Goal: Task Accomplishment & Management: Manage account settings

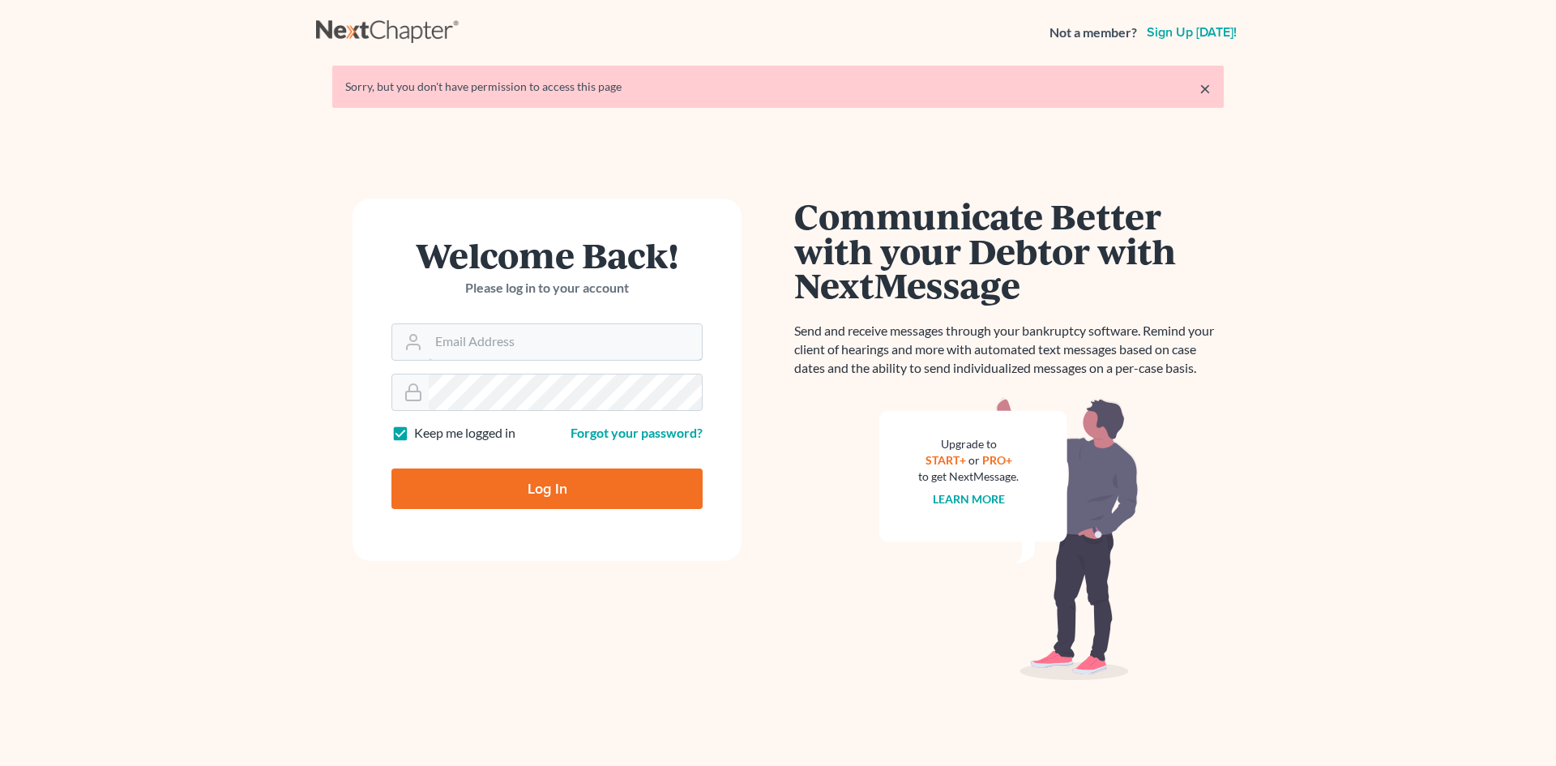
type input "[EMAIL_ADDRESS][DOMAIN_NAME]"
click at [522, 471] on input "Log In" at bounding box center [546, 488] width 311 height 41
type input "Thinking..."
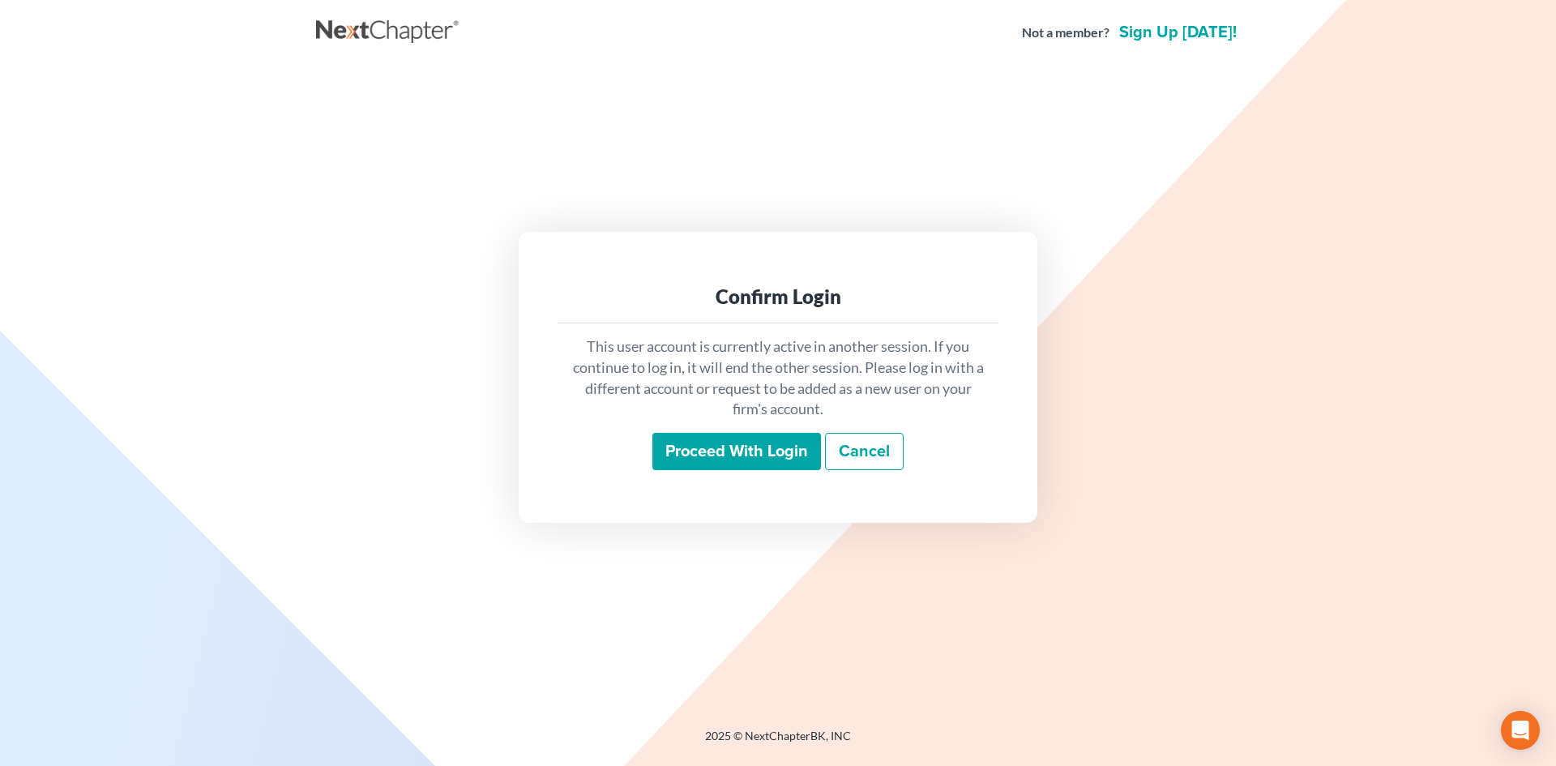
click at [716, 442] on input "Proceed with login" at bounding box center [736, 451] width 169 height 37
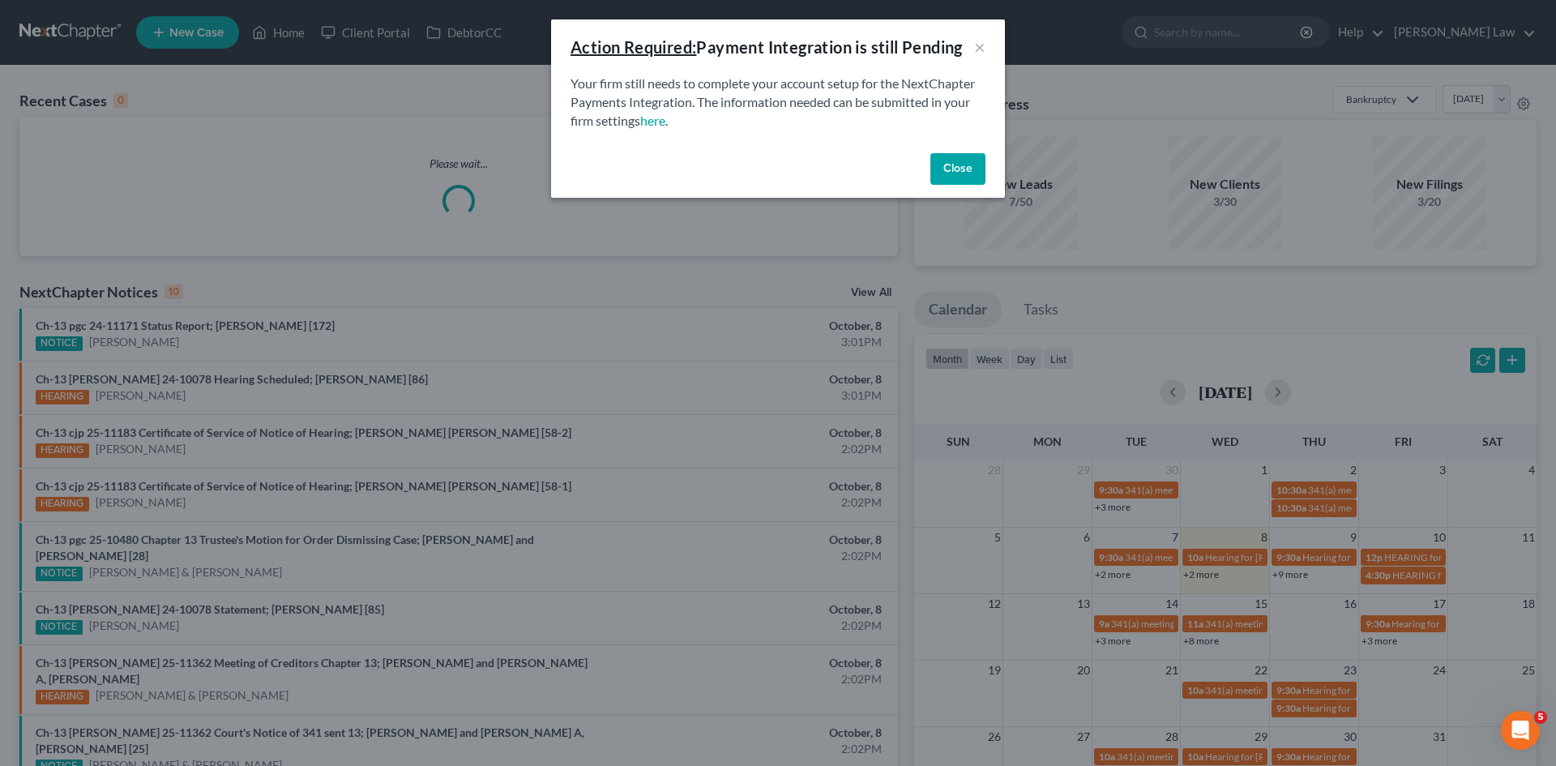
click at [941, 167] on button "Close" at bounding box center [957, 169] width 55 height 32
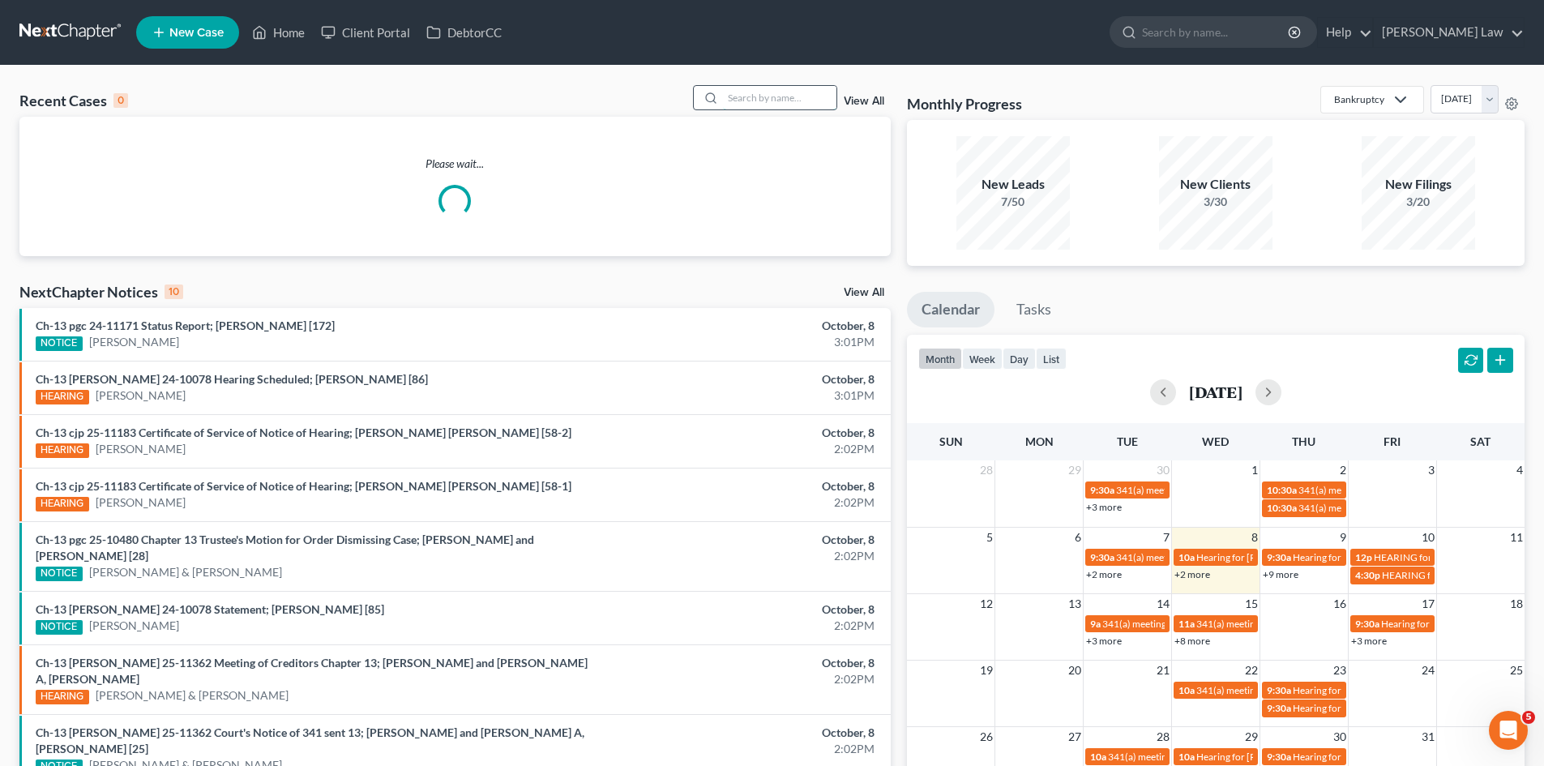
click at [771, 97] on input "search" at bounding box center [779, 97] width 113 height 23
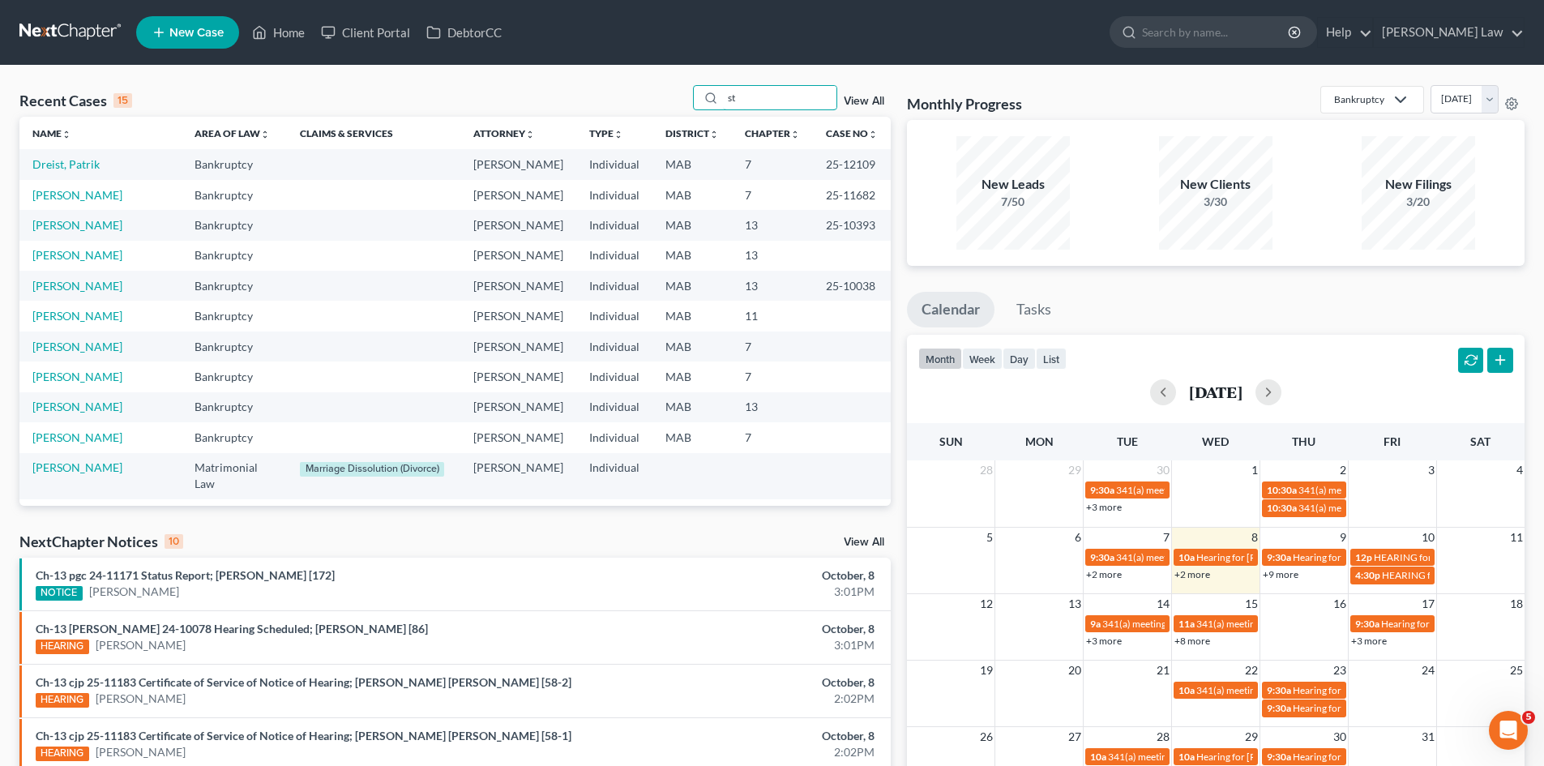
drag, startPoint x: 751, startPoint y: 100, endPoint x: 694, endPoint y: 100, distance: 56.7
click at [694, 100] on div "Recent Cases 15 st View All" at bounding box center [454, 101] width 871 height 32
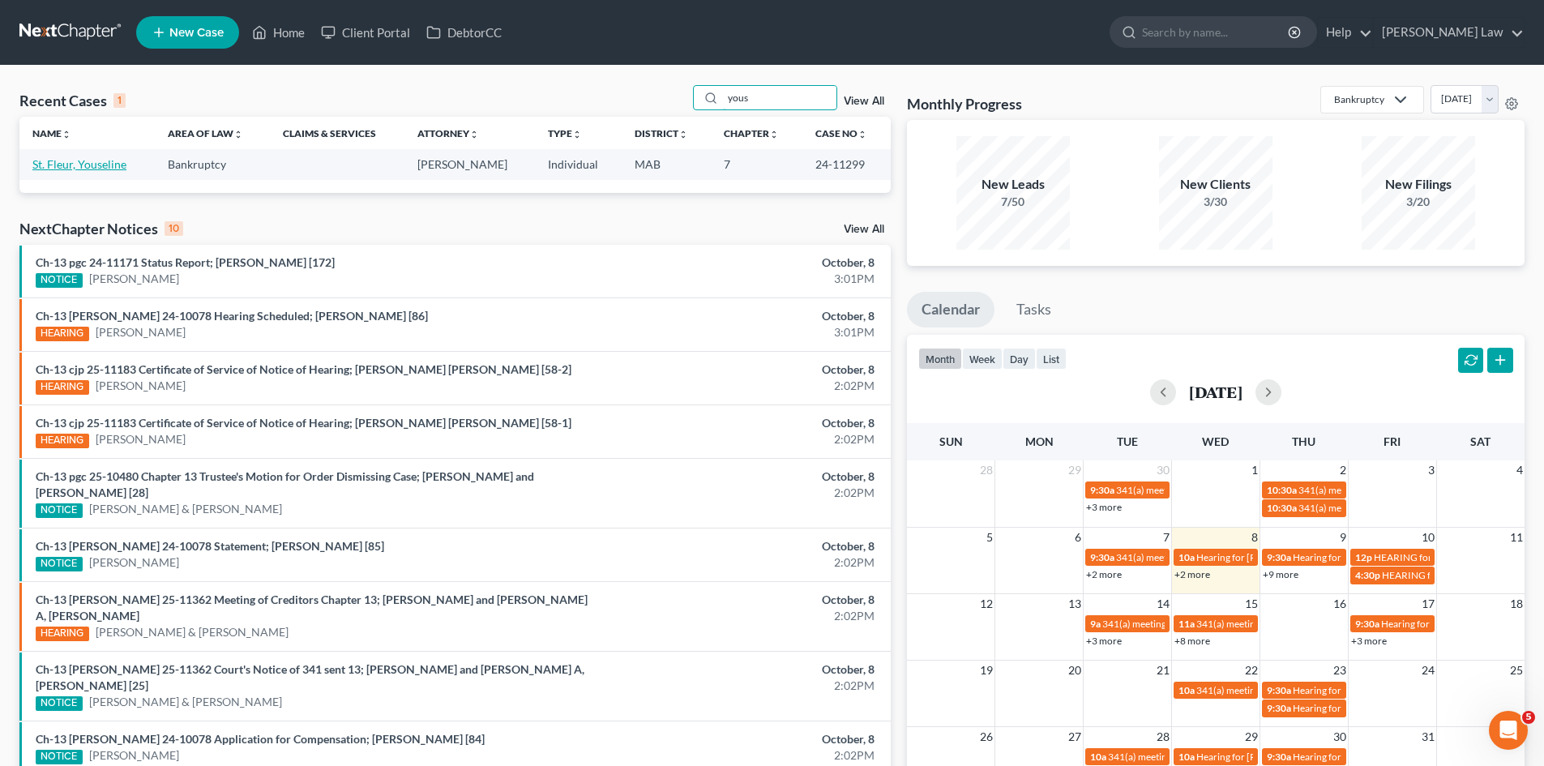
type input "yous"
click at [74, 167] on link "St. Fleur, Youseline" at bounding box center [79, 164] width 94 height 14
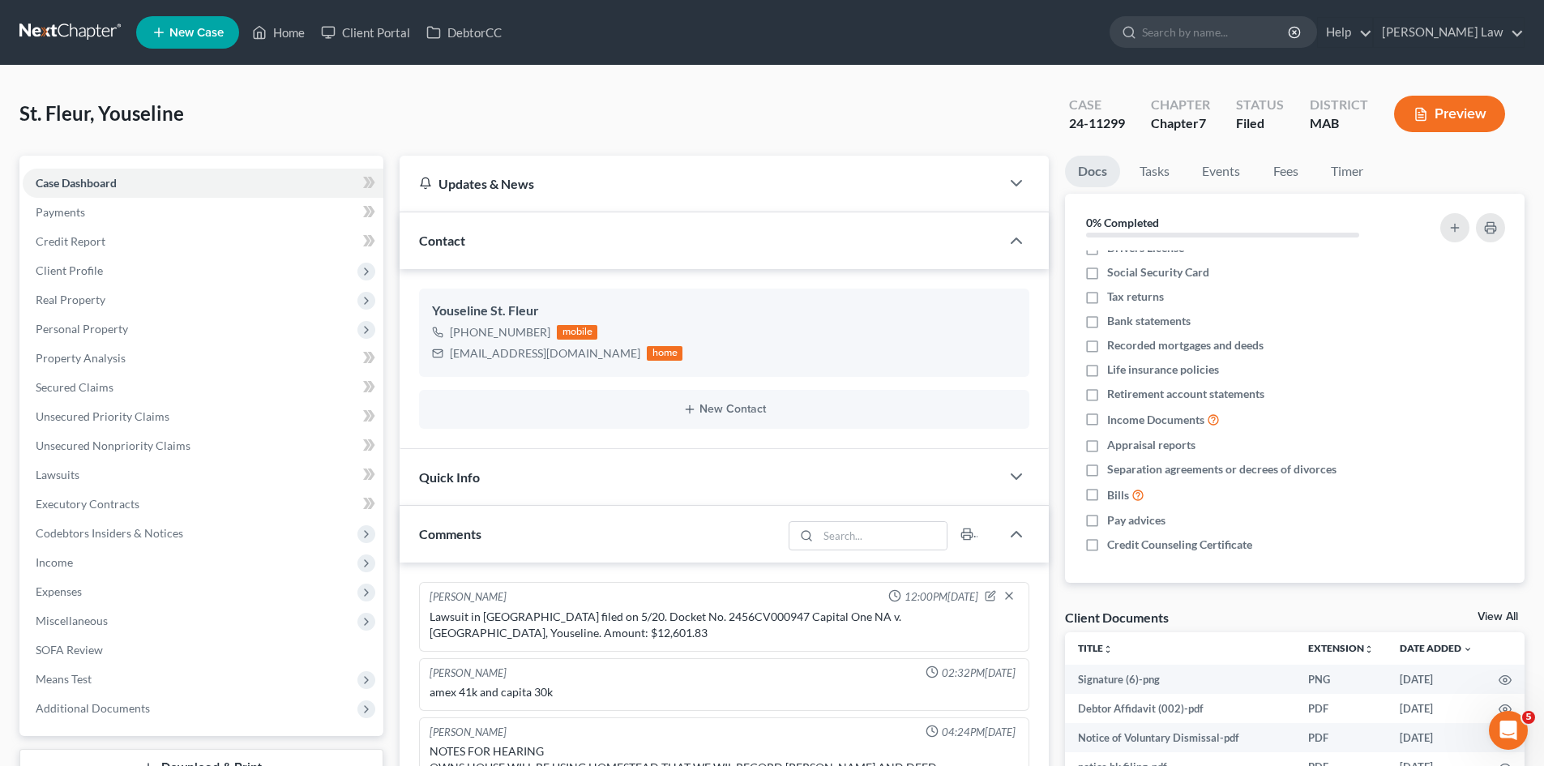
click at [75, 30] on link at bounding box center [71, 32] width 104 height 29
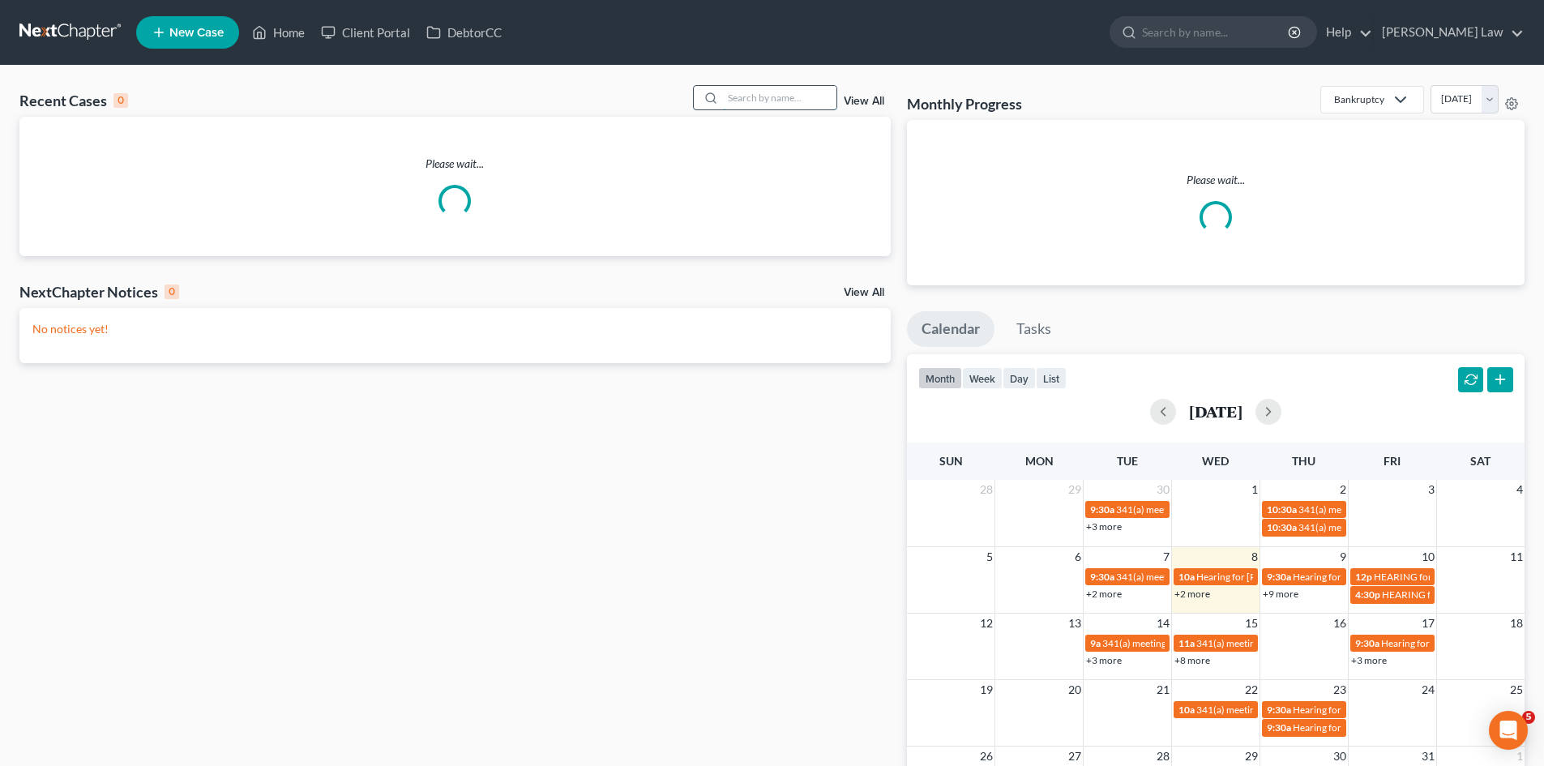
click at [770, 105] on input "search" at bounding box center [779, 97] width 113 height 23
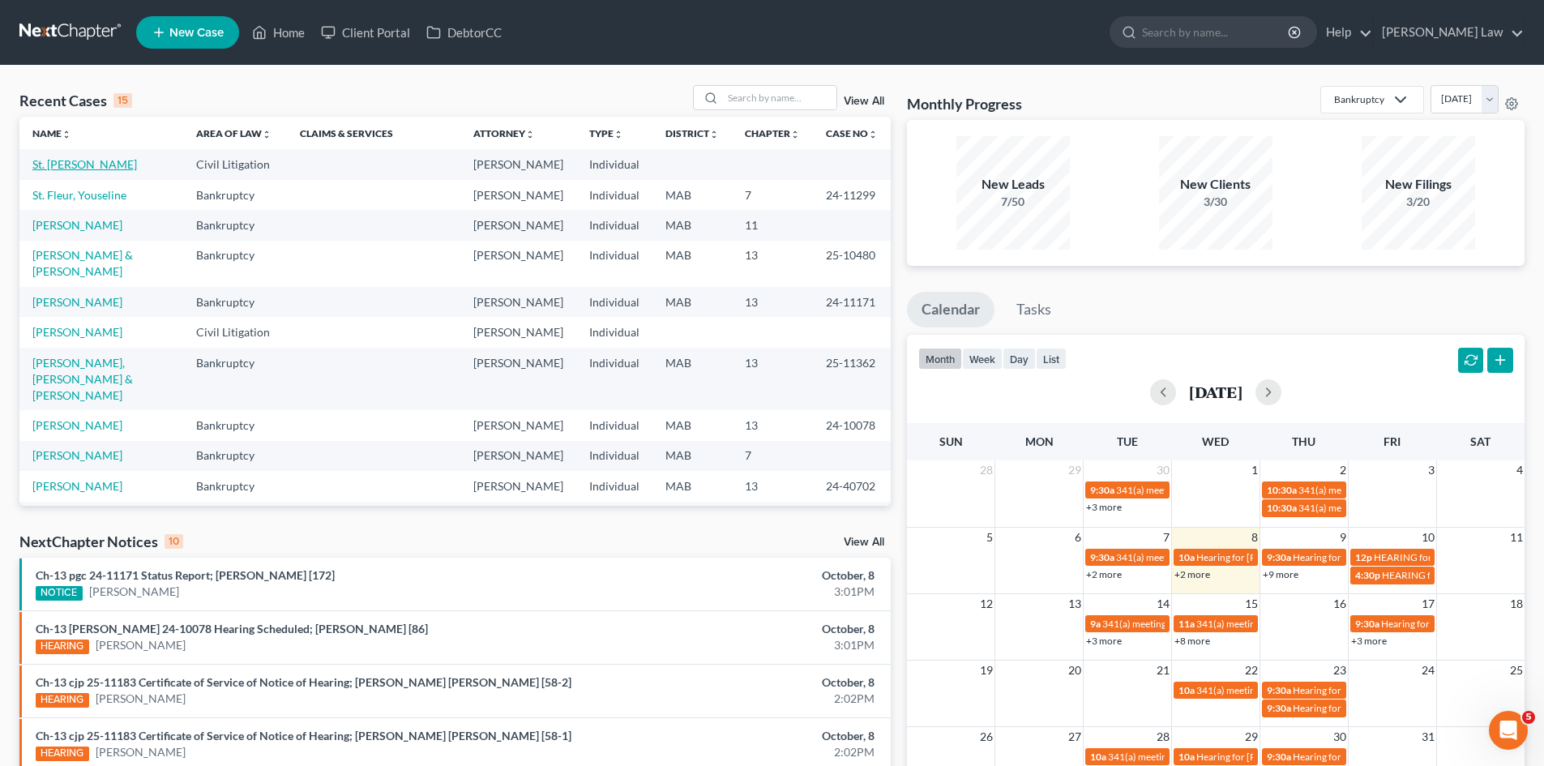
click at [103, 167] on link "St. [PERSON_NAME]" at bounding box center [84, 164] width 105 height 14
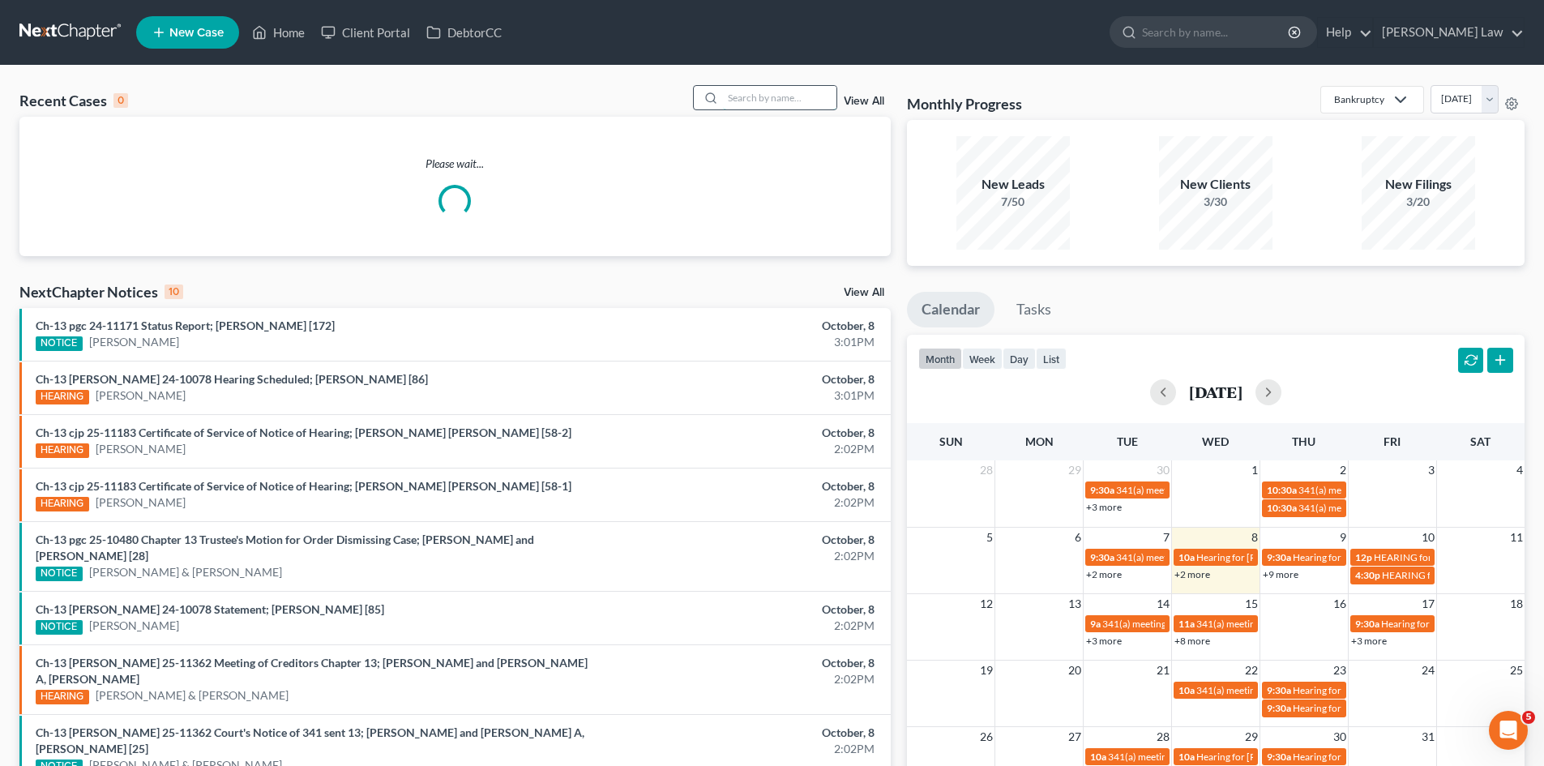
click at [758, 95] on input "search" at bounding box center [779, 97] width 113 height 23
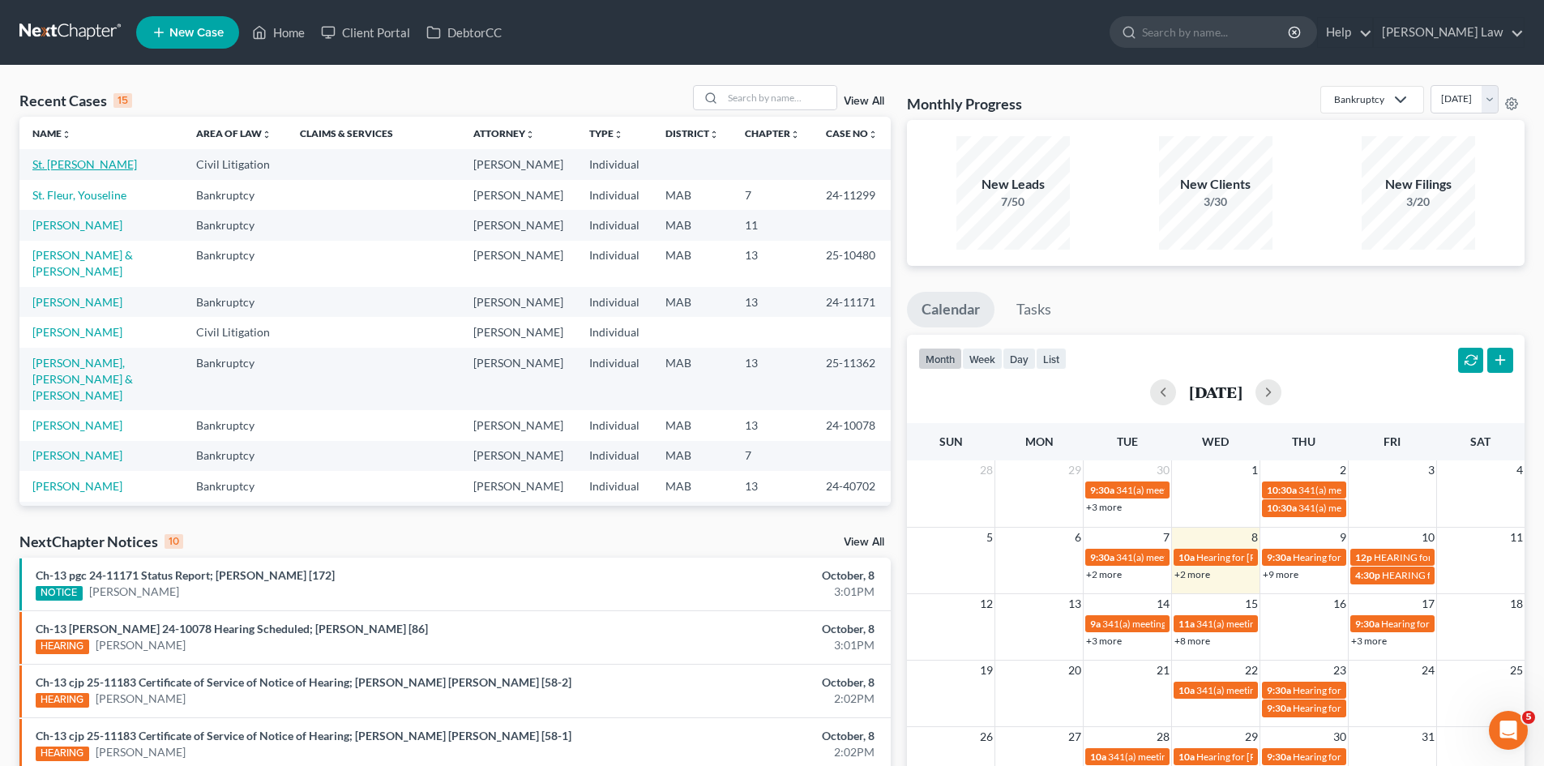
click at [92, 161] on link "St. [PERSON_NAME]" at bounding box center [84, 164] width 105 height 14
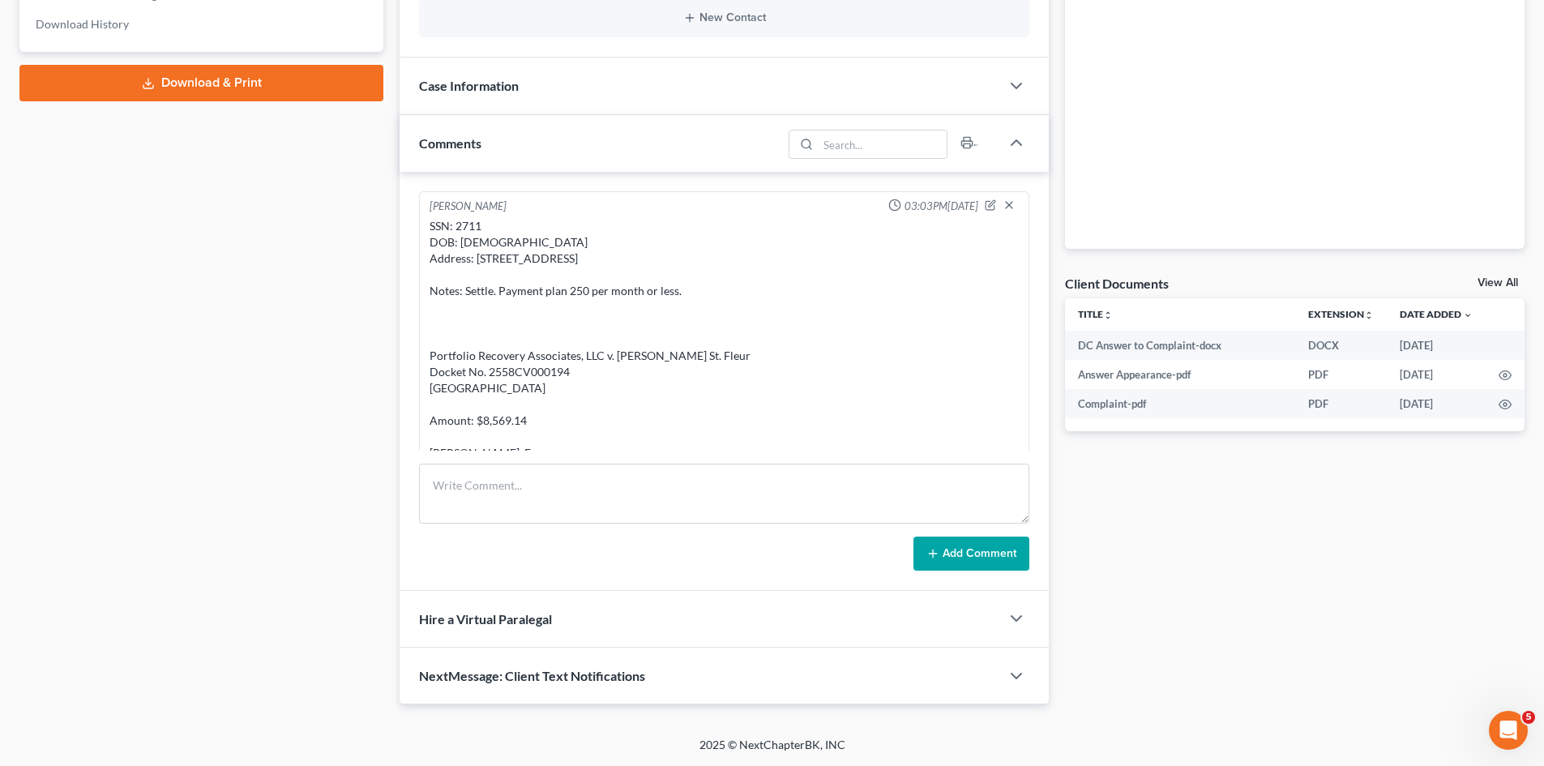
click at [539, 379] on div "SSN: 2711 DOB: 04/16/1985 Address: 859 Union Street, Rockland, MA 0237 Notes: S…" at bounding box center [723, 372] width 589 height 308
click at [536, 378] on div "SSN: 2711 DOB: 04/16/1985 Address: 859 Union Street, Rockland, MA 0237 Notes: S…" at bounding box center [723, 372] width 589 height 308
copy div "2558CV000194"
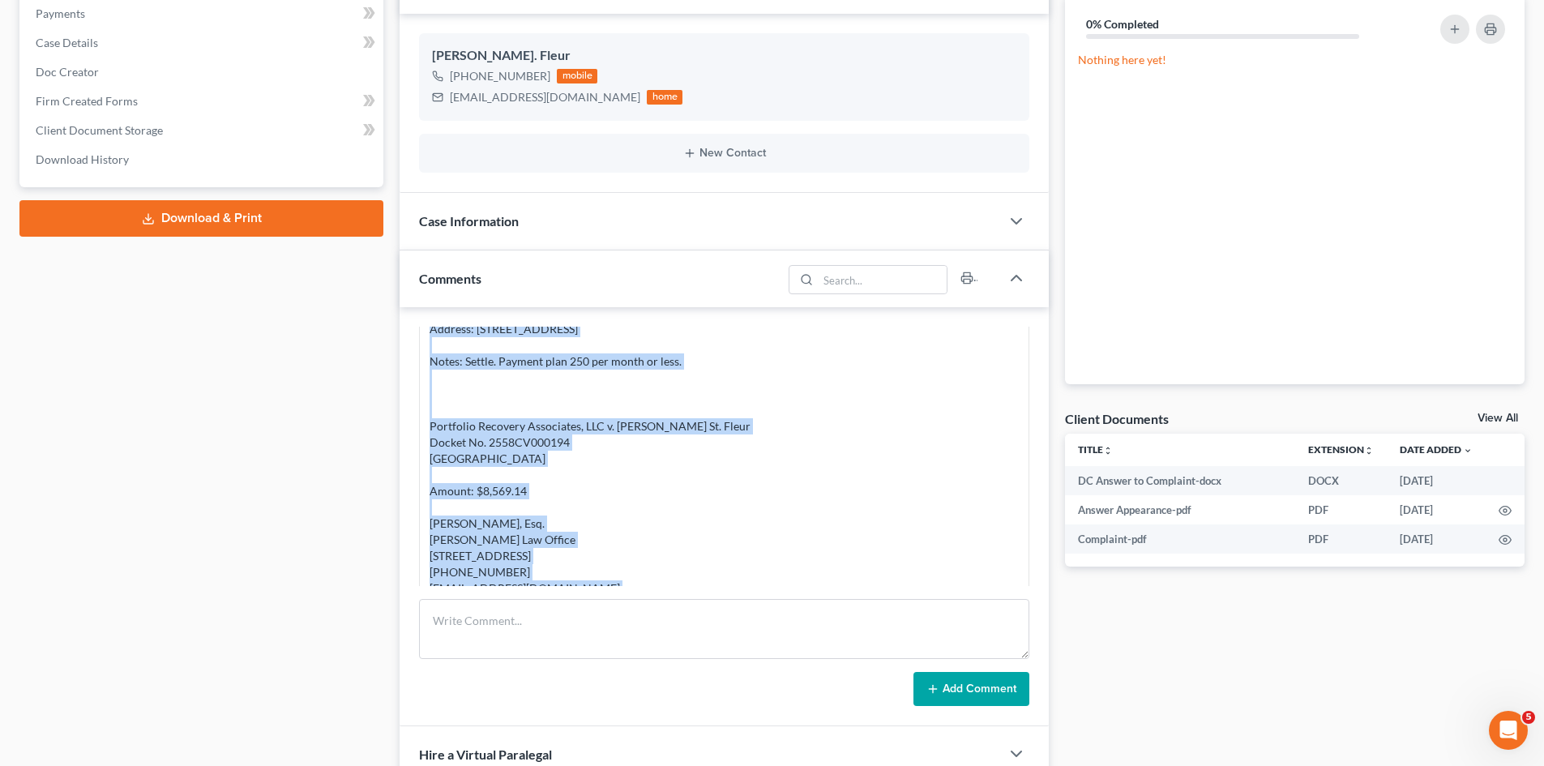
scroll to position [317, 0]
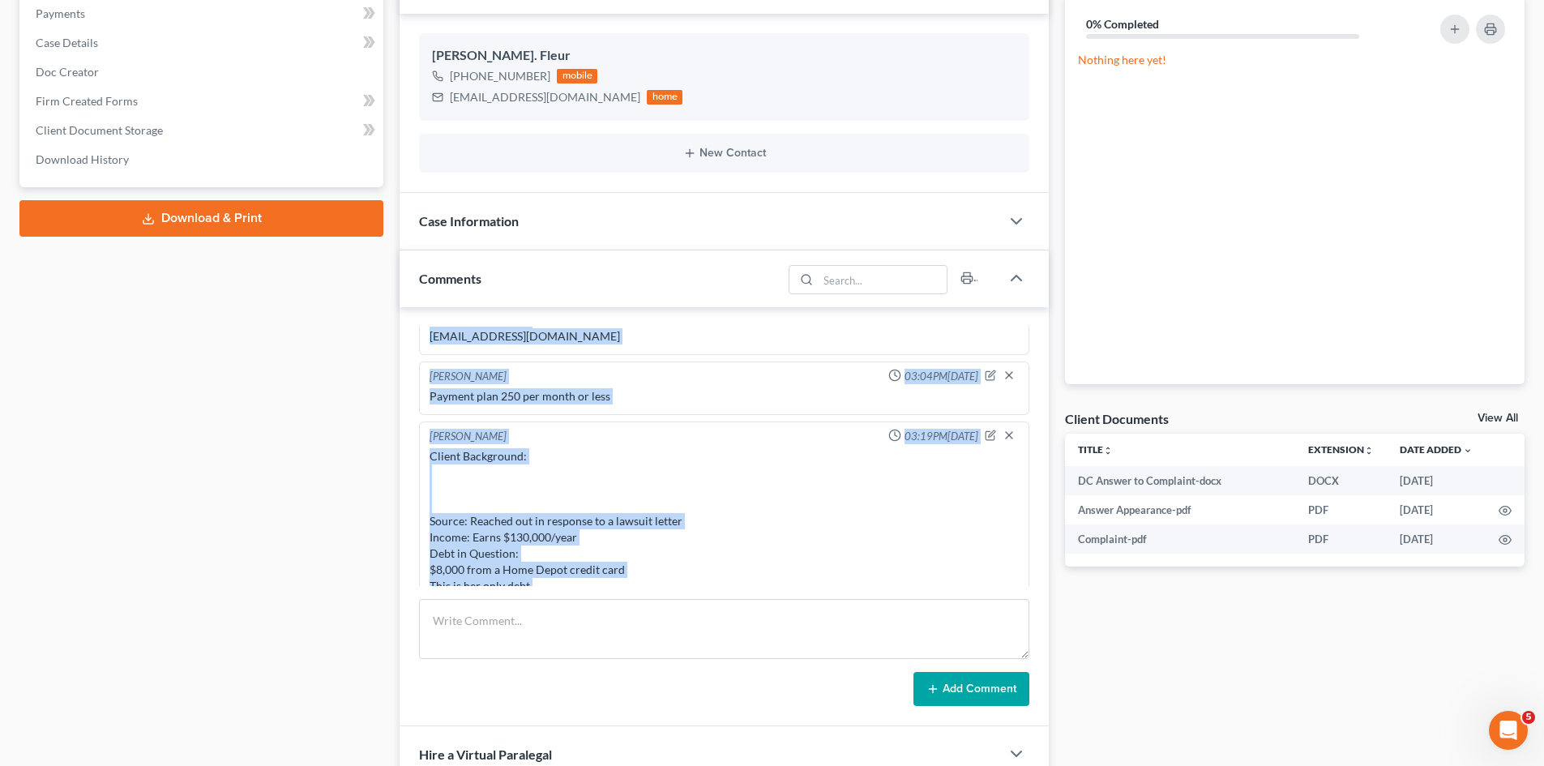
drag, startPoint x: 438, startPoint y: 364, endPoint x: 589, endPoint y: 365, distance: 151.5
click at [589, 348] on div "SSN: 2711 DOB: 04/16/1985 Address: 859 Union Street, Rockland, MA 0237 Notes: S…" at bounding box center [724, 190] width 596 height 314
copy div "SSN: 2711 DOB: 04/16/1985 Address: 859 Union Street, Rockland, MA 0237 Notes: S…"
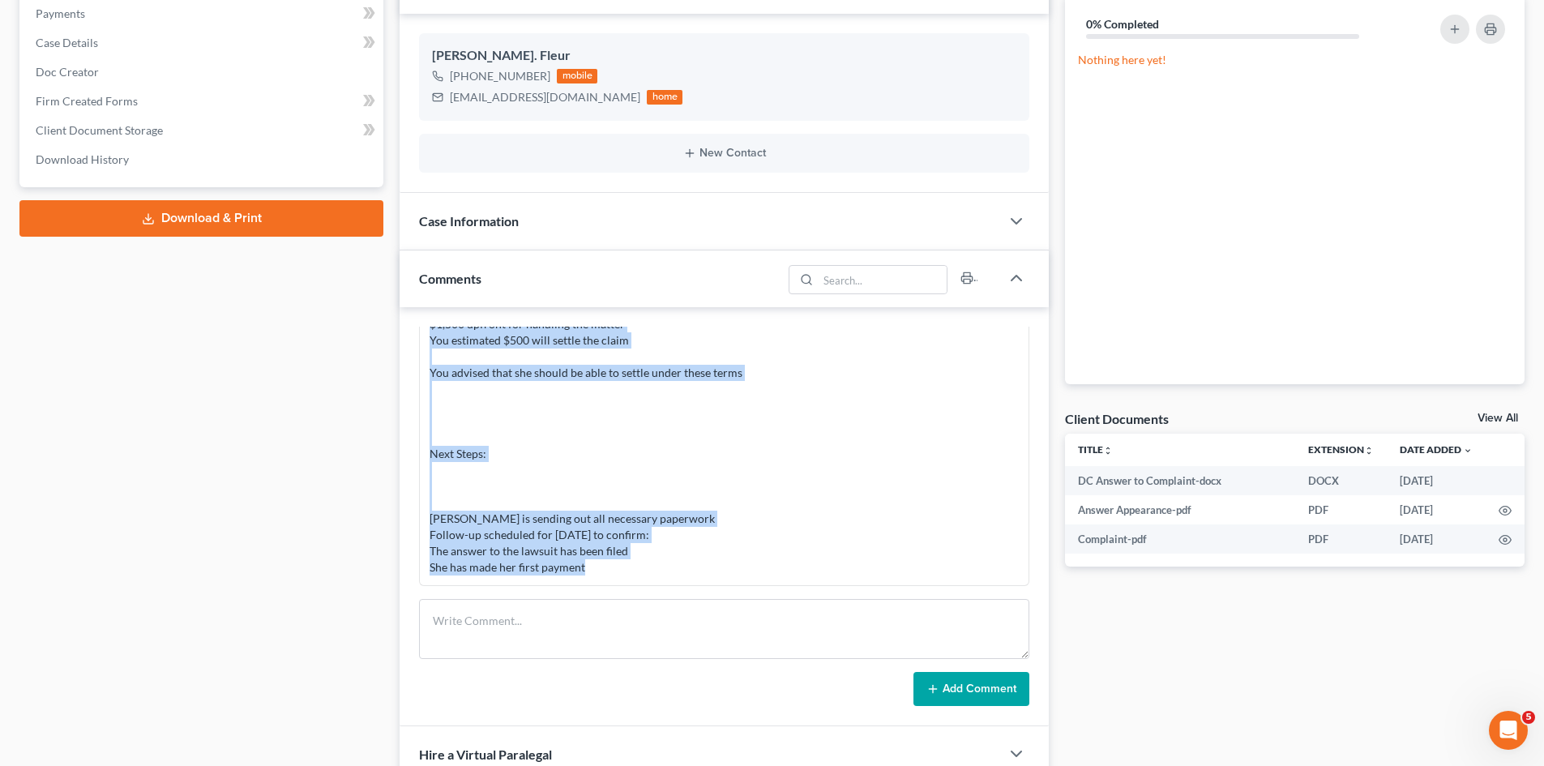
scroll to position [0, 0]
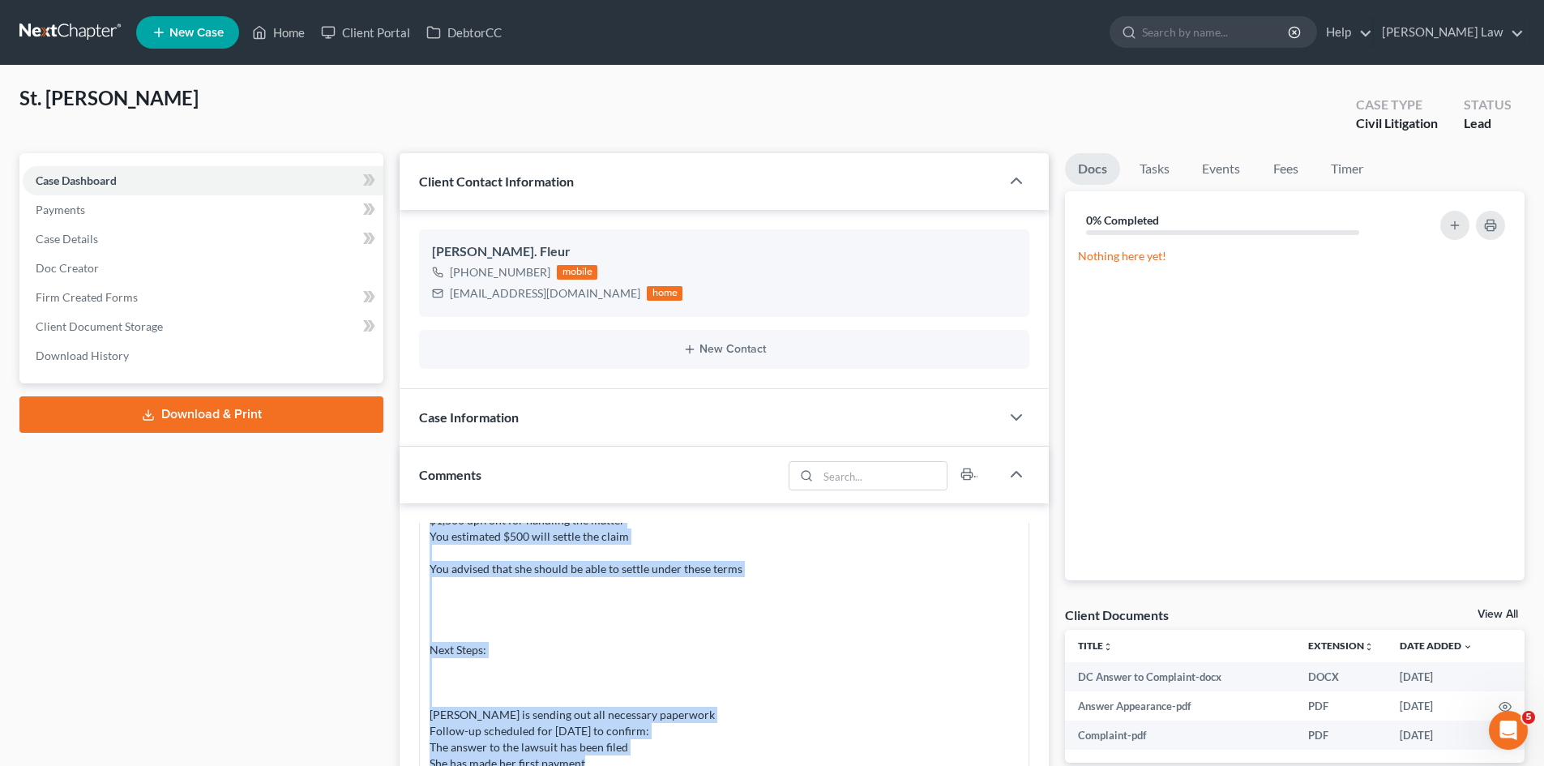
click at [76, 36] on link at bounding box center [71, 32] width 104 height 29
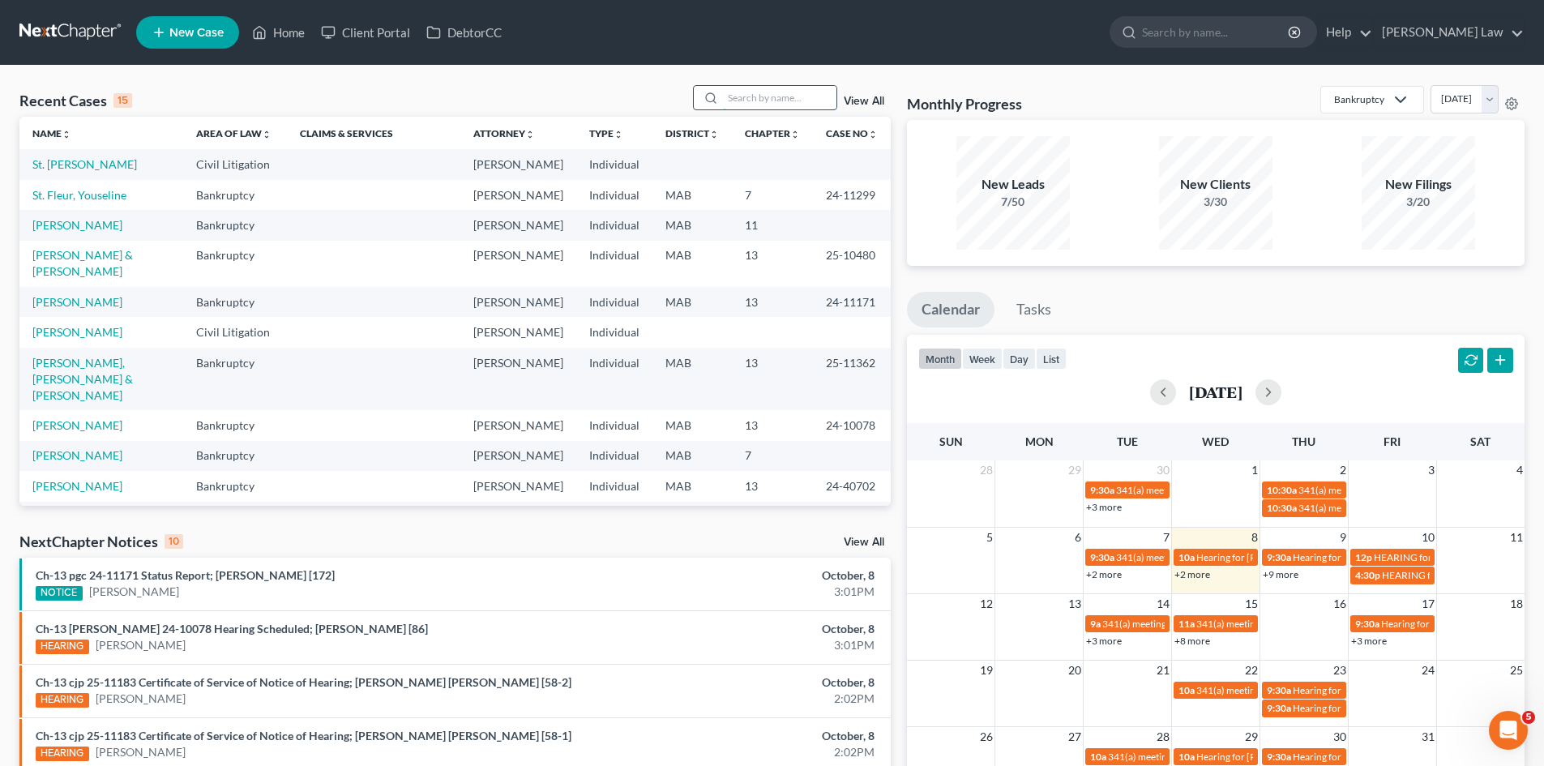
click at [792, 109] on div at bounding box center [765, 97] width 144 height 25
click at [787, 105] on input "search" at bounding box center [779, 97] width 113 height 23
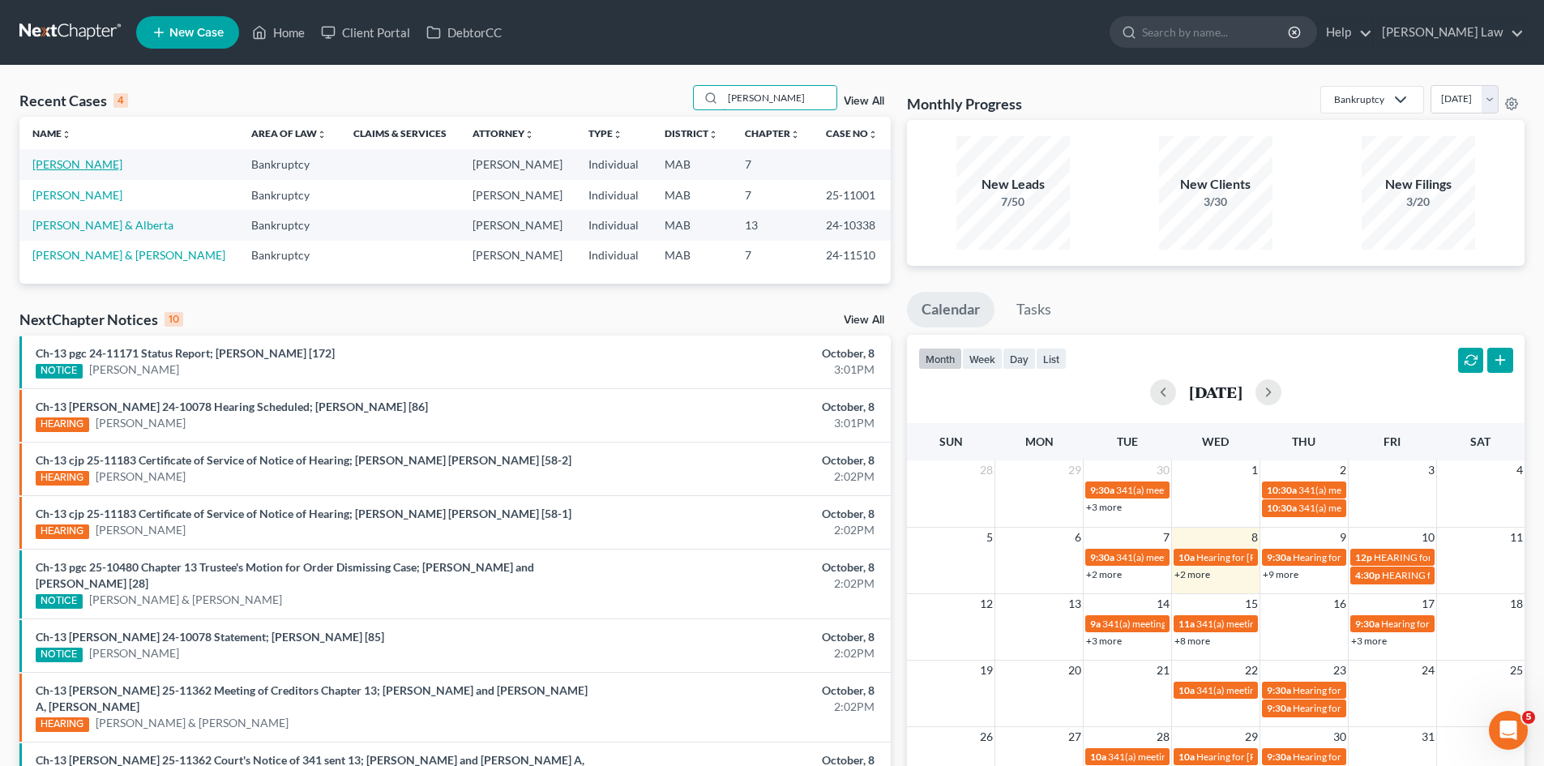
type input "albert"
click at [45, 169] on link "[PERSON_NAME]" at bounding box center [77, 164] width 90 height 14
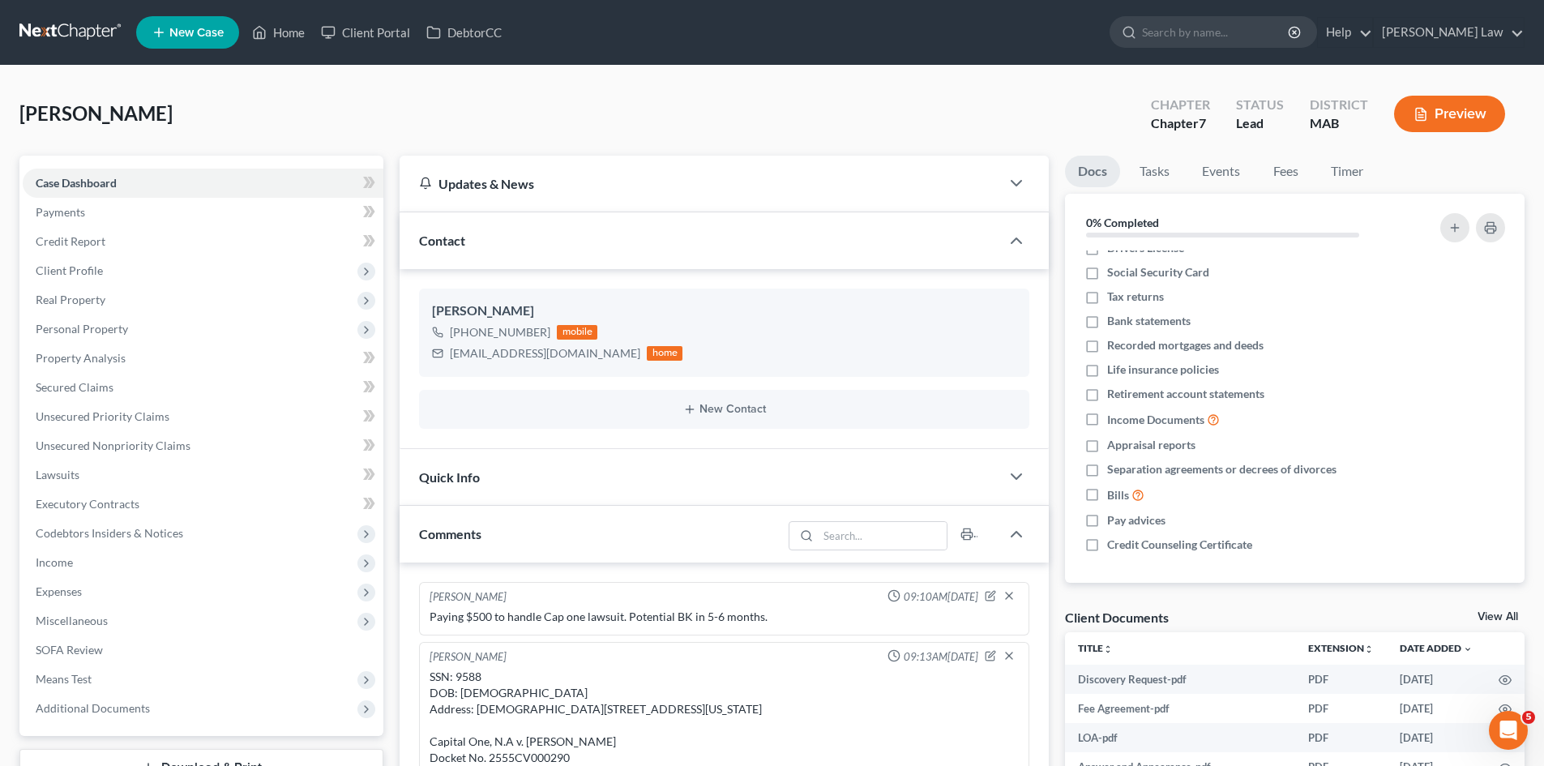
click at [95, 33] on link at bounding box center [71, 32] width 104 height 29
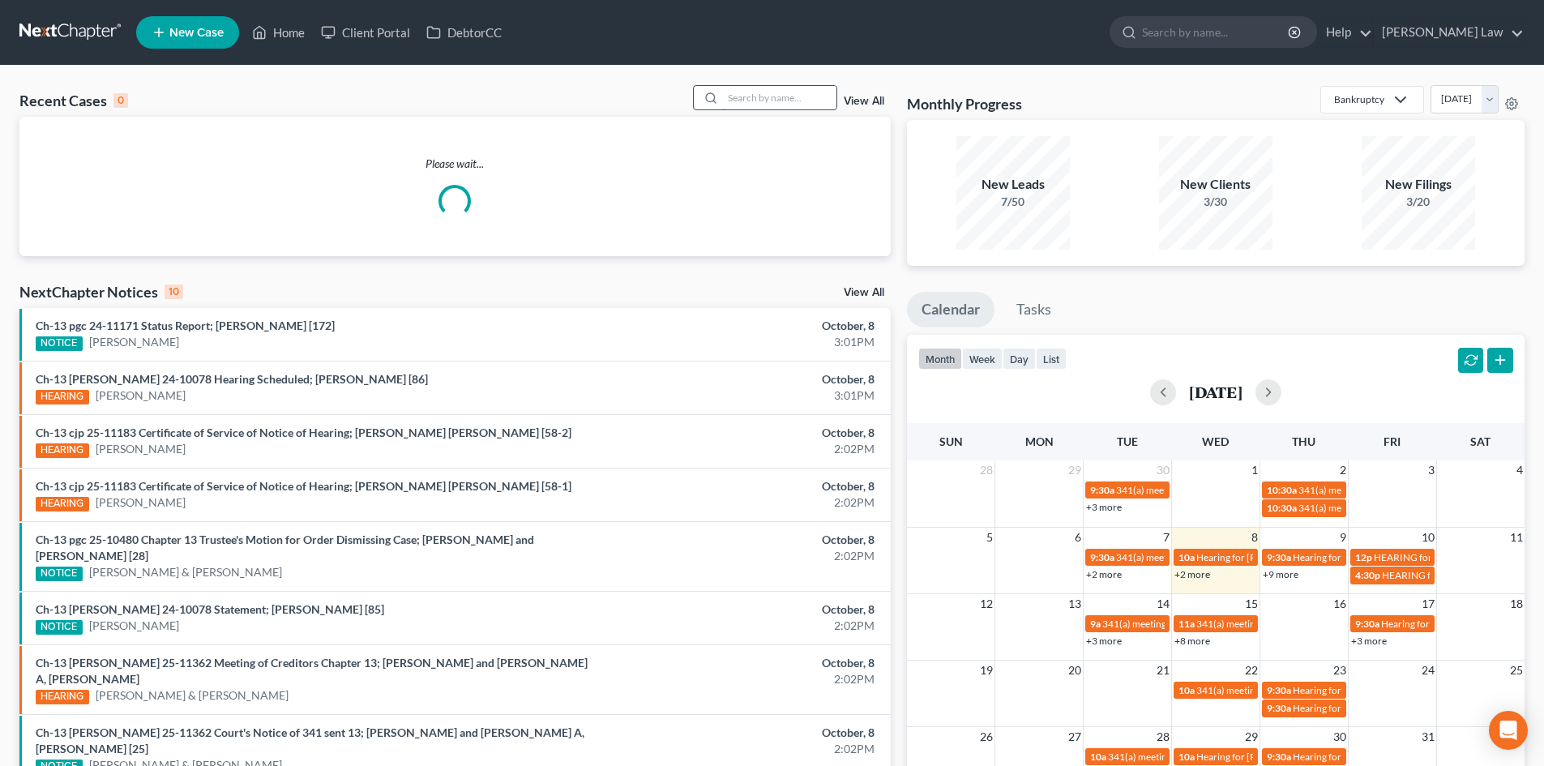
click at [757, 93] on input "search" at bounding box center [779, 97] width 113 height 23
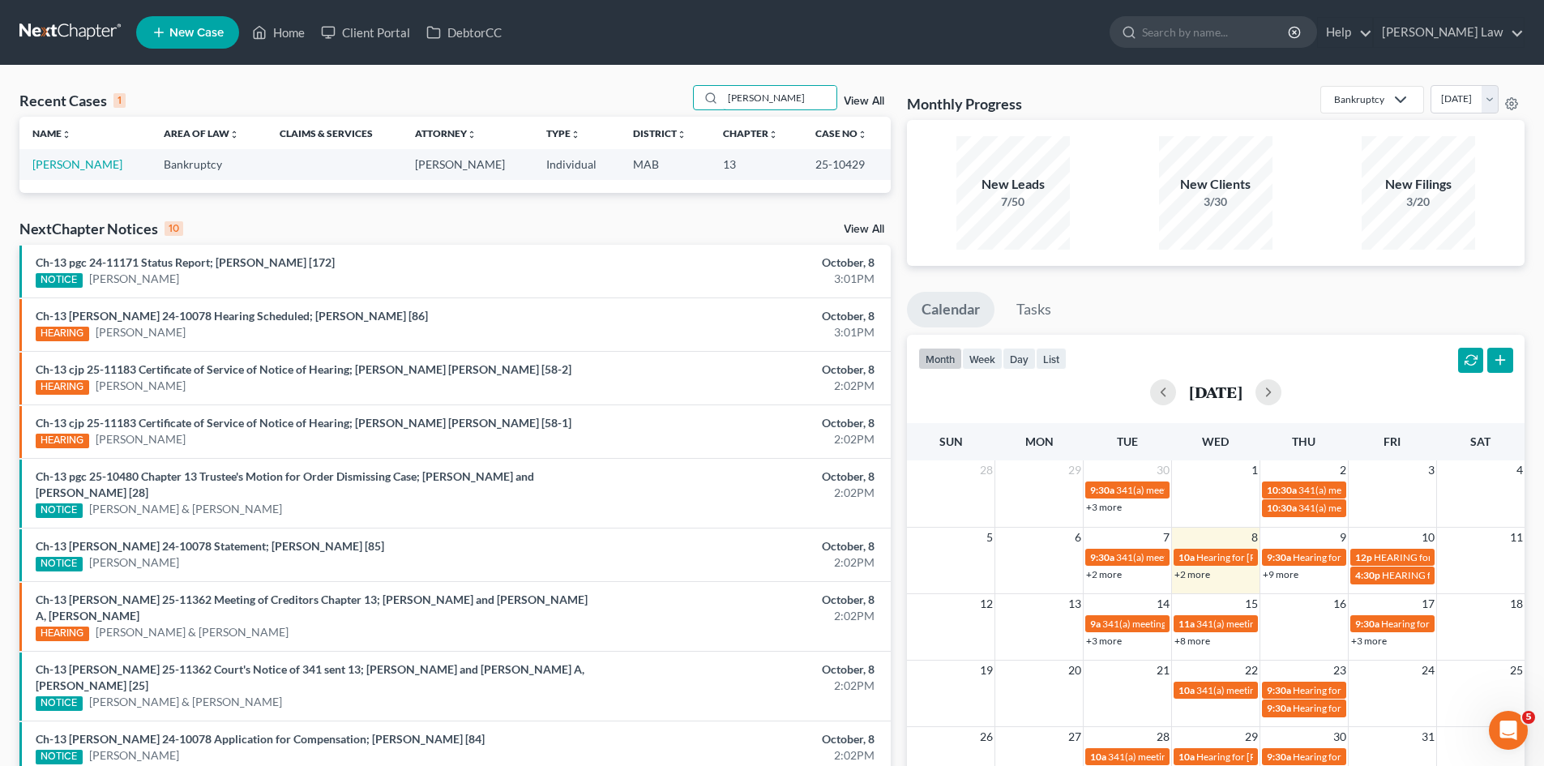
type input "[PERSON_NAME]"
click at [96, 168] on link "[PERSON_NAME]" at bounding box center [77, 164] width 90 height 14
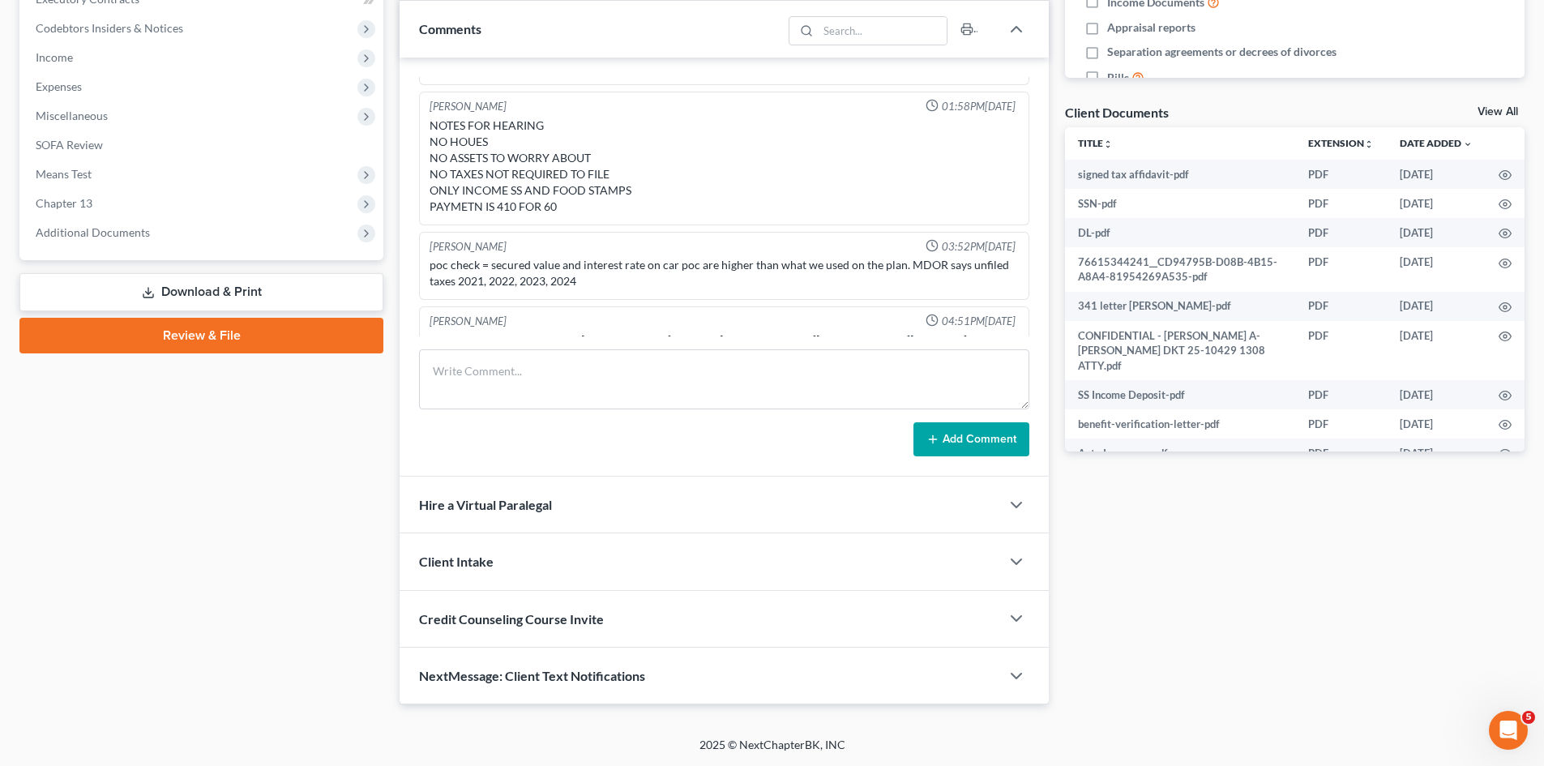
scroll to position [699, 0]
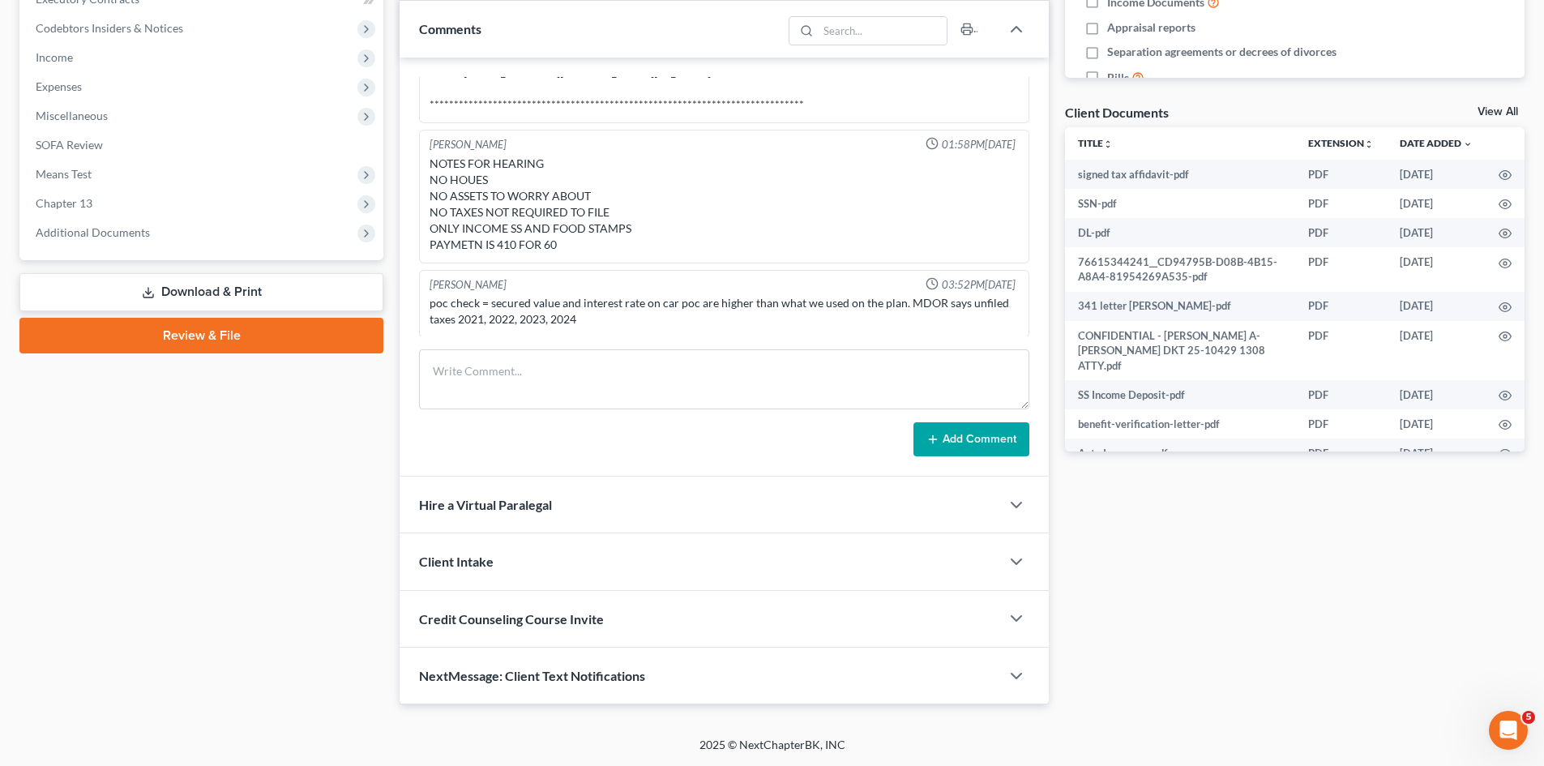
click at [1494, 109] on link "View All" at bounding box center [1497, 111] width 41 height 11
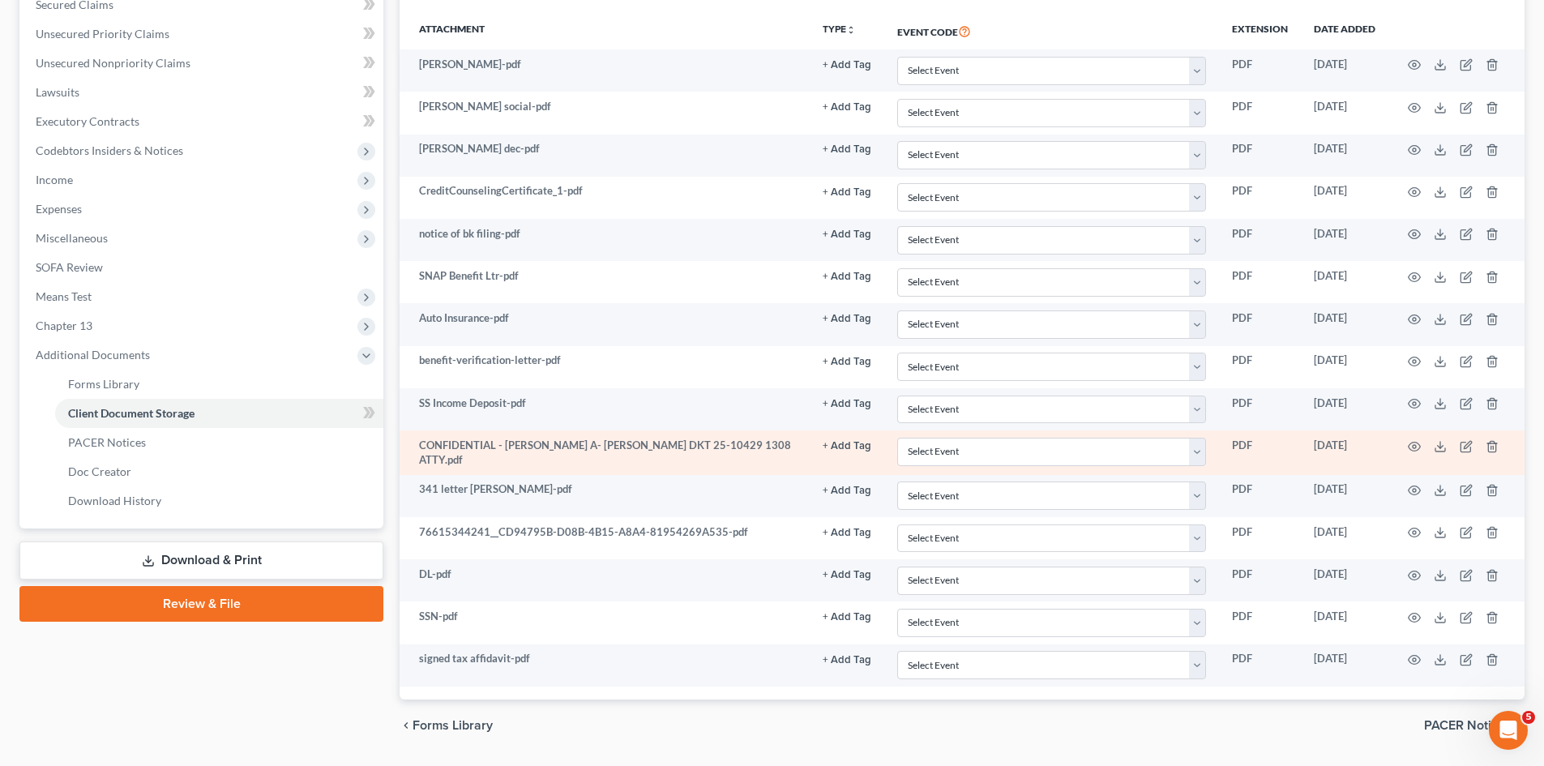
scroll to position [428, 0]
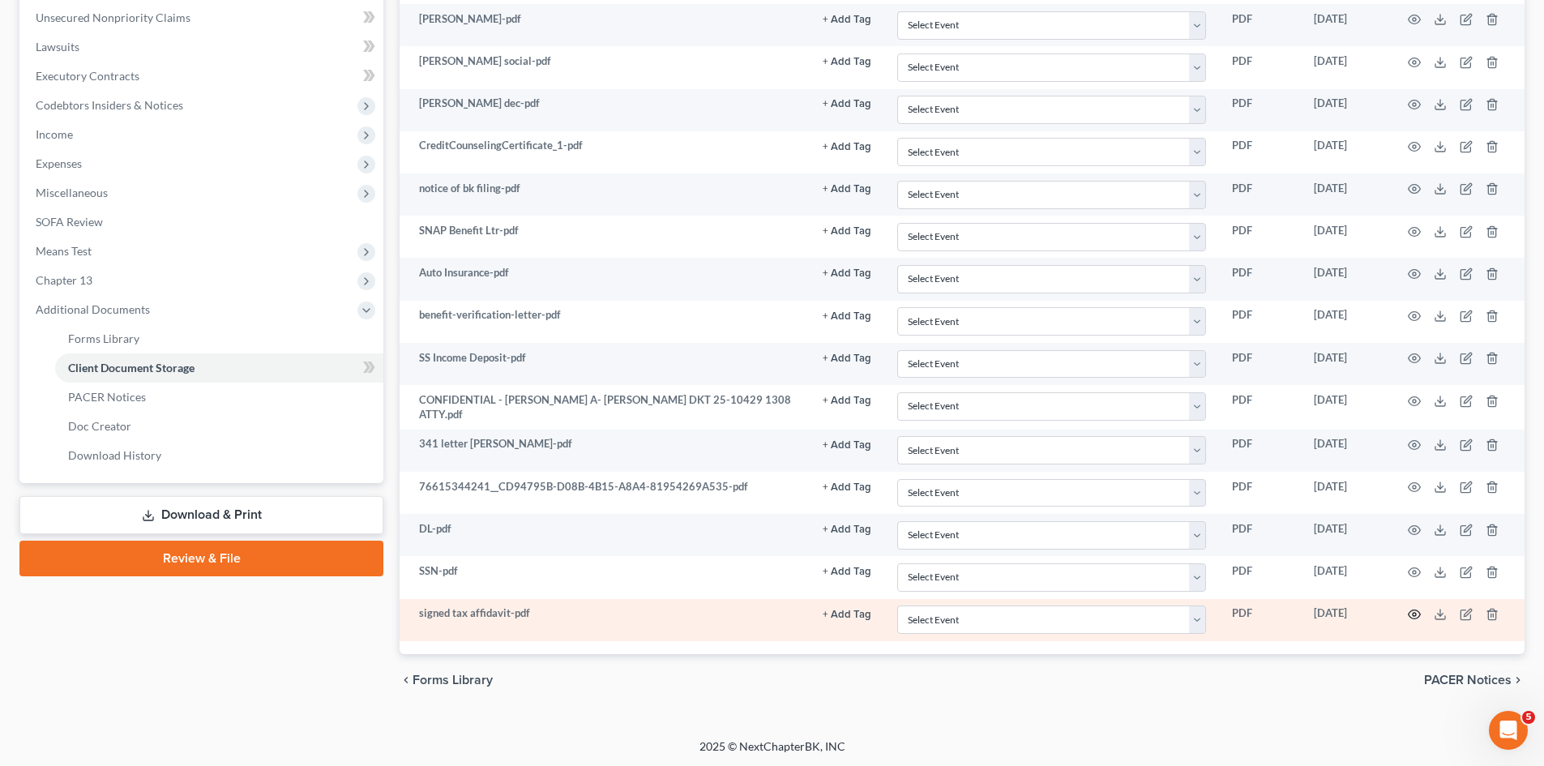
click at [1415, 609] on icon "button" at bounding box center [1414, 614] width 13 height 13
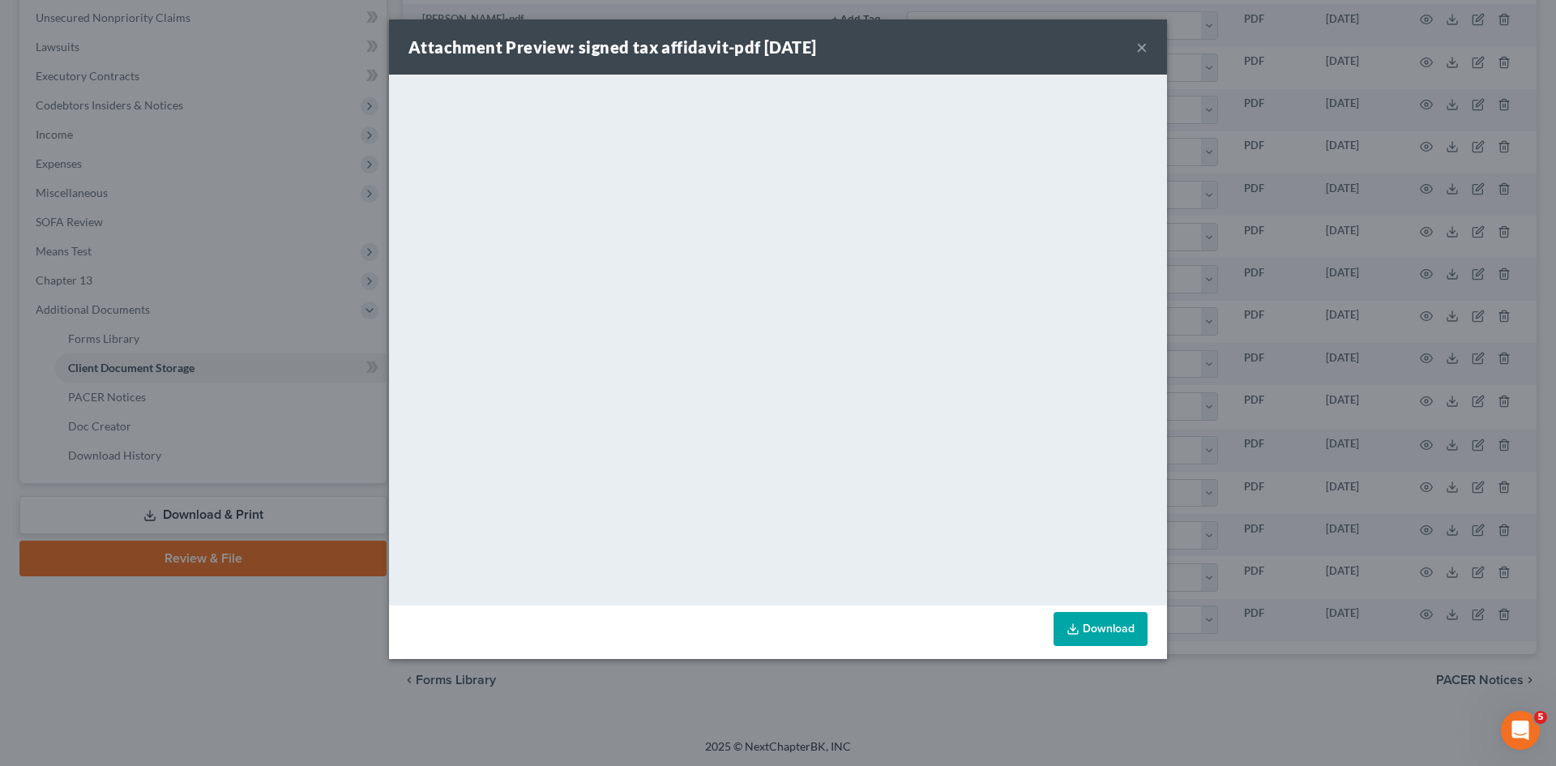
click at [1237, 354] on div "Attachment Preview: signed tax affidavit-pdf 07/08/2025 × <object ng-attr-data=…" at bounding box center [778, 383] width 1556 height 766
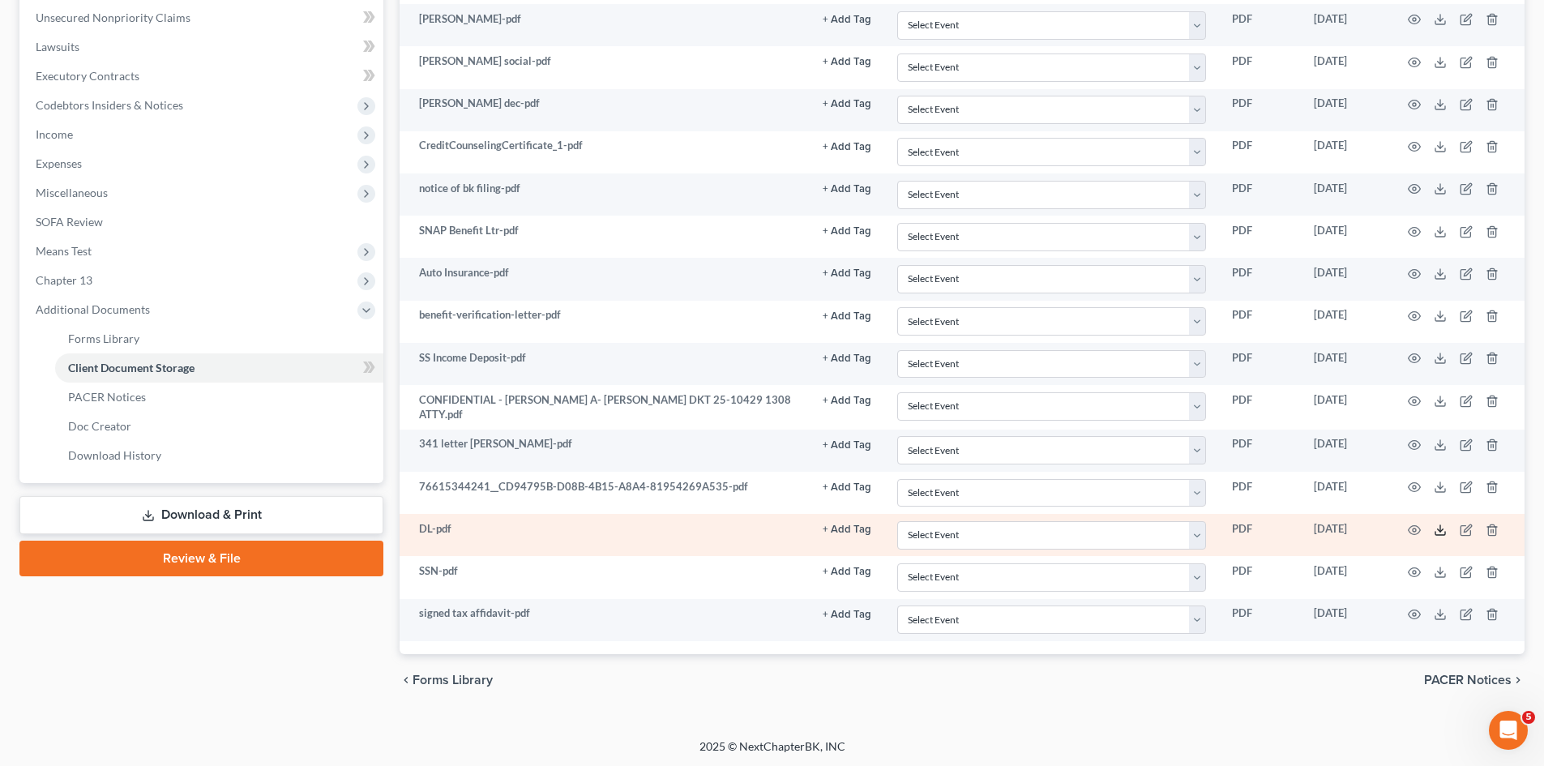
click at [1443, 527] on icon at bounding box center [1439, 529] width 13 height 13
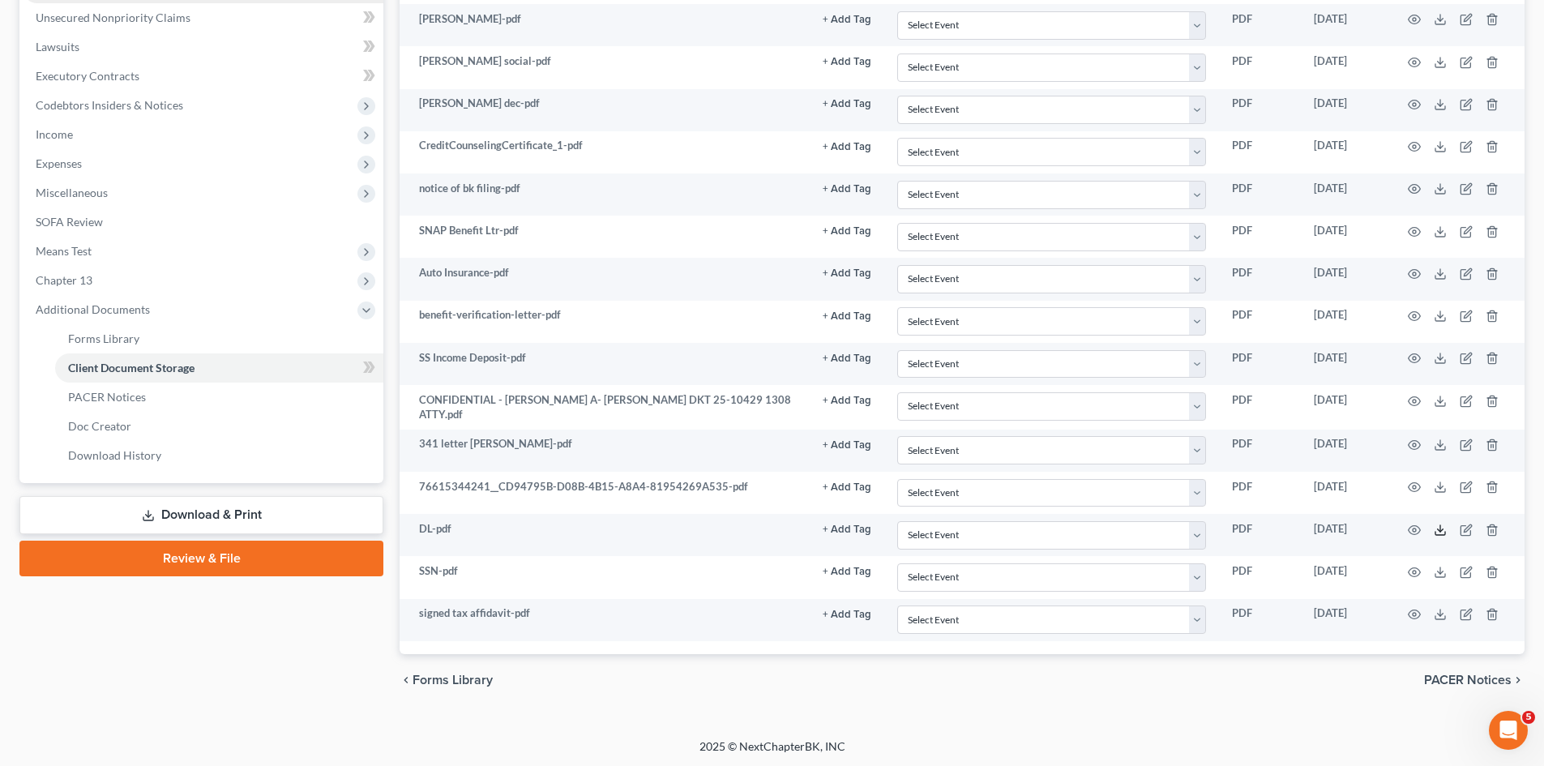
scroll to position [21, 0]
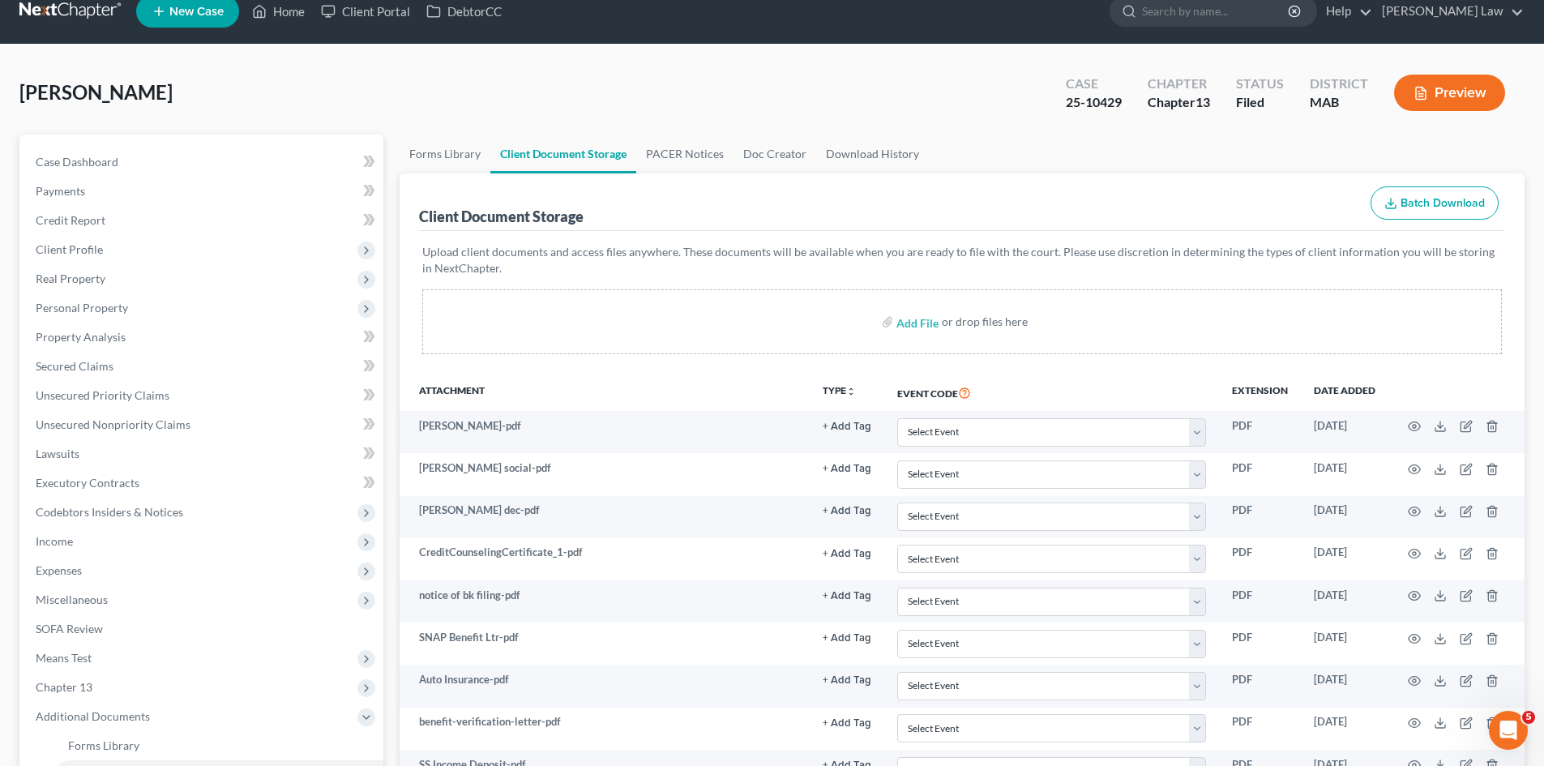
click at [94, 26] on link at bounding box center [71, 11] width 104 height 29
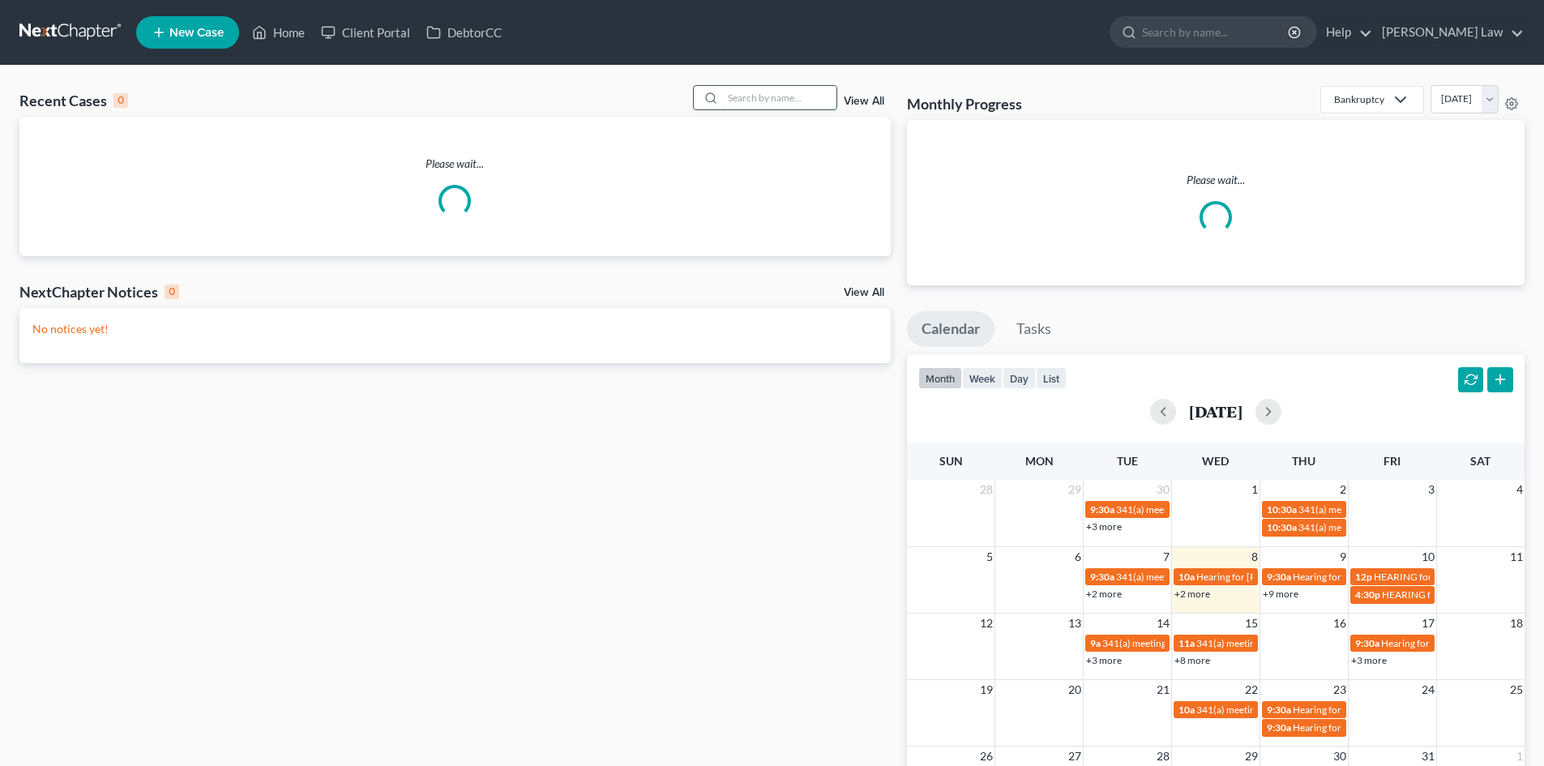
click at [744, 92] on input "search" at bounding box center [779, 97] width 113 height 23
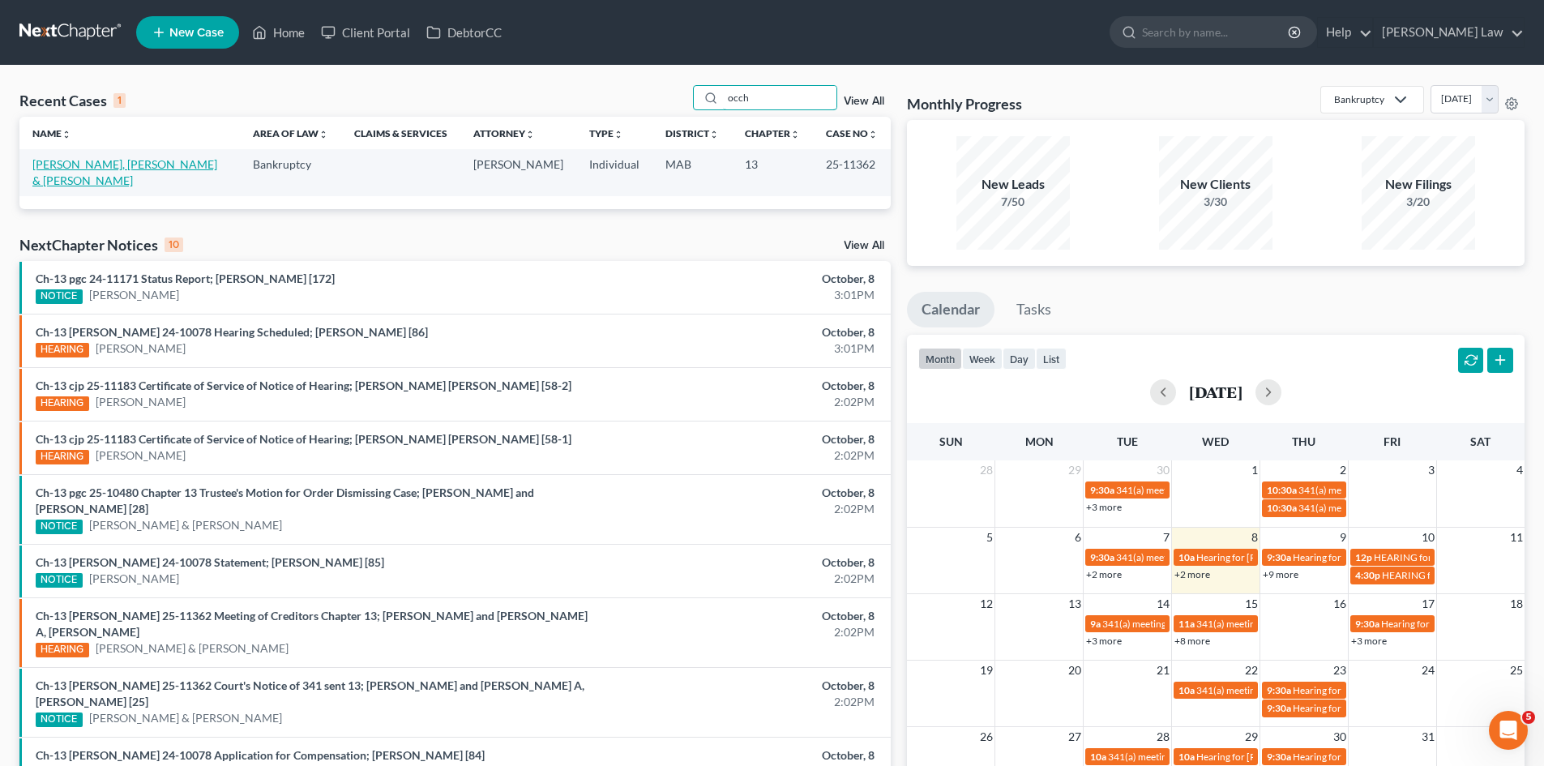
type input "occh"
click at [73, 162] on link "[PERSON_NAME], [PERSON_NAME] & [PERSON_NAME]" at bounding box center [124, 172] width 185 height 30
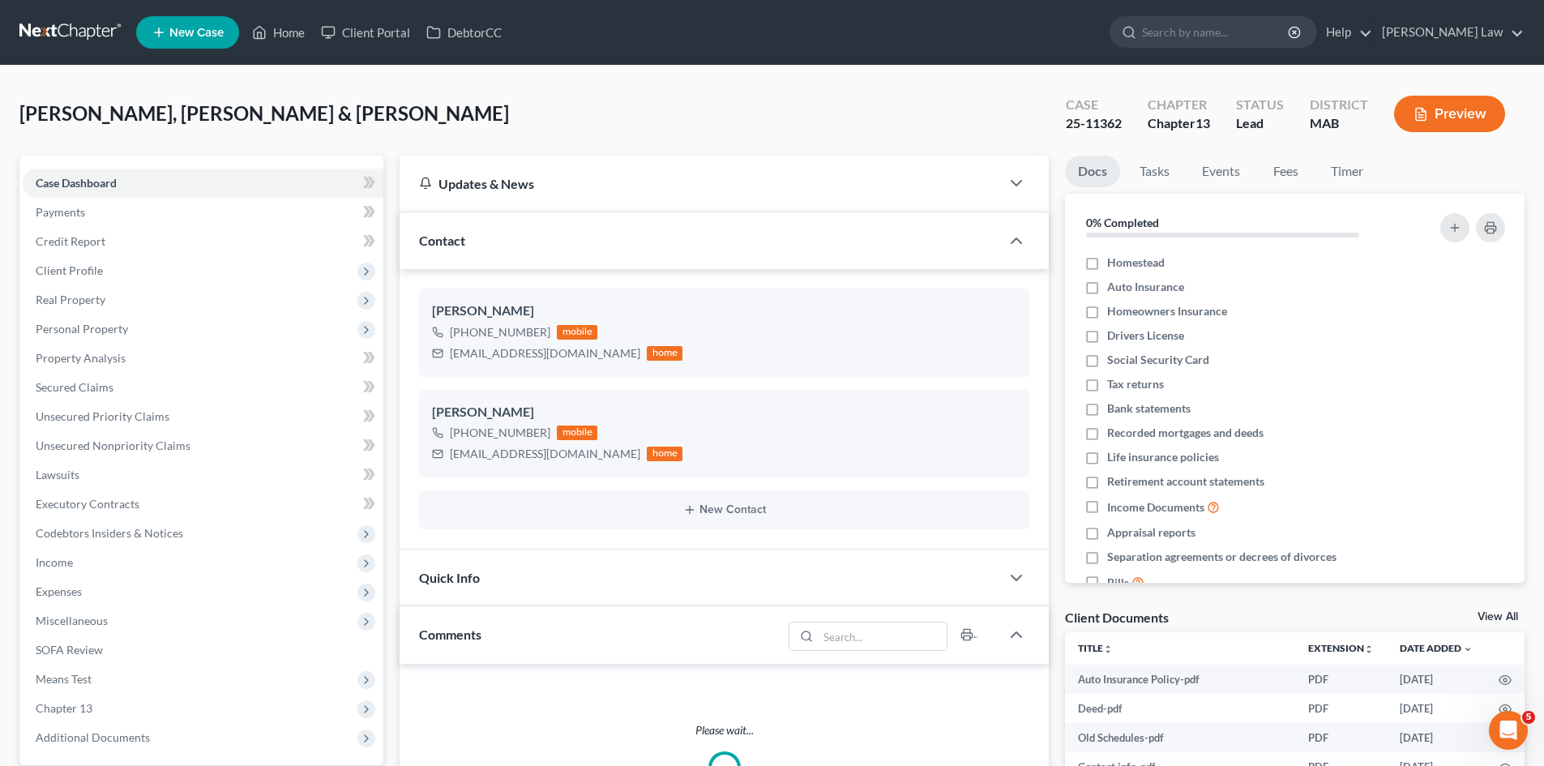
scroll to position [413, 0]
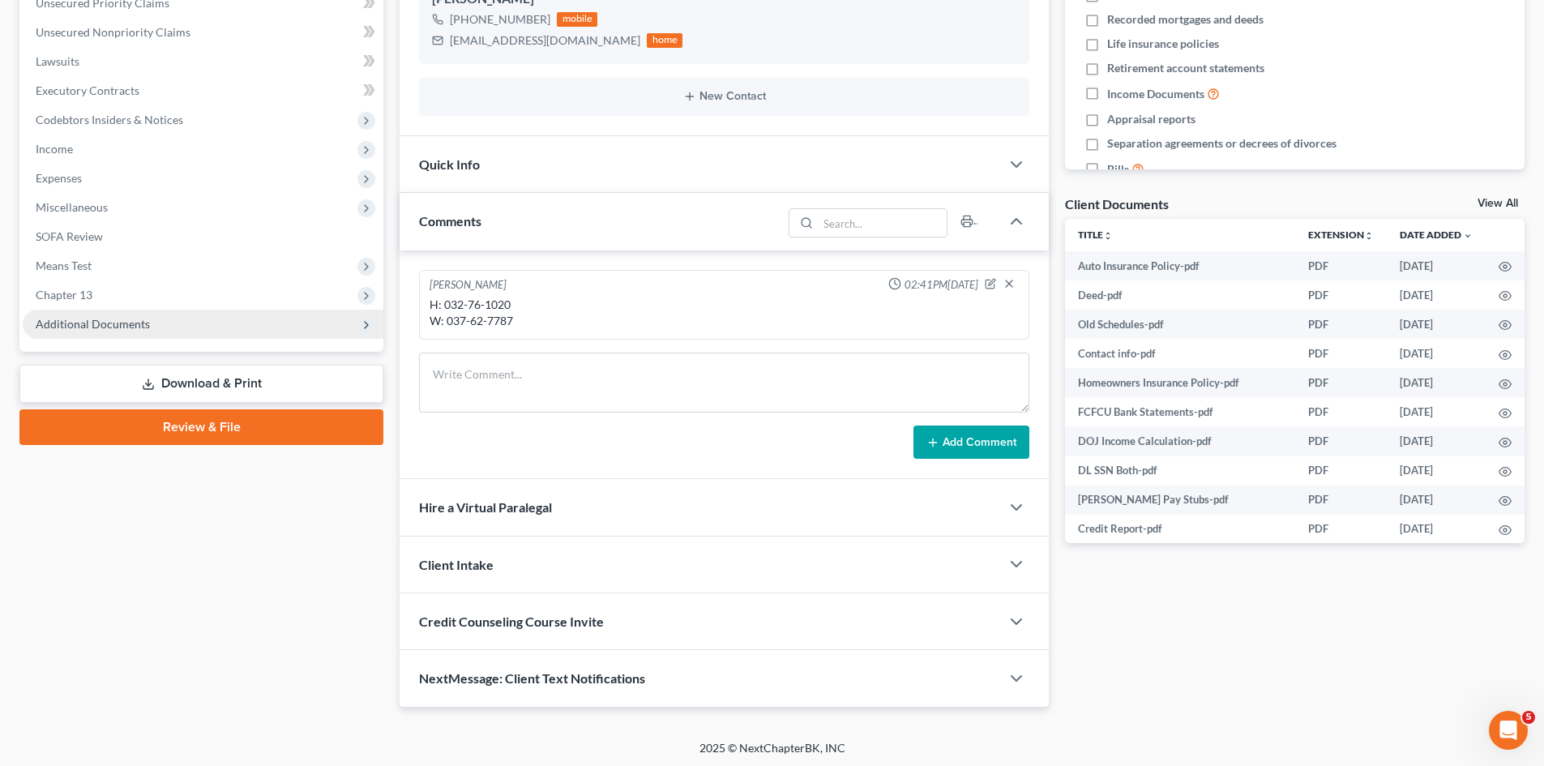
click at [152, 327] on span "Additional Documents" at bounding box center [203, 324] width 361 height 29
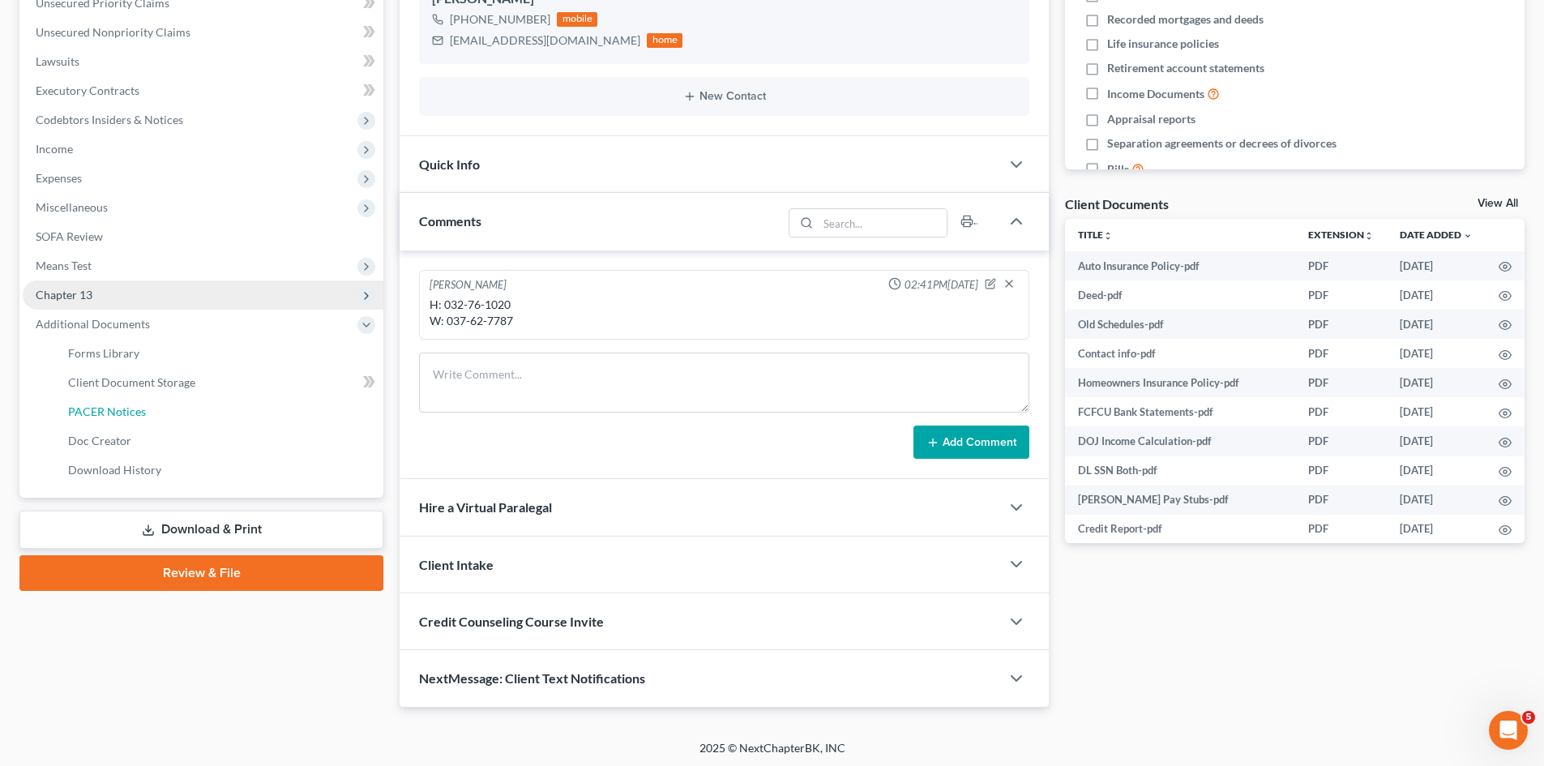
click at [119, 409] on span "PACER Notices" at bounding box center [107, 411] width 78 height 14
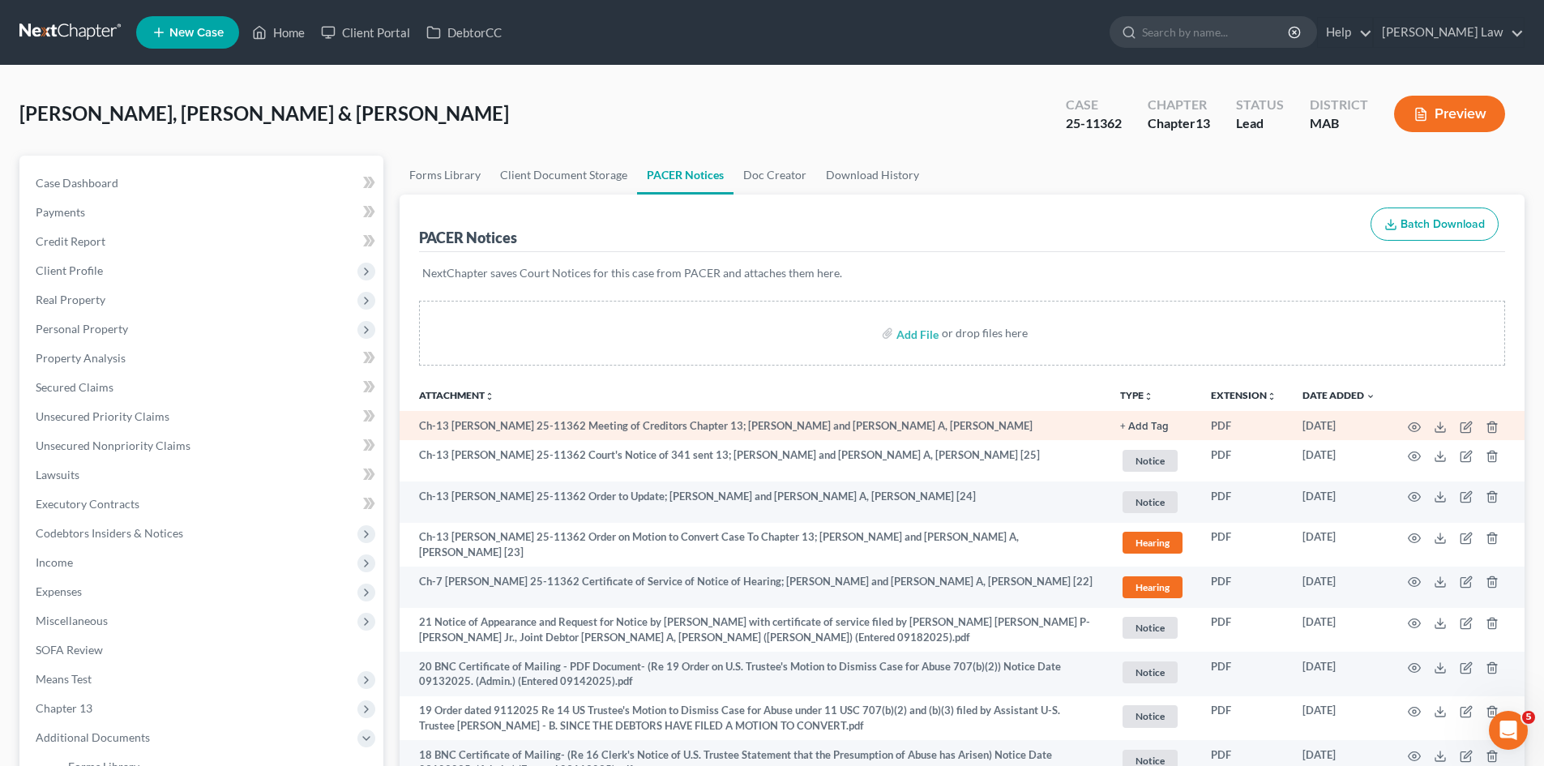
click at [1453, 428] on td at bounding box center [1456, 425] width 136 height 29
click at [1442, 424] on icon at bounding box center [1439, 427] width 13 height 13
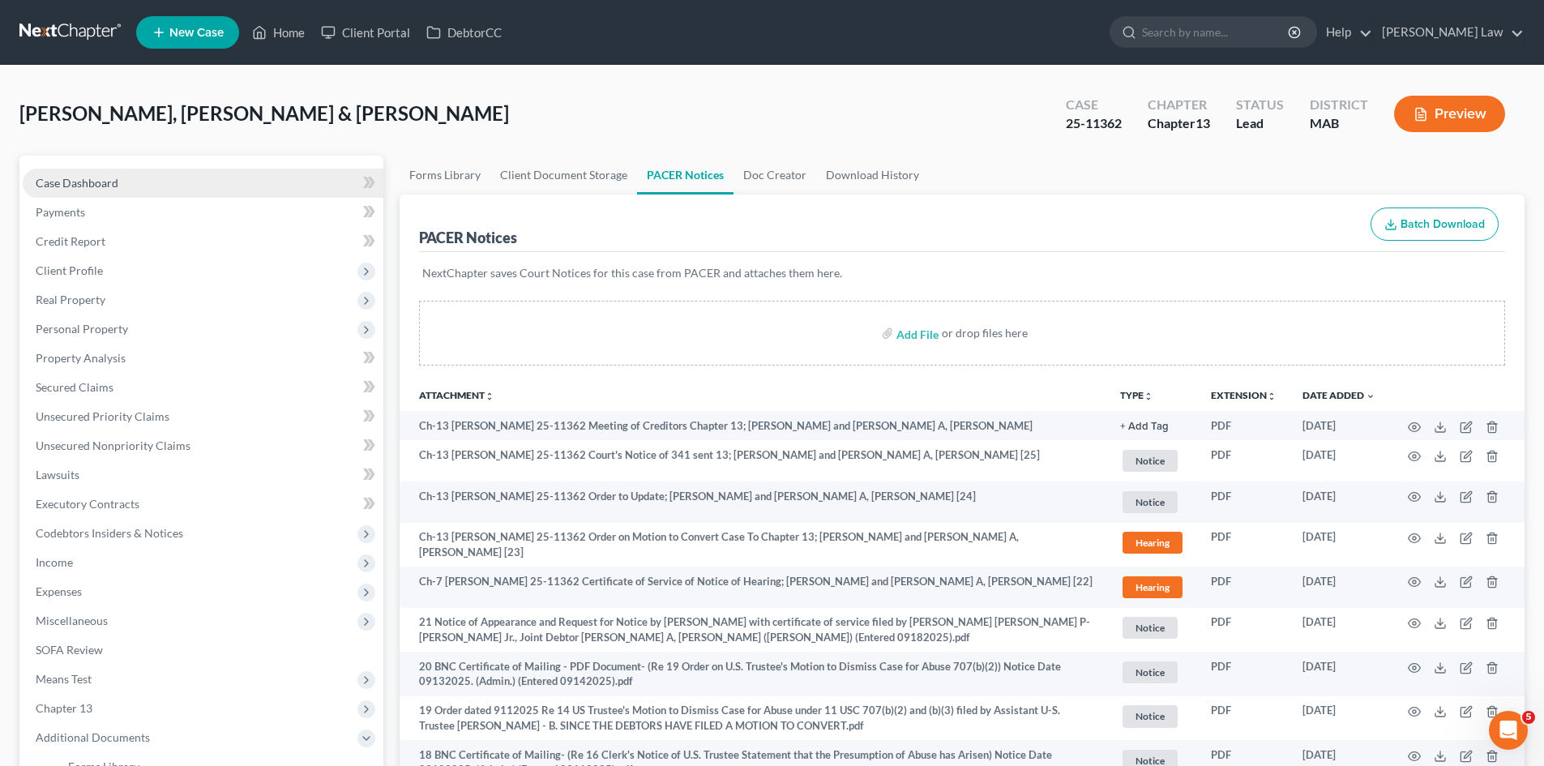
click at [104, 173] on link "Case Dashboard" at bounding box center [203, 183] width 361 height 29
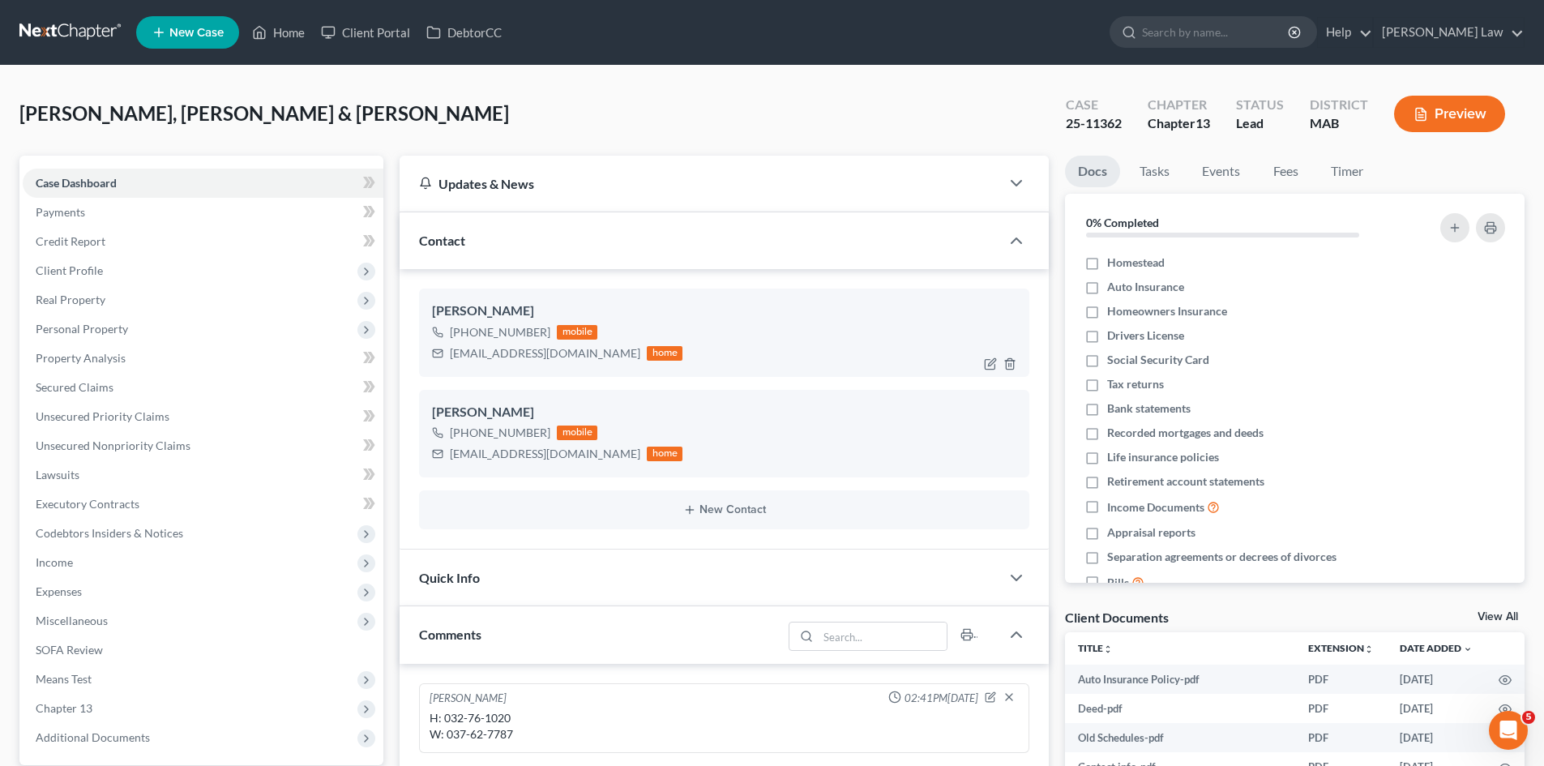
click at [519, 355] on div "Occhipinti56@yahoo.com" at bounding box center [545, 353] width 190 height 16
copy div "Occhipinti56@yahoo.com"
click at [499, 453] on div "pmedeiros76@icloud.com" at bounding box center [545, 454] width 190 height 16
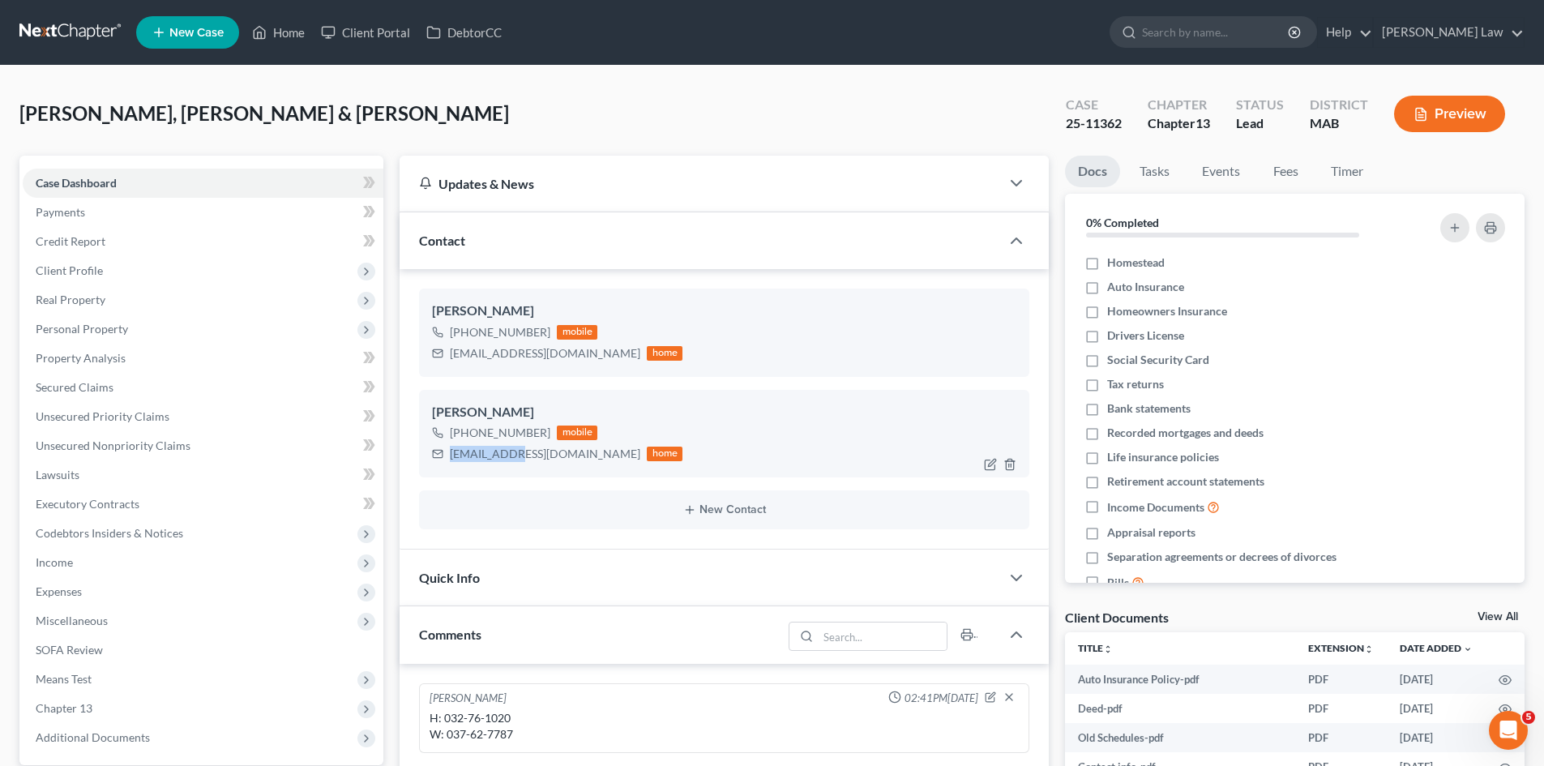
click at [499, 453] on div "pmedeiros76@icloud.com" at bounding box center [545, 454] width 190 height 16
copy div "pmedeiros76@icloud.com"
drag, startPoint x: 147, startPoint y: 113, endPoint x: 197, endPoint y: 113, distance: 50.2
click at [197, 113] on span "[PERSON_NAME], [PERSON_NAME] & [PERSON_NAME]" at bounding box center [263, 112] width 489 height 23
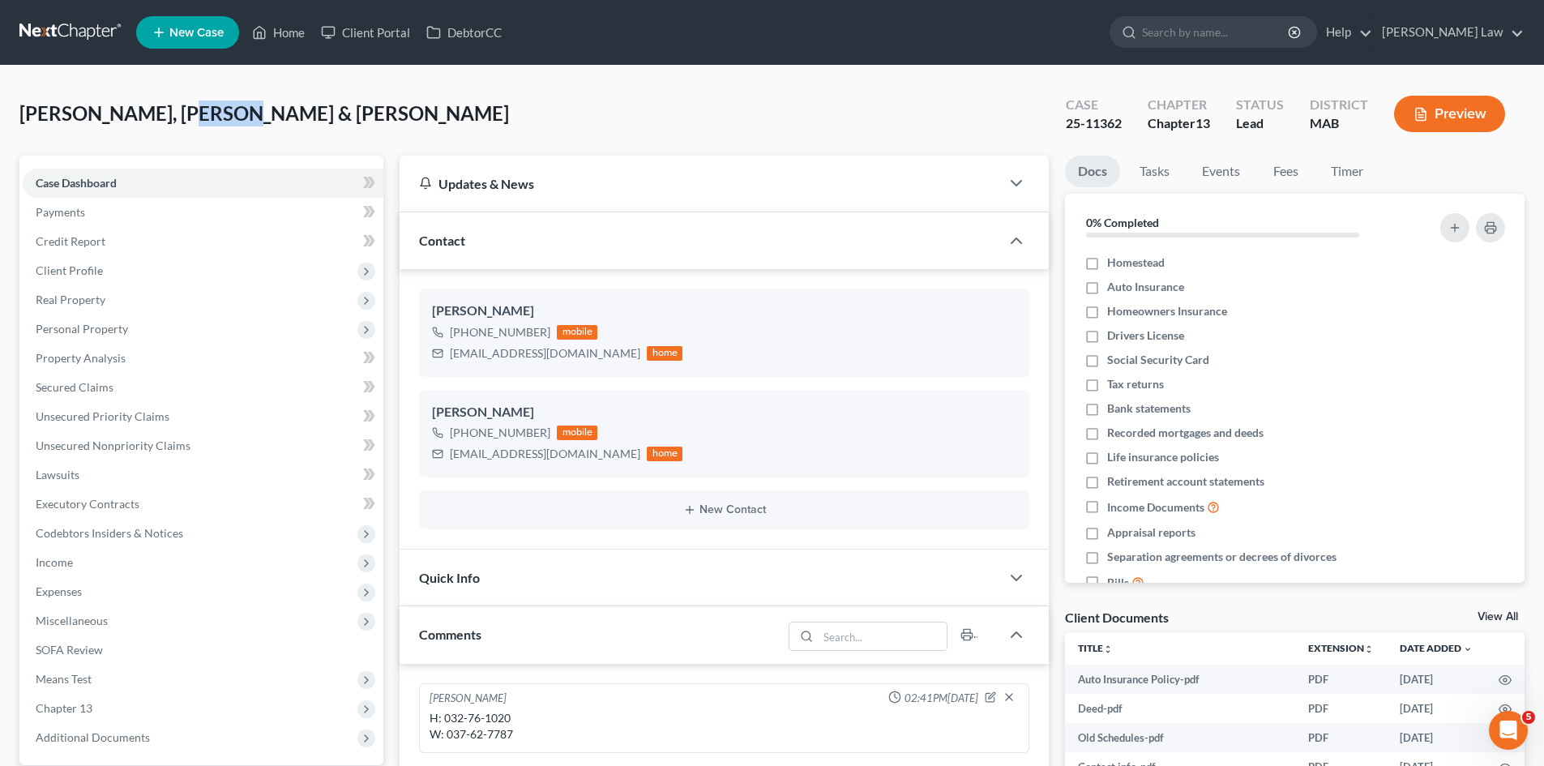
copy span "David"
drag, startPoint x: 75, startPoint y: 34, endPoint x: 118, endPoint y: 15, distance: 47.9
click at [75, 34] on link at bounding box center [71, 32] width 104 height 29
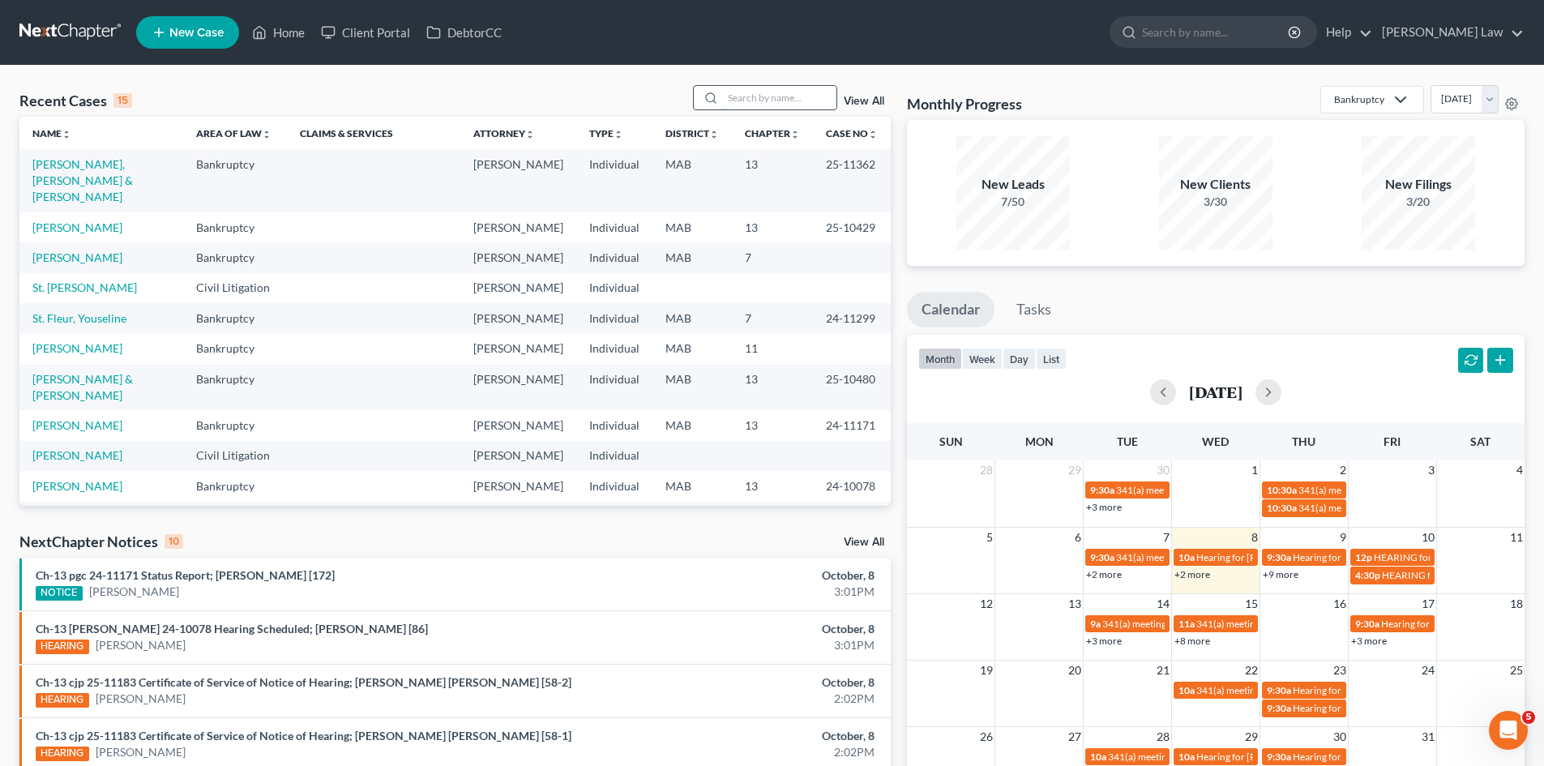
click at [759, 93] on input "search" at bounding box center [779, 97] width 113 height 23
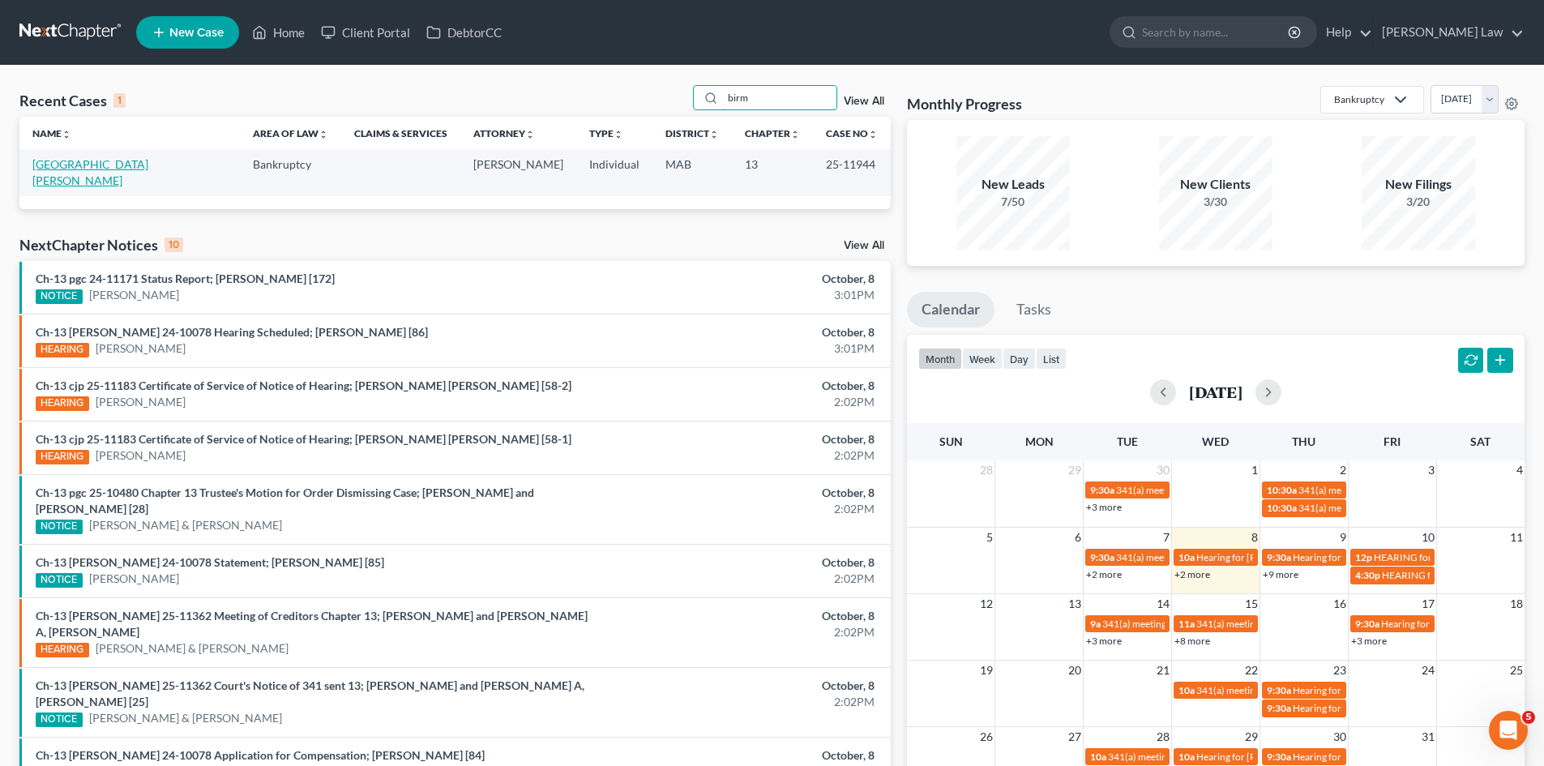
type input "birm"
click at [86, 166] on link "[GEOGRAPHIC_DATA][PERSON_NAME]" at bounding box center [90, 172] width 116 height 30
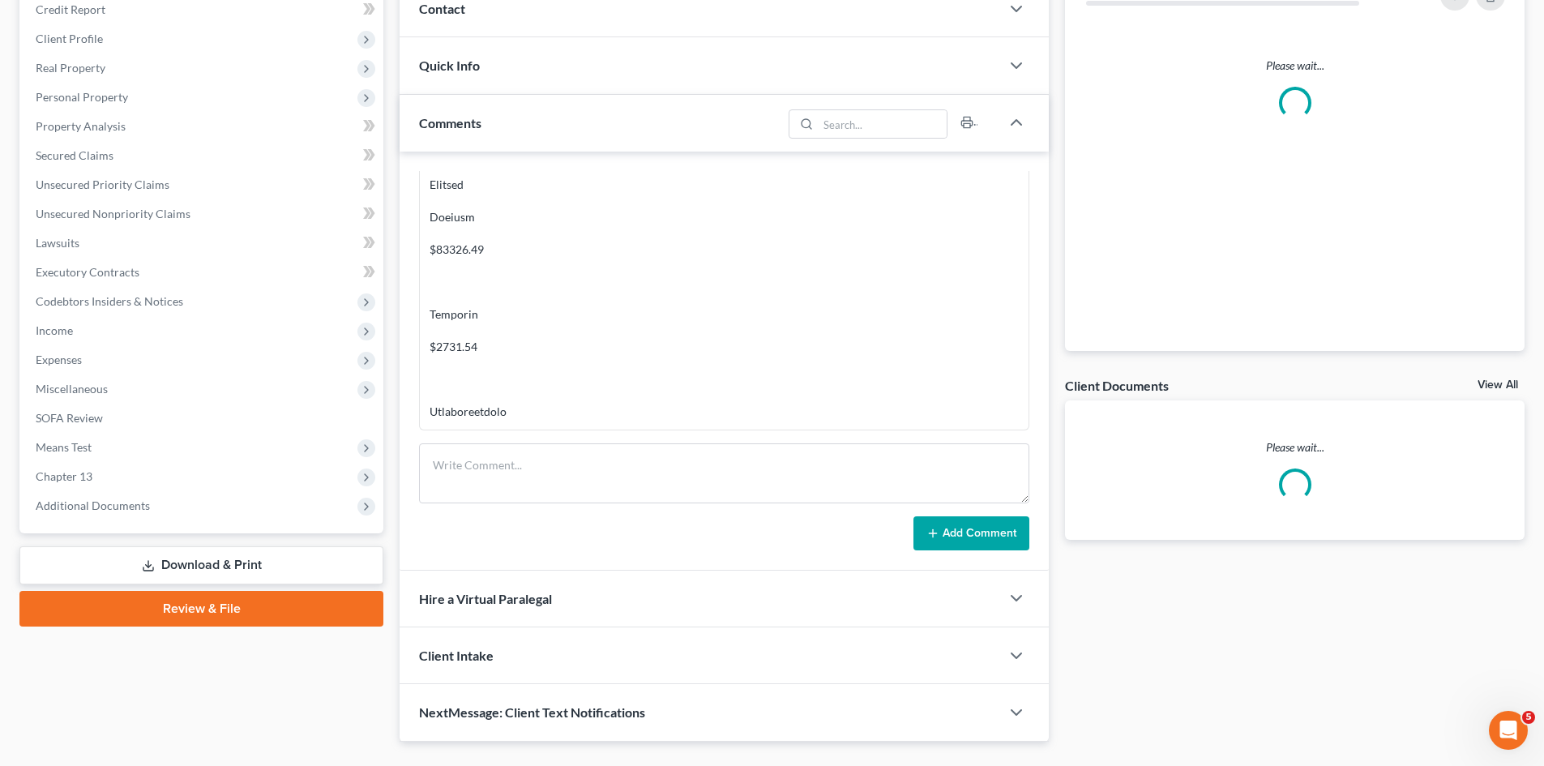
scroll to position [269, 0]
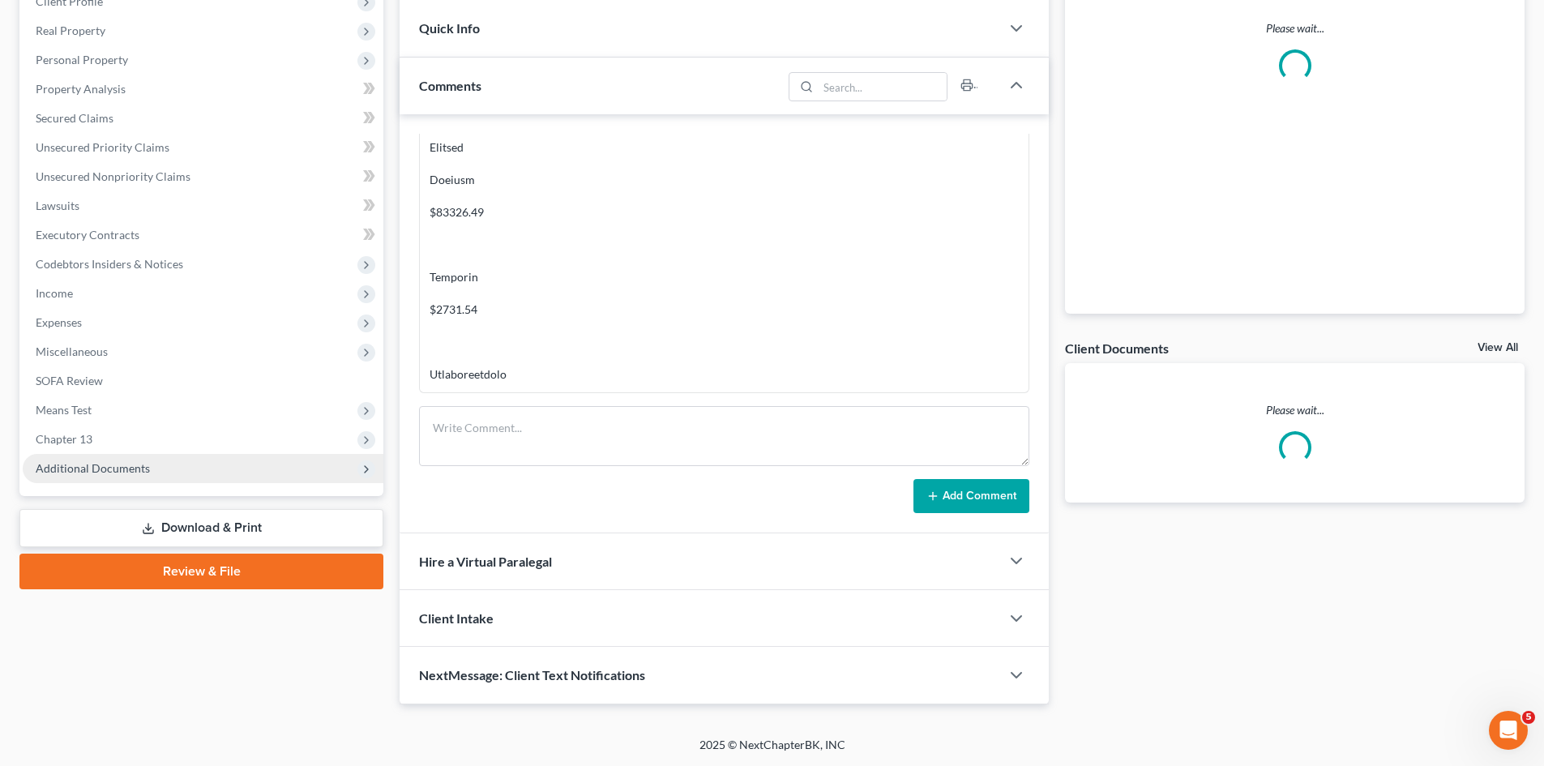
click at [128, 463] on span "Additional Documents" at bounding box center [93, 468] width 114 height 14
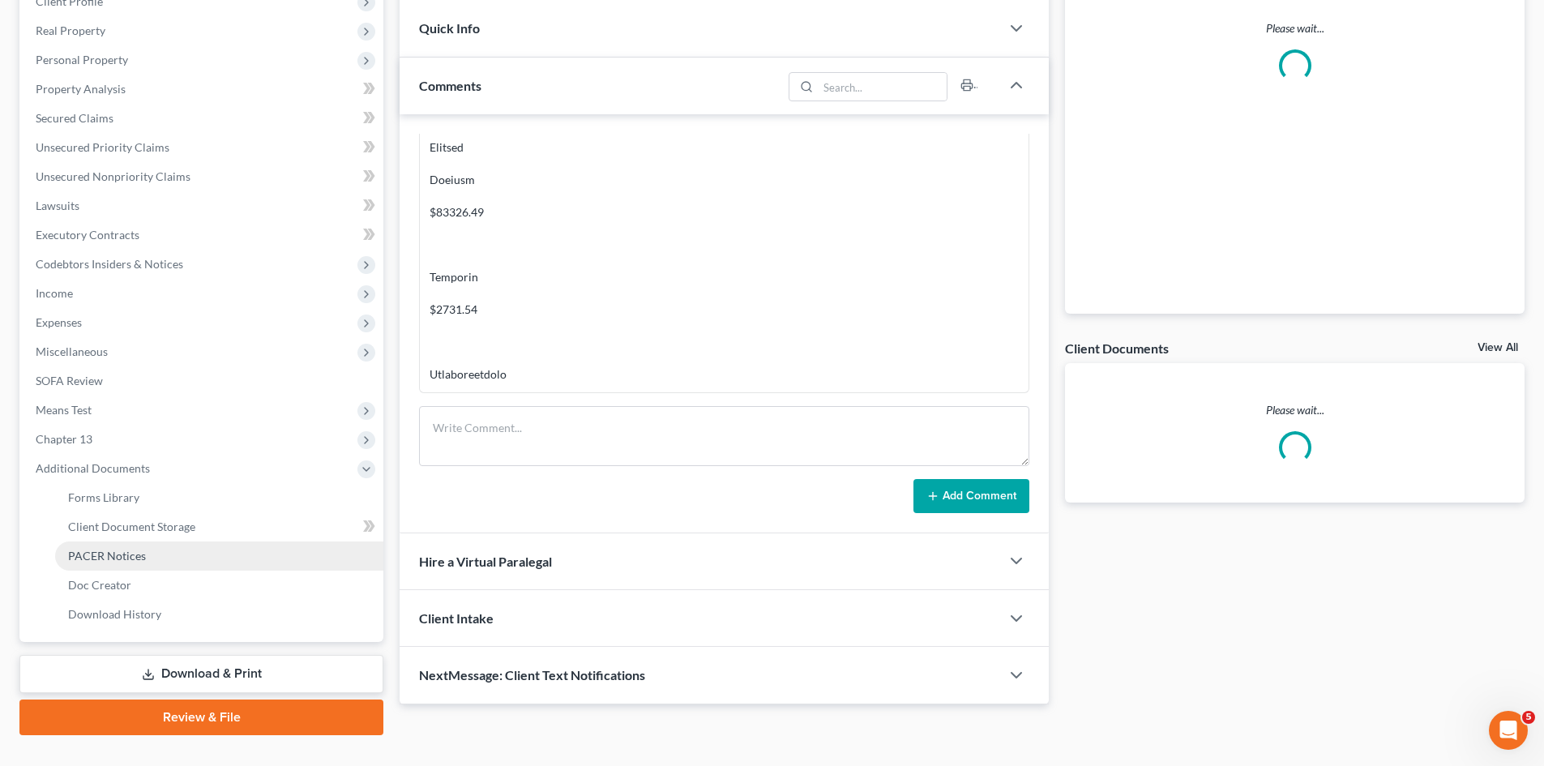
click at [135, 563] on link "PACER Notices" at bounding box center [219, 555] width 328 height 29
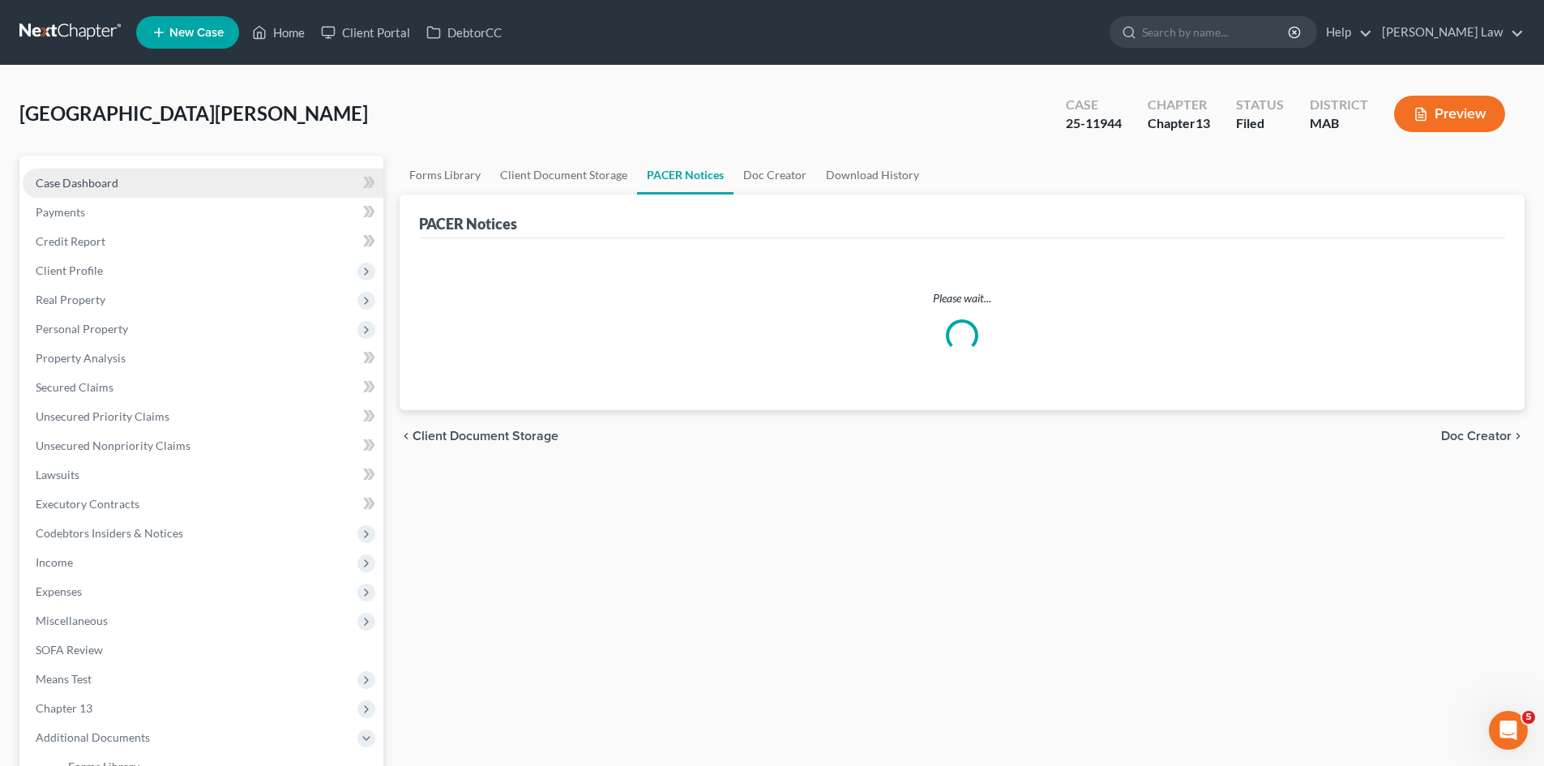
click at [130, 179] on link "Case Dashboard" at bounding box center [203, 183] width 361 height 29
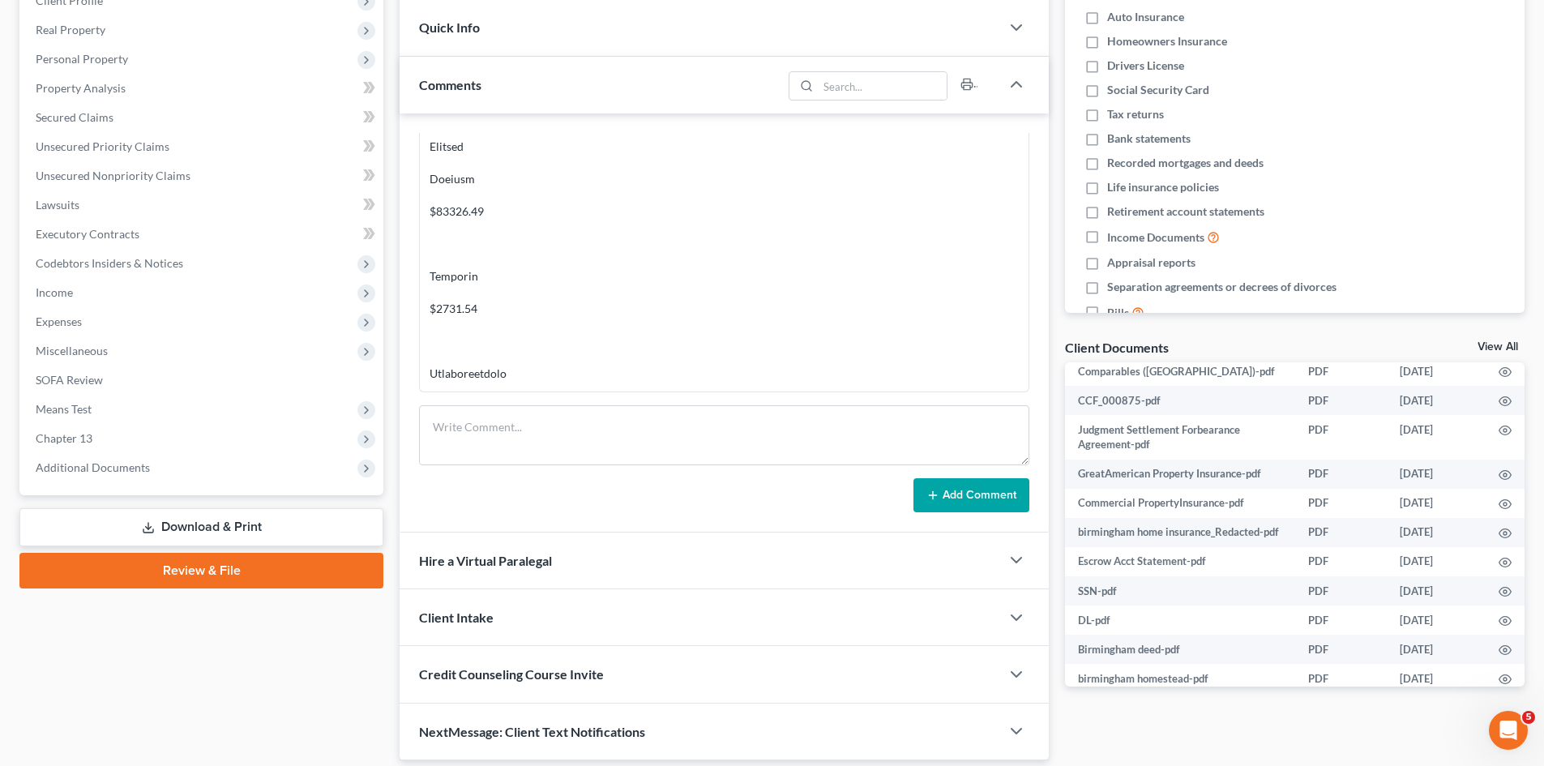
scroll to position [540, 0]
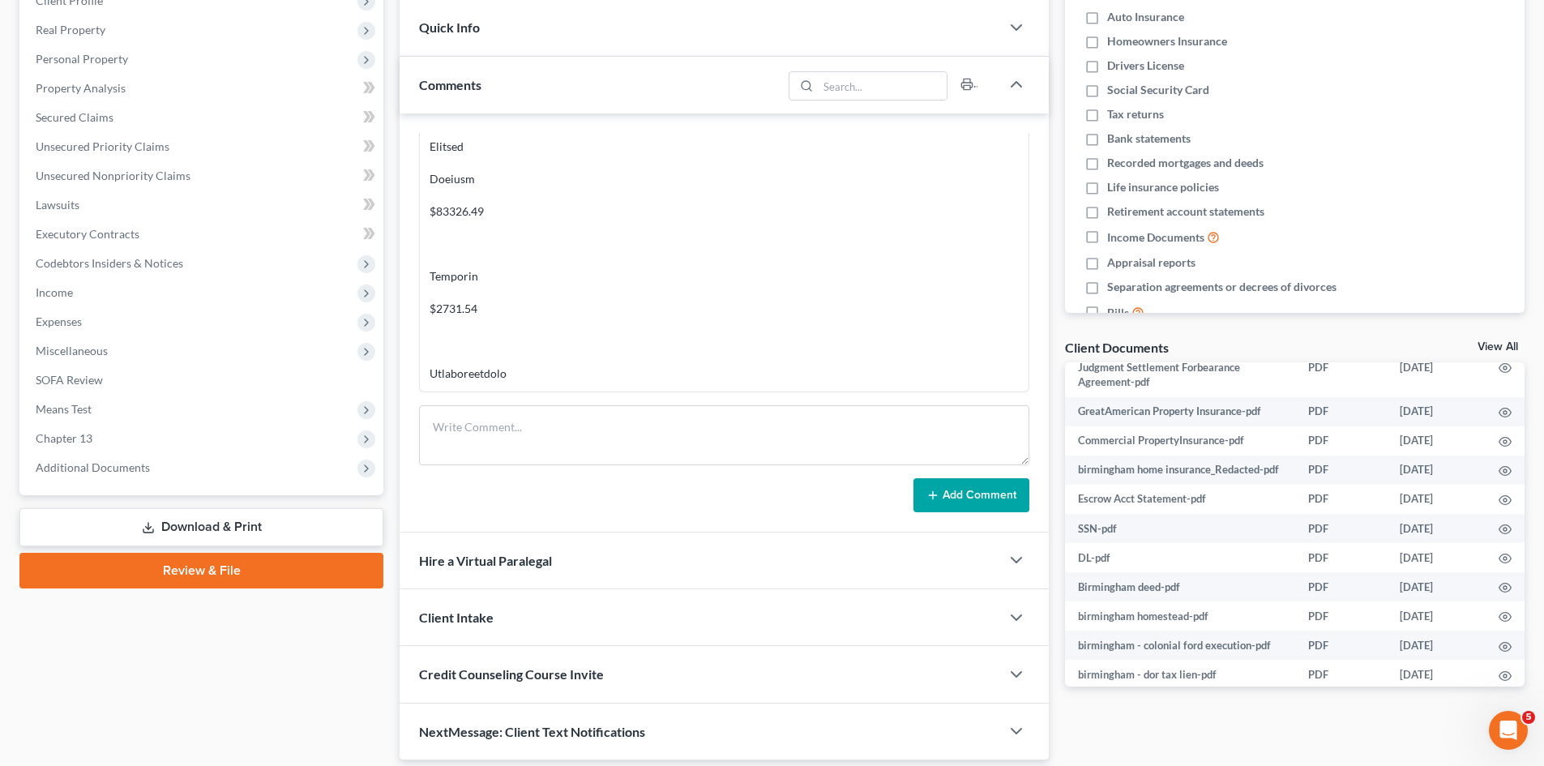
click at [1504, 350] on link "View All" at bounding box center [1497, 346] width 41 height 11
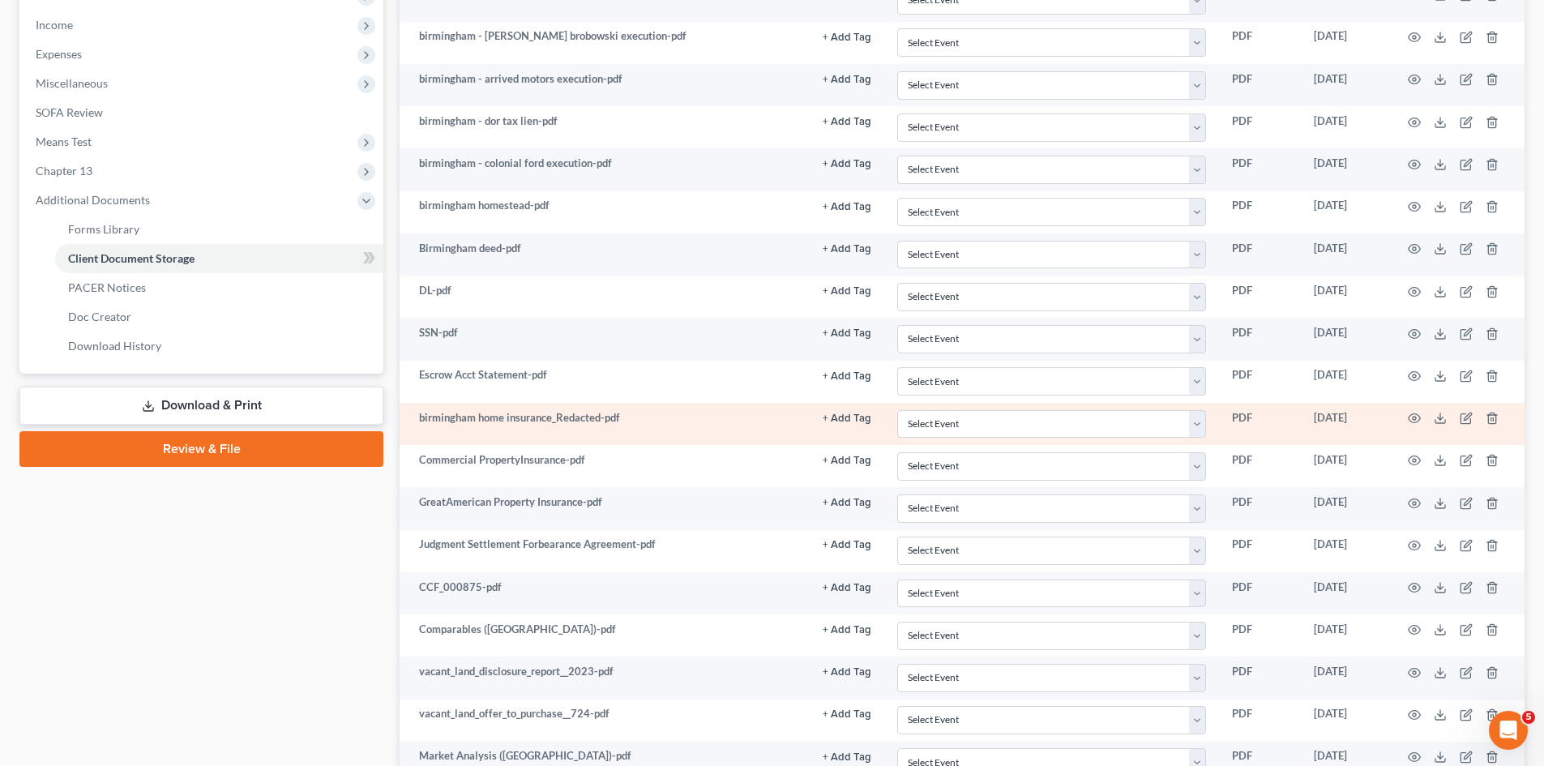
scroll to position [540, 0]
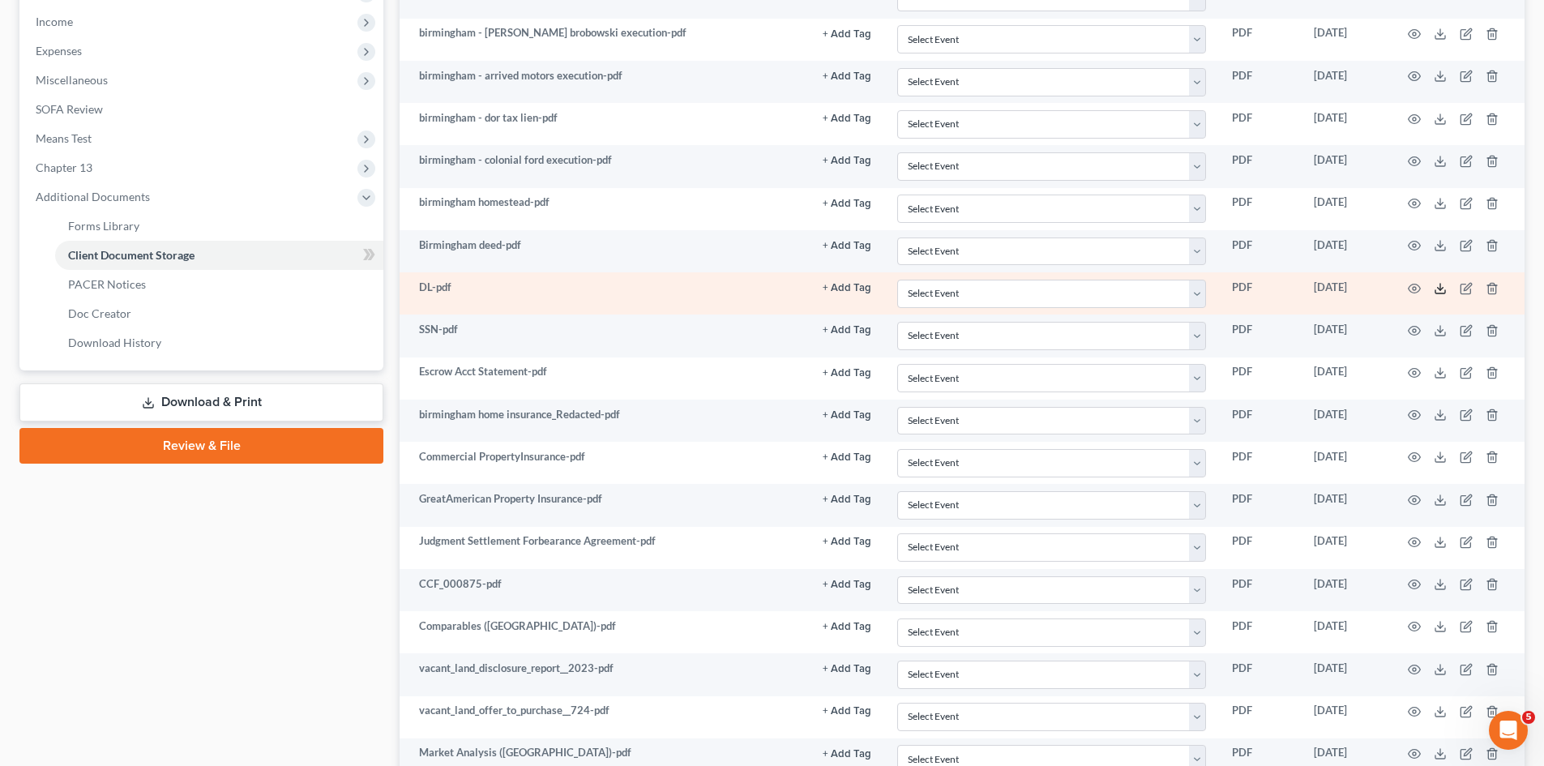
click at [1436, 292] on icon at bounding box center [1439, 288] width 13 height 13
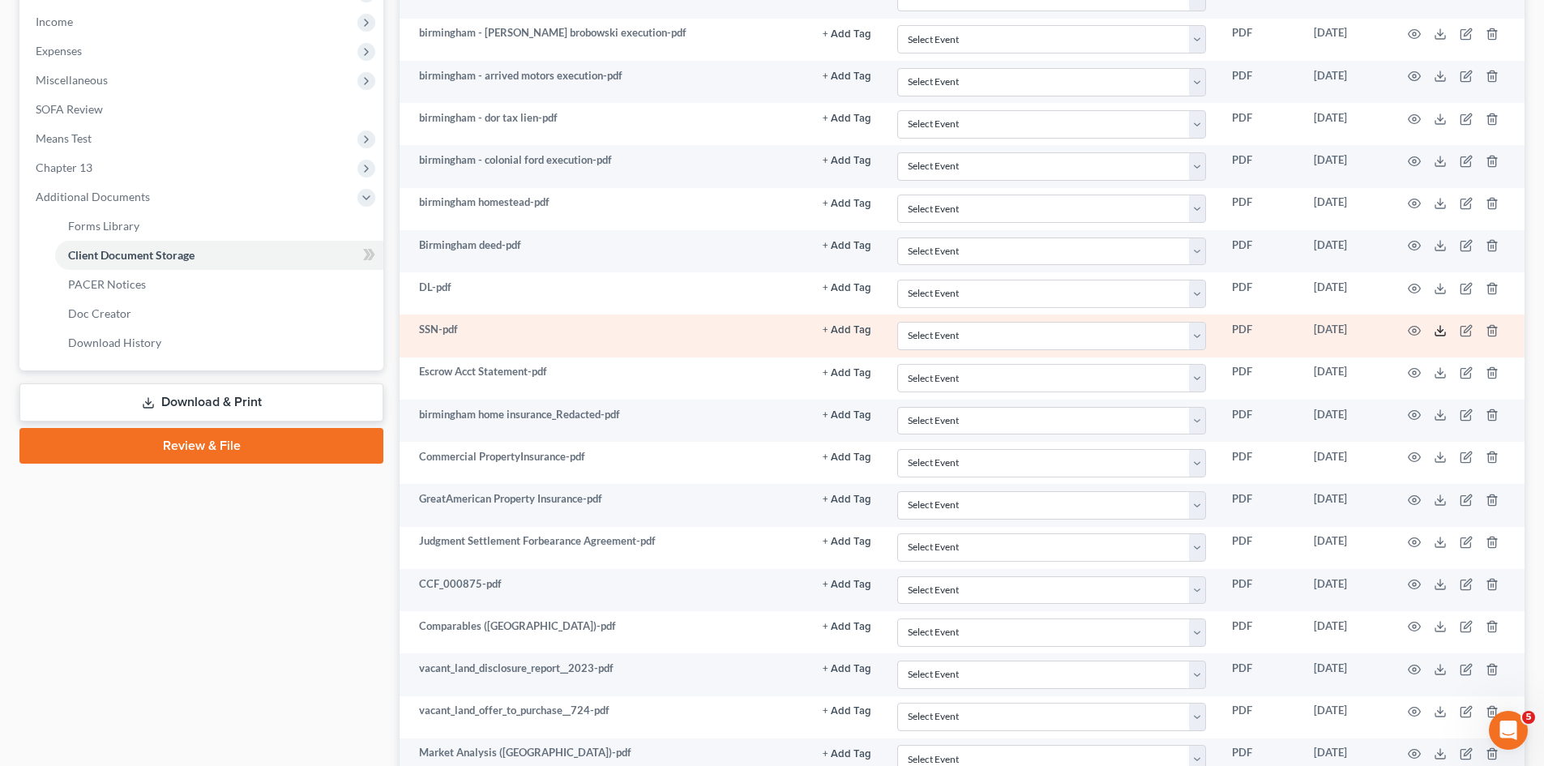
click at [1442, 334] on icon at bounding box center [1439, 330] width 13 height 13
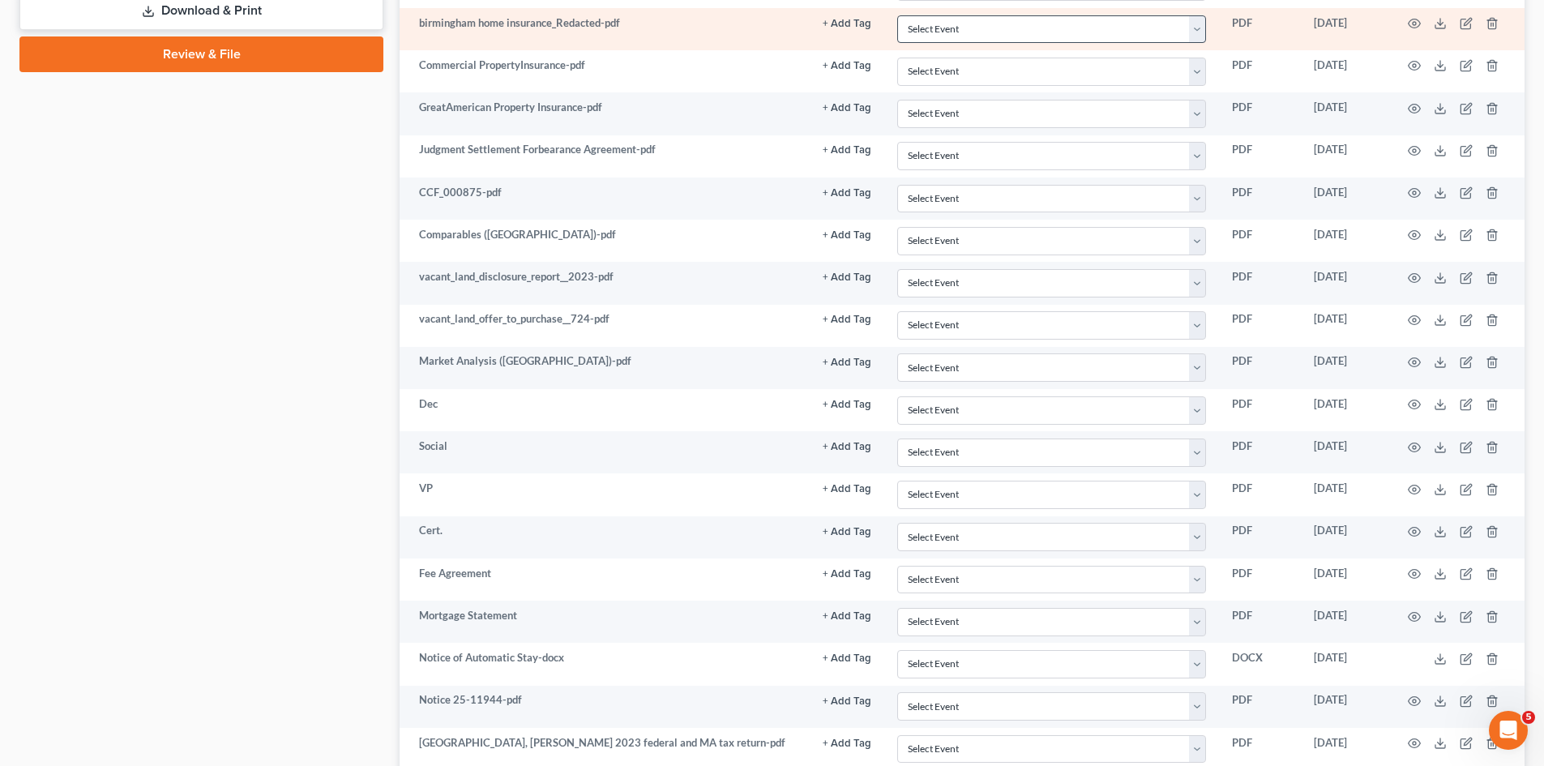
scroll to position [1104, 0]
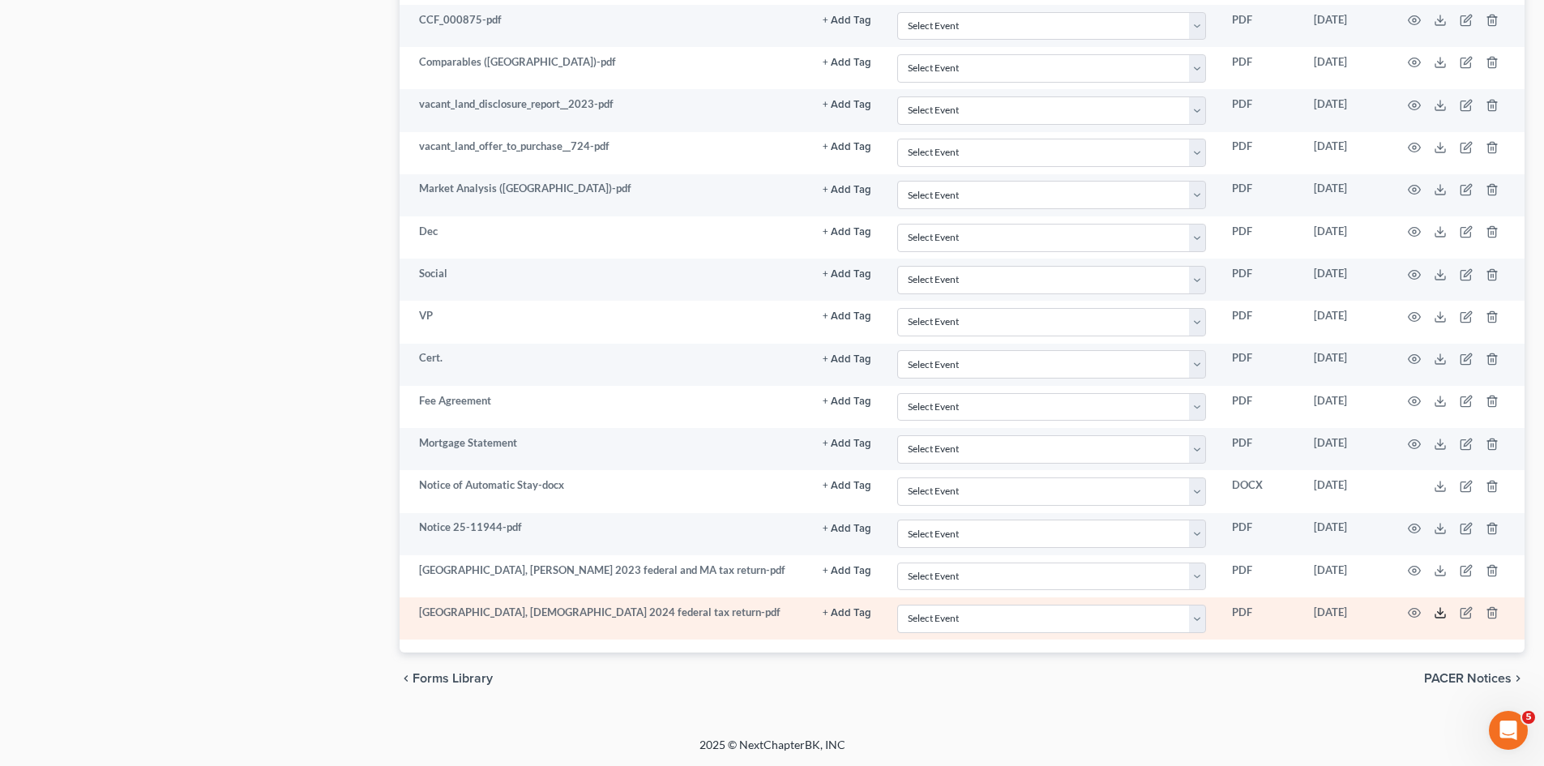
click at [1438, 619] on icon at bounding box center [1439, 612] width 13 height 13
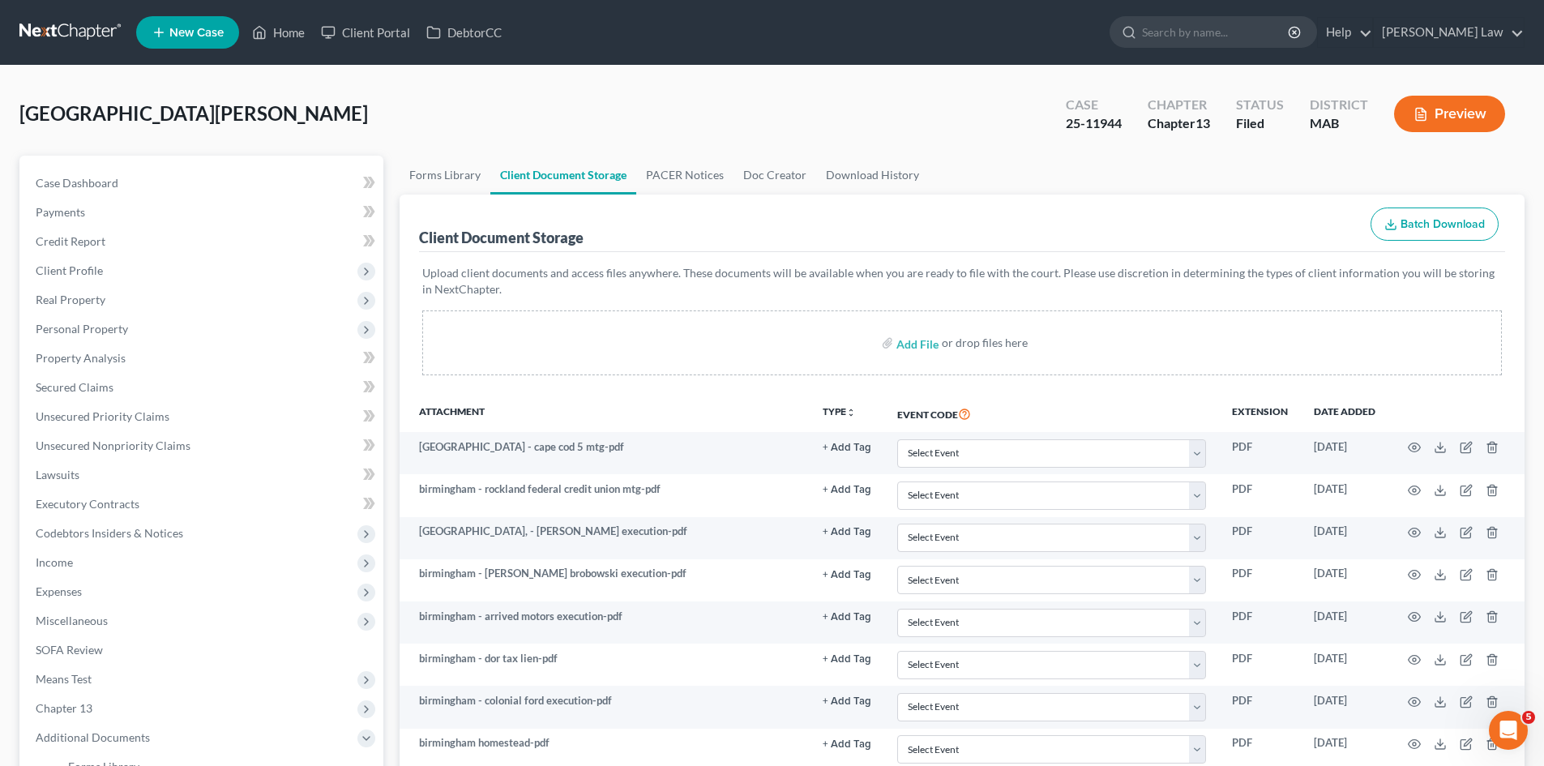
scroll to position [135, 0]
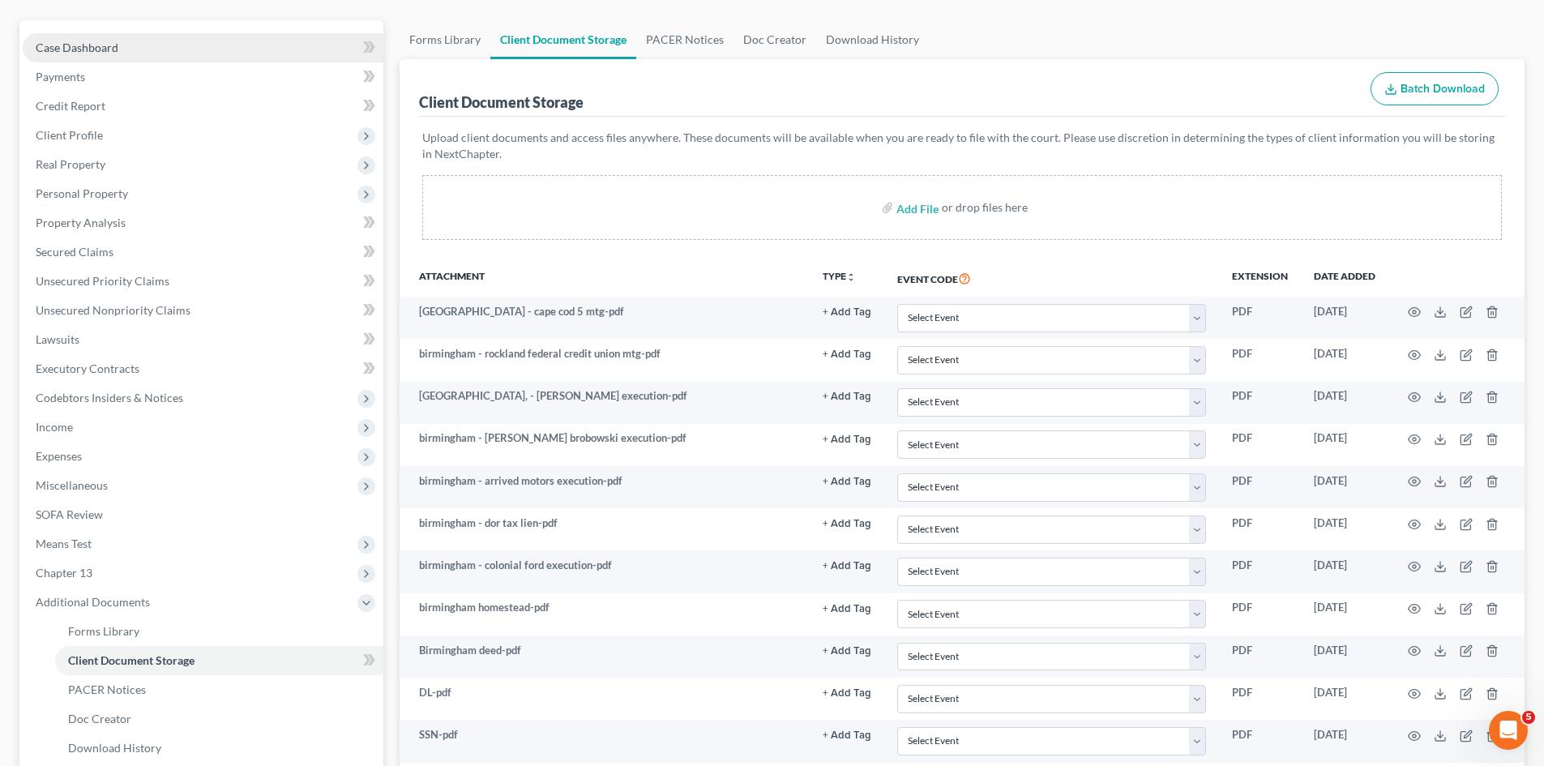
click at [199, 53] on link "Case Dashboard" at bounding box center [203, 47] width 361 height 29
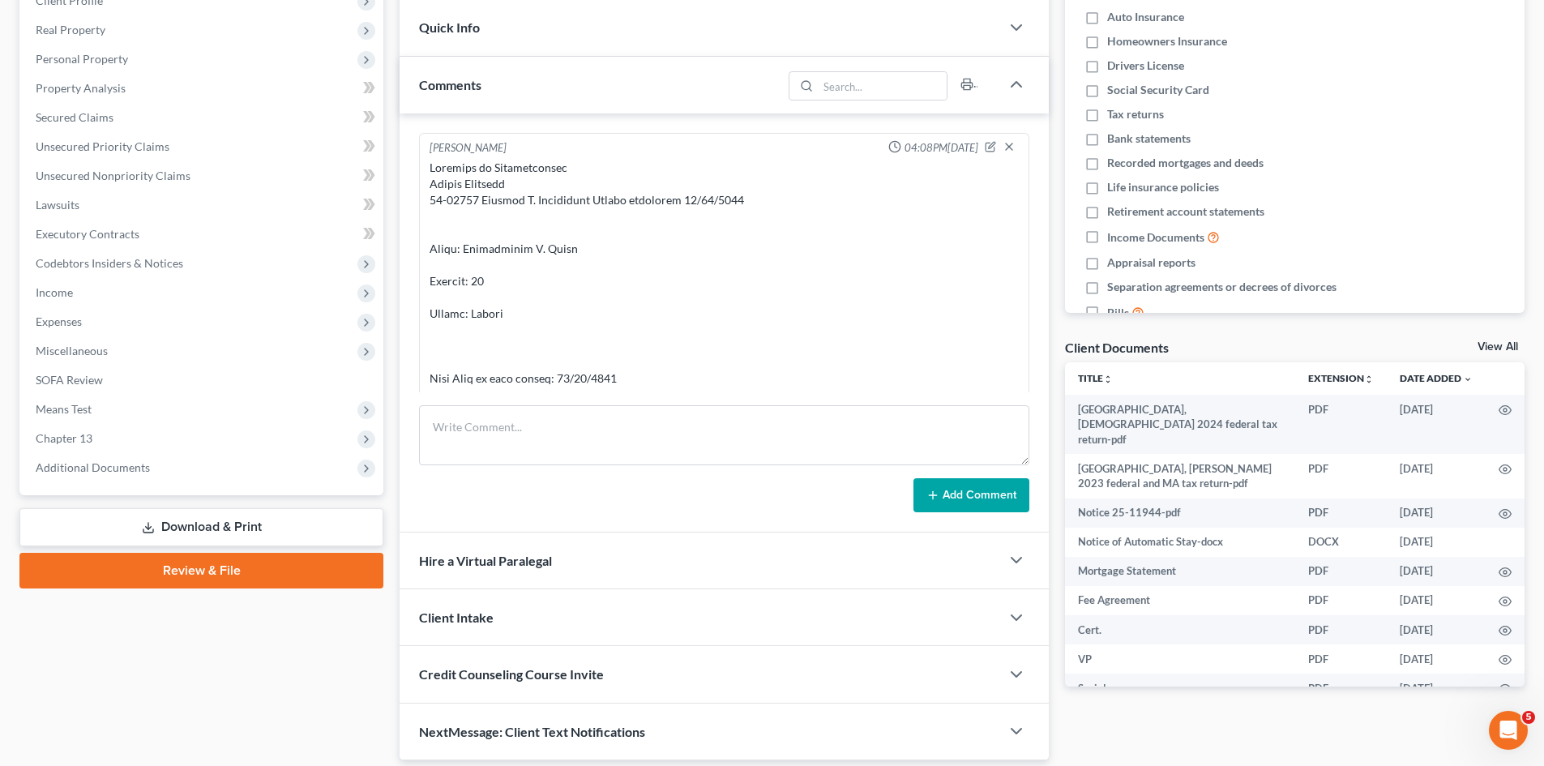
click at [1490, 340] on div "Client Documents View All" at bounding box center [1294, 350] width 459 height 23
click at [1495, 344] on link "View All" at bounding box center [1497, 346] width 41 height 11
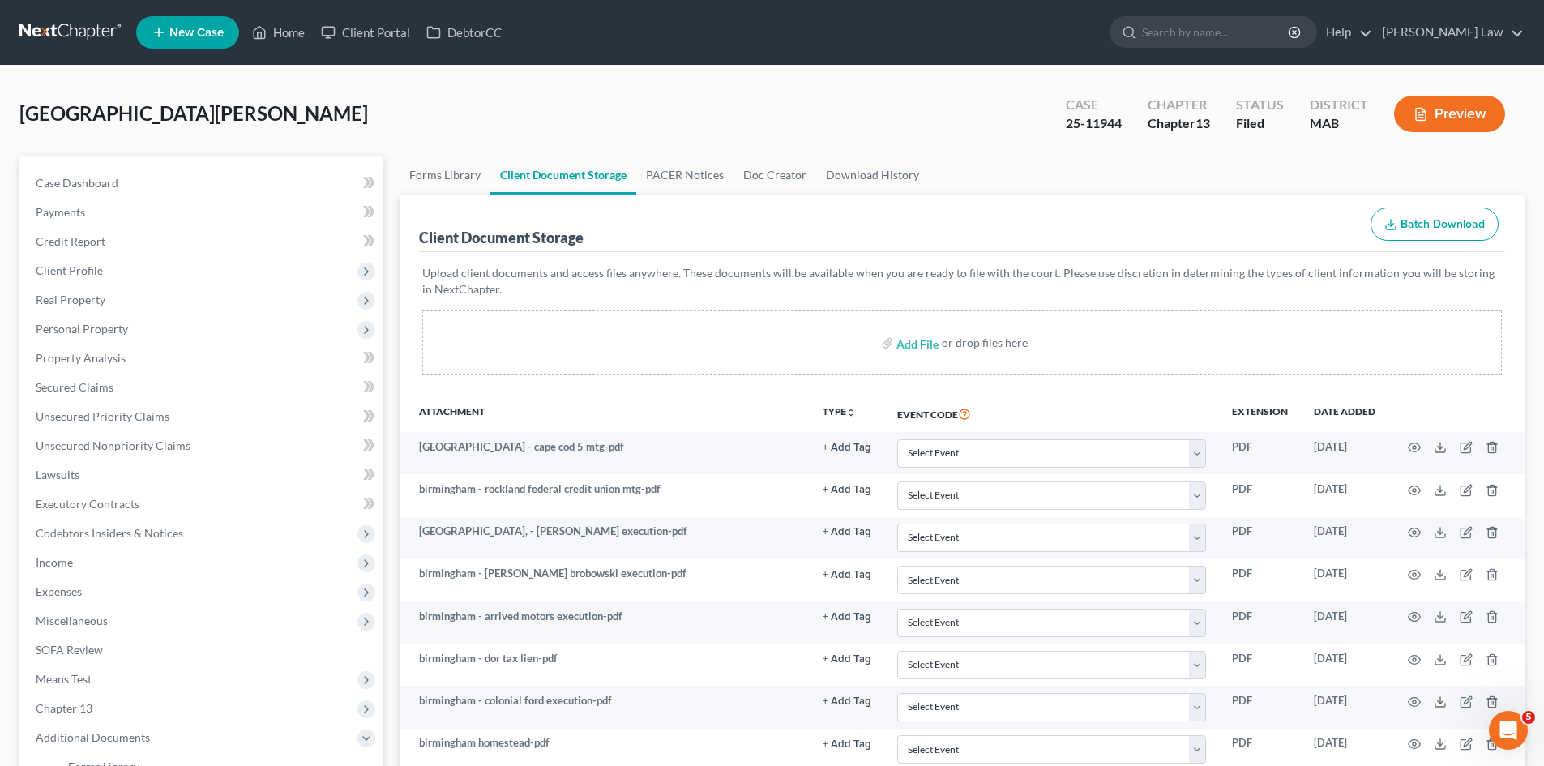
click at [1028, 141] on div "Birmingham, Matthew Upgraded Case 25-11944 Chapter Chapter 13 Status Filed Dist…" at bounding box center [771, 120] width 1505 height 70
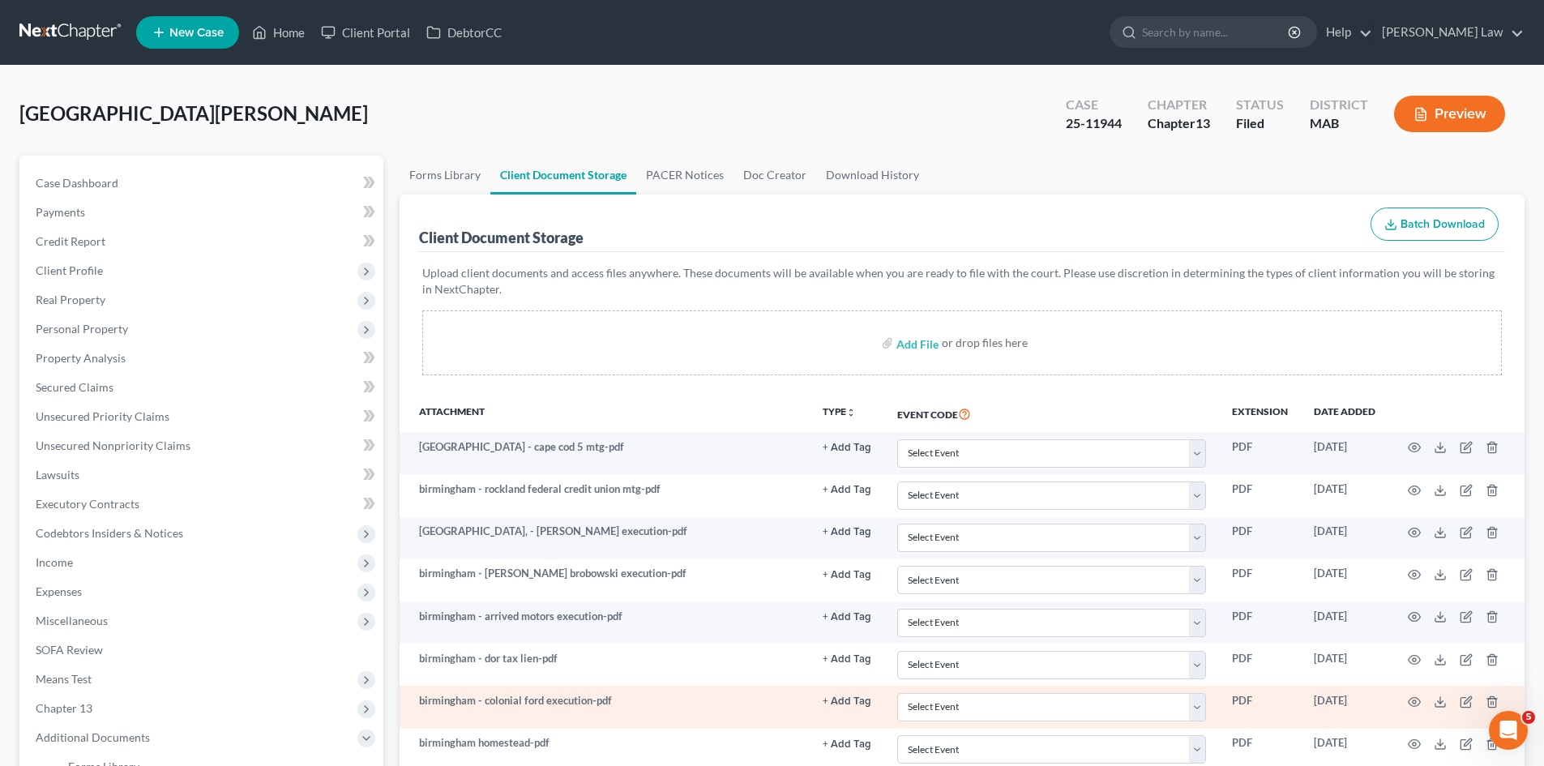
scroll to position [402, 0]
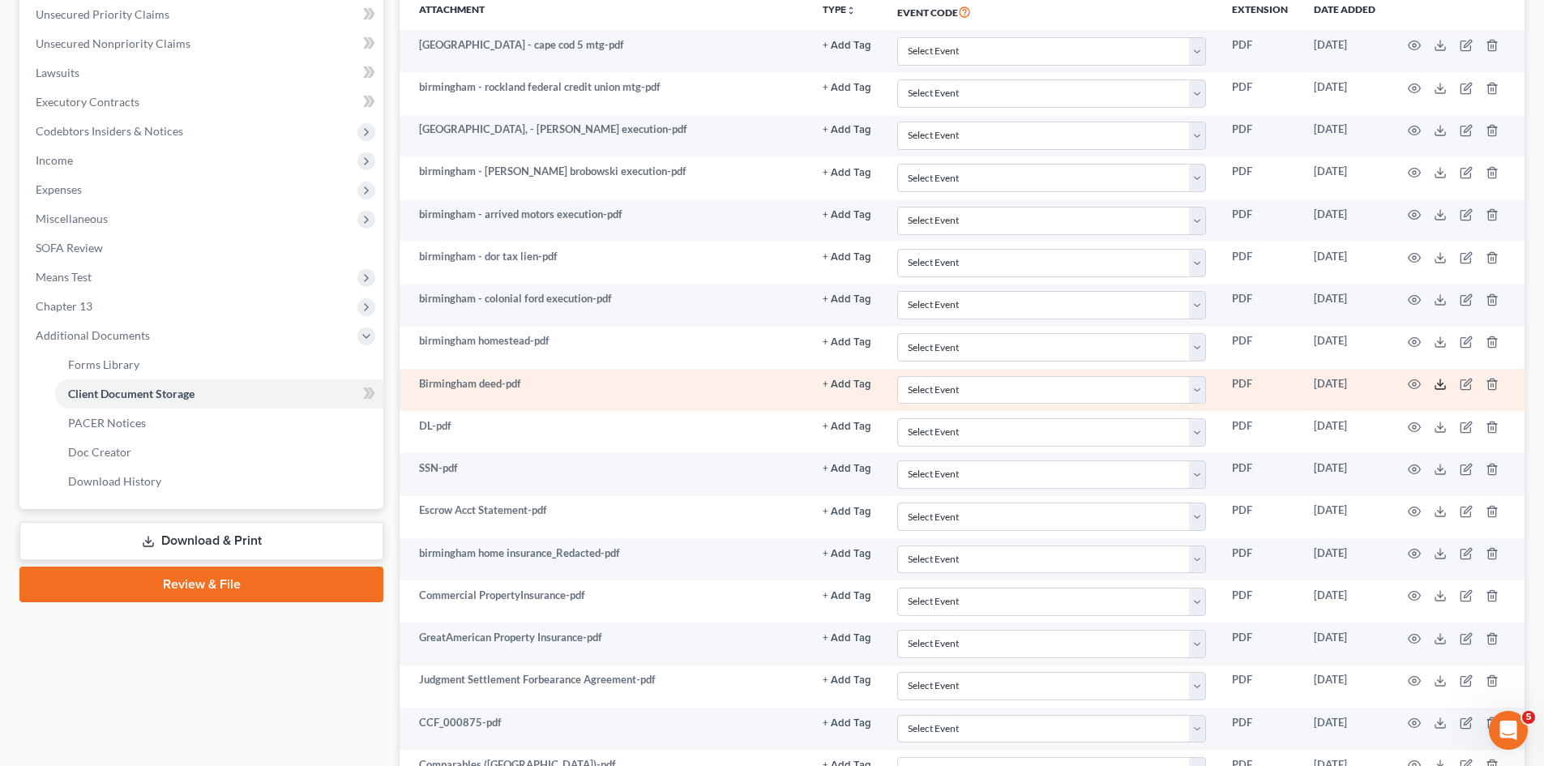
click at [1433, 385] on icon at bounding box center [1439, 384] width 13 height 13
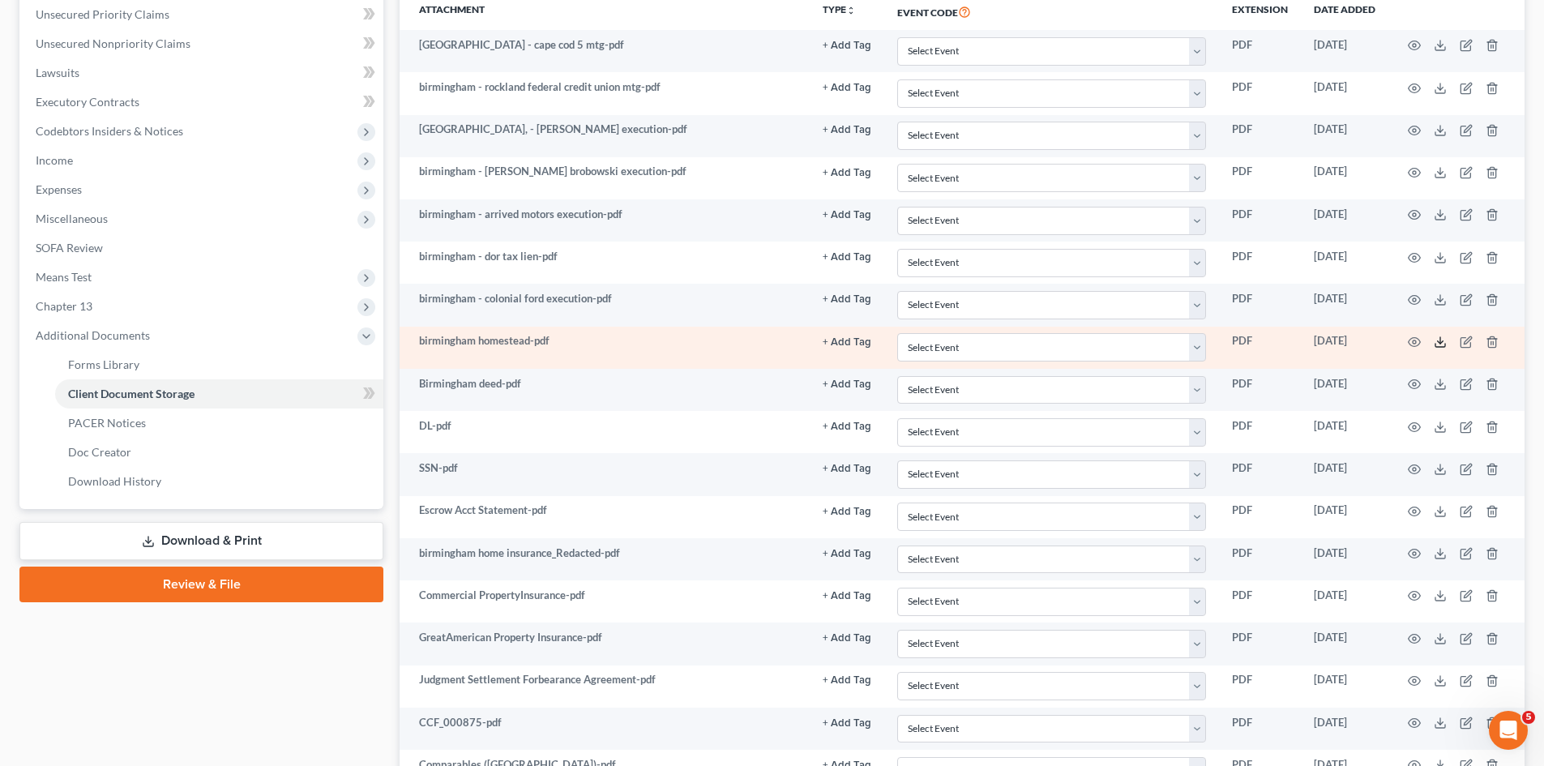
click at [1440, 338] on line at bounding box center [1440, 340] width 0 height 6
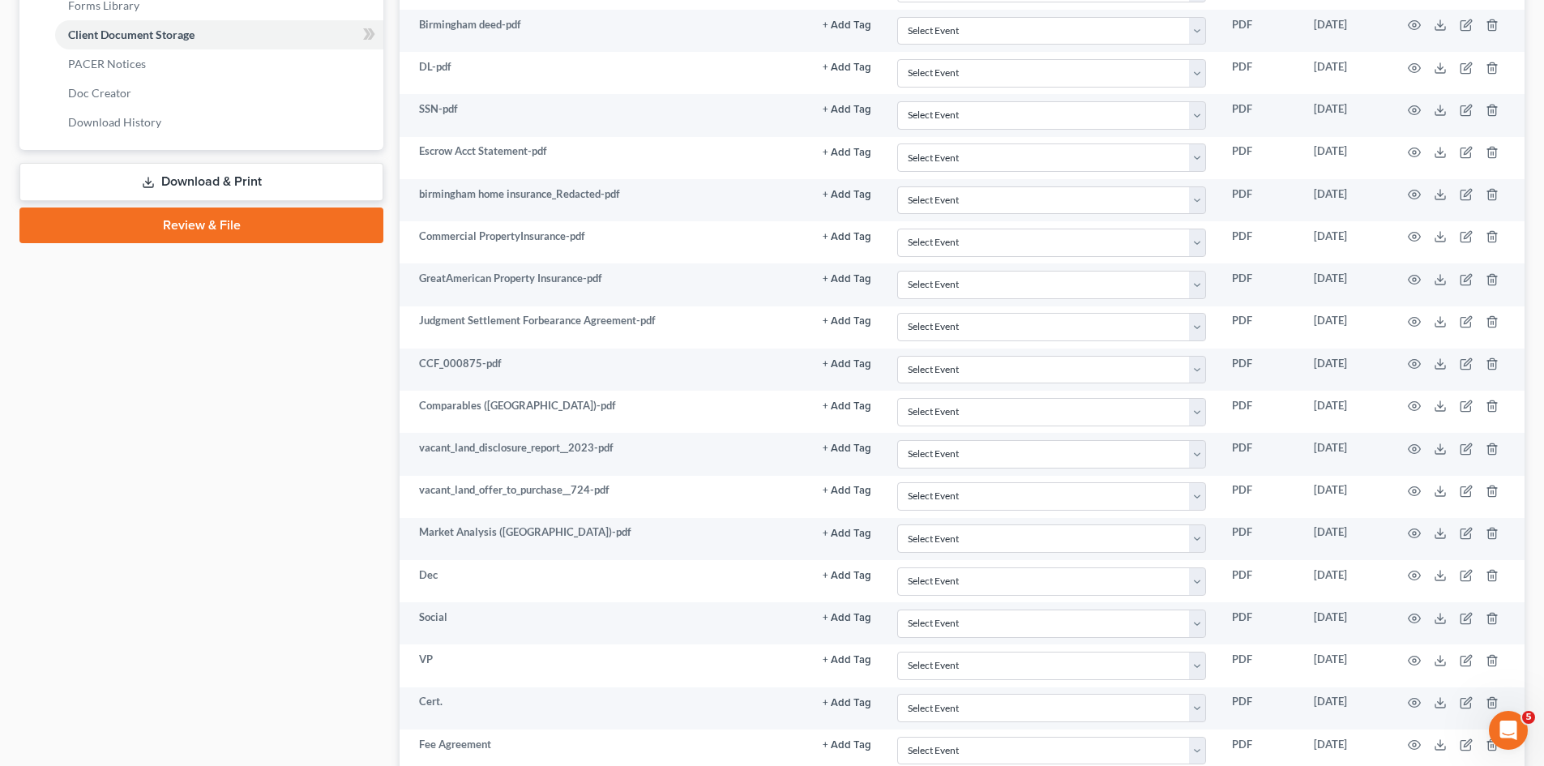
scroll to position [0, 0]
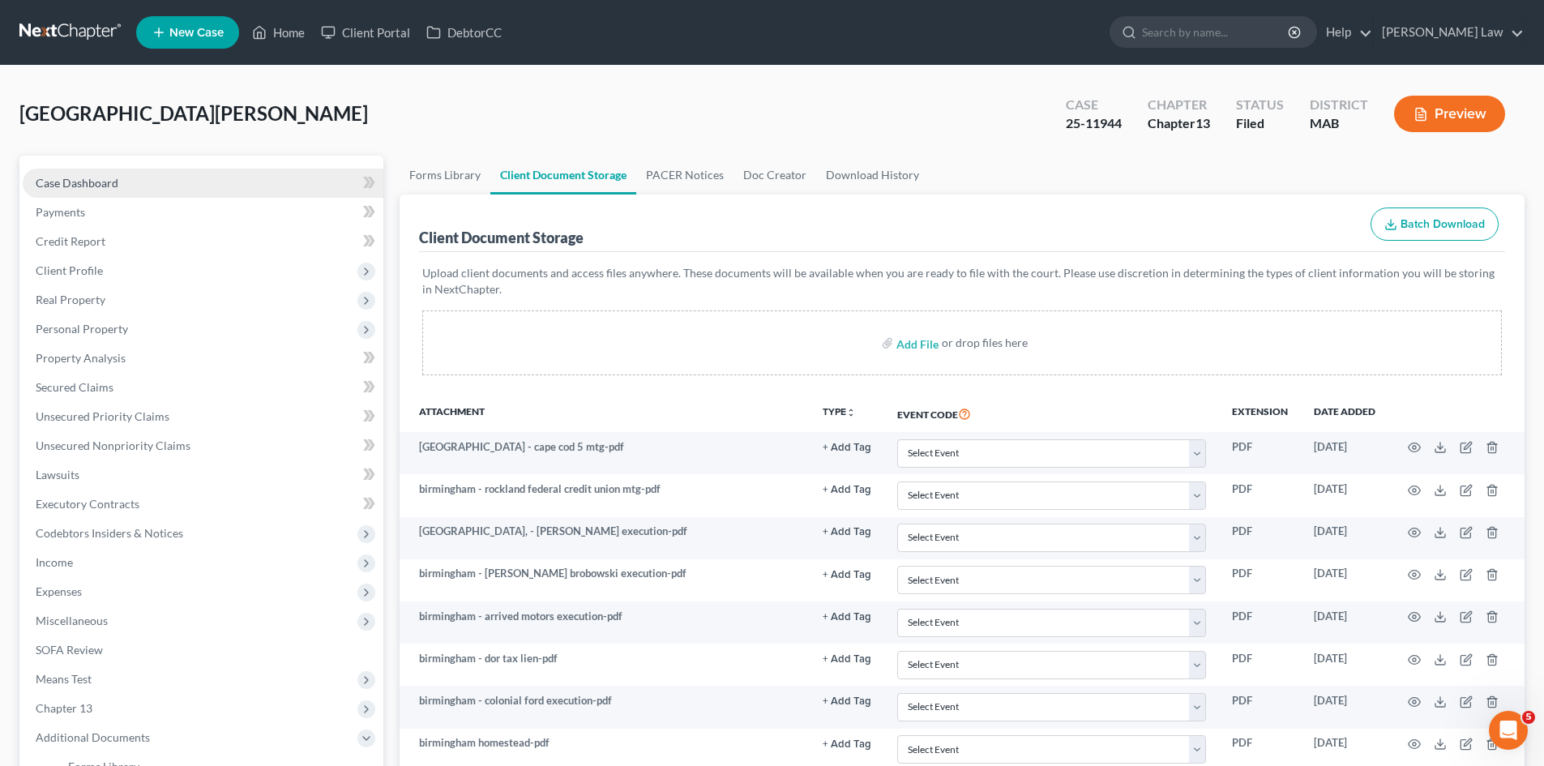
click at [162, 182] on link "Case Dashboard" at bounding box center [203, 183] width 361 height 29
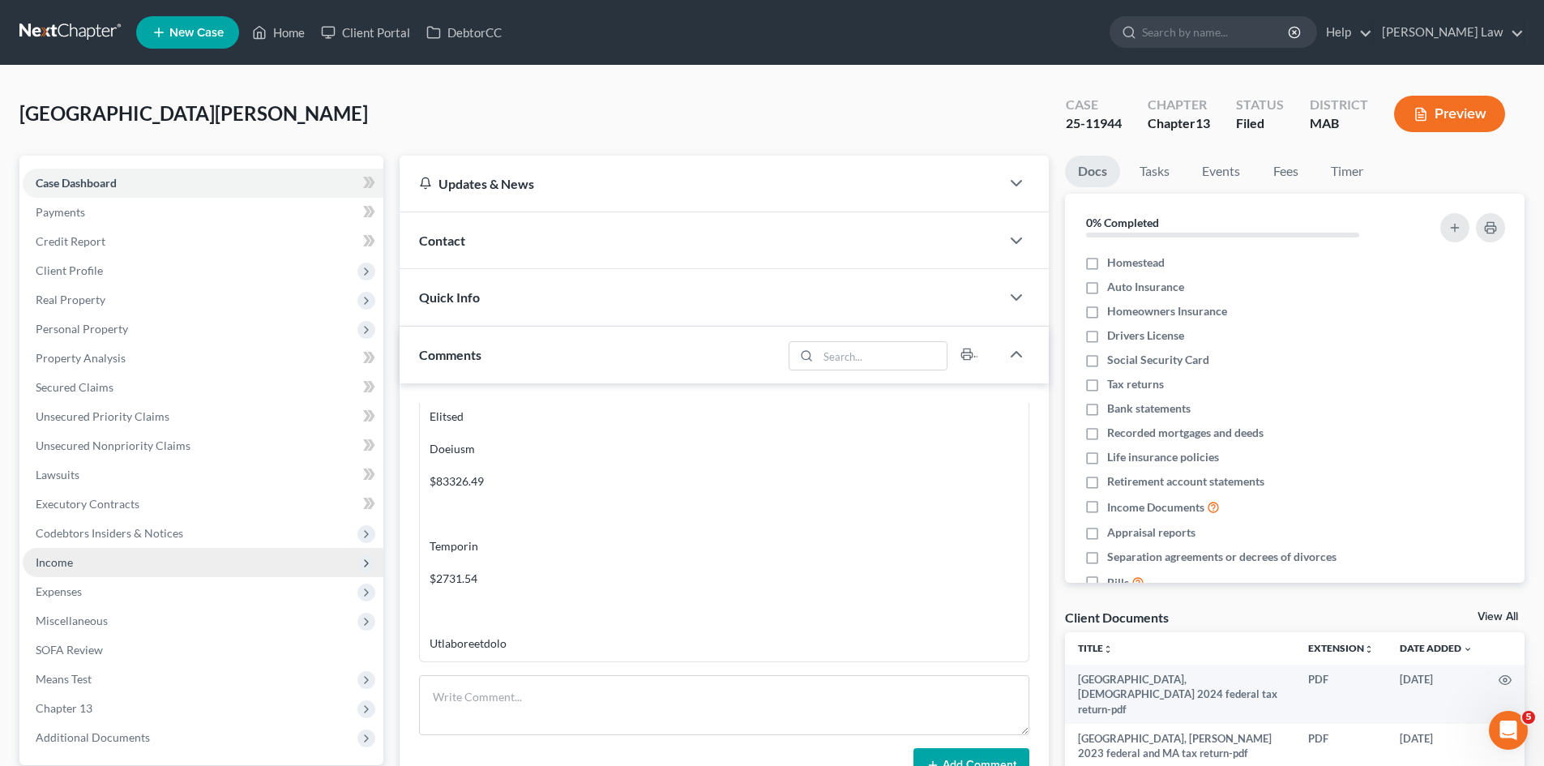
click at [99, 558] on span "Income" at bounding box center [203, 562] width 361 height 29
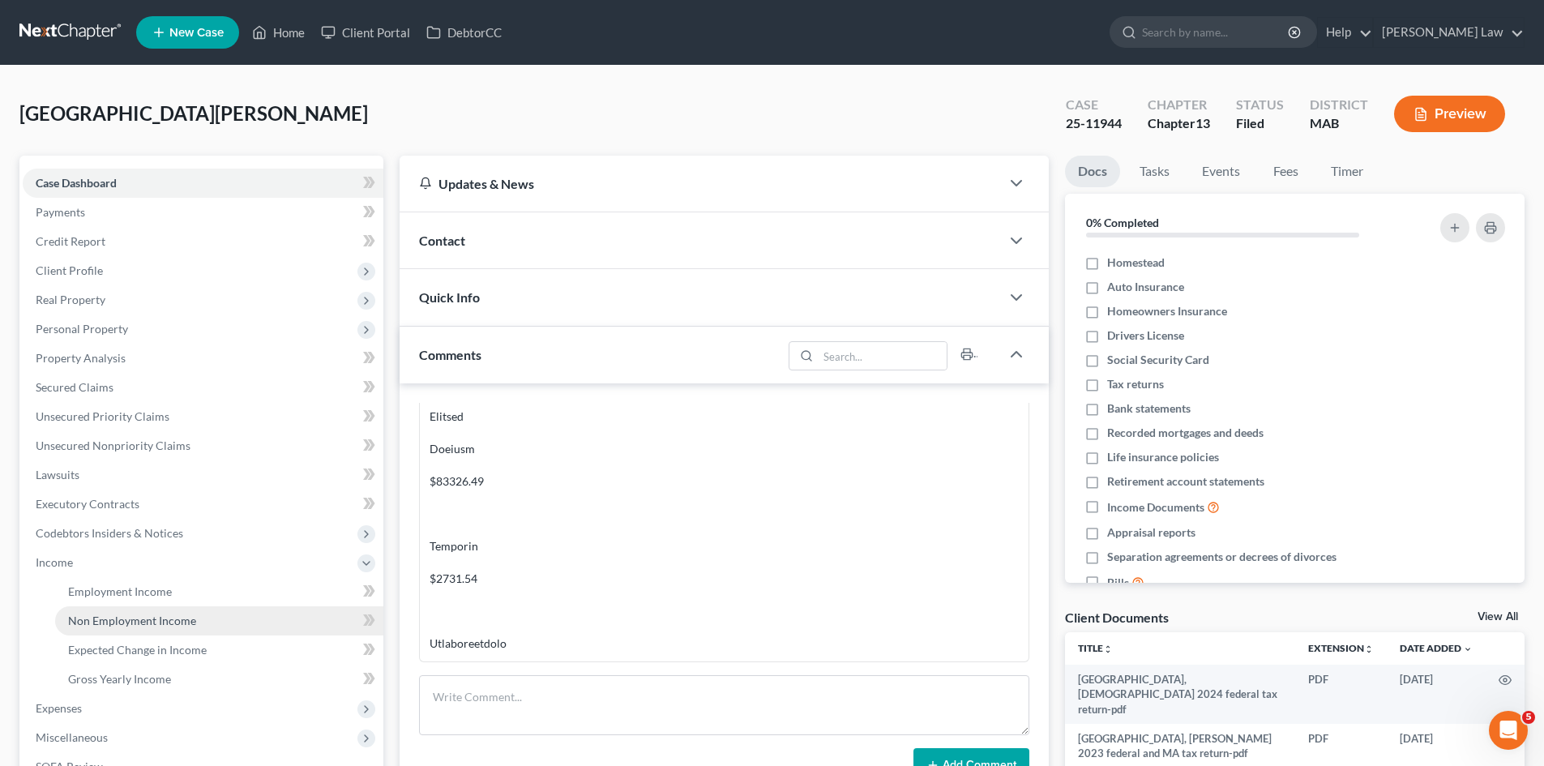
click at [128, 612] on link "Non Employment Income" at bounding box center [219, 620] width 328 height 29
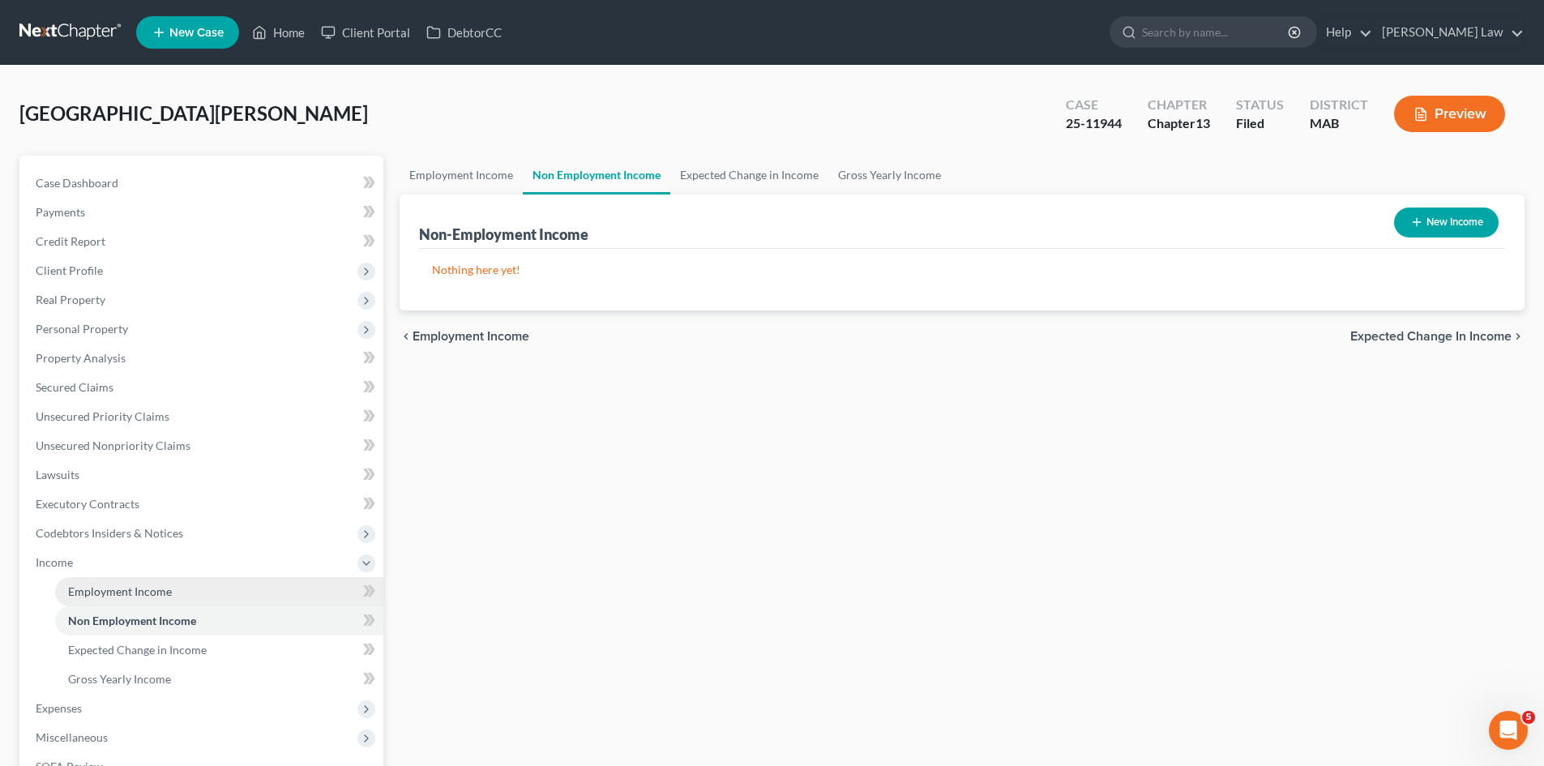
click at [130, 603] on link "Employment Income" at bounding box center [219, 591] width 328 height 29
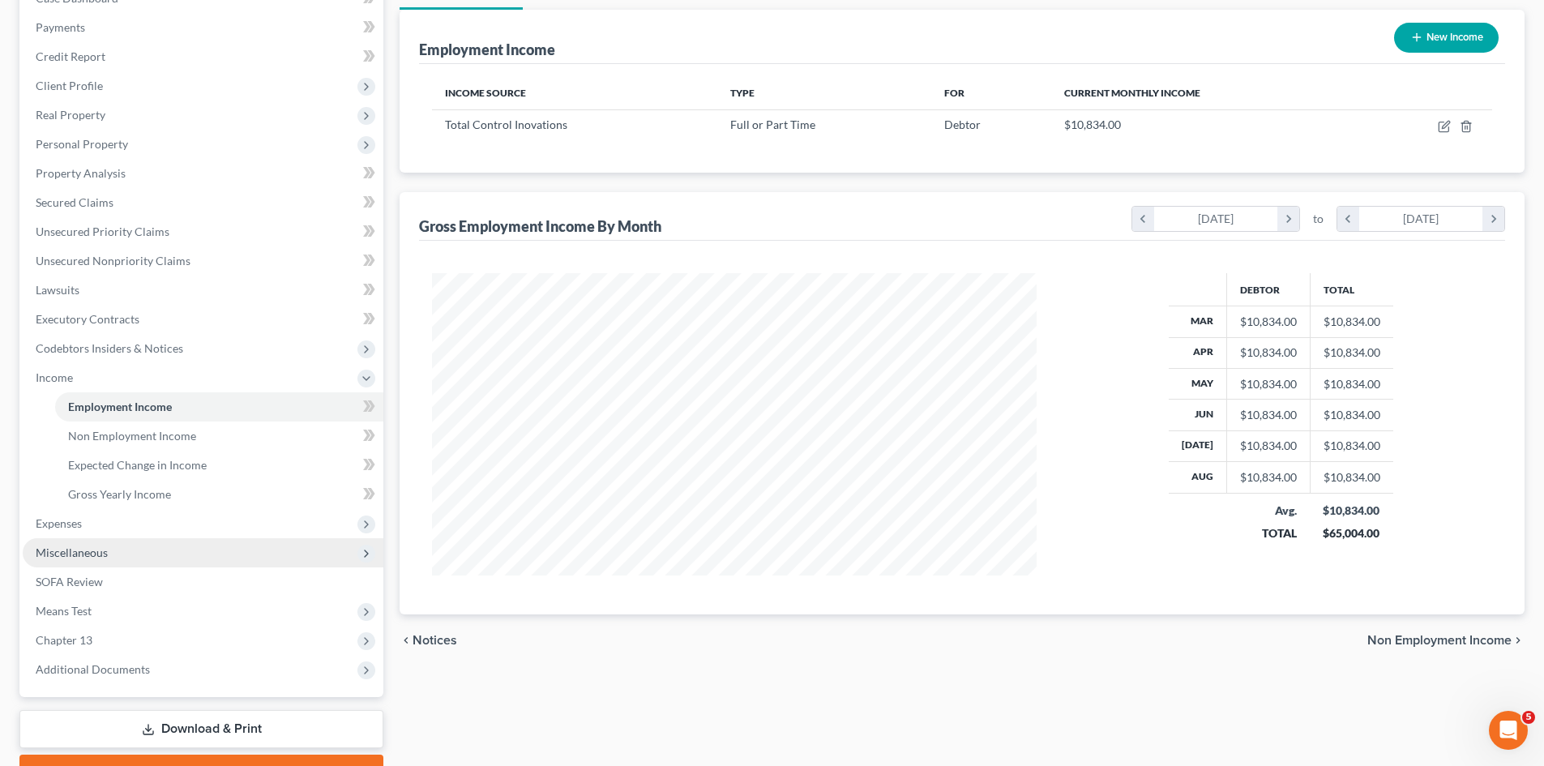
scroll to position [271, 0]
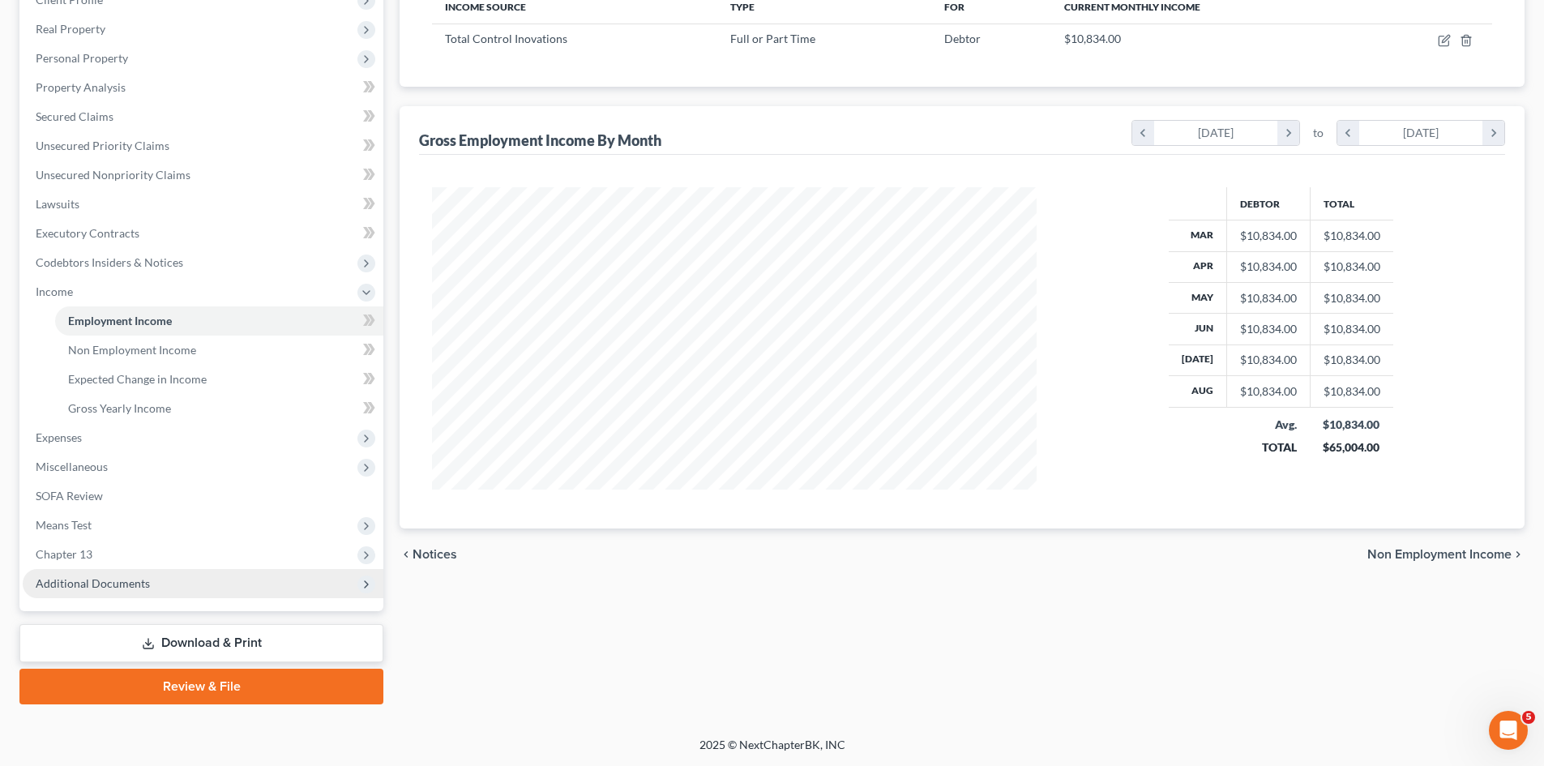
click at [129, 588] on span "Additional Documents" at bounding box center [93, 583] width 114 height 14
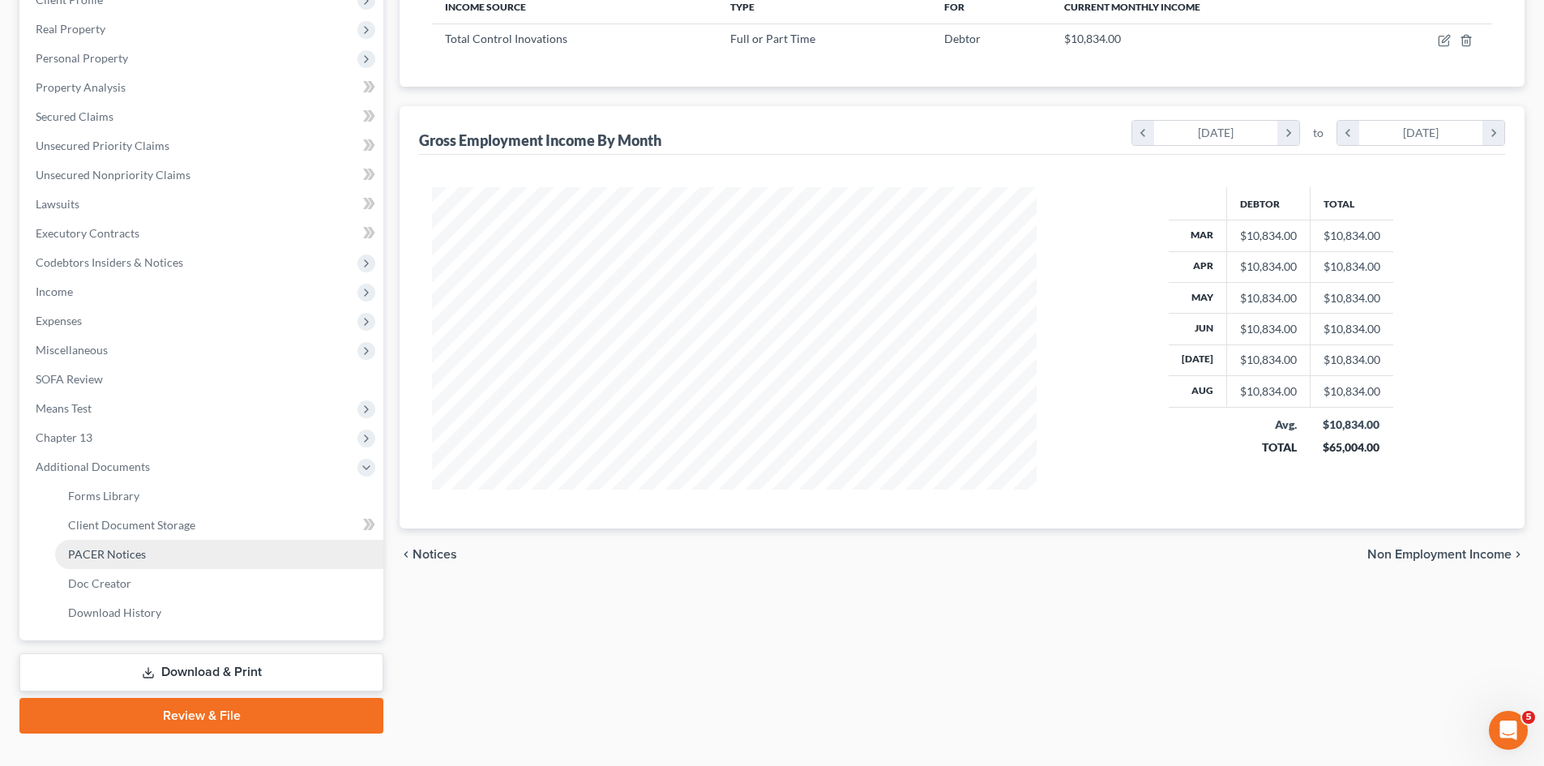
click at [105, 551] on span "PACER Notices" at bounding box center [107, 554] width 78 height 14
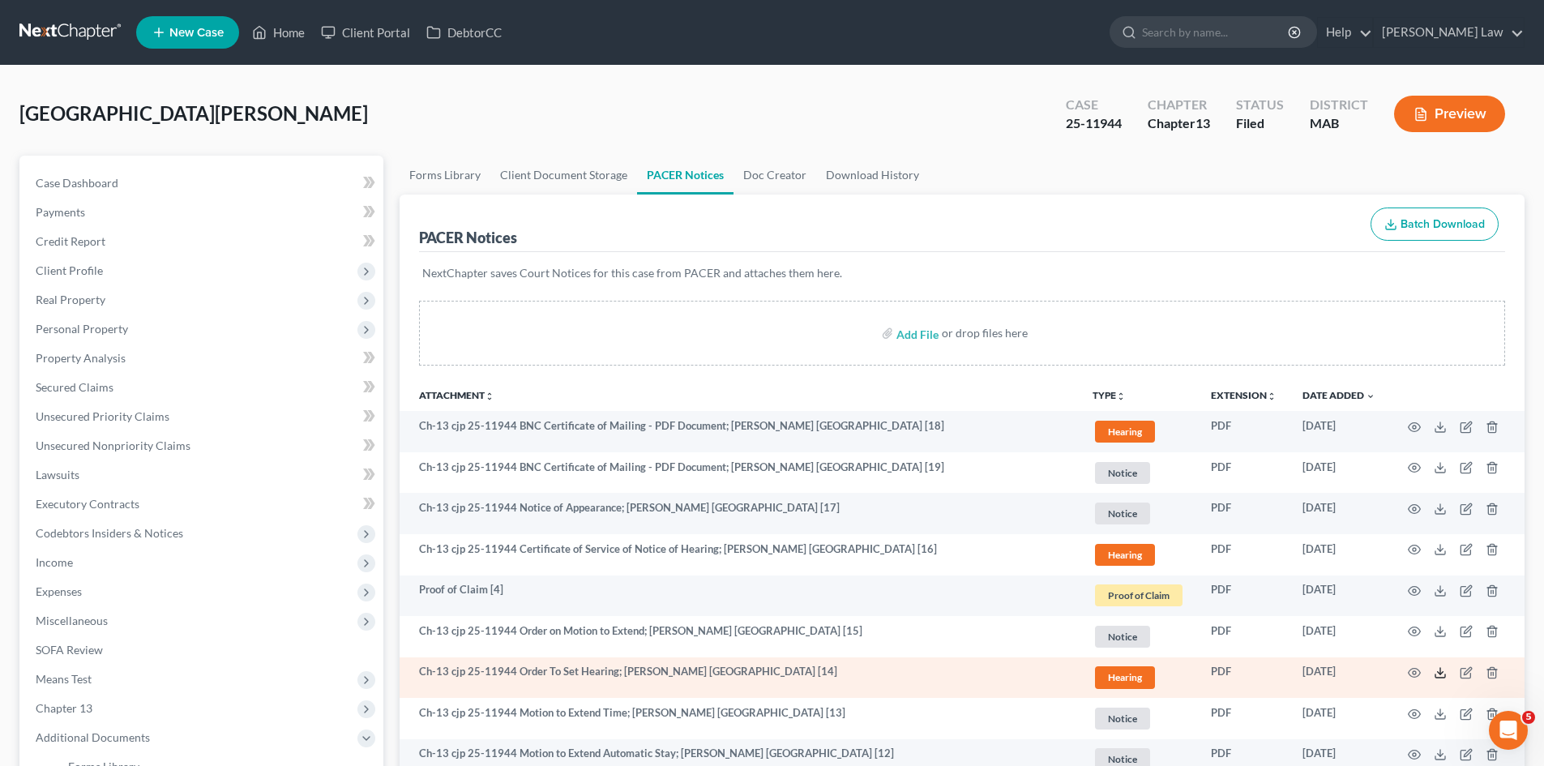
scroll to position [270, 0]
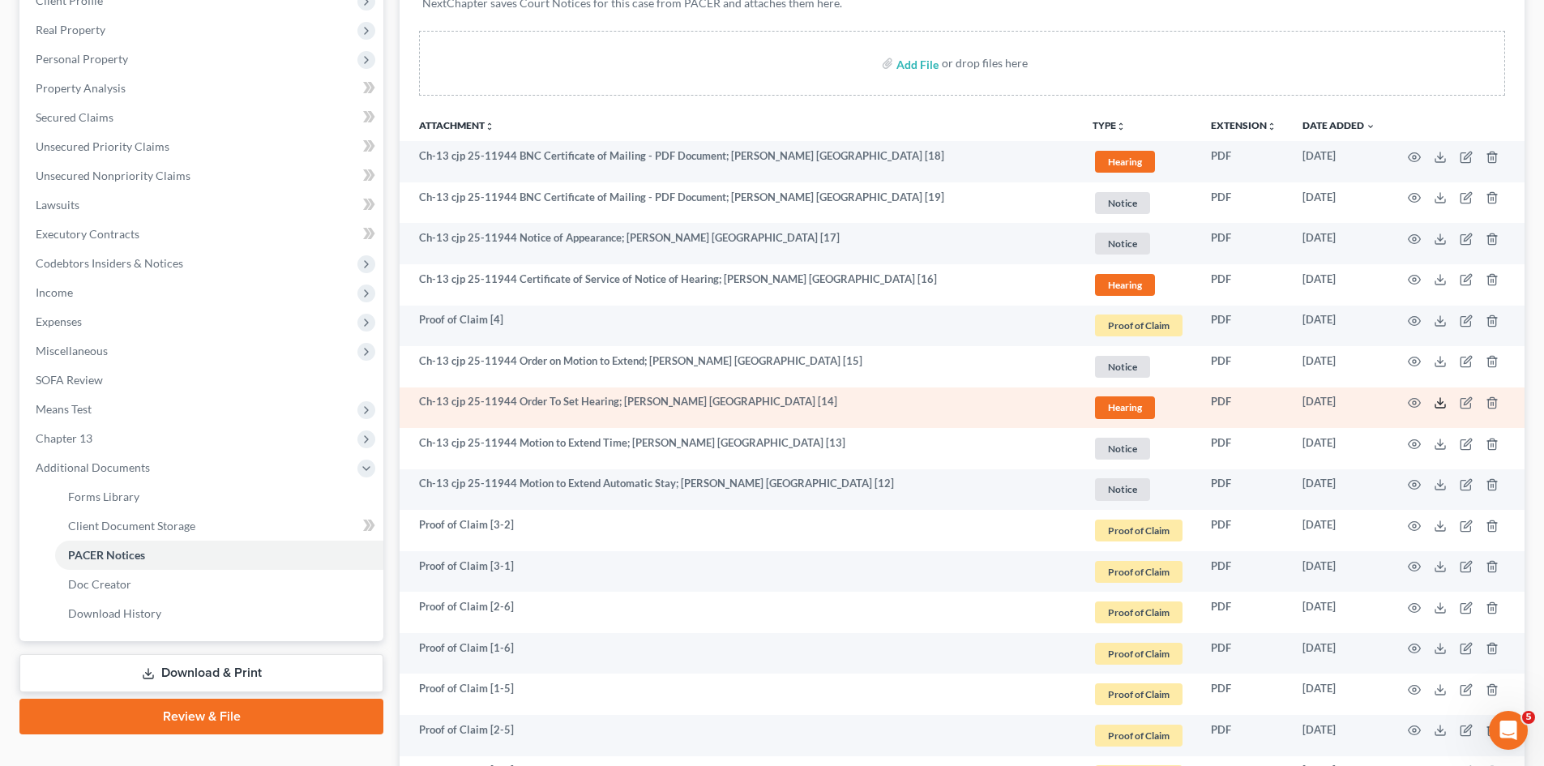
click at [1437, 408] on icon at bounding box center [1439, 402] width 13 height 13
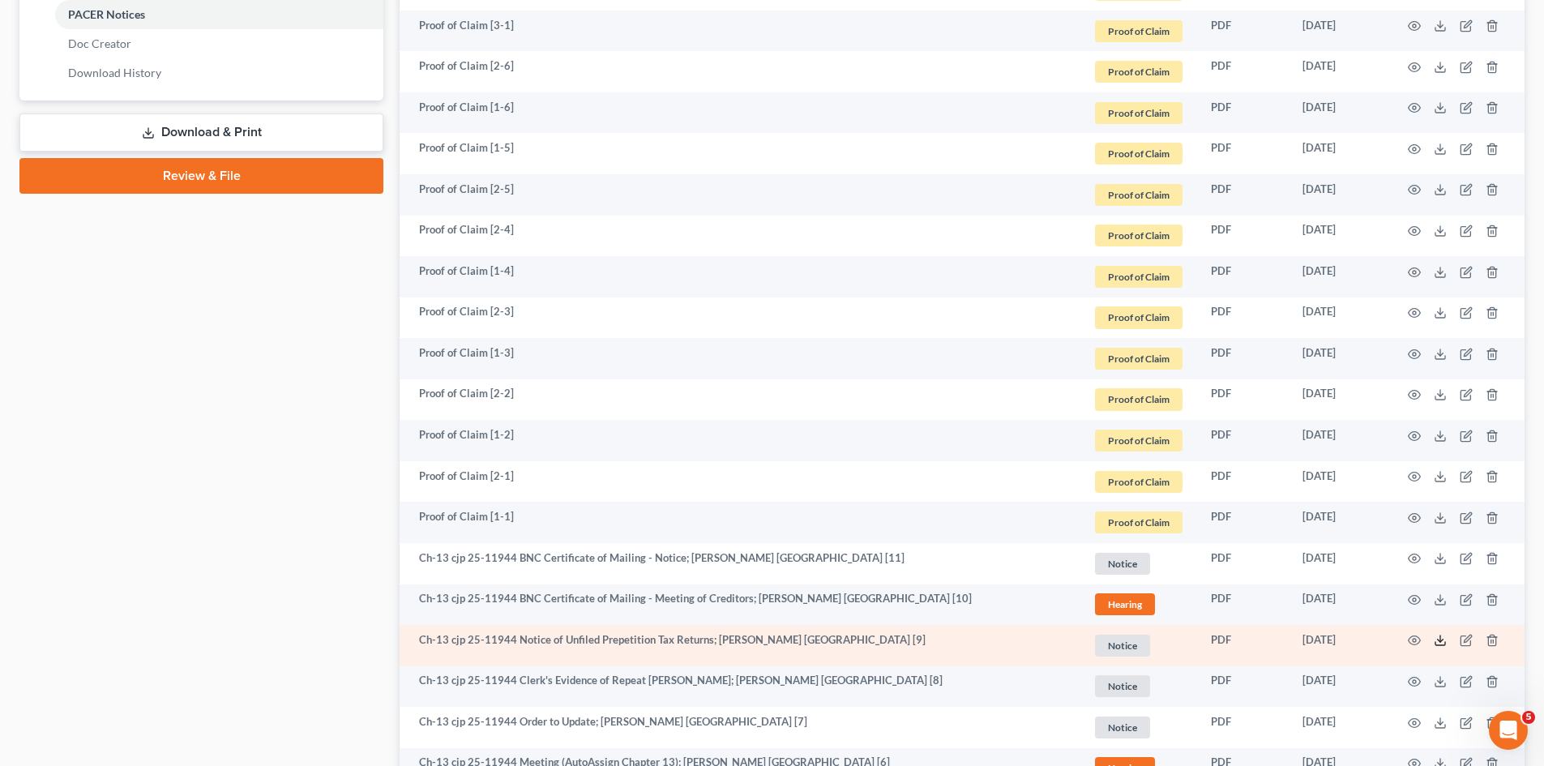
scroll to position [1153, 0]
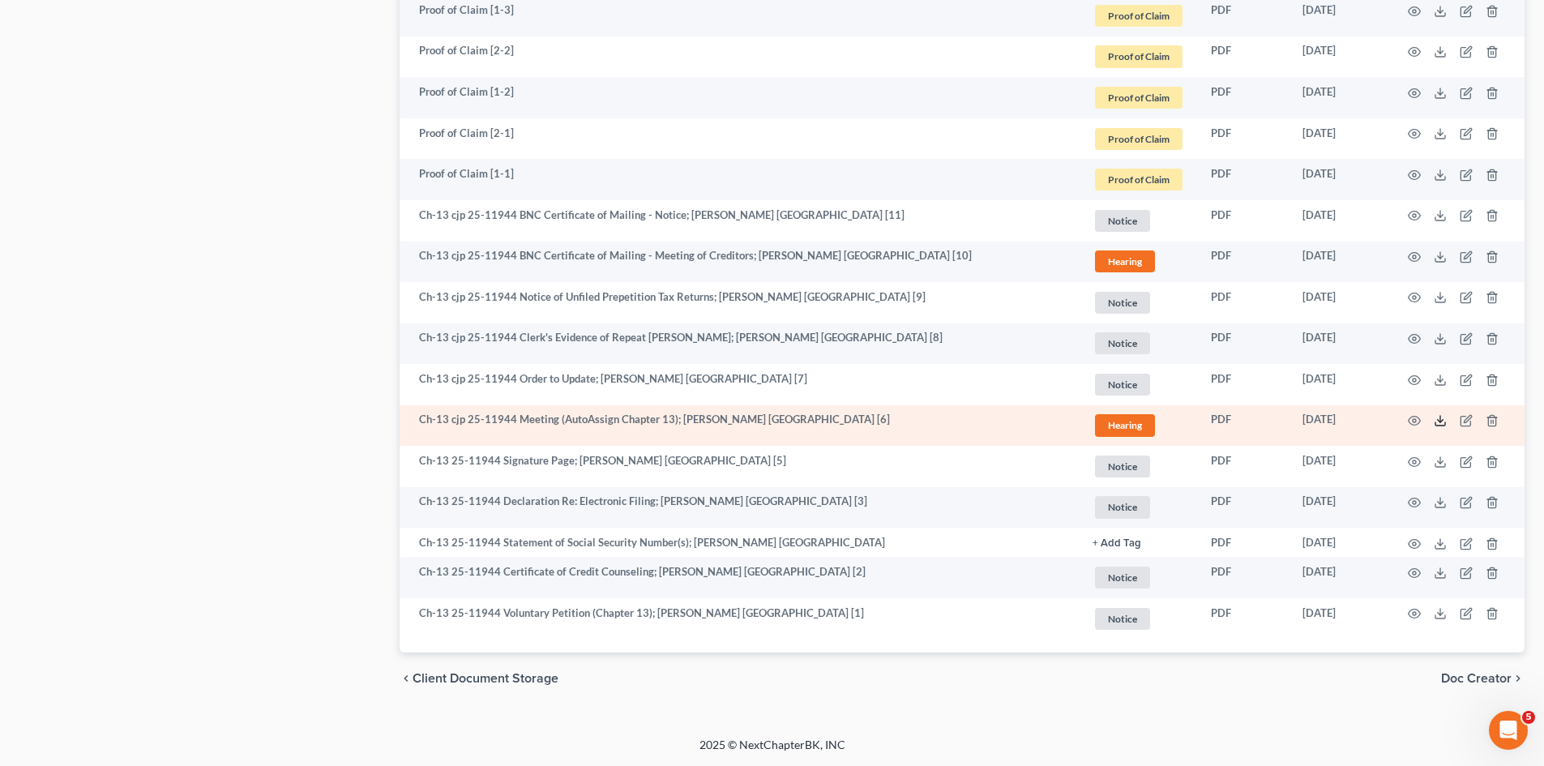
click at [1438, 424] on icon at bounding box center [1439, 420] width 13 height 13
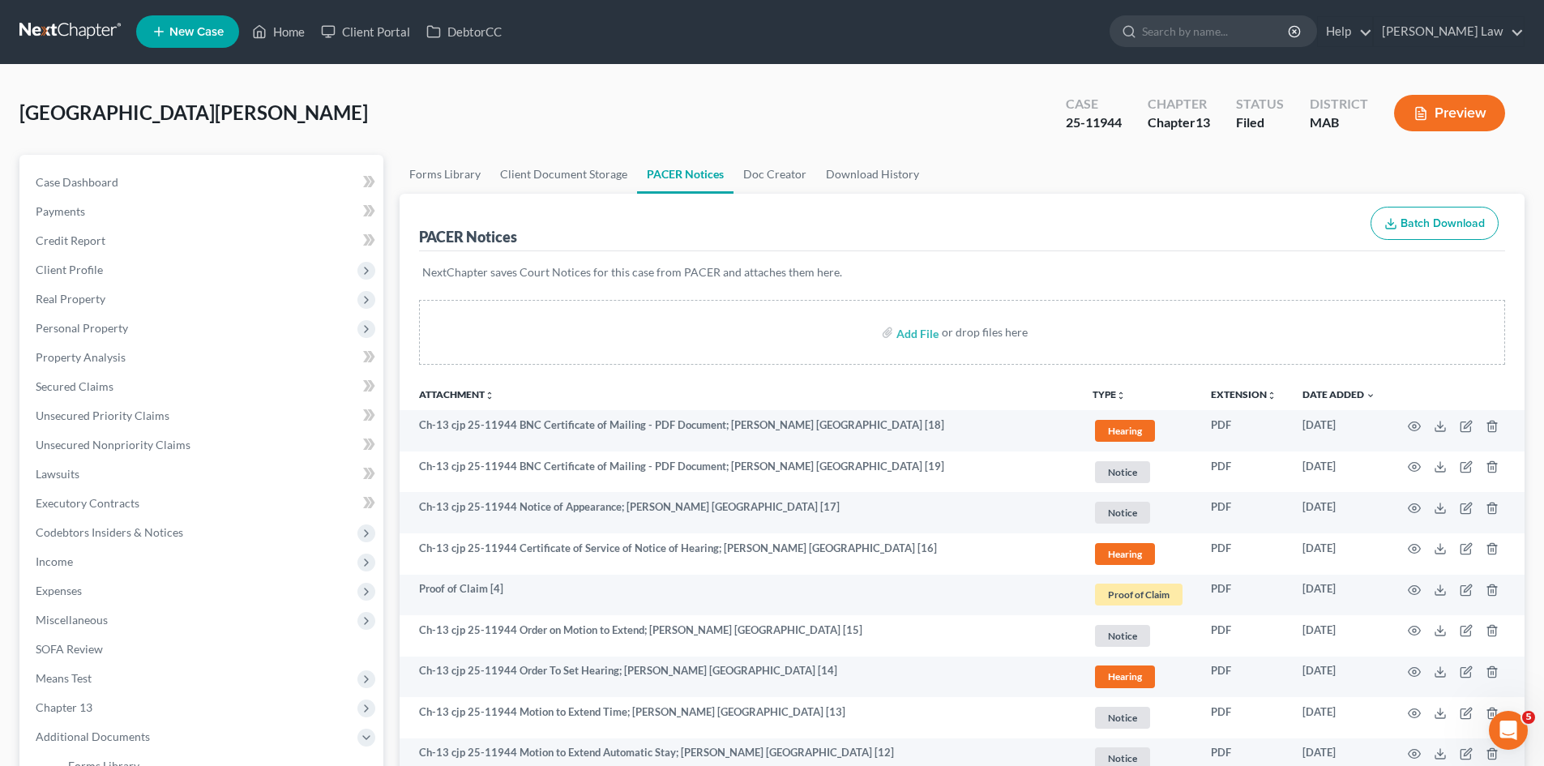
scroll to position [0, 0]
click at [114, 182] on span "Case Dashboard" at bounding box center [77, 183] width 83 height 14
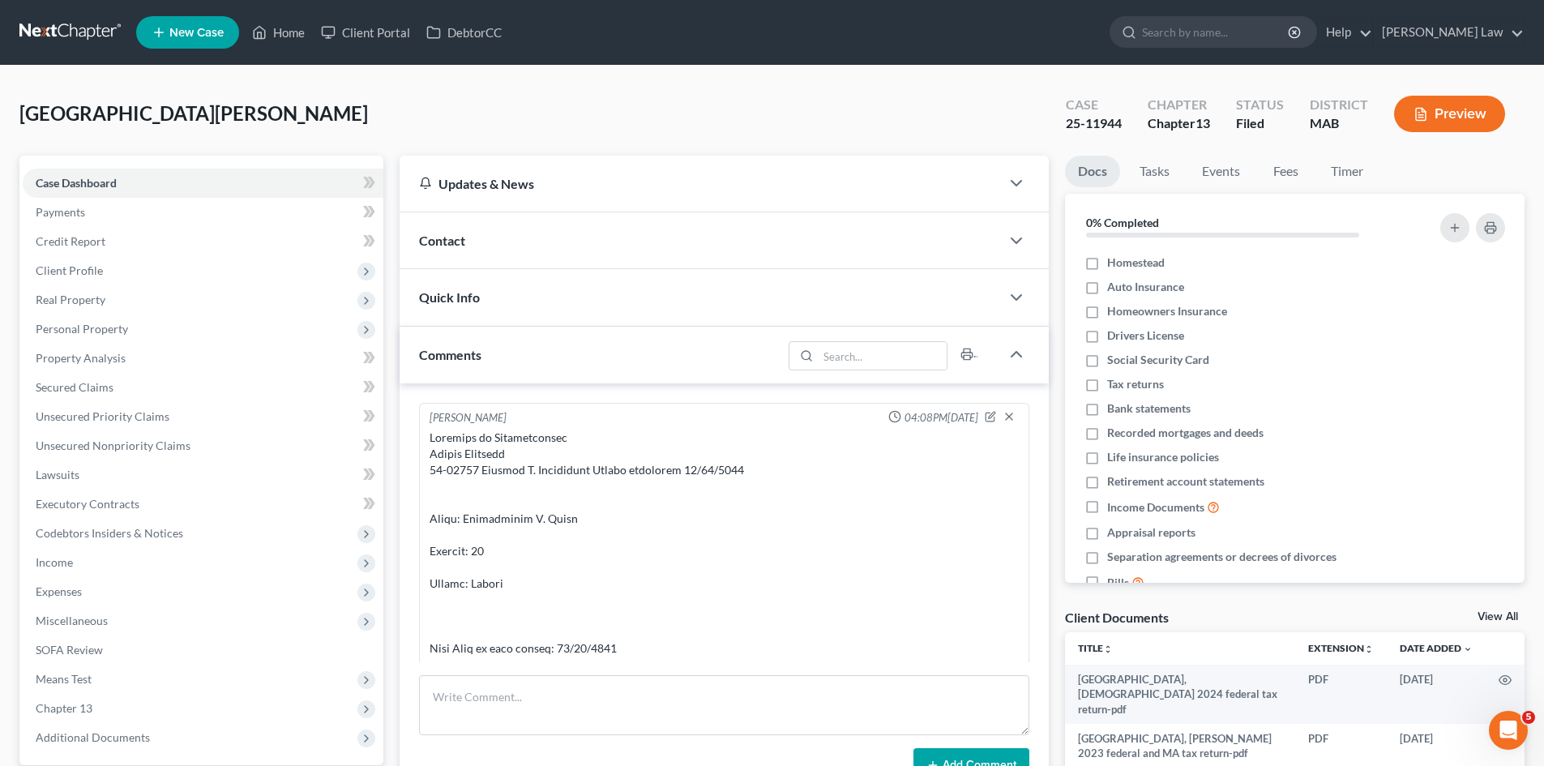
click at [505, 247] on div "Contact" at bounding box center [699, 240] width 600 height 56
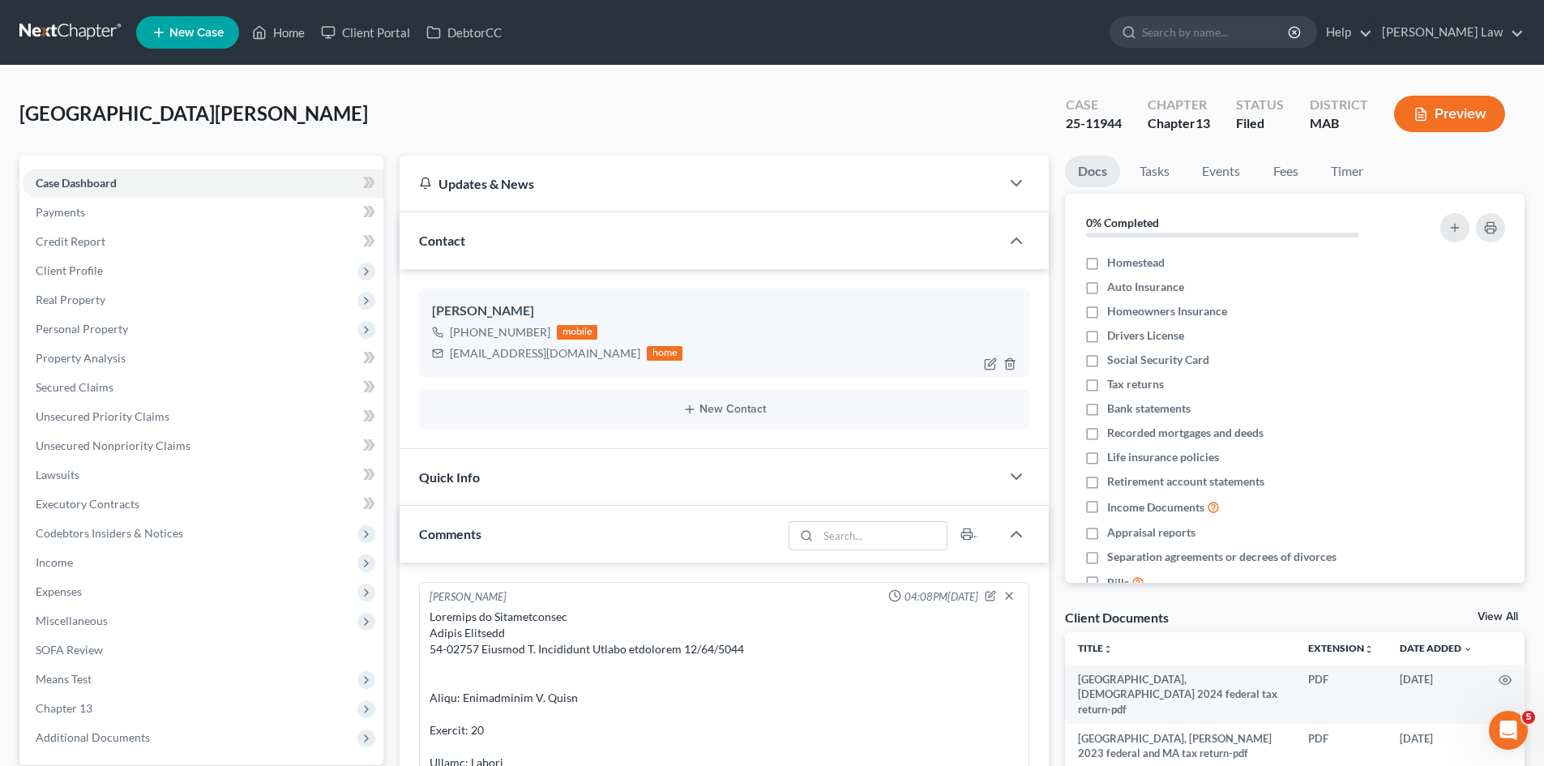
click at [538, 356] on div "mbirmingham@lakeshore-engineering.com" at bounding box center [545, 353] width 190 height 16
copy div "mbirmingham@lakeshore-engineering.com"
click at [79, 557] on span "Income" at bounding box center [203, 562] width 361 height 29
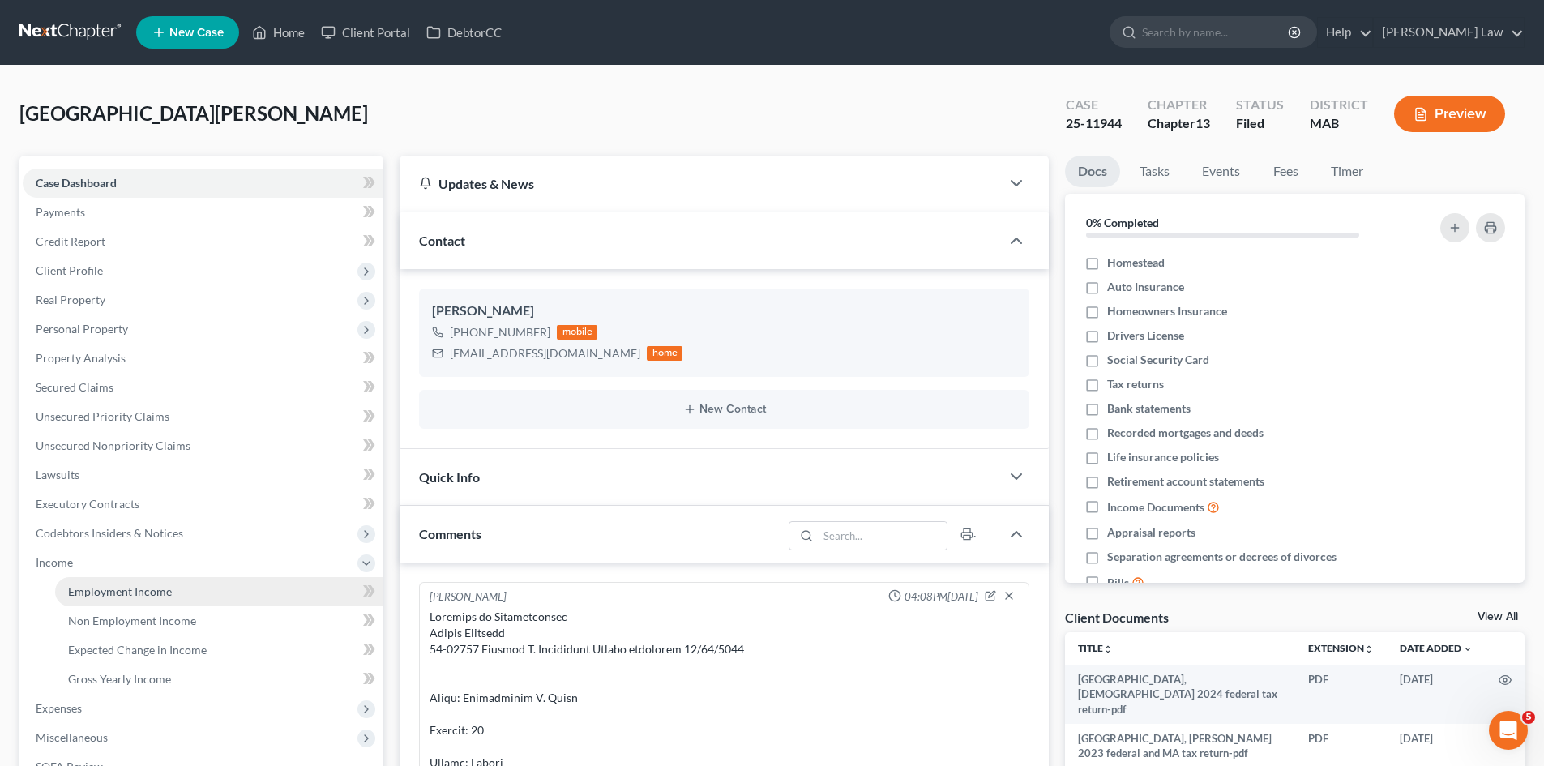
click at [121, 580] on link "Employment Income" at bounding box center [219, 591] width 328 height 29
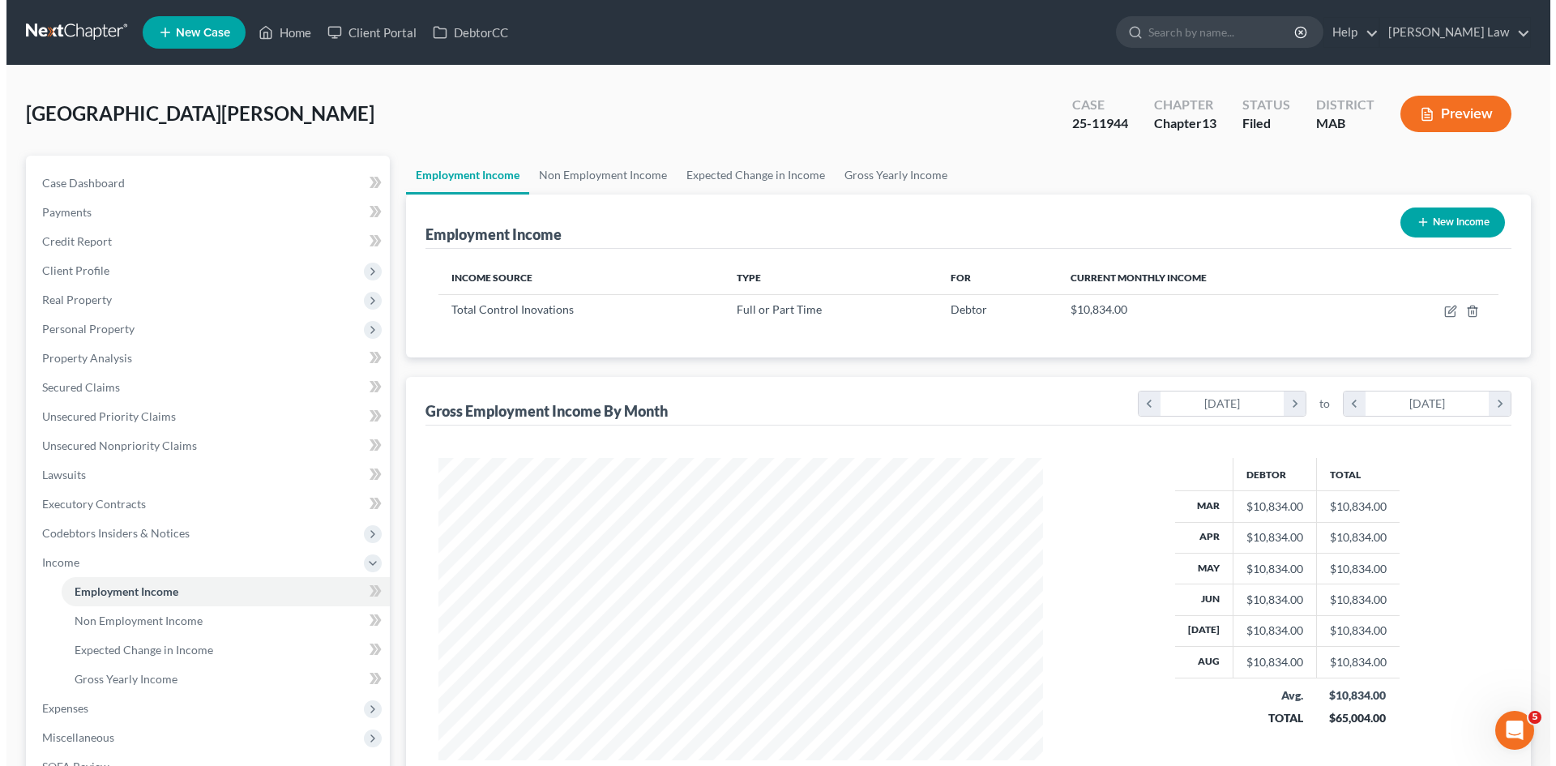
scroll to position [302, 637]
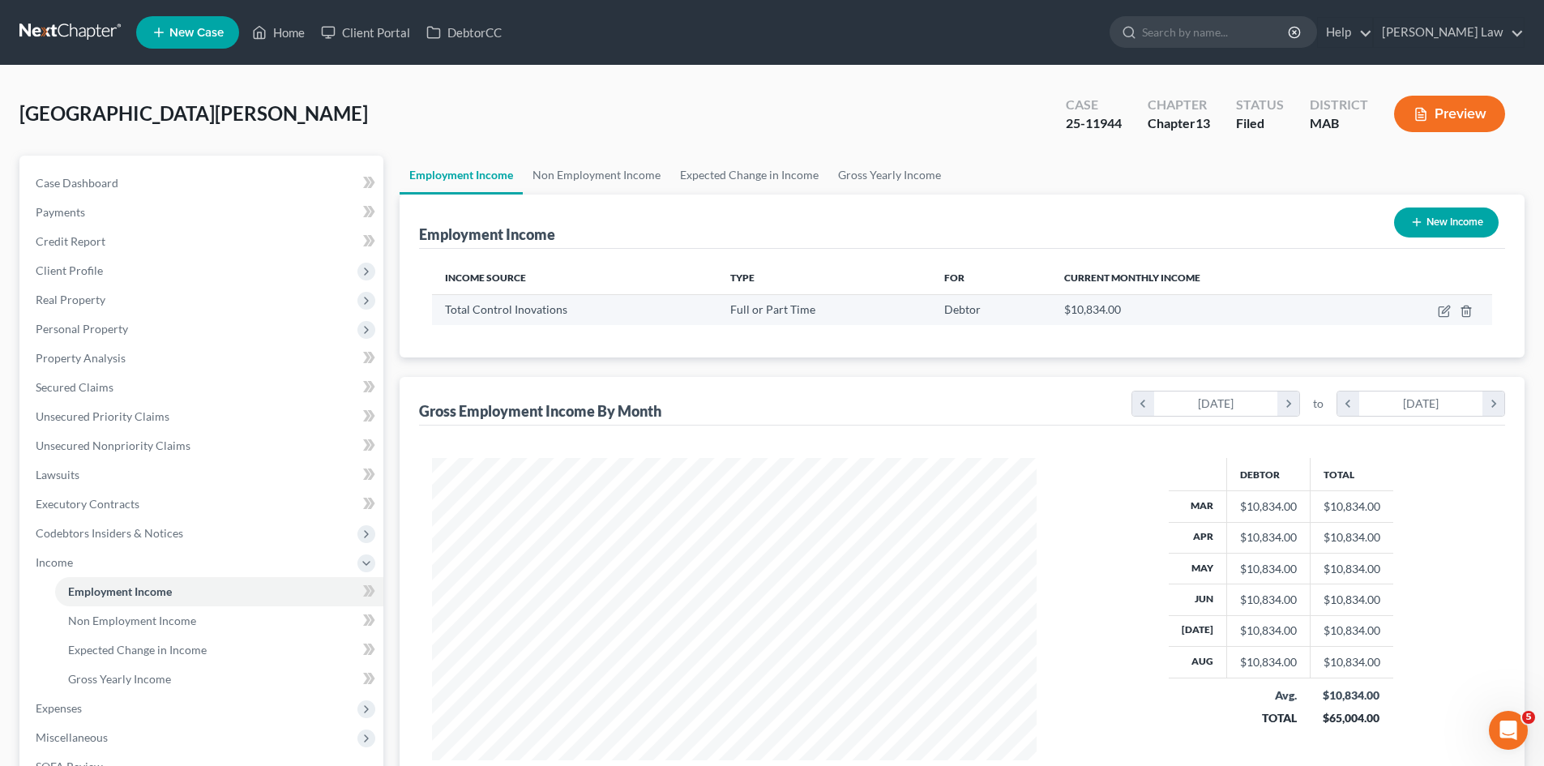
click at [1436, 314] on td at bounding box center [1427, 309] width 130 height 31
click at [1438, 309] on icon "button" at bounding box center [1443, 312] width 10 height 10
select select "0"
select select "22"
select select "0"
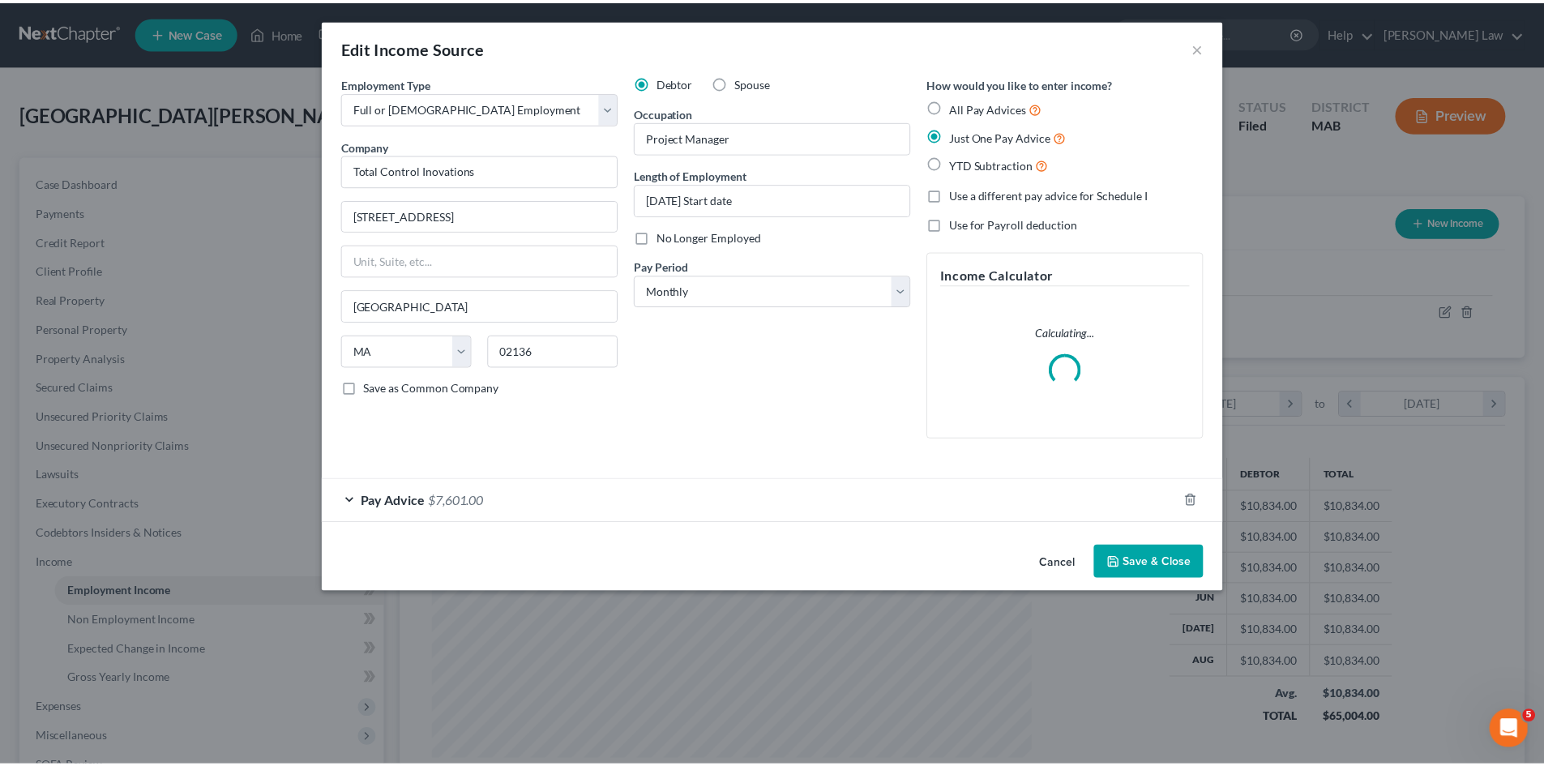
scroll to position [305, 643]
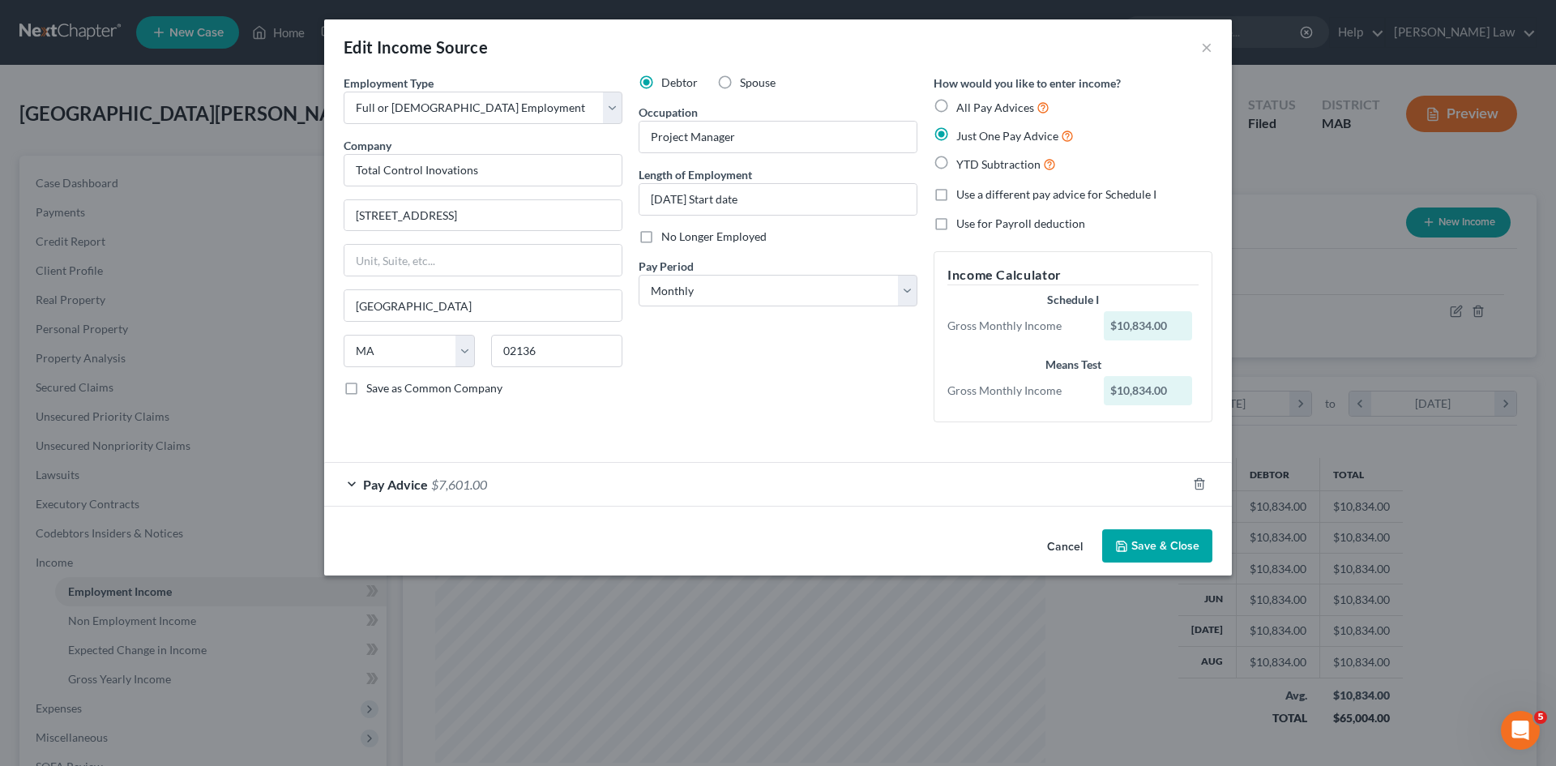
click at [1057, 545] on button "Cancel" at bounding box center [1065, 547] width 62 height 32
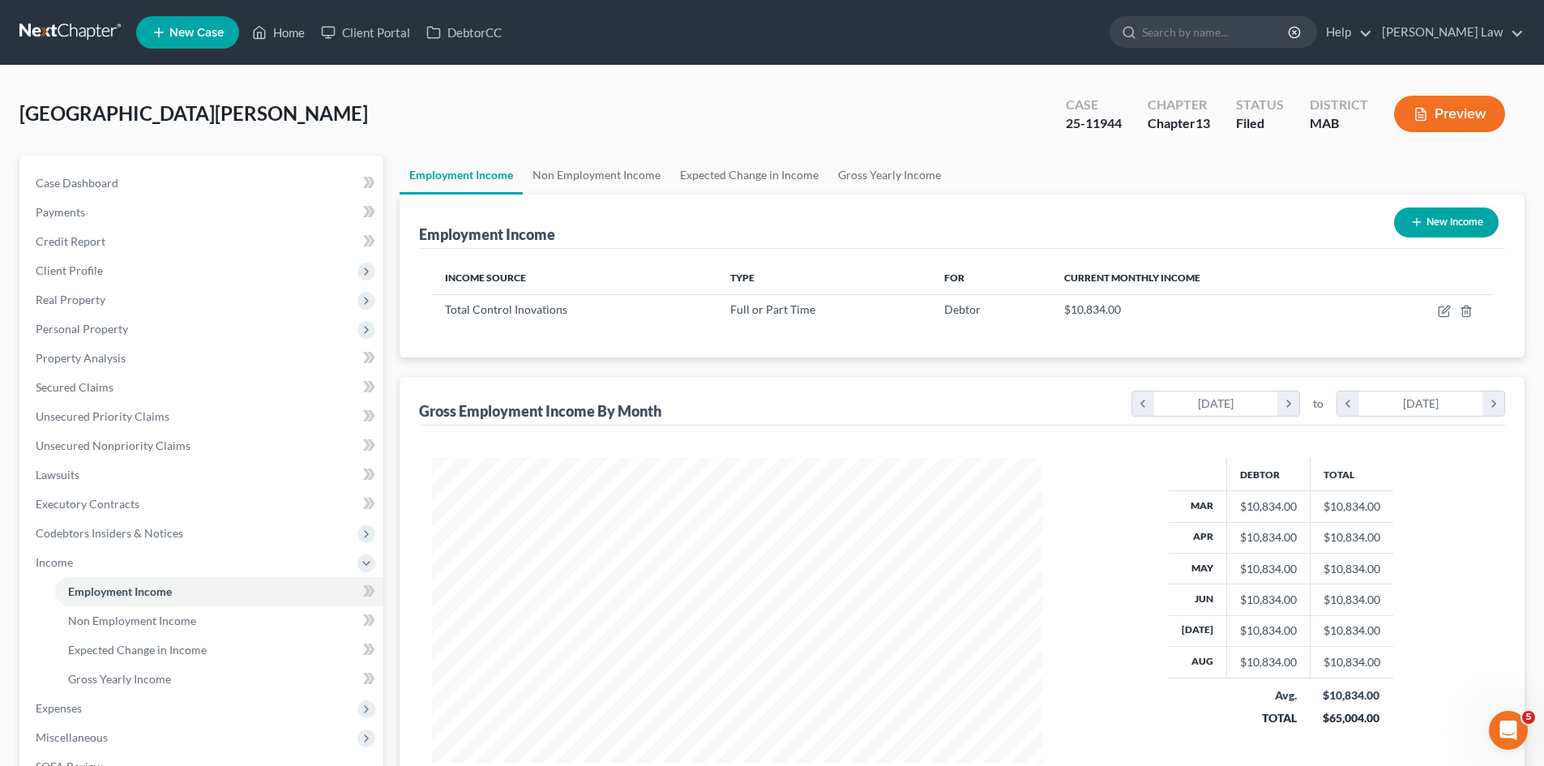
scroll to position [810042, 809708]
click at [96, 191] on link "Case Dashboard" at bounding box center [203, 183] width 361 height 29
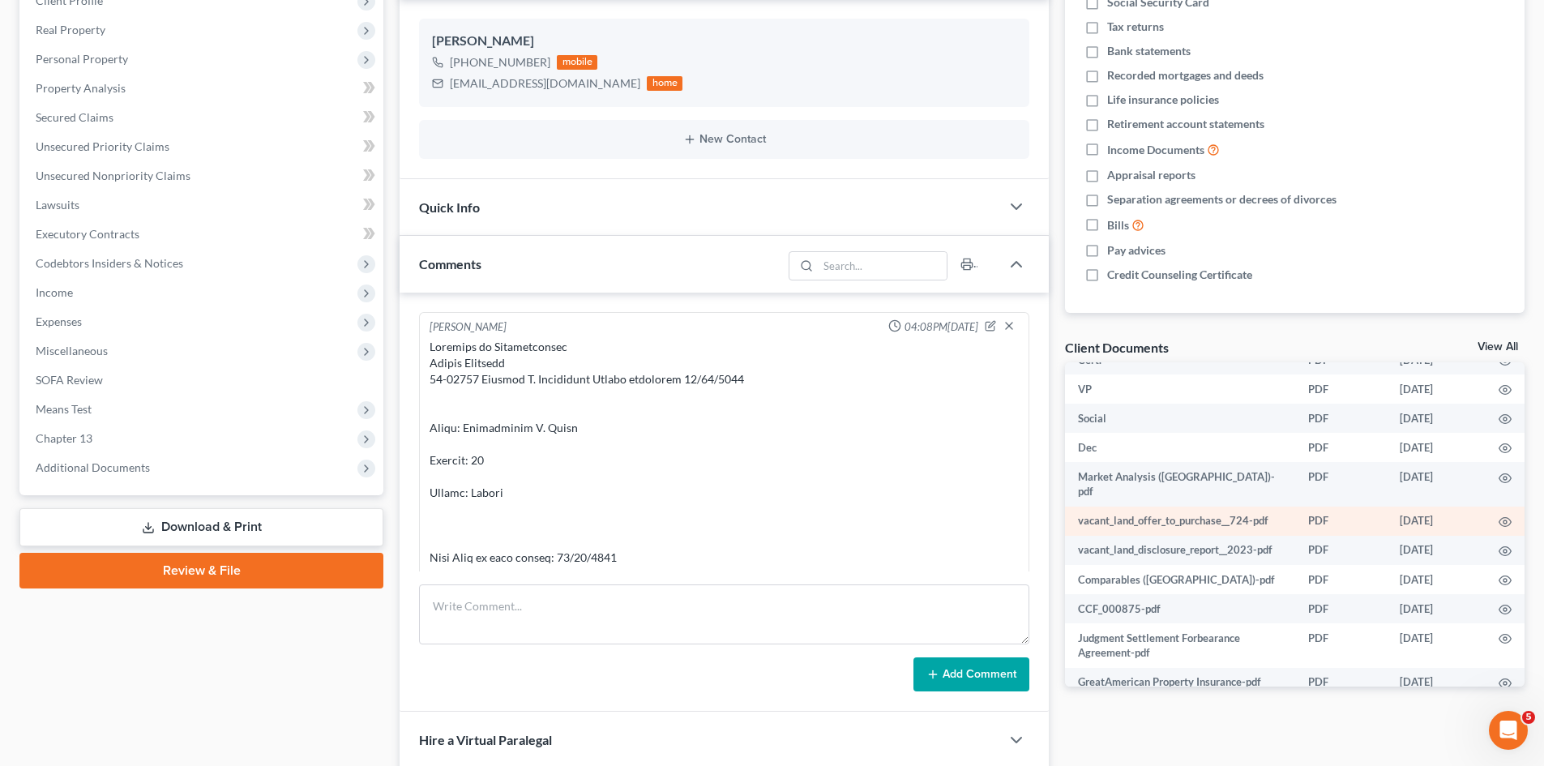
scroll to position [405, 0]
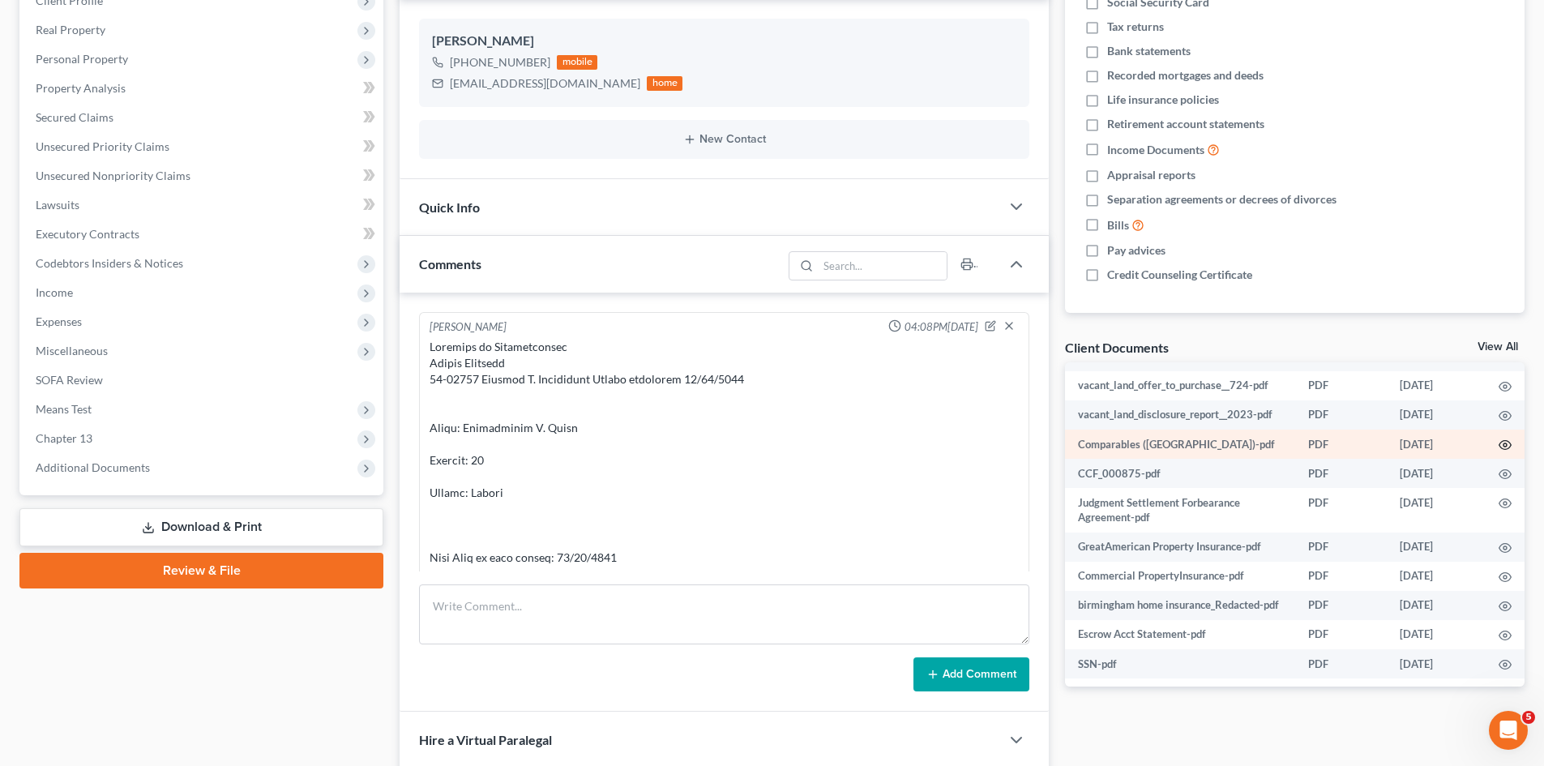
click at [1498, 438] on icon "button" at bounding box center [1504, 444] width 13 height 13
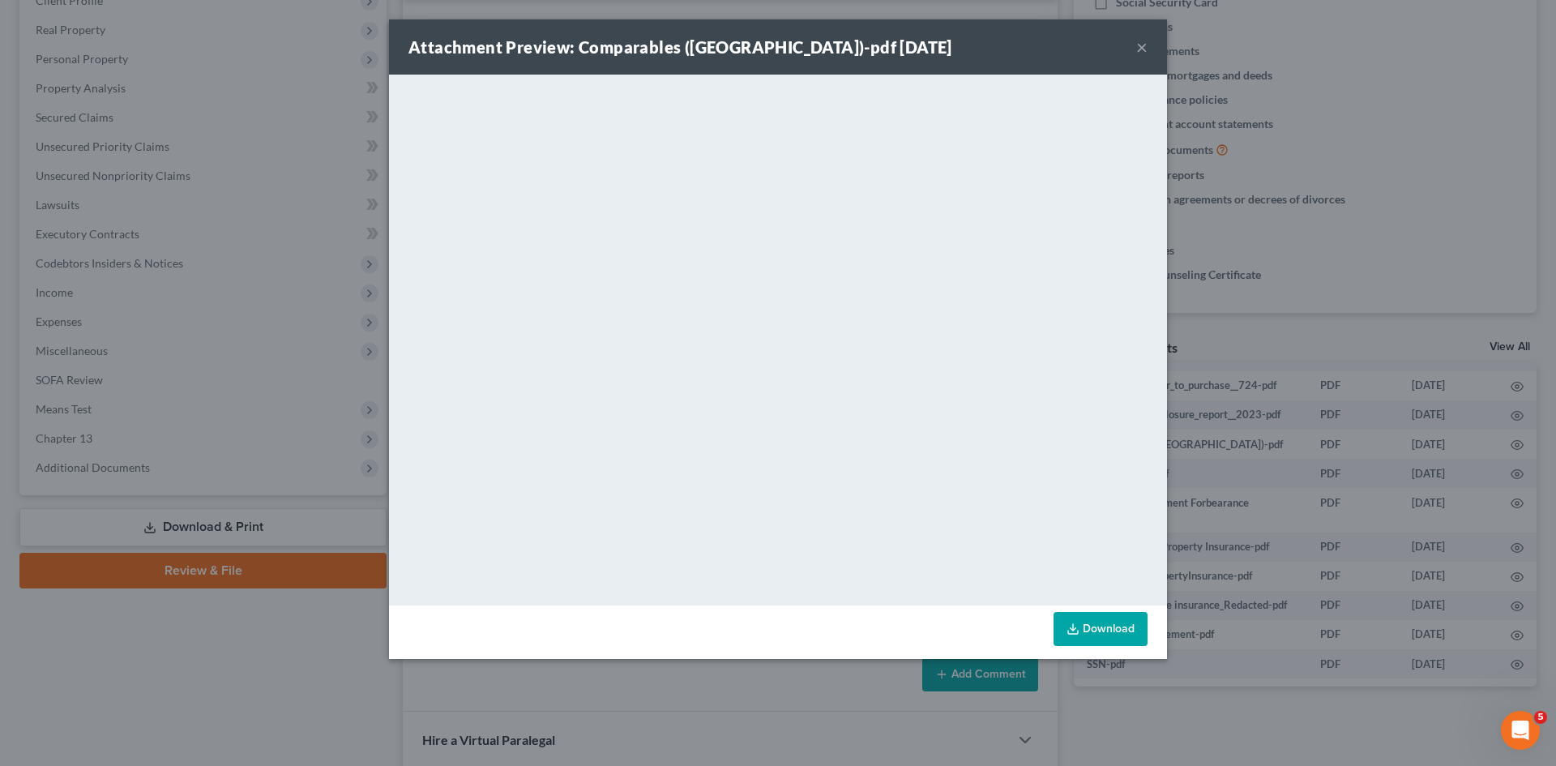
click at [1197, 433] on div "Attachment Preview: Comparables (Birmingham)-pdf 09/15/2025 × <object ng-attr-d…" at bounding box center [778, 383] width 1556 height 766
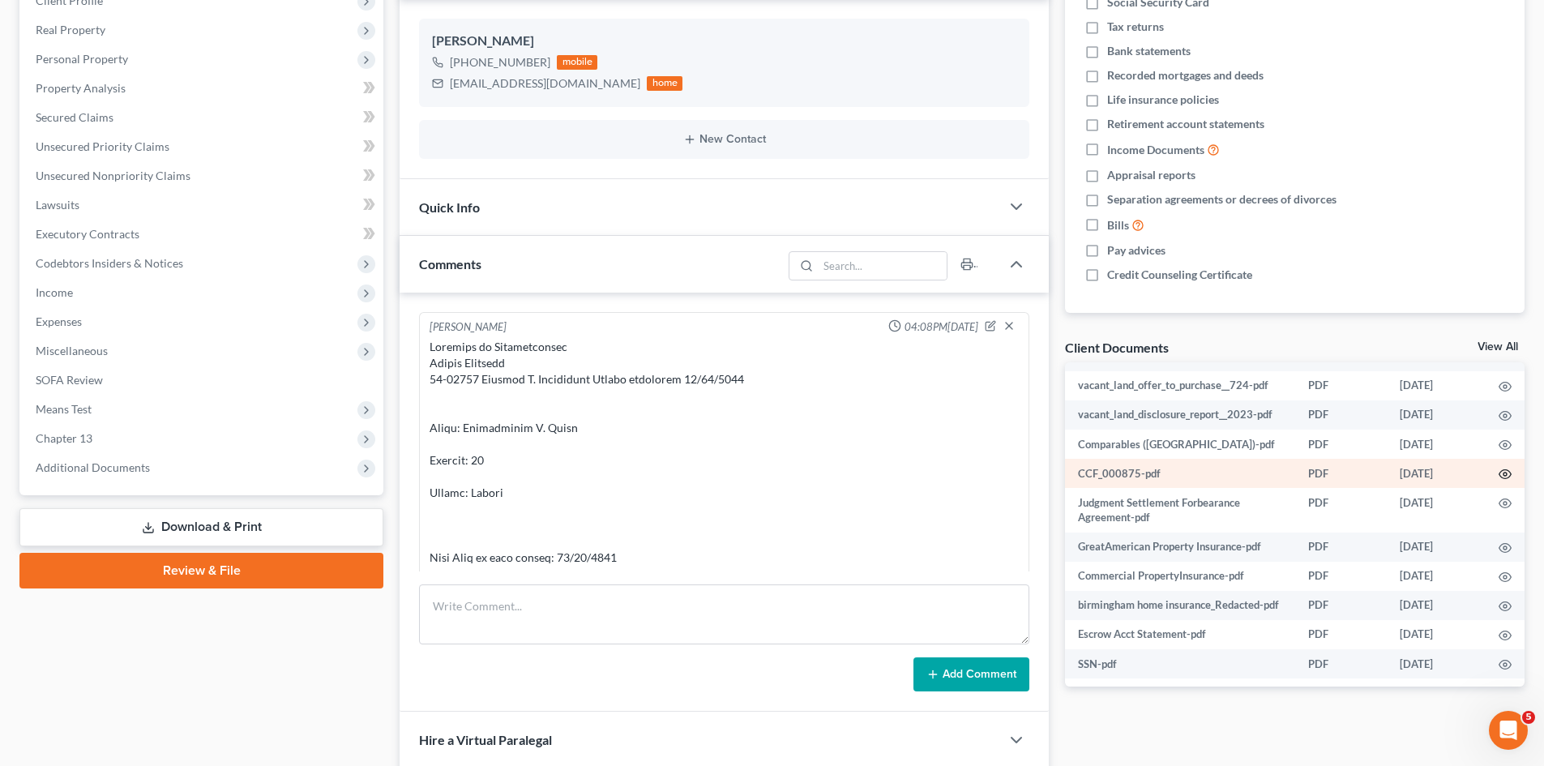
click at [1498, 468] on icon "button" at bounding box center [1504, 474] width 13 height 13
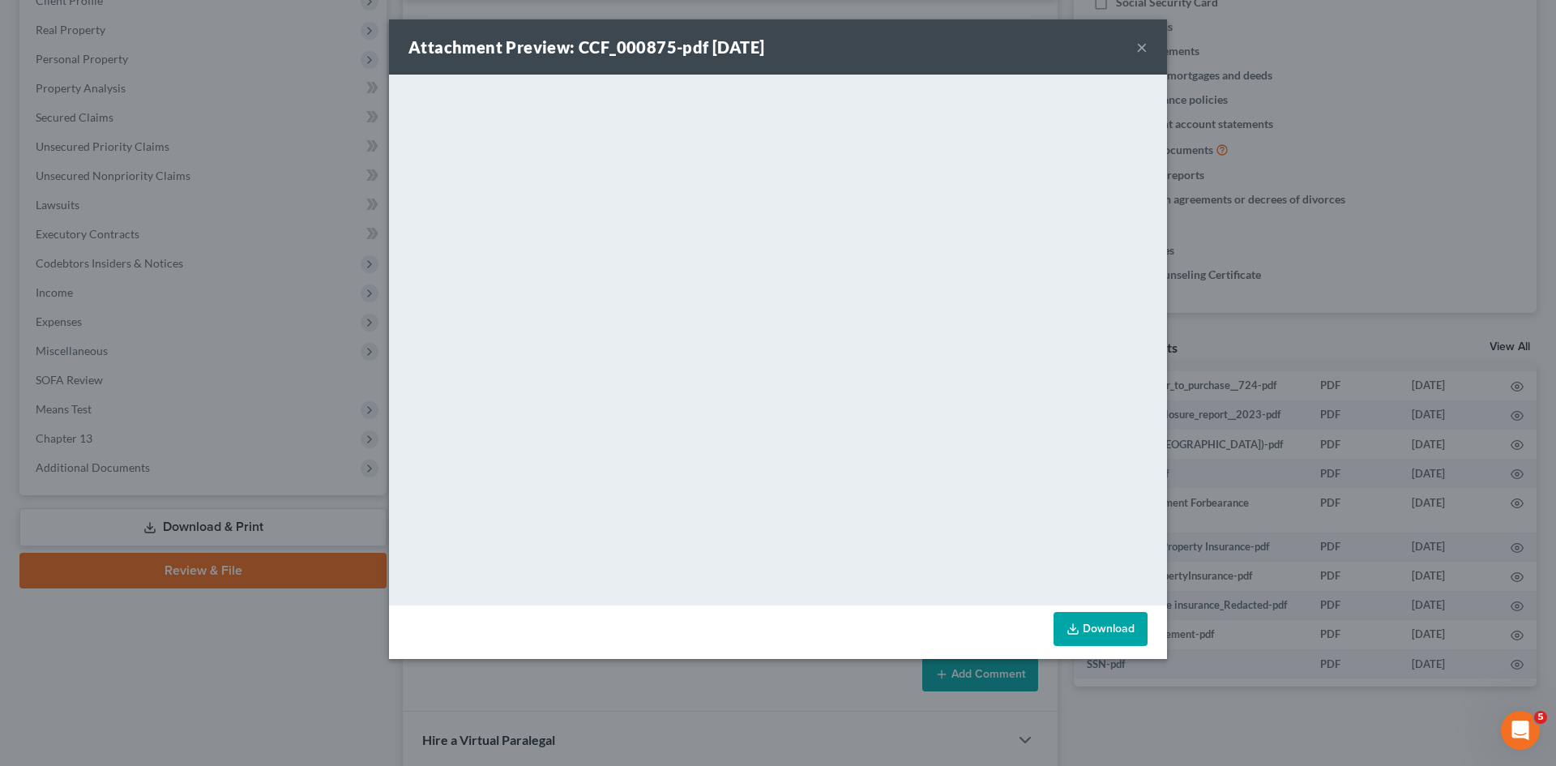
click at [1374, 455] on div "Attachment Preview: CCF_000875-pdf 09/15/2025 × <object ng-attr-data='https://n…" at bounding box center [778, 383] width 1556 height 766
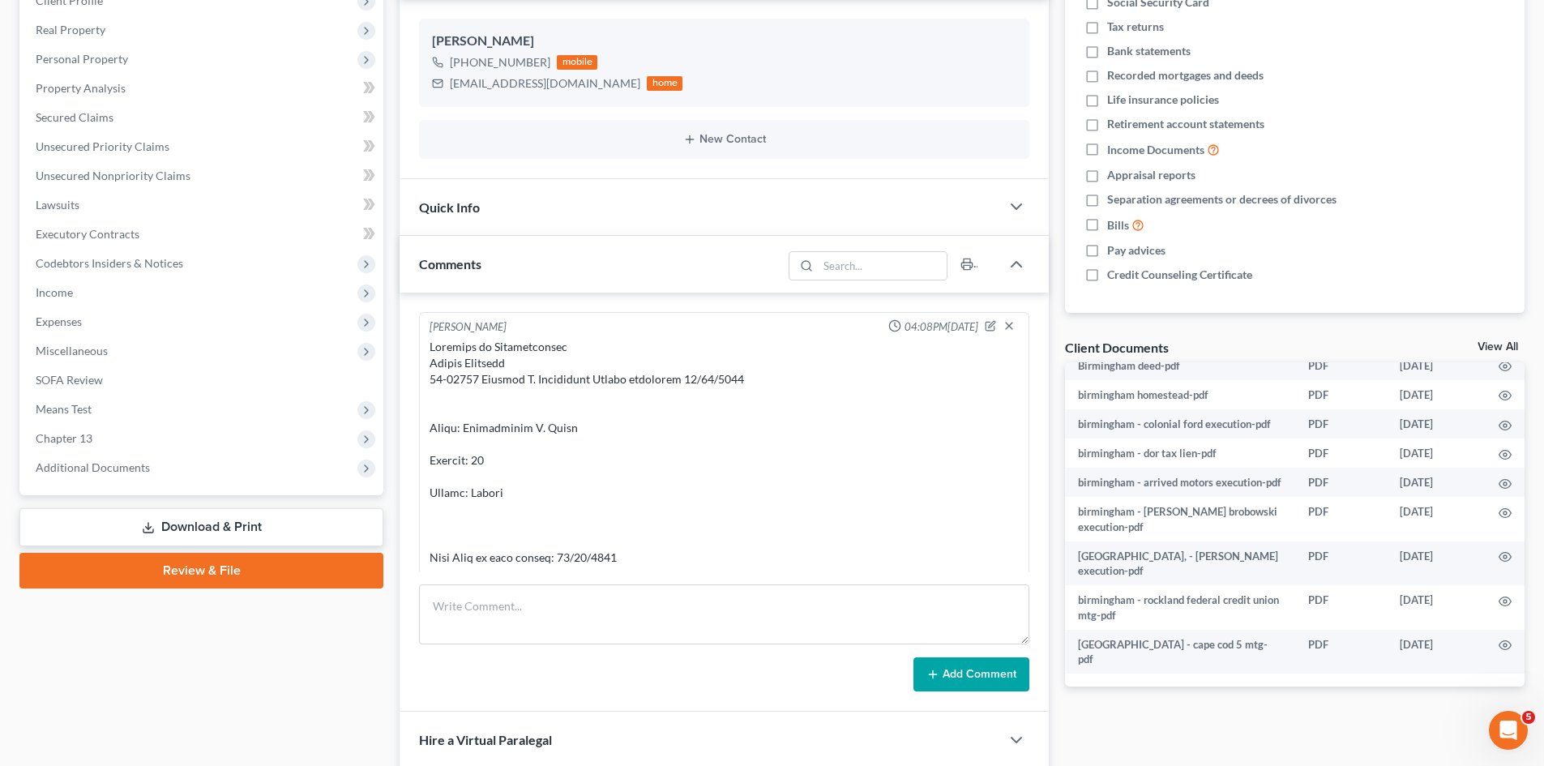
scroll to position [0, 0]
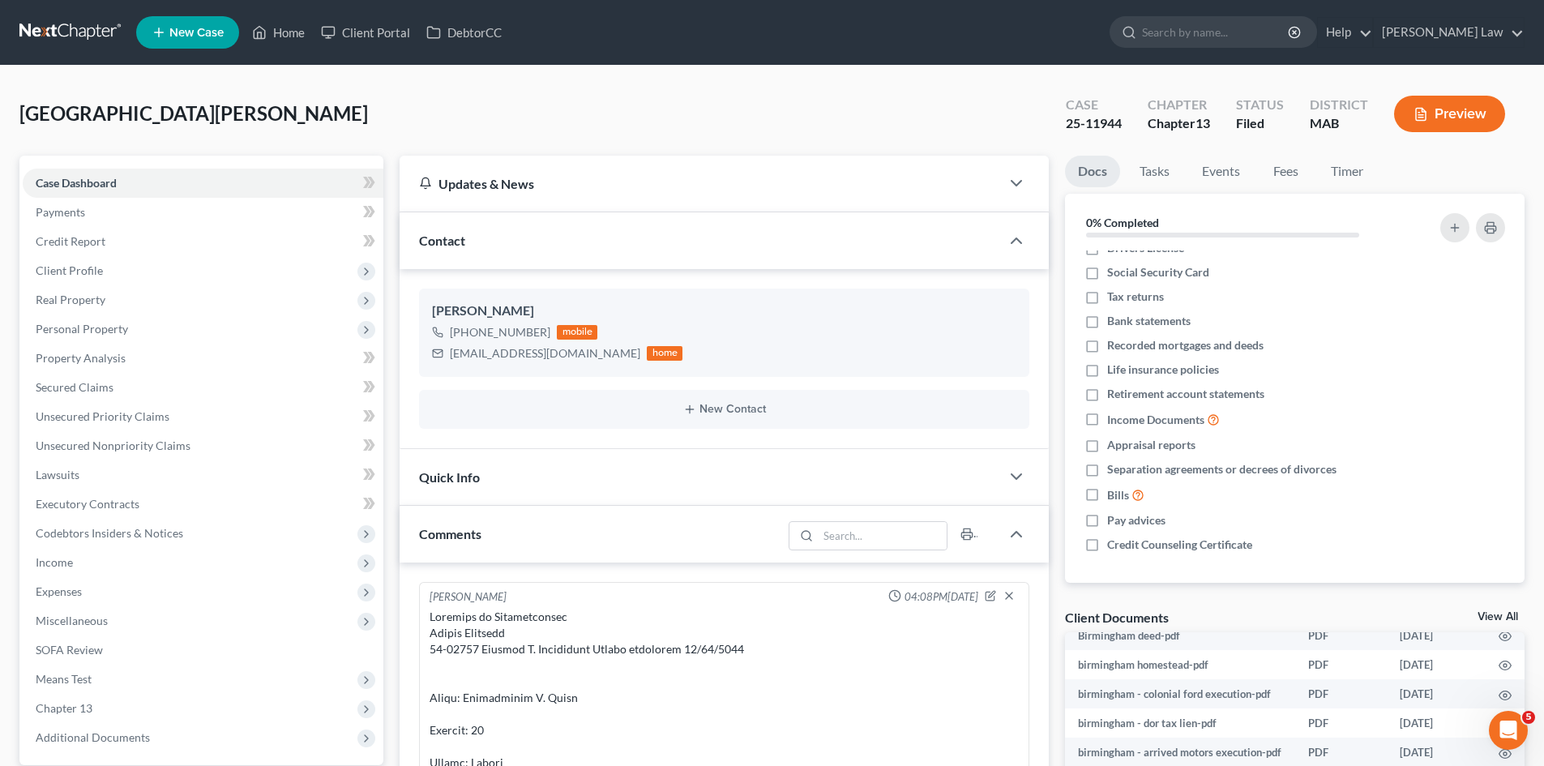
click at [87, 23] on link at bounding box center [71, 32] width 104 height 29
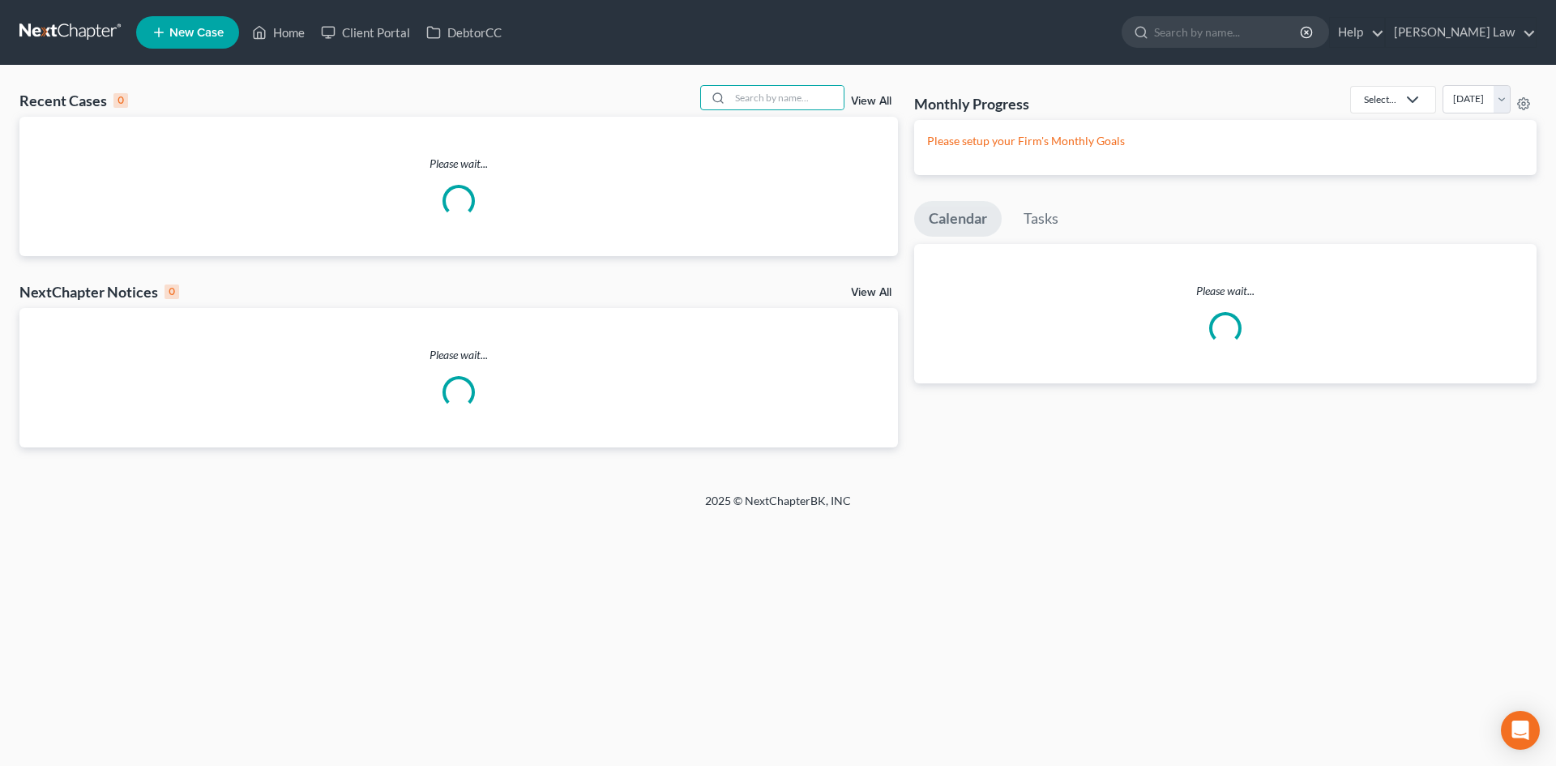
click at [790, 105] on input "search" at bounding box center [786, 97] width 113 height 23
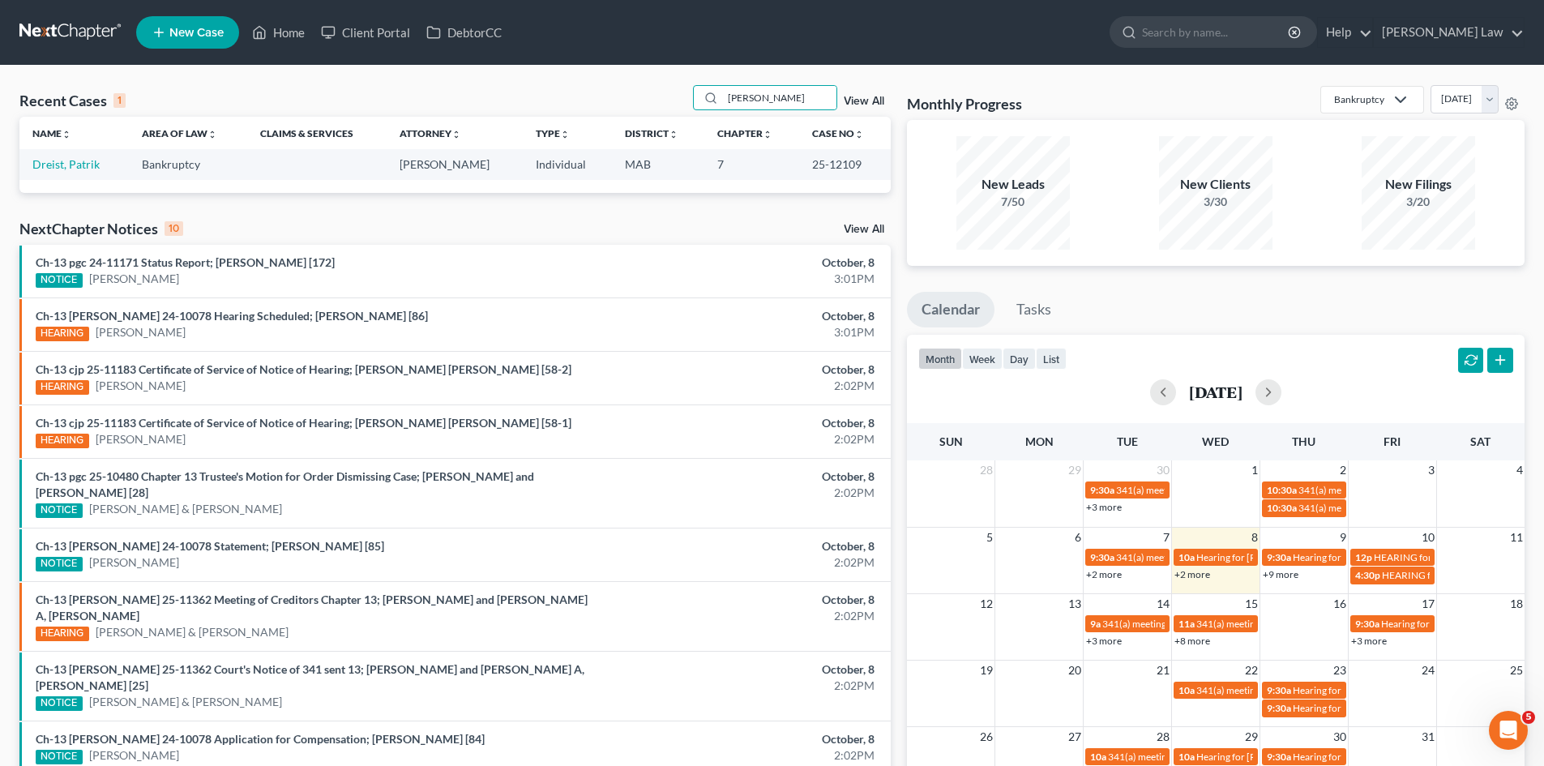
type input "patrik"
click at [39, 155] on td "Dreist, Patrik" at bounding box center [73, 164] width 109 height 30
click at [53, 163] on link "Dreist, Patrik" at bounding box center [65, 164] width 67 height 14
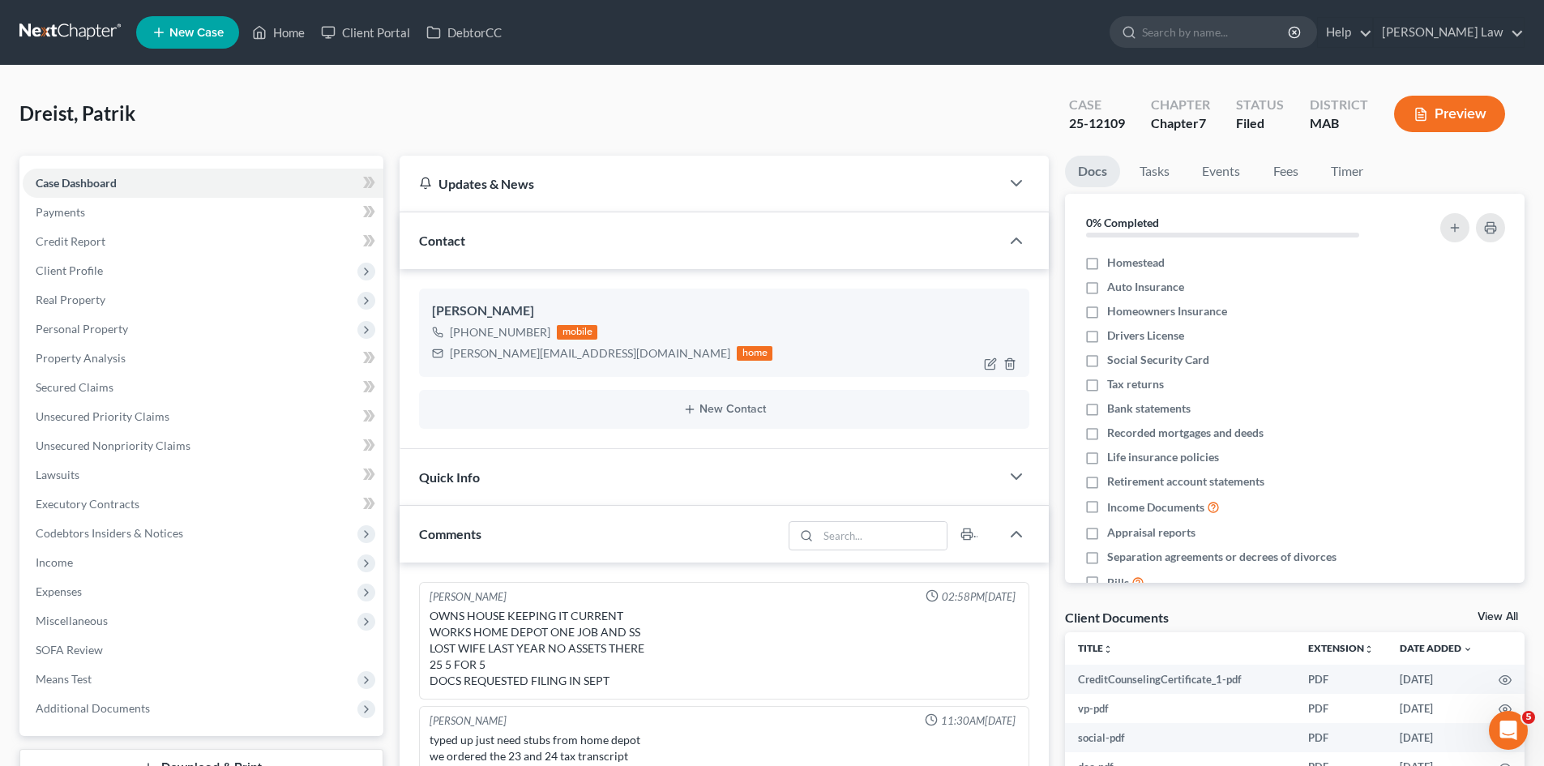
click at [499, 350] on div "p.dreist@live.com" at bounding box center [590, 353] width 280 height 16
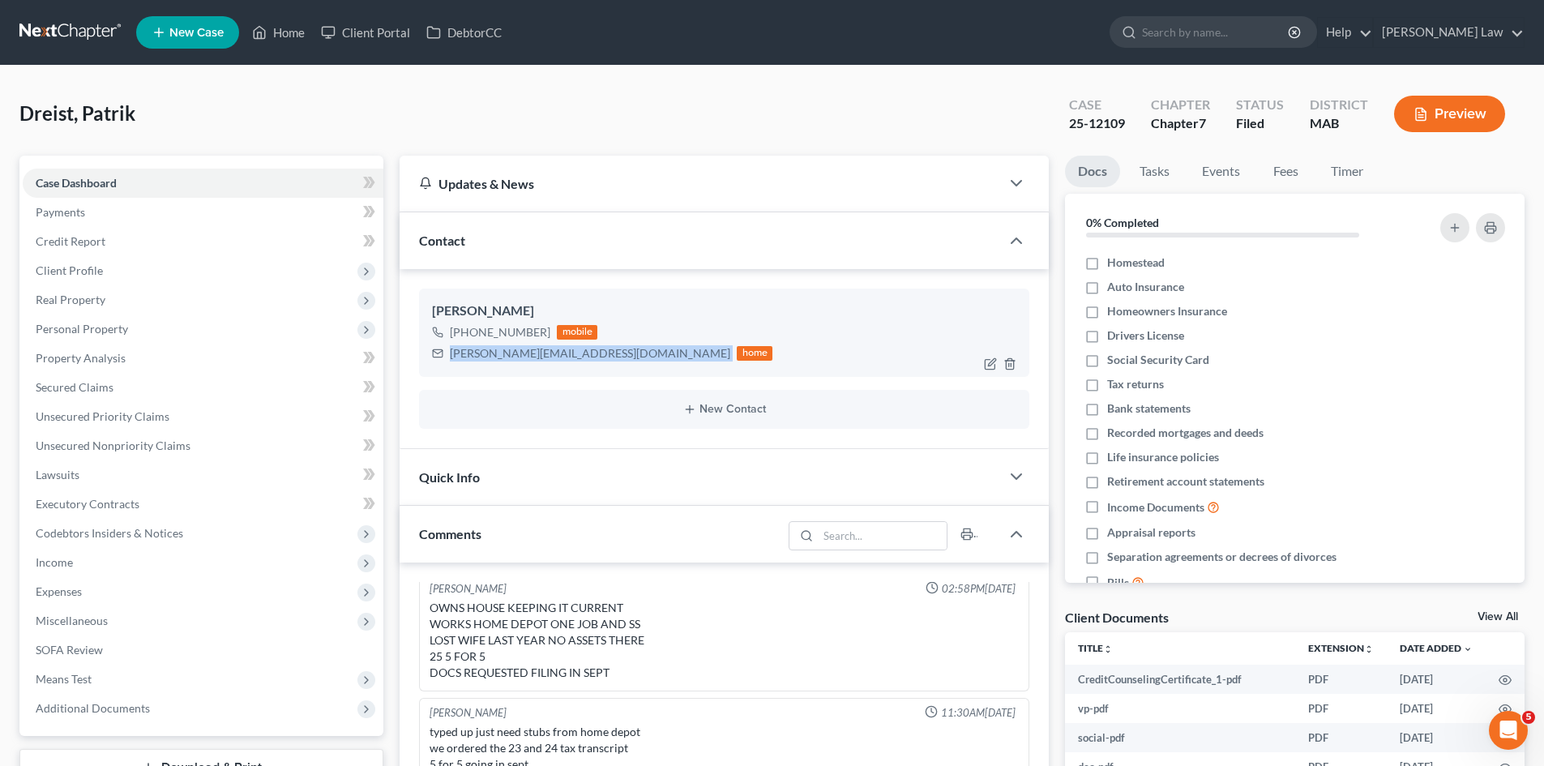
copy div "p.dreist@live.com"
click at [80, 41] on link at bounding box center [71, 32] width 104 height 29
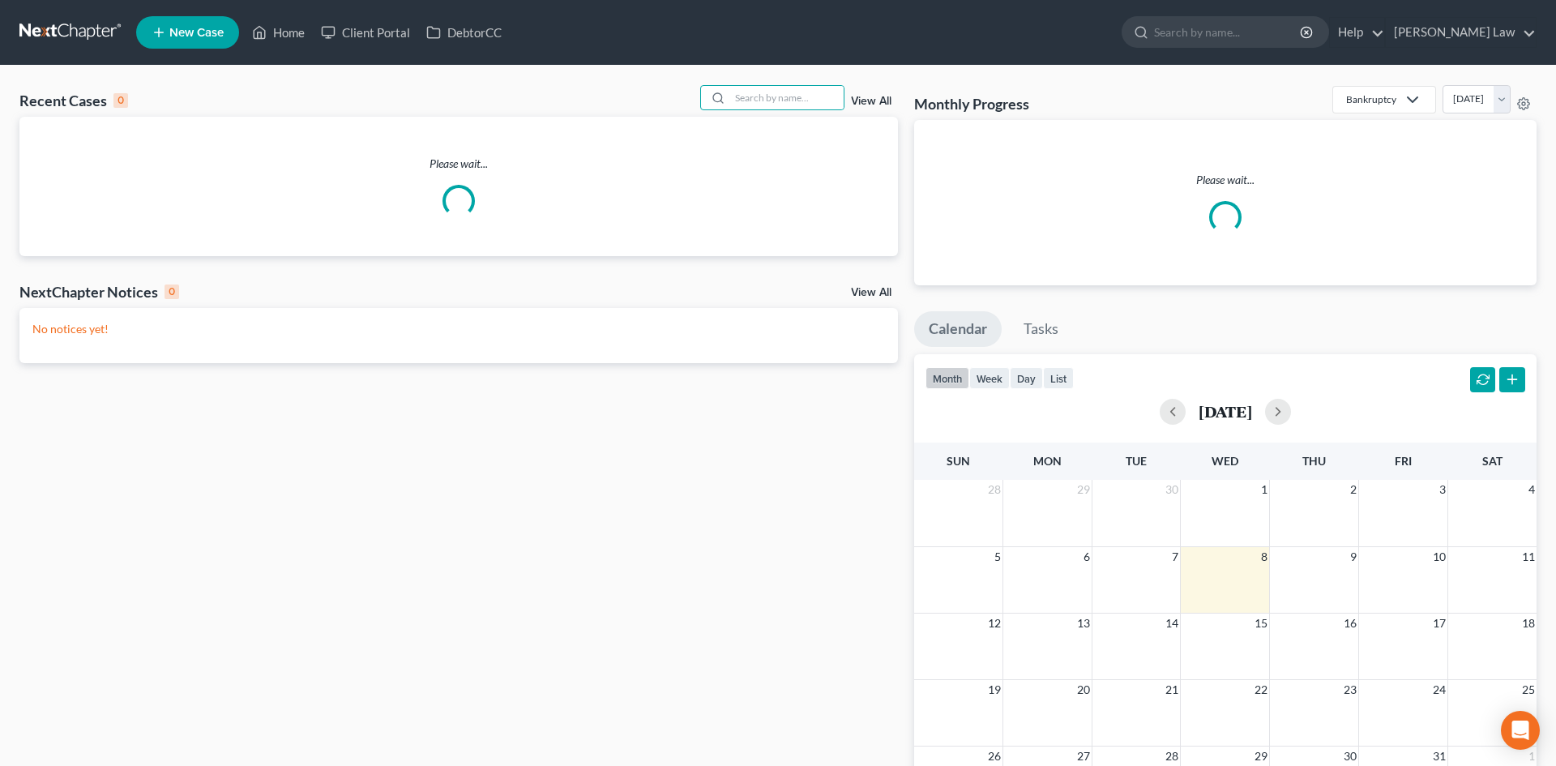
click at [768, 105] on input "search" at bounding box center [786, 97] width 113 height 23
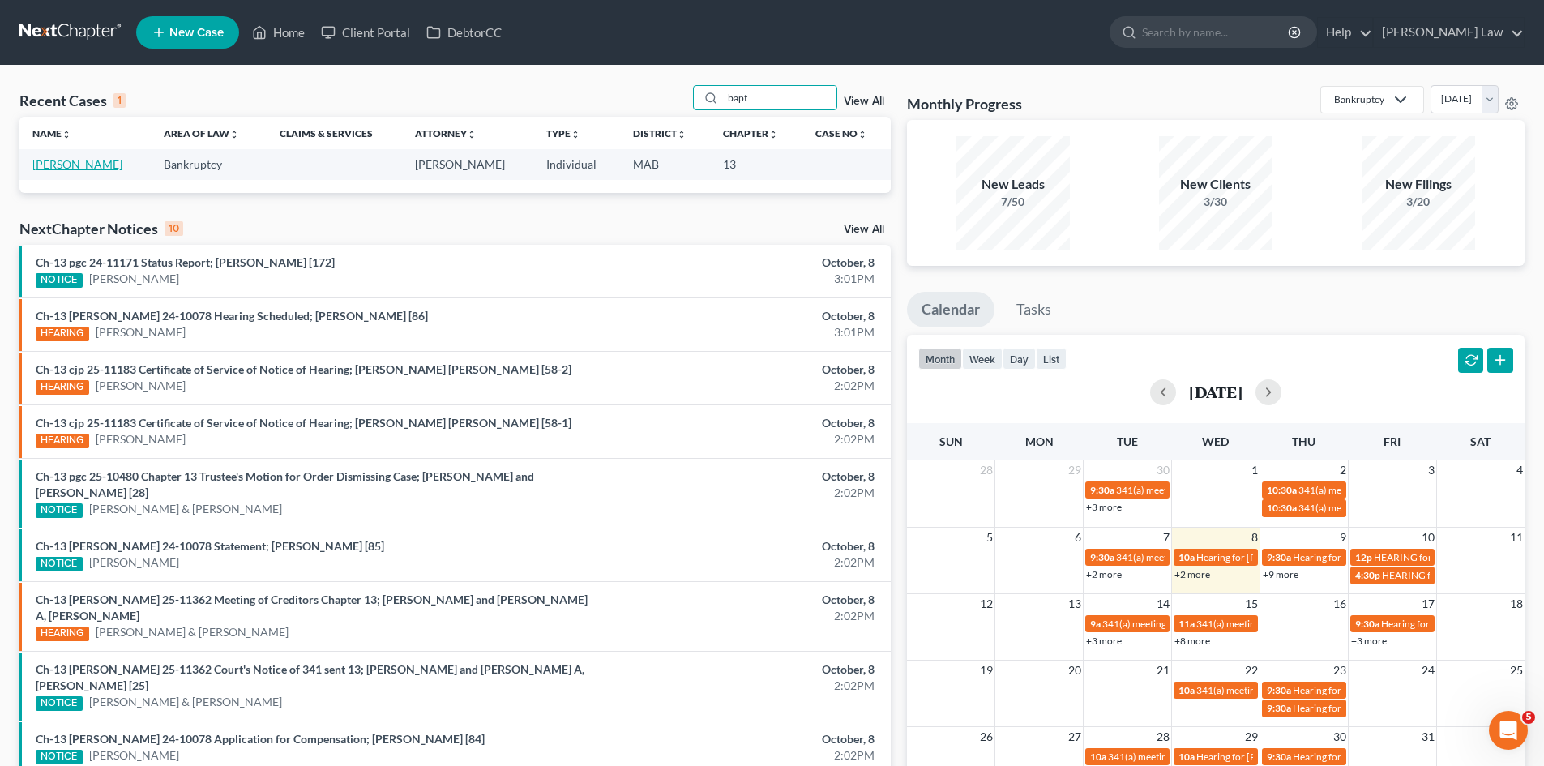
type input "bapt"
click at [53, 164] on link "[PERSON_NAME]" at bounding box center [77, 164] width 90 height 14
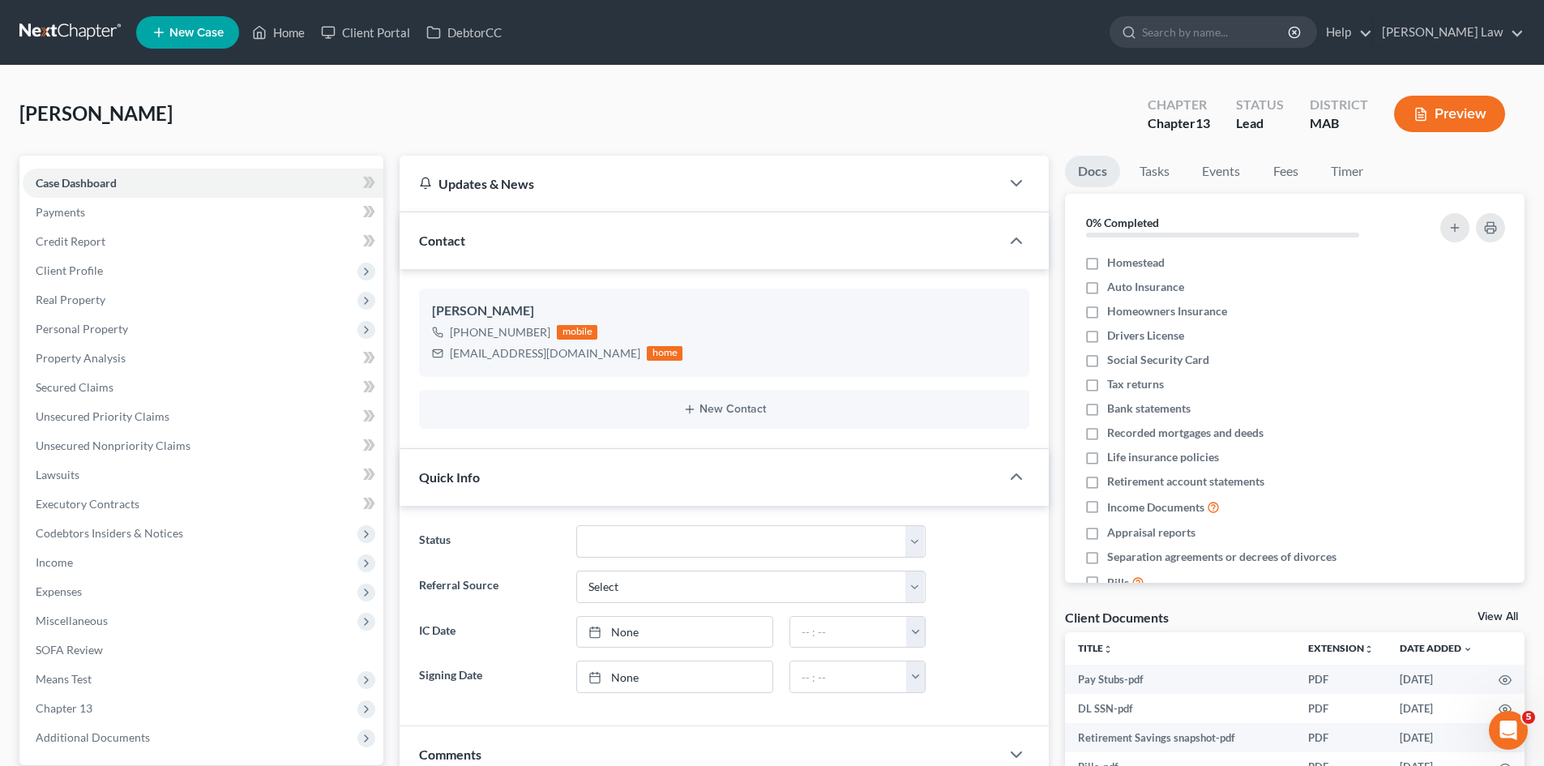
click at [80, 21] on link at bounding box center [71, 32] width 104 height 29
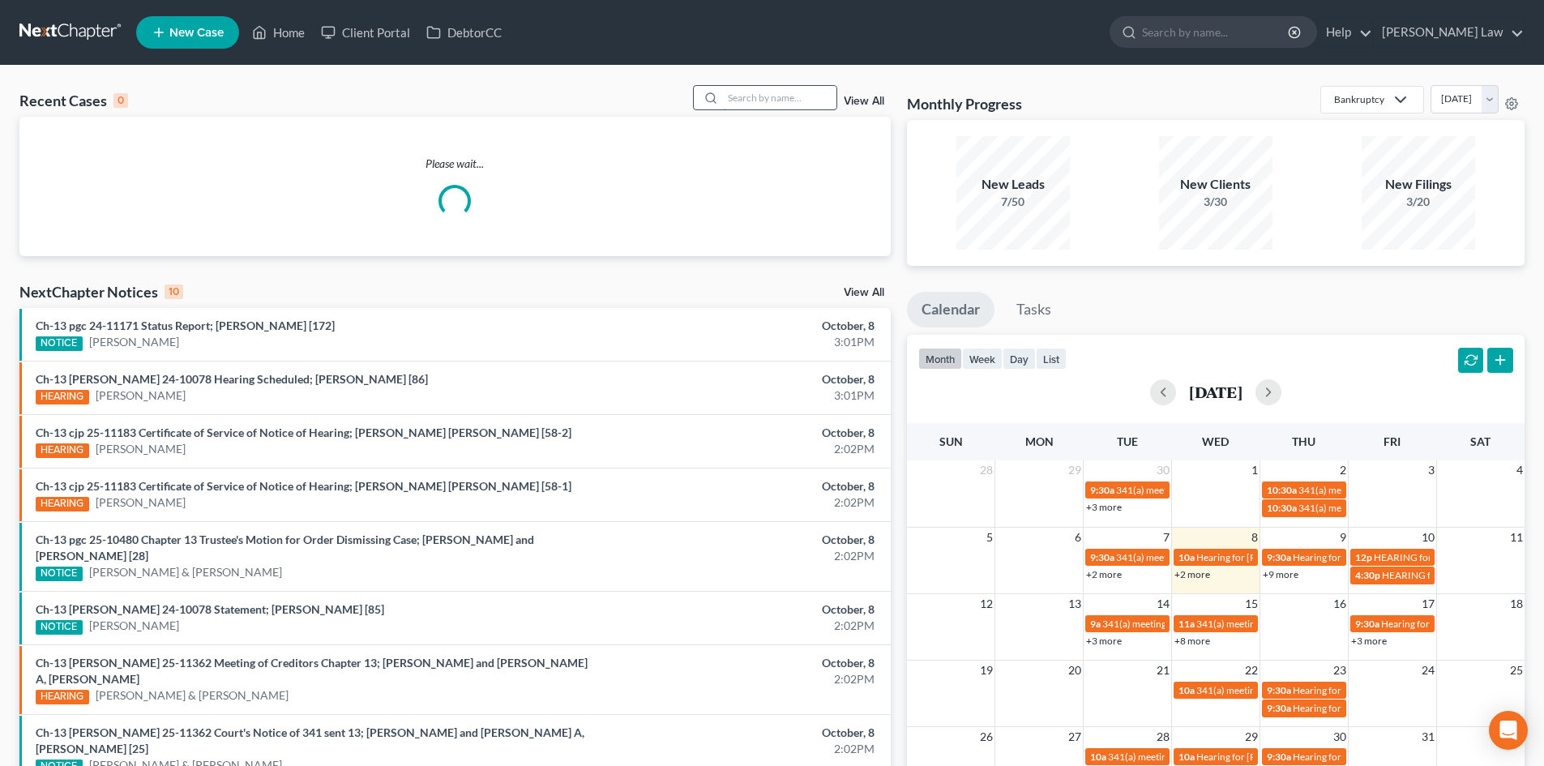
click at [754, 103] on input "search" at bounding box center [779, 97] width 113 height 23
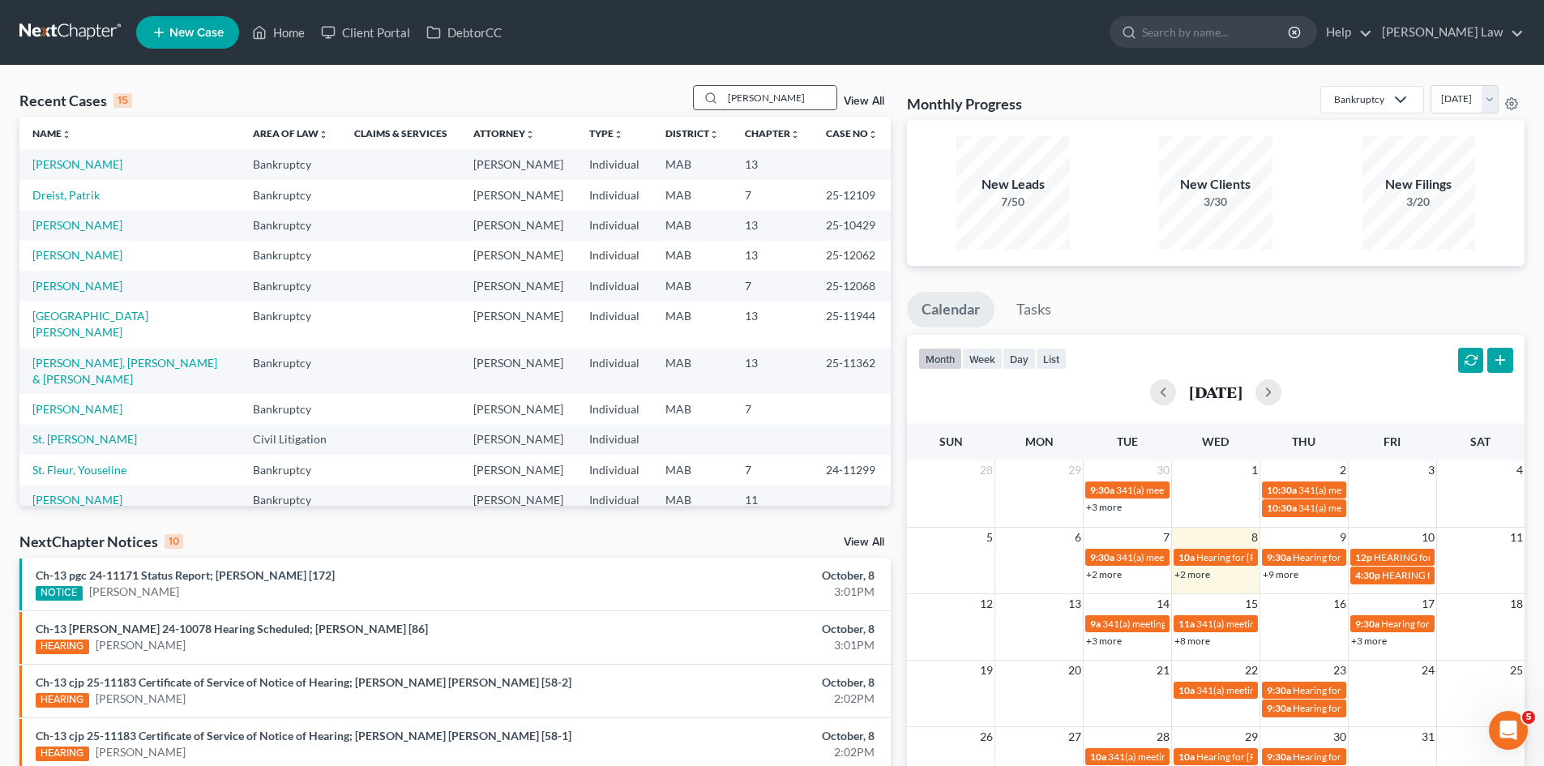
type input "[PERSON_NAME]"
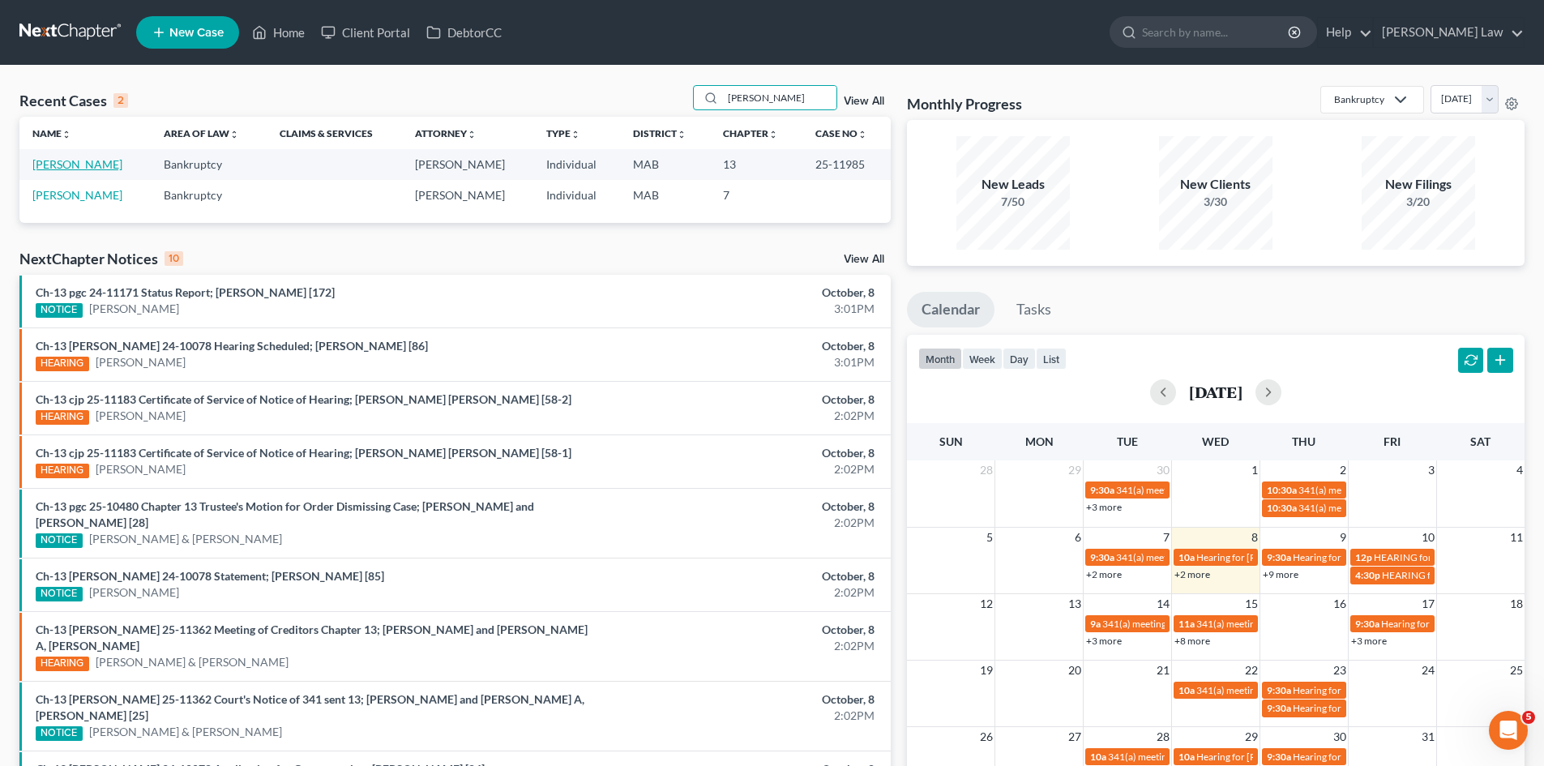
click at [99, 160] on link "[PERSON_NAME]" at bounding box center [77, 164] width 90 height 14
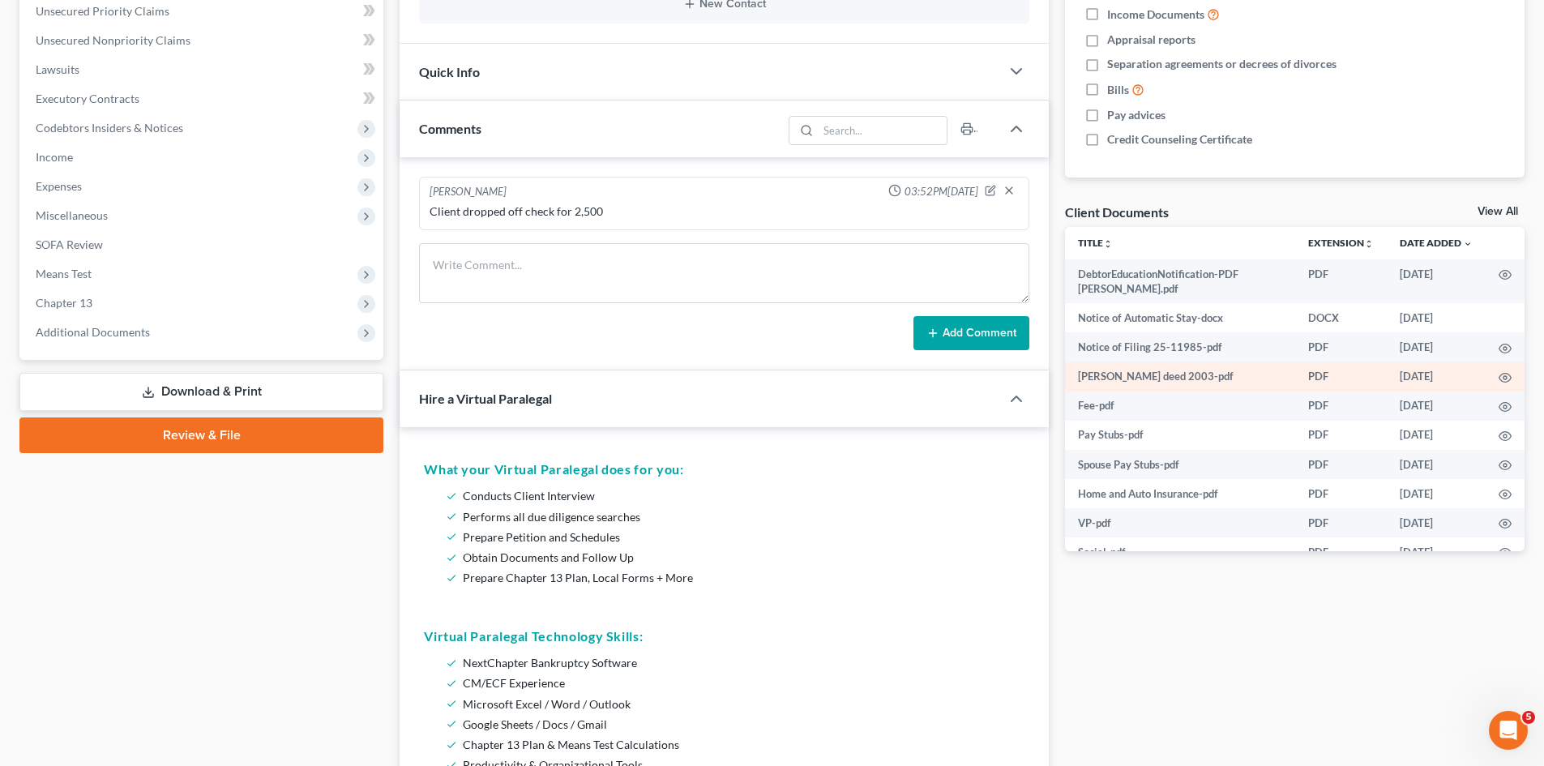
scroll to position [453, 0]
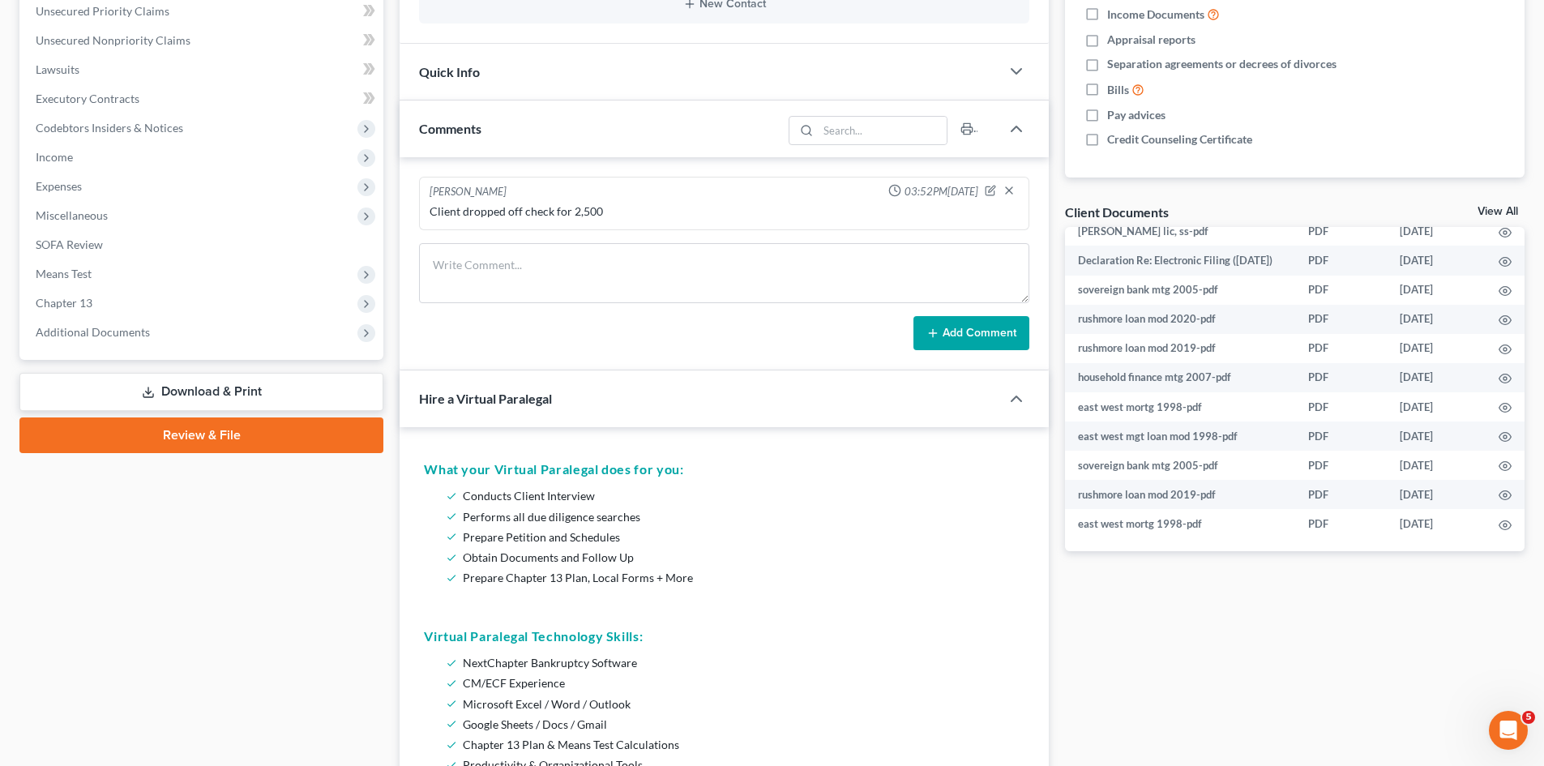
click at [1501, 207] on link "View All" at bounding box center [1497, 211] width 41 height 11
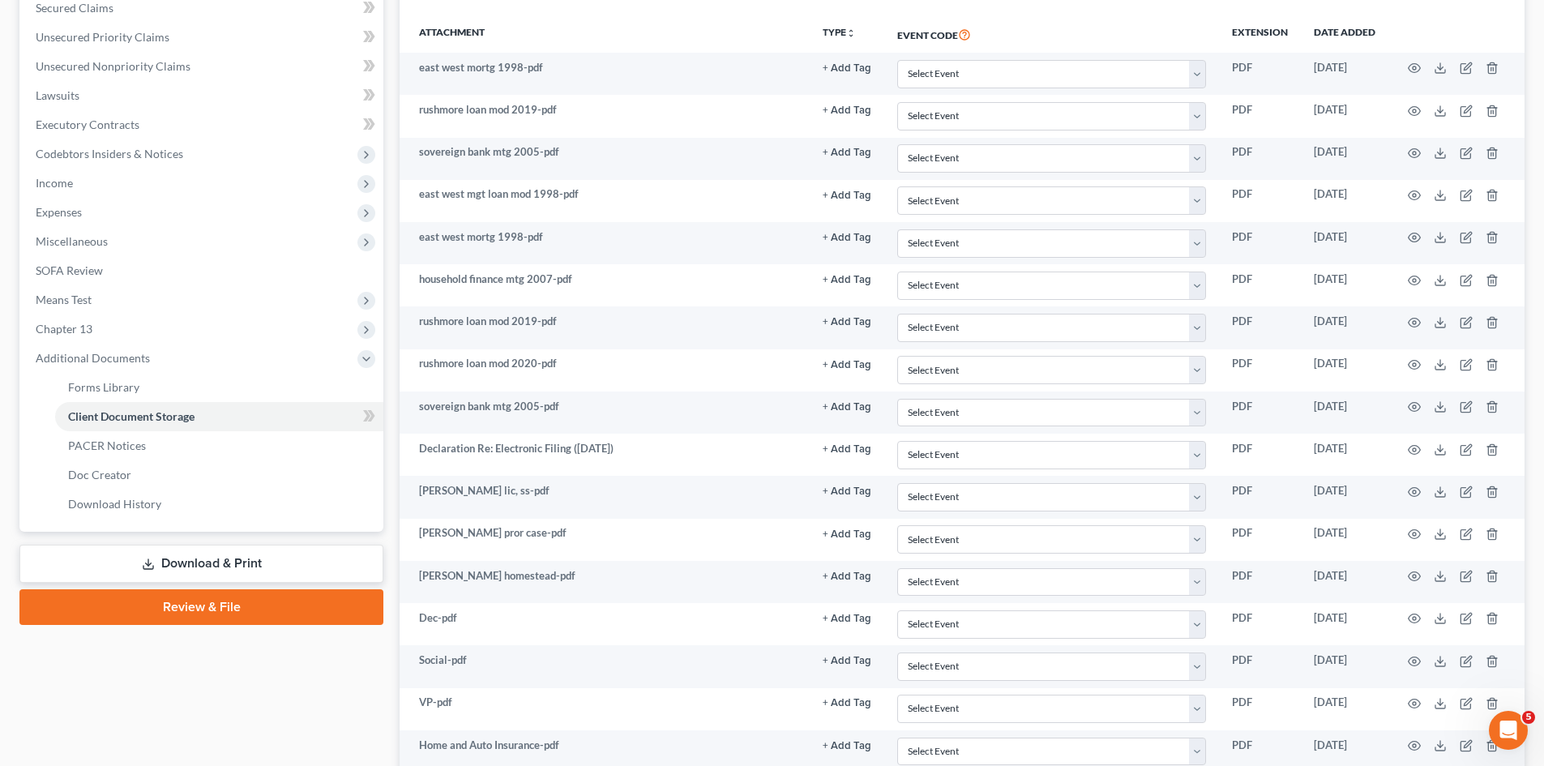
scroll to position [540, 0]
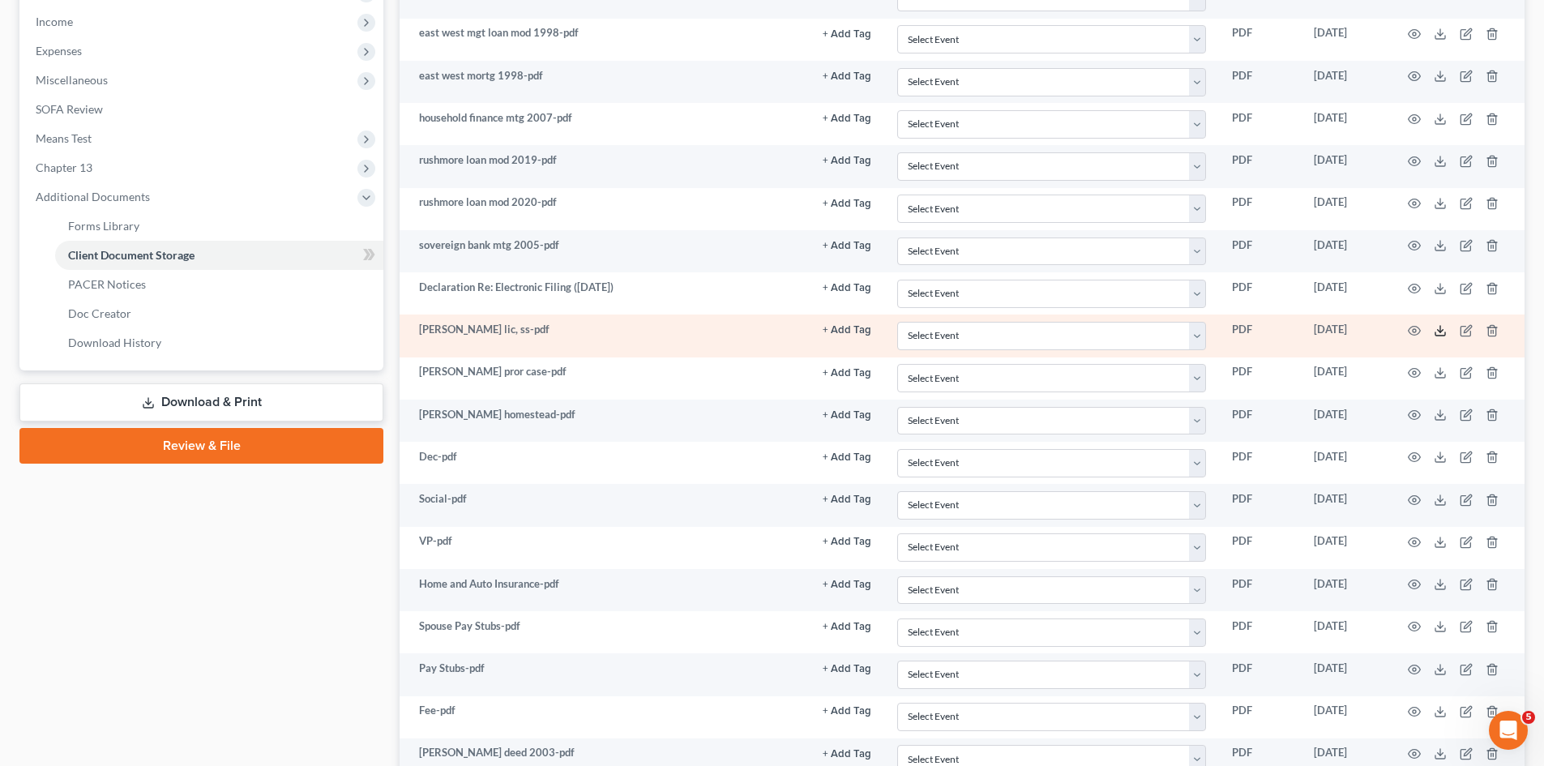
click at [1438, 332] on icon at bounding box center [1439, 330] width 13 height 13
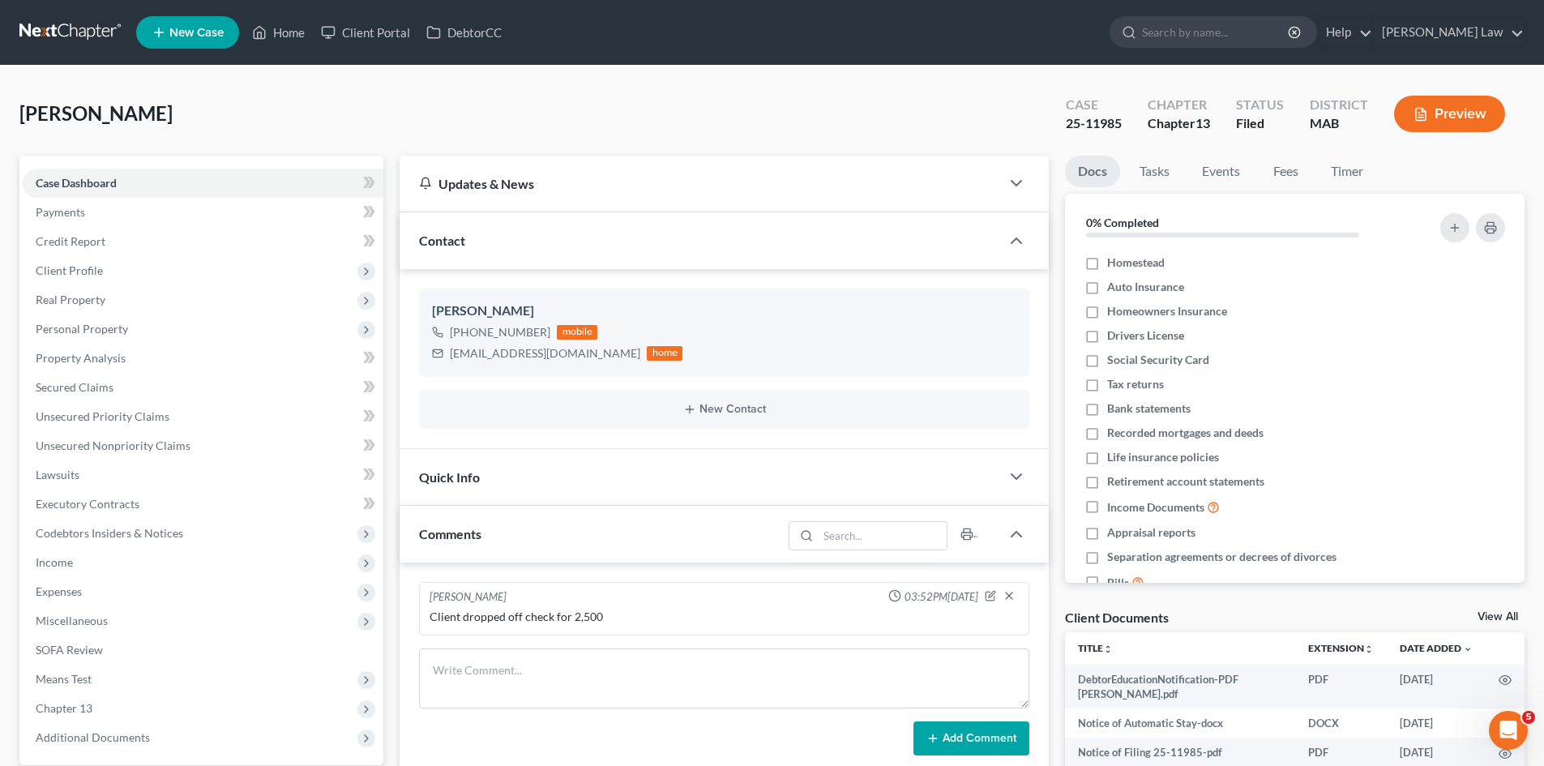
click at [69, 46] on link at bounding box center [71, 32] width 104 height 29
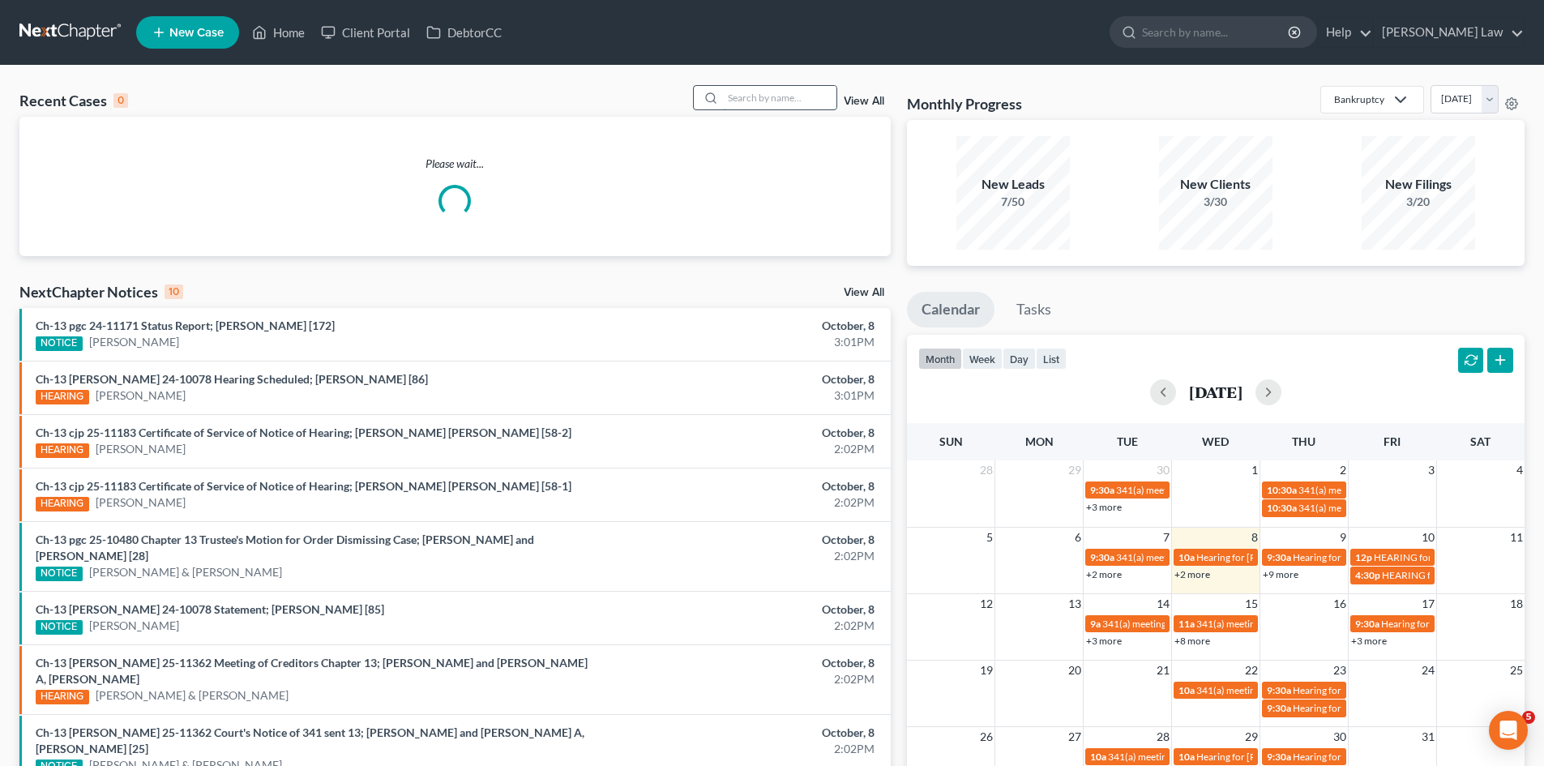
click at [754, 100] on input "search" at bounding box center [779, 97] width 113 height 23
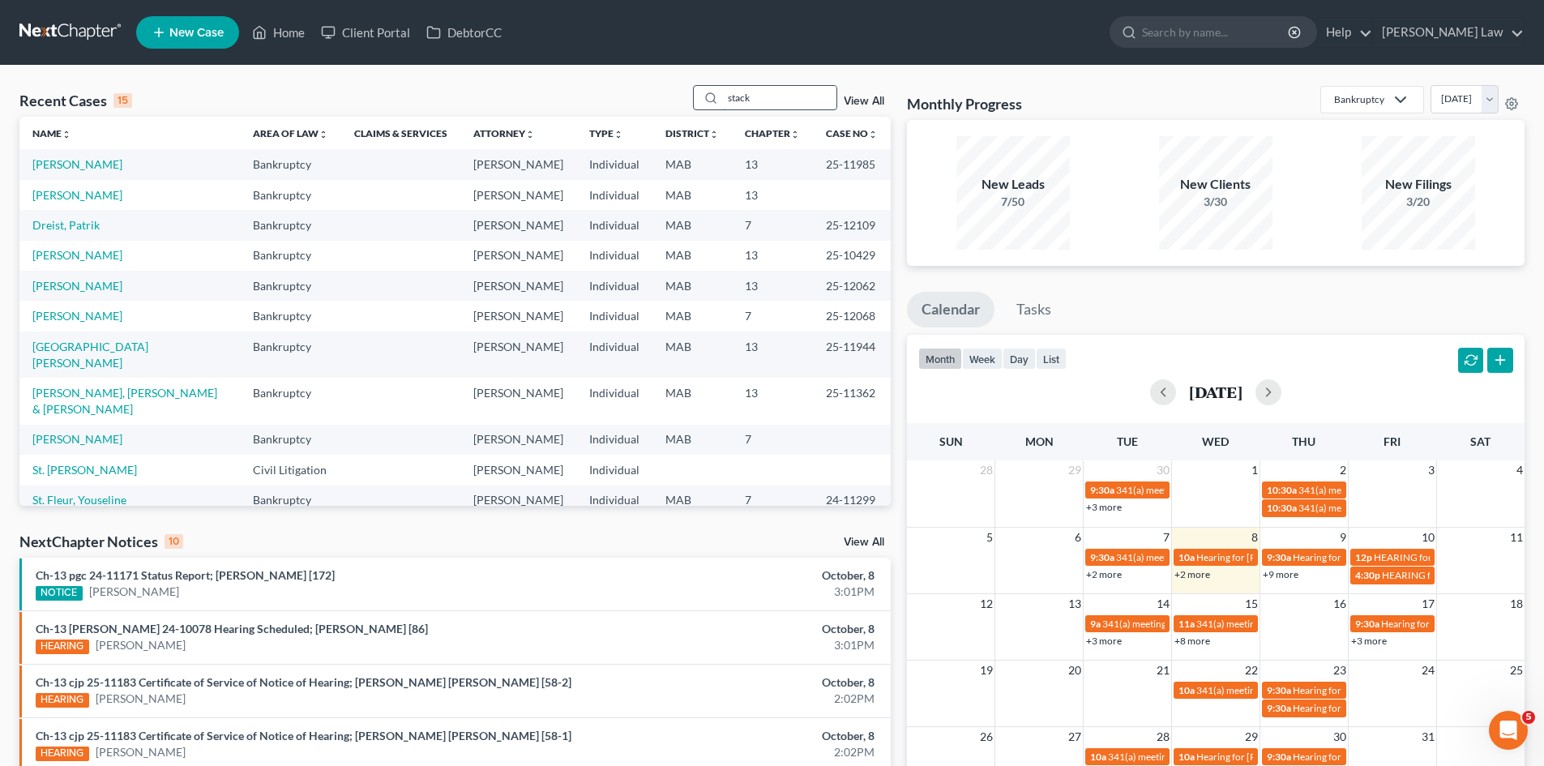
type input "stack"
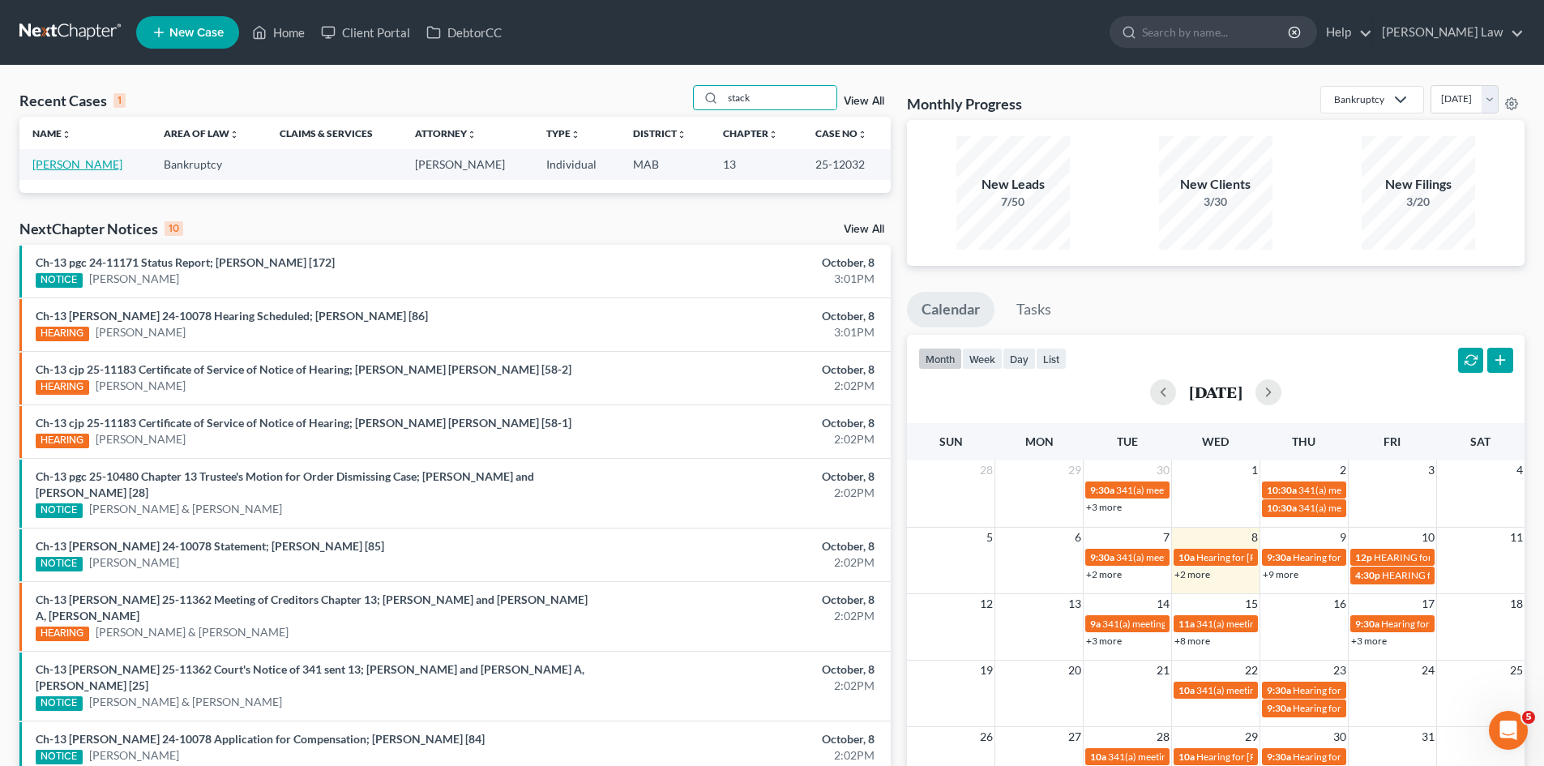
click at [68, 158] on link "[PERSON_NAME]" at bounding box center [77, 164] width 90 height 14
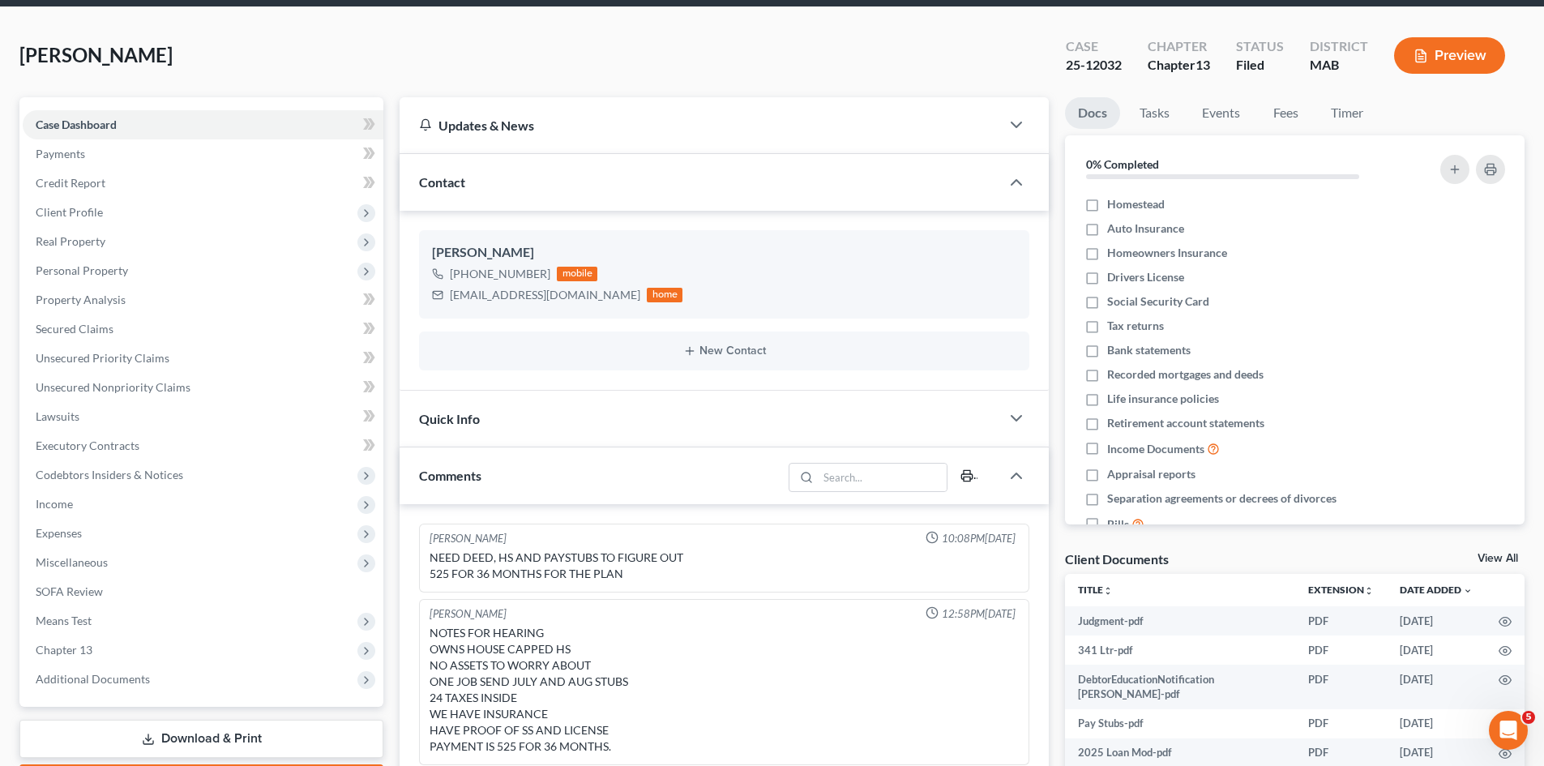
scroll to position [135, 0]
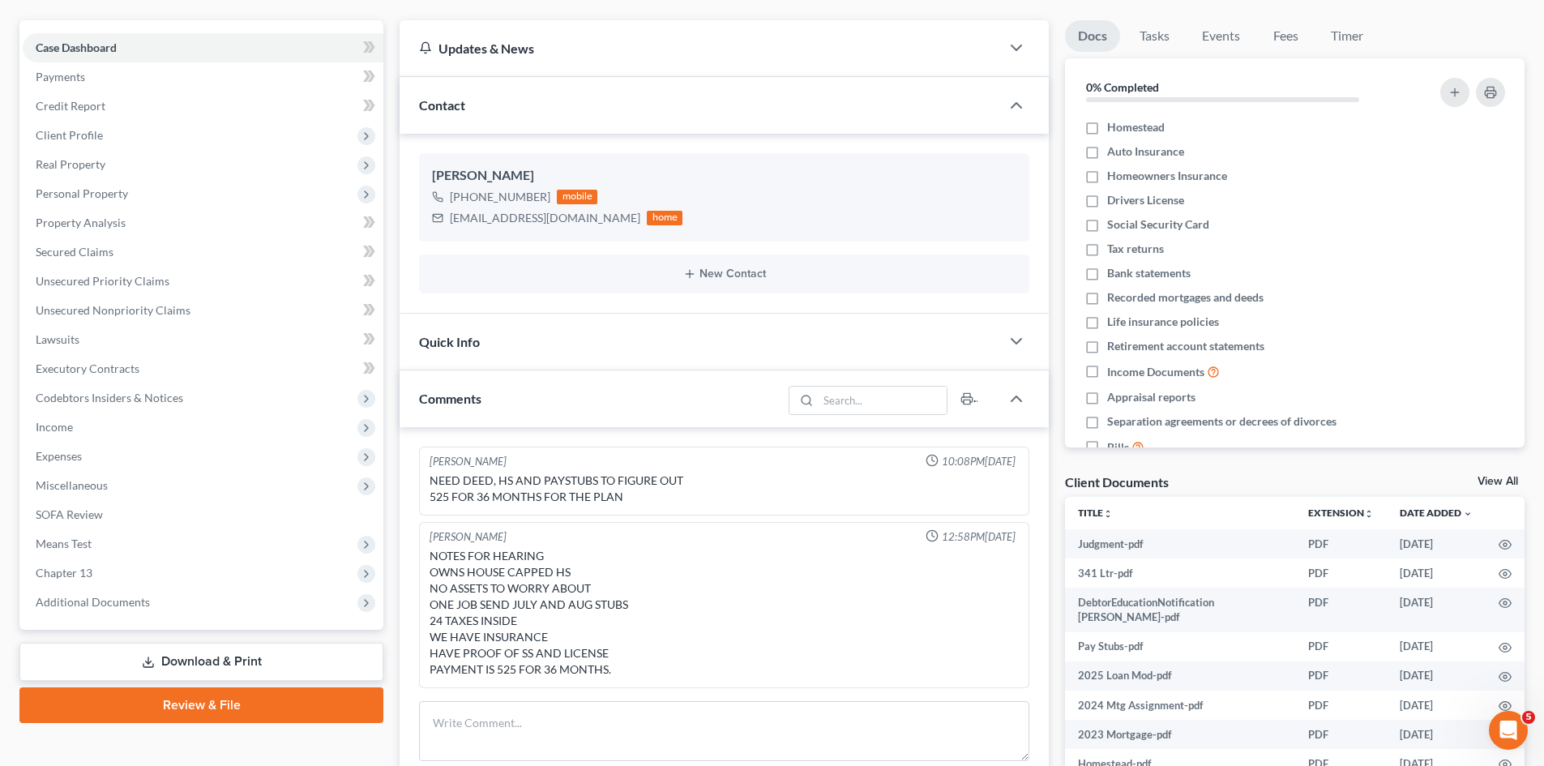
click at [1493, 486] on link "View All" at bounding box center [1497, 481] width 41 height 11
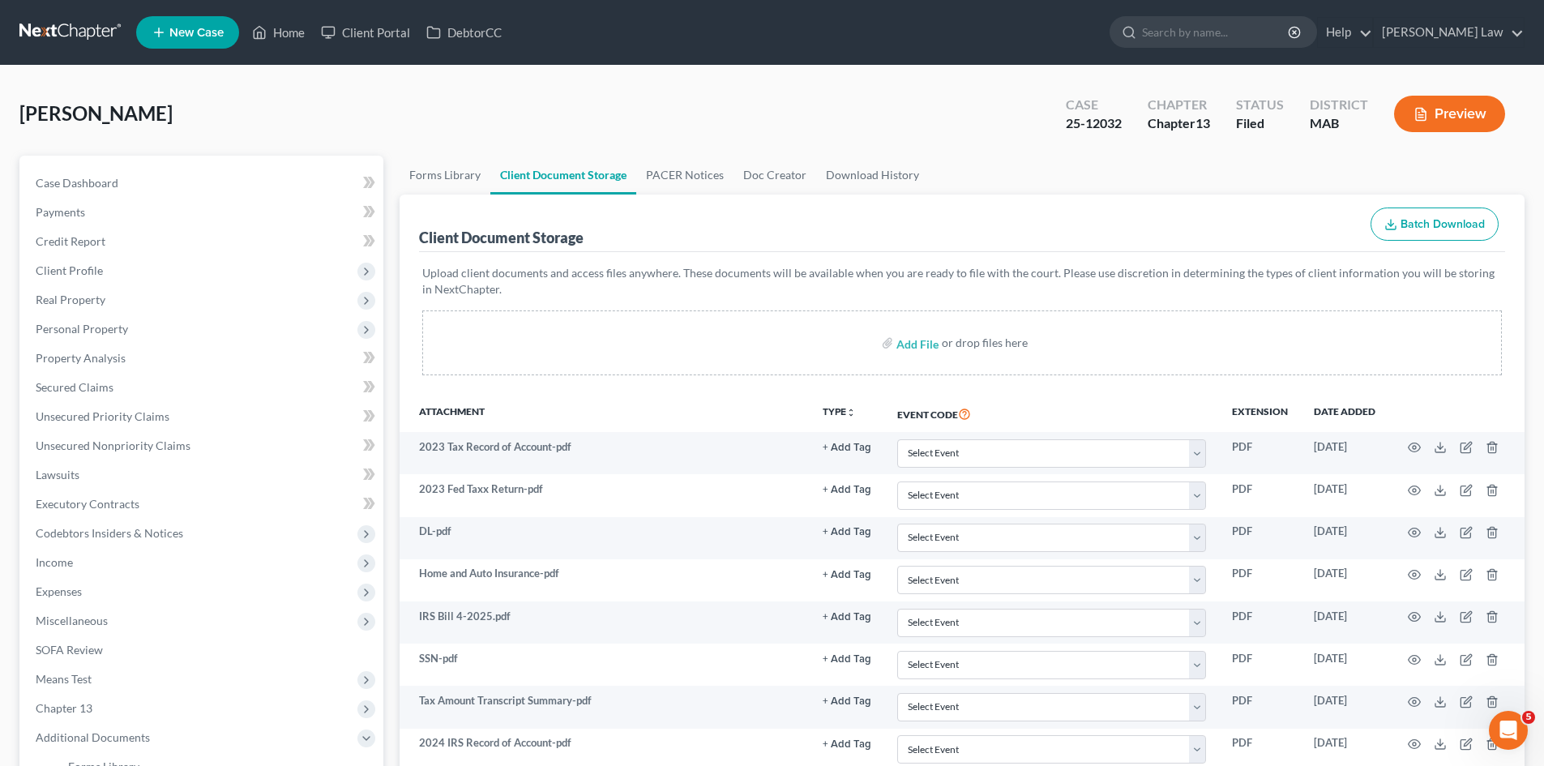
scroll to position [554, 0]
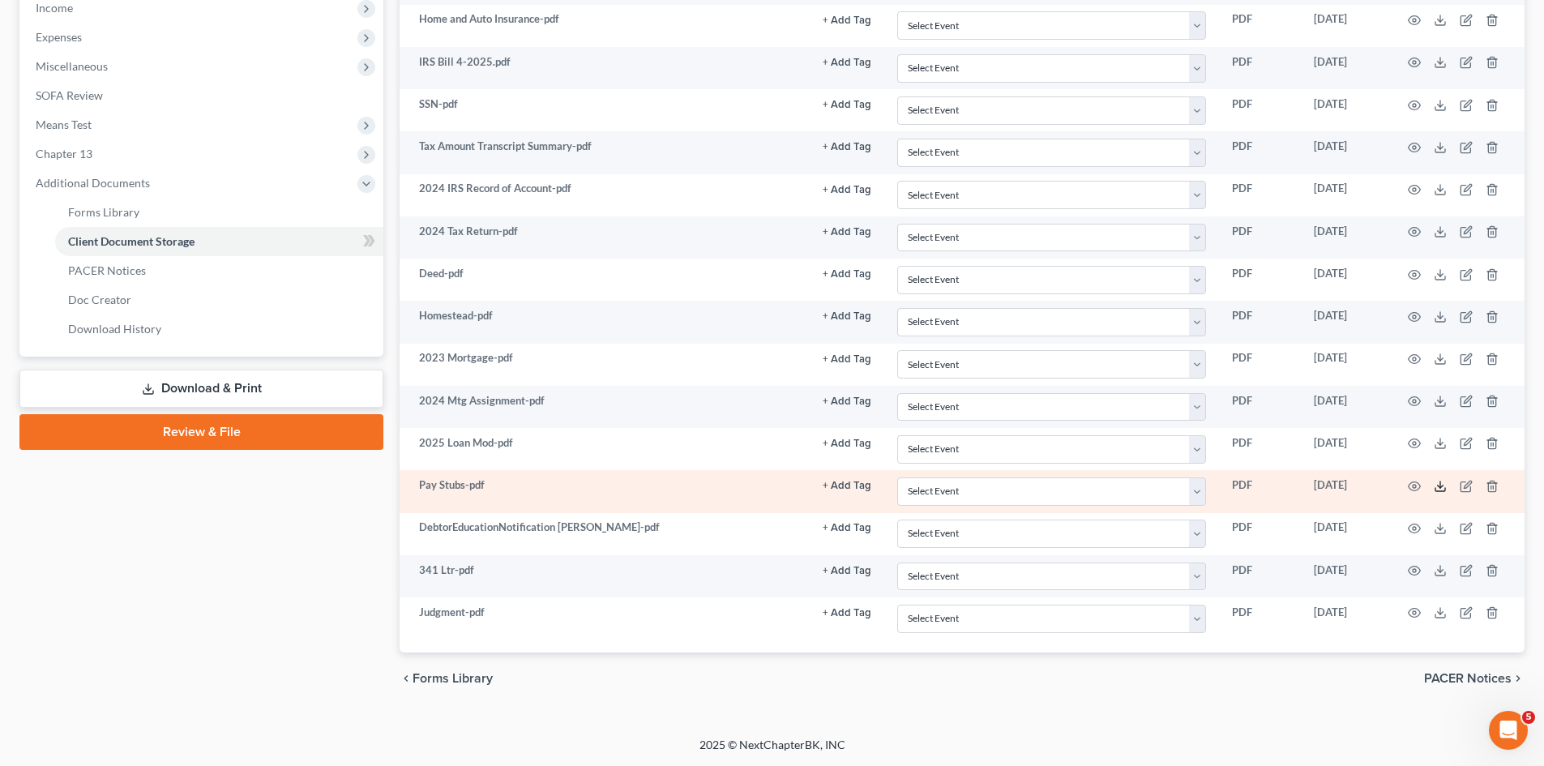
click at [1435, 482] on icon at bounding box center [1439, 486] width 13 height 13
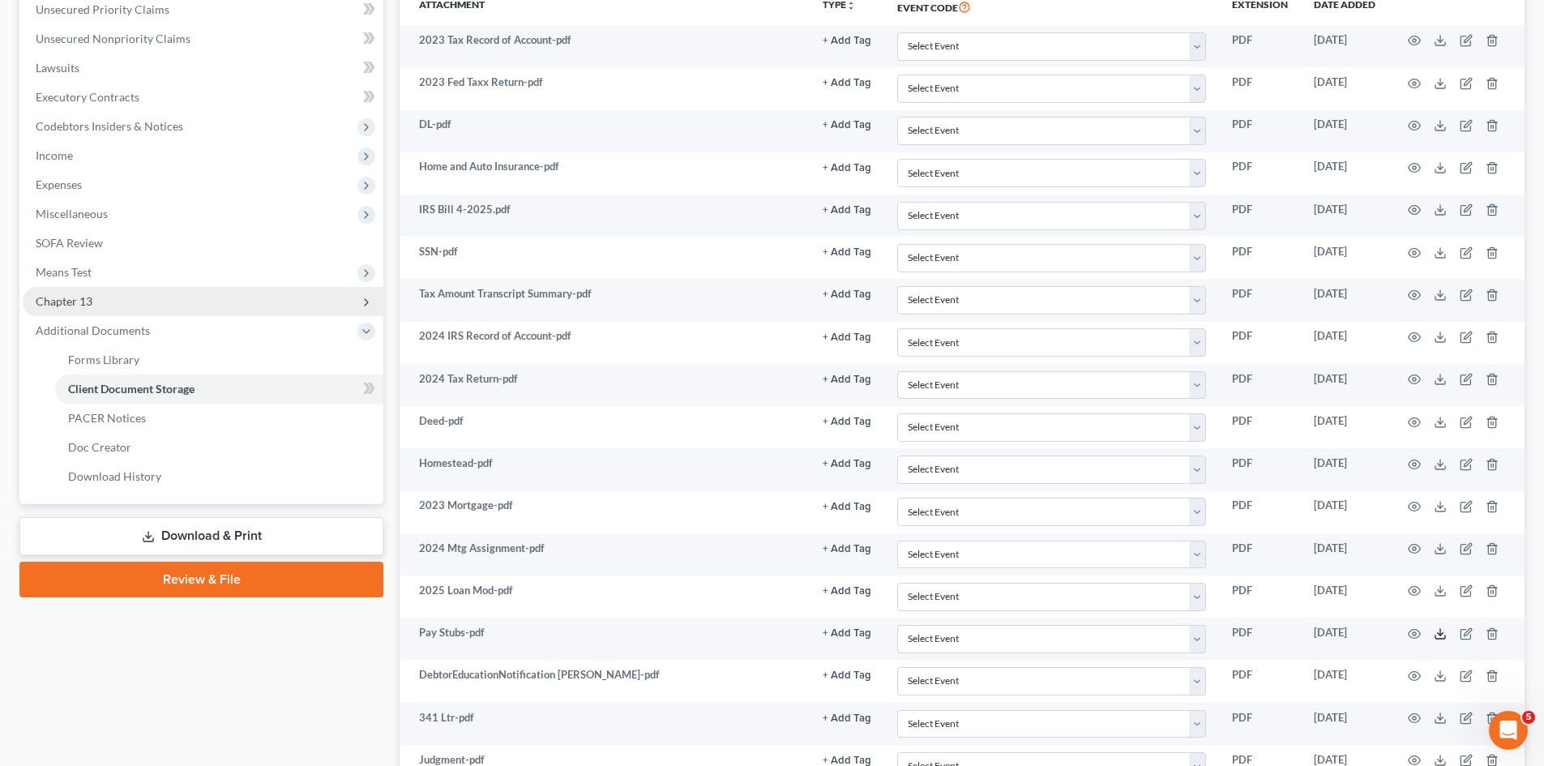
scroll to position [284, 0]
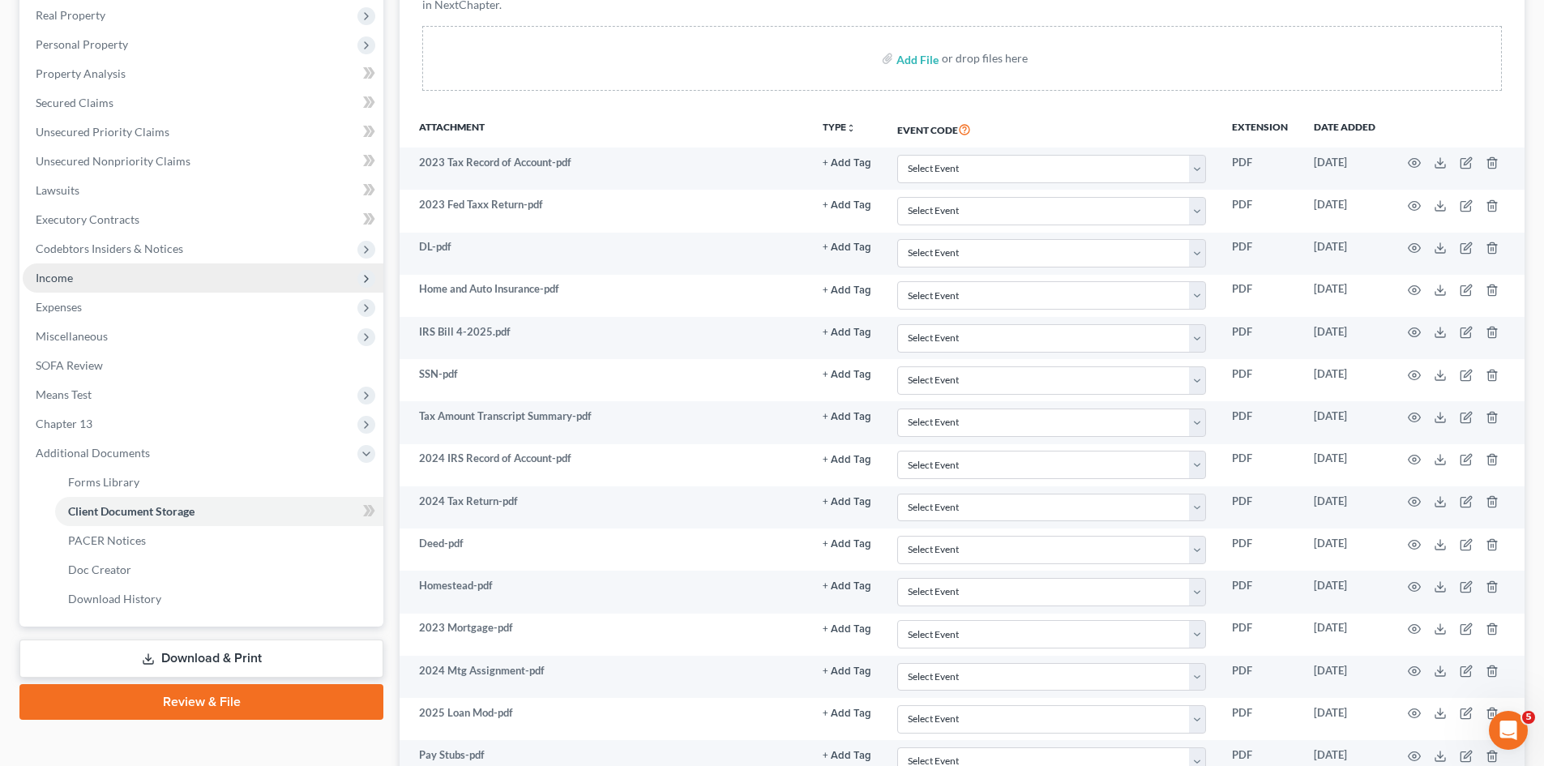
click at [88, 282] on span "Income" at bounding box center [203, 277] width 361 height 29
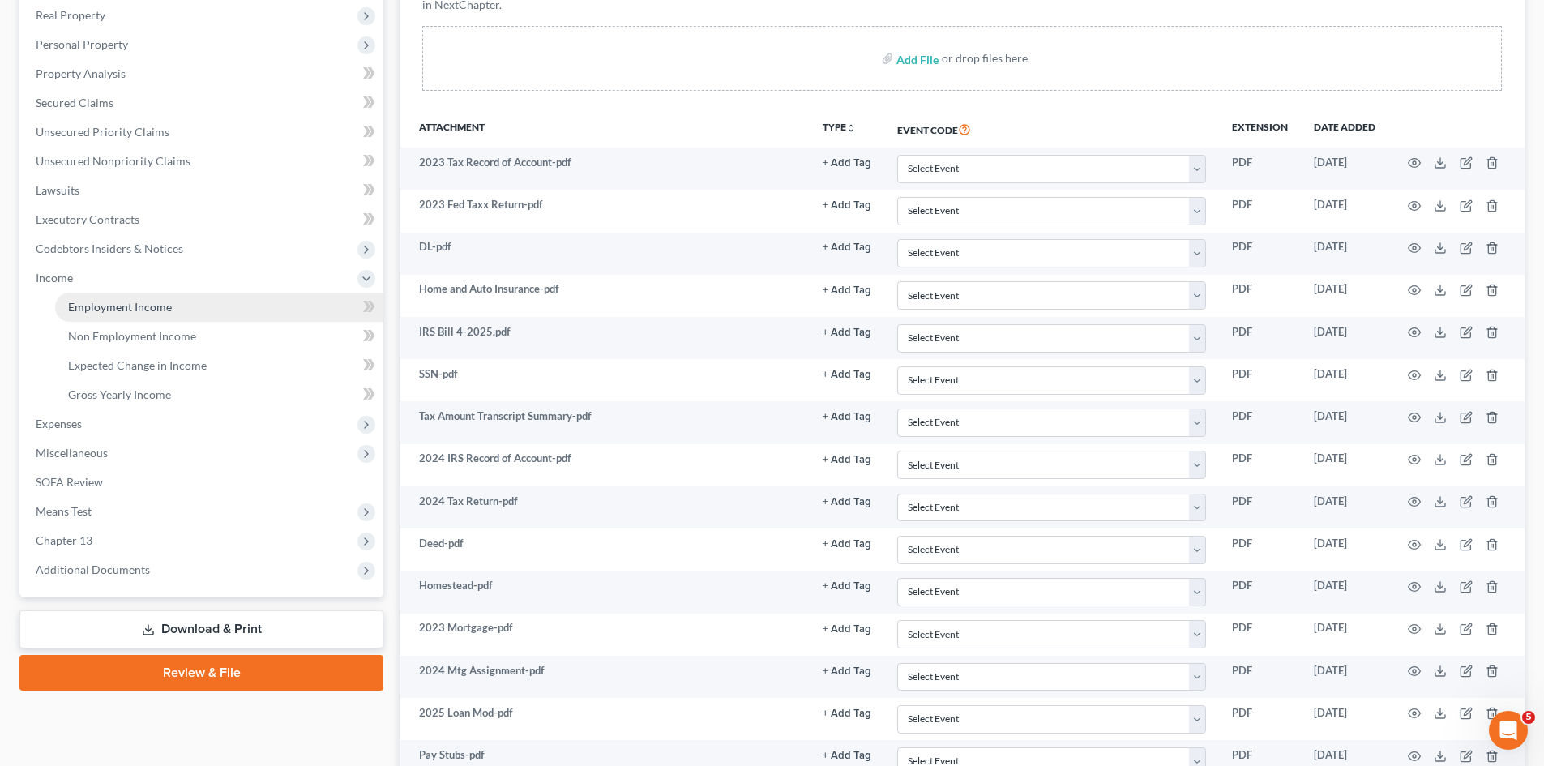
click at [109, 311] on span "Employment Income" at bounding box center [120, 307] width 104 height 14
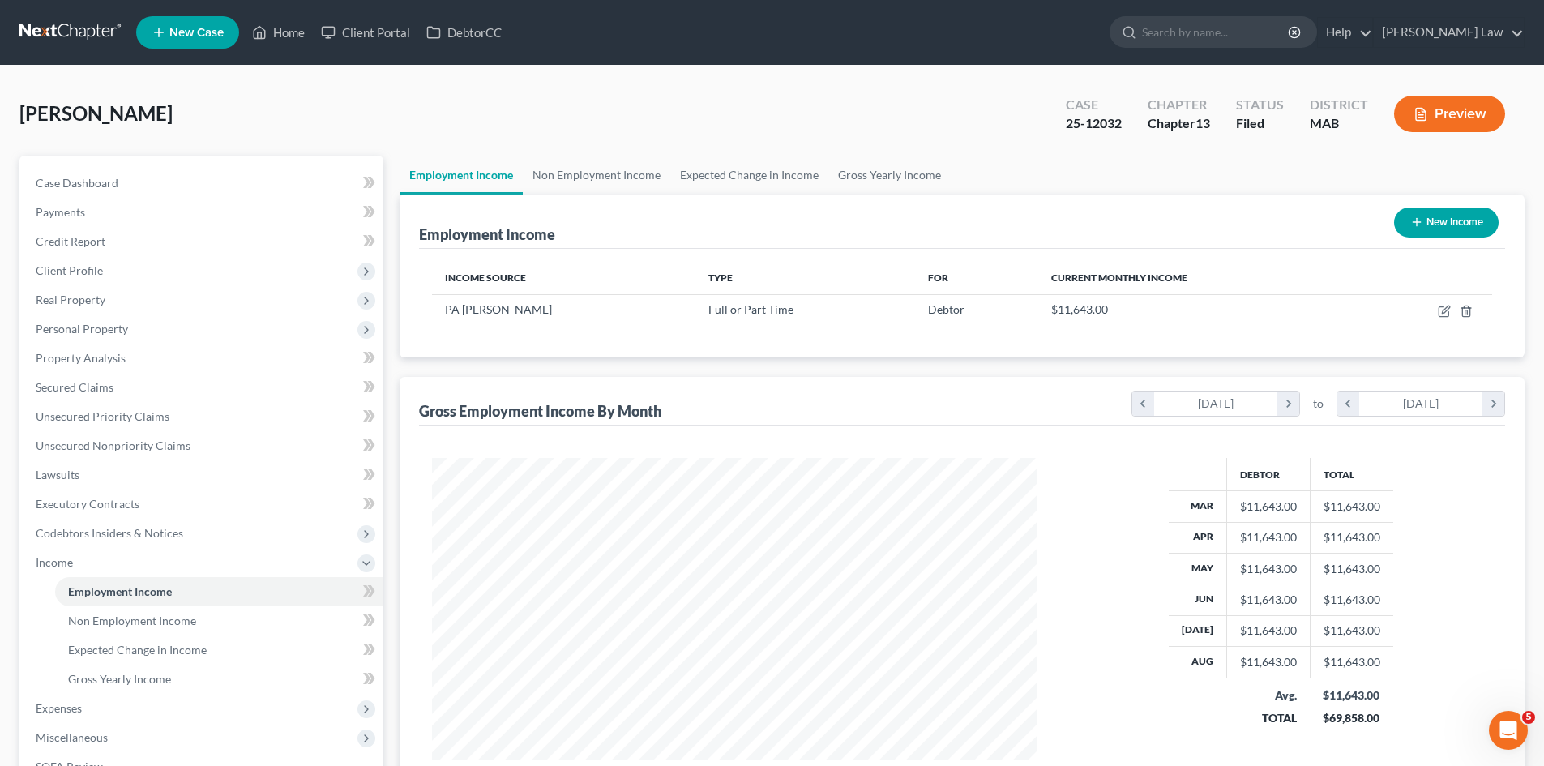
scroll to position [302, 637]
click at [185, 172] on link "Case Dashboard" at bounding box center [203, 183] width 361 height 29
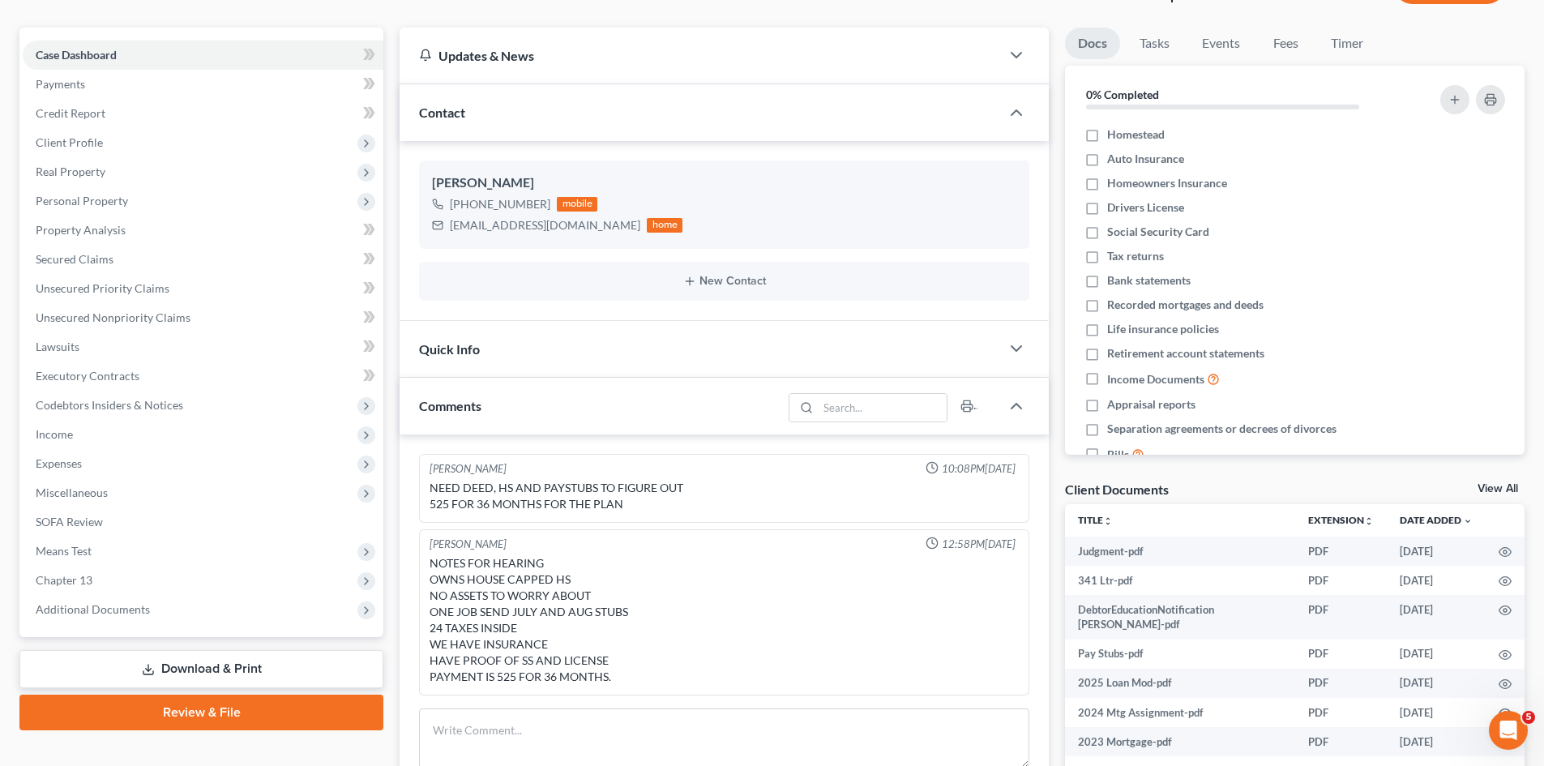
scroll to position [270, 0]
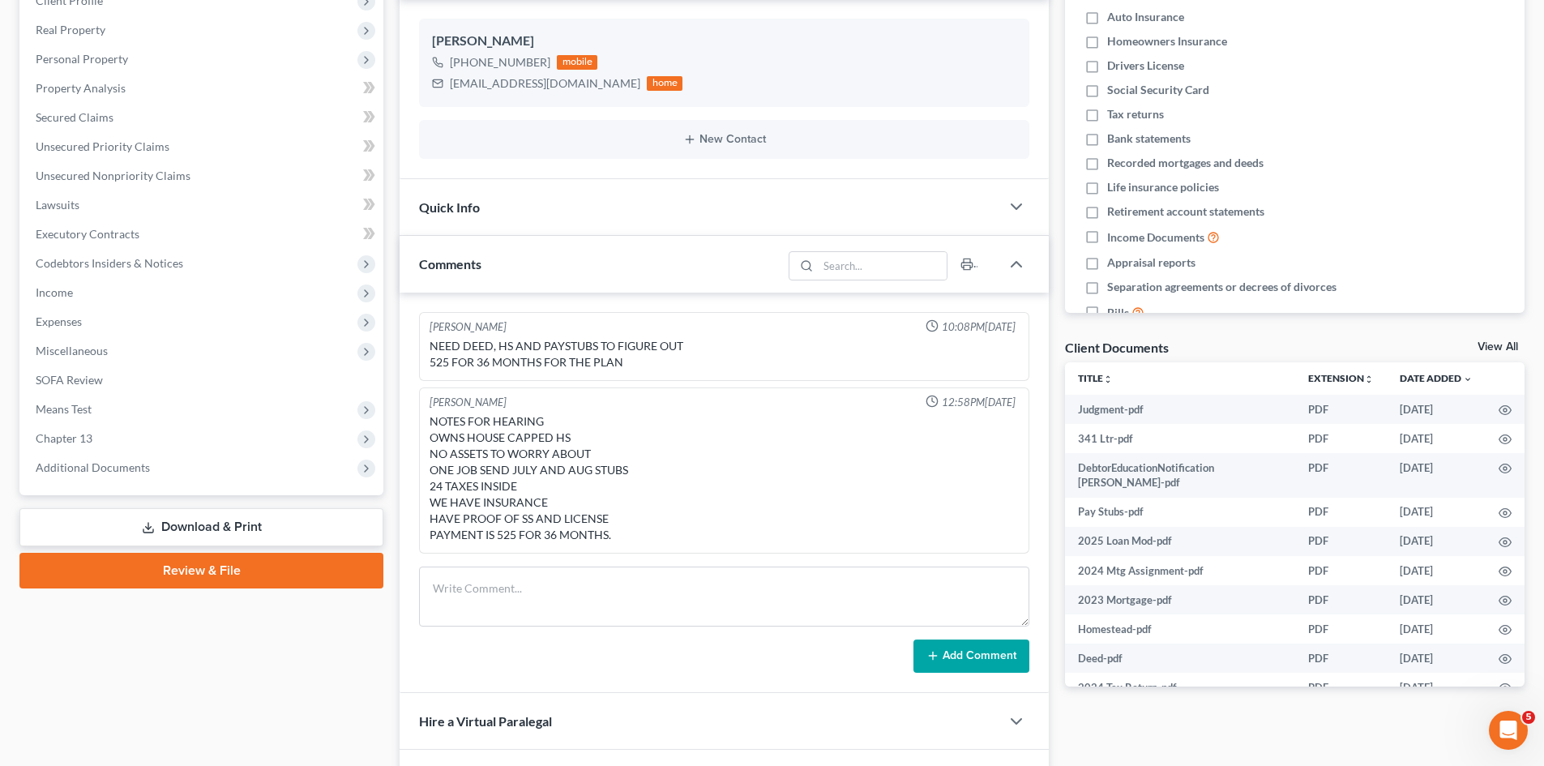
click at [1503, 336] on div "Docs Tasks Events Fees Timer 0% Completed Nothing here yet! Homestead Auto Insu…" at bounding box center [1295, 404] width 476 height 1036
click at [1503, 339] on div "Client Documents View All" at bounding box center [1294, 350] width 459 height 23
click at [1505, 344] on link "View All" at bounding box center [1497, 346] width 41 height 11
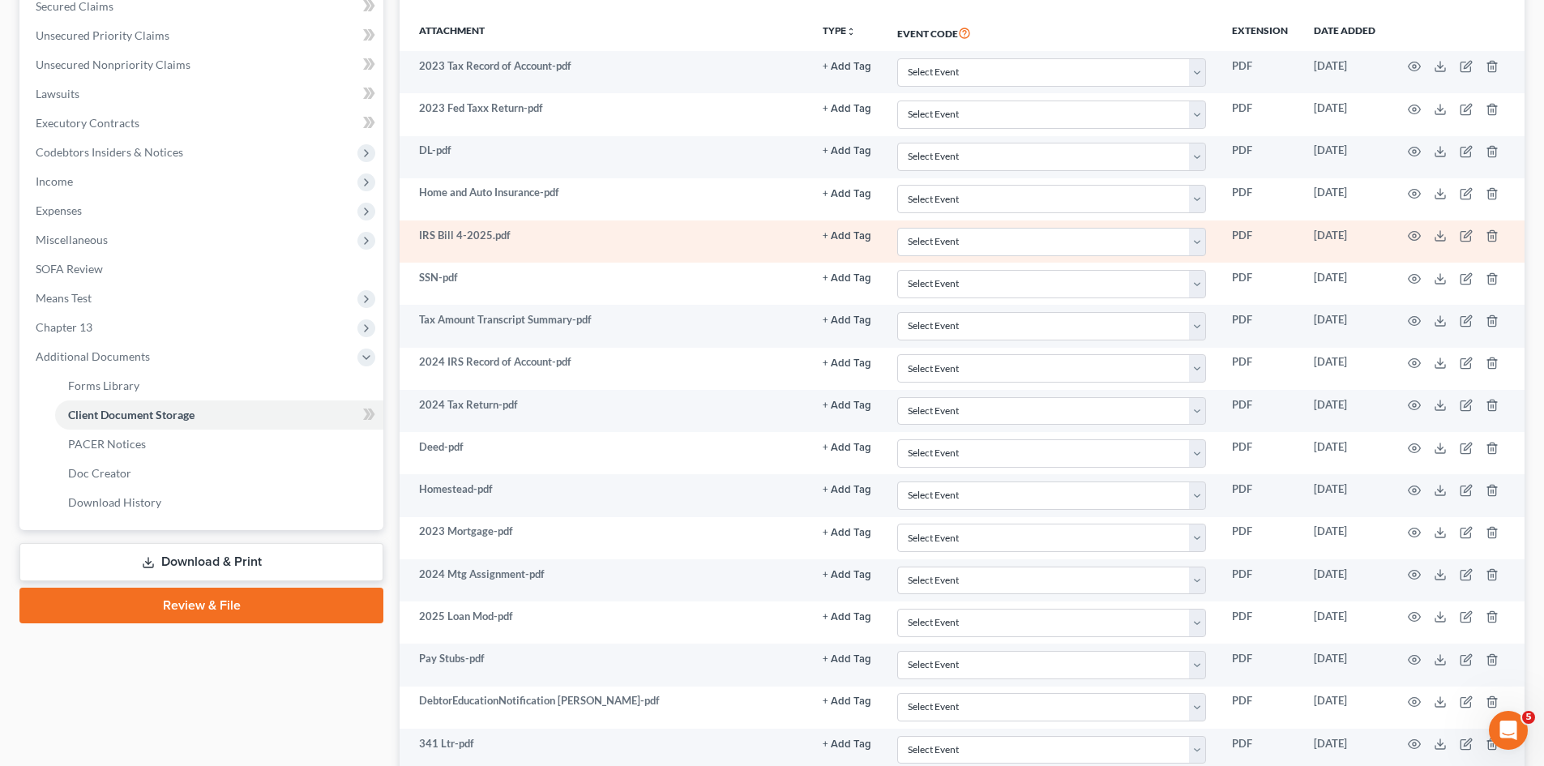
scroll to position [419, 0]
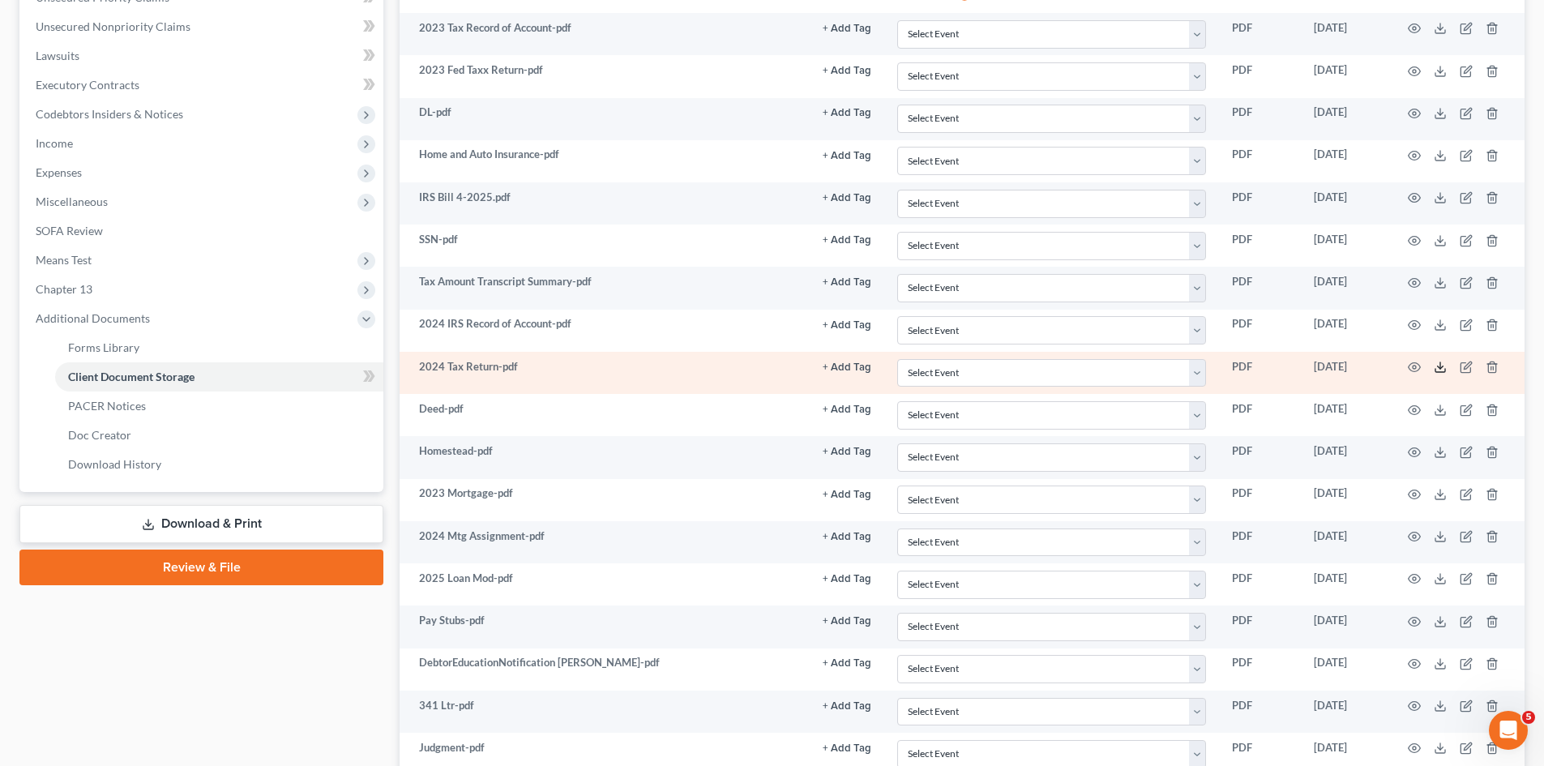
click at [1440, 364] on line at bounding box center [1440, 365] width 0 height 6
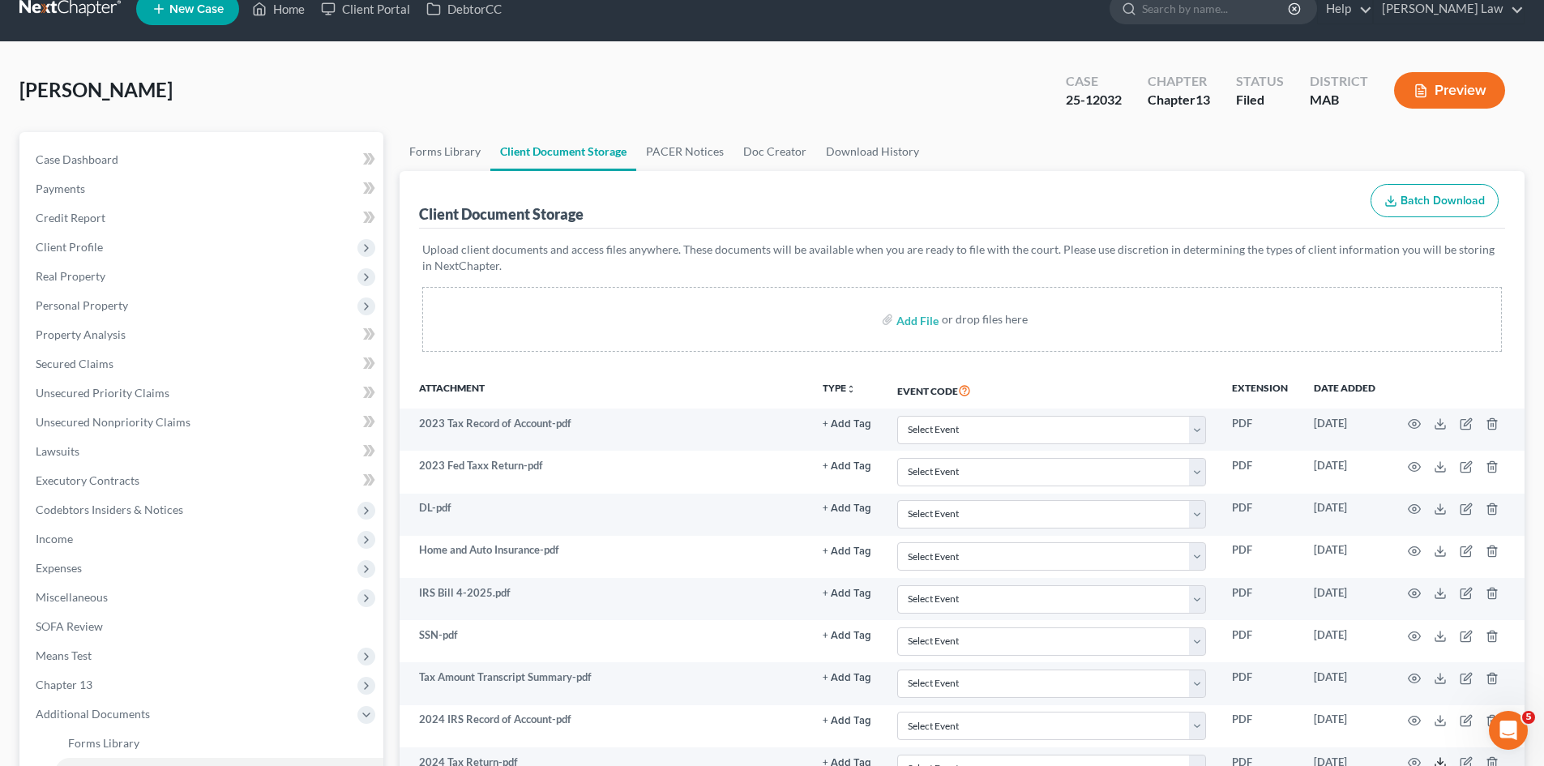
scroll to position [14, 0]
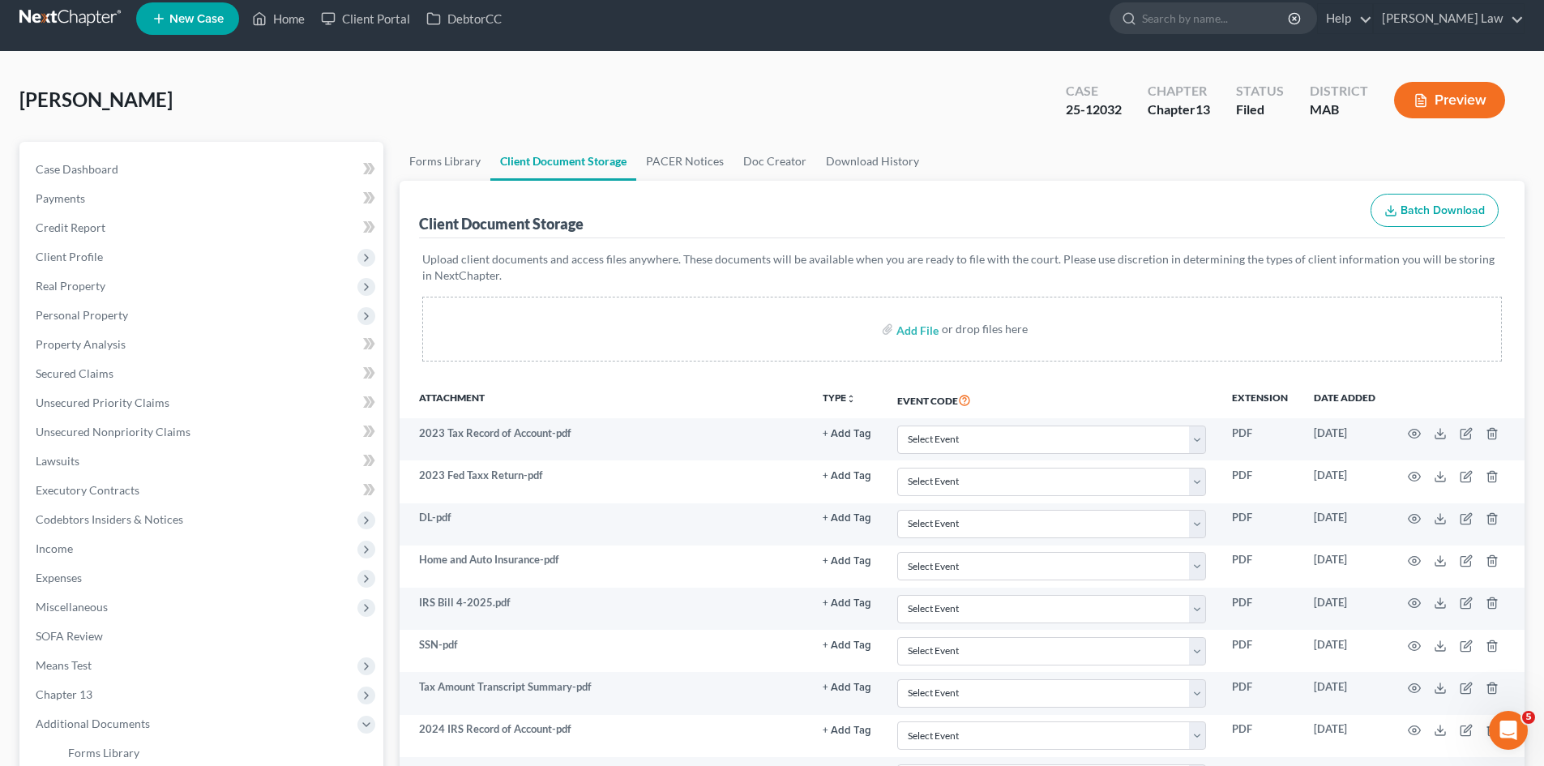
click at [728, 126] on div "Stack, Justyn Upgraded Case 25-12032 Chapter Chapter 13 Status Filed District M…" at bounding box center [771, 106] width 1505 height 70
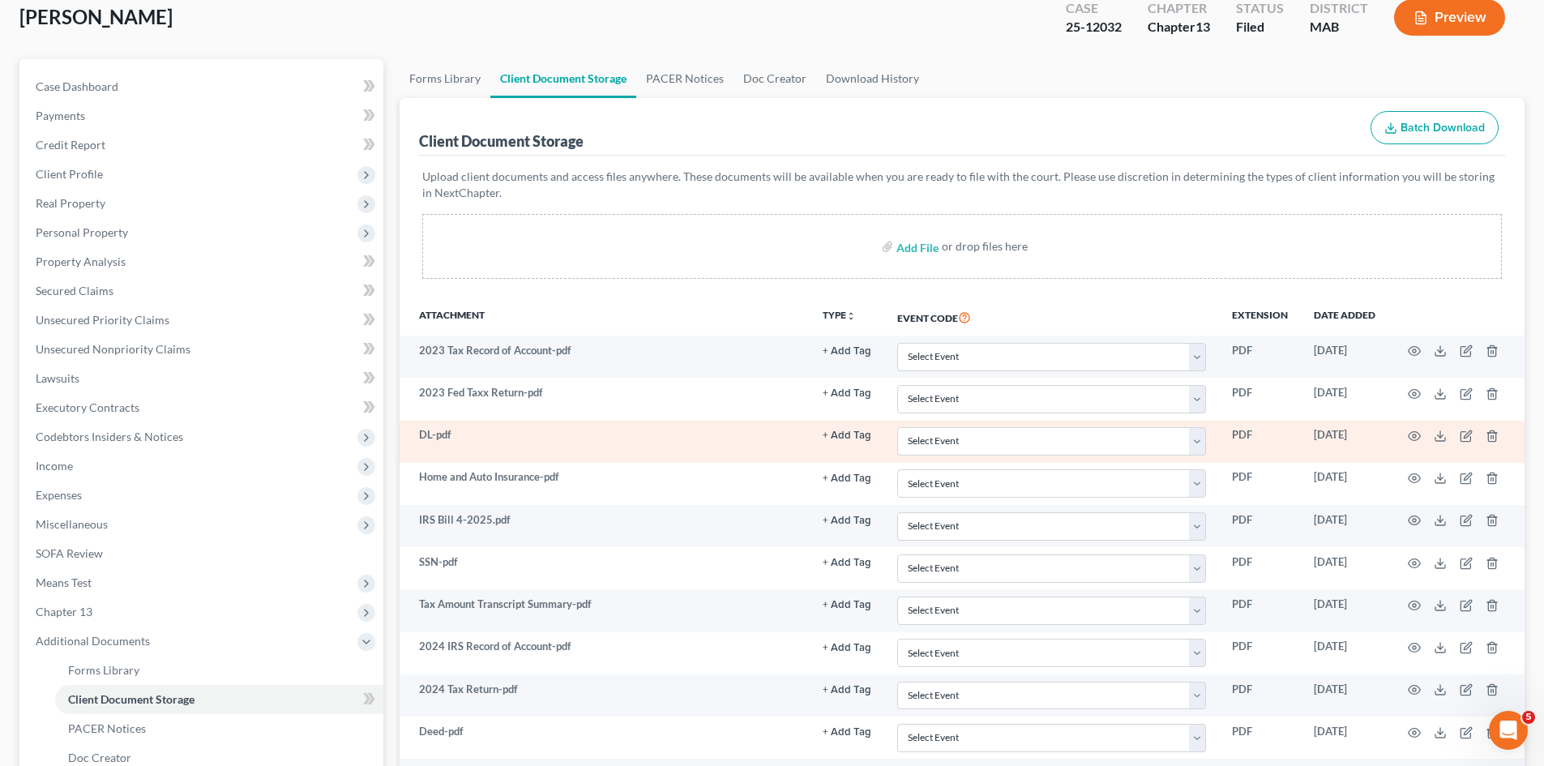
scroll to position [149, 0]
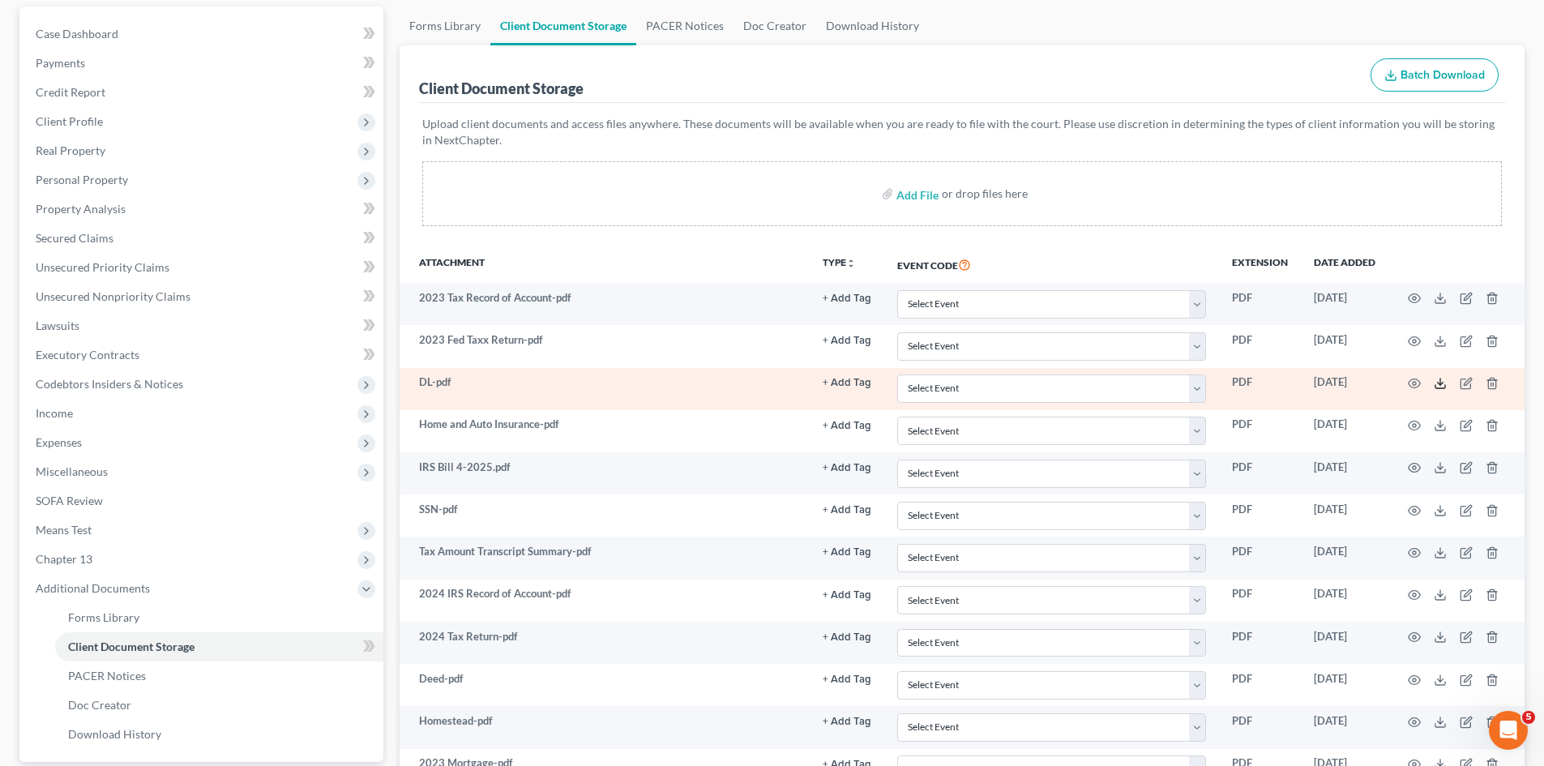
click at [1441, 380] on icon at bounding box center [1439, 383] width 13 height 13
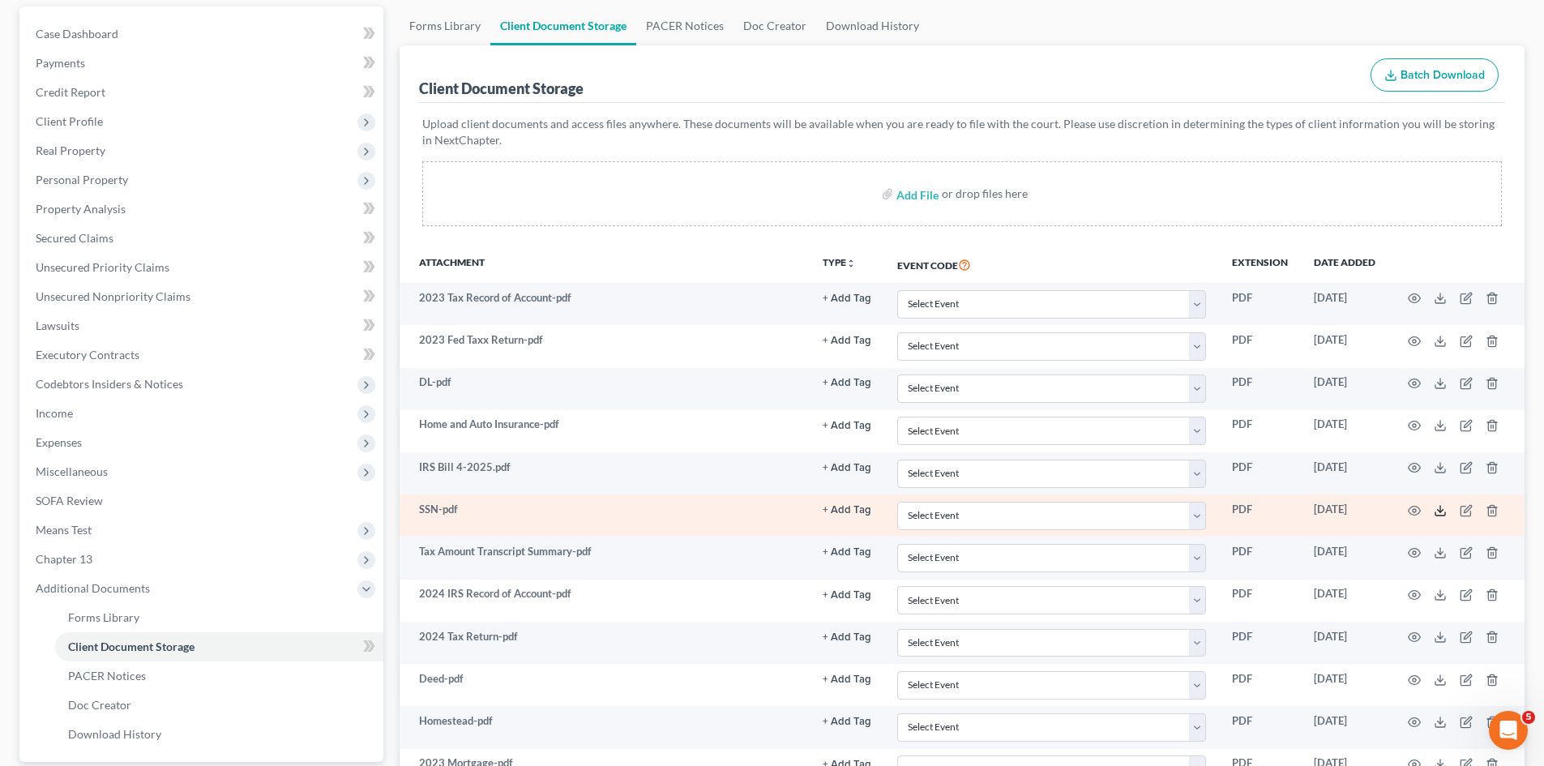
click at [1438, 513] on icon at bounding box center [1439, 510] width 13 height 13
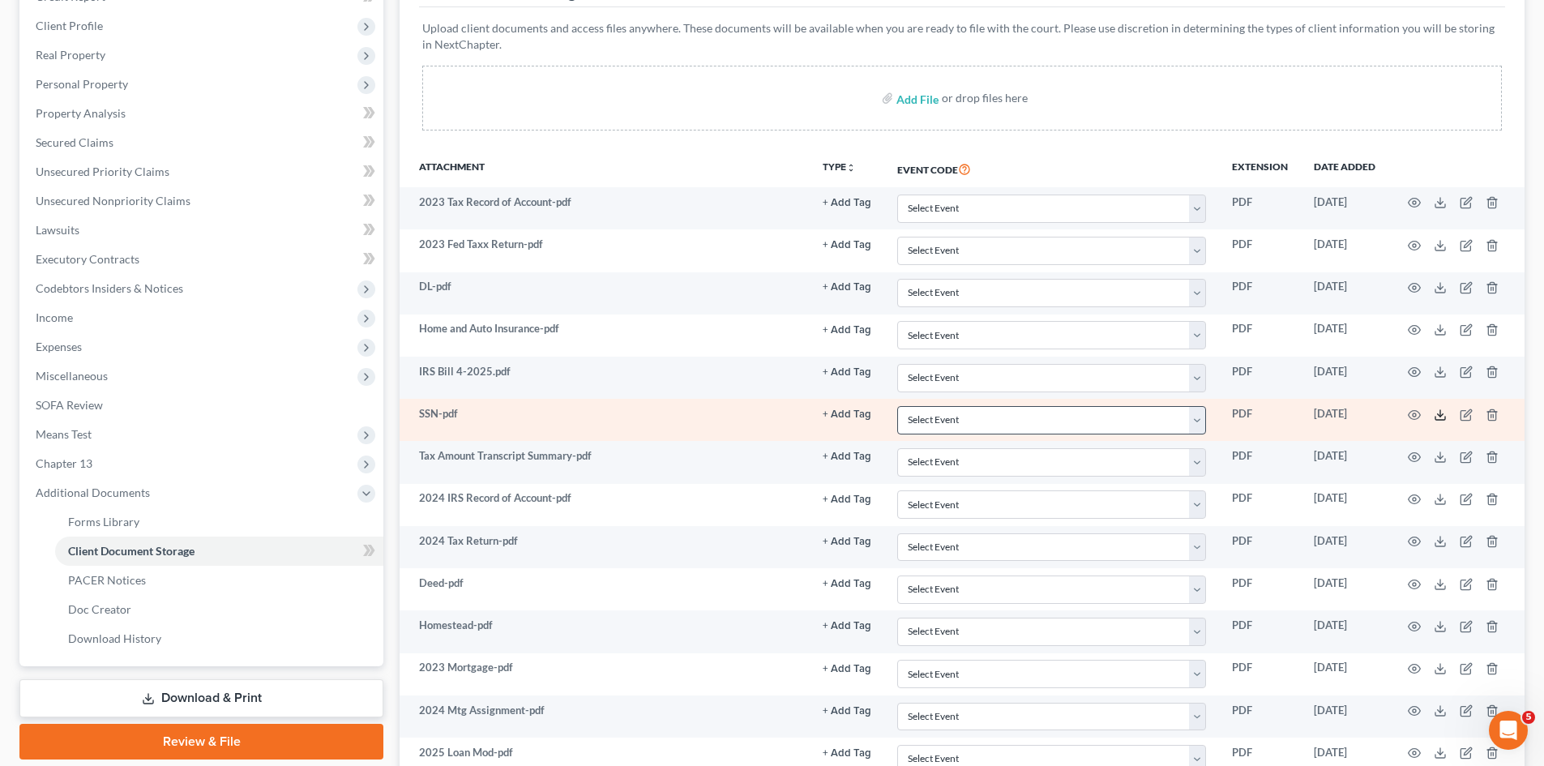
scroll to position [284, 0]
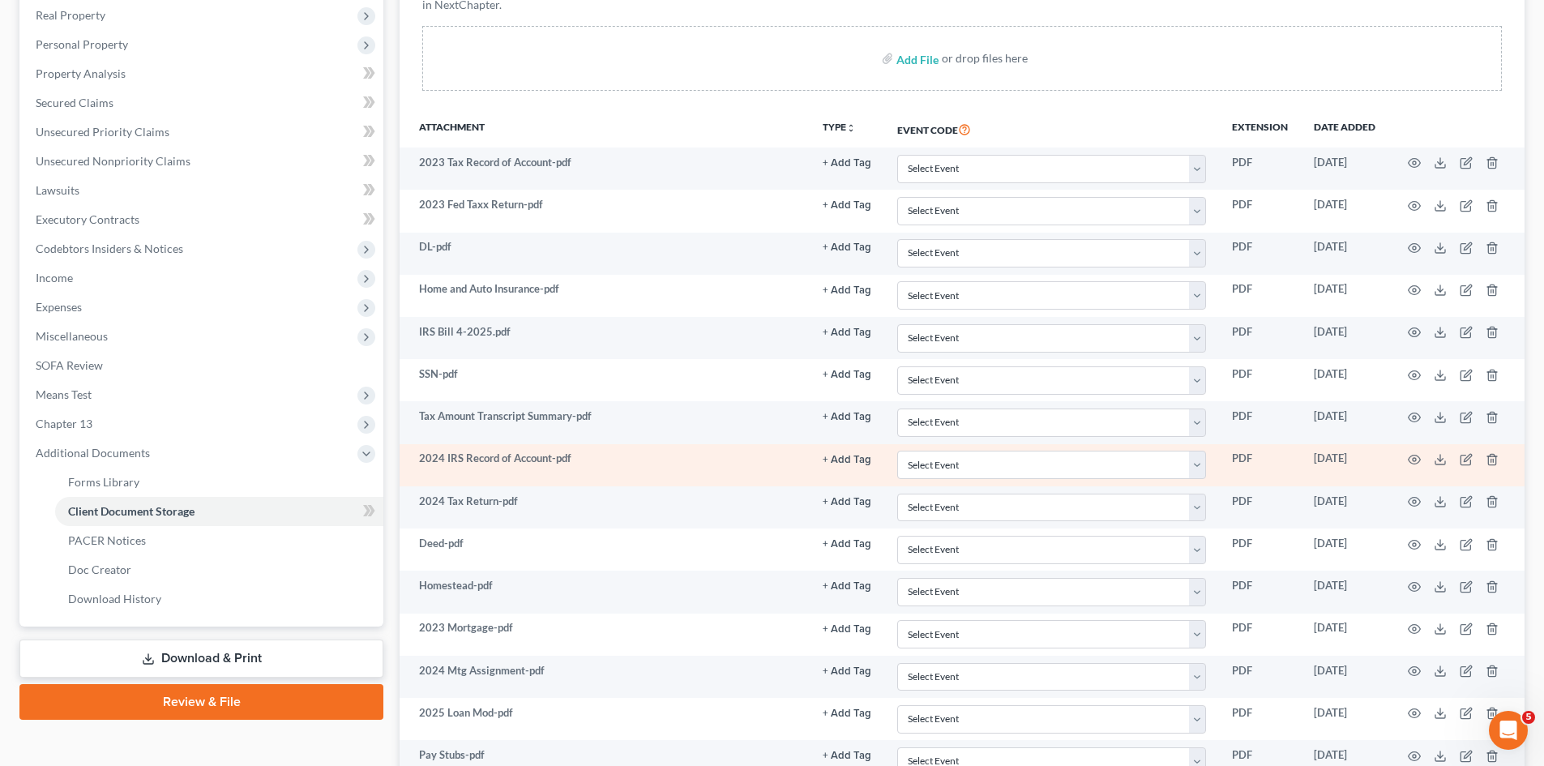
click at [1412, 467] on td at bounding box center [1456, 465] width 136 height 42
click at [1412, 464] on icon "button" at bounding box center [1414, 459] width 13 height 13
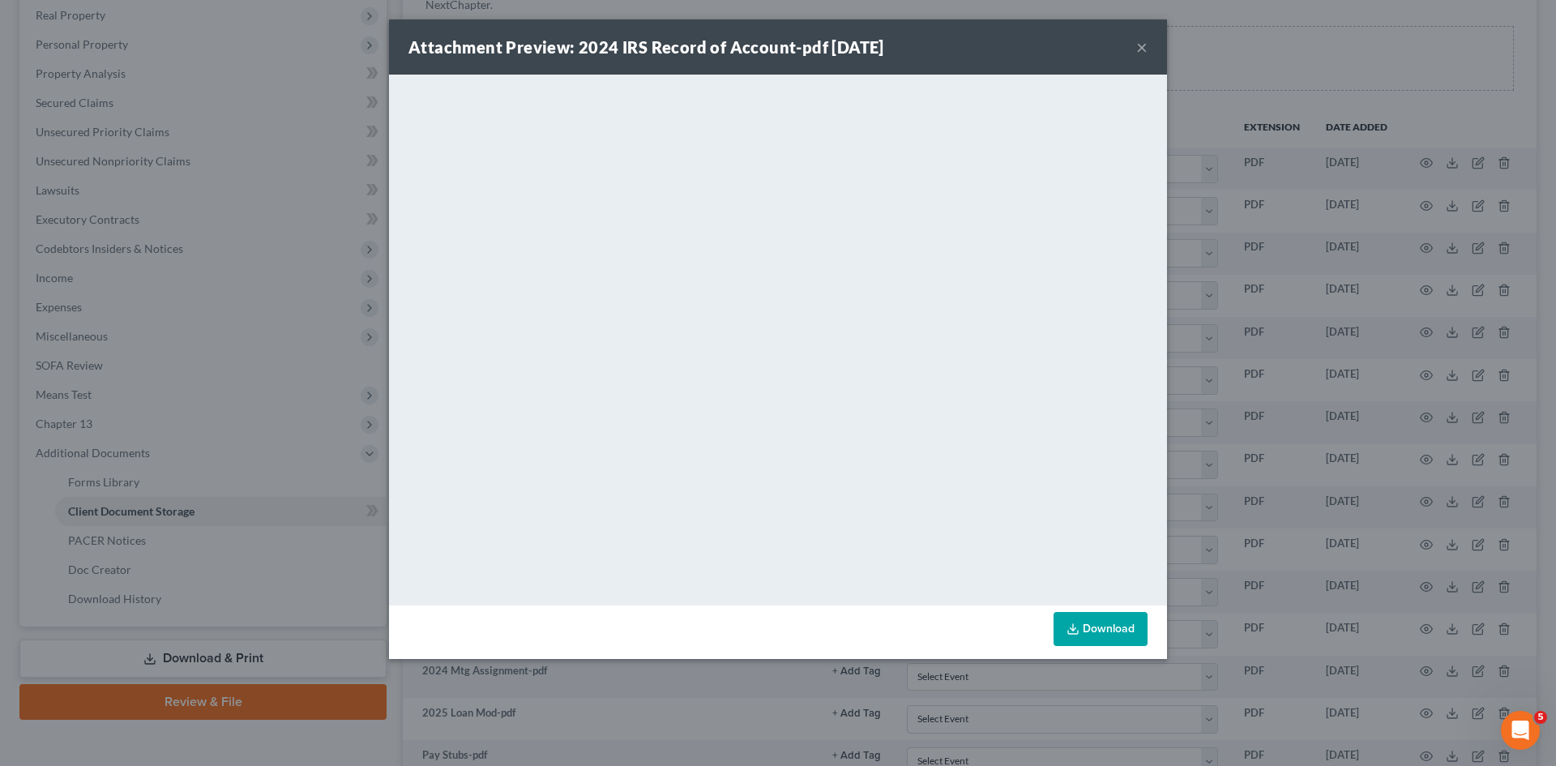
click at [1303, 402] on div "Attachment Preview: 2024 IRS Record of Account-pdf 09/24/2025 × <object ng-attr…" at bounding box center [778, 383] width 1556 height 766
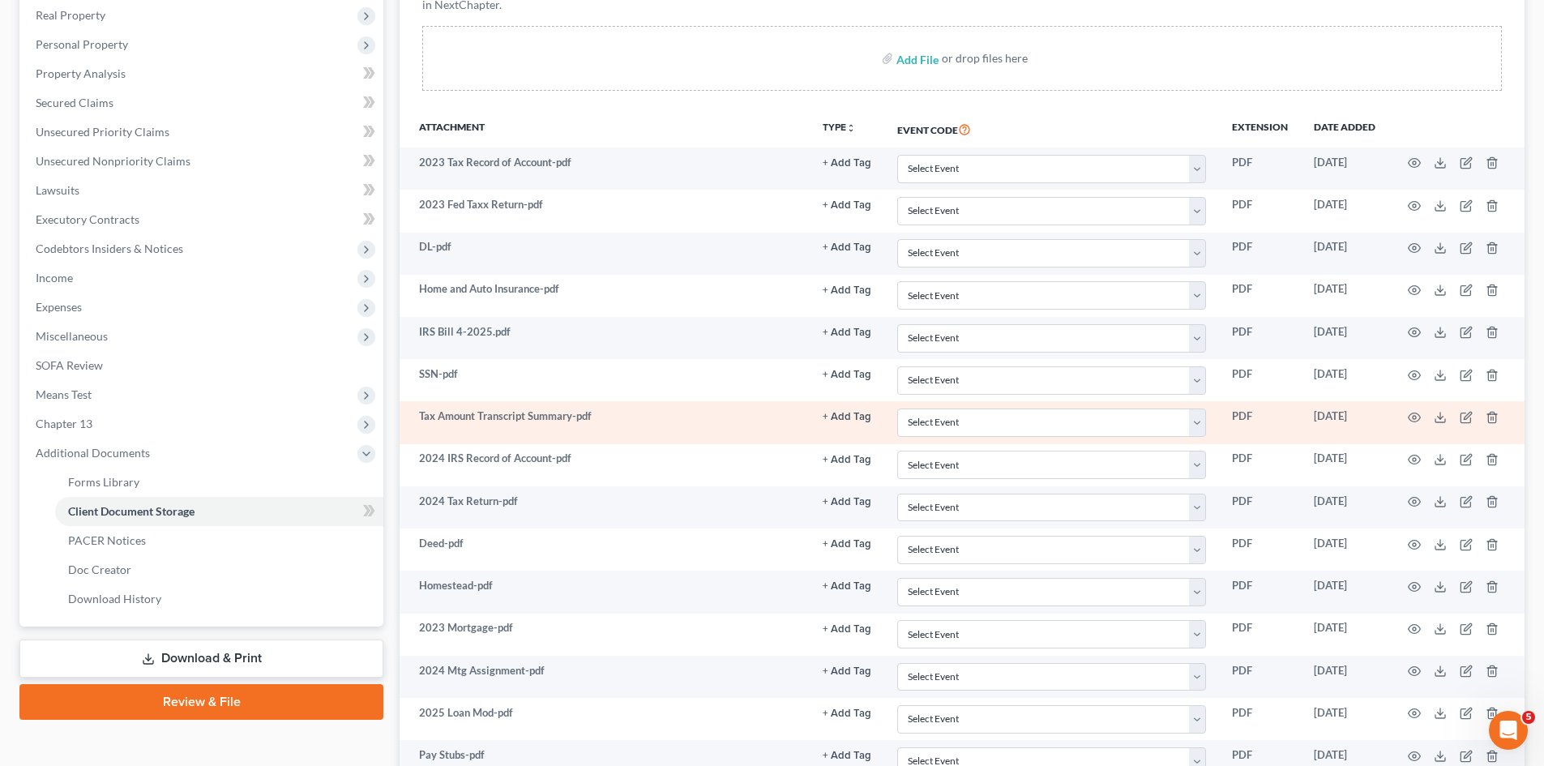
scroll to position [419, 0]
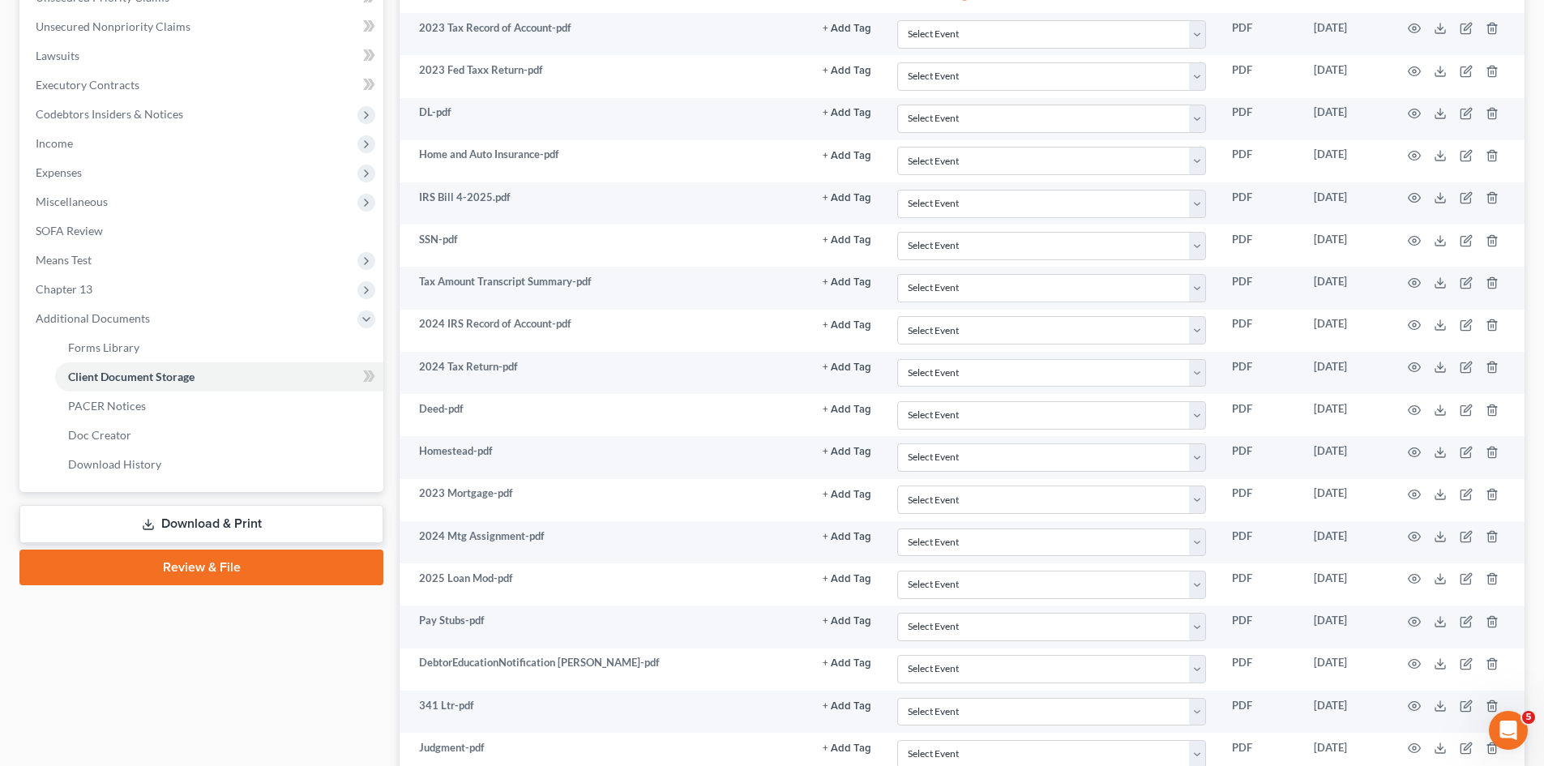
click at [338, 660] on div "Case Dashboard Payments Invoices Payments Payments Credit Report Client Profile" at bounding box center [201, 289] width 380 height 1104
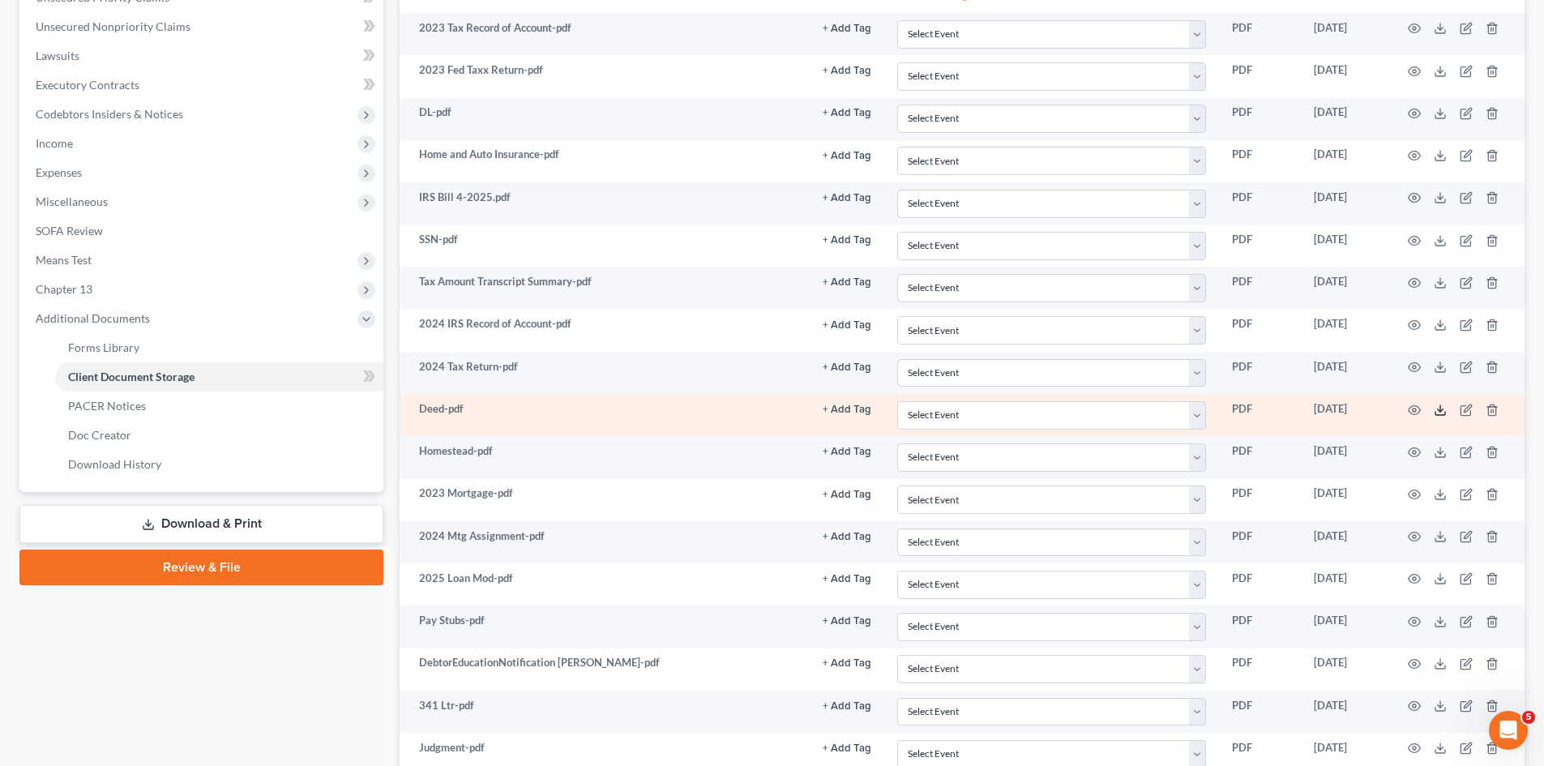
click at [1440, 409] on line at bounding box center [1440, 408] width 0 height 6
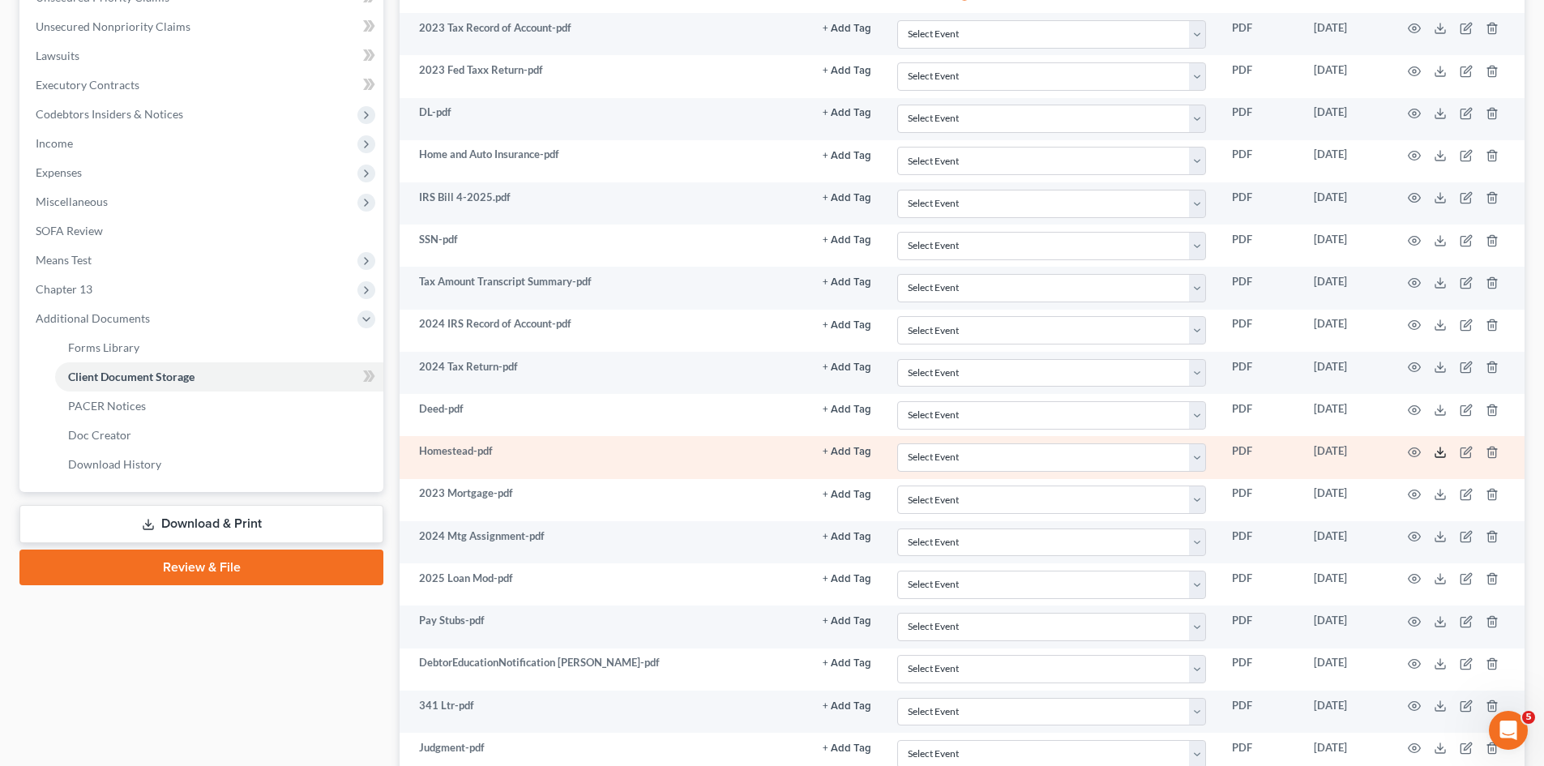
click at [1442, 446] on icon at bounding box center [1439, 452] width 13 height 13
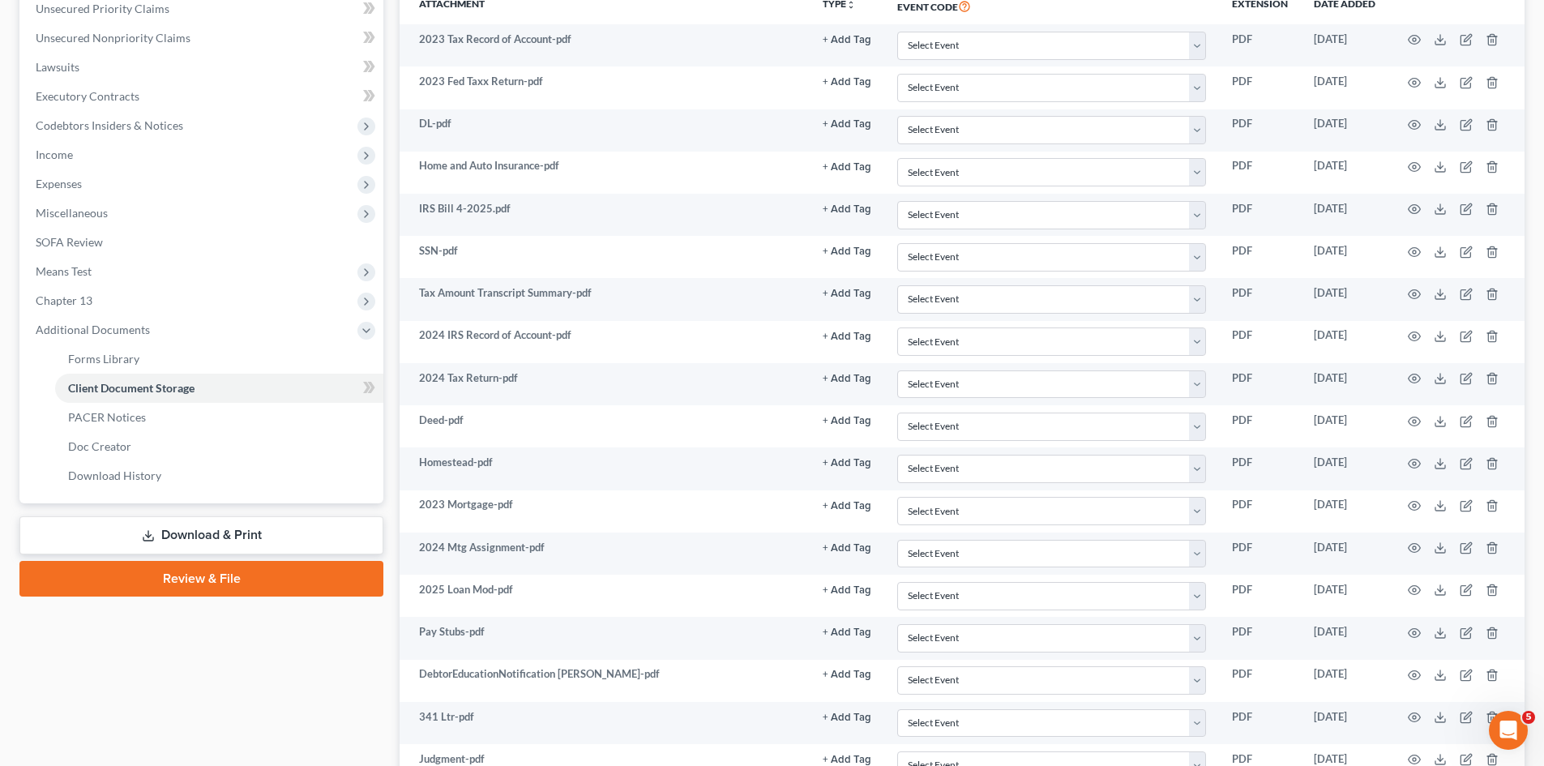
scroll to position [554, 0]
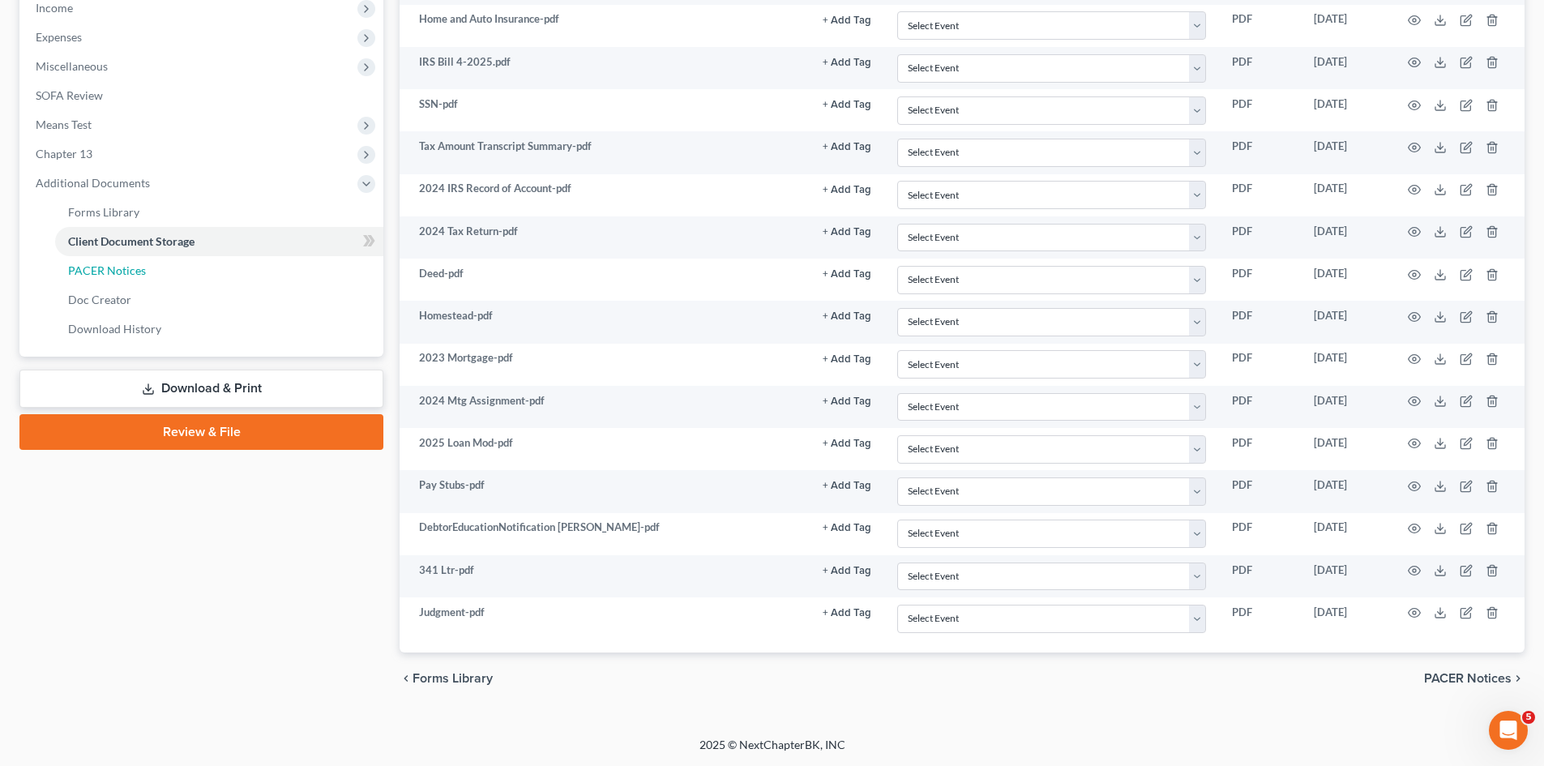
drag, startPoint x: 101, startPoint y: 278, endPoint x: 643, endPoint y: 466, distance: 573.8
click at [101, 278] on link "PACER Notices" at bounding box center [219, 270] width 328 height 29
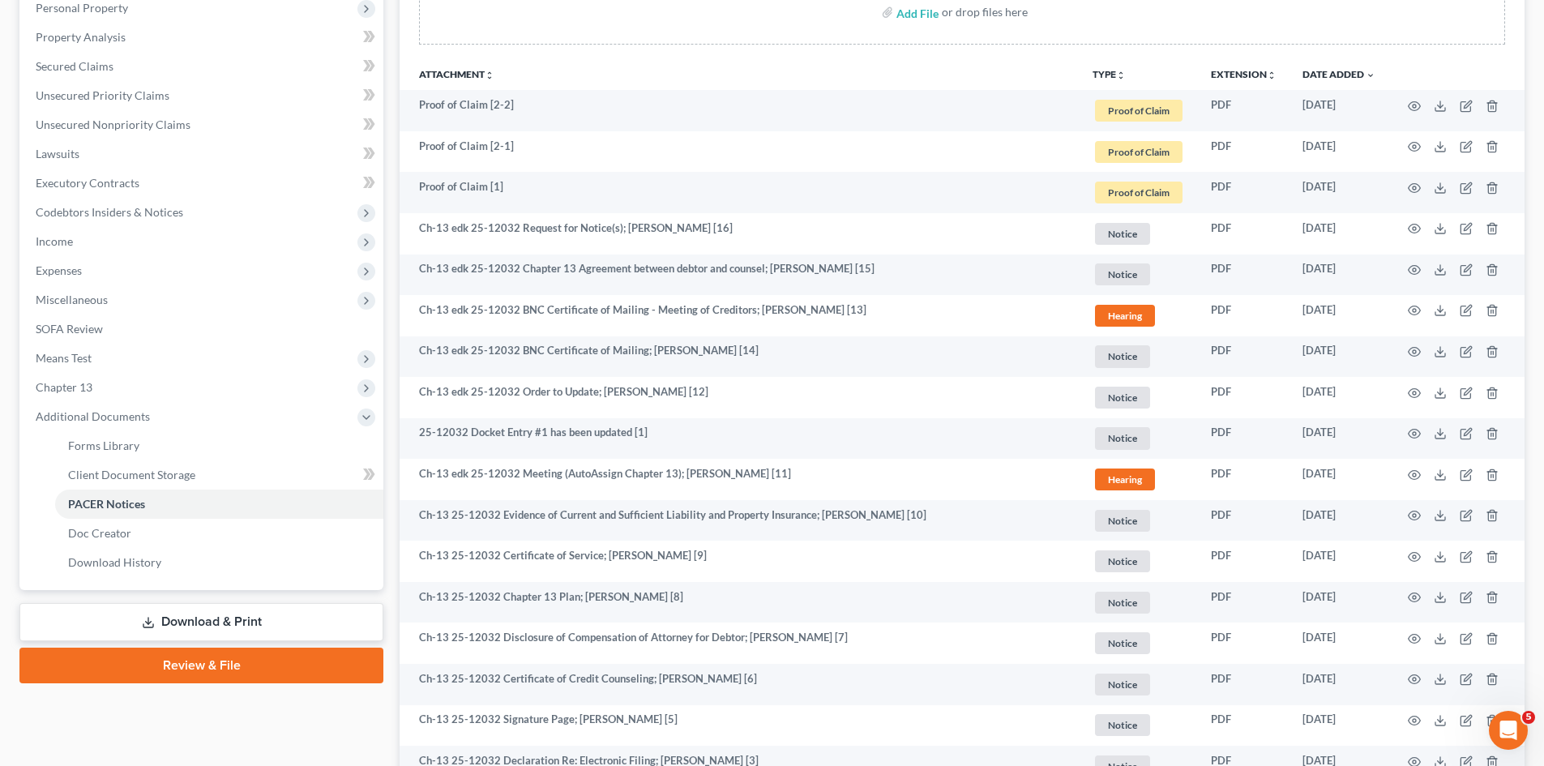
scroll to position [579, 0]
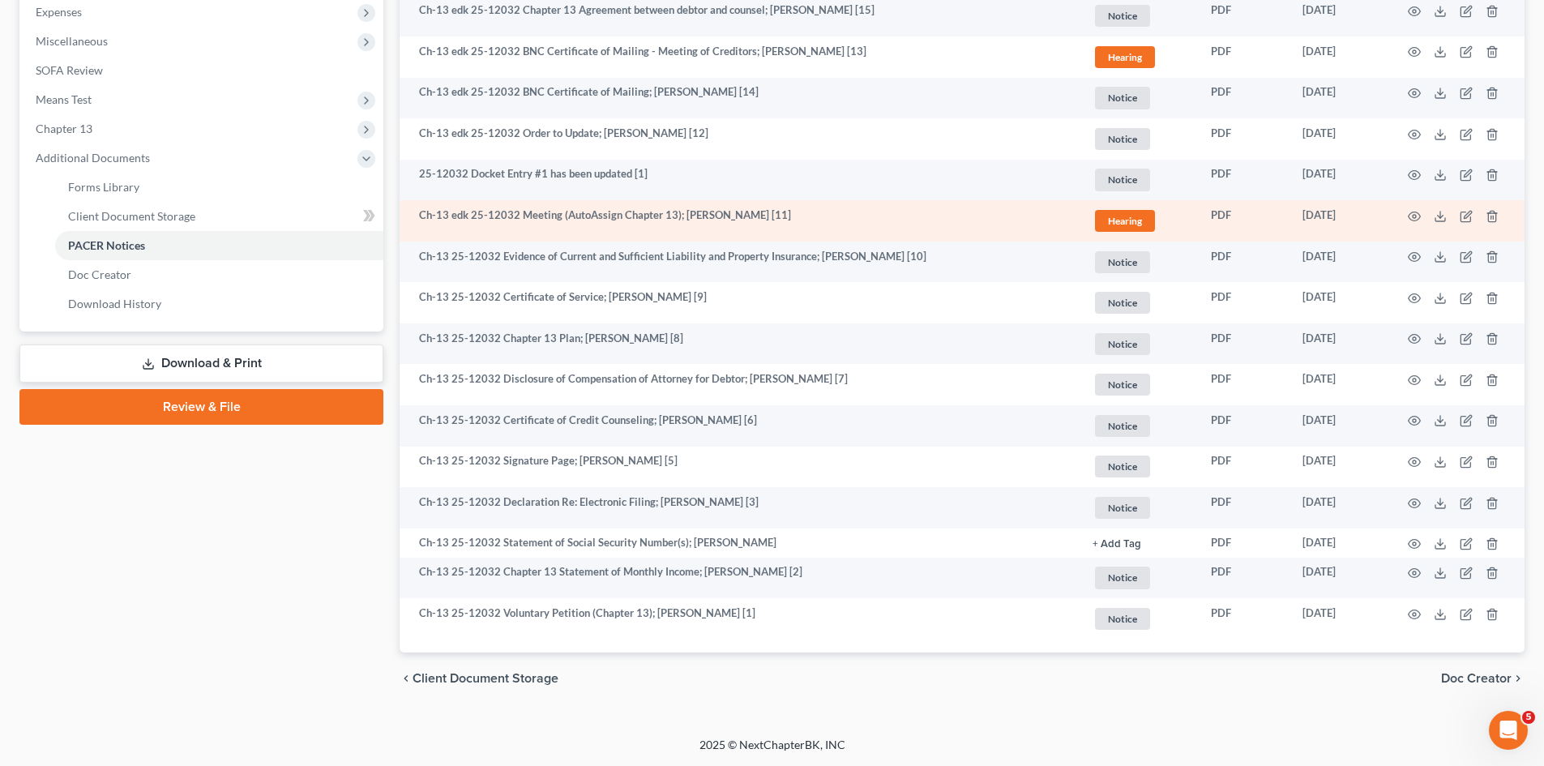
click at [1433, 211] on td at bounding box center [1456, 220] width 136 height 41
click at [1441, 215] on icon at bounding box center [1439, 216] width 13 height 13
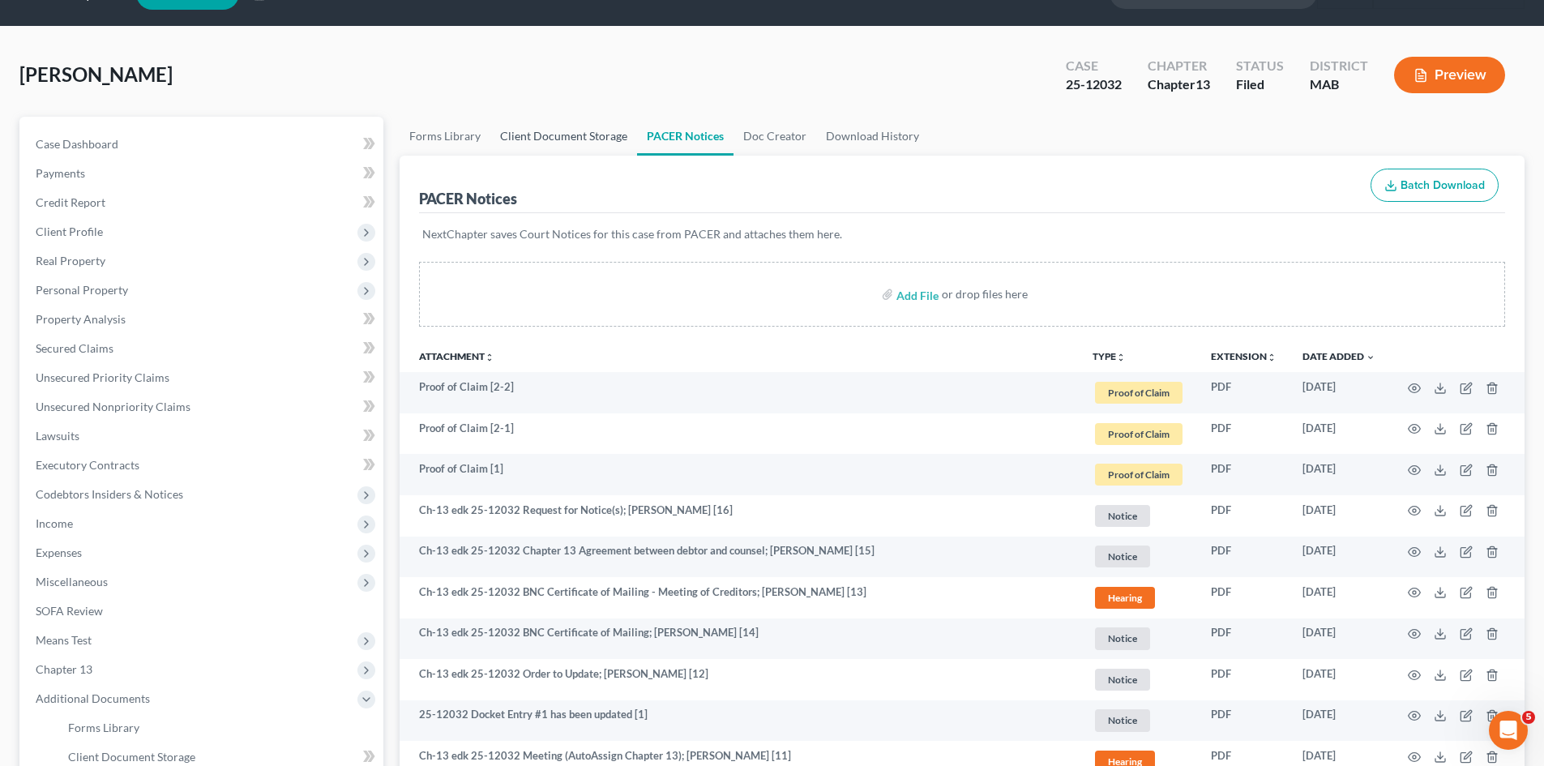
click at [529, 136] on link "Client Document Storage" at bounding box center [563, 136] width 147 height 39
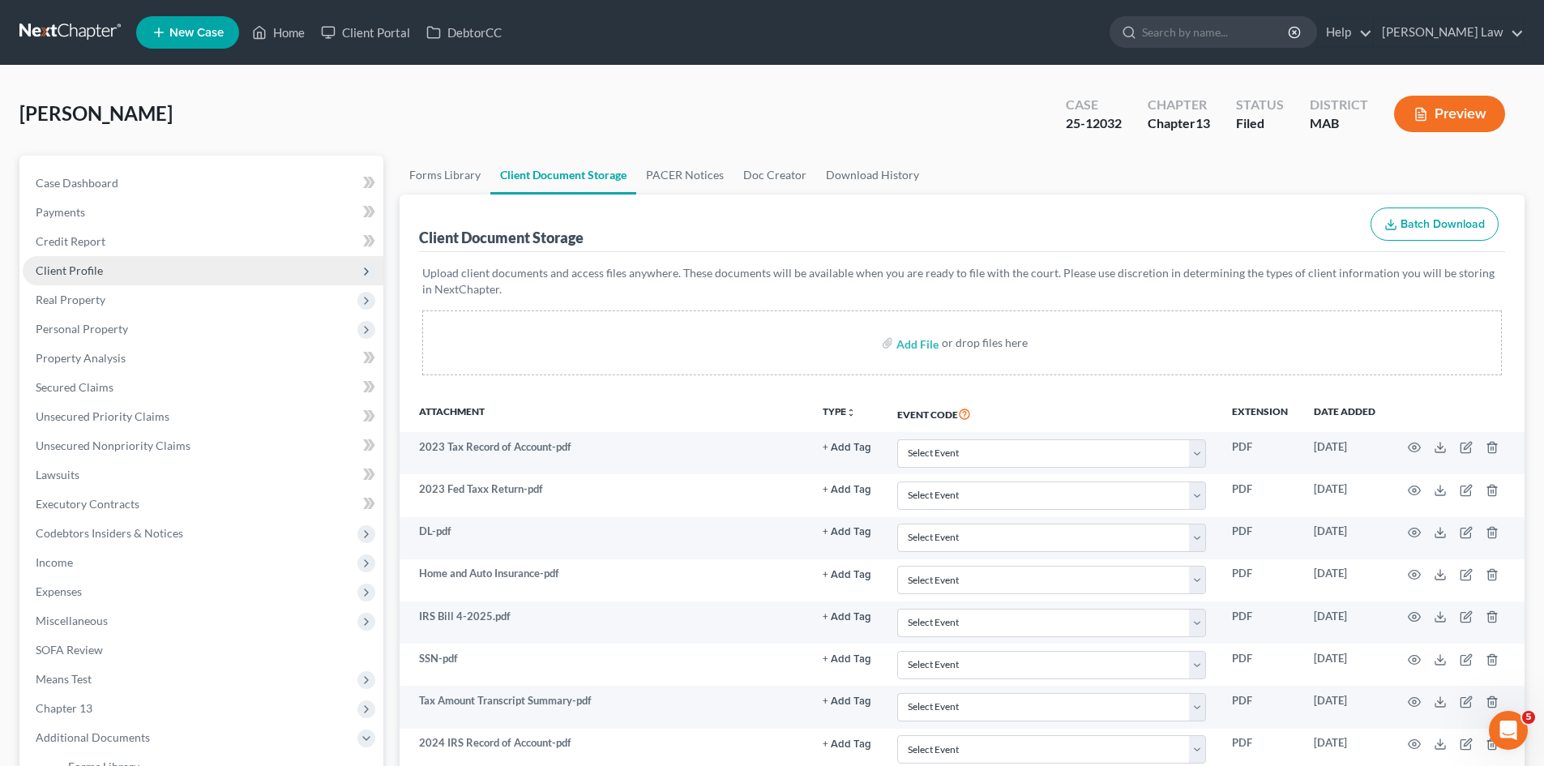
click at [118, 276] on span "Client Profile" at bounding box center [203, 270] width 361 height 29
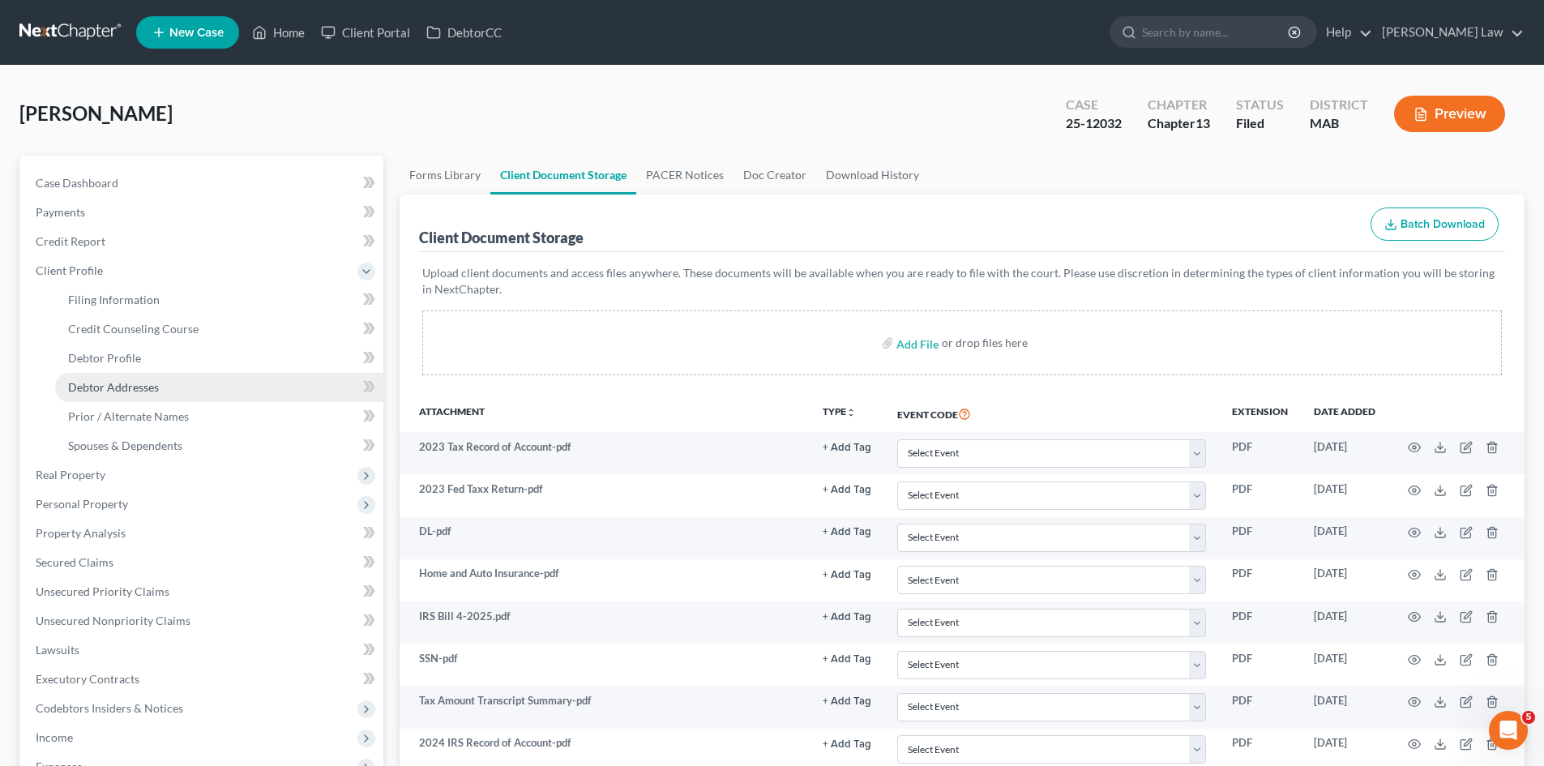
click at [135, 398] on link "Debtor Addresses" at bounding box center [219, 387] width 328 height 29
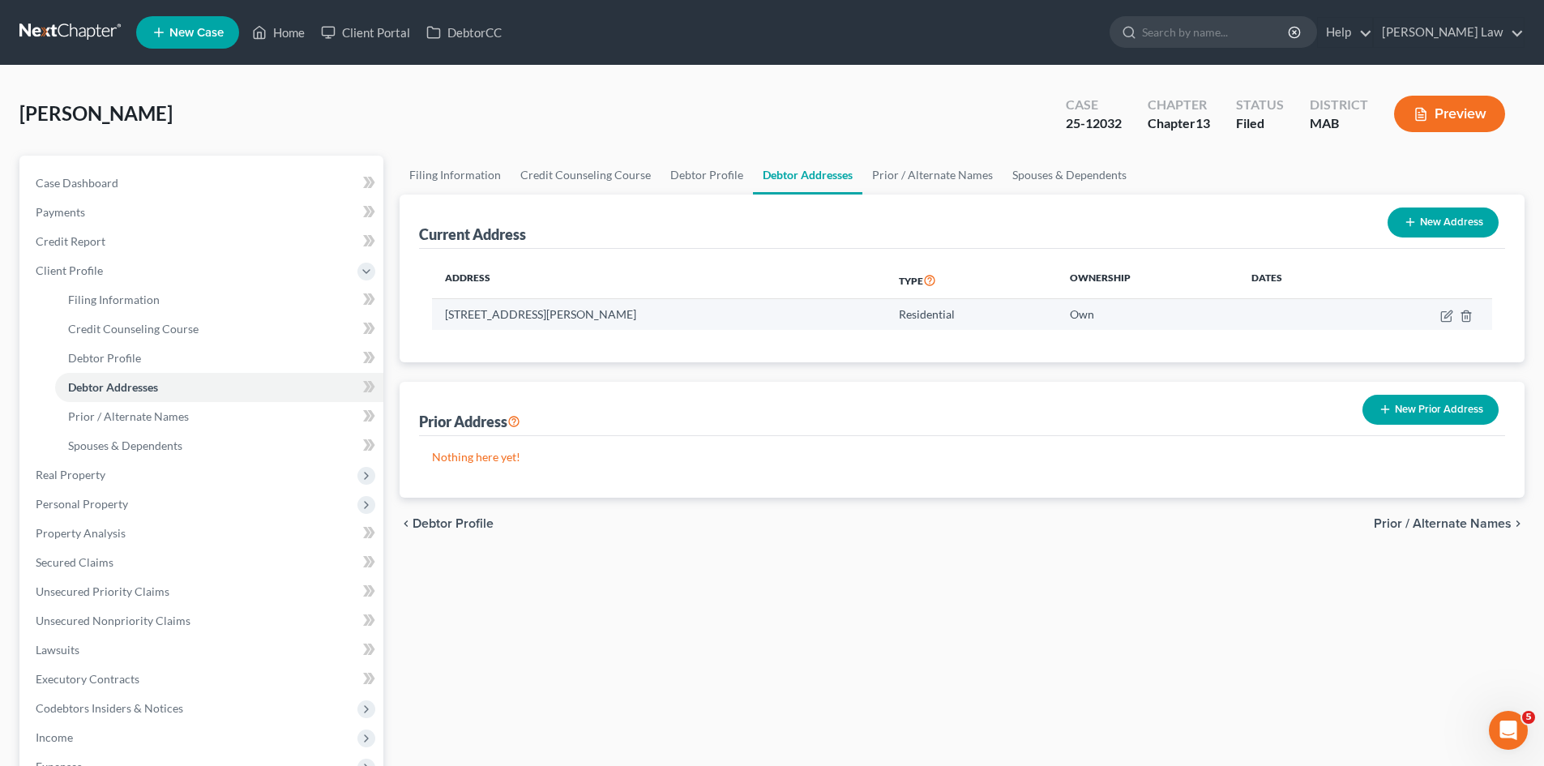
click at [544, 310] on td "4 Deneise Street, Lakeville, MA 02347" at bounding box center [659, 314] width 454 height 31
copy td "4 Deneise Street, Lakeville, MA 02347"
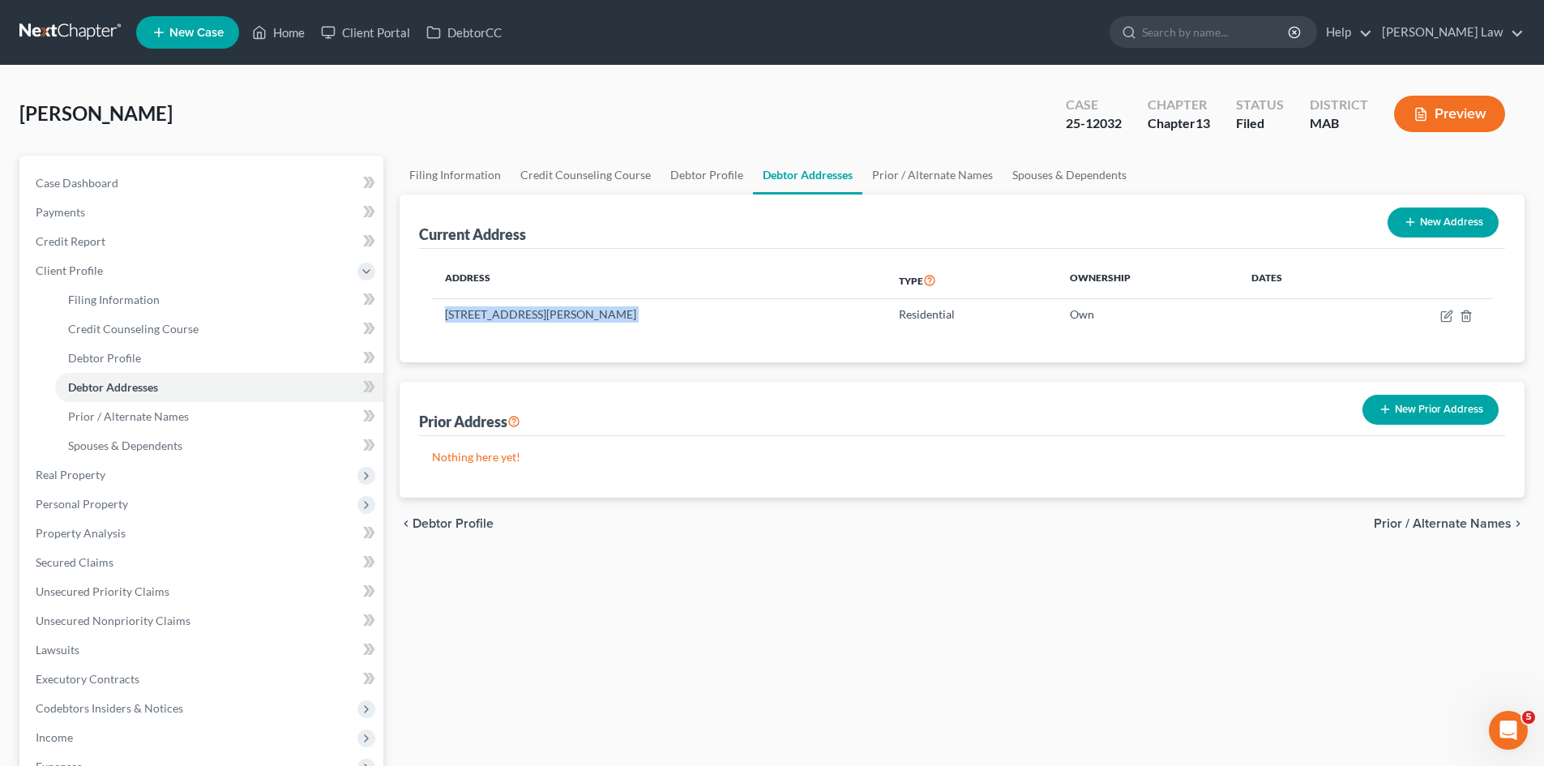
copy td "4 Deneise Street, Lakeville, MA 02347"
click at [135, 476] on span "Real Property" at bounding box center [203, 474] width 361 height 29
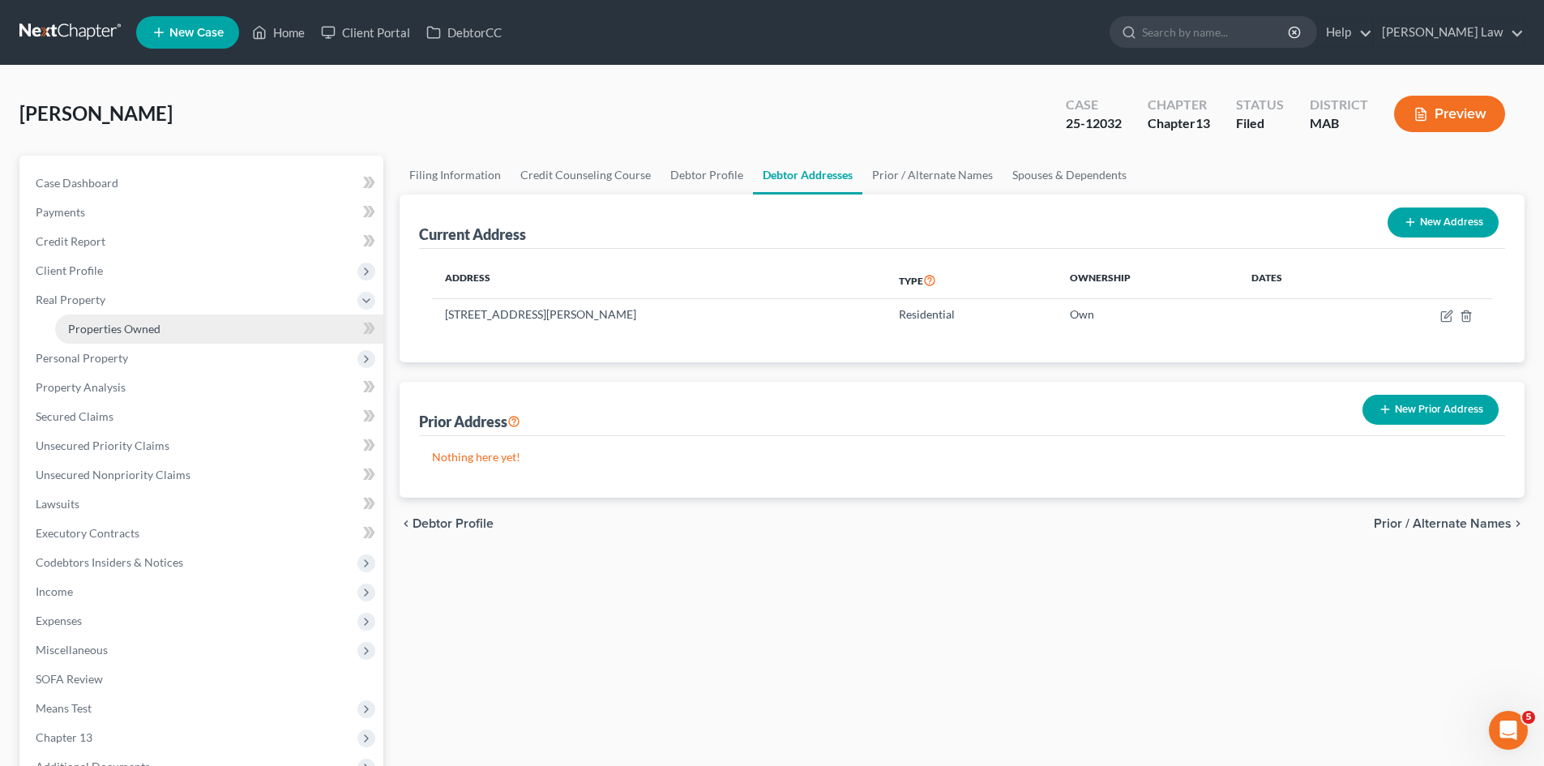
click at [140, 340] on link "Properties Owned" at bounding box center [219, 328] width 328 height 29
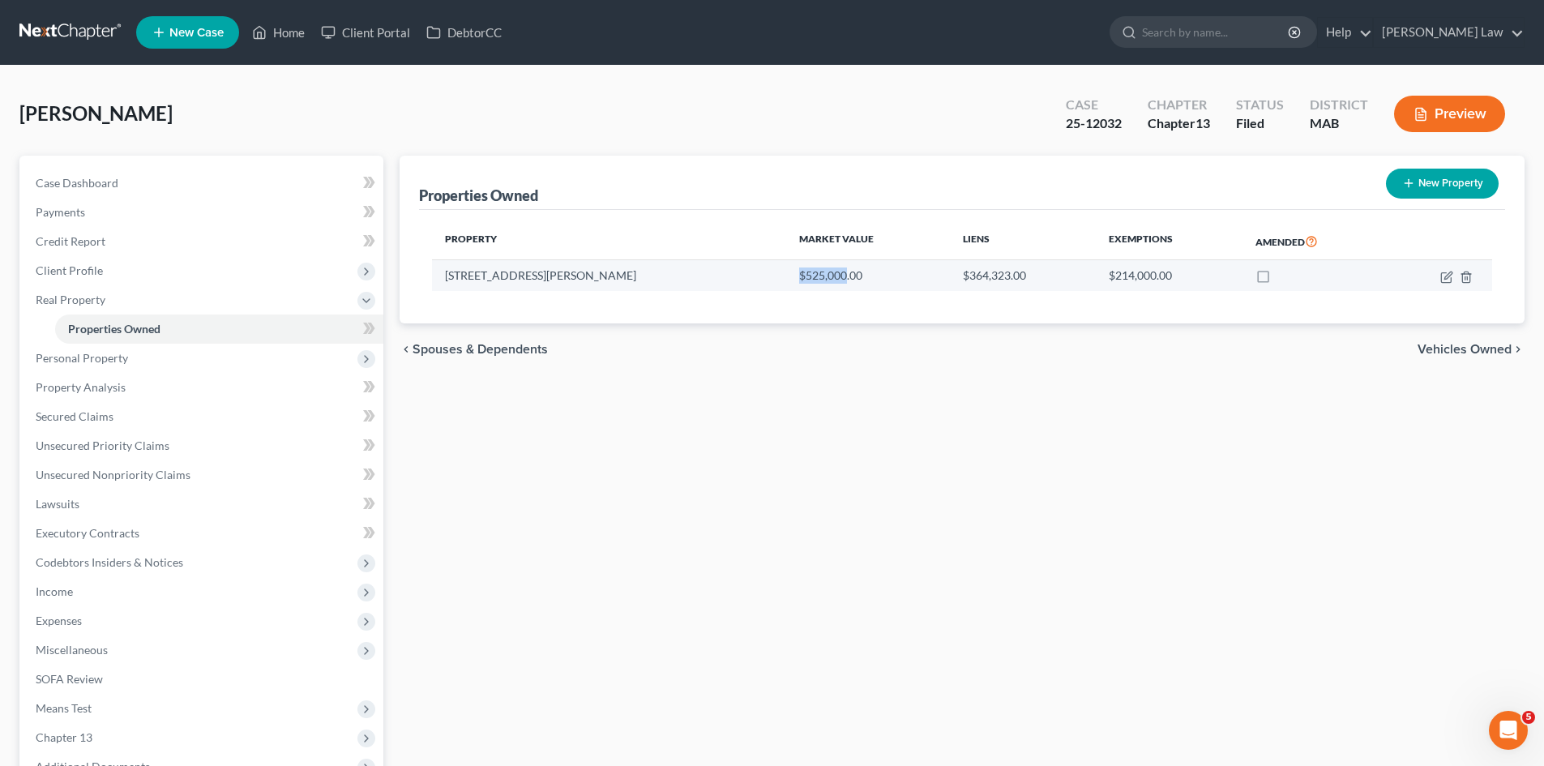
drag, startPoint x: 656, startPoint y: 275, endPoint x: 703, endPoint y: 287, distance: 48.5
click at [786, 287] on td "$525,000.00" at bounding box center [868, 275] width 164 height 31
copy td "$525,000"
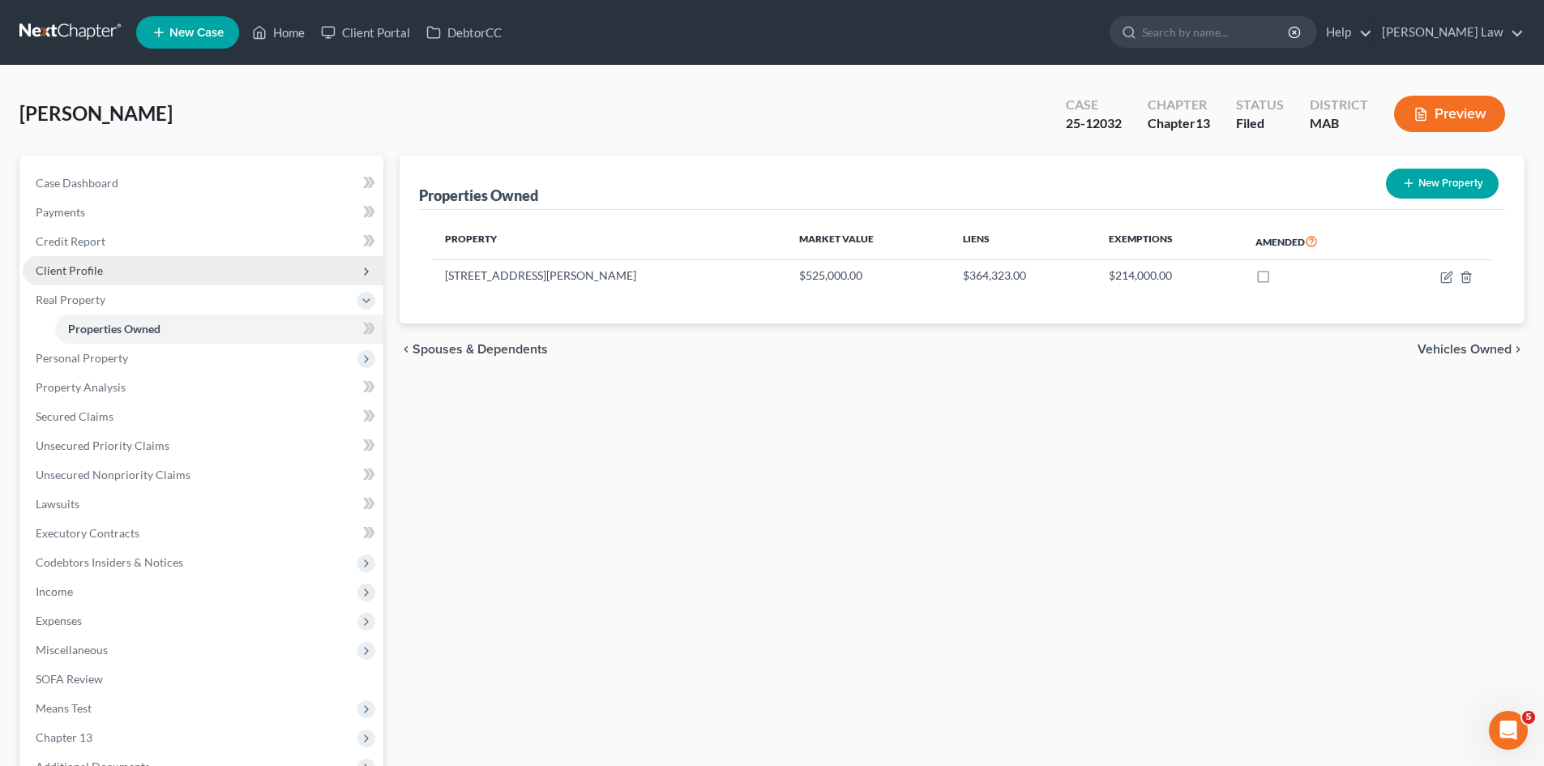
drag, startPoint x: 91, startPoint y: 269, endPoint x: 96, endPoint y: 283, distance: 14.9
click at [91, 269] on span "Client Profile" at bounding box center [69, 270] width 67 height 14
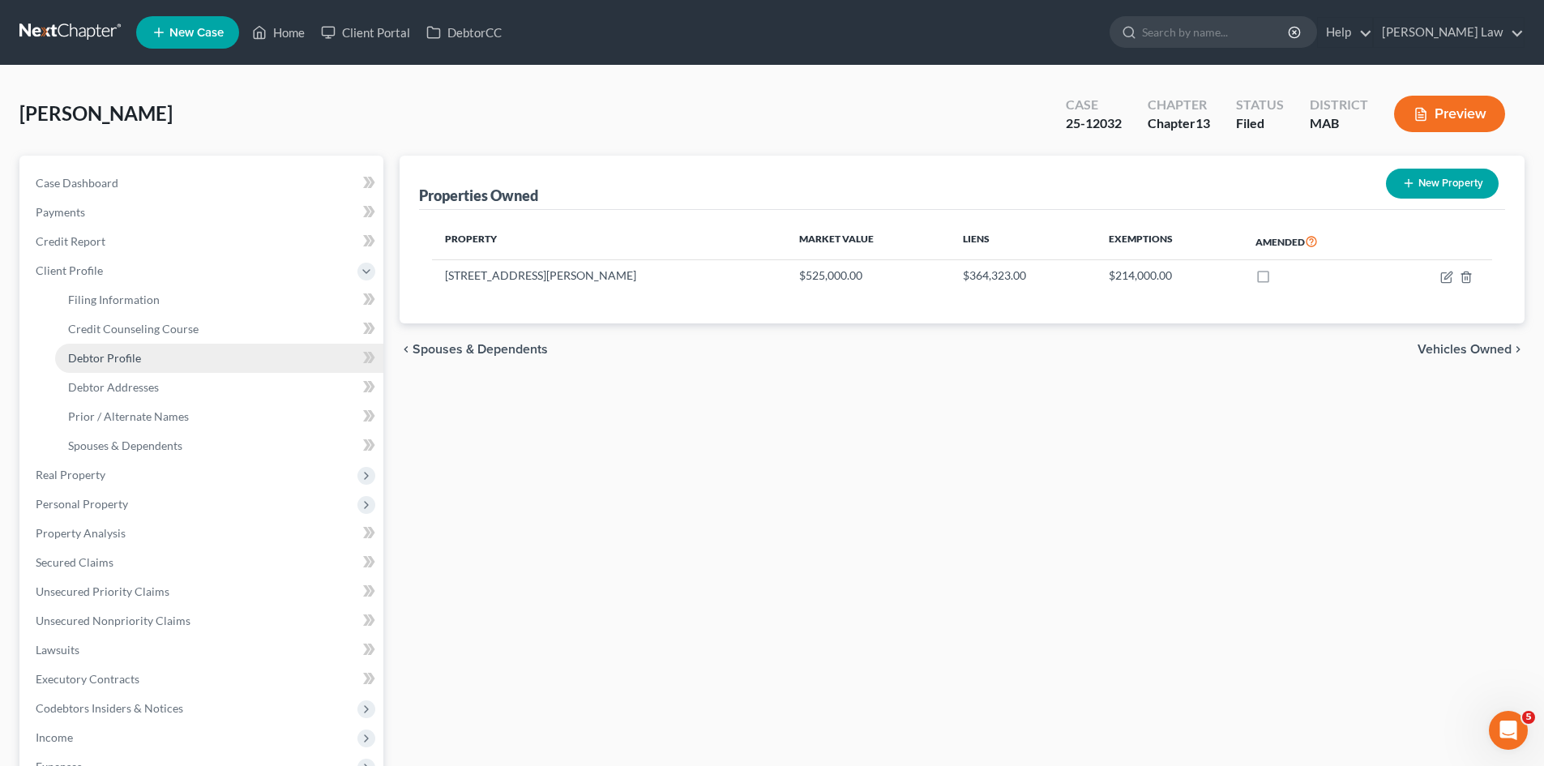
click at [105, 358] on span "Debtor Profile" at bounding box center [104, 358] width 73 height 14
select select "1"
select select "3"
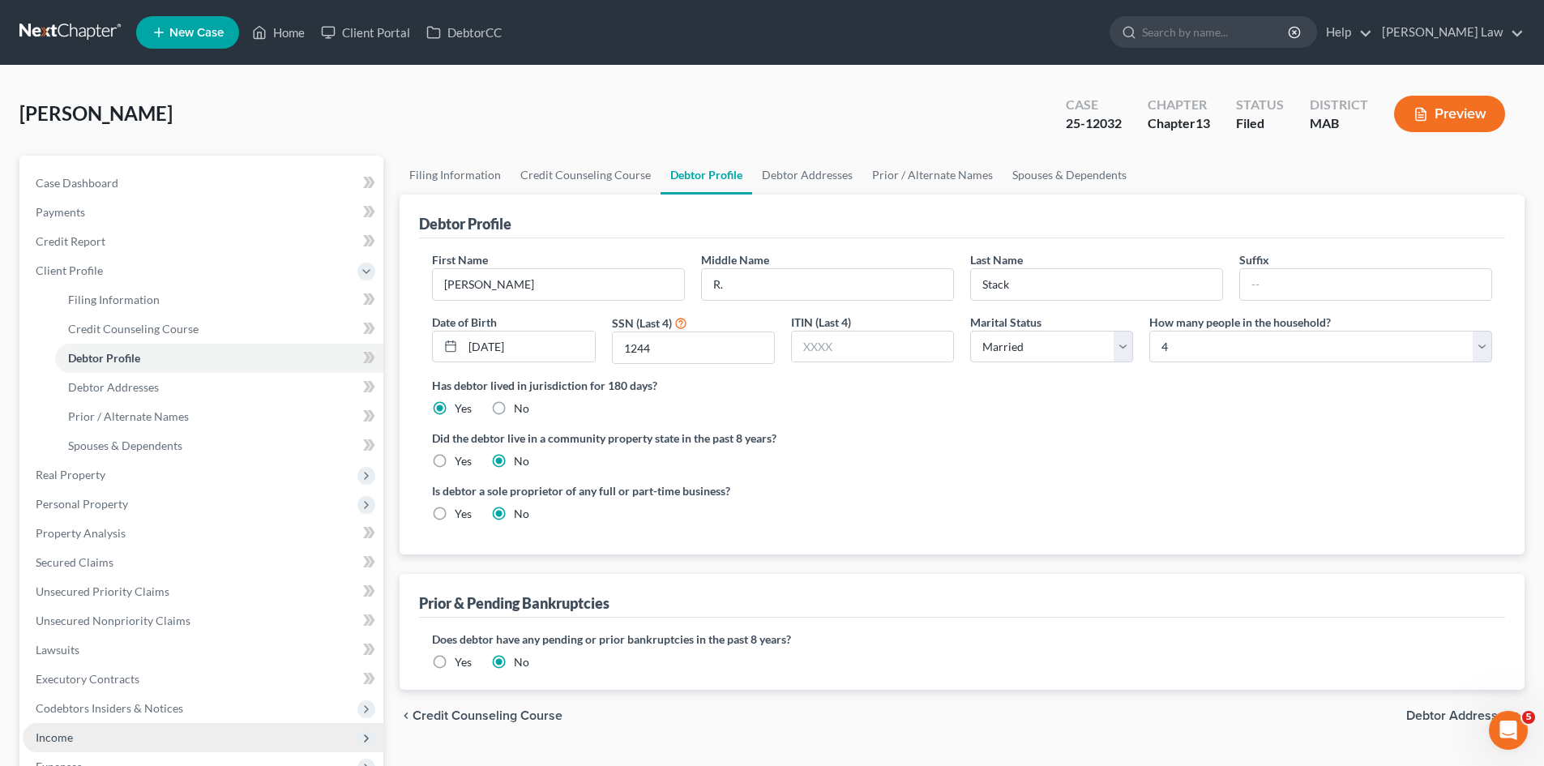
click at [80, 728] on span "Income" at bounding box center [203, 737] width 361 height 29
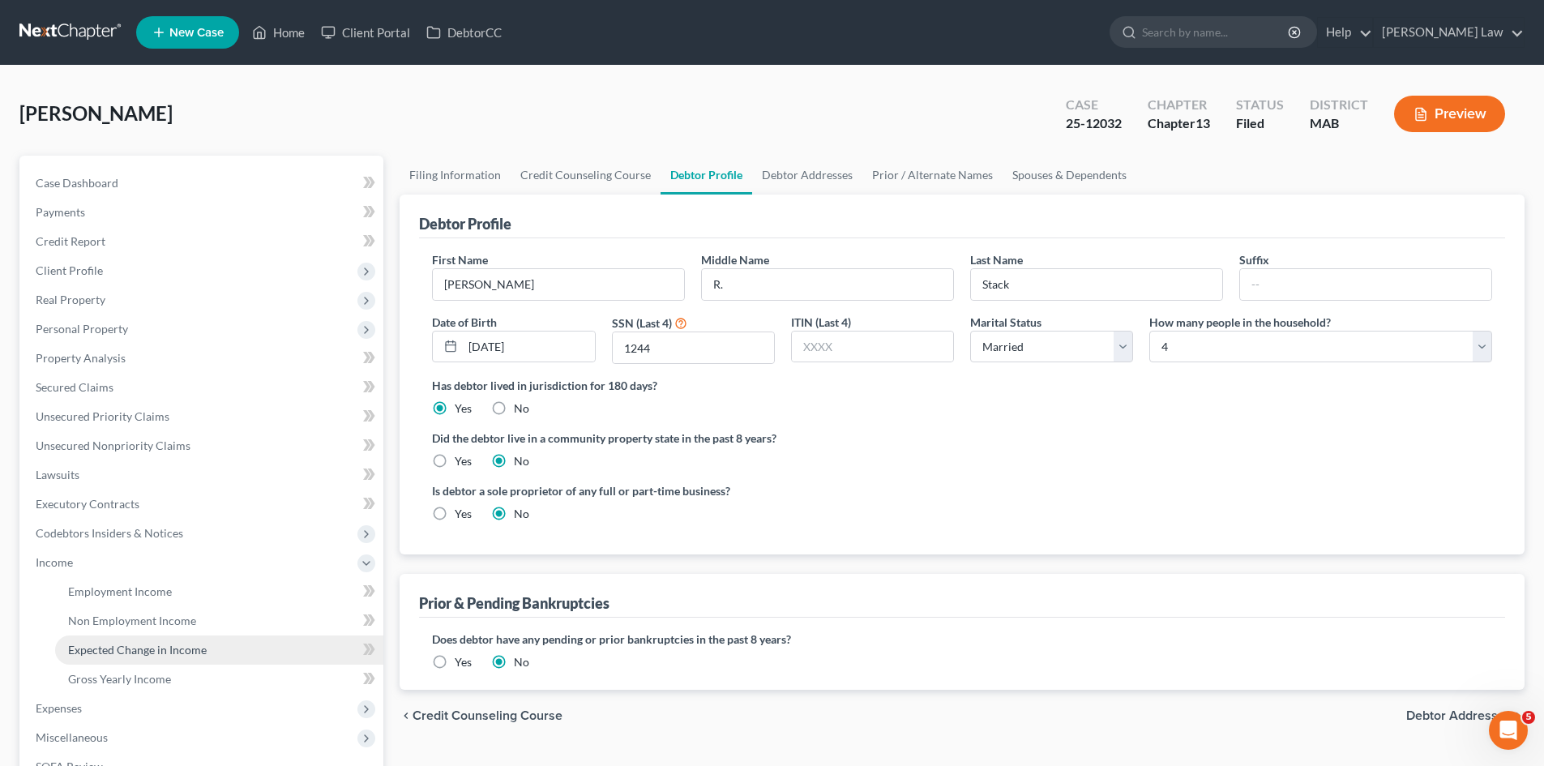
click at [98, 636] on link "Expected Change in Income" at bounding box center [219, 649] width 328 height 29
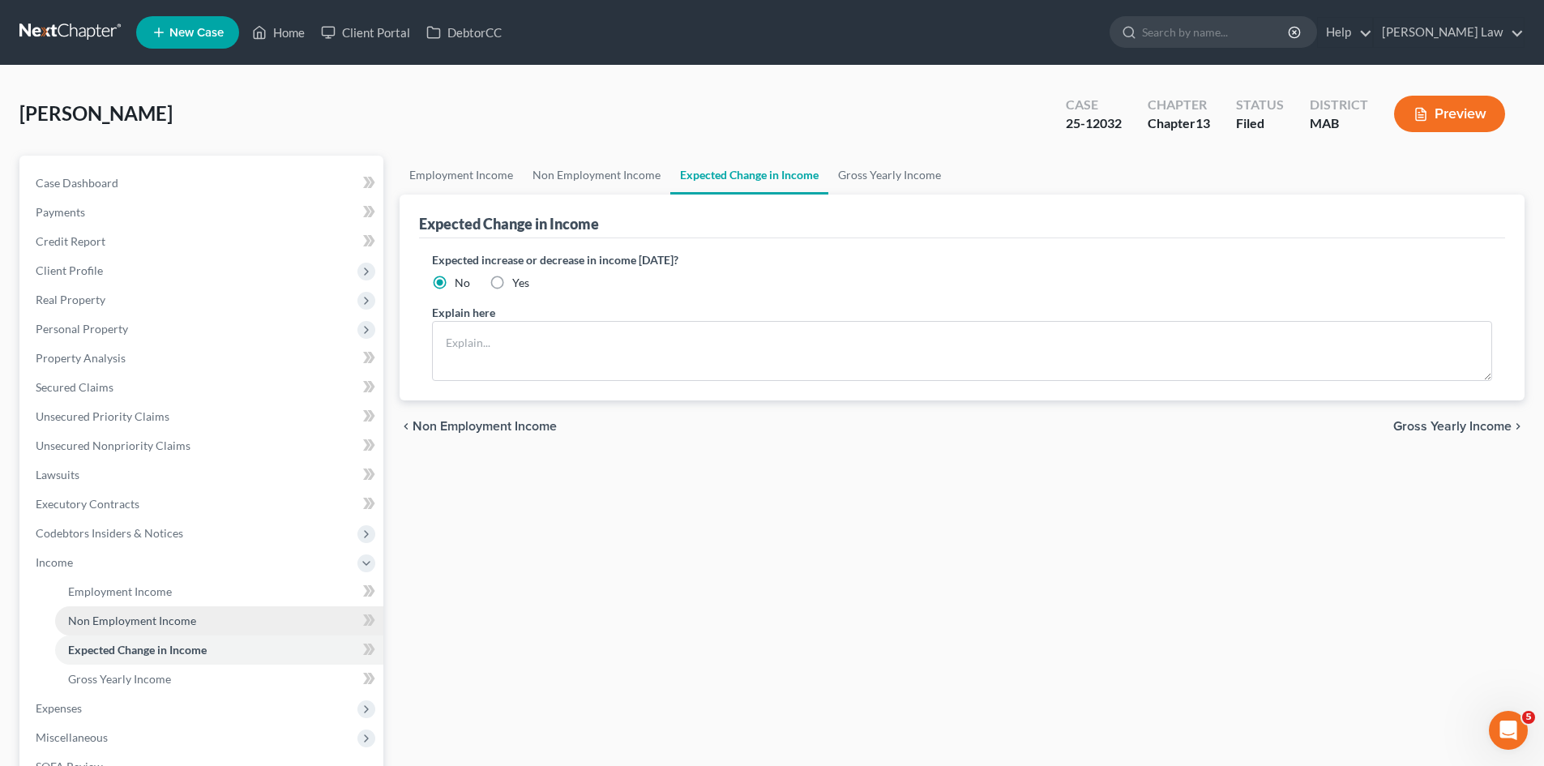
click at [92, 624] on span "Non Employment Income" at bounding box center [132, 620] width 128 height 14
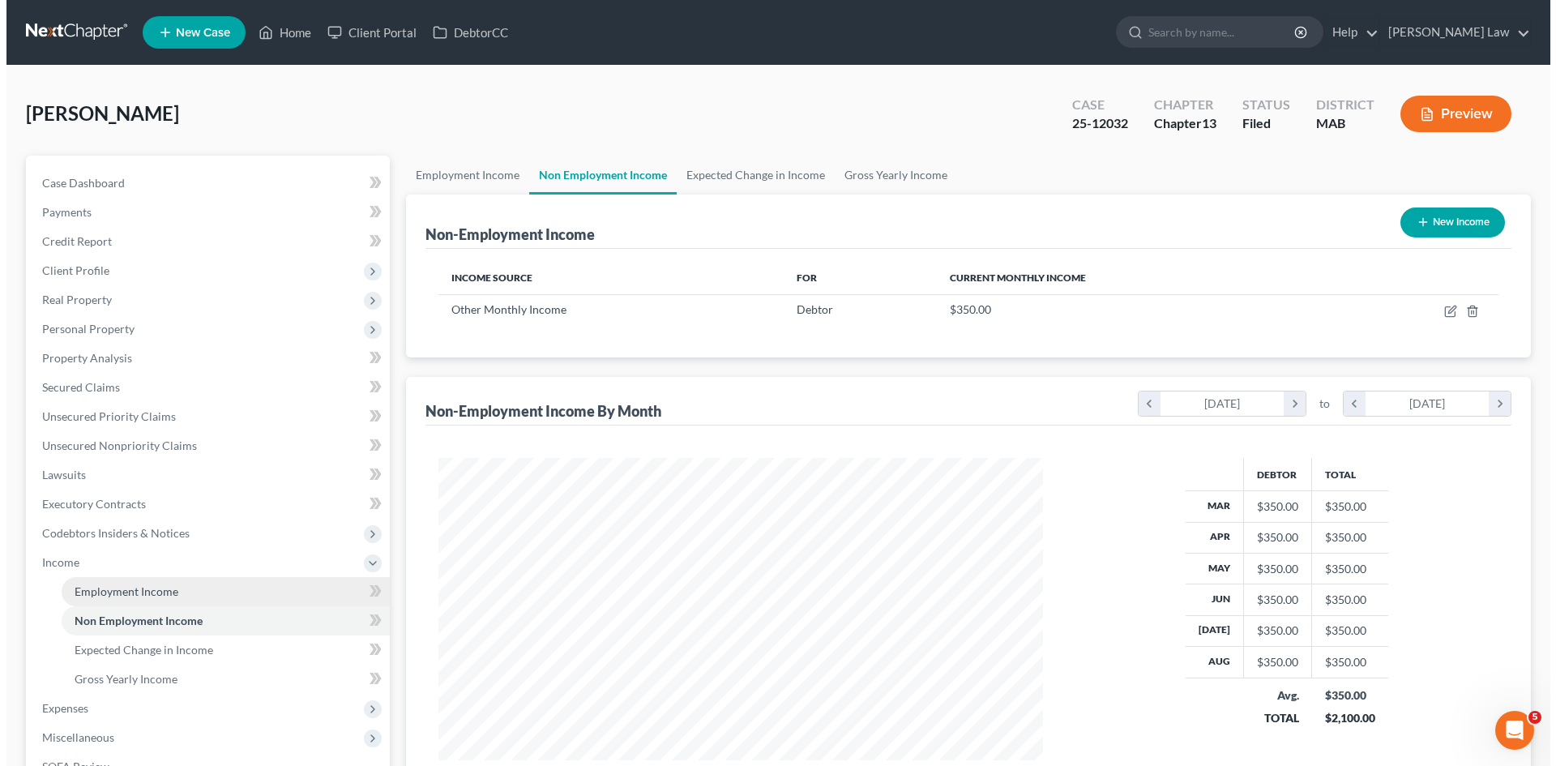
scroll to position [302, 637]
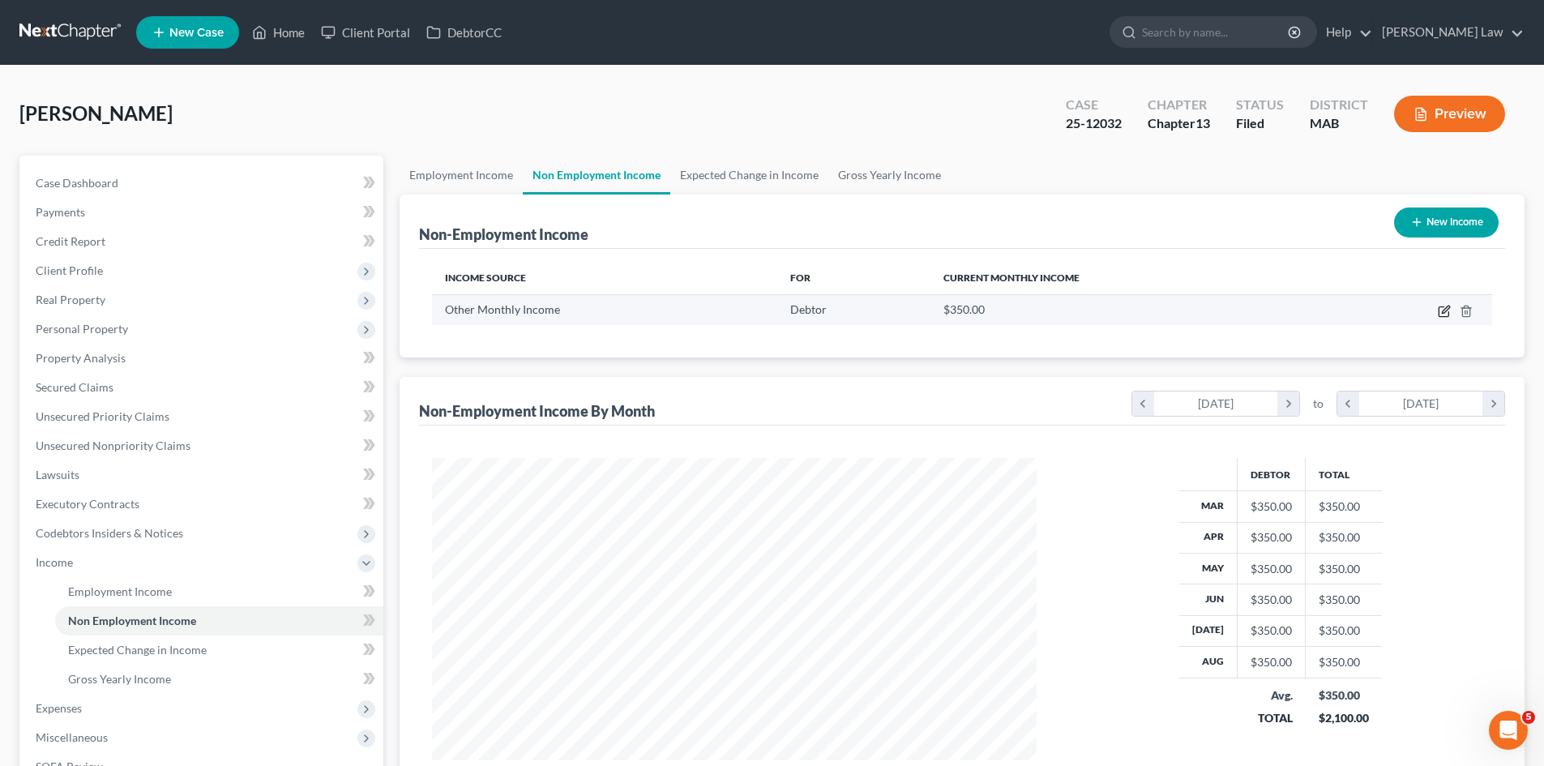
click at [1440, 316] on icon "button" at bounding box center [1443, 312] width 10 height 10
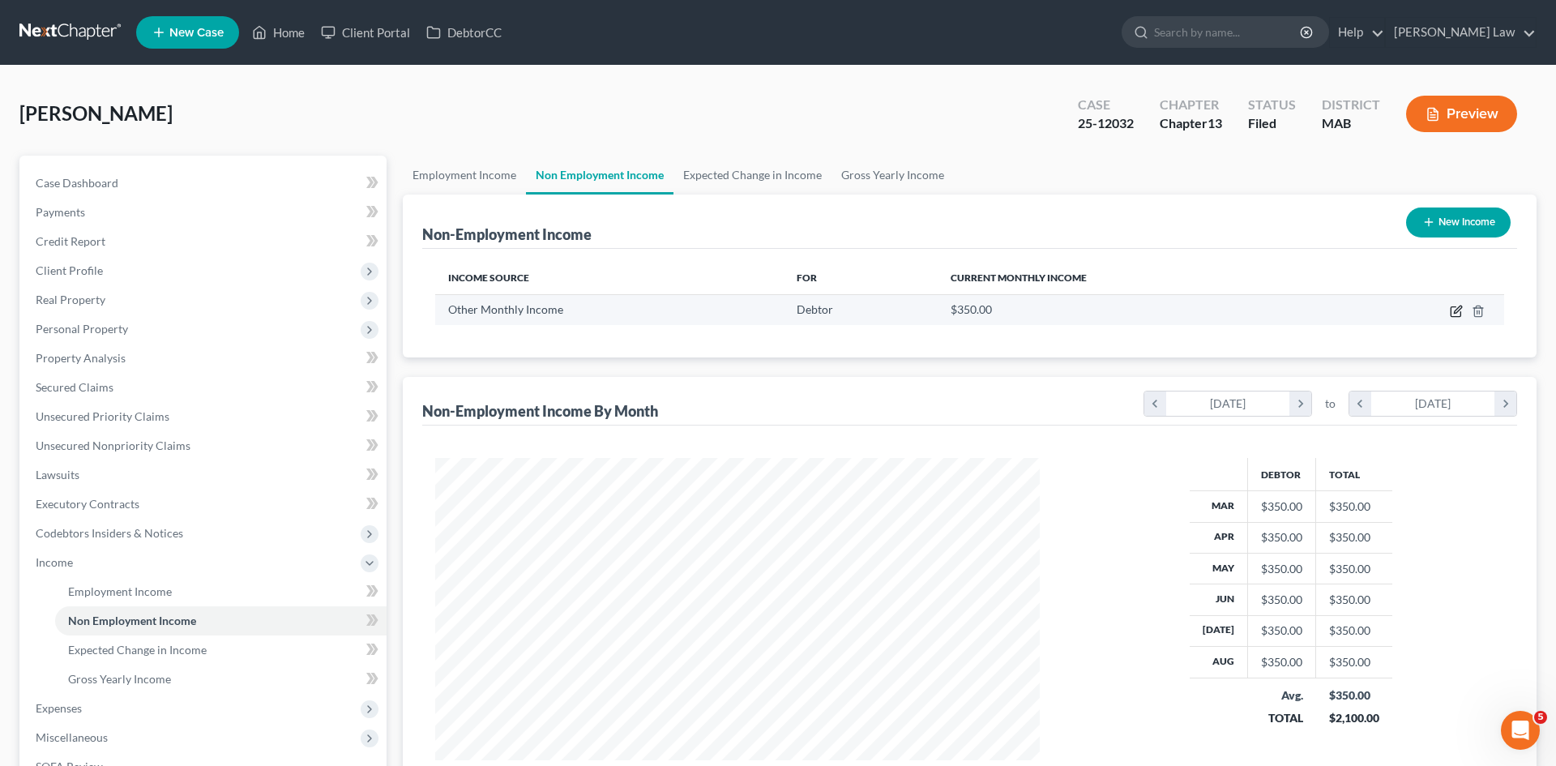
select select "13"
select select "0"
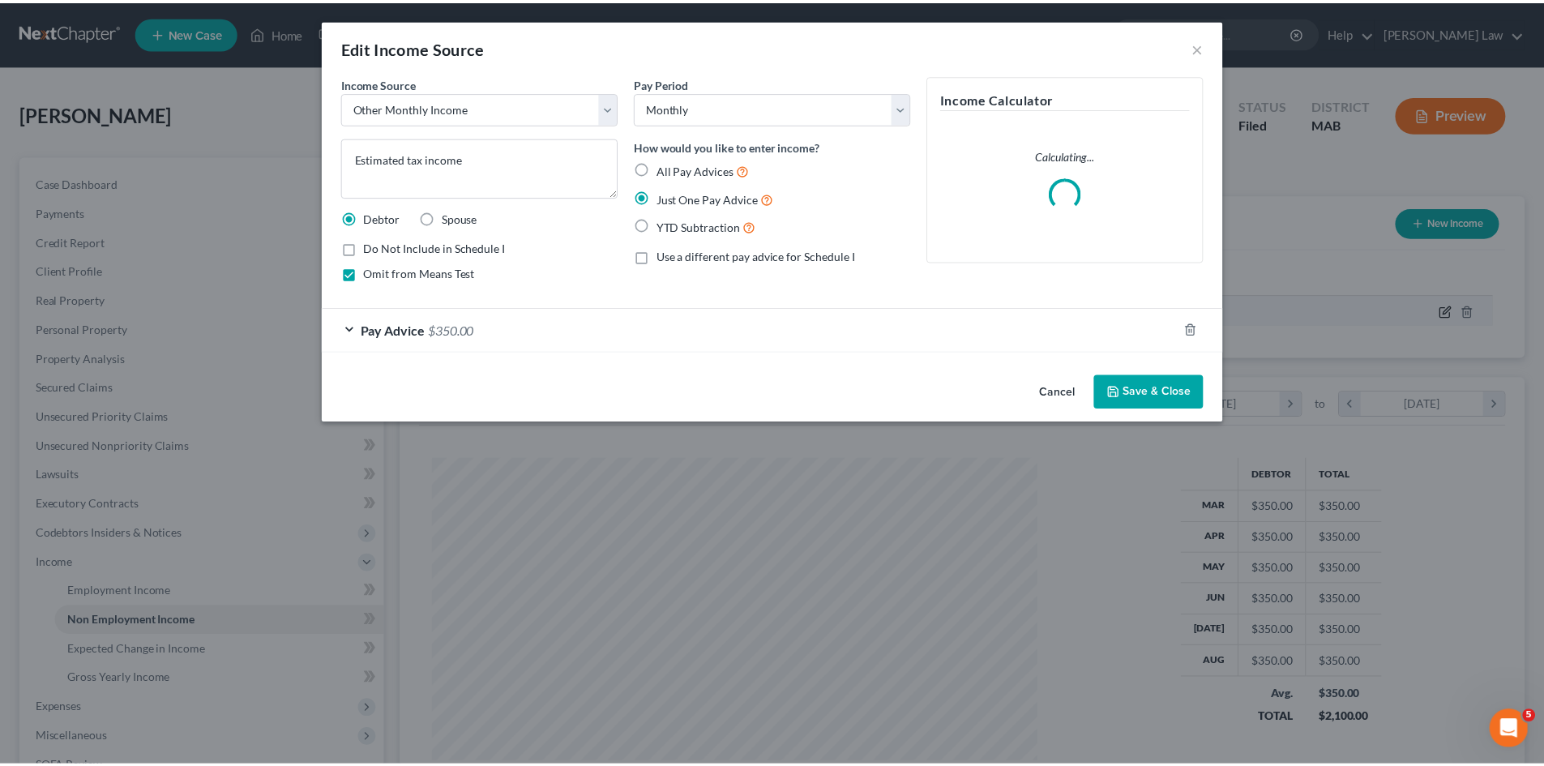
scroll to position [305, 643]
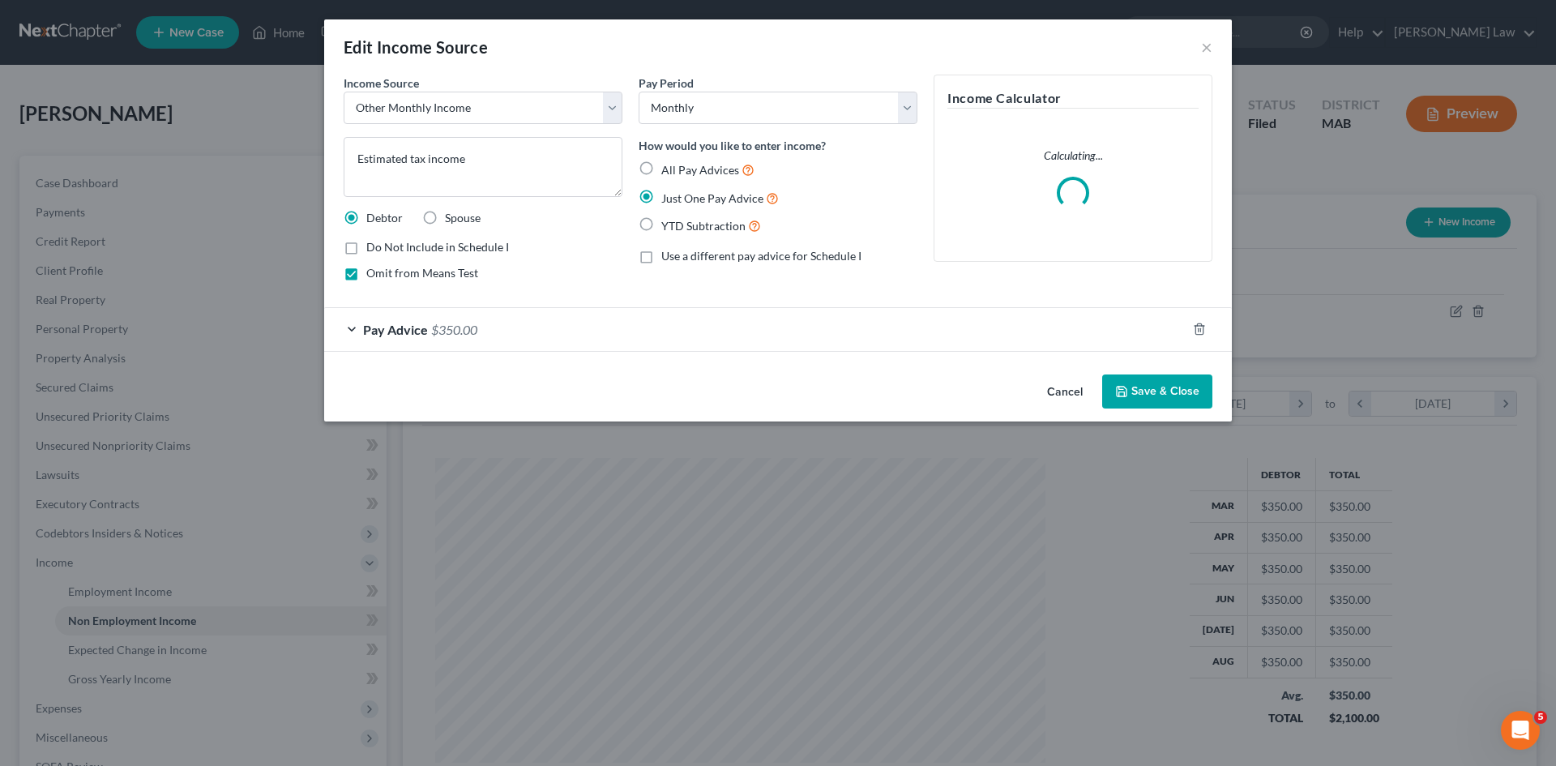
click at [1053, 386] on button "Cancel" at bounding box center [1065, 392] width 62 height 32
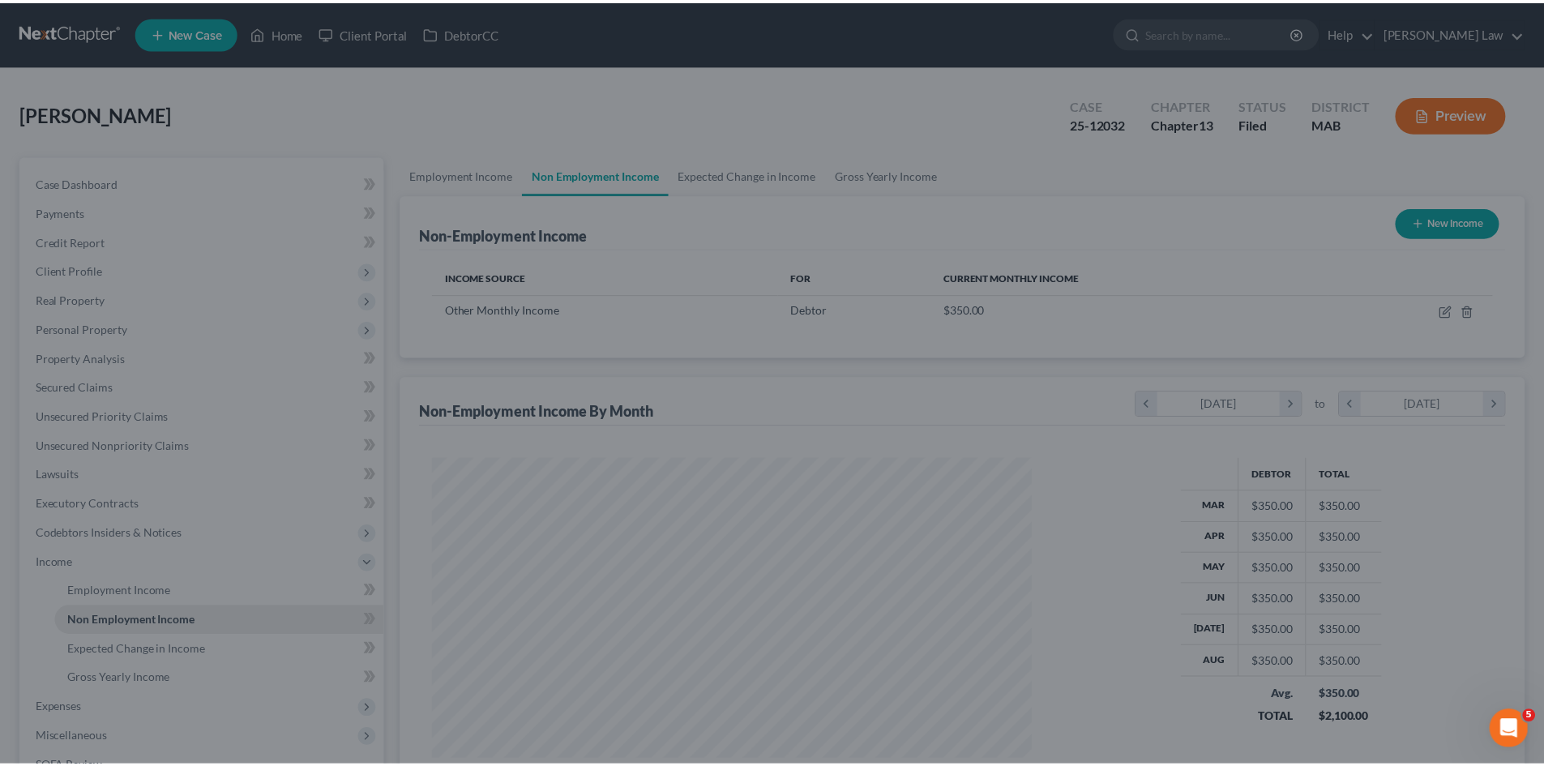
scroll to position [810042, 809708]
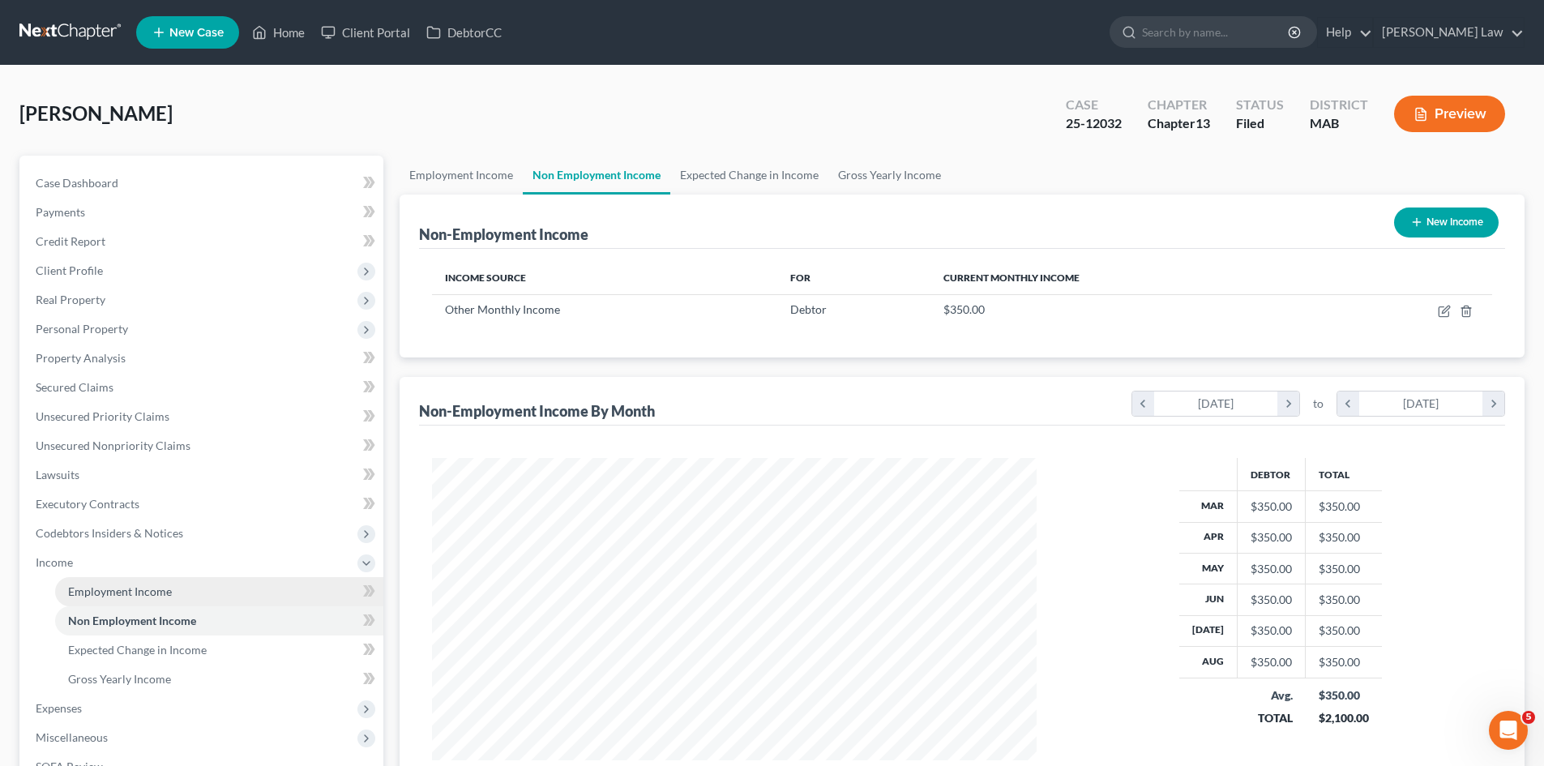
click at [140, 592] on span "Employment Income" at bounding box center [120, 591] width 104 height 14
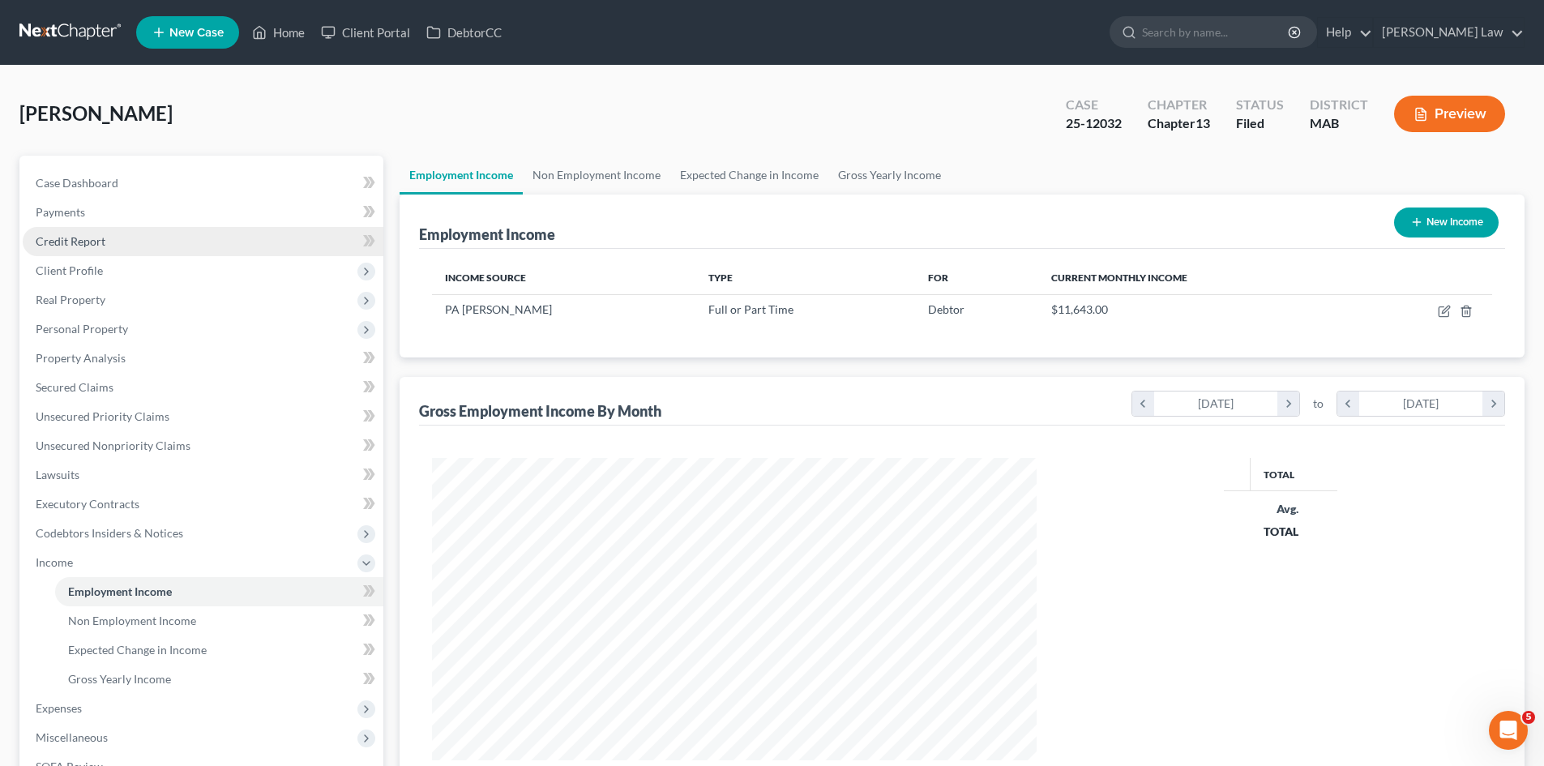
scroll to position [302, 637]
click at [180, 172] on link "Case Dashboard" at bounding box center [203, 183] width 361 height 29
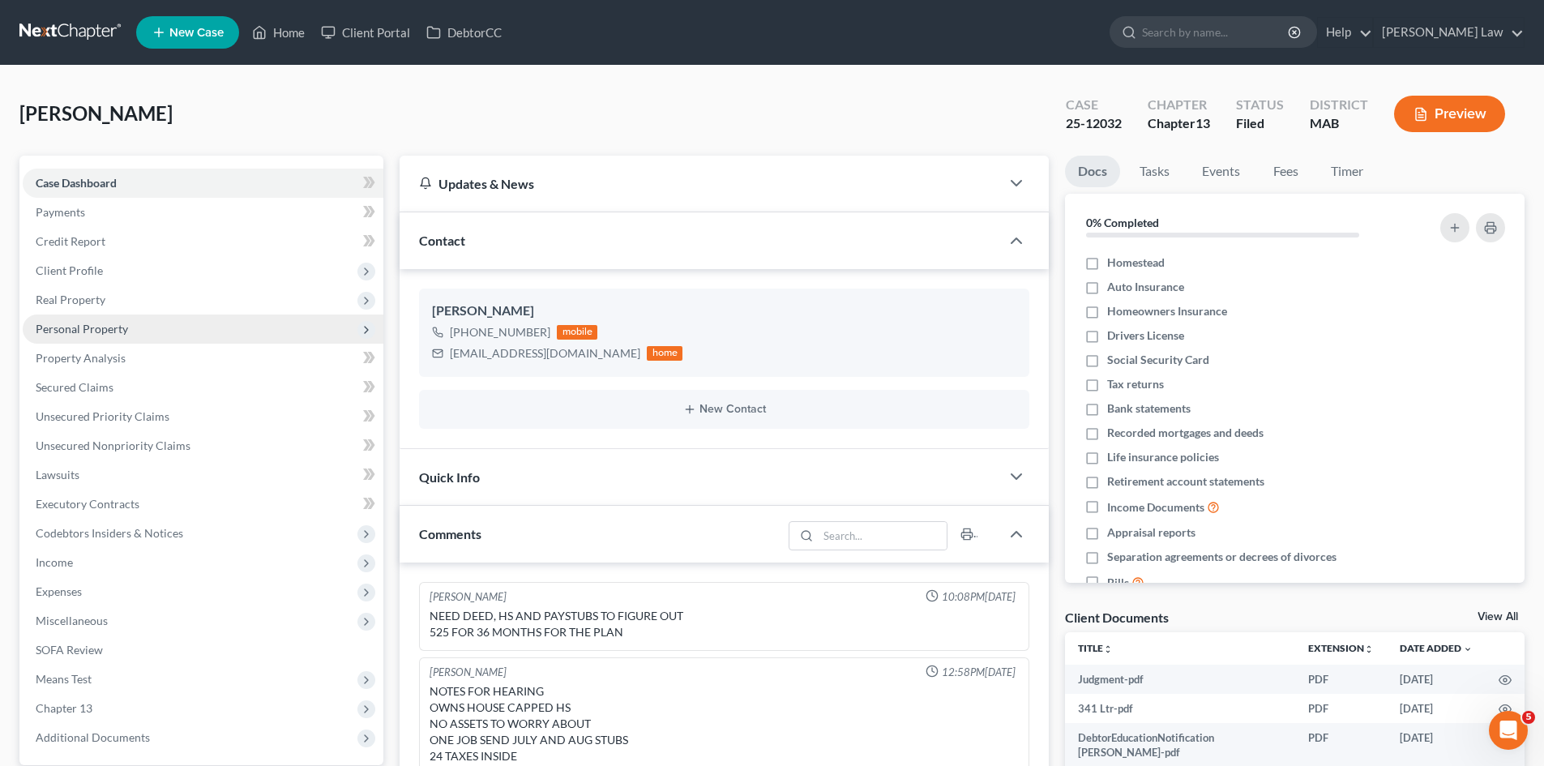
click at [88, 336] on span "Personal Property" at bounding box center [203, 328] width 361 height 29
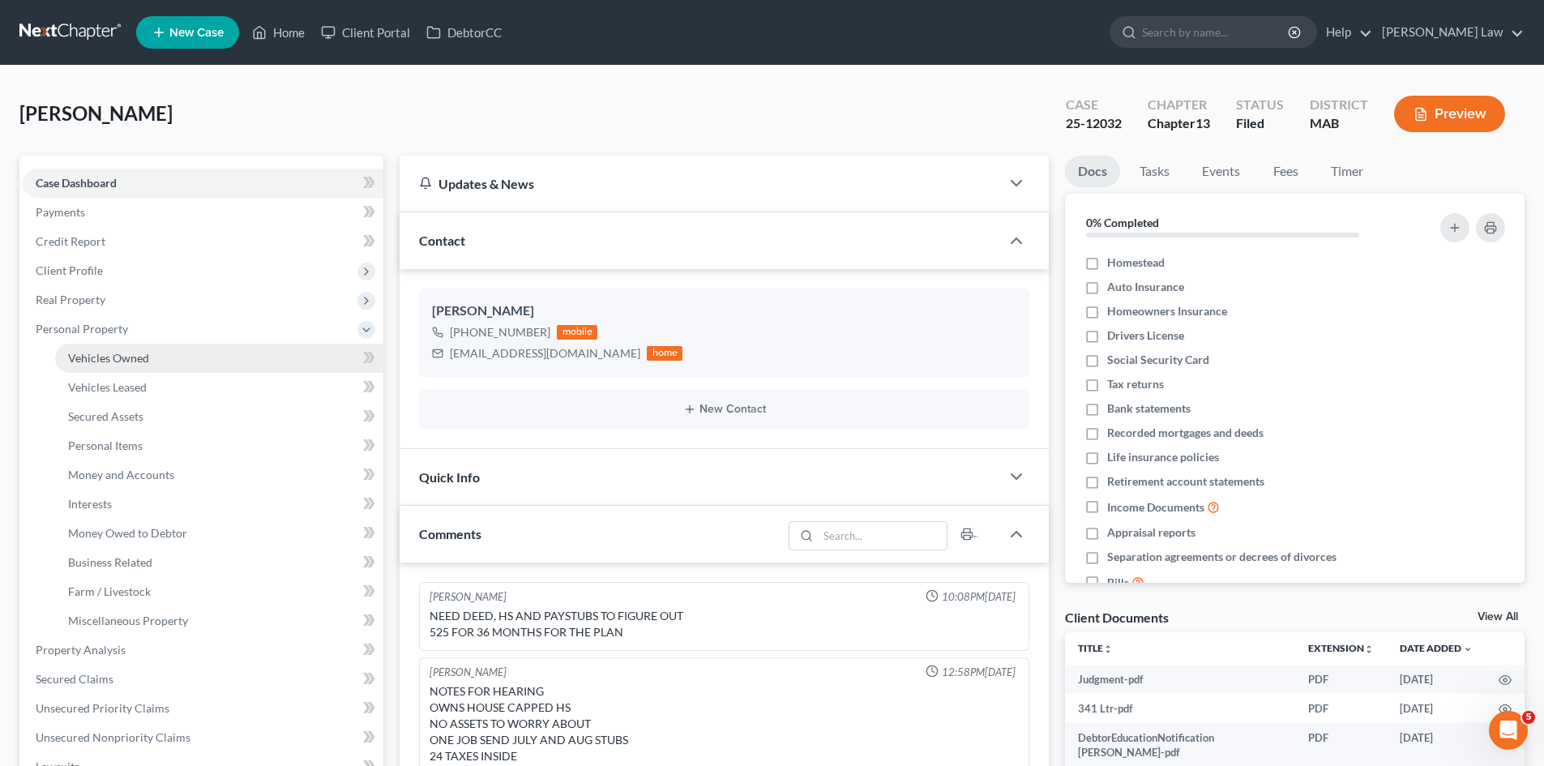
click at [105, 364] on span "Vehicles Owned" at bounding box center [108, 358] width 81 height 14
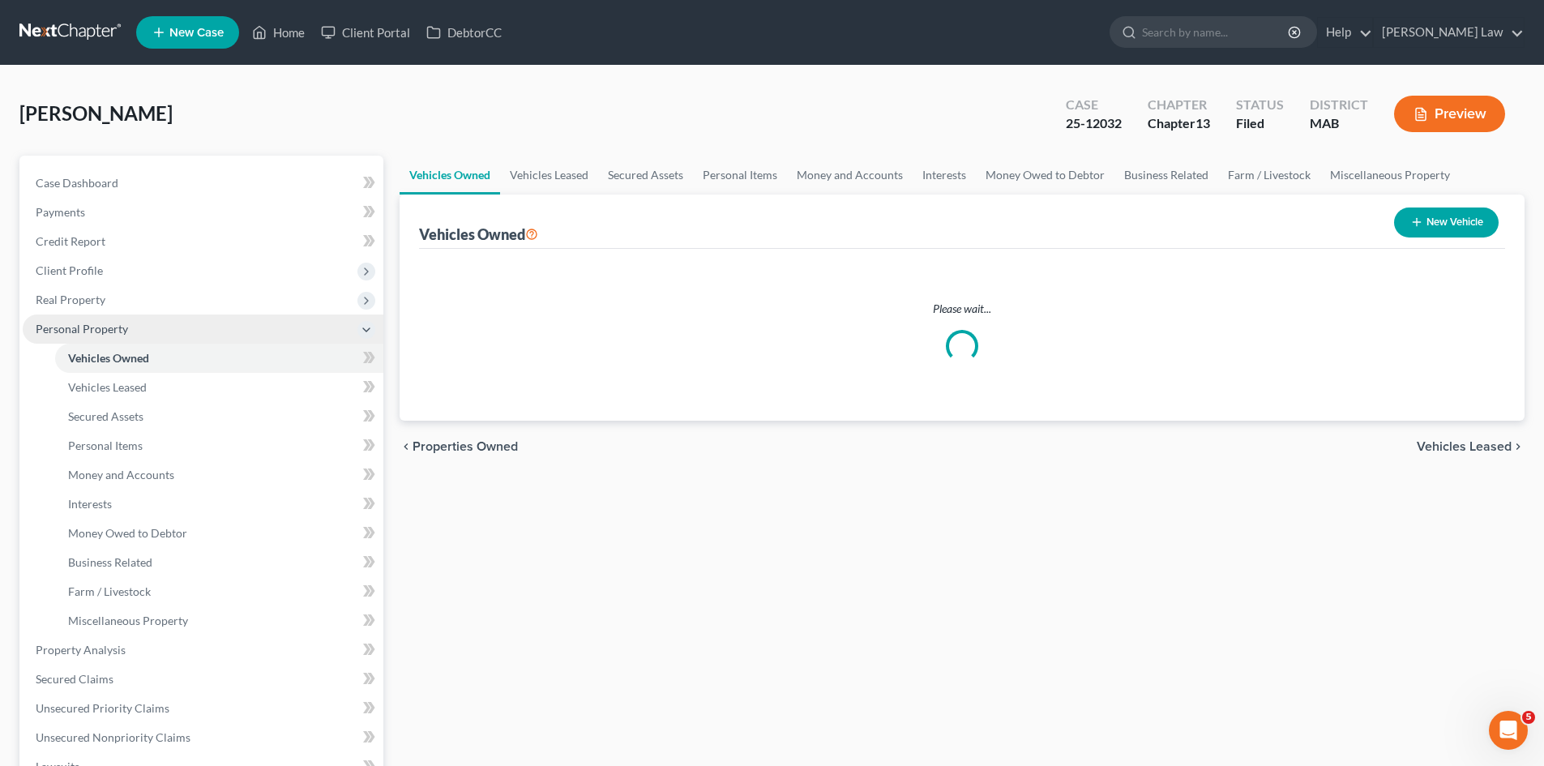
click at [88, 294] on span "Real Property" at bounding box center [71, 300] width 70 height 14
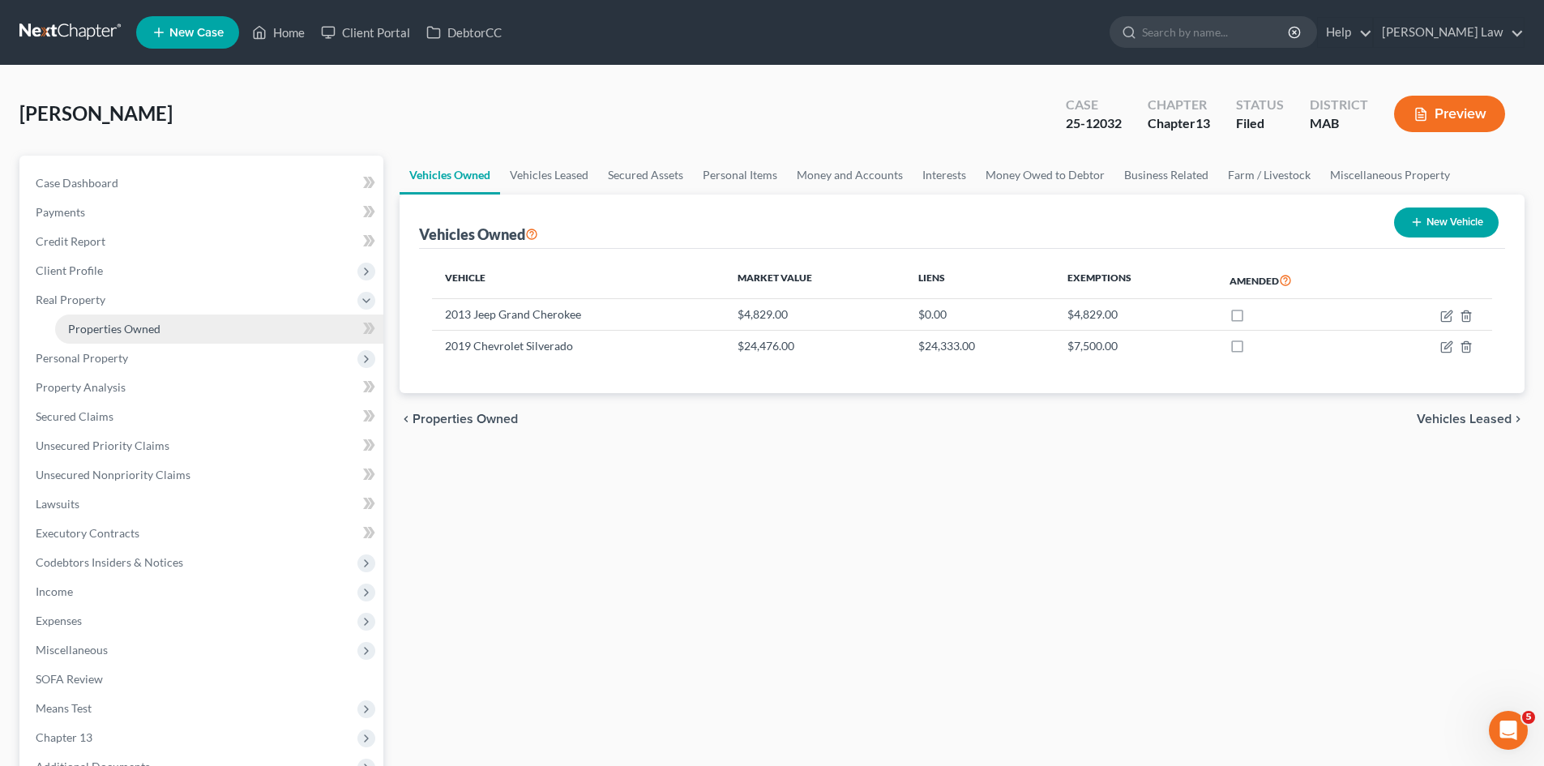
click at [96, 327] on ul "Case Dashboard Payments Invoices Payments Payments Credit Report Client Profile" at bounding box center [203, 475] width 361 height 613
click at [81, 294] on span "Real Property" at bounding box center [71, 300] width 70 height 14
click at [96, 335] on span "Personal Property" at bounding box center [82, 329] width 92 height 14
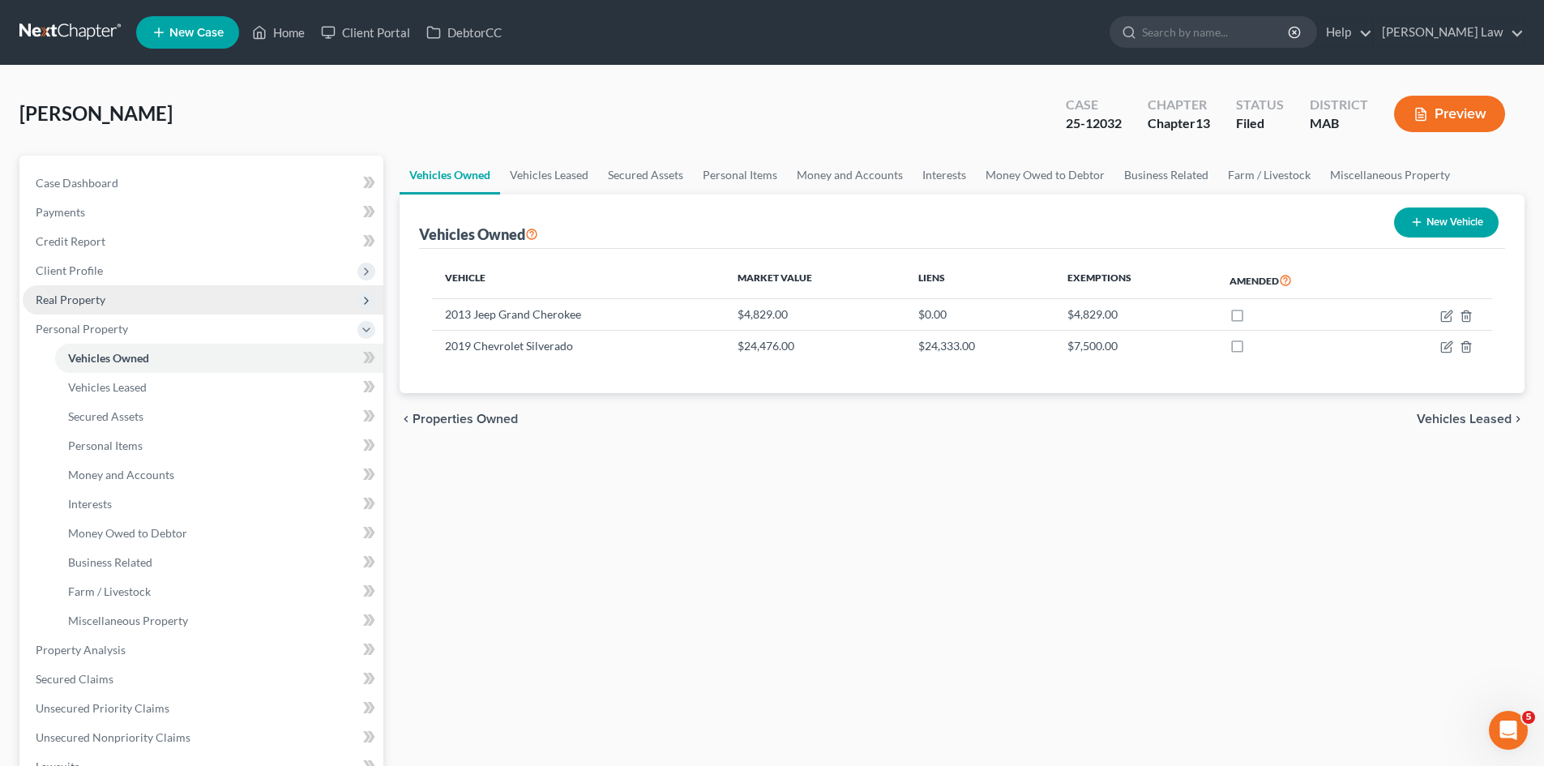
click at [89, 311] on span "Real Property" at bounding box center [203, 299] width 361 height 29
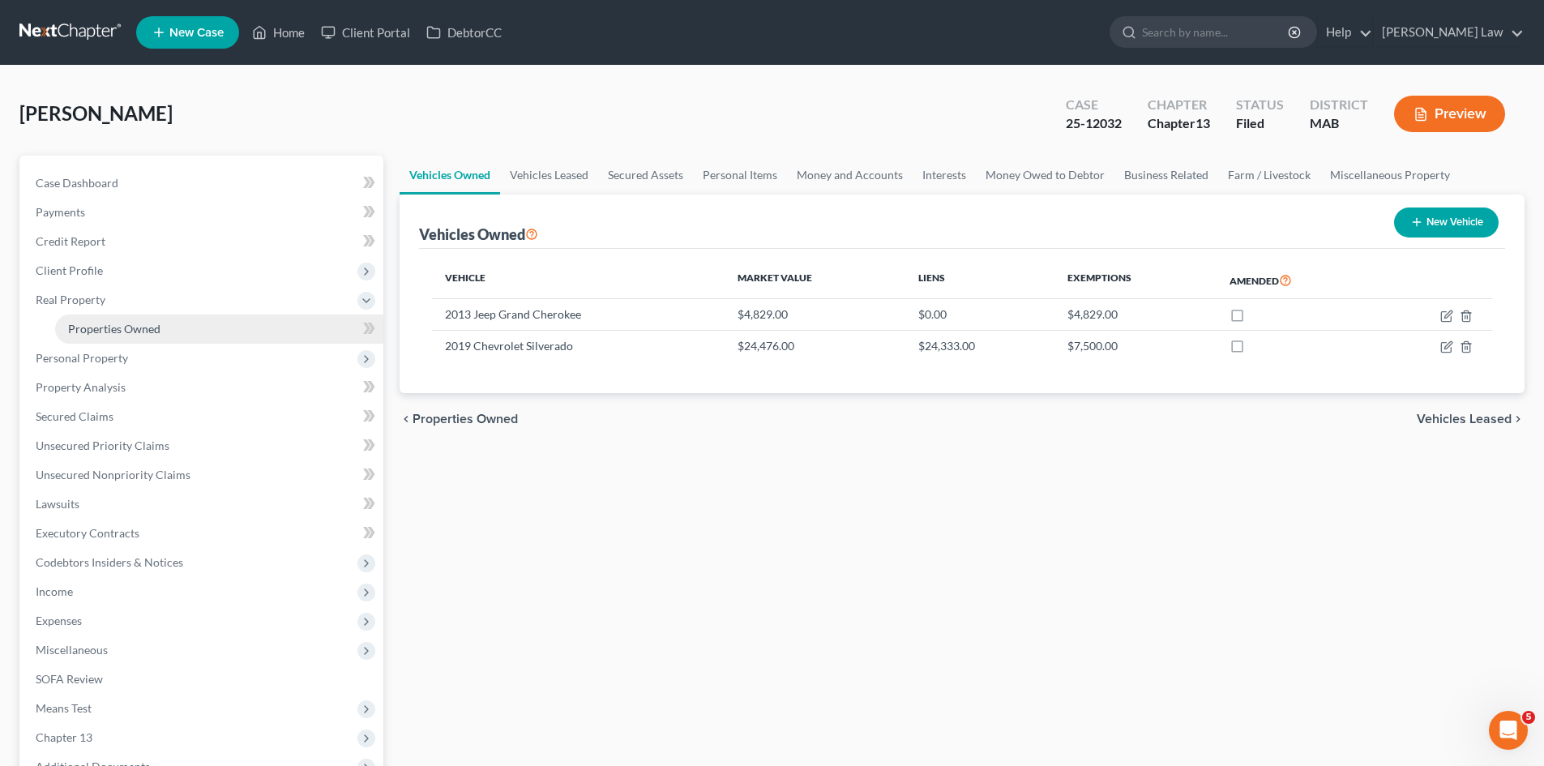
click at [89, 322] on span "Properties Owned" at bounding box center [114, 329] width 92 height 14
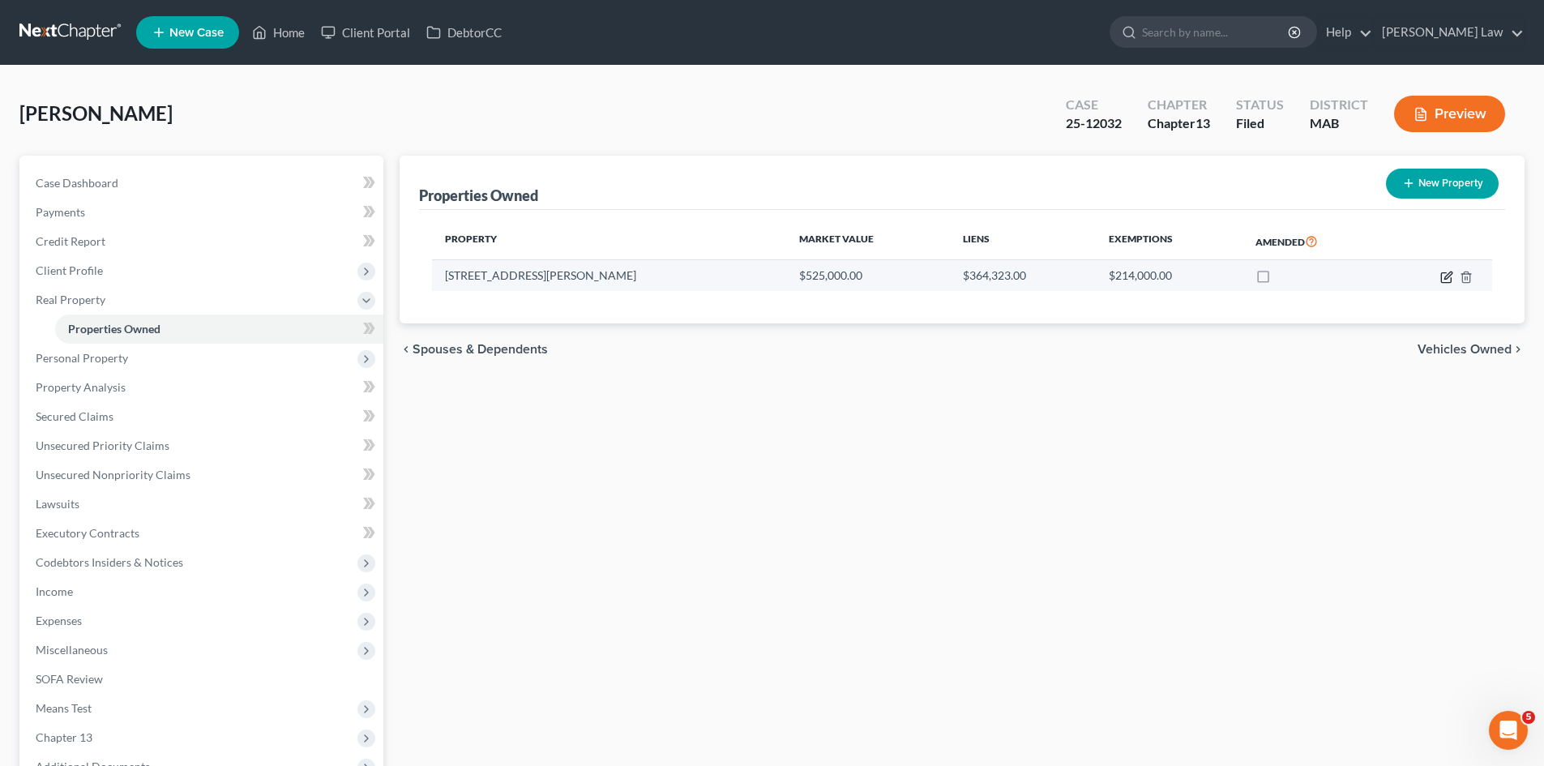
click at [1447, 276] on icon "button" at bounding box center [1446, 277] width 13 height 13
select select "22"
select select "3"
select select "5"
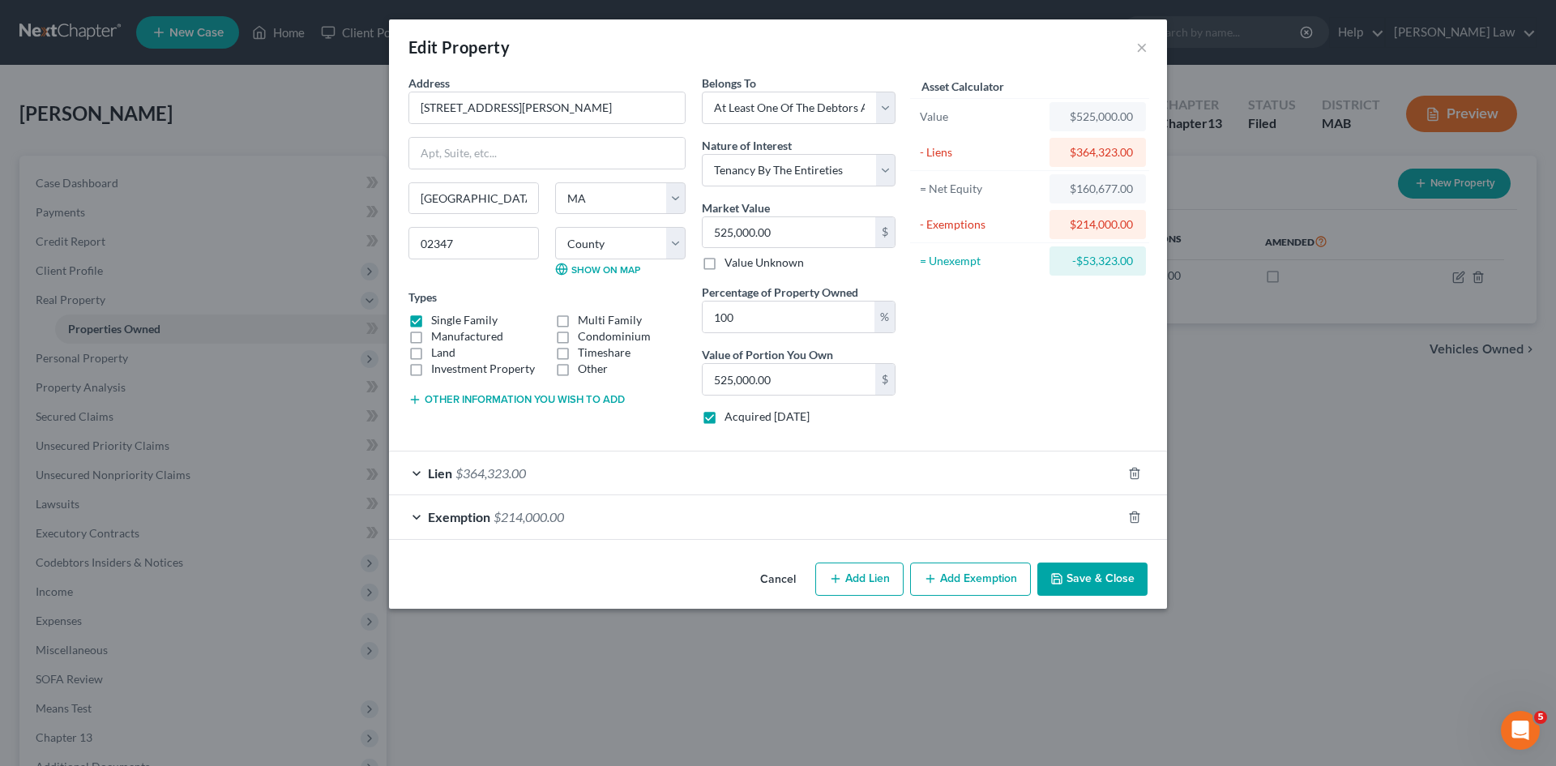
click at [480, 515] on span "Exemption" at bounding box center [459, 516] width 62 height 15
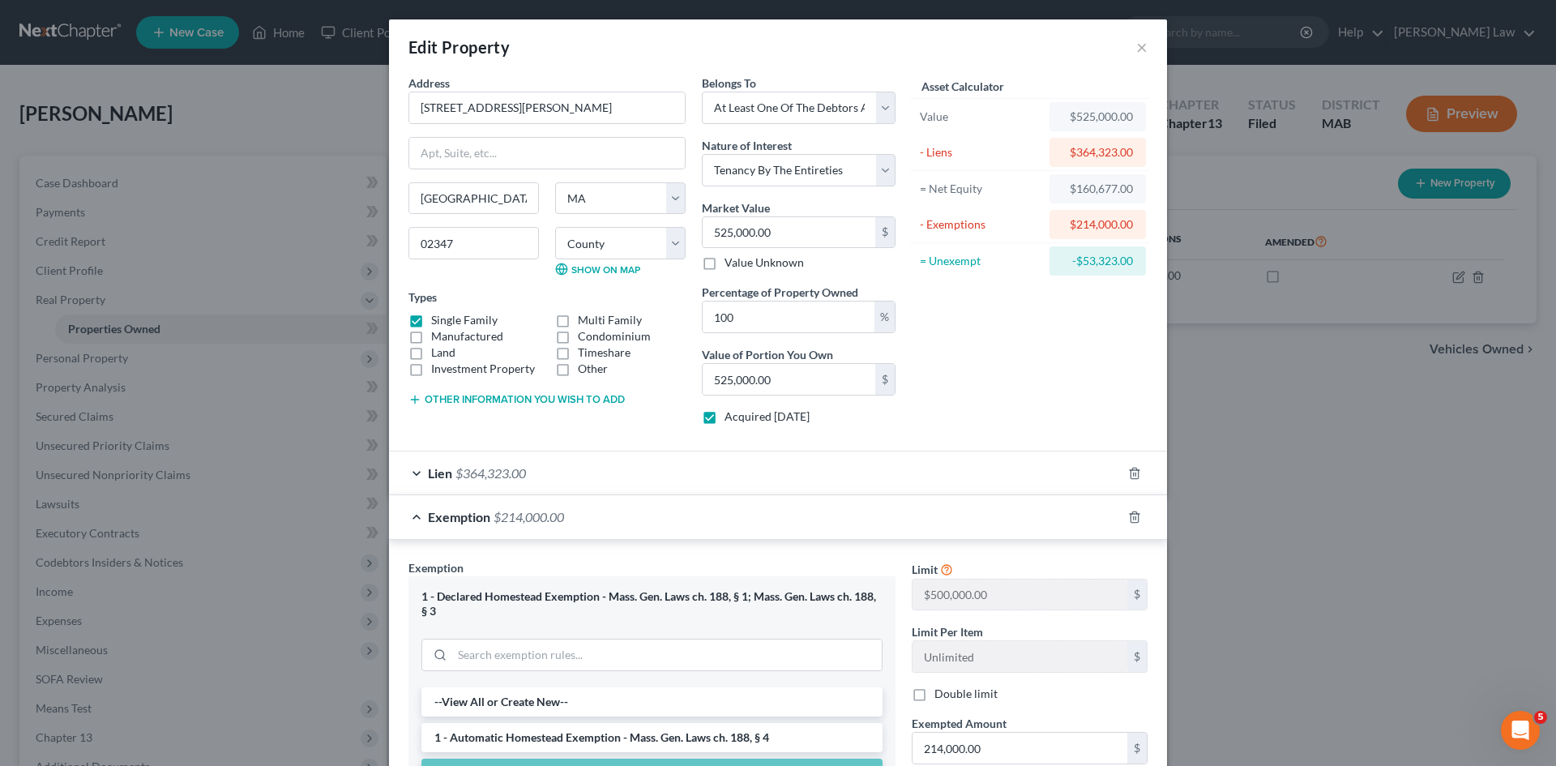
click at [459, 482] on div "Lien $364,323.00" at bounding box center [755, 472] width 733 height 43
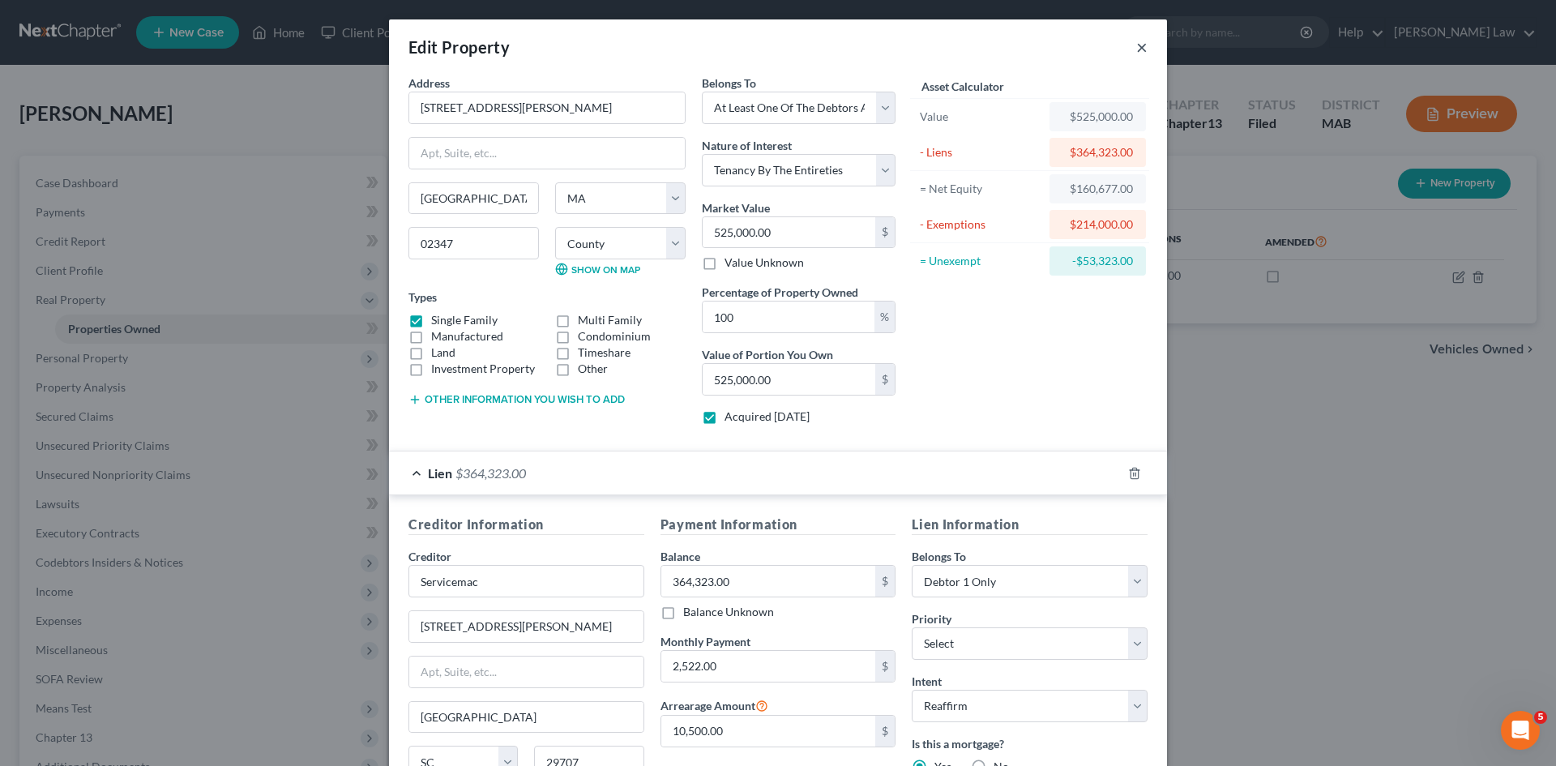
click at [1141, 49] on button "×" at bounding box center [1141, 46] width 11 height 19
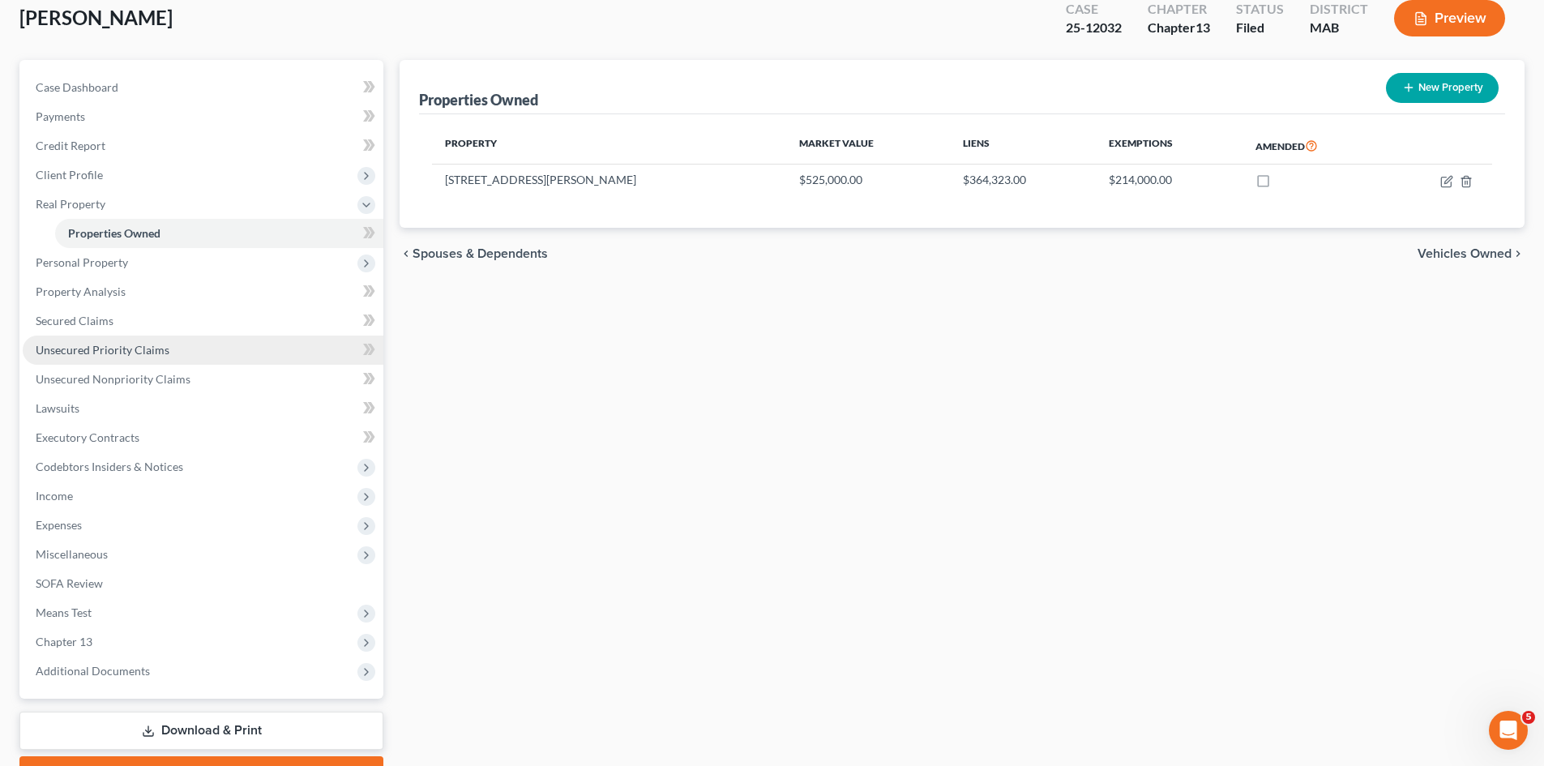
scroll to position [135, 0]
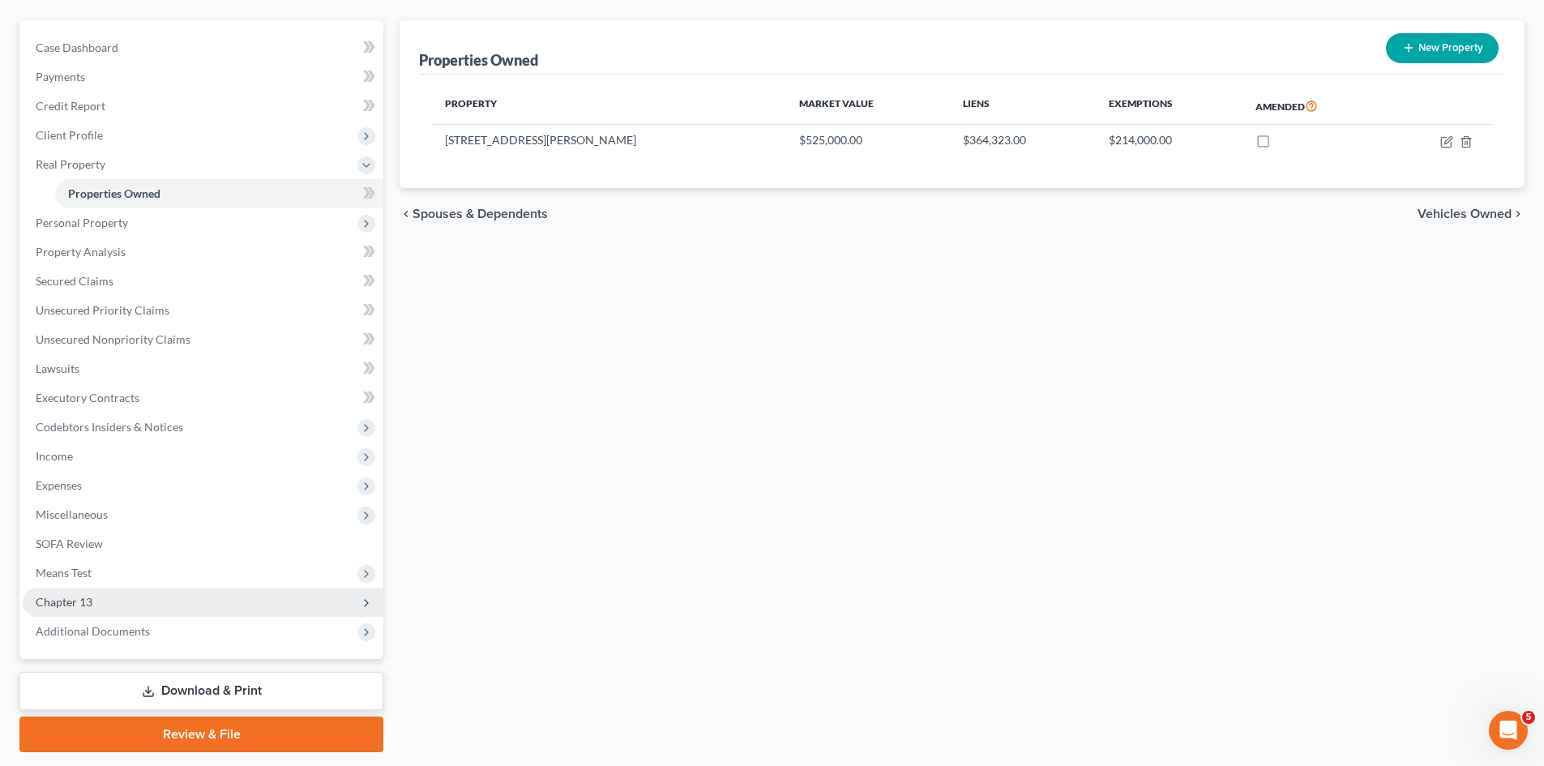
click at [112, 600] on span "Chapter 13" at bounding box center [203, 601] width 361 height 29
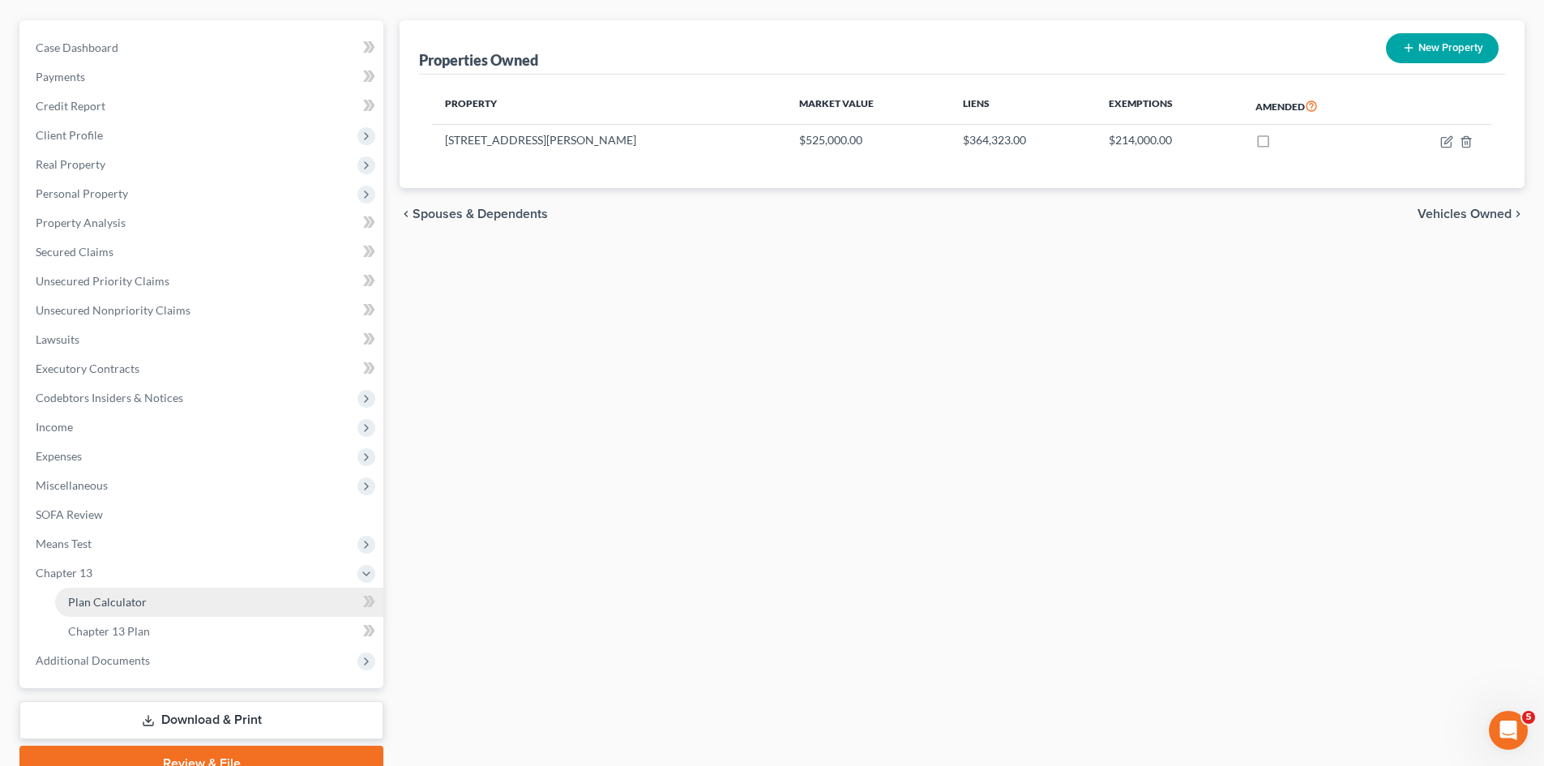
click at [143, 609] on link "Plan Calculator" at bounding box center [219, 601] width 328 height 29
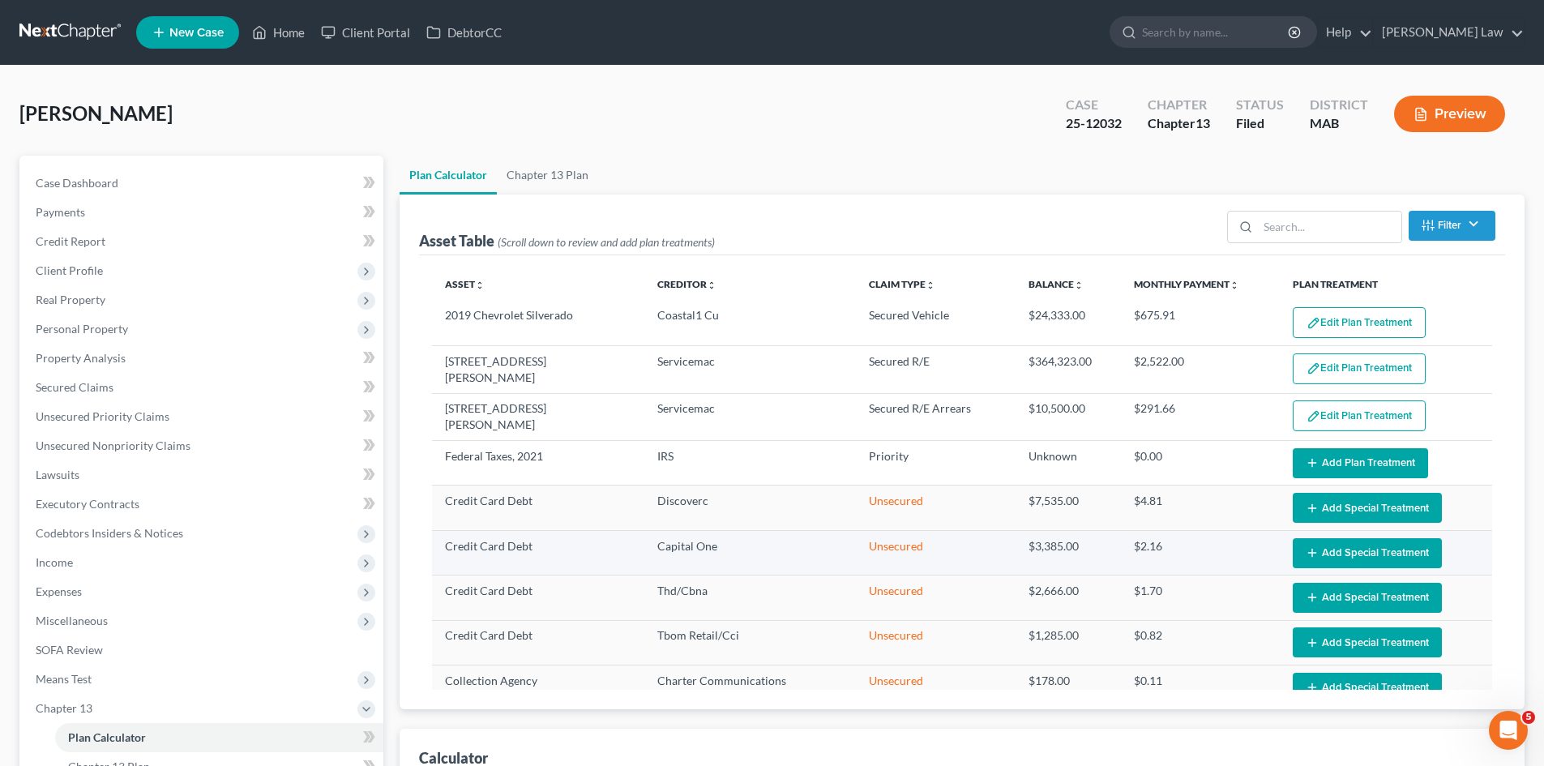
select select "35"
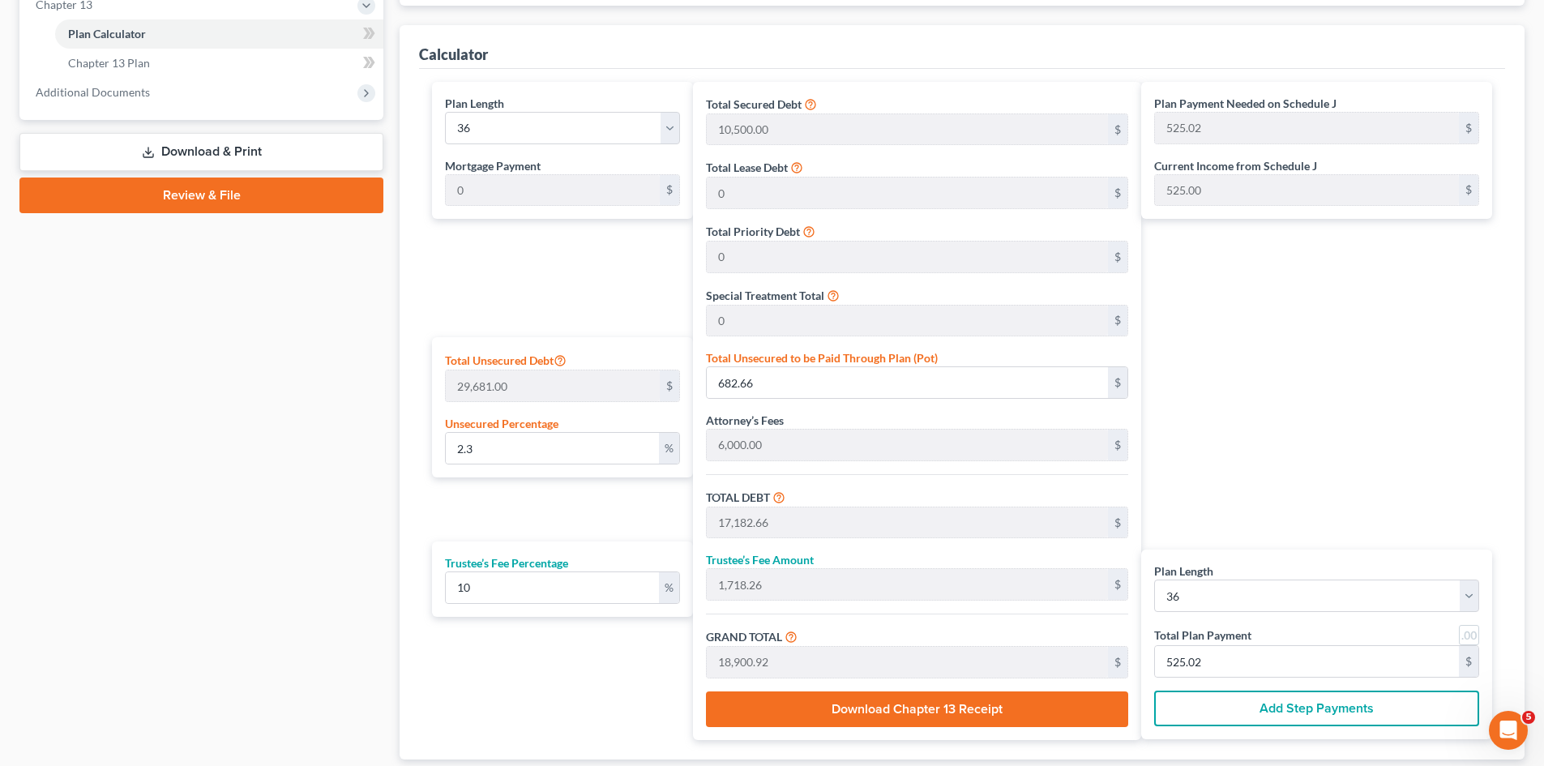
scroll to position [540, 0]
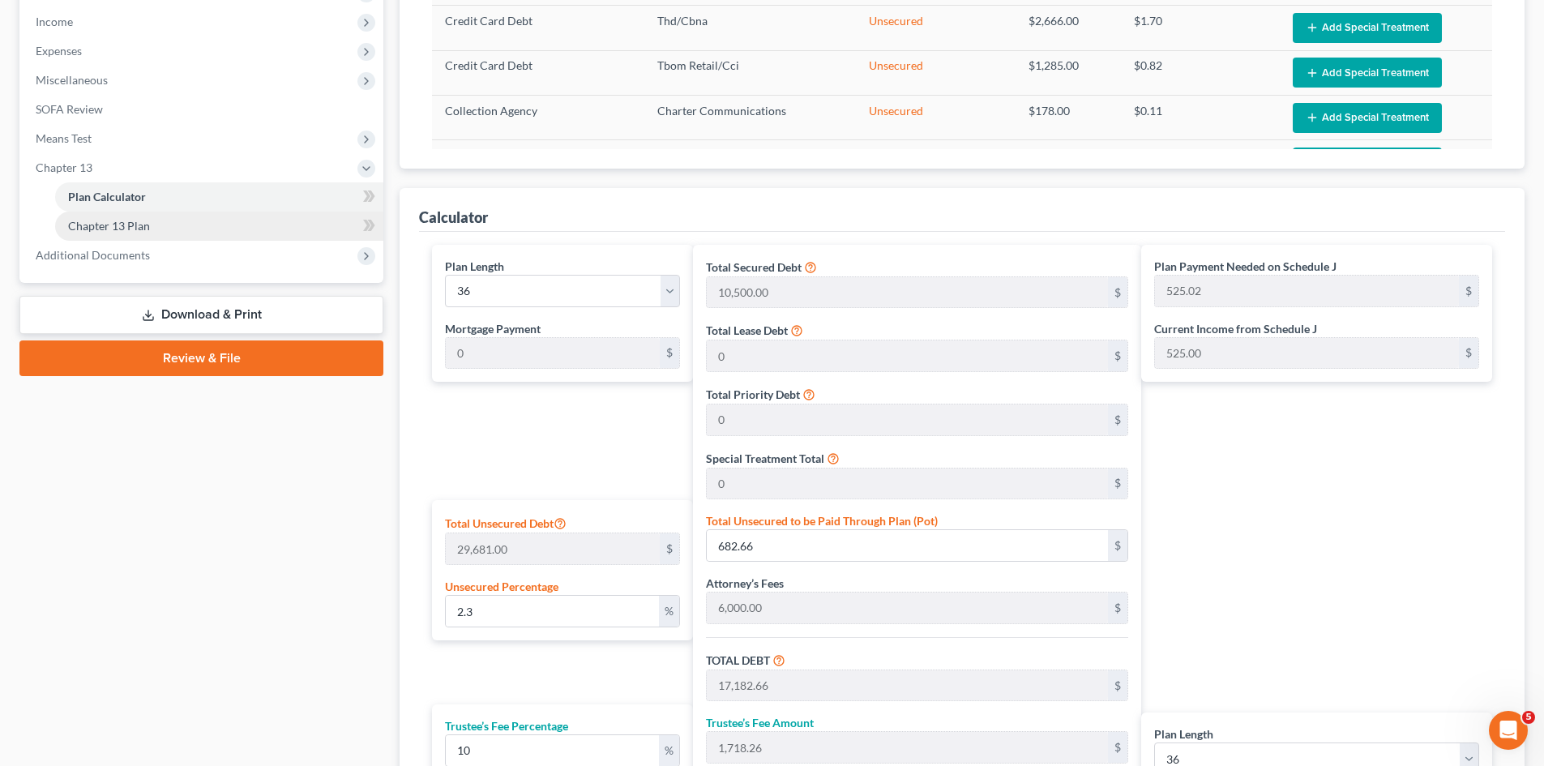
click at [162, 222] on link "Chapter 13 Plan" at bounding box center [219, 225] width 328 height 29
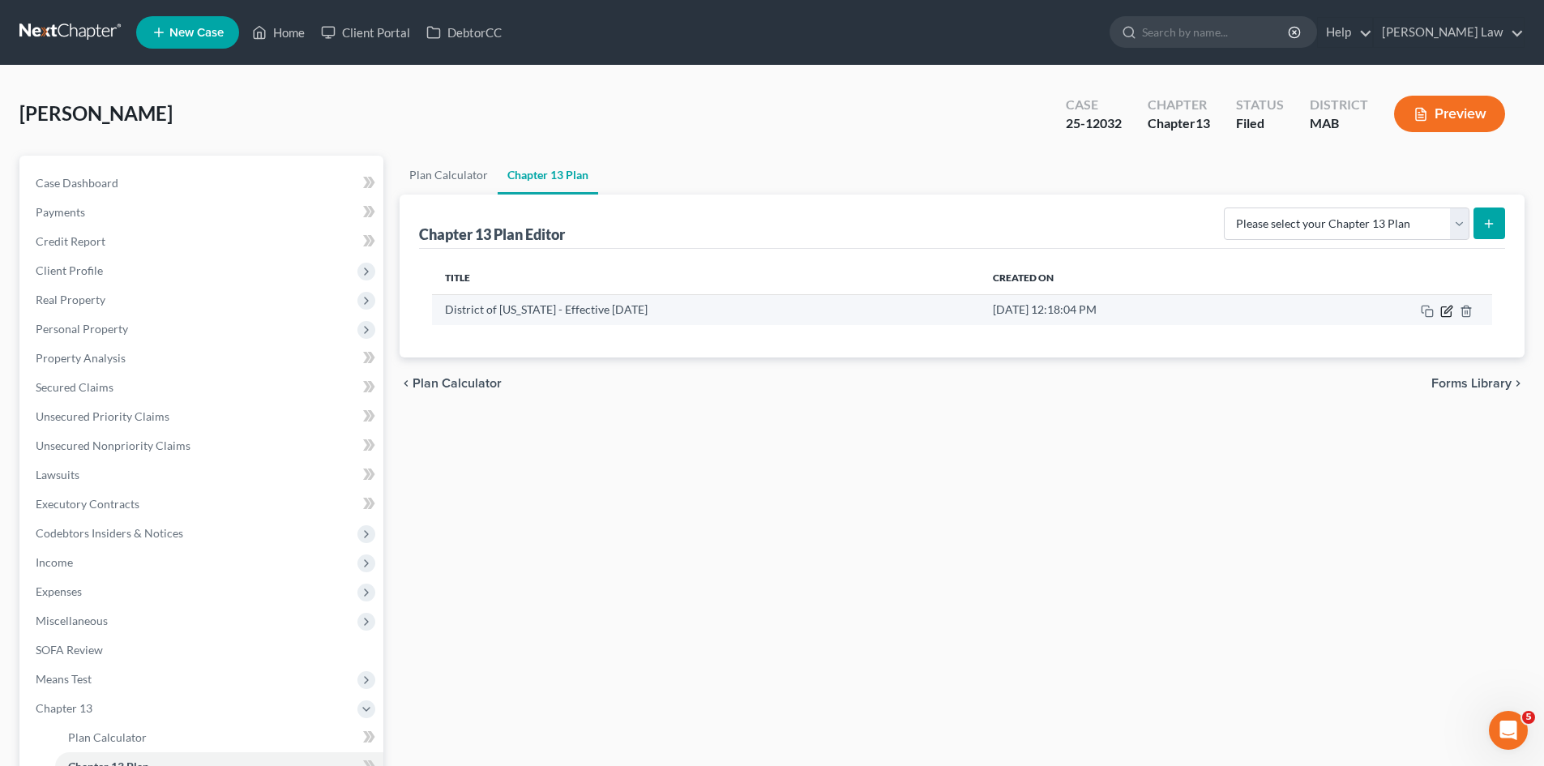
click at [1443, 314] on icon "button" at bounding box center [1446, 311] width 13 height 13
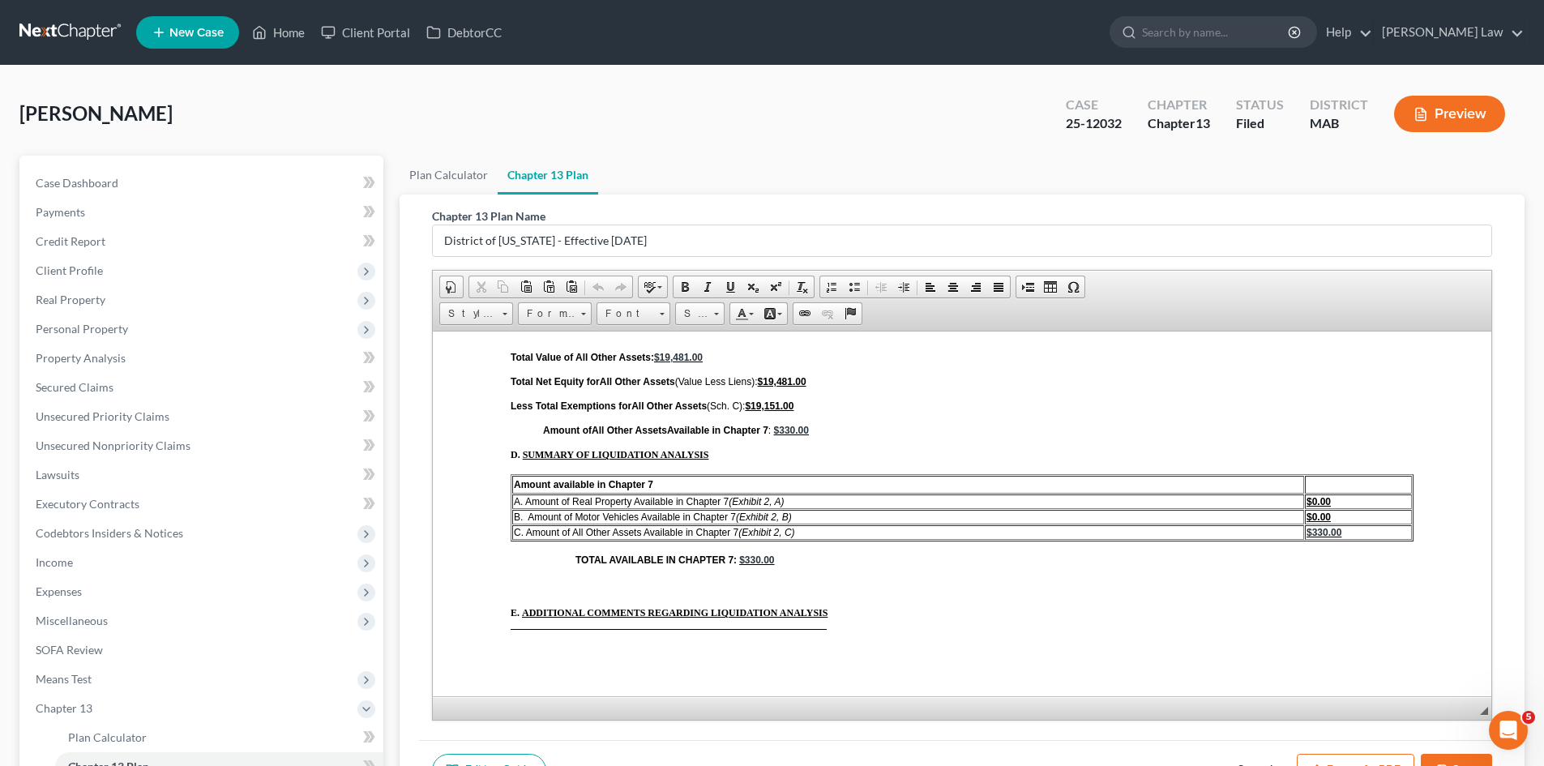
scroll to position [6078, 0]
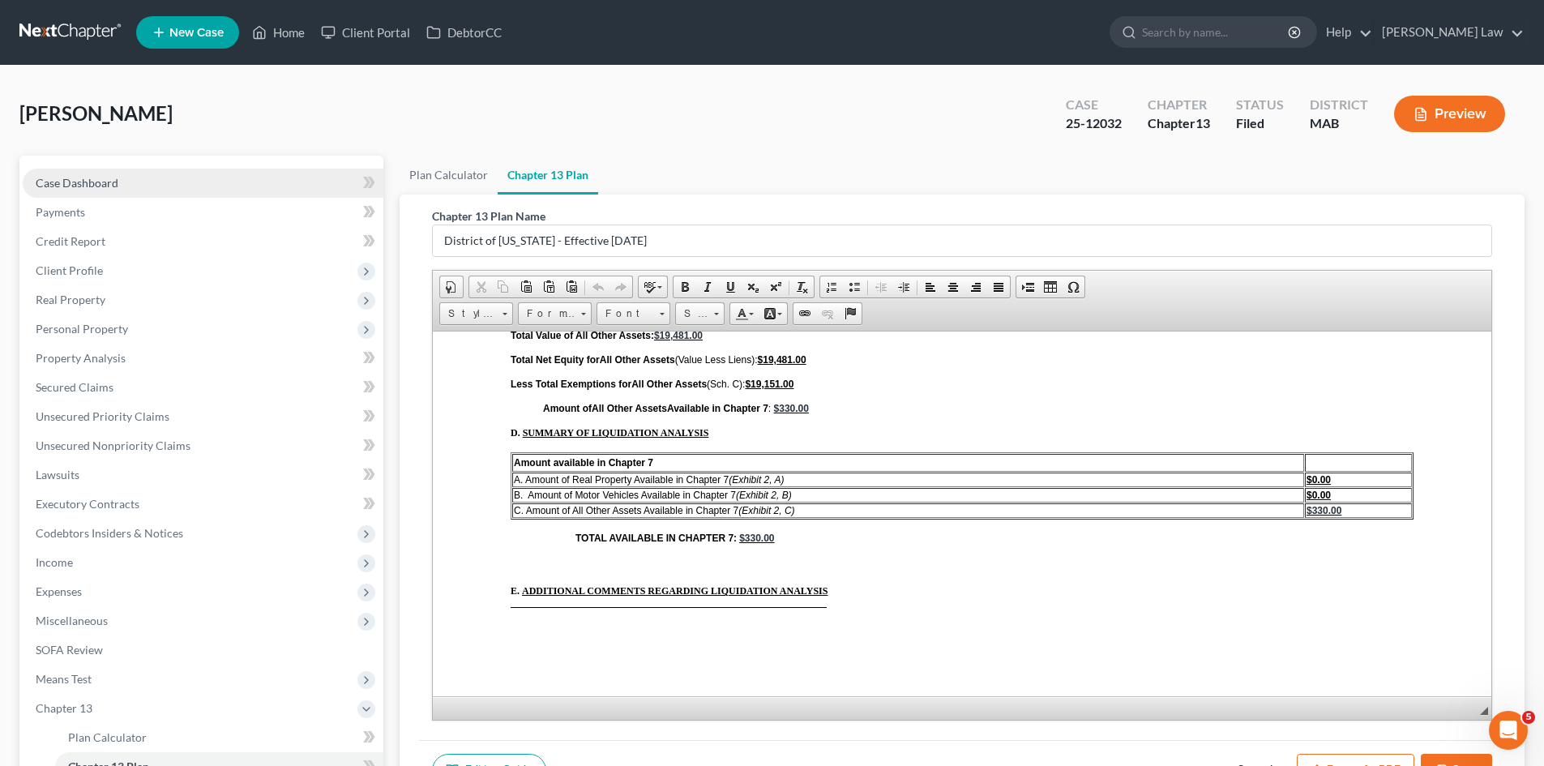
click at [175, 186] on link "Case Dashboard" at bounding box center [203, 183] width 361 height 29
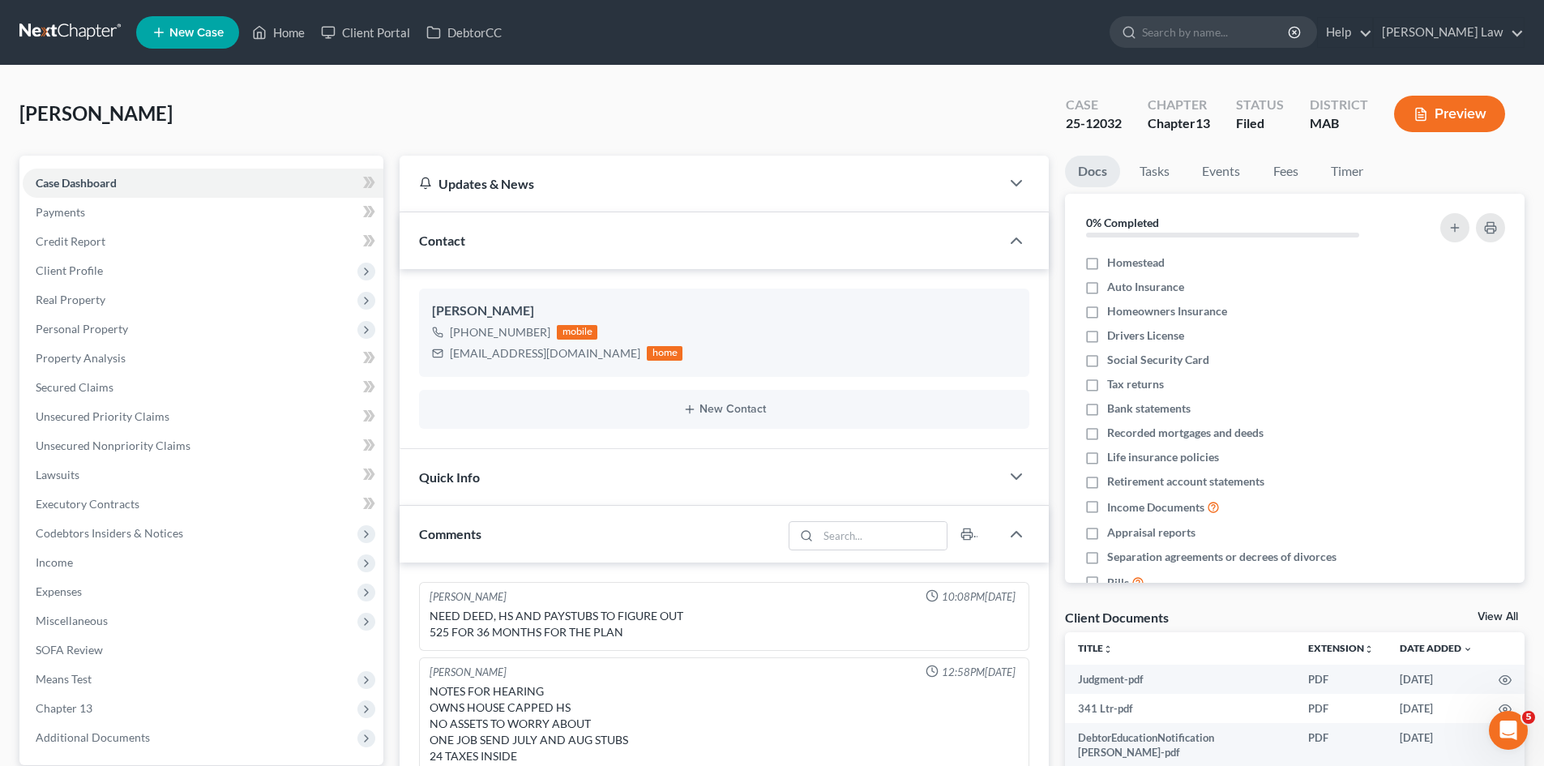
click at [35, 112] on span "[PERSON_NAME]" at bounding box center [95, 112] width 153 height 23
drag, startPoint x: 1125, startPoint y: 120, endPoint x: 1054, endPoint y: 122, distance: 70.5
click at [1054, 122] on div "Case 25-12032" at bounding box center [1094, 116] width 82 height 48
copy div "25-12032"
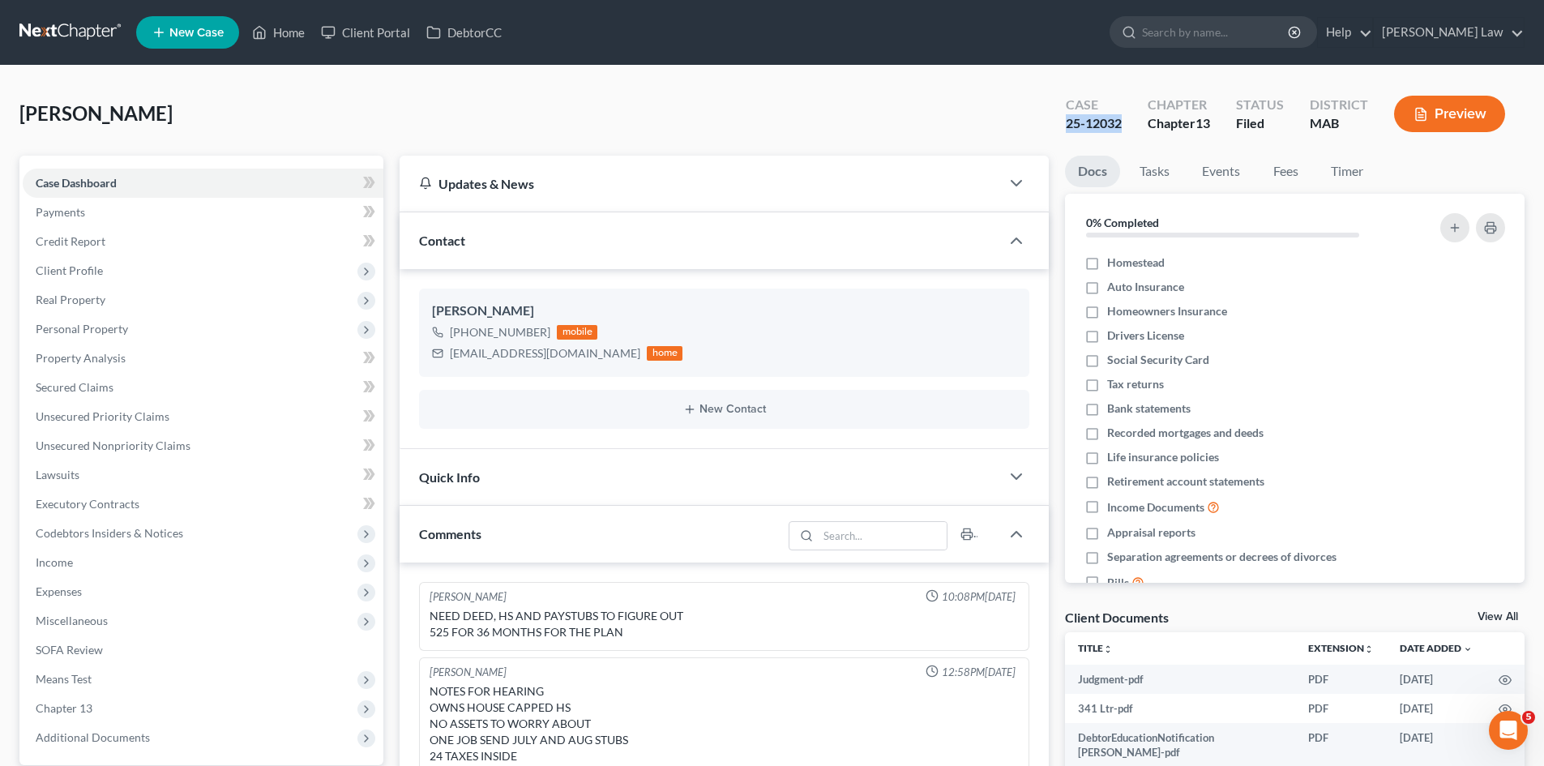
drag, startPoint x: 89, startPoint y: 32, endPoint x: 186, endPoint y: 53, distance: 98.7
click at [89, 32] on link at bounding box center [71, 32] width 104 height 29
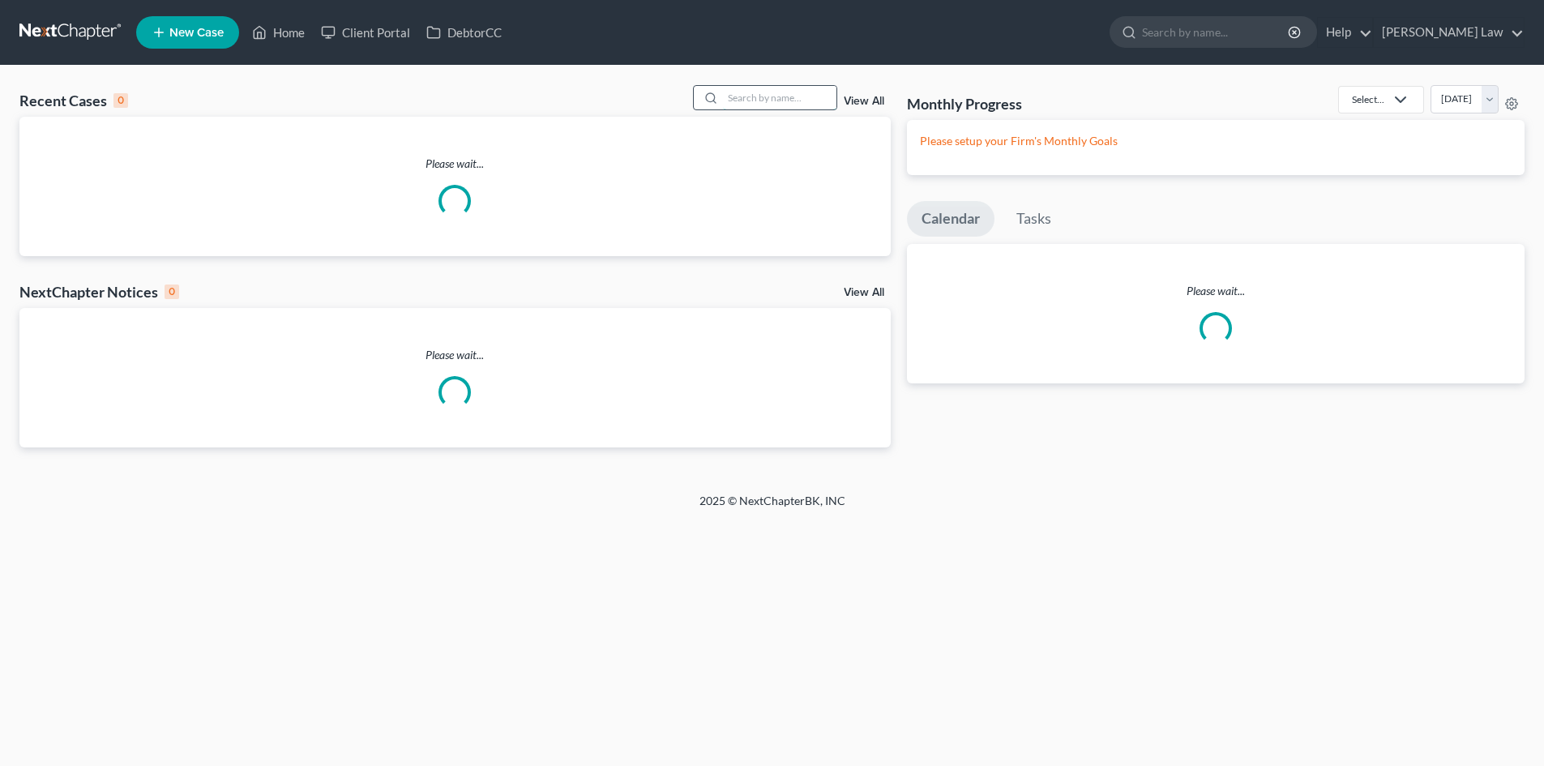
click at [746, 104] on input "search" at bounding box center [779, 97] width 113 height 23
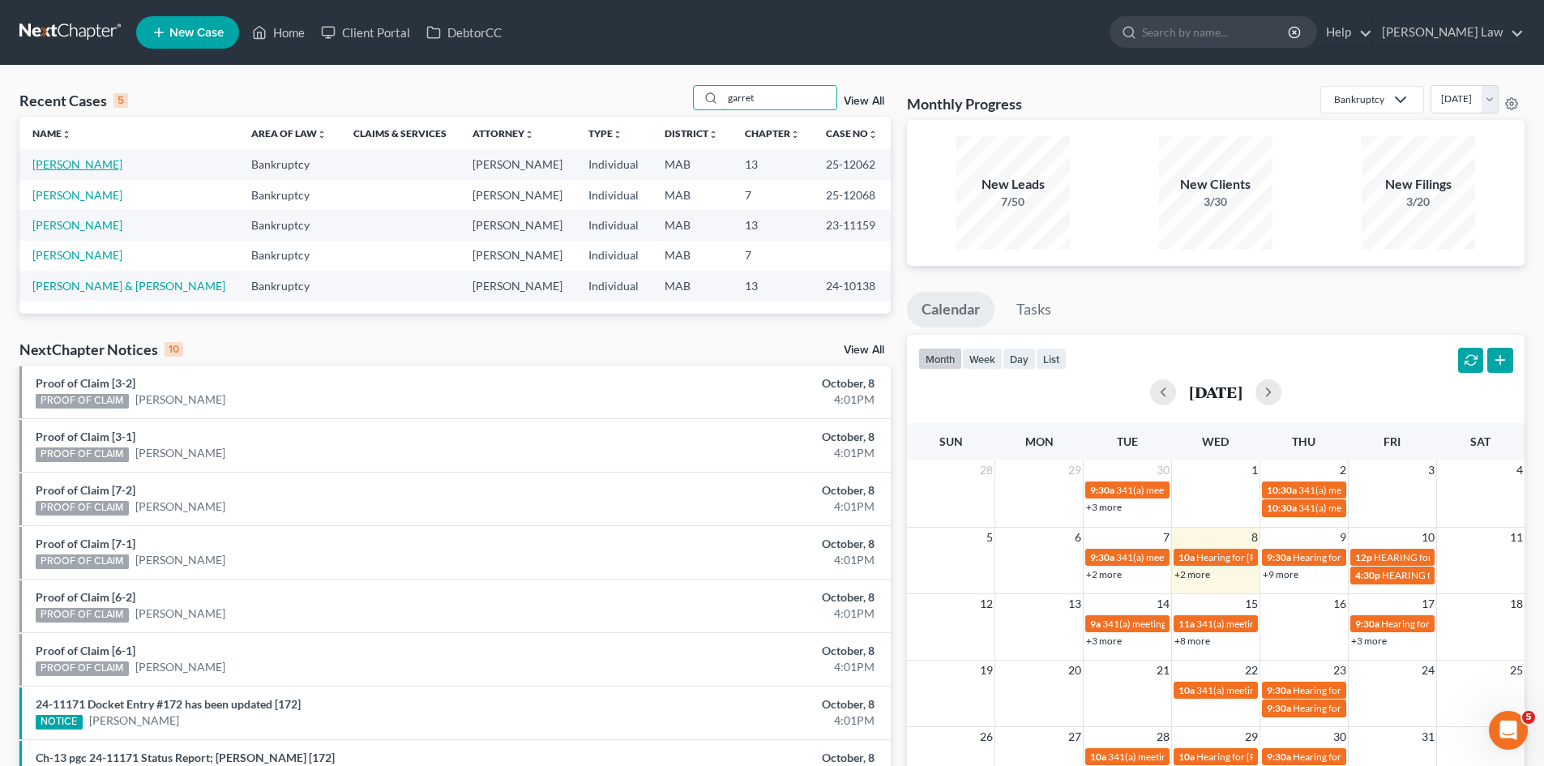
type input "garret"
click at [86, 169] on link "[PERSON_NAME]" at bounding box center [77, 164] width 90 height 14
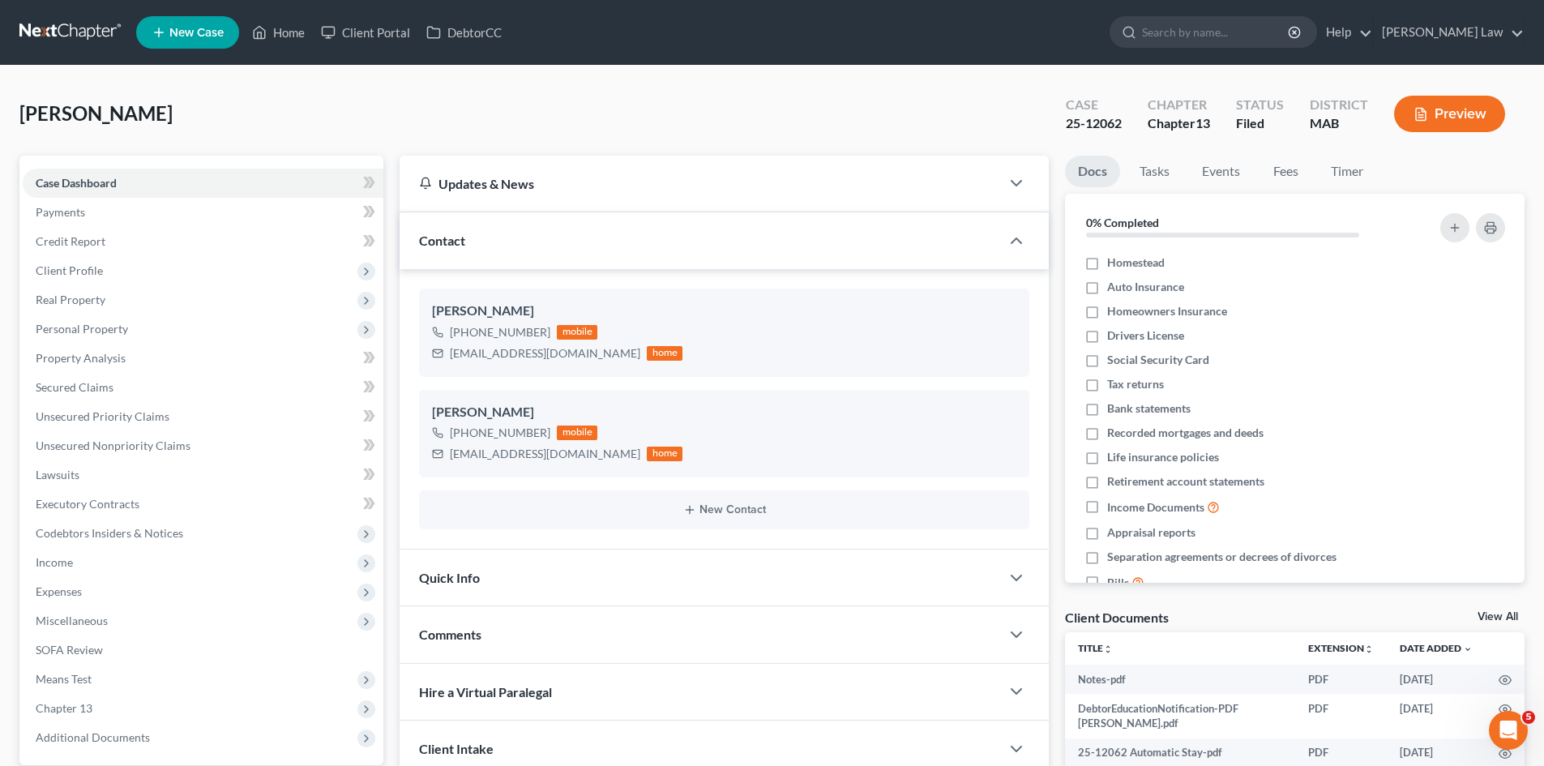
click at [1493, 609] on div "Client Documents View All" at bounding box center [1294, 620] width 459 height 23
click at [1498, 611] on link "View All" at bounding box center [1497, 616] width 41 height 11
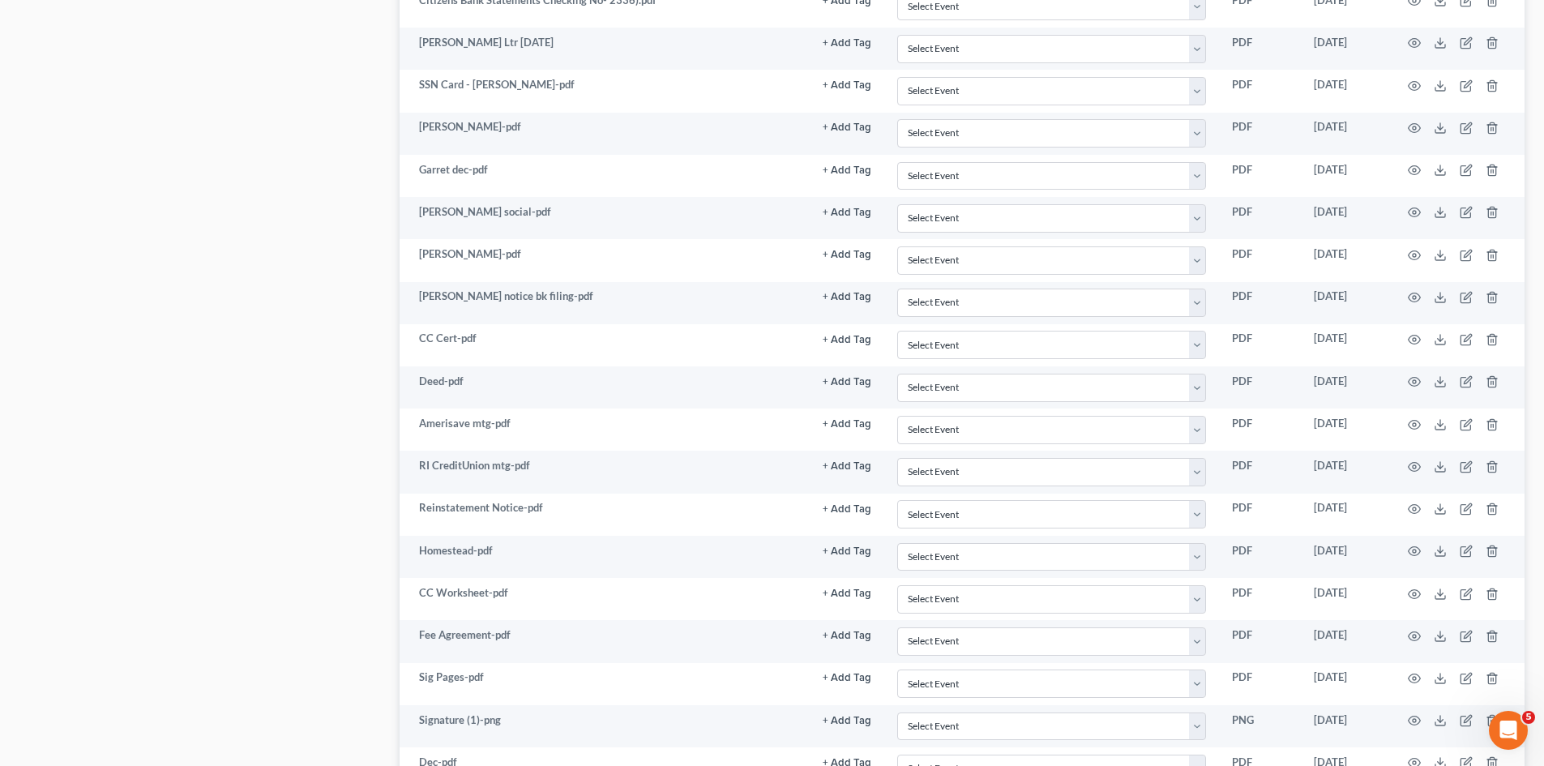
scroll to position [1630, 0]
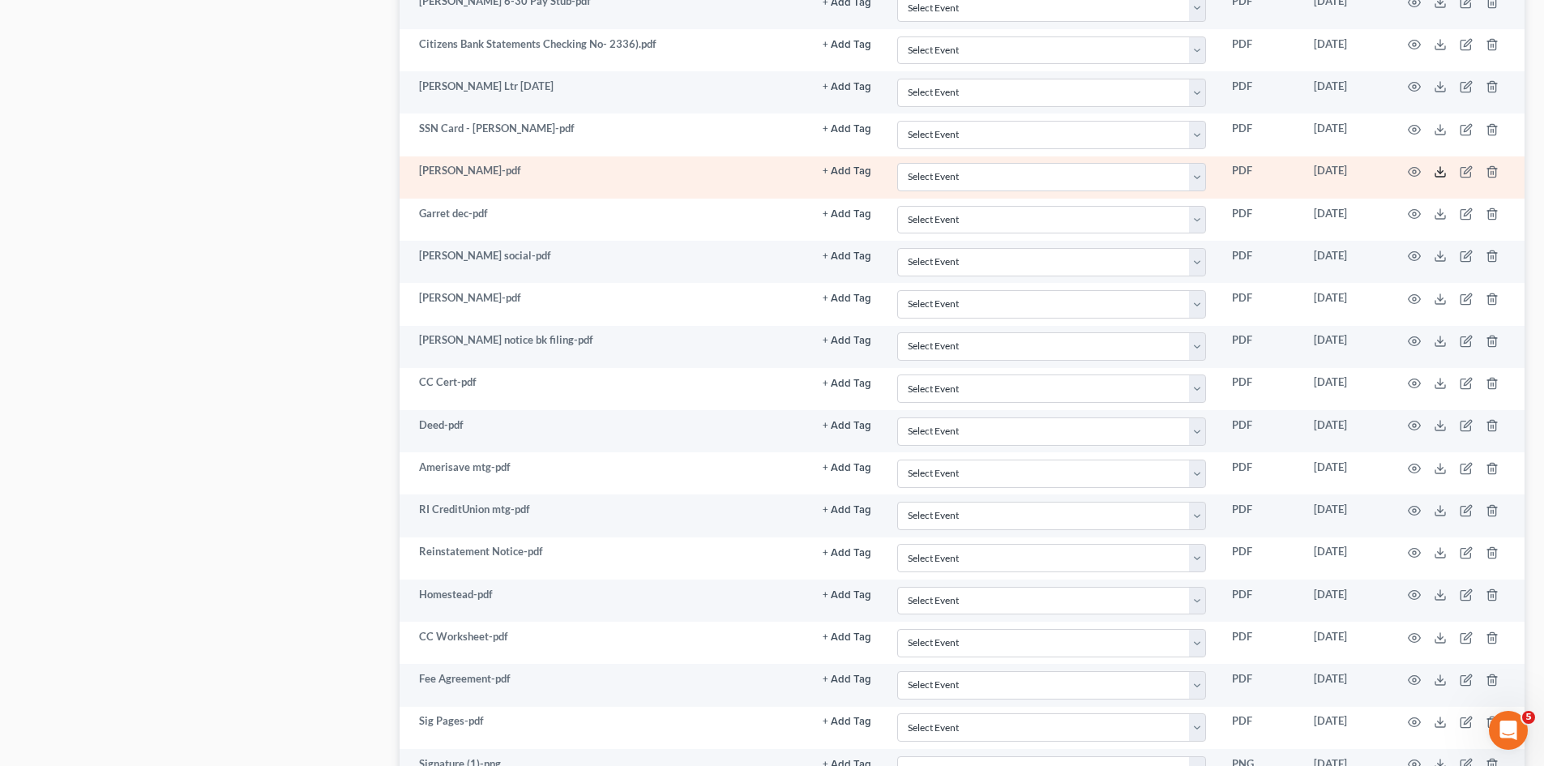
click at [1441, 171] on icon at bounding box center [1439, 171] width 13 height 13
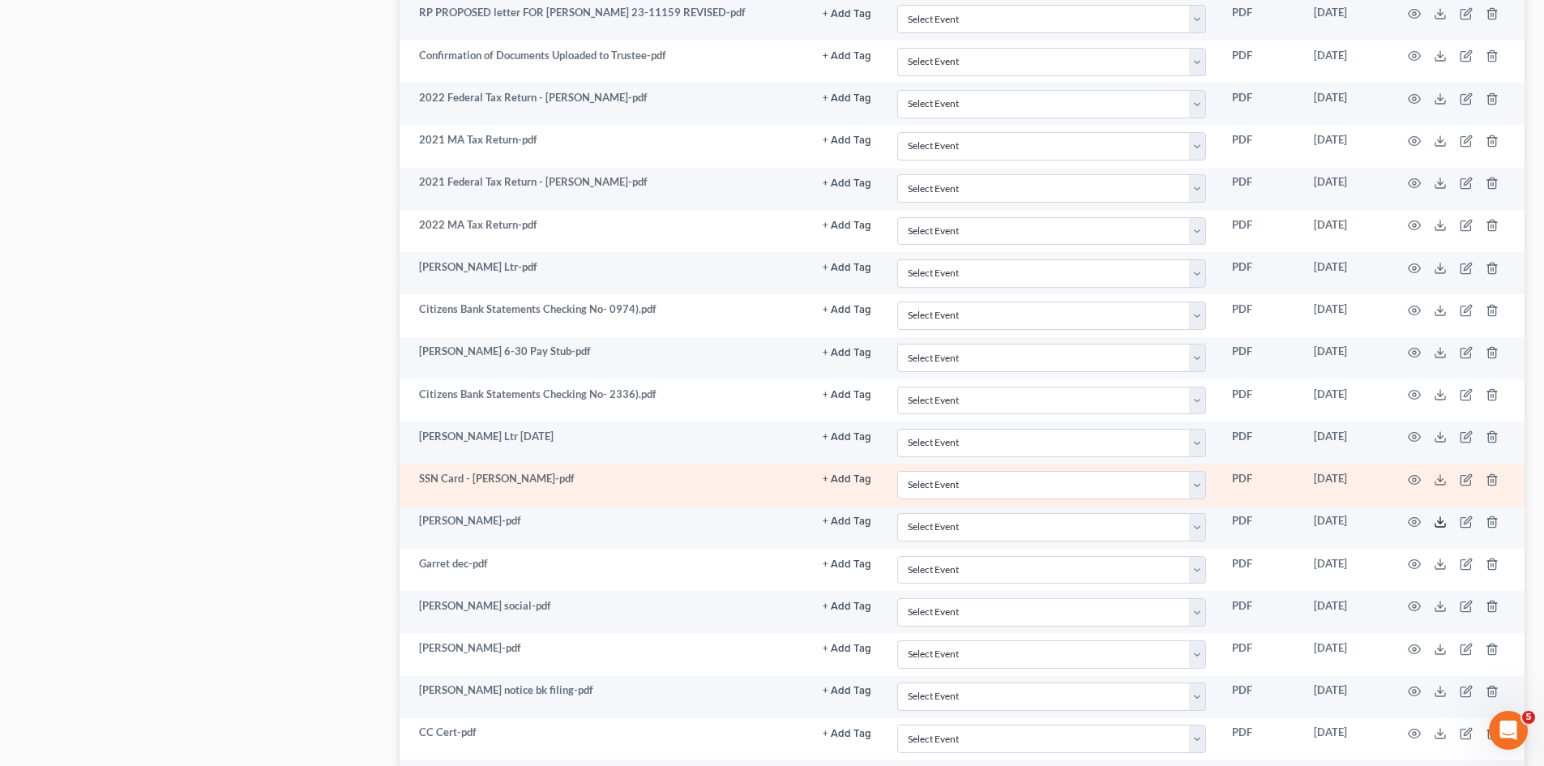
scroll to position [1225, 0]
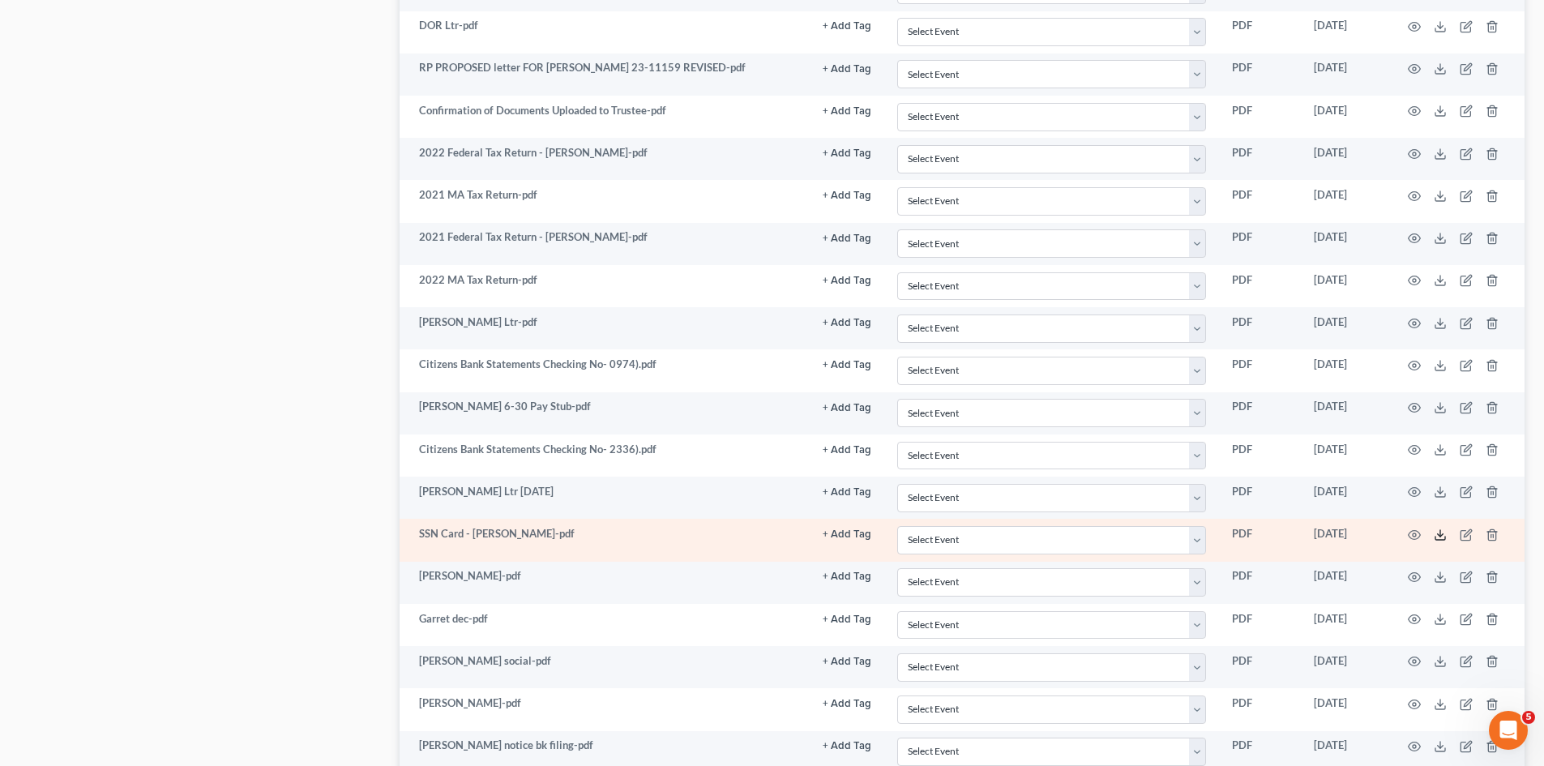
click at [1446, 537] on icon at bounding box center [1439, 534] width 13 height 13
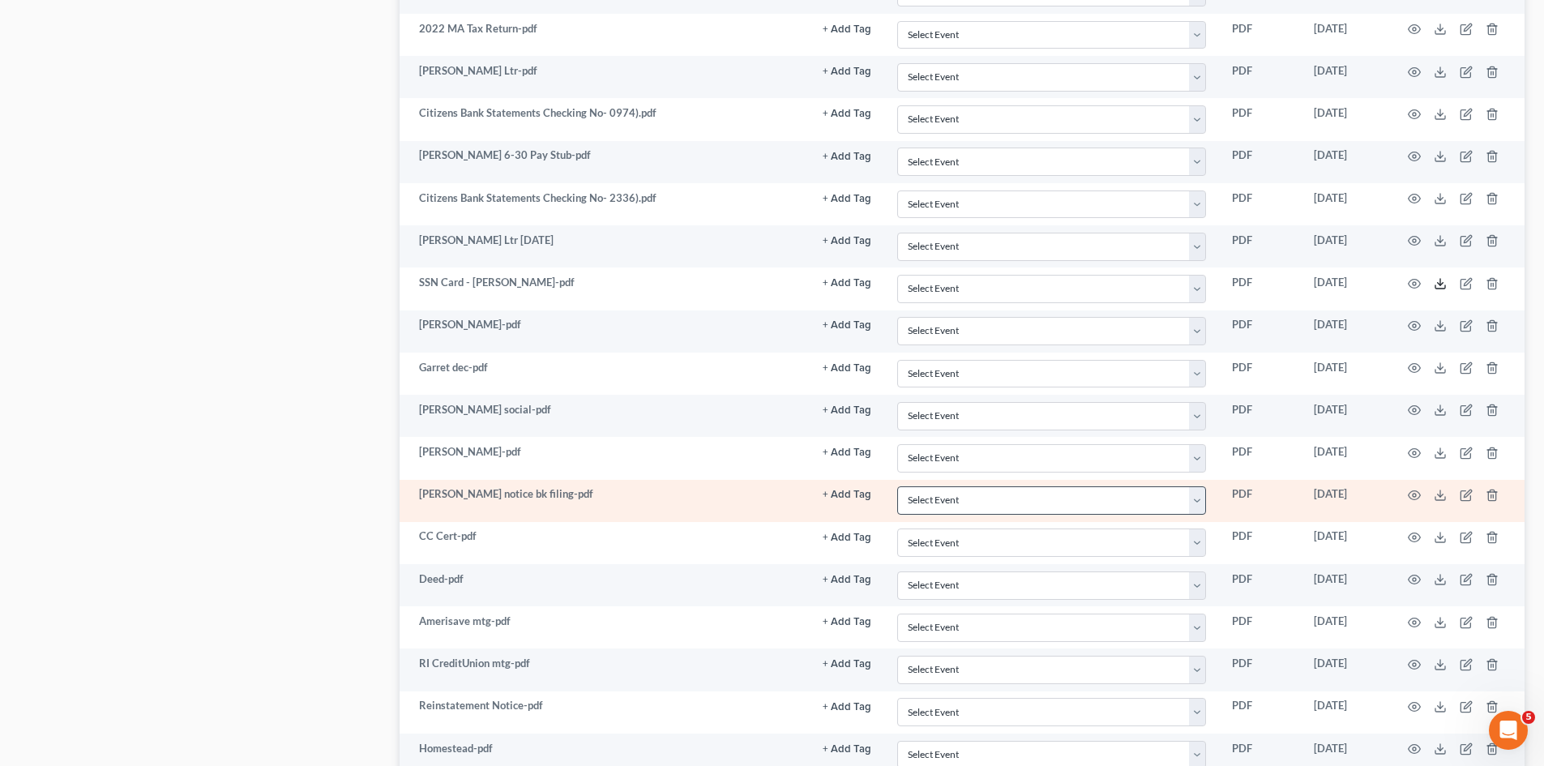
scroll to position [1495, 0]
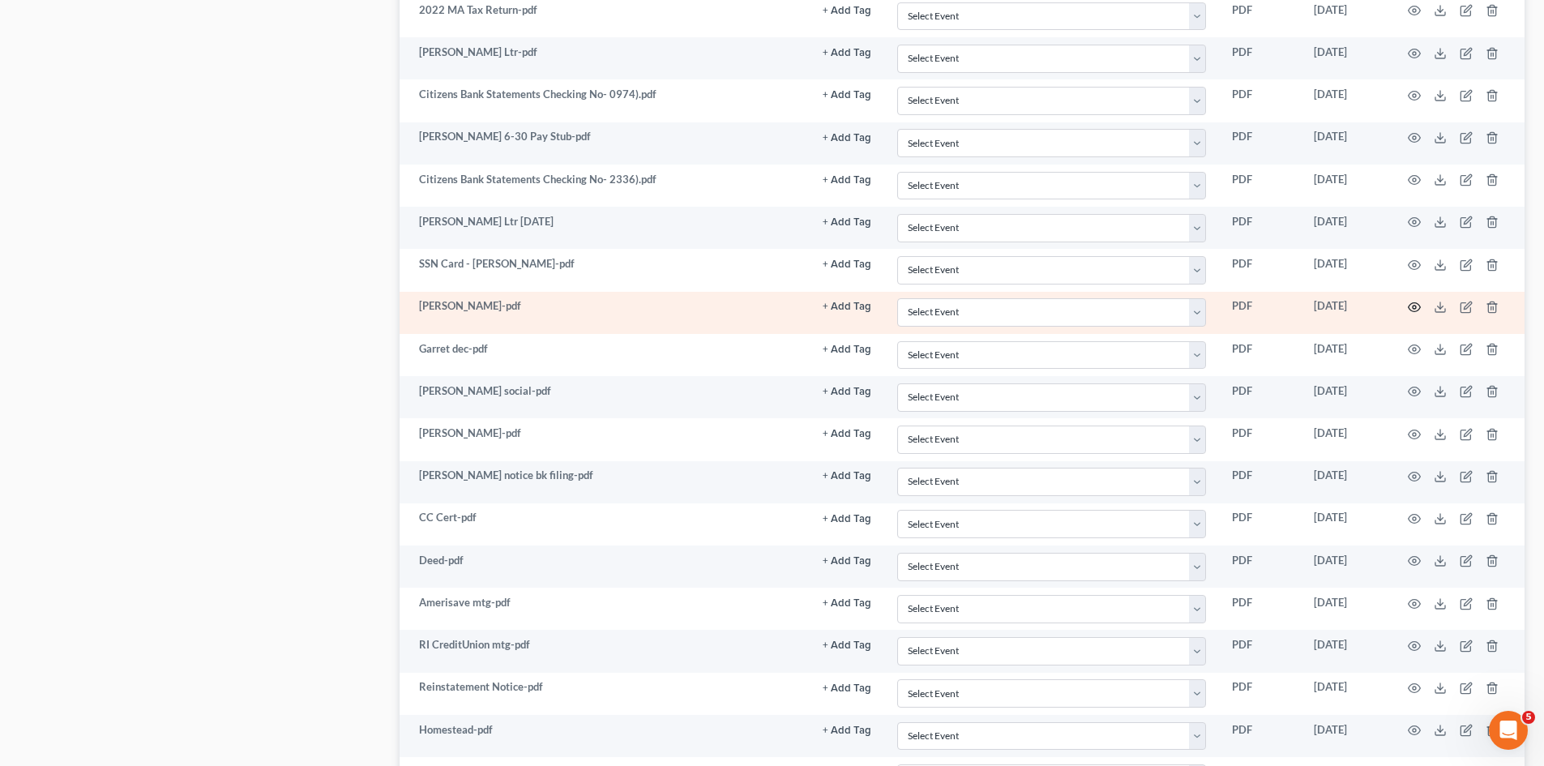
click at [1411, 307] on icon "button" at bounding box center [1414, 307] width 13 height 13
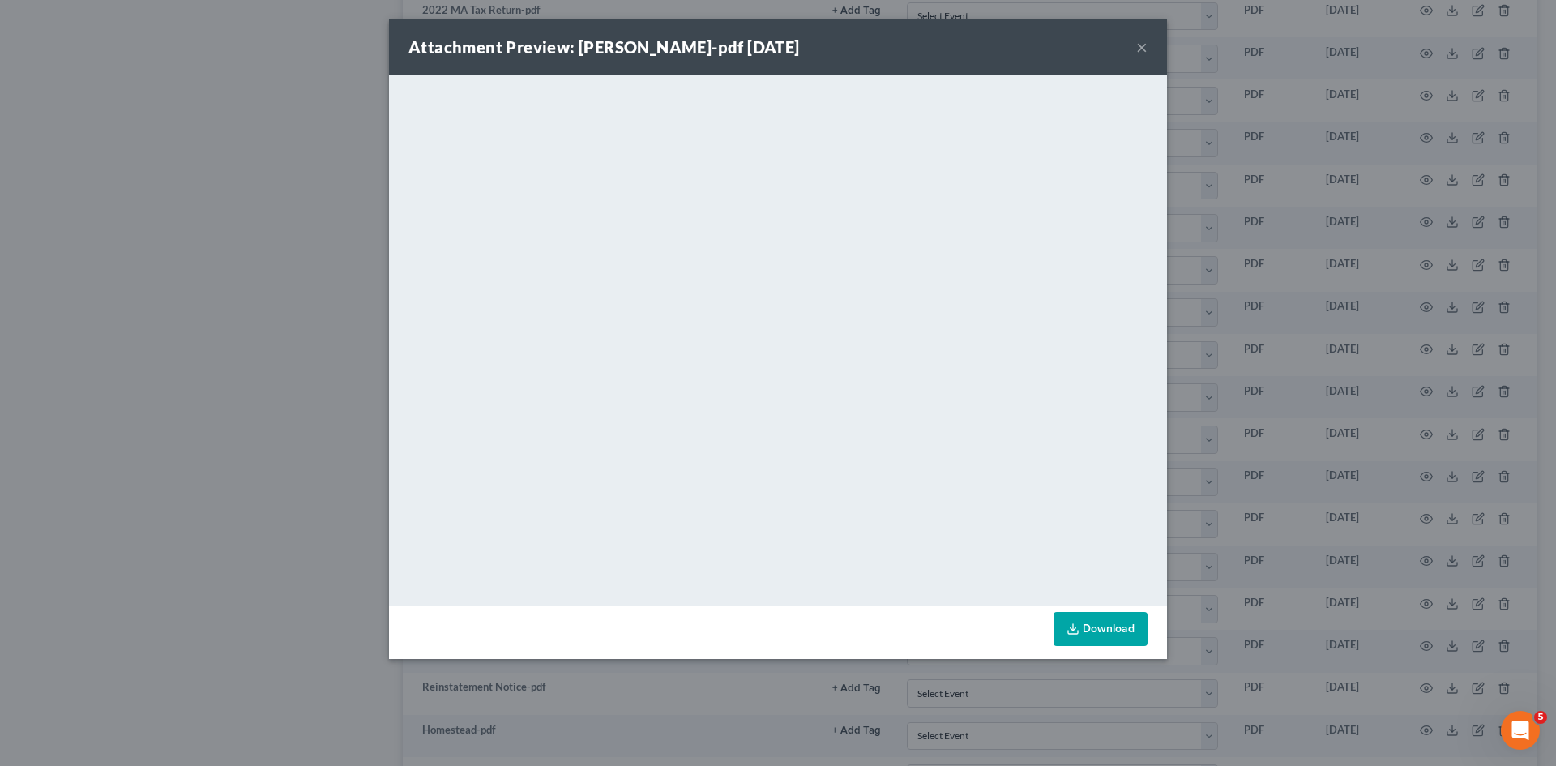
click at [357, 311] on div "Attachment Preview: DL - Garrett-pdf 09/29/2025 × <object ng-attr-data='https:/…" at bounding box center [778, 383] width 1556 height 766
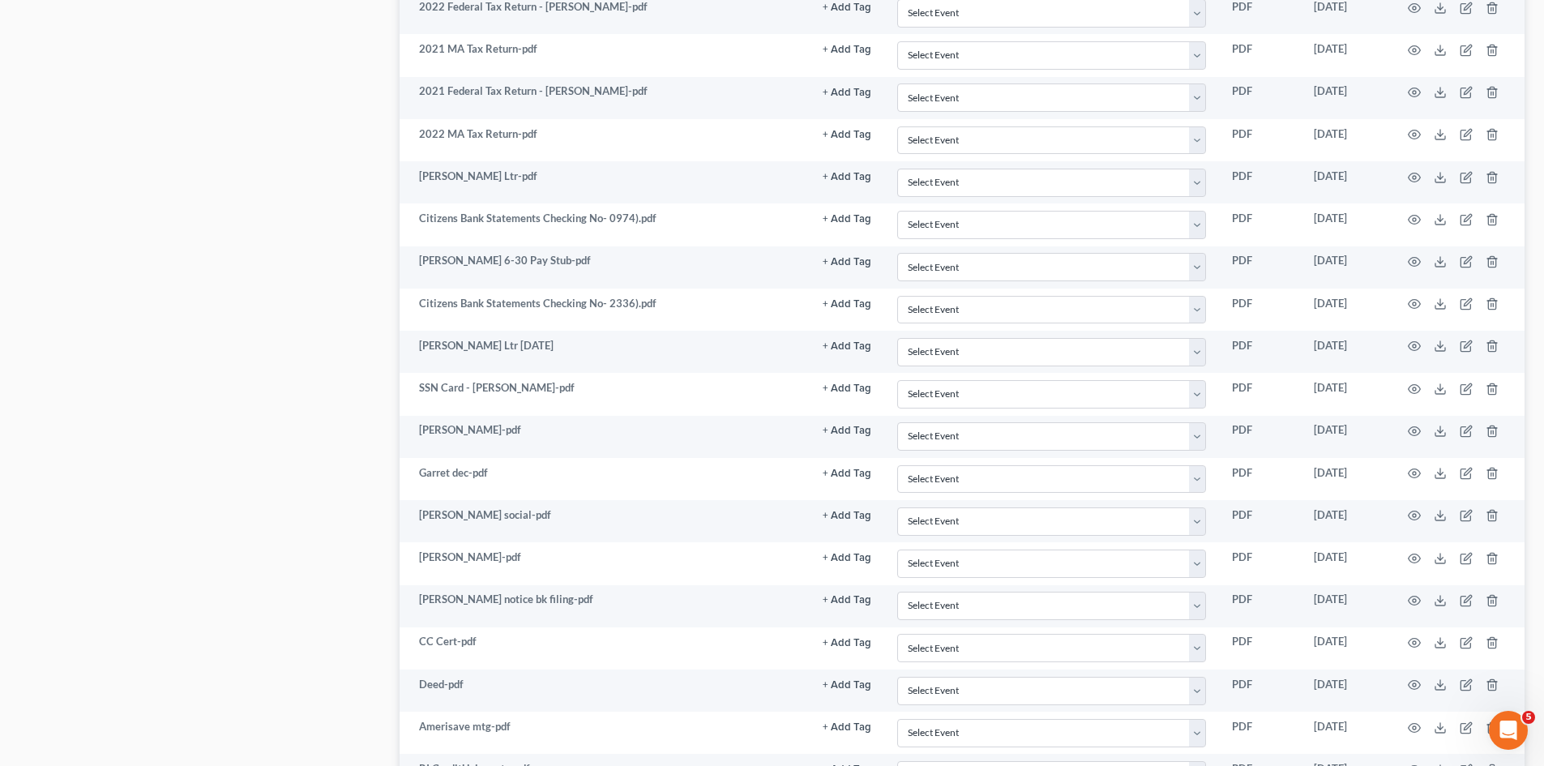
scroll to position [1225, 0]
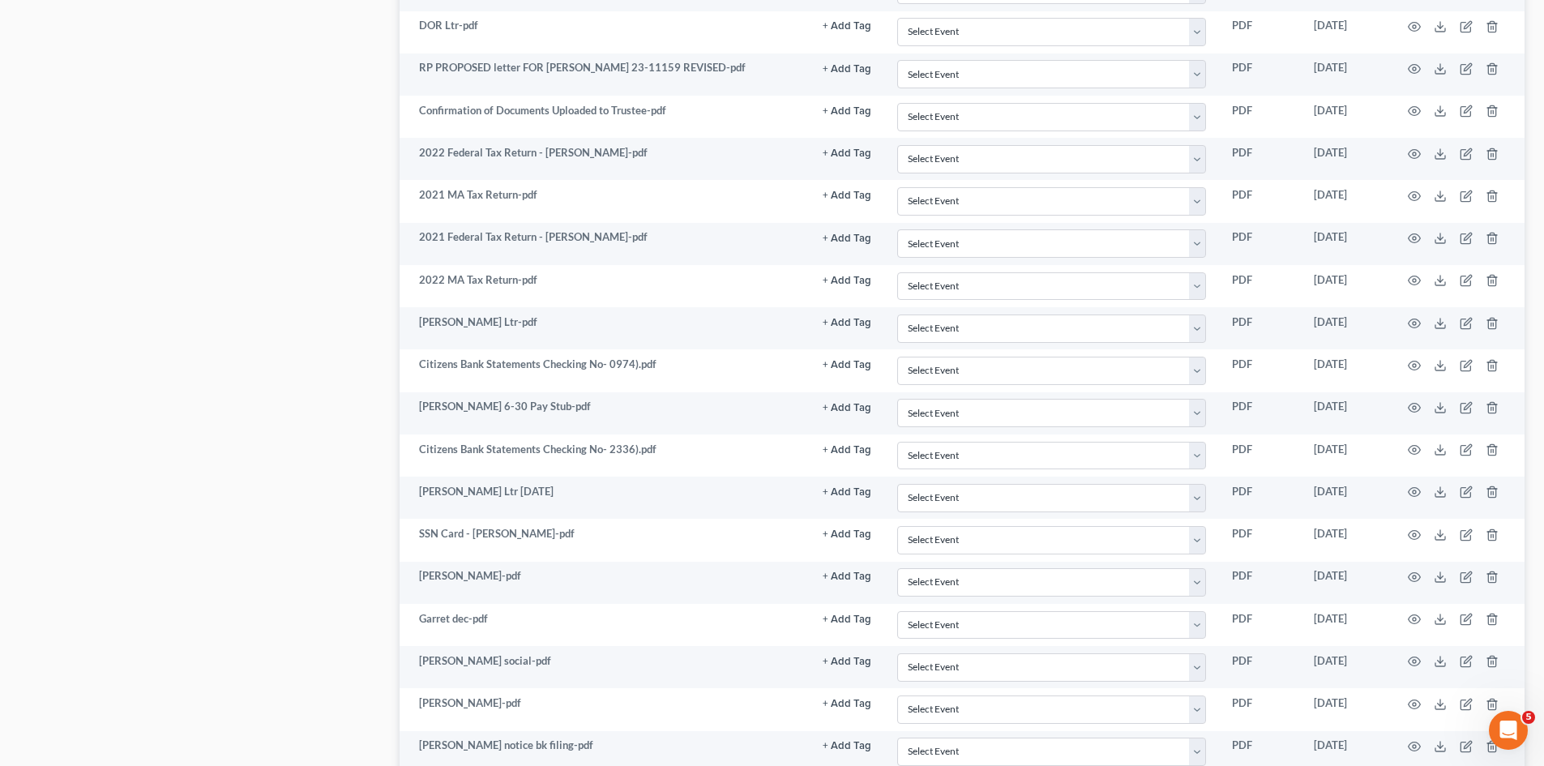
click at [327, 384] on div "Case Dashboard Payments Invoices Payments Payments Credit Report Client Profile" at bounding box center [201, 222] width 380 height 2585
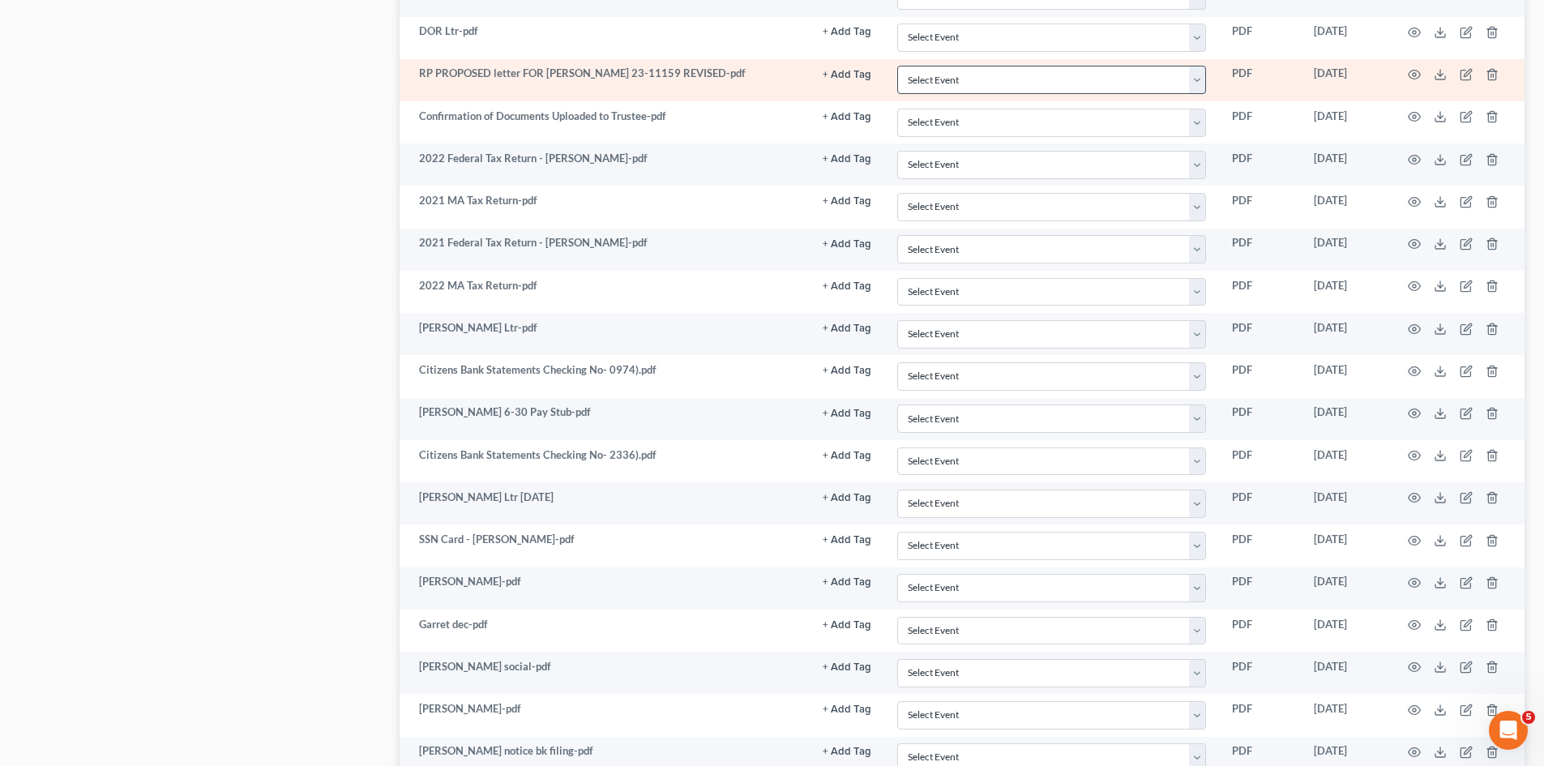
scroll to position [1402, 0]
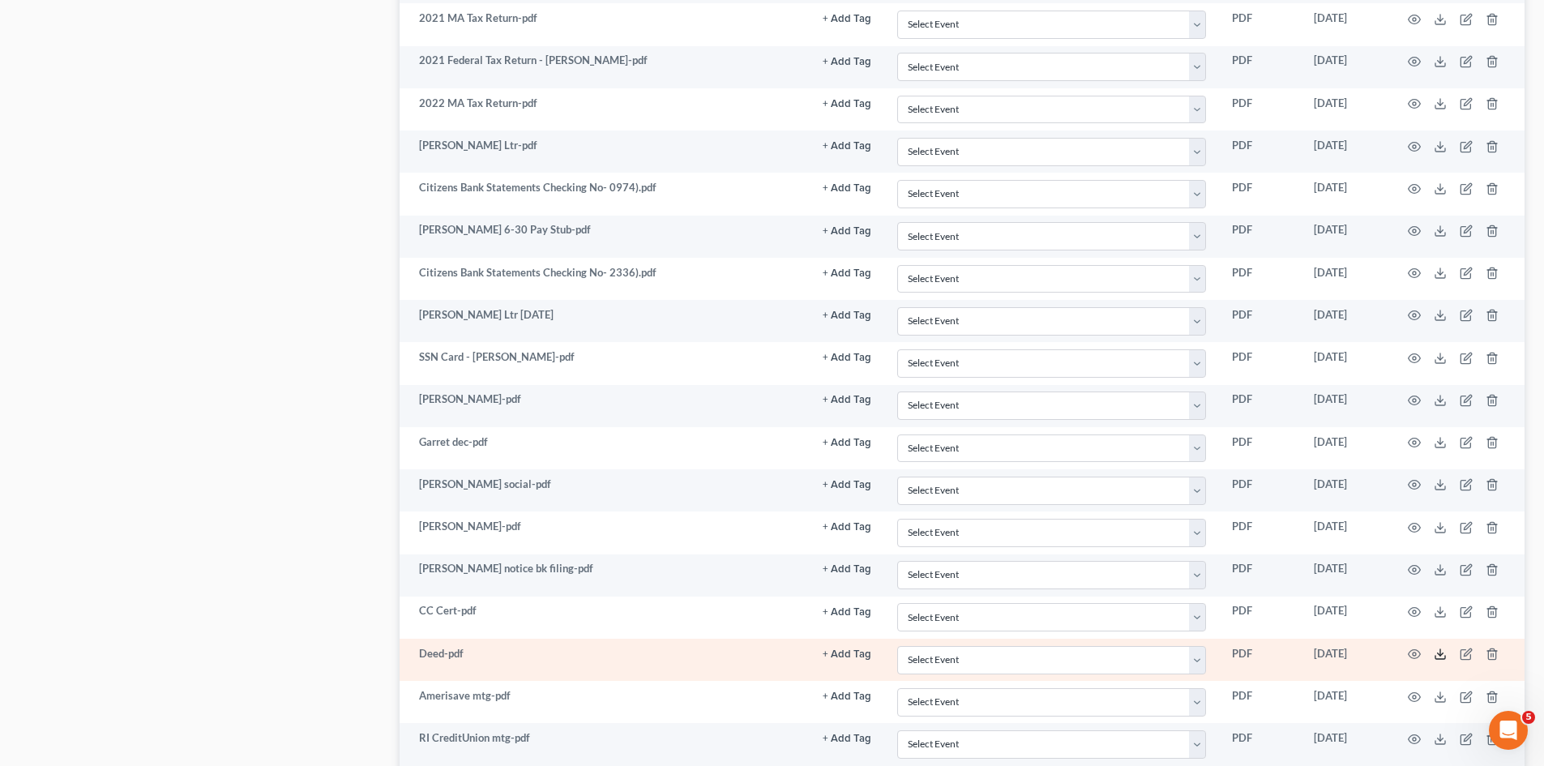
click at [1439, 659] on icon at bounding box center [1440, 657] width 10 height 3
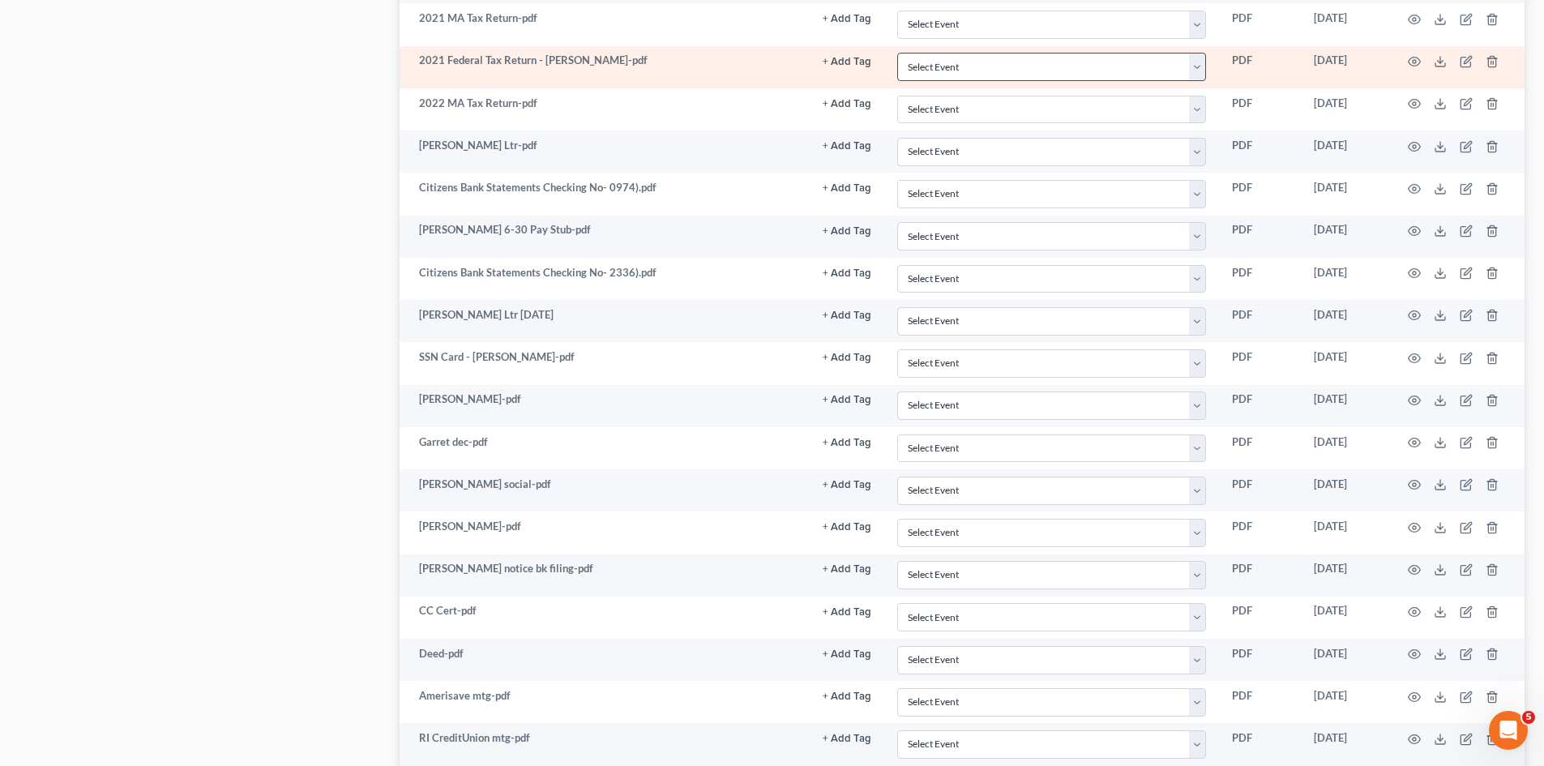
scroll to position [1841, 0]
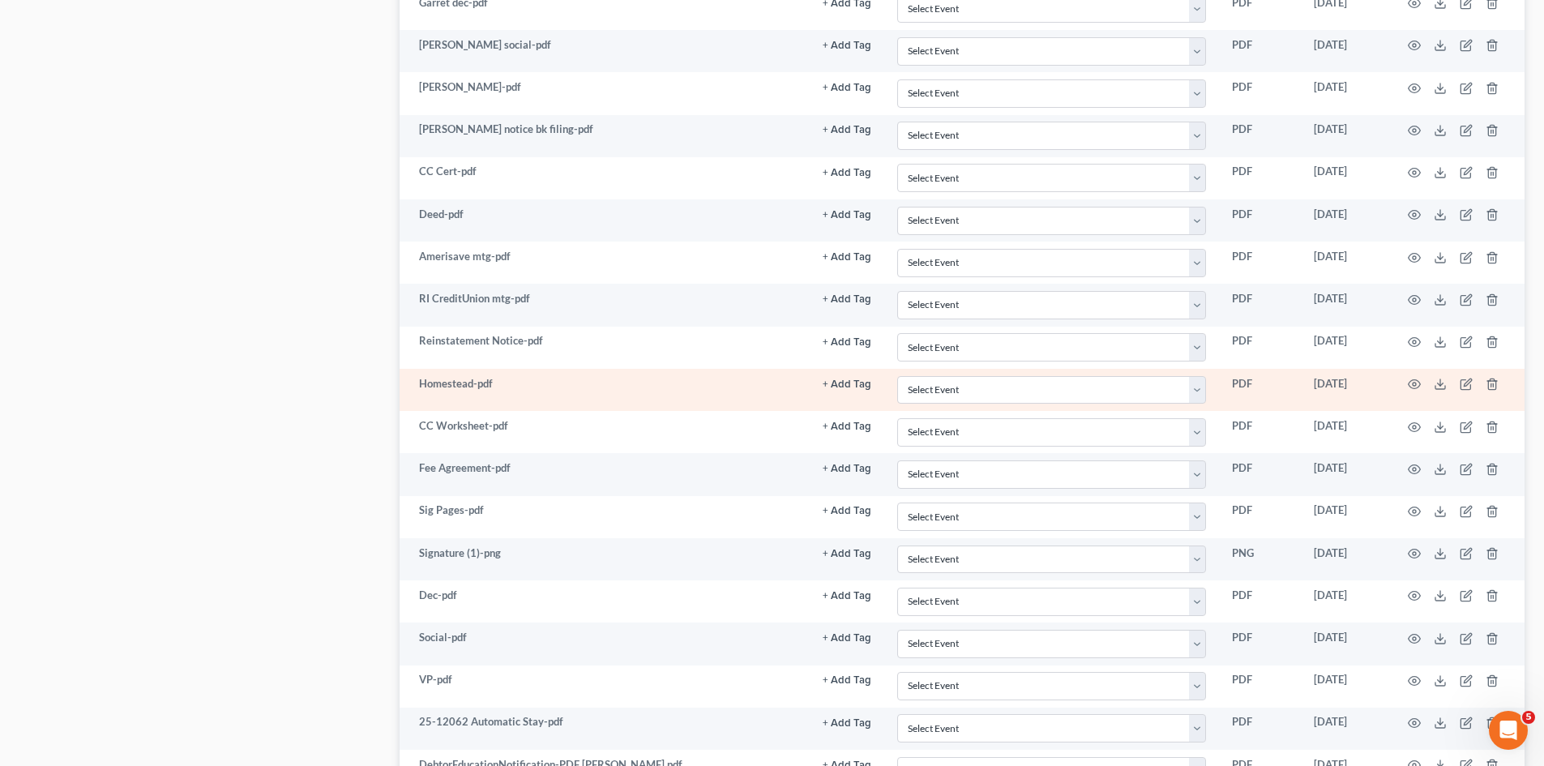
click at [1447, 387] on td at bounding box center [1456, 390] width 136 height 42
click at [1445, 385] on icon at bounding box center [1439, 384] width 13 height 13
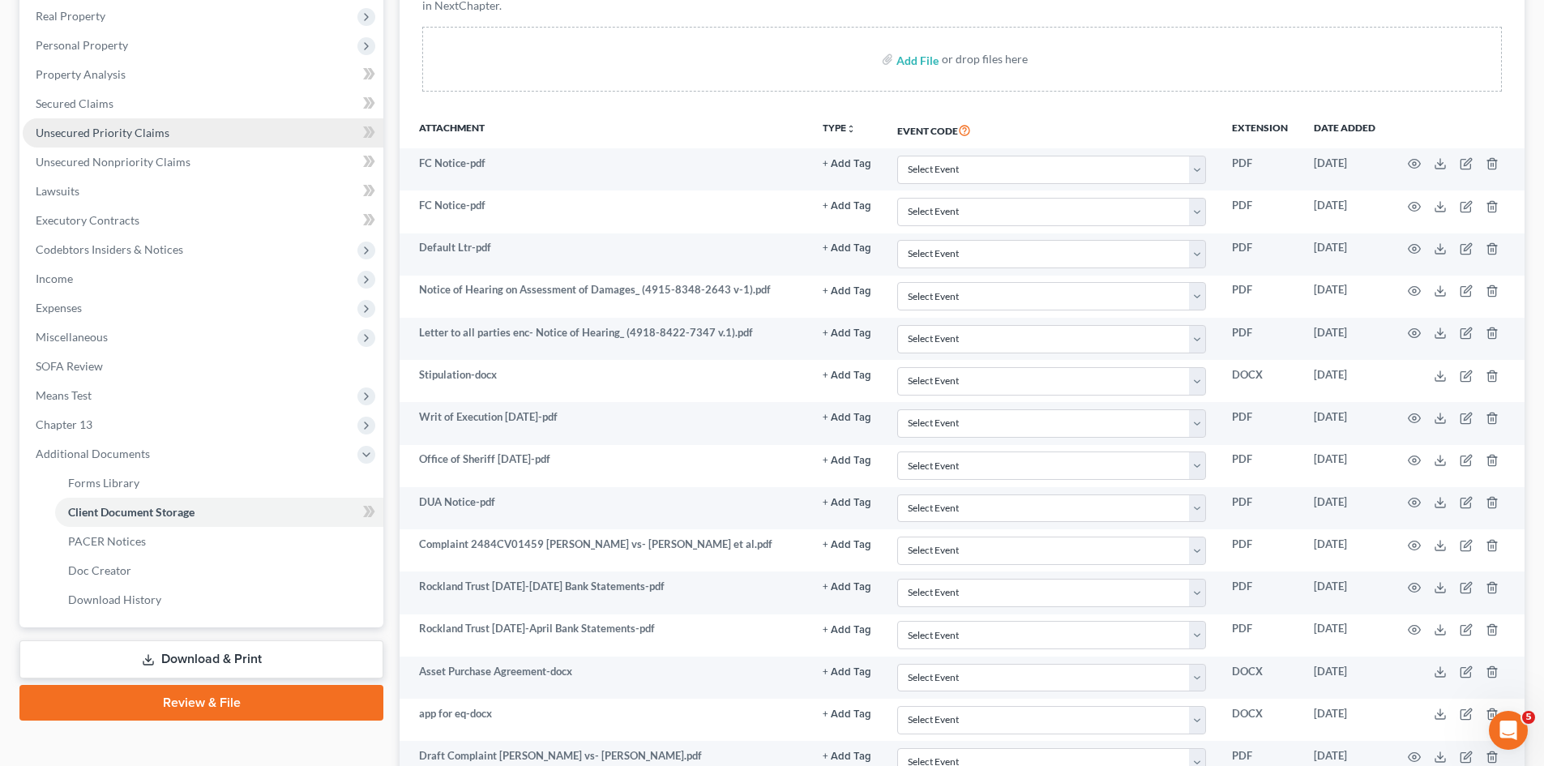
scroll to position [145, 0]
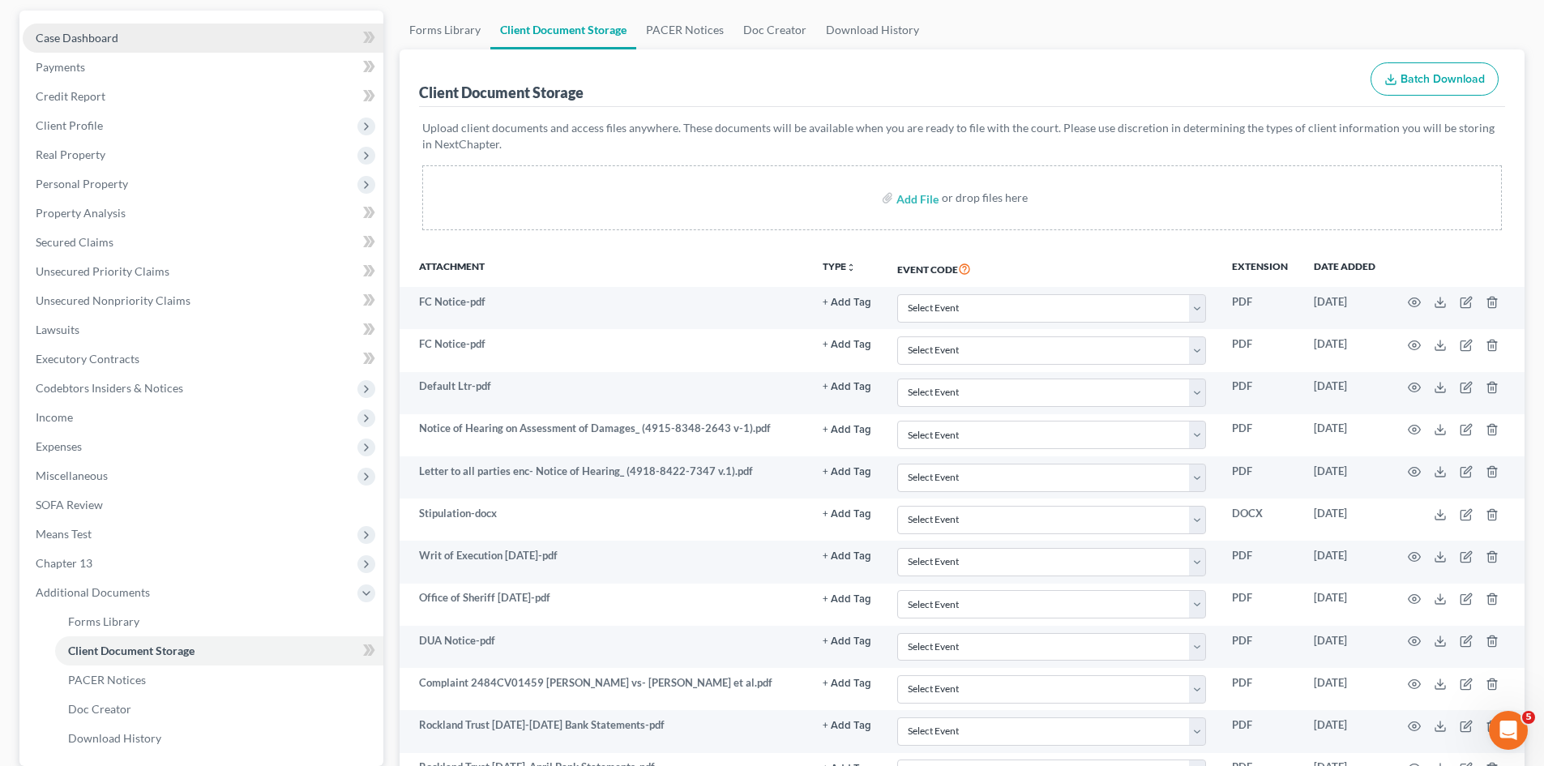
click at [97, 34] on span "Case Dashboard" at bounding box center [77, 38] width 83 height 14
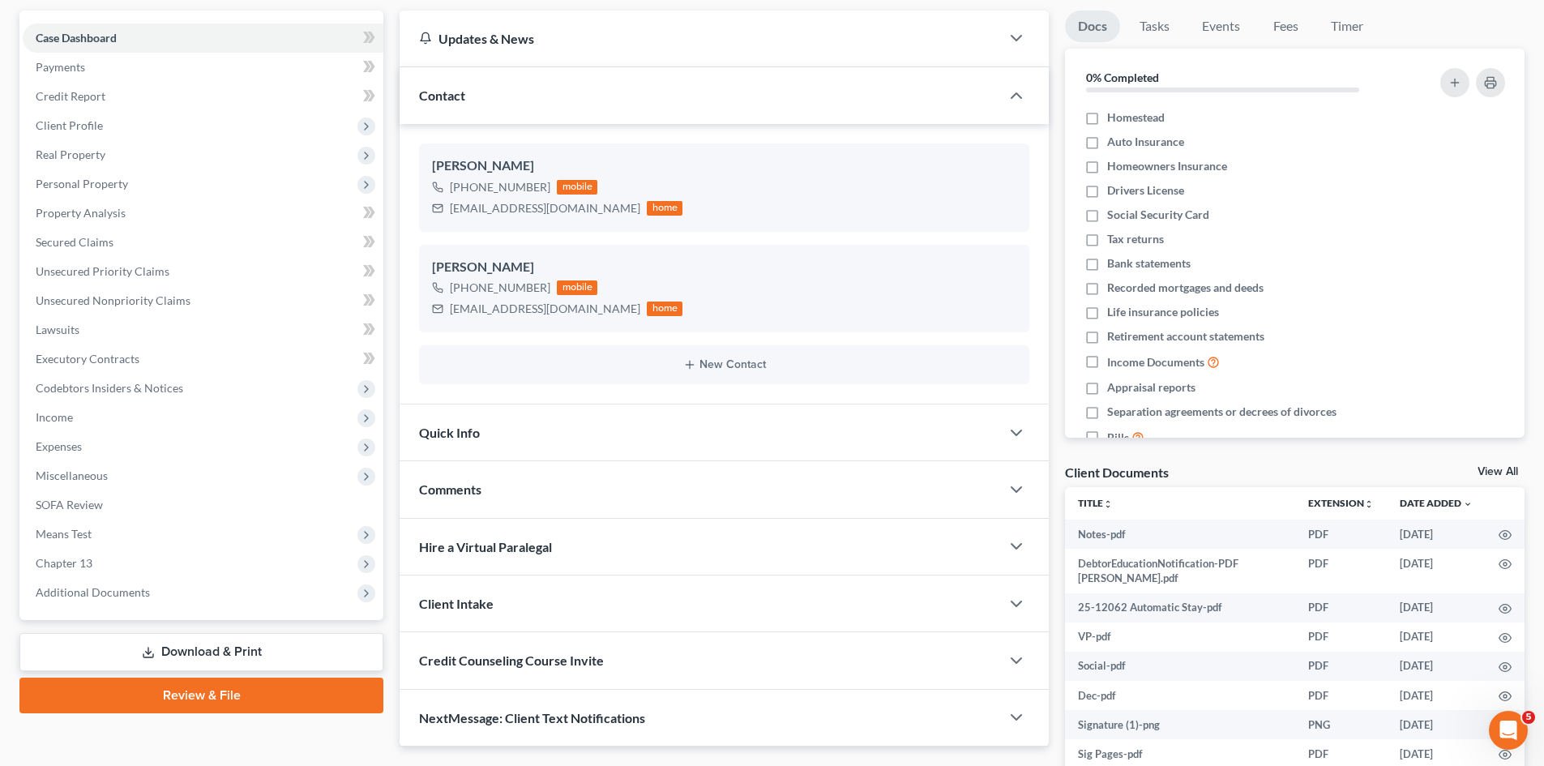
scroll to position [278, 0]
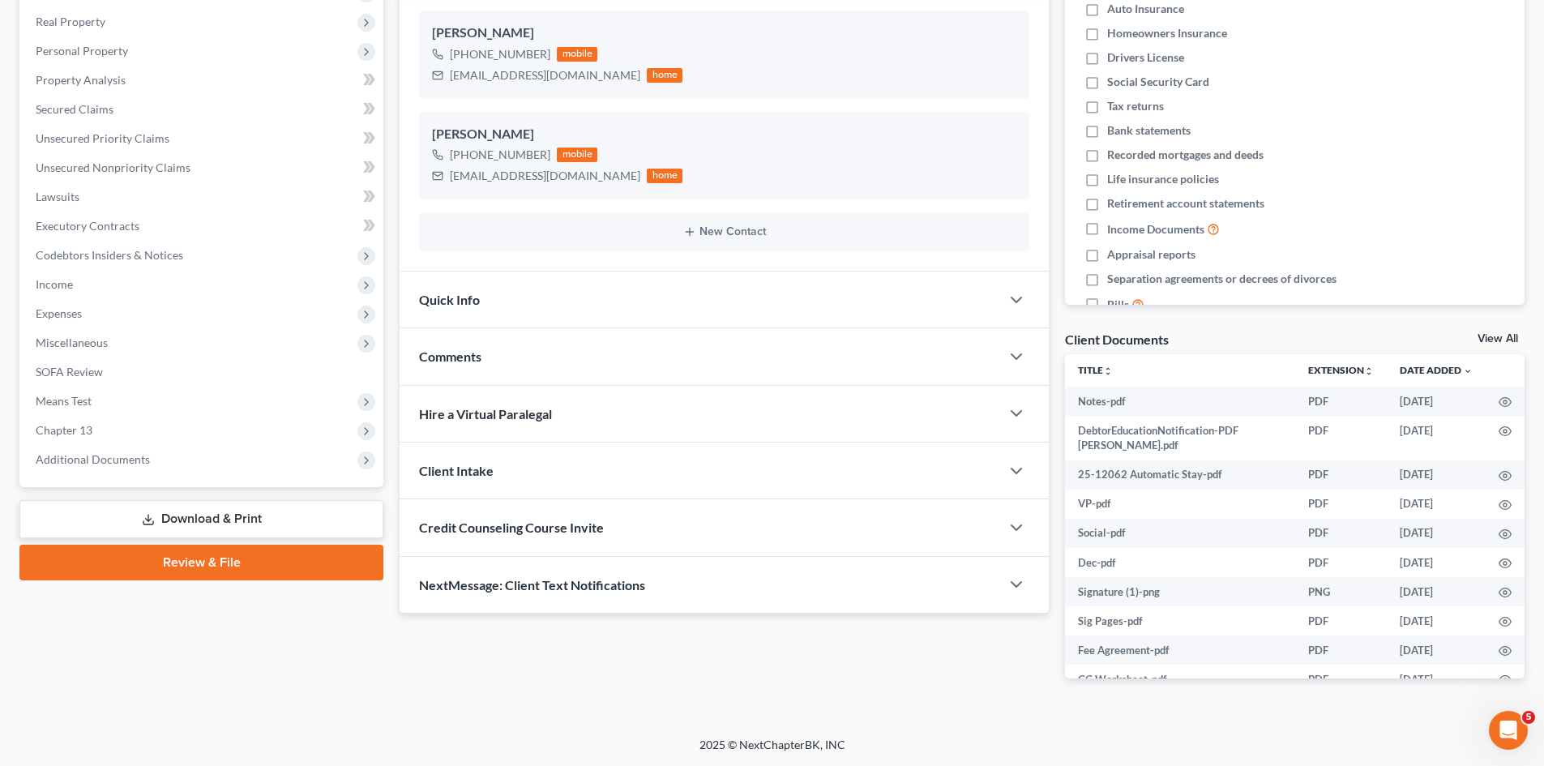
click at [598, 362] on div "Comments" at bounding box center [699, 356] width 600 height 56
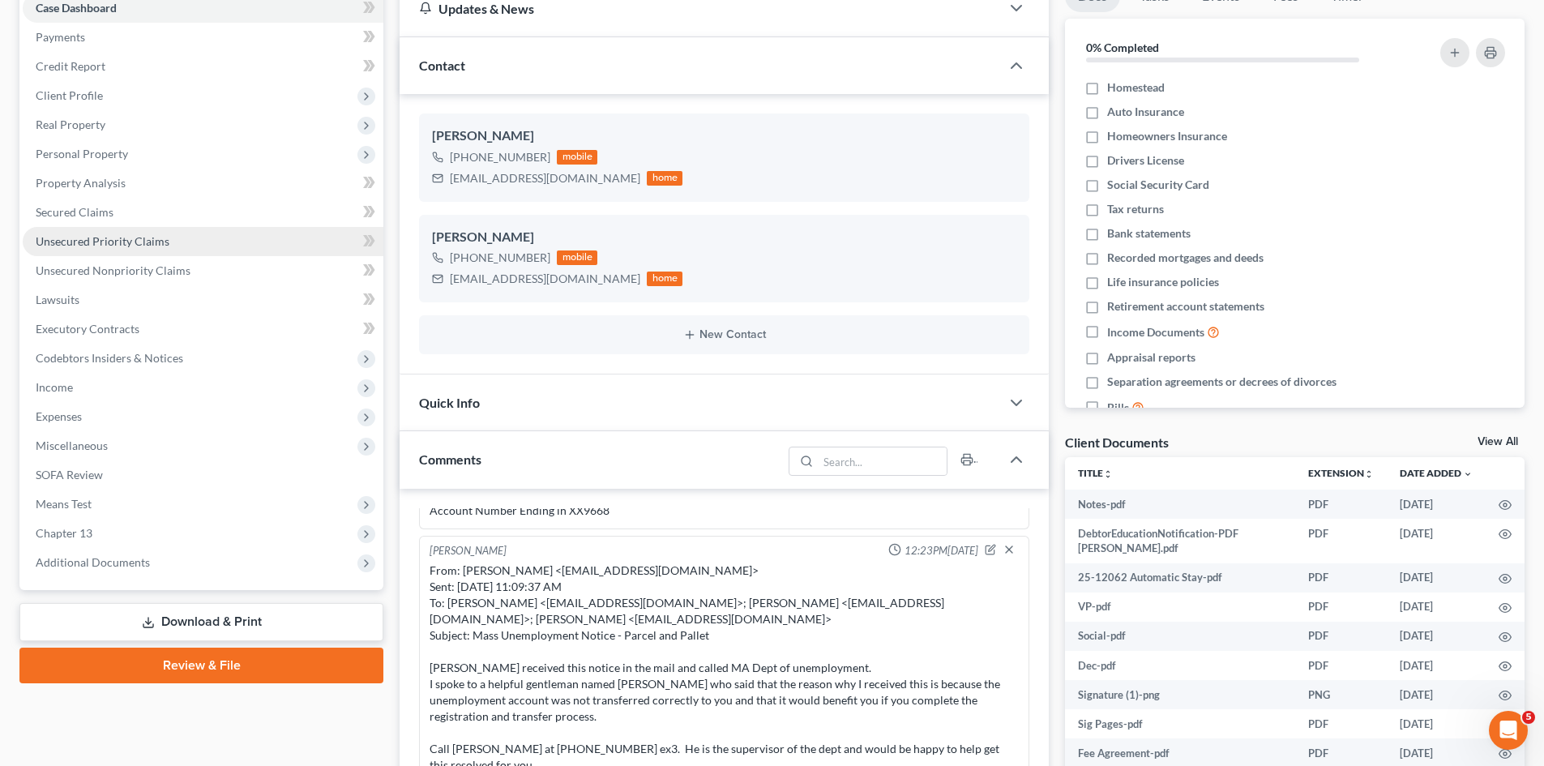
scroll to position [143, 0]
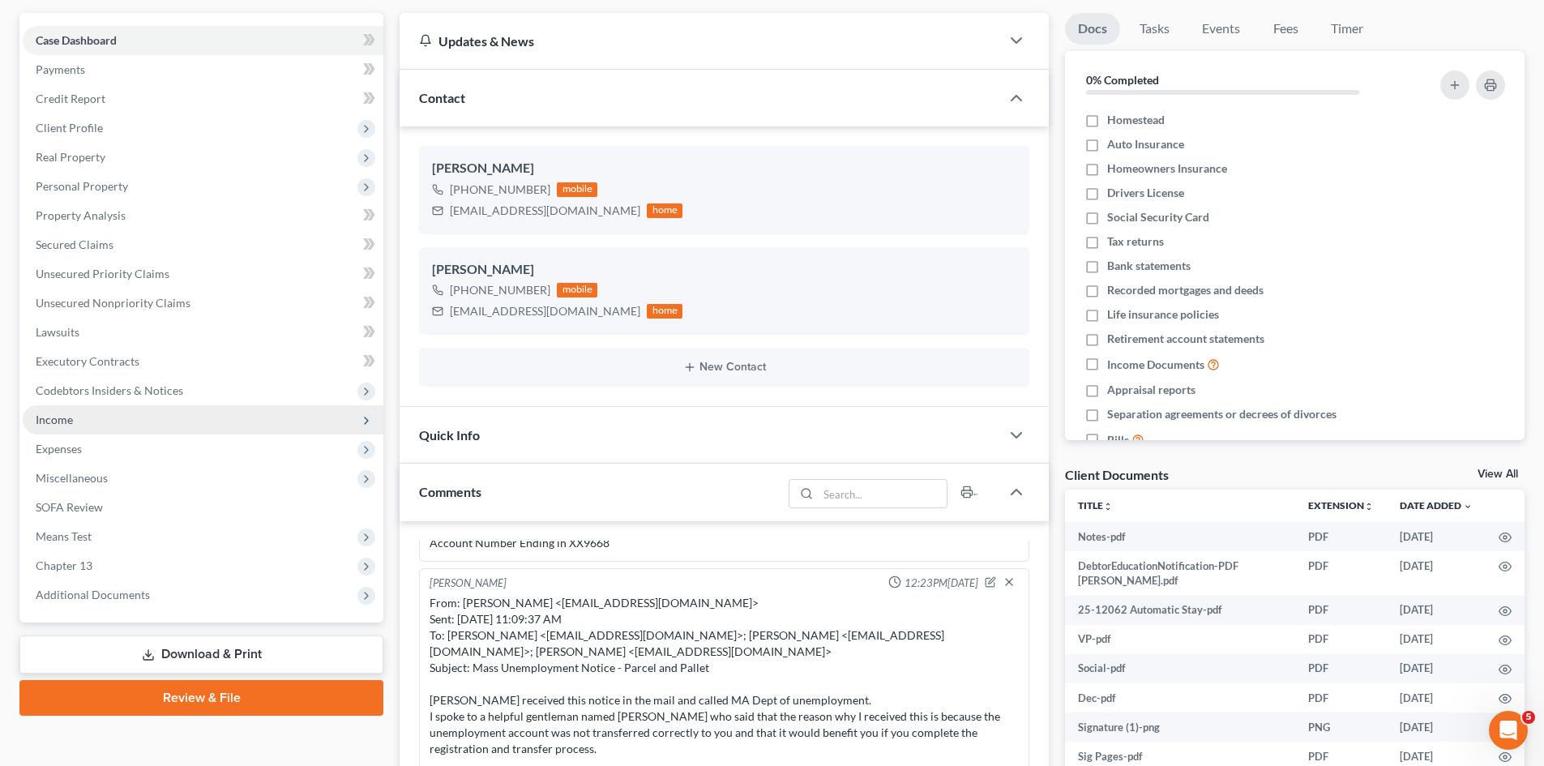
click at [100, 423] on span "Income" at bounding box center [203, 419] width 361 height 29
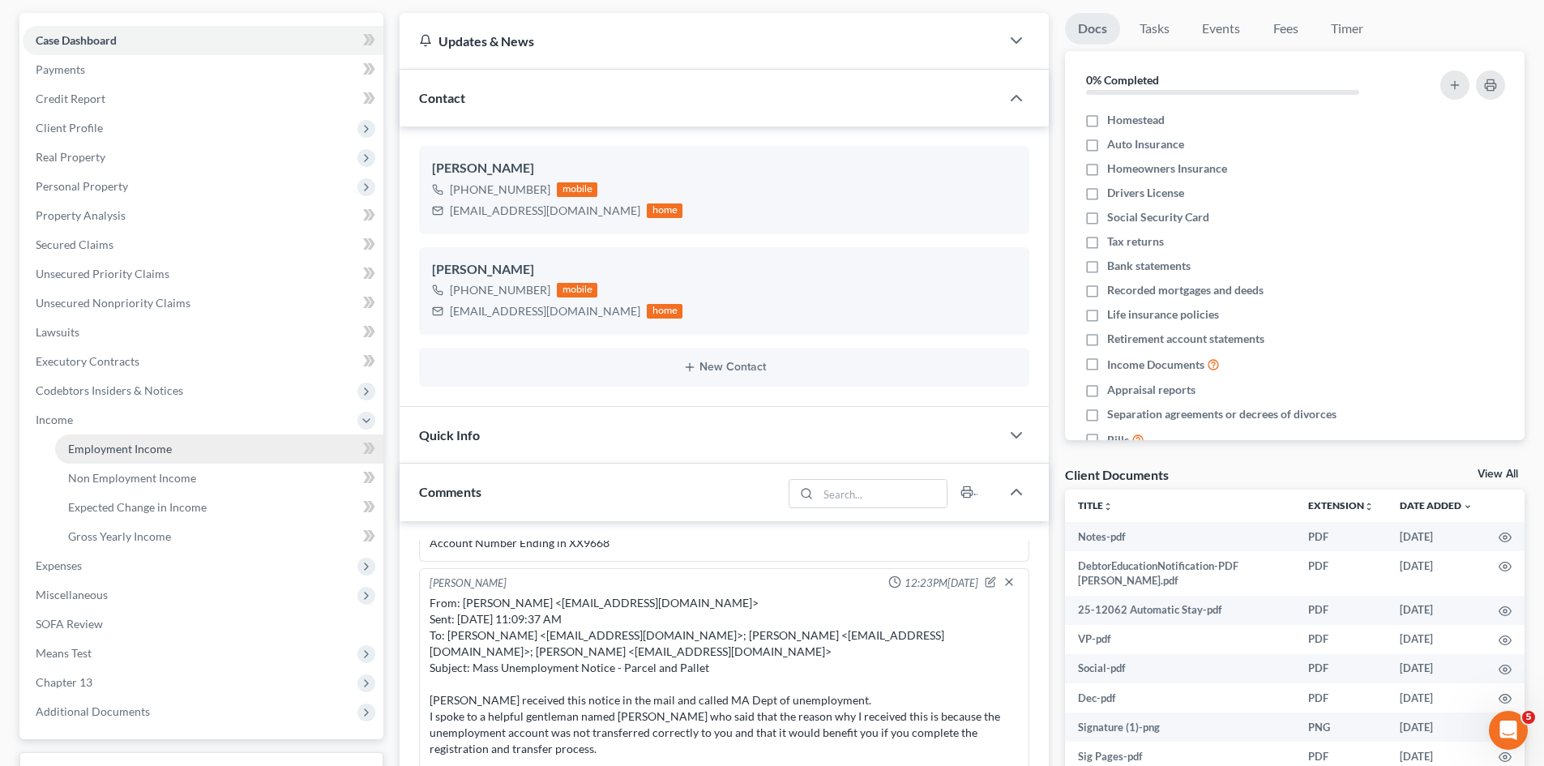
click at [132, 449] on span "Employment Income" at bounding box center [120, 449] width 104 height 14
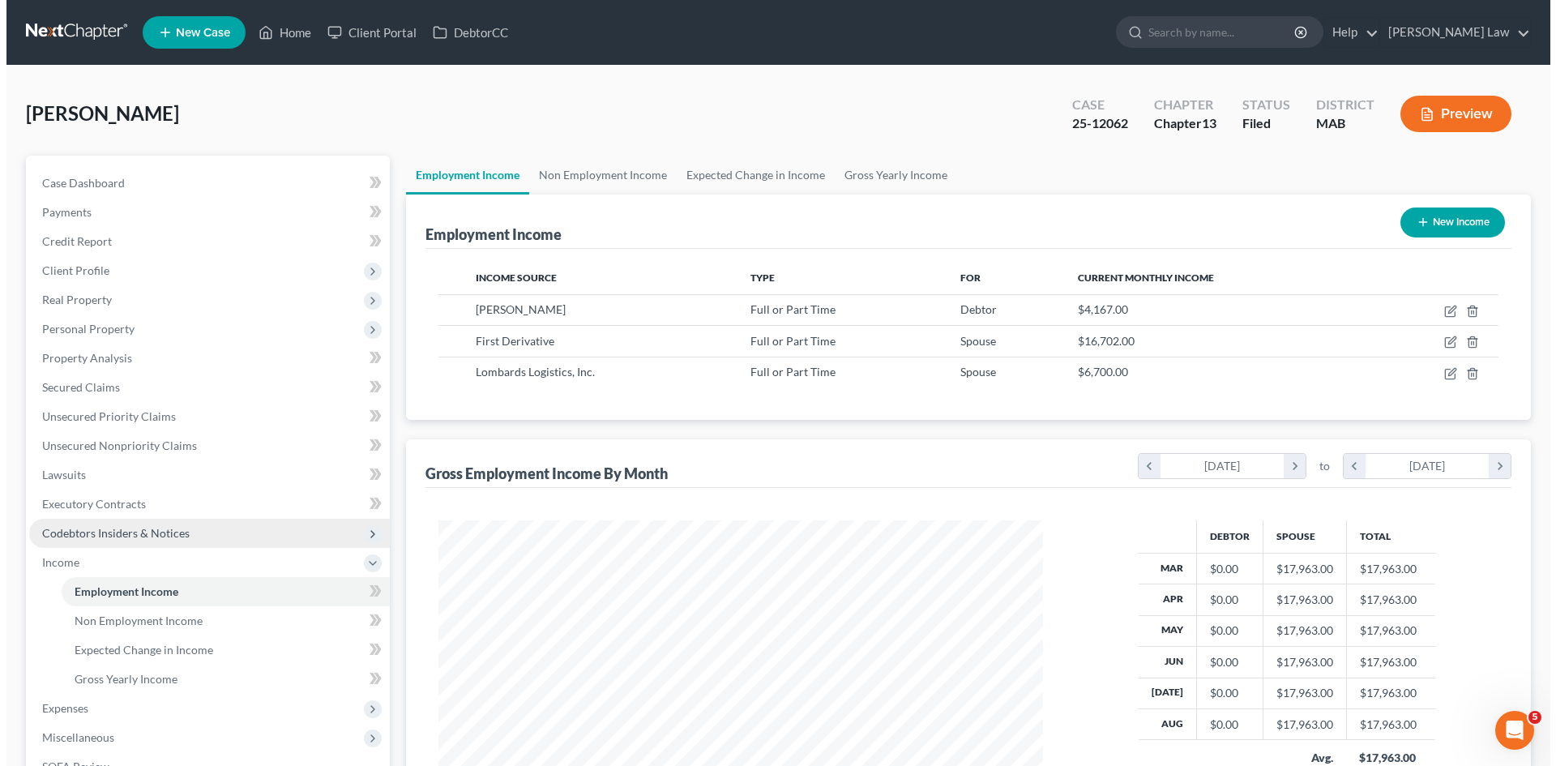
scroll to position [302, 637]
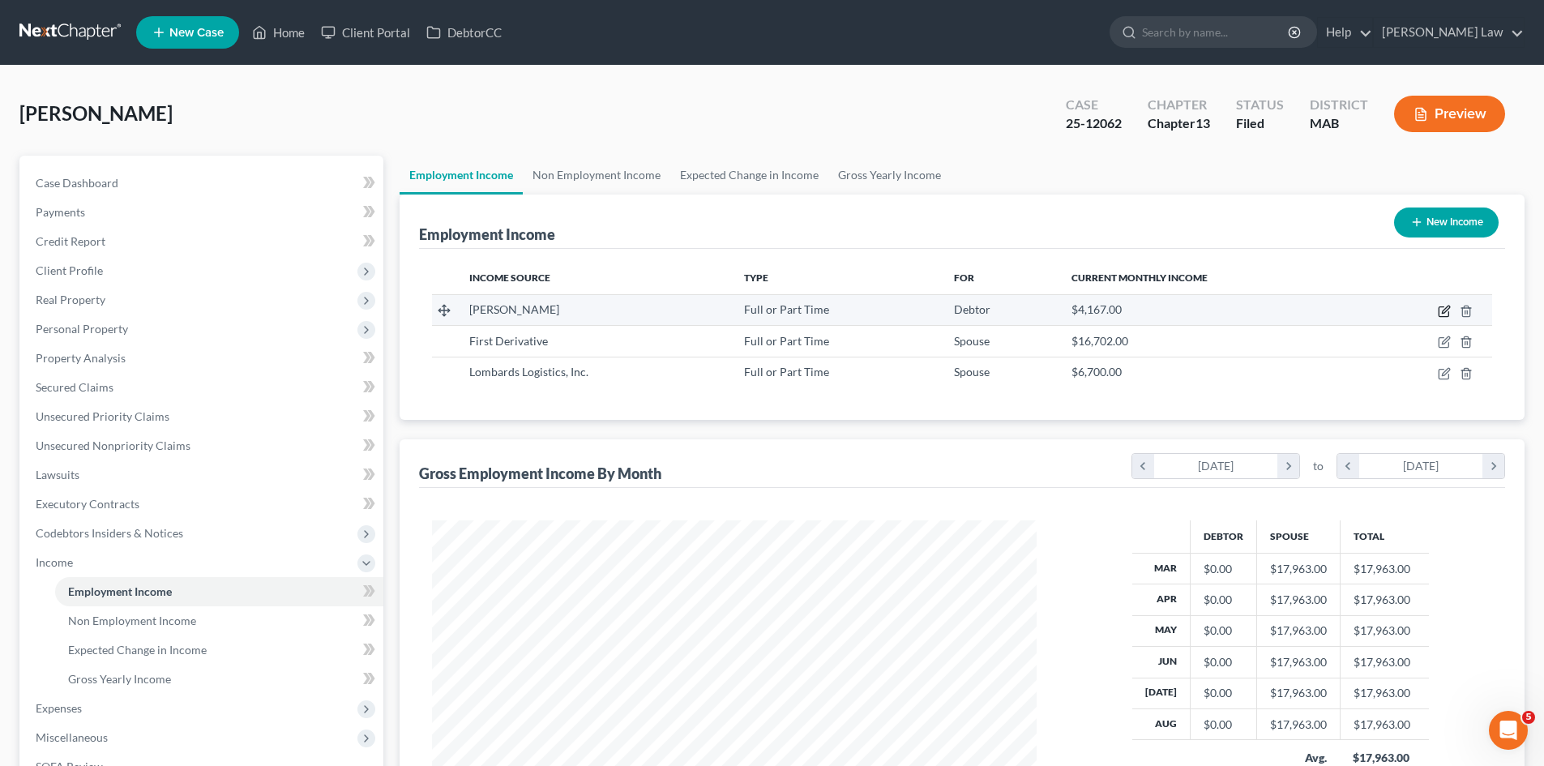
click at [1441, 312] on icon "button" at bounding box center [1444, 311] width 13 height 13
select select "0"
select select "22"
select select "0"
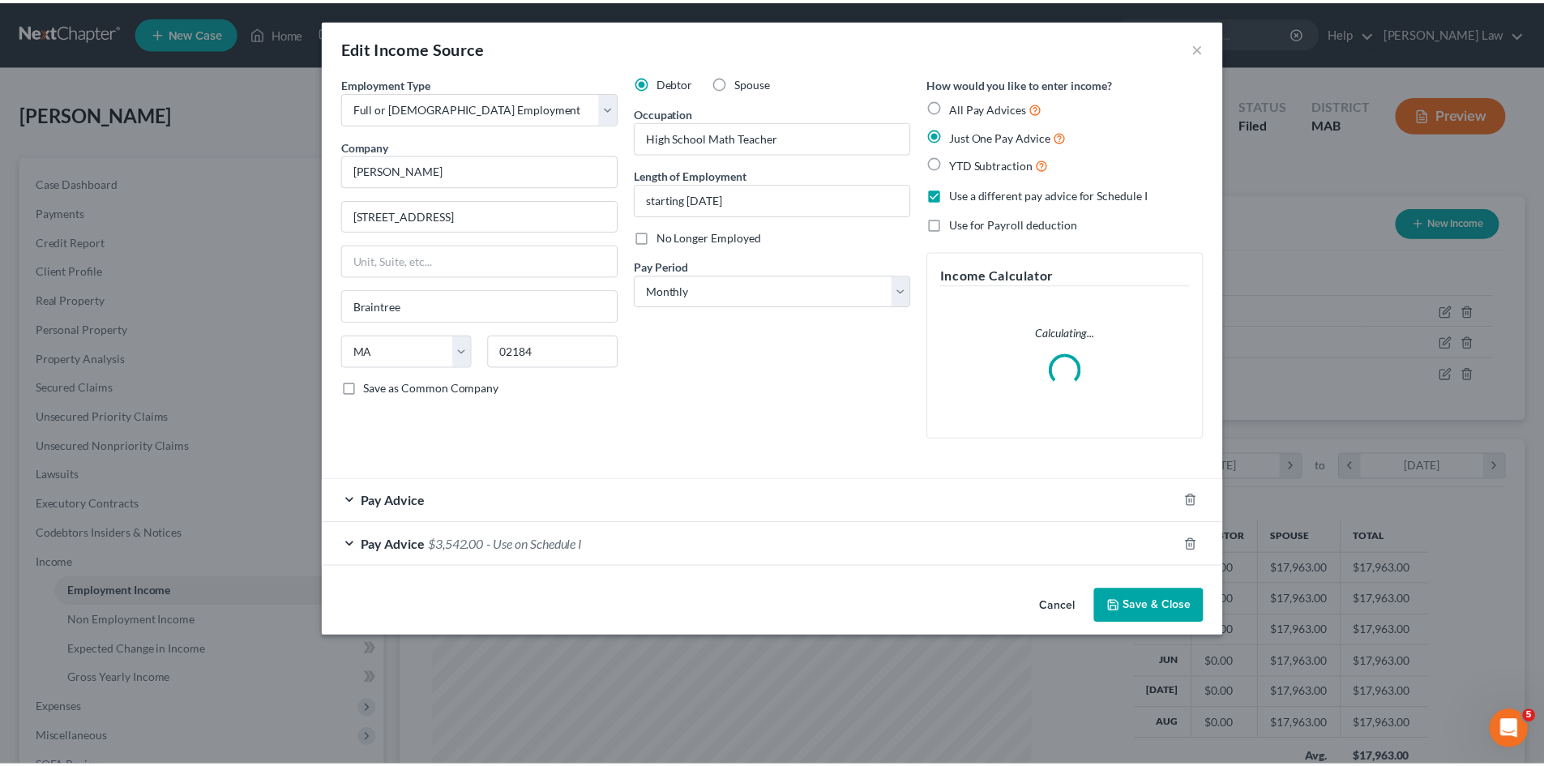
scroll to position [305, 643]
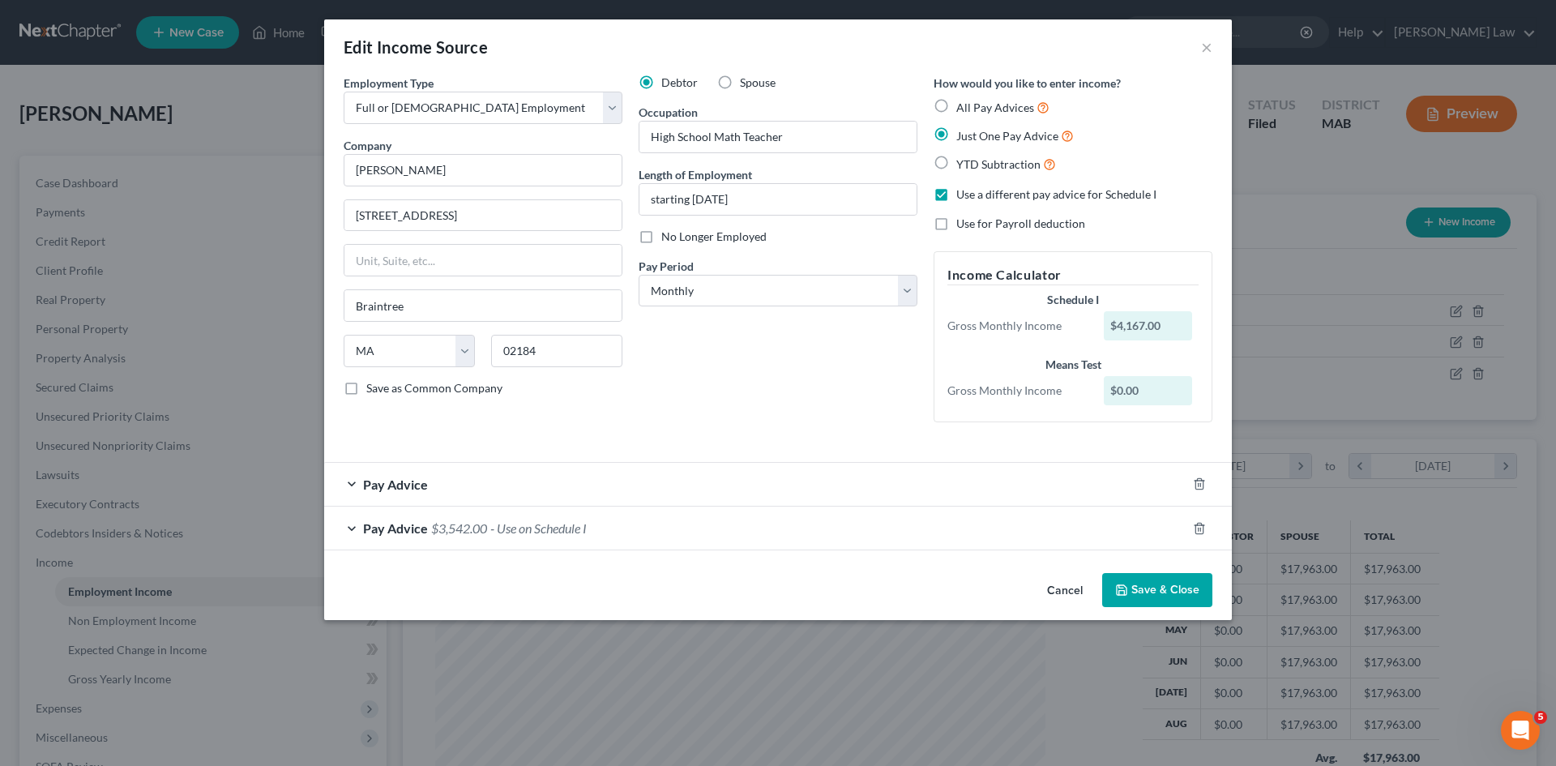
click at [1054, 597] on button "Cancel" at bounding box center [1065, 591] width 62 height 32
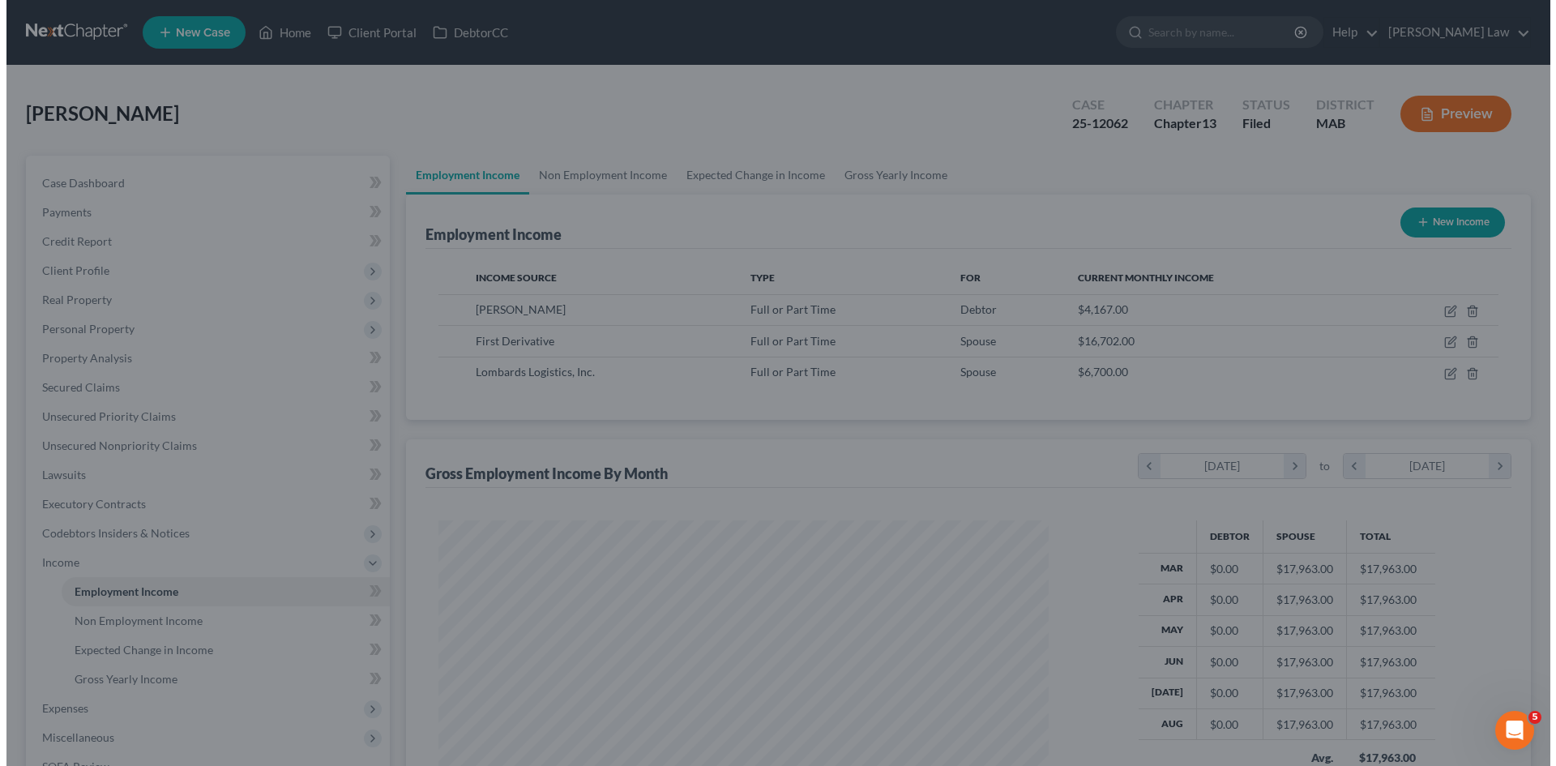
scroll to position [810042, 809708]
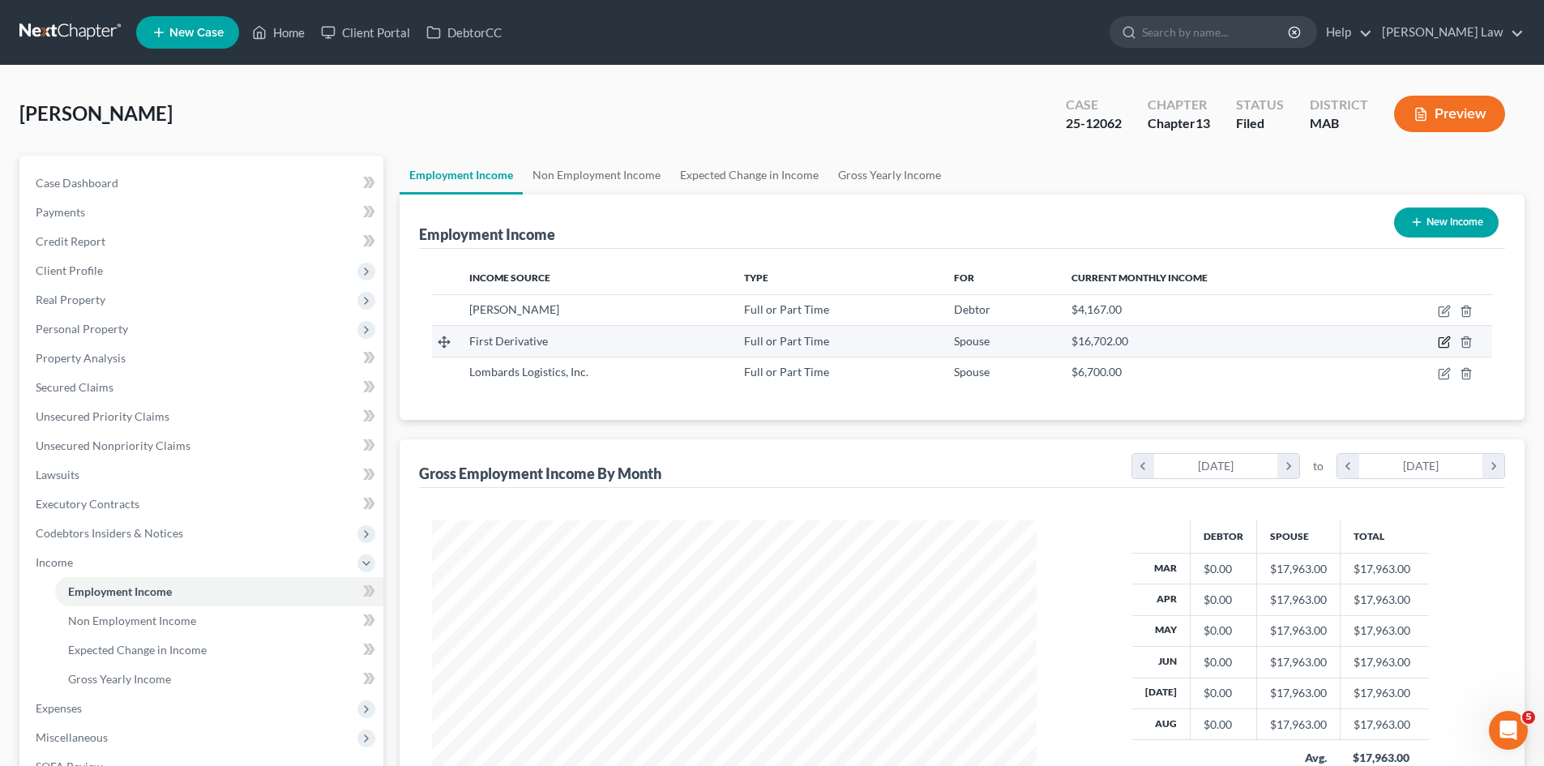
click at [1446, 338] on icon "button" at bounding box center [1445, 340] width 7 height 7
select select "0"
select select "39"
select select "0"
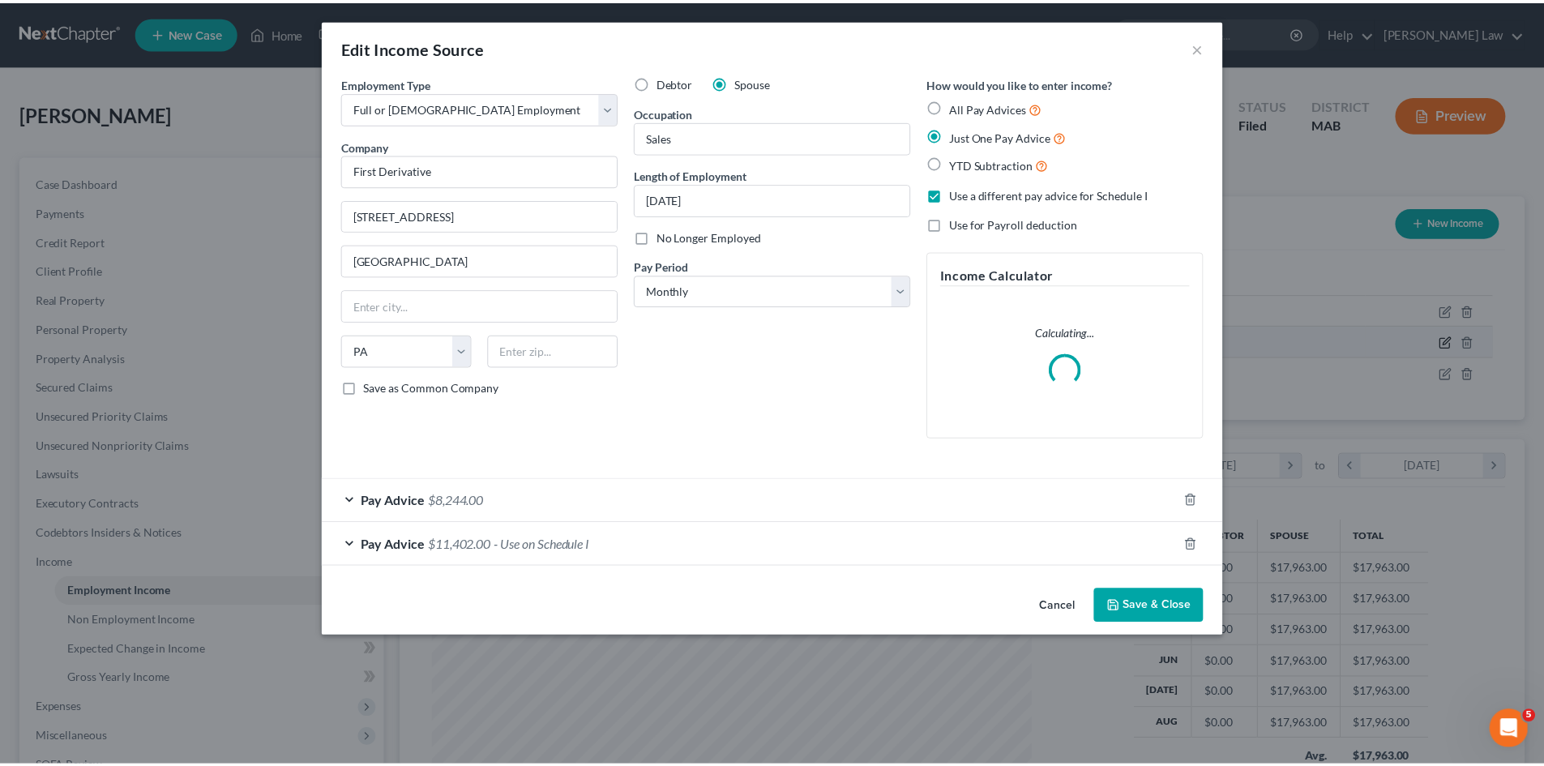
scroll to position [305, 643]
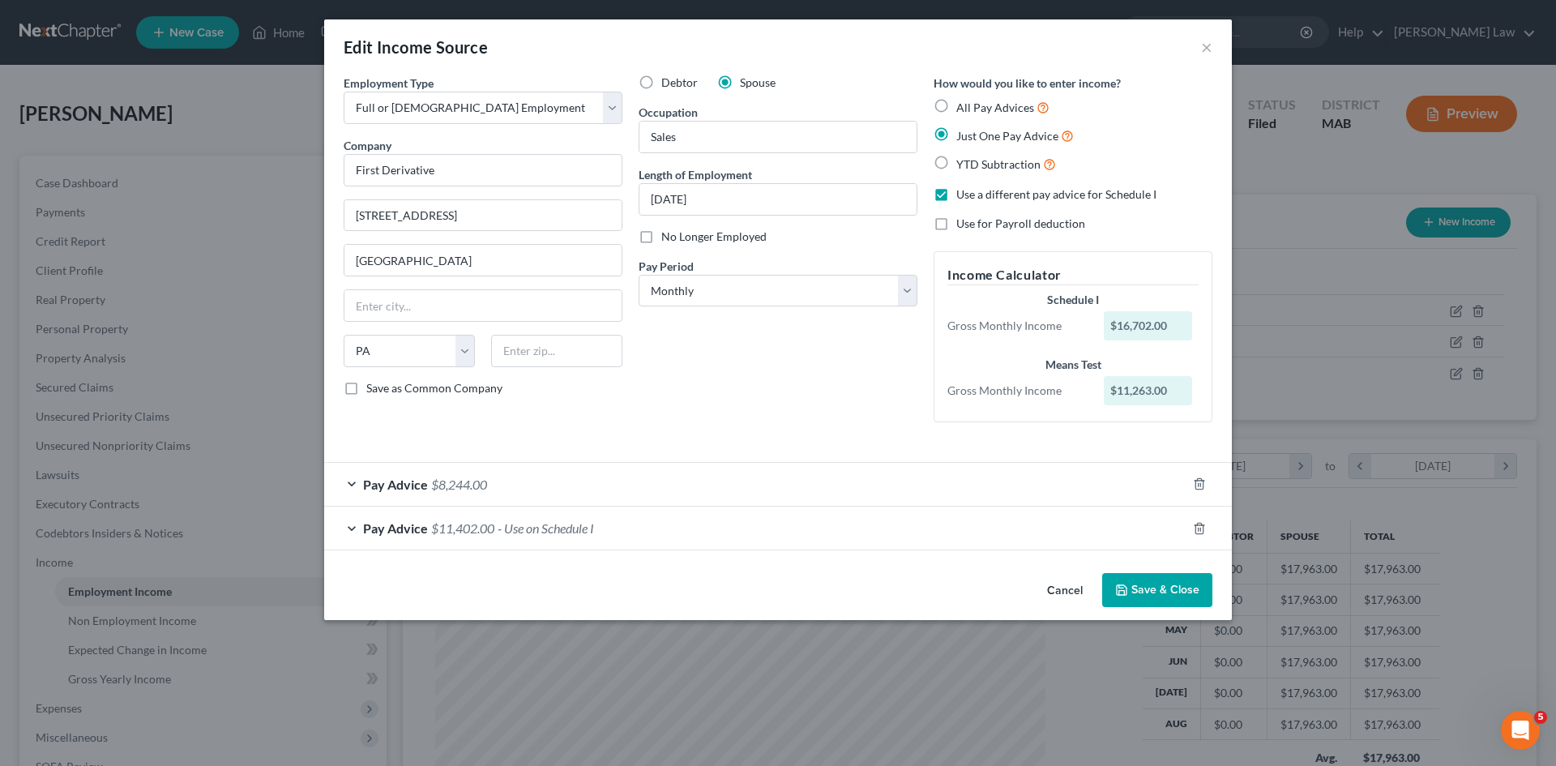
click at [1061, 605] on button "Cancel" at bounding box center [1065, 591] width 62 height 32
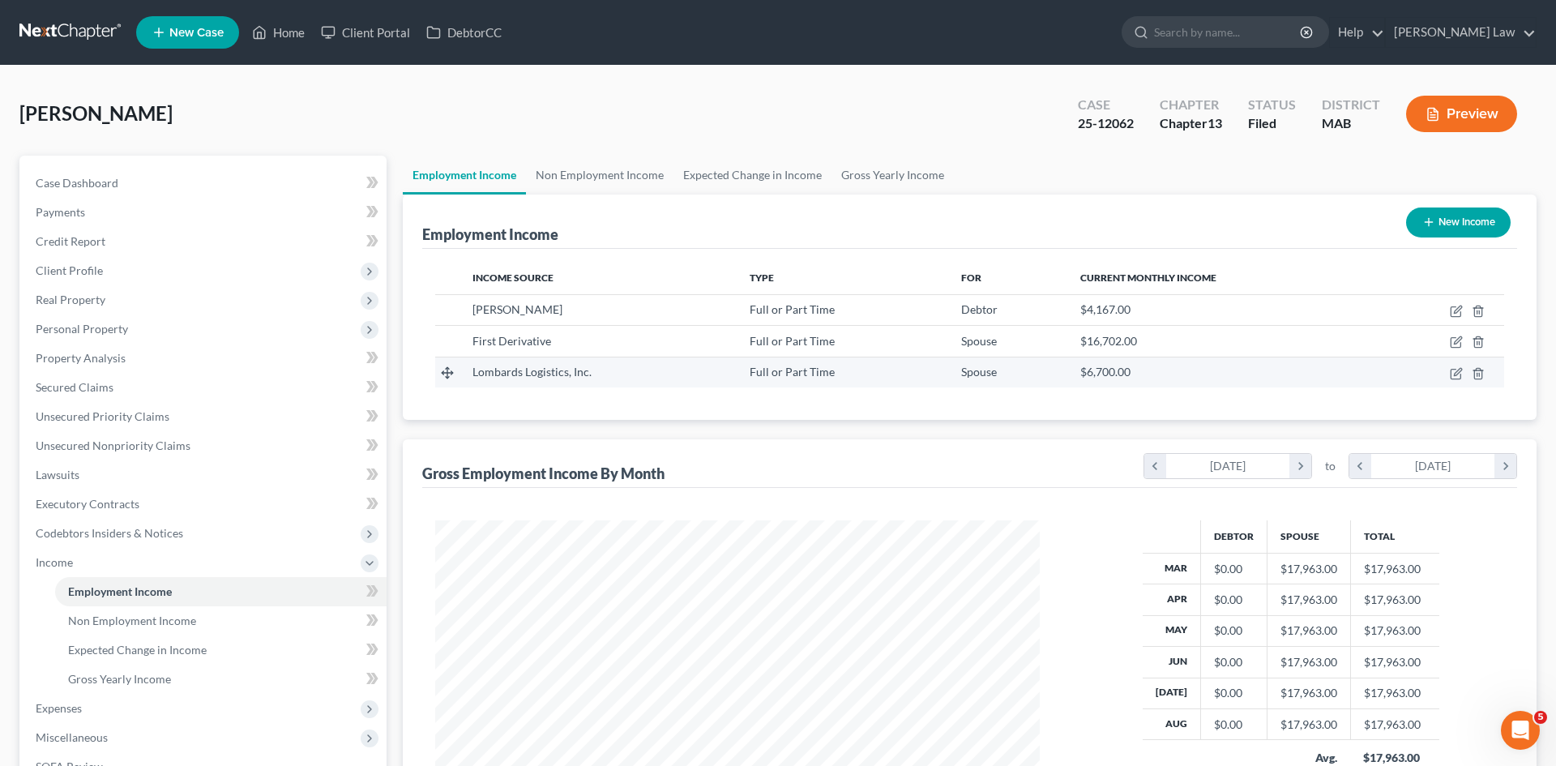
scroll to position [810042, 809708]
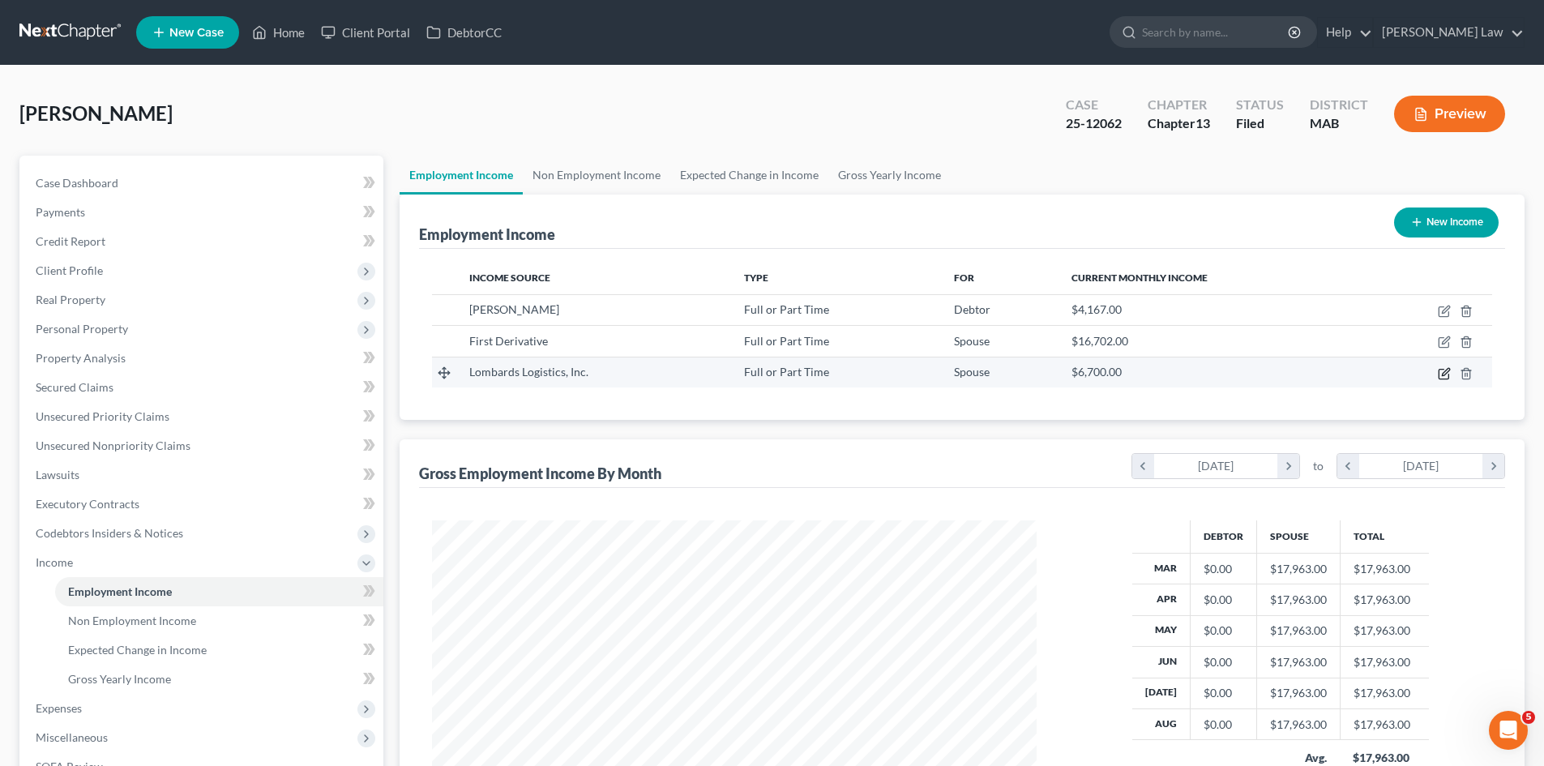
click at [1441, 375] on icon "button" at bounding box center [1444, 373] width 13 height 13
select select "0"
select select "22"
select select "0"
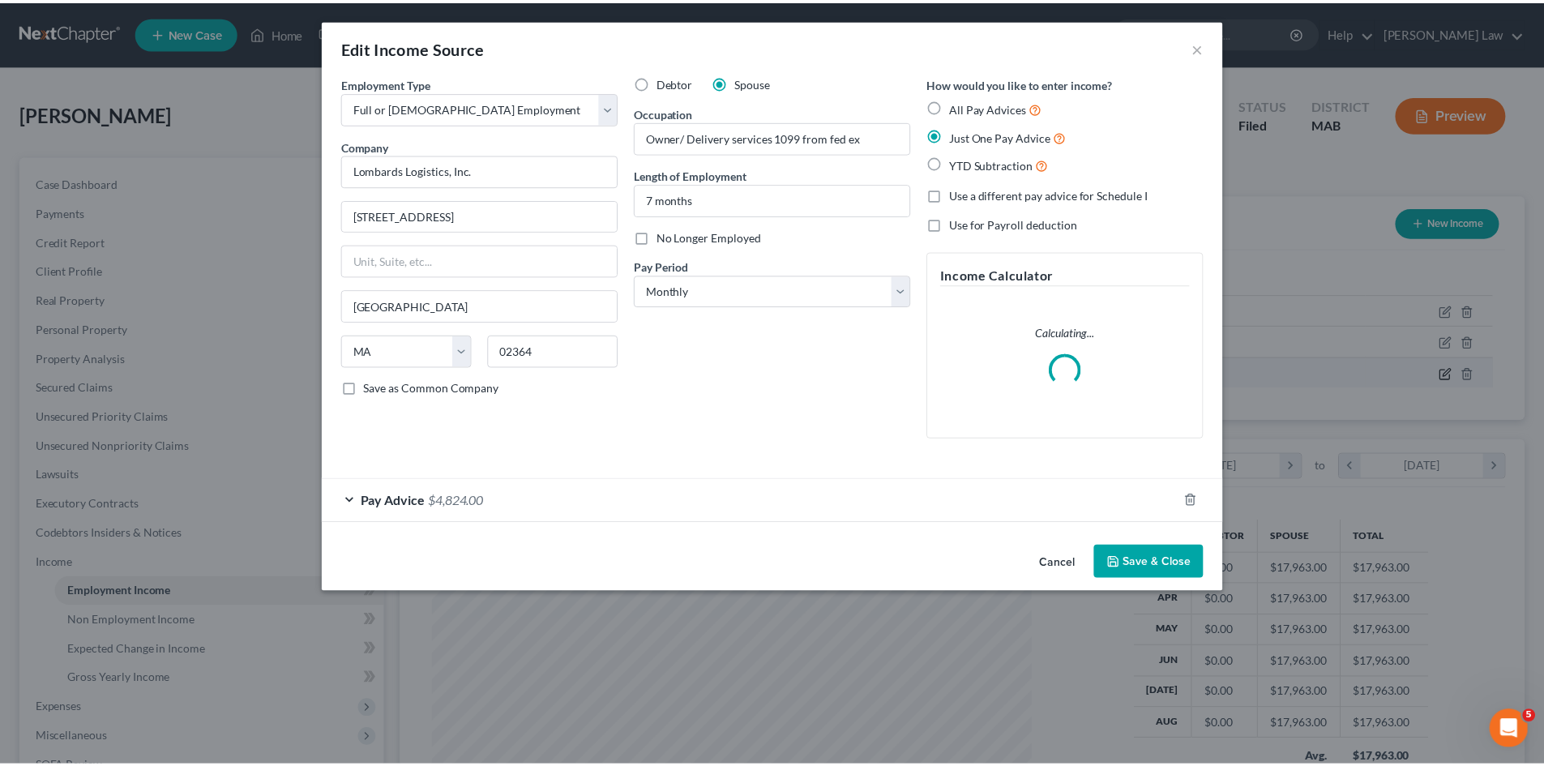
scroll to position [305, 643]
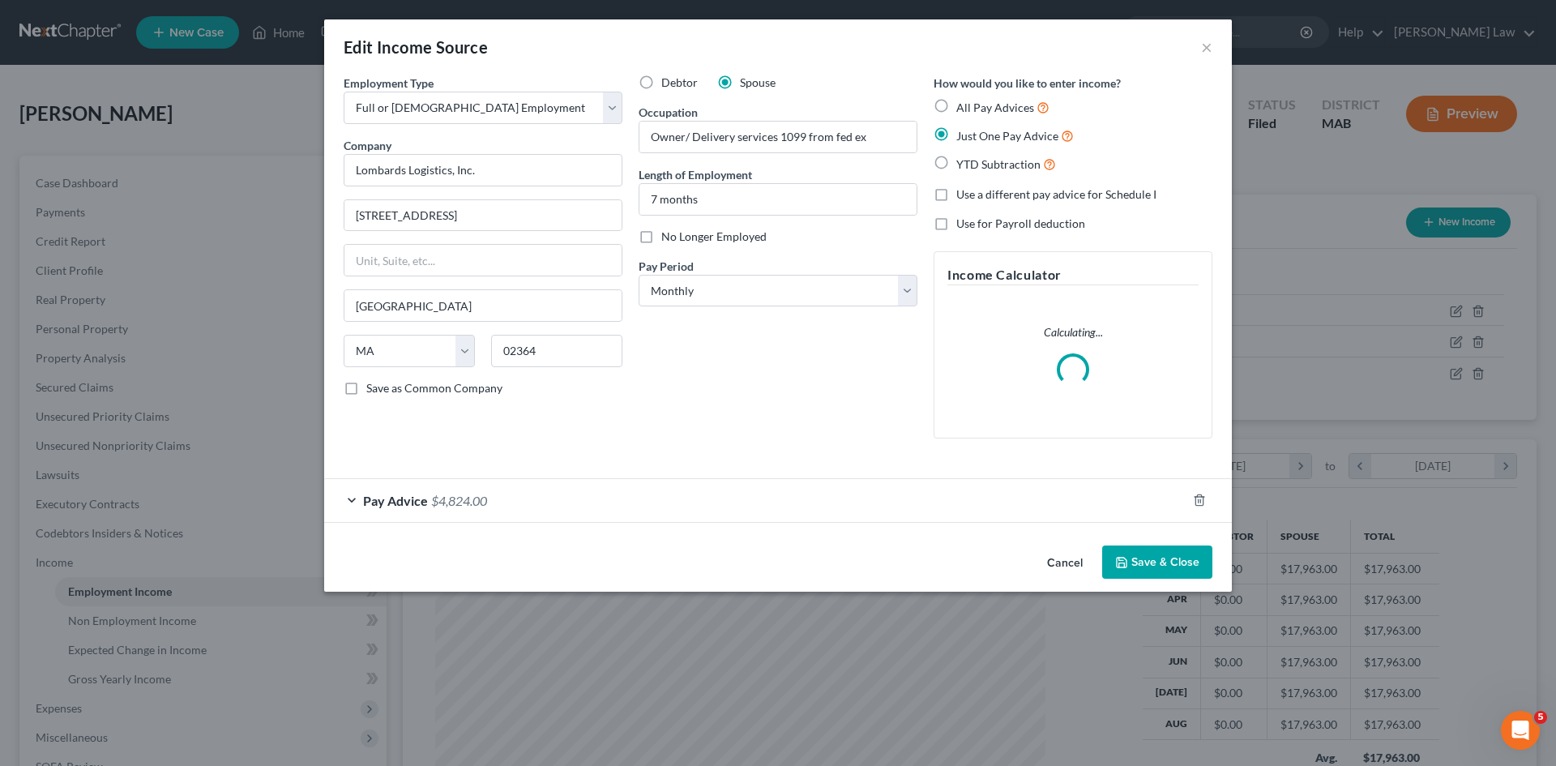
click at [1050, 556] on button "Cancel" at bounding box center [1065, 563] width 62 height 32
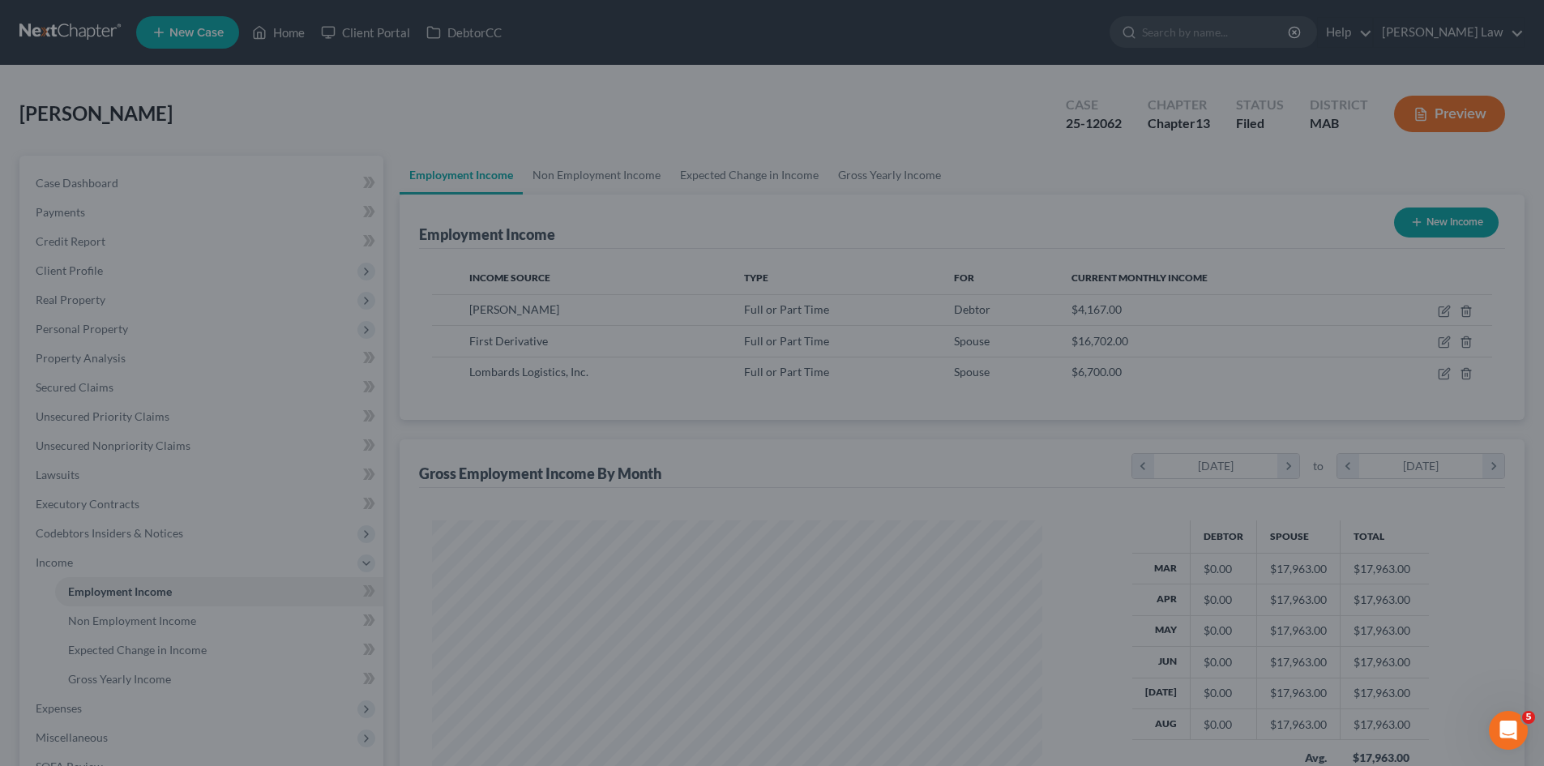
scroll to position [810042, 809708]
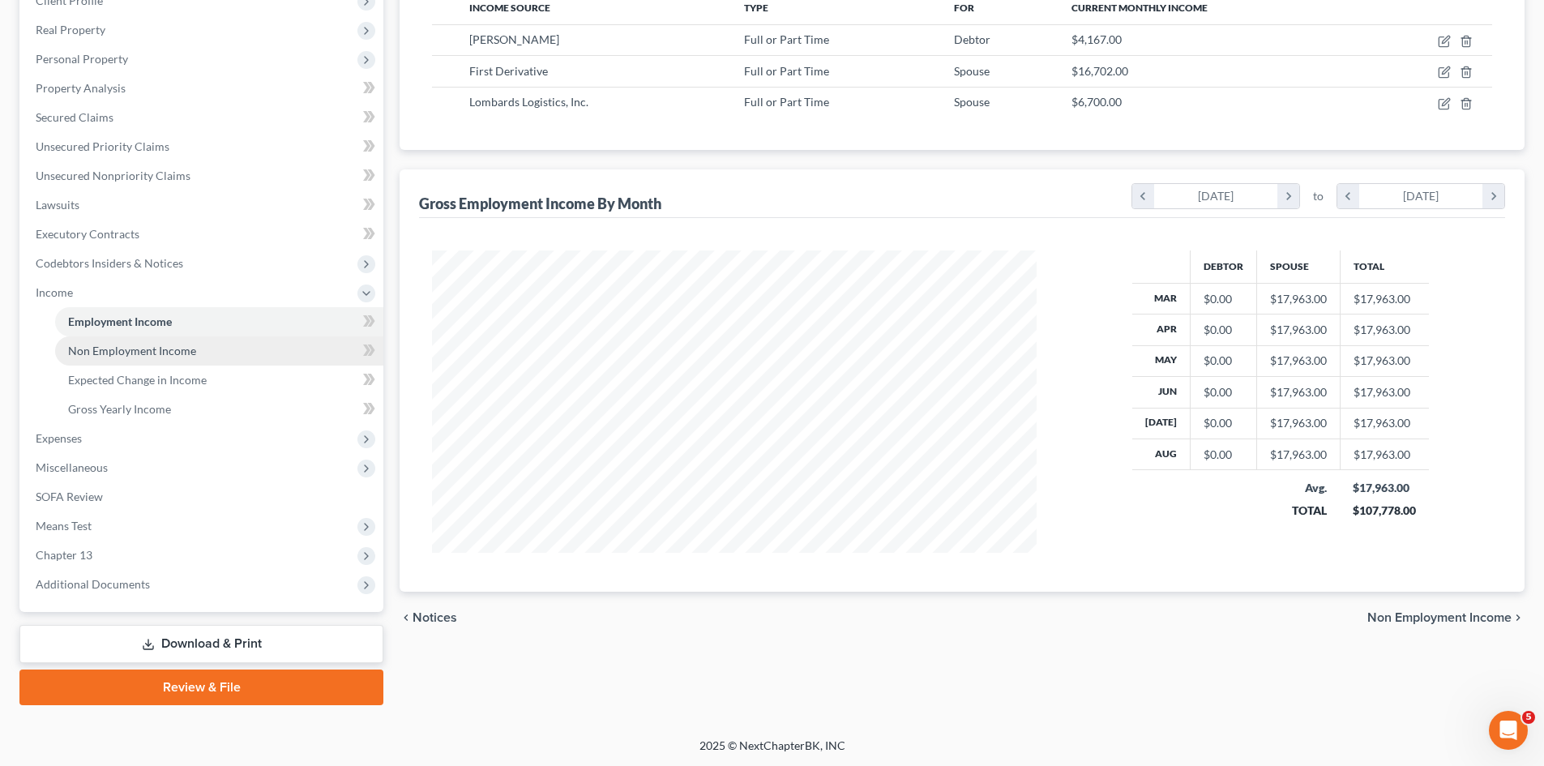
click at [132, 350] on span "Non Employment Income" at bounding box center [132, 351] width 128 height 14
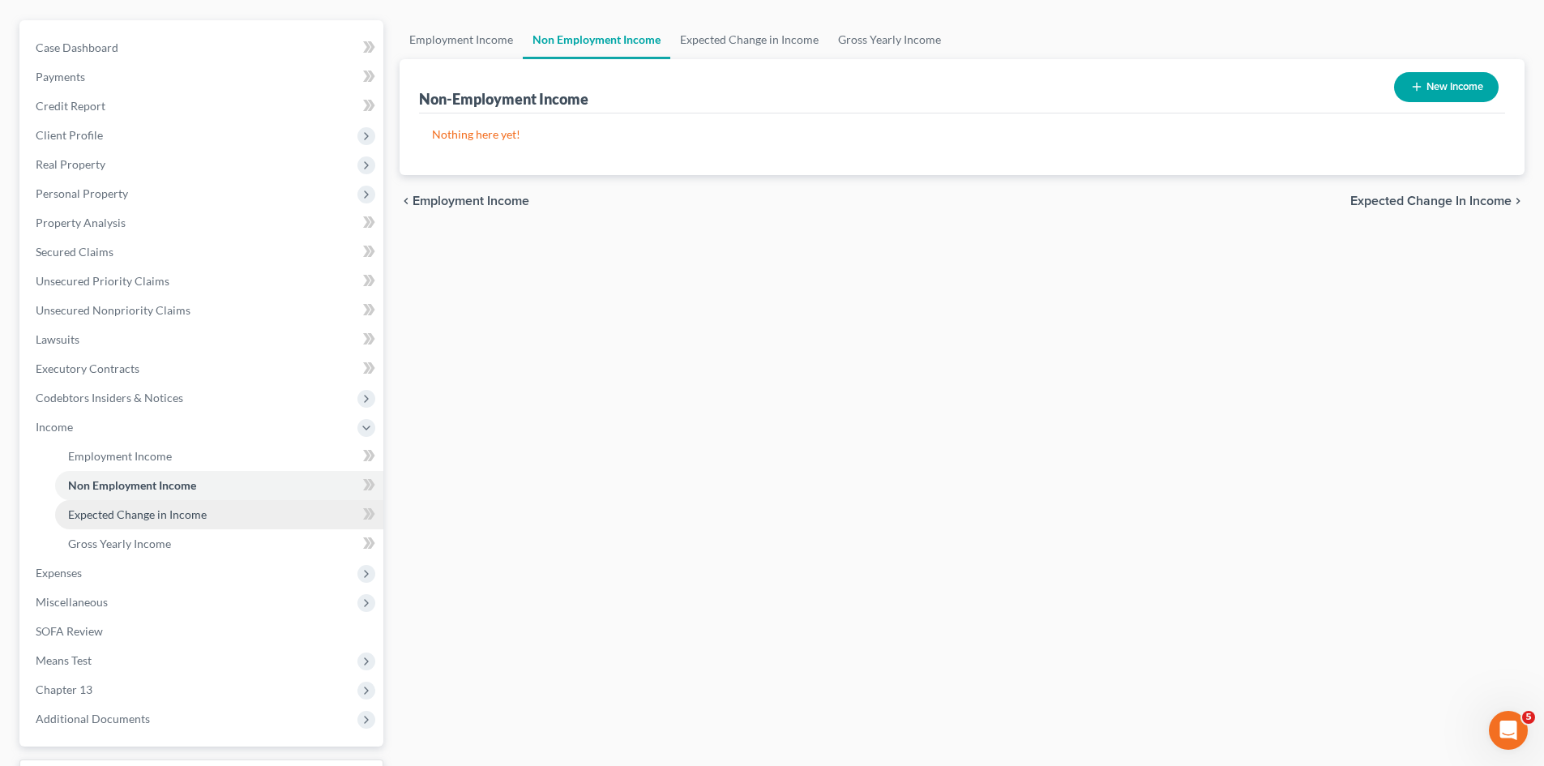
click at [161, 500] on link "Expected Change in Income" at bounding box center [219, 514] width 328 height 29
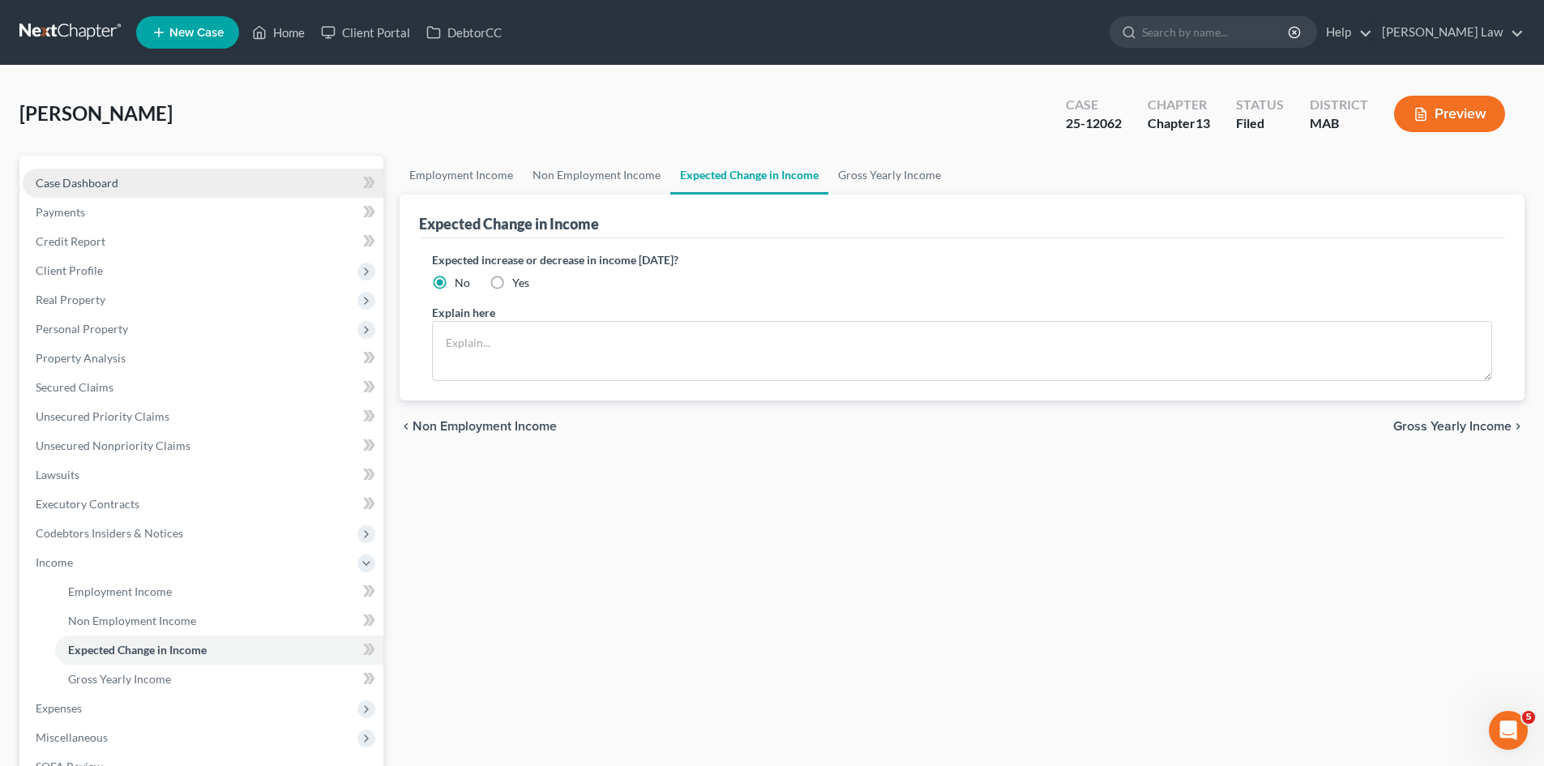
click at [141, 180] on link "Case Dashboard" at bounding box center [203, 183] width 361 height 29
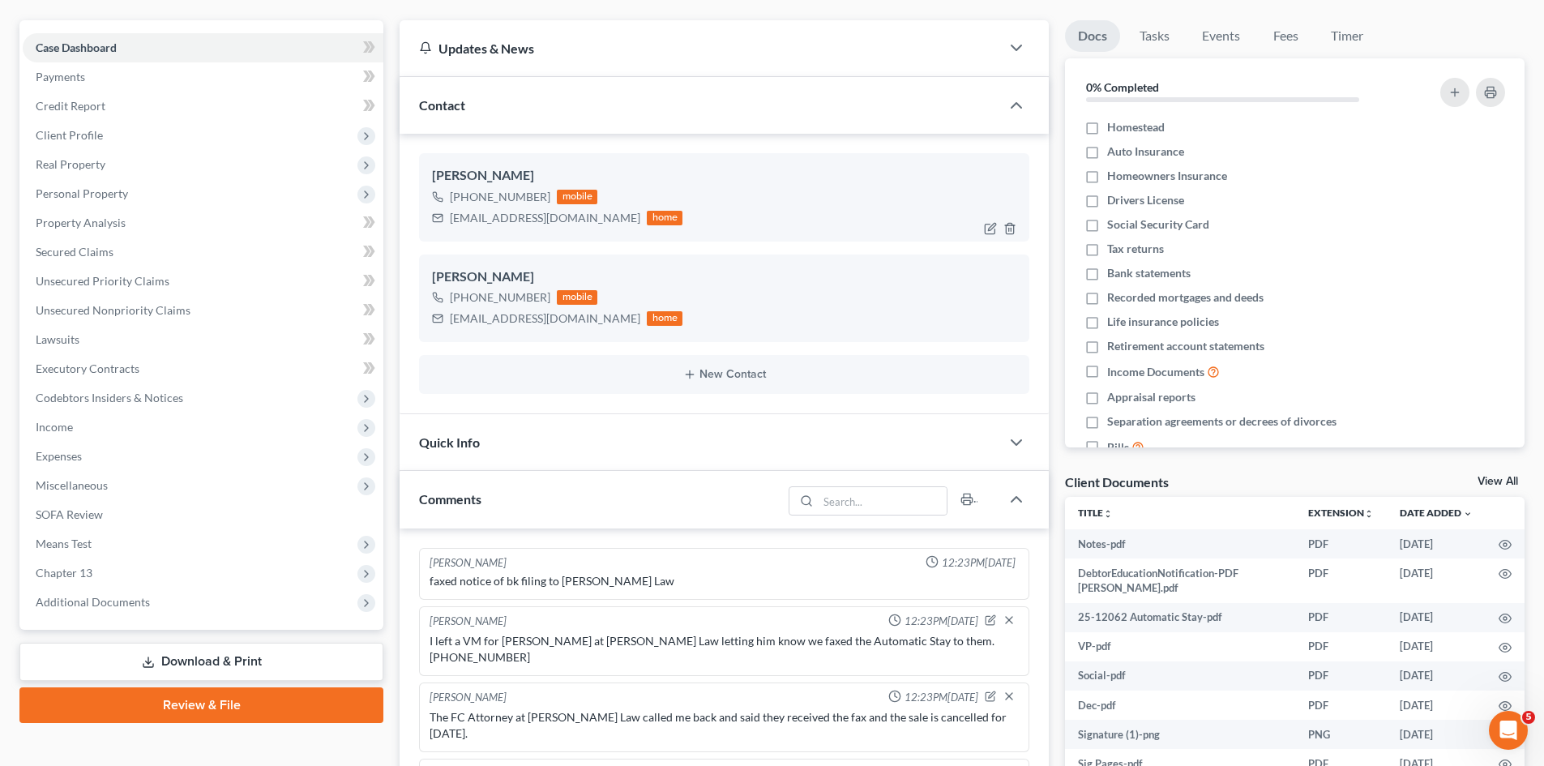
click at [502, 212] on div "[EMAIL_ADDRESS][DOMAIN_NAME]" at bounding box center [545, 218] width 190 height 16
copy div "[EMAIL_ADDRESS][DOMAIN_NAME]"
click at [512, 318] on div "[EMAIL_ADDRESS][DOMAIN_NAME]" at bounding box center [545, 318] width 190 height 16
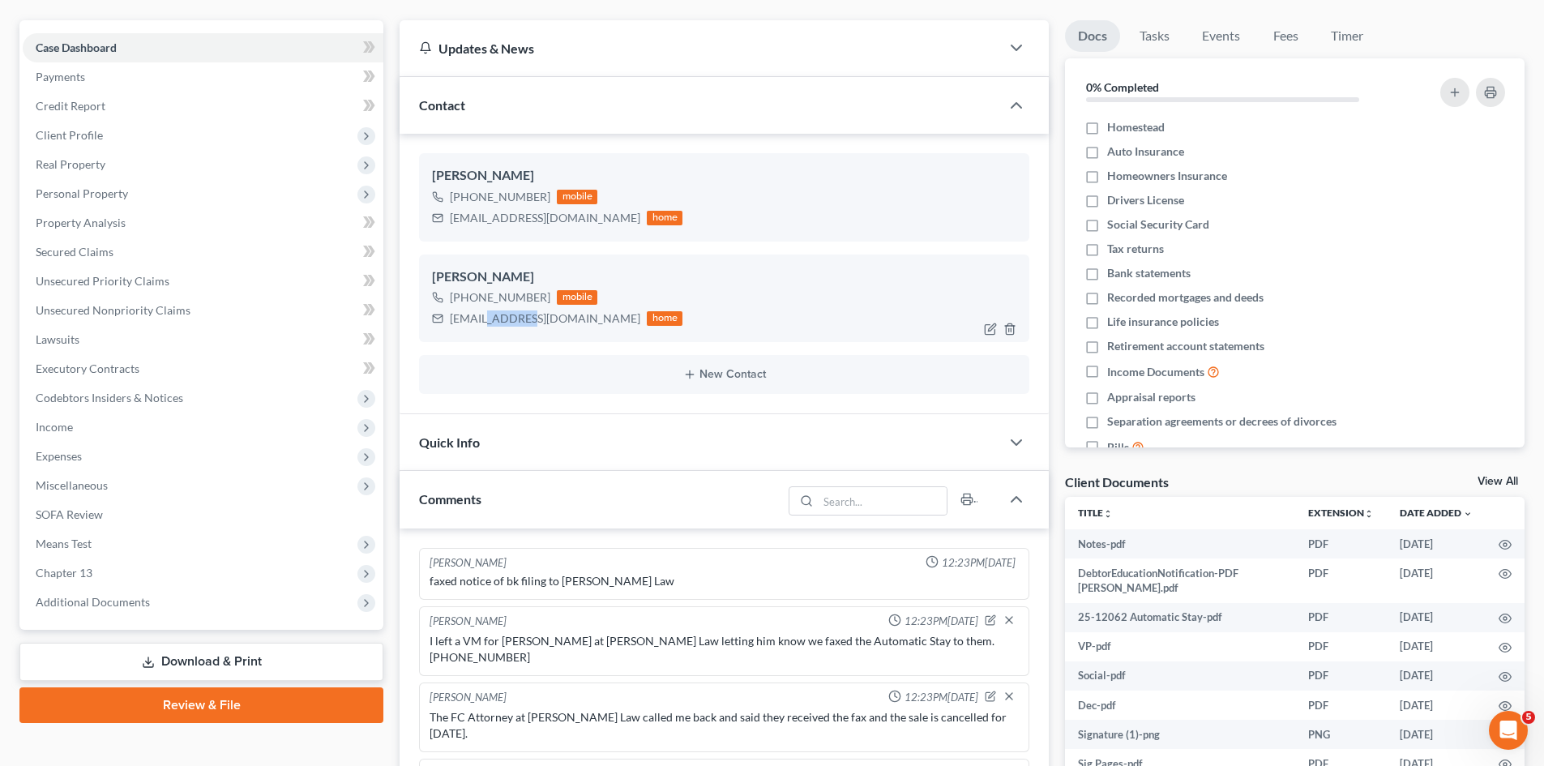
click at [512, 318] on div "[EMAIL_ADDRESS][DOMAIN_NAME]" at bounding box center [545, 318] width 190 height 16
copy div "[EMAIL_ADDRESS][DOMAIN_NAME]"
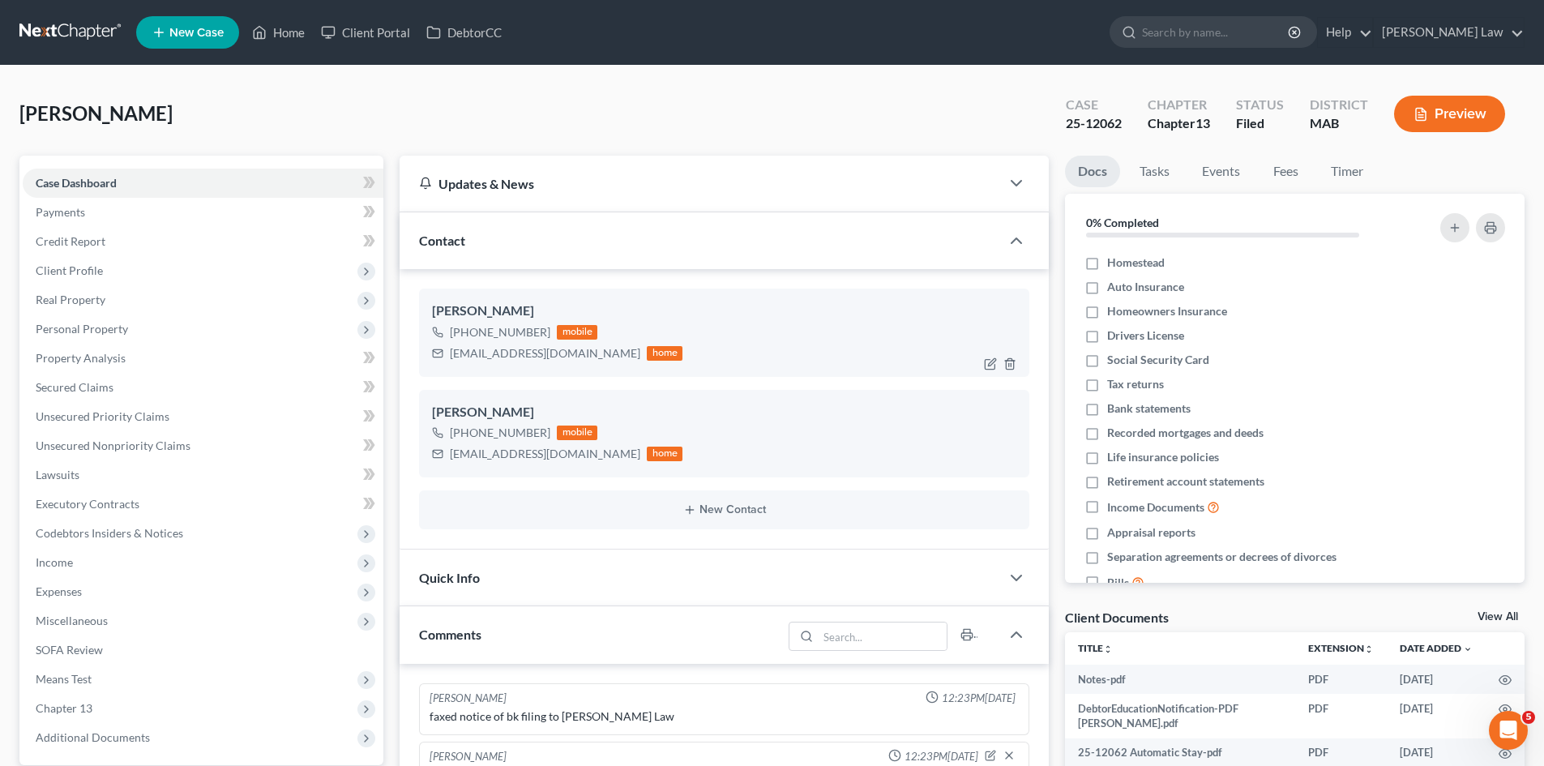
click at [473, 316] on div "[PERSON_NAME]" at bounding box center [724, 310] width 584 height 19
copy div "Meghan"
click at [441, 412] on div "[PERSON_NAME]" at bounding box center [724, 412] width 584 height 19
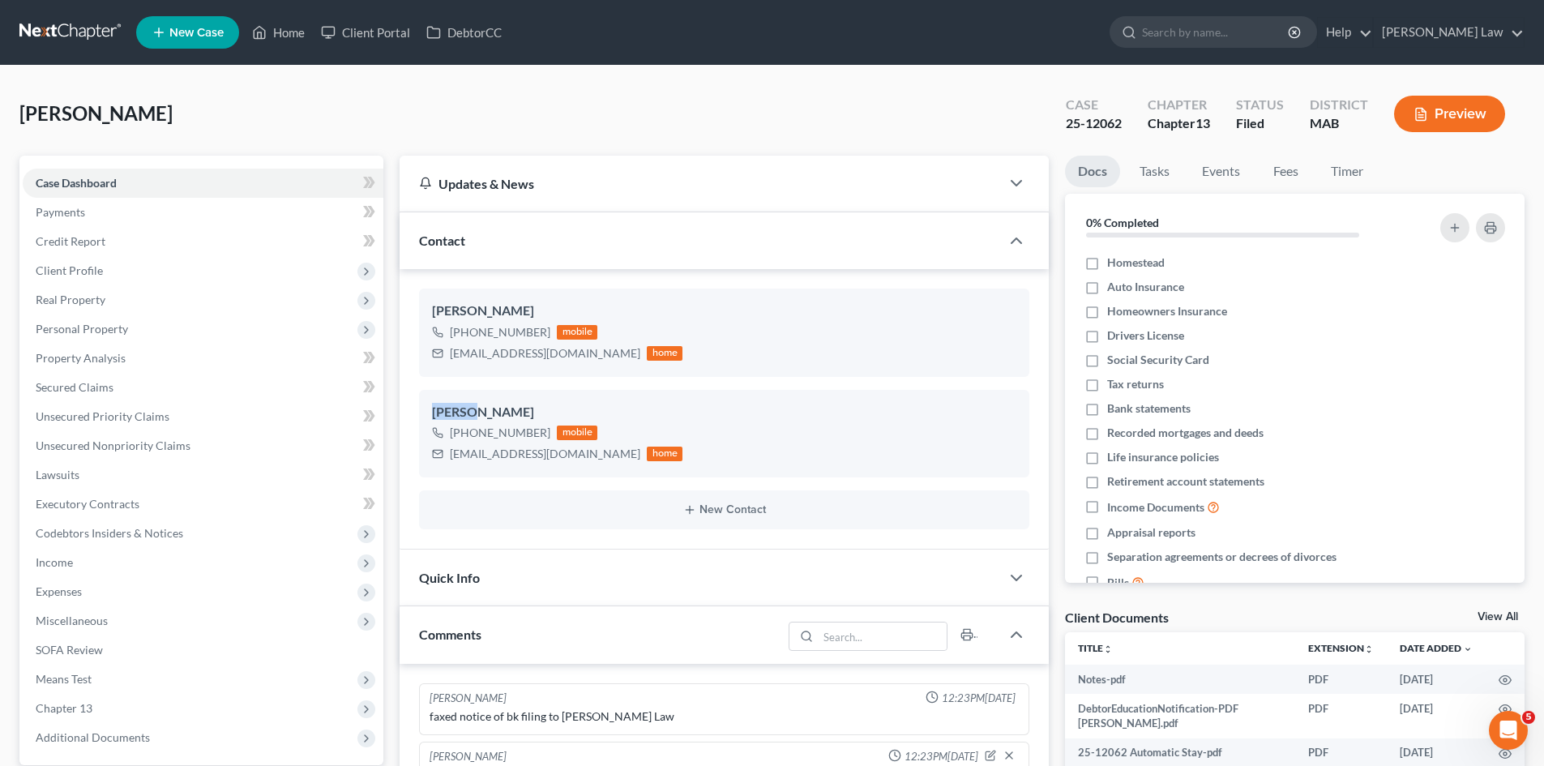
copy div "Glenn"
click at [93, 550] on span "Income" at bounding box center [203, 562] width 361 height 29
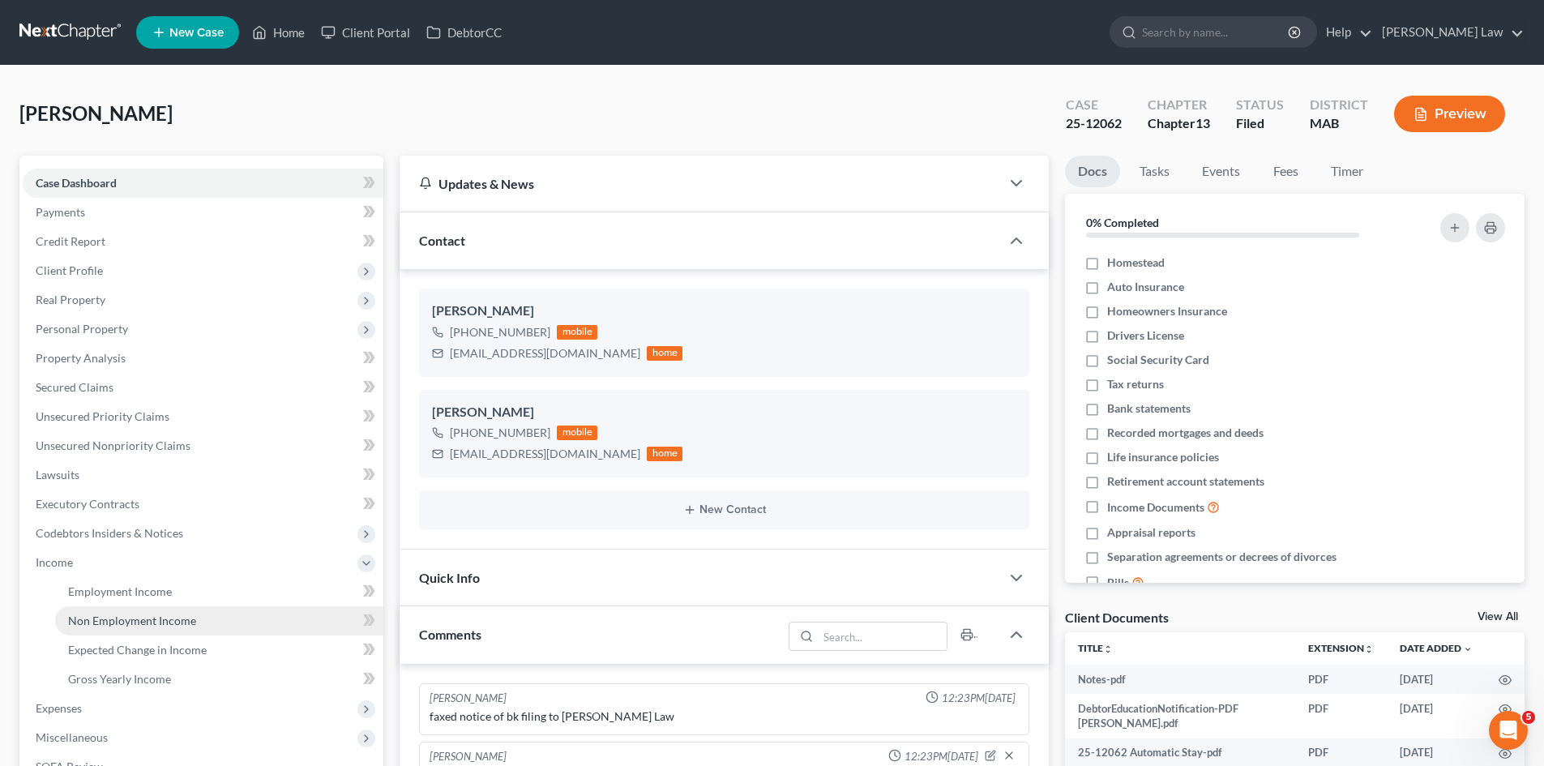
click at [105, 626] on span "Non Employment Income" at bounding box center [132, 620] width 128 height 14
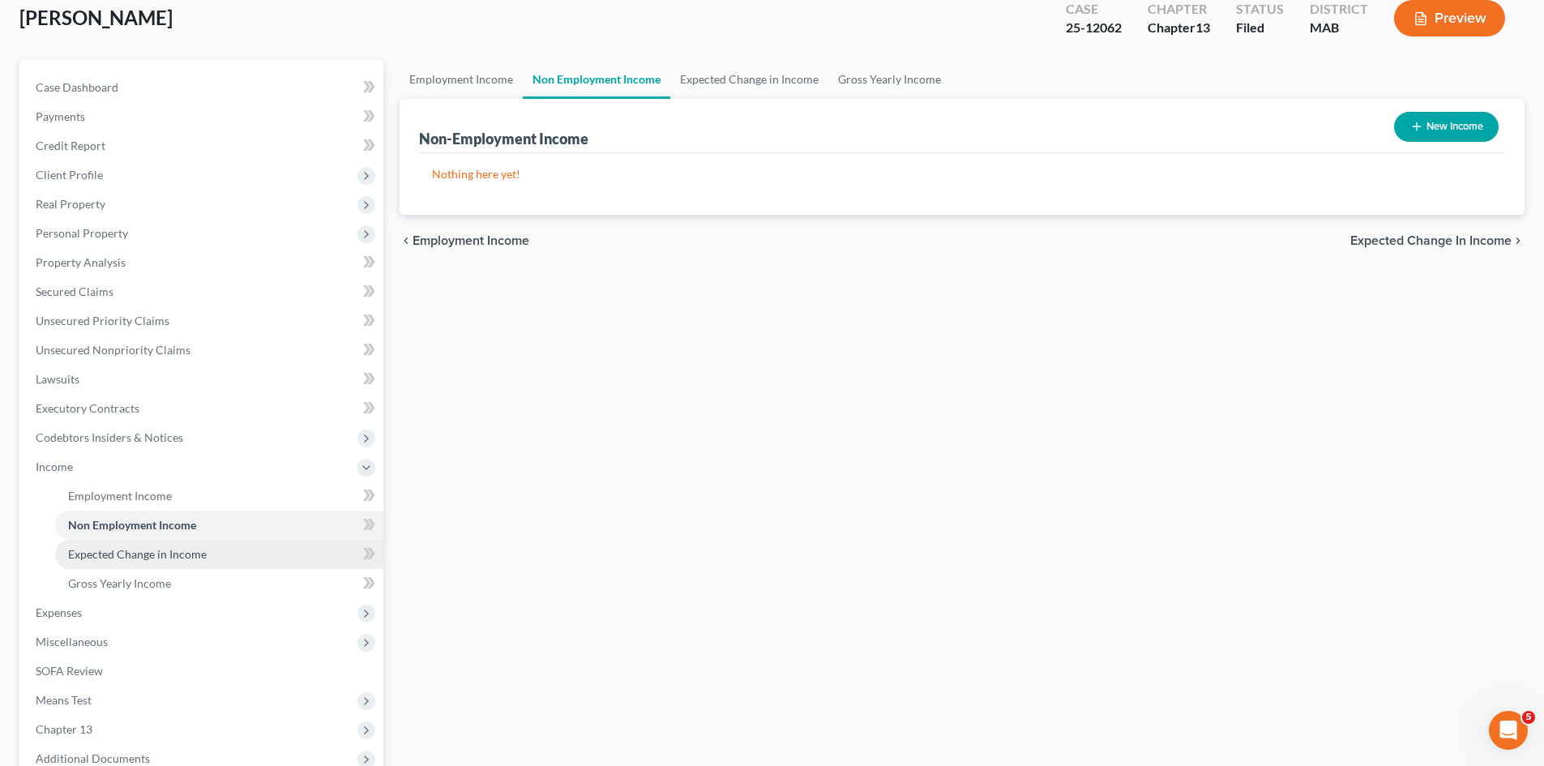
scroll to position [135, 0]
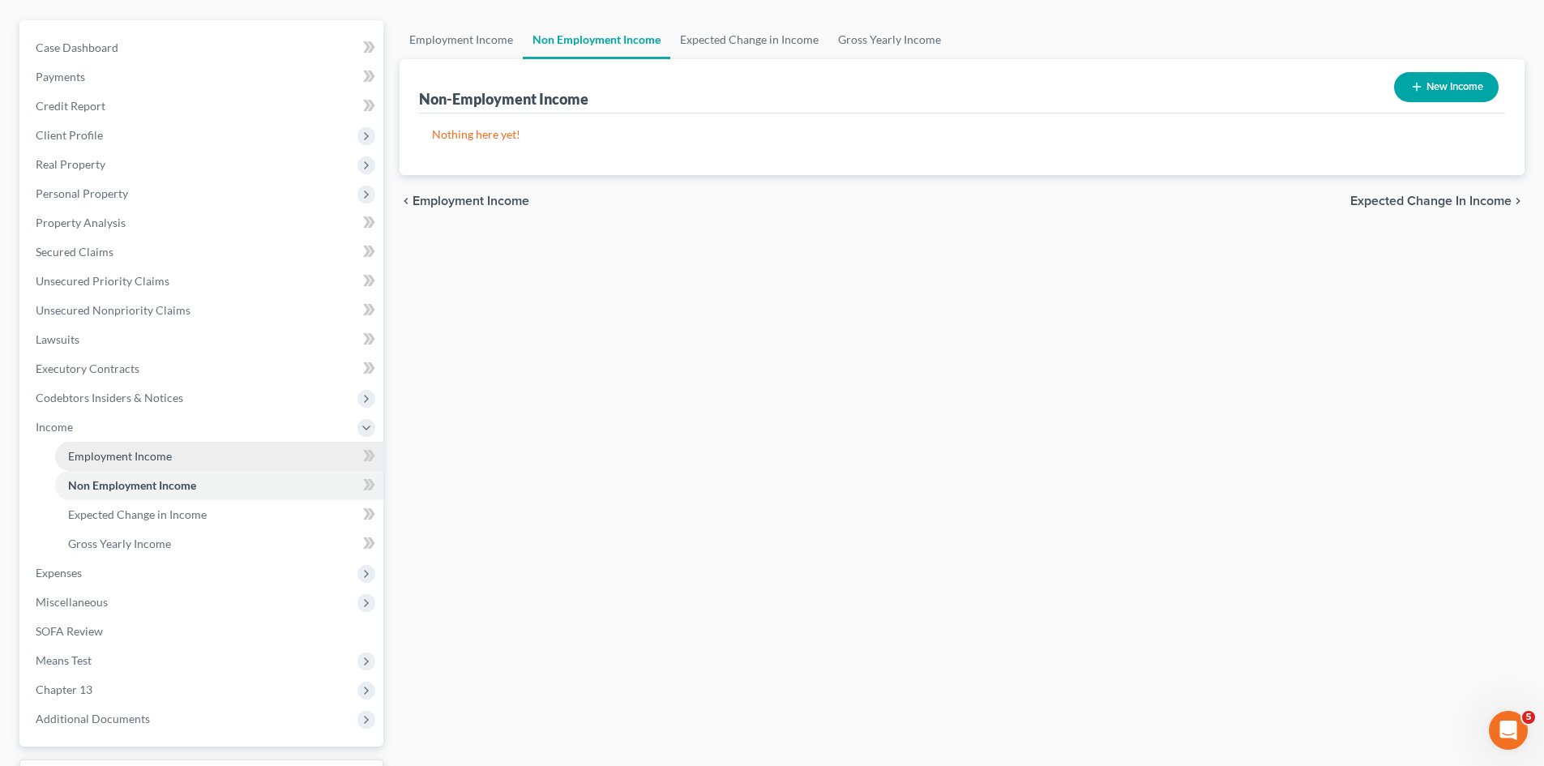
click at [126, 460] on span "Employment Income" at bounding box center [120, 456] width 104 height 14
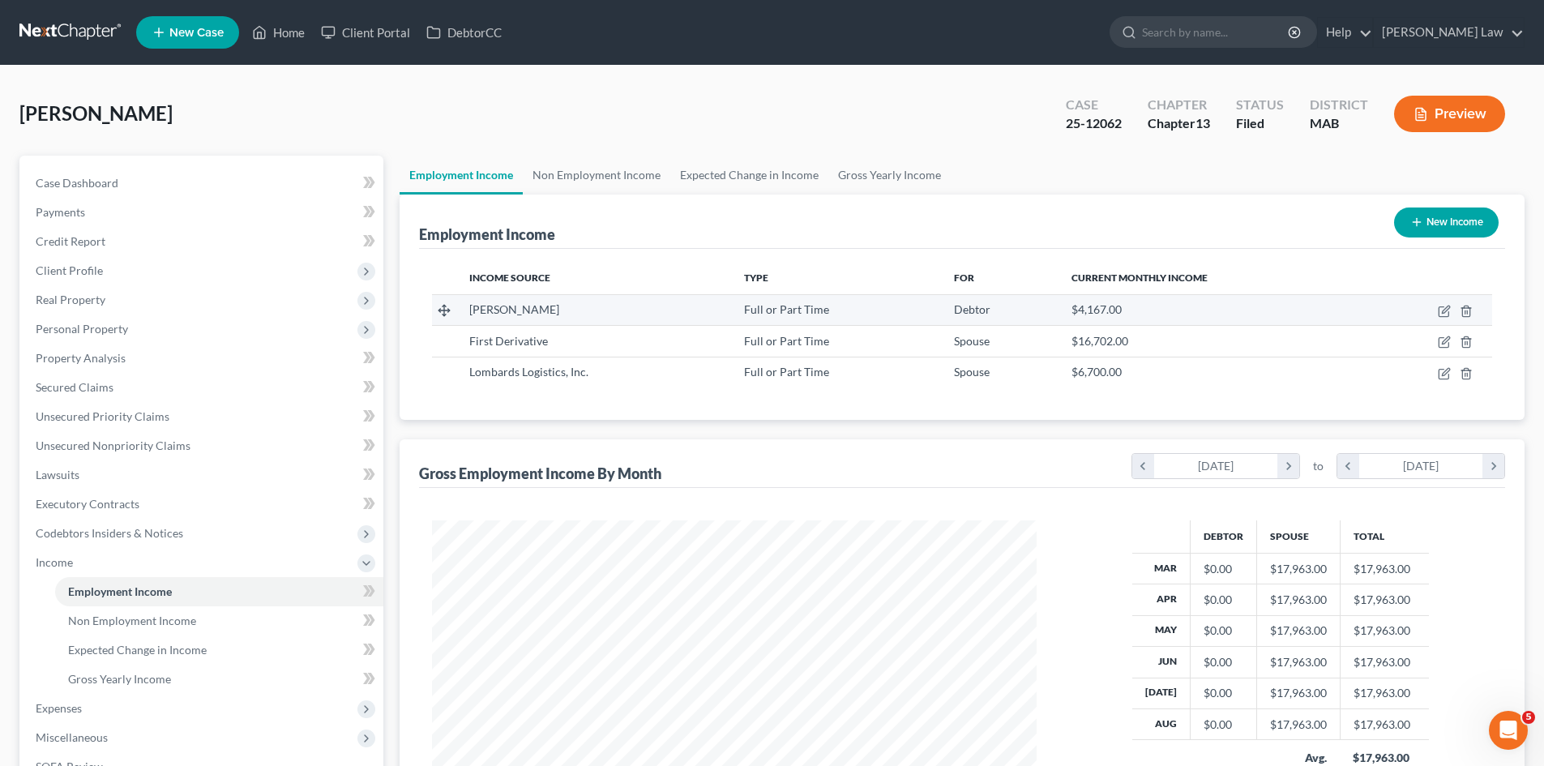
scroll to position [302, 637]
drag, startPoint x: 604, startPoint y: 309, endPoint x: 478, endPoint y: 314, distance: 125.7
click at [466, 310] on td "[PERSON_NAME]" at bounding box center [593, 309] width 274 height 31
copy span "[PERSON_NAME]"
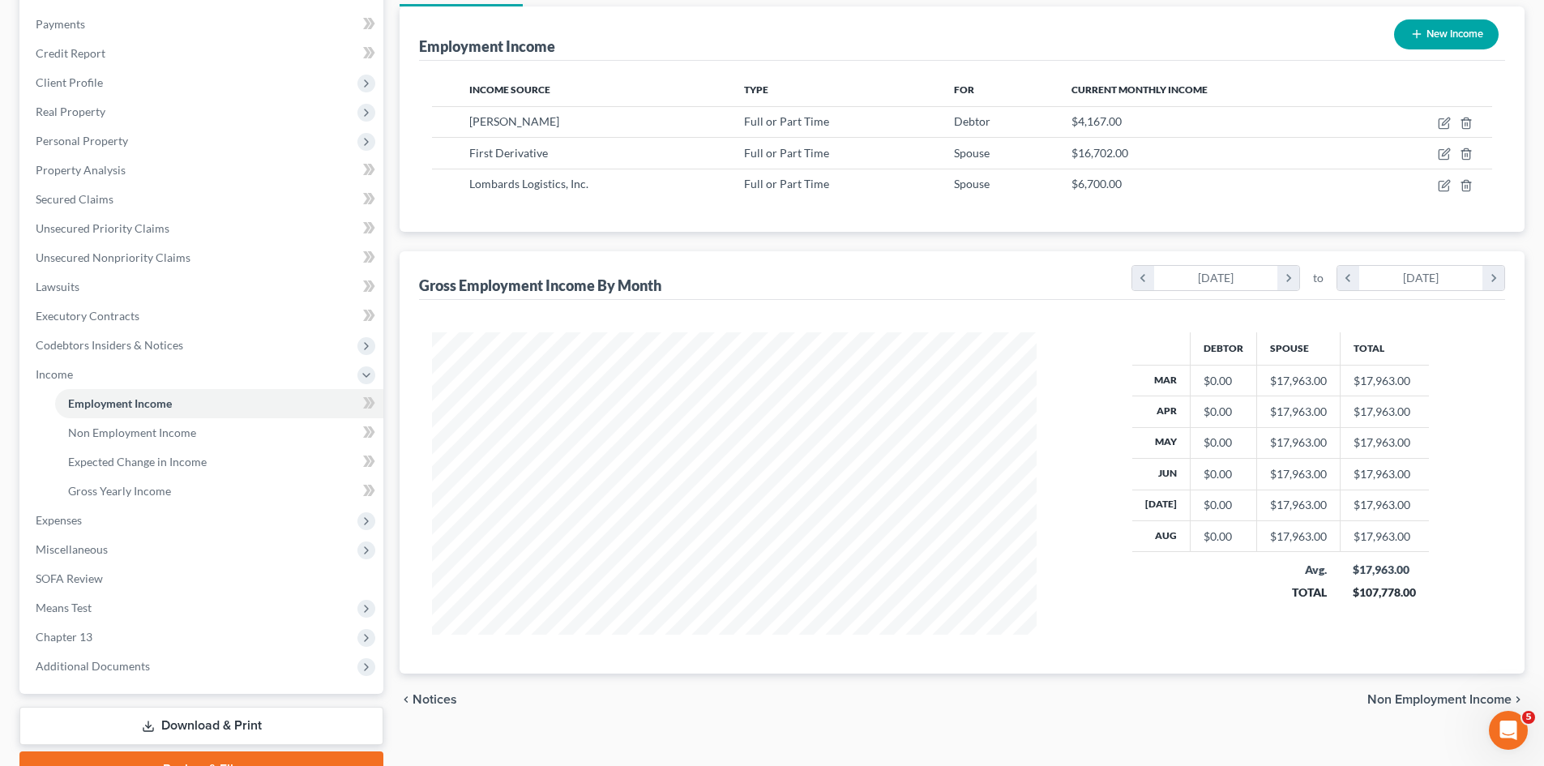
scroll to position [135, 0]
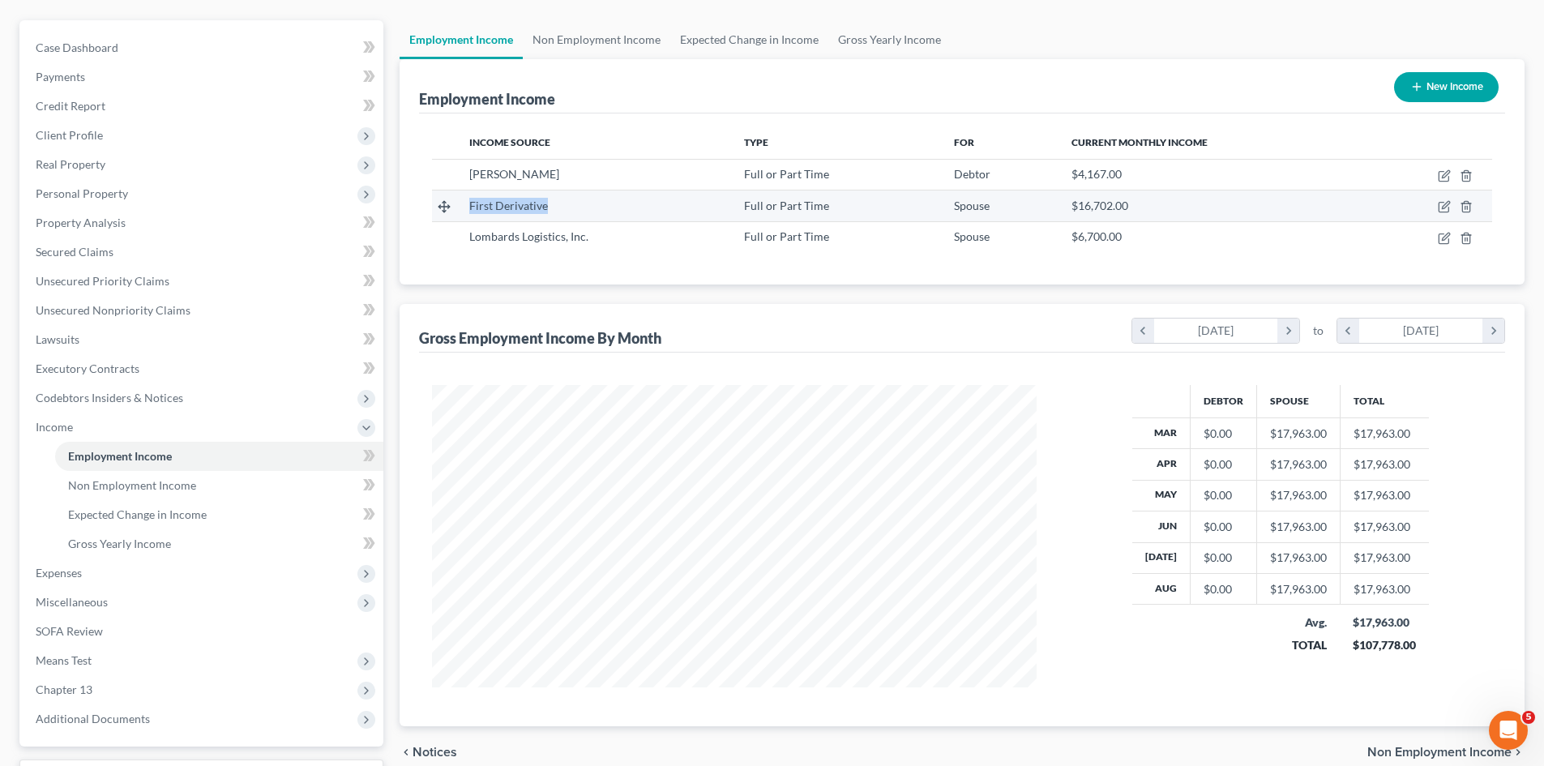
drag, startPoint x: 568, startPoint y: 204, endPoint x: 471, endPoint y: 203, distance: 97.2
click at [471, 203] on div "First Derivative" at bounding box center [593, 206] width 248 height 16
copy span "First Derivative"
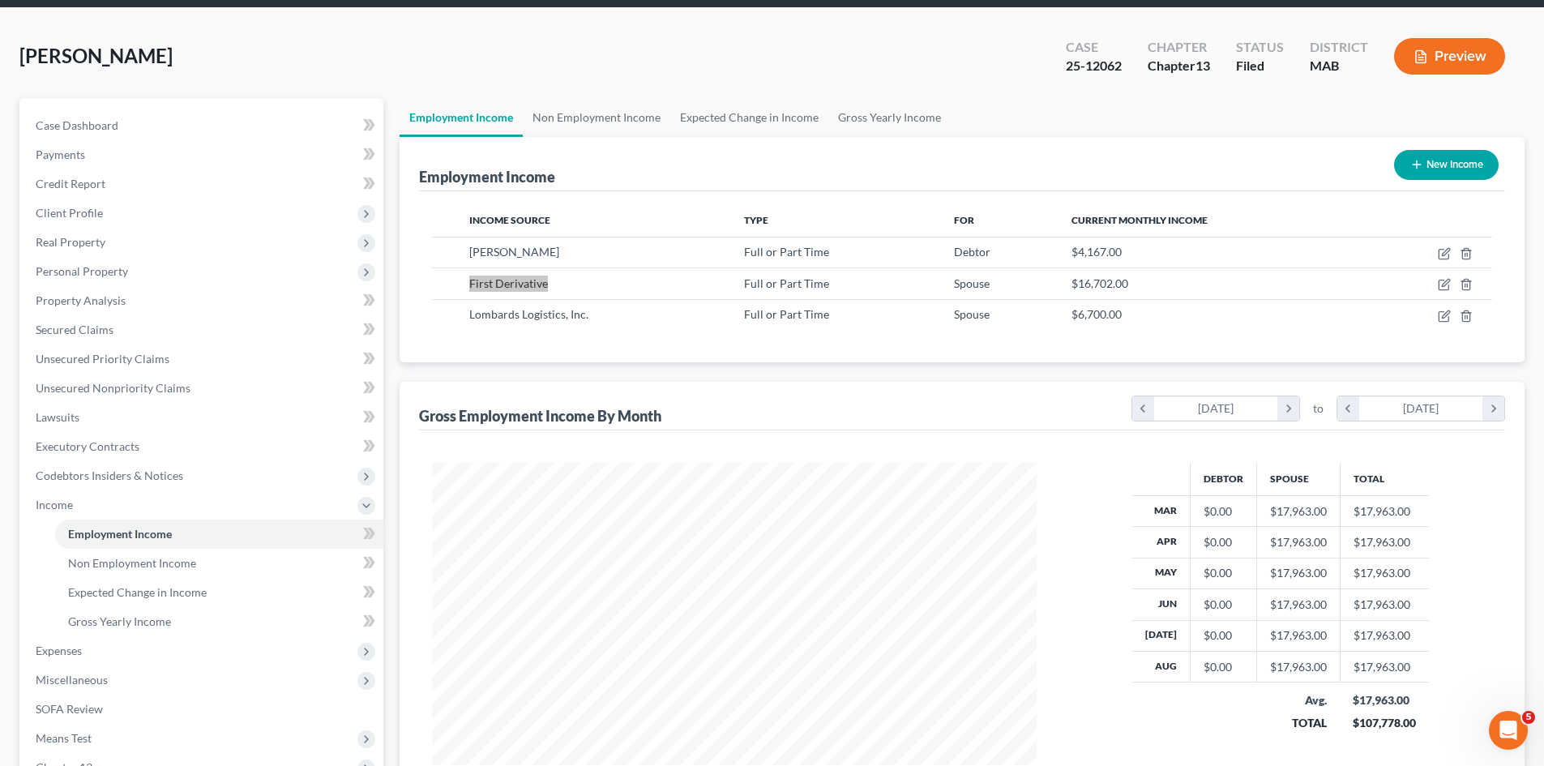
scroll to position [0, 0]
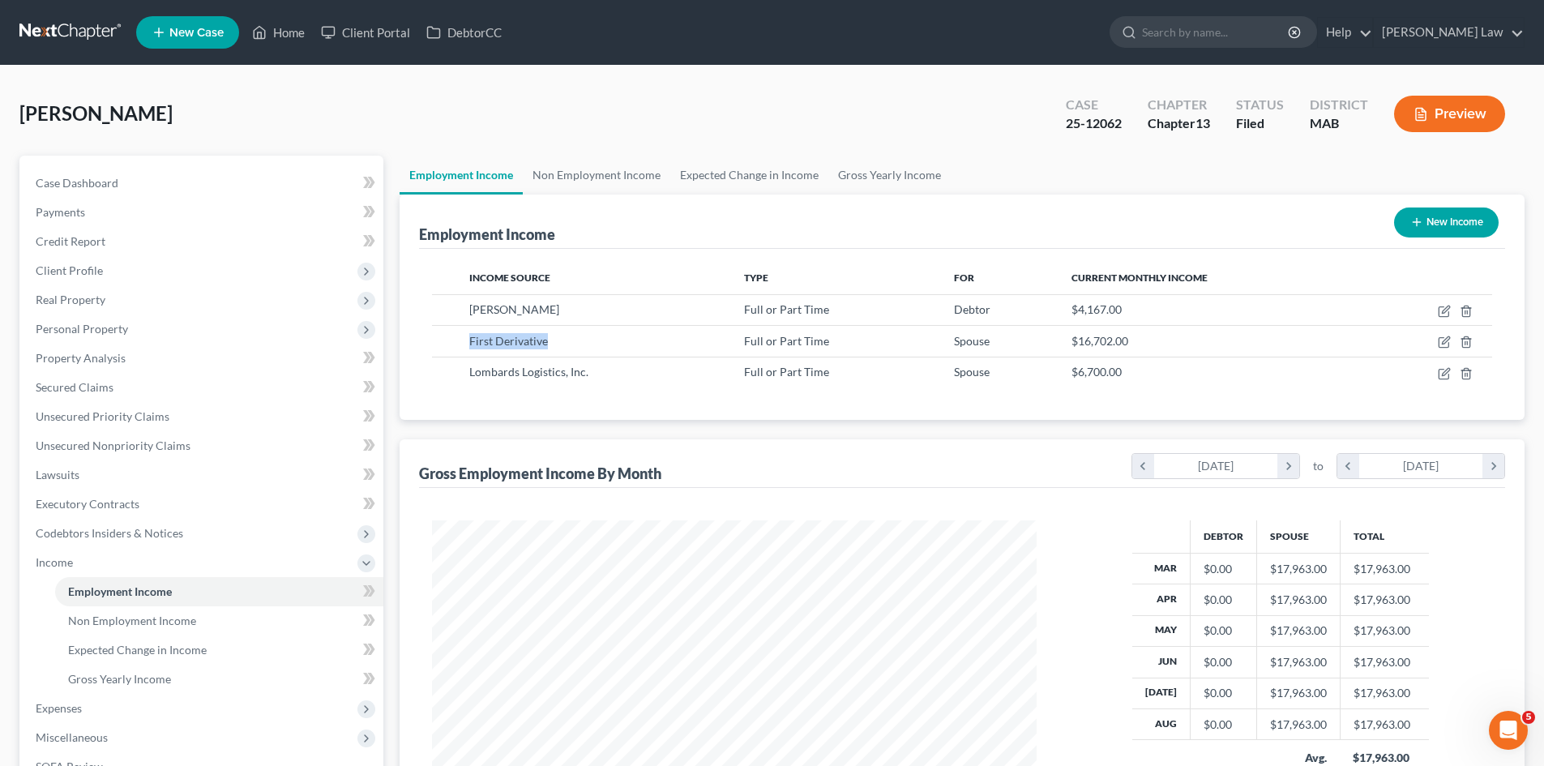
click at [62, 29] on link at bounding box center [71, 32] width 104 height 29
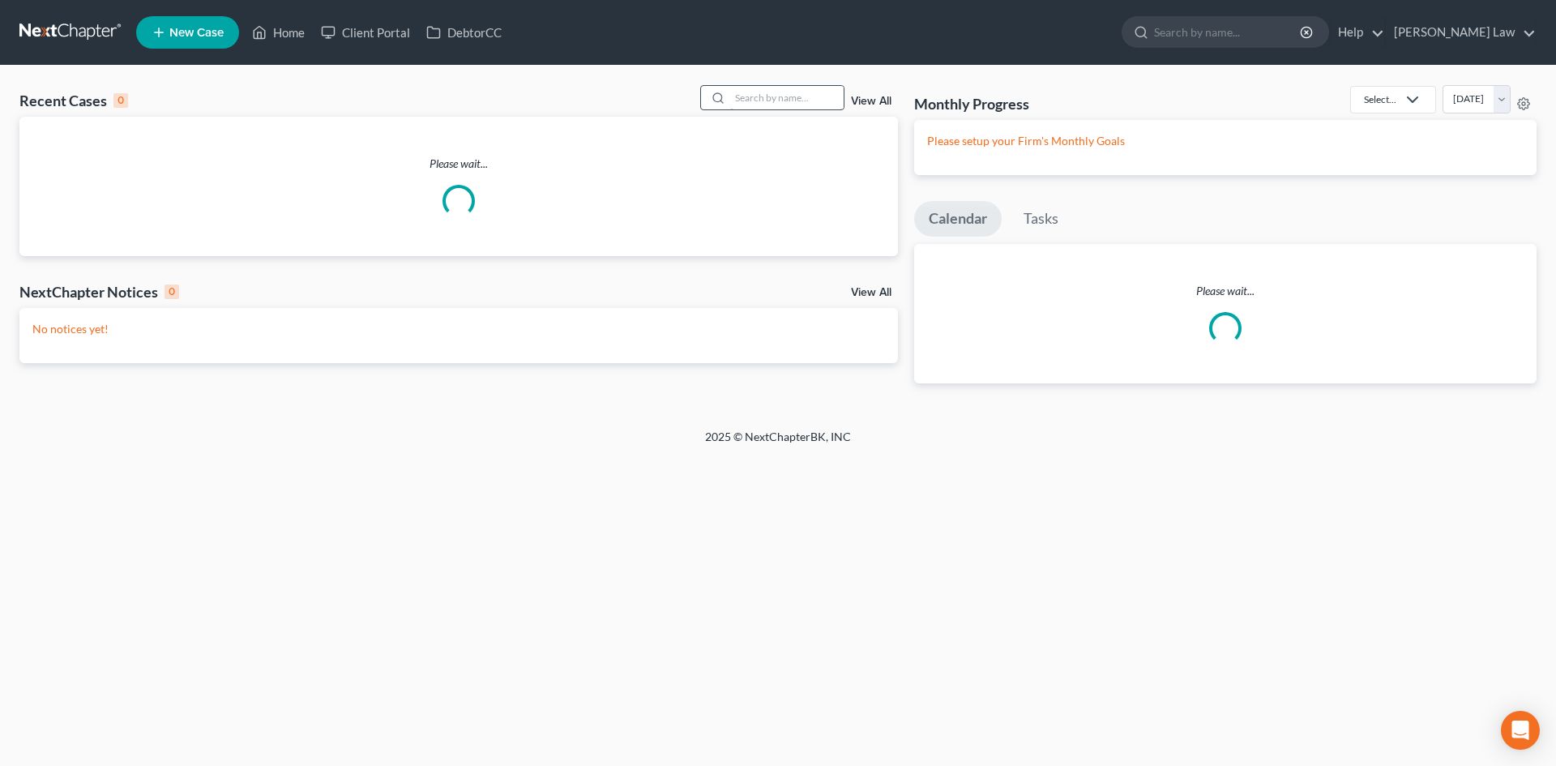
click at [776, 88] on input "search" at bounding box center [786, 97] width 113 height 23
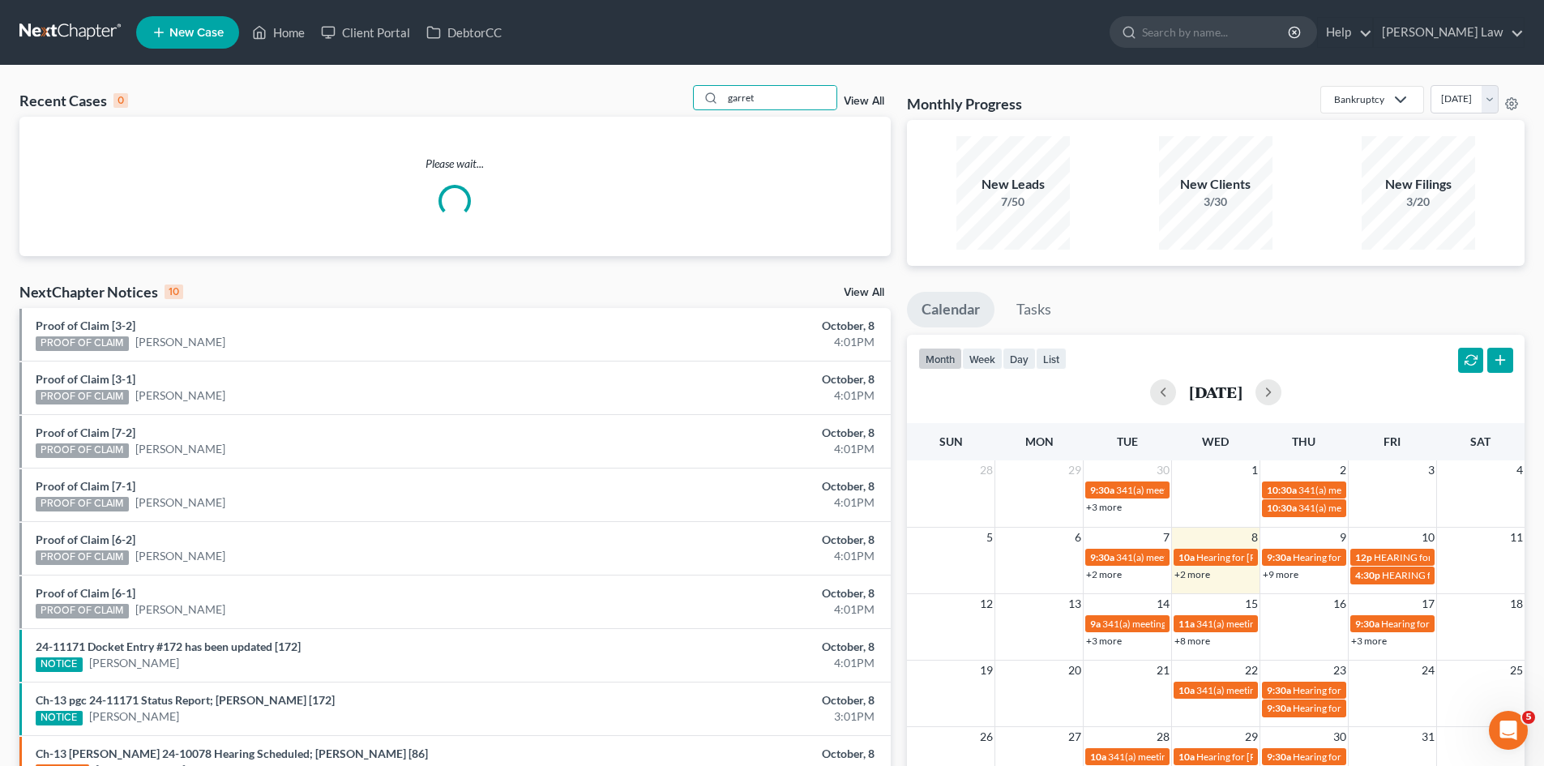
type input "garret"
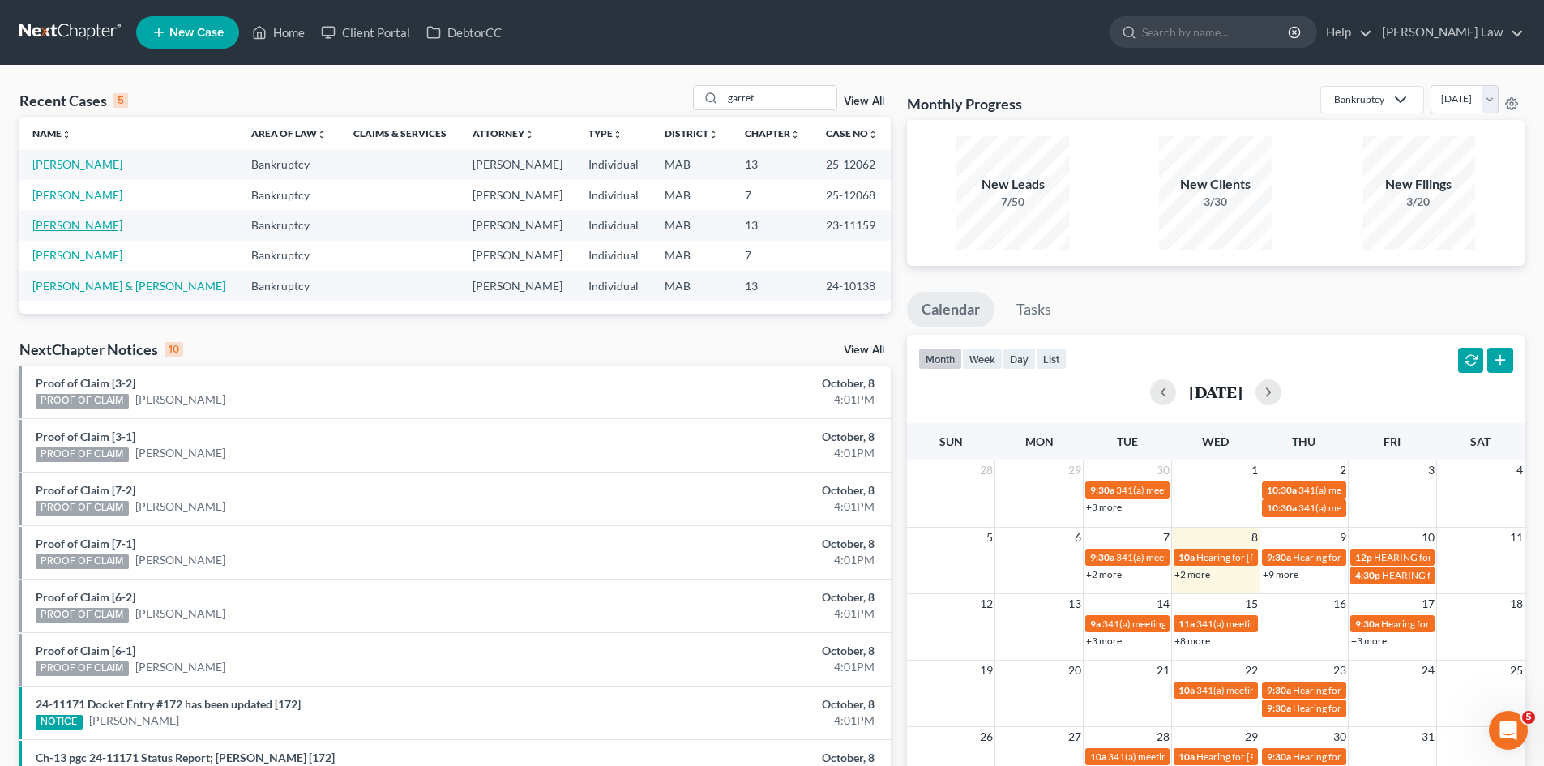
click at [73, 222] on link "[PERSON_NAME]" at bounding box center [77, 225] width 90 height 14
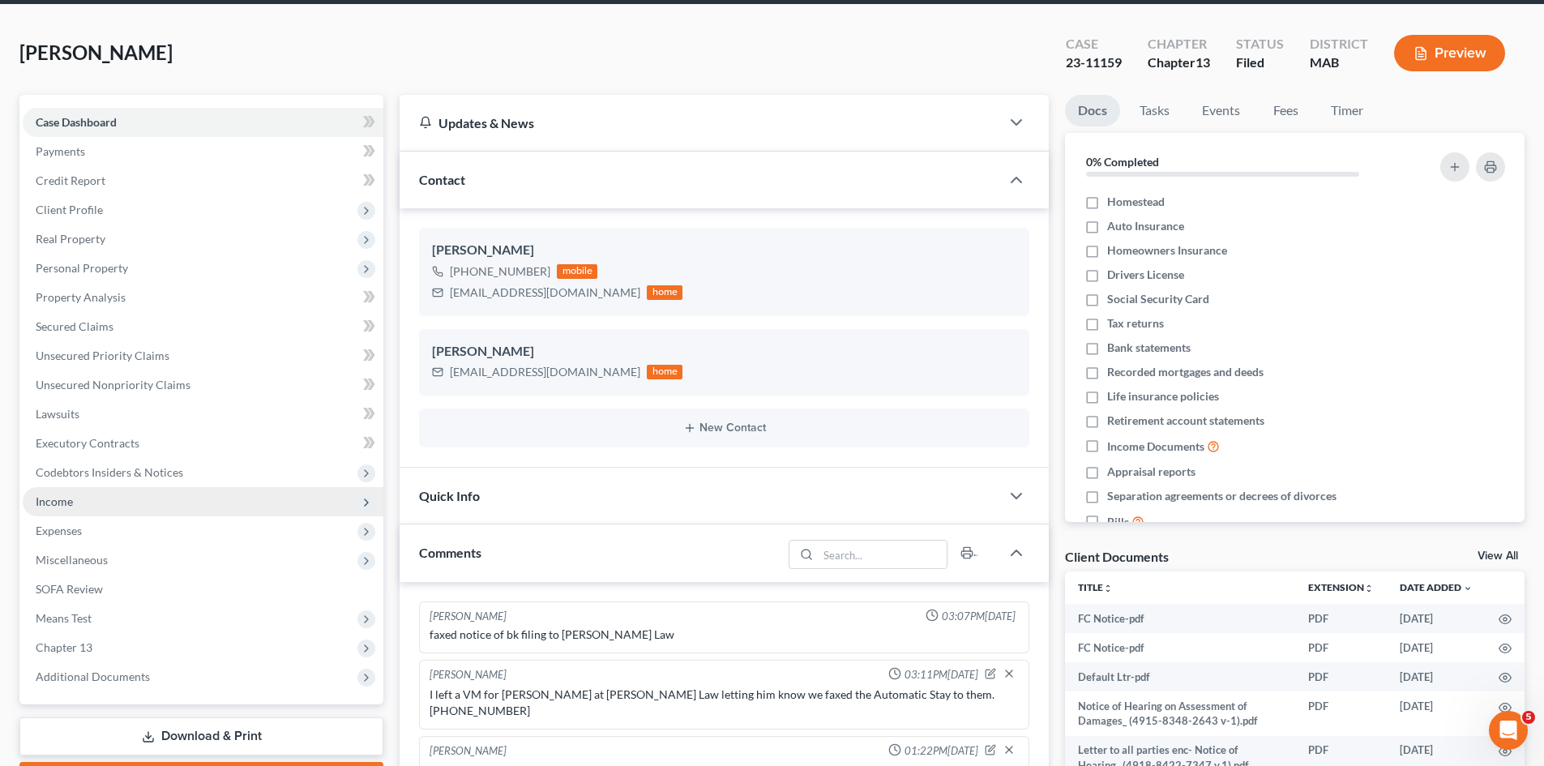
scroll to position [135, 0]
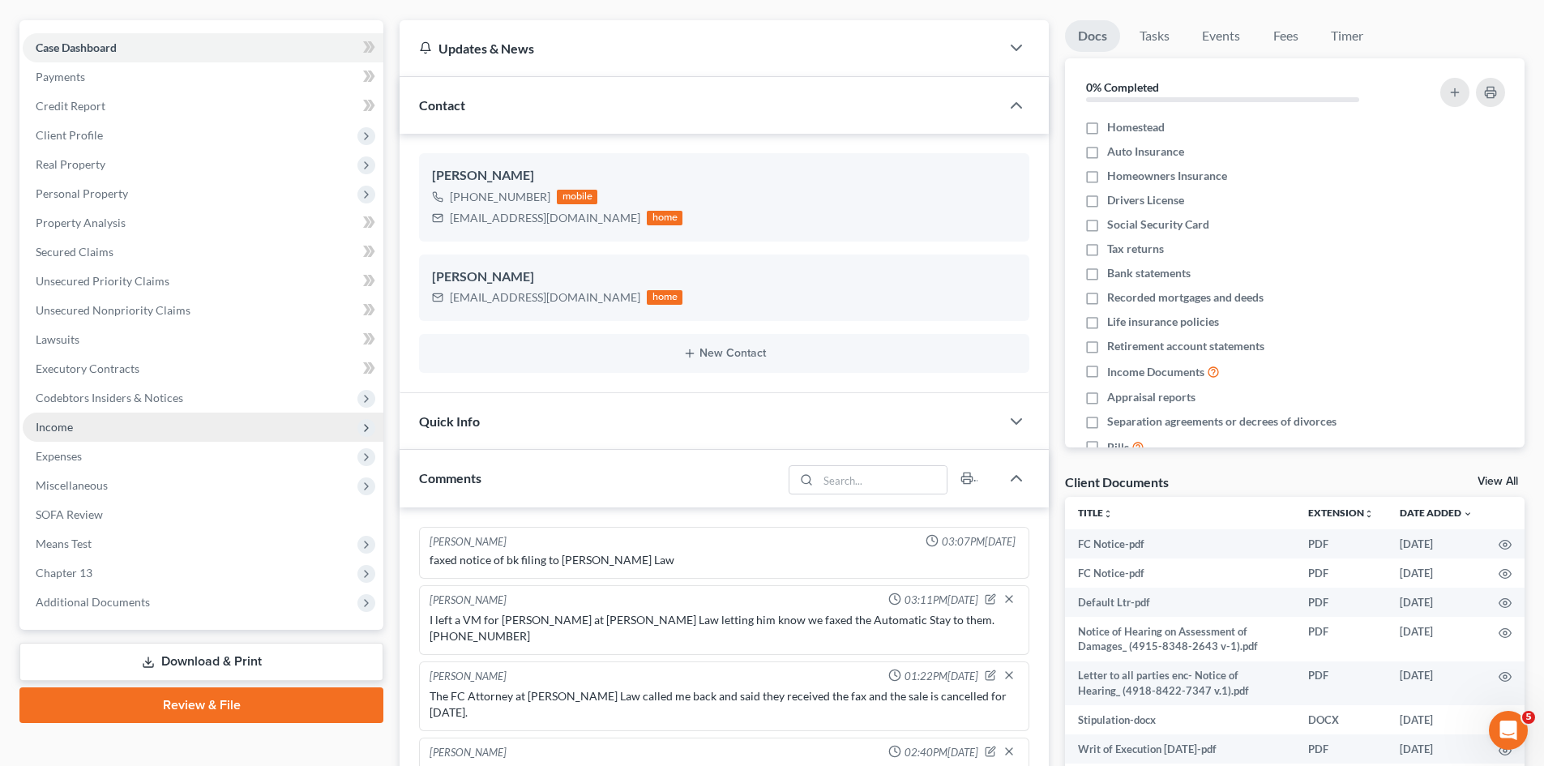
click at [79, 429] on span "Income" at bounding box center [203, 426] width 361 height 29
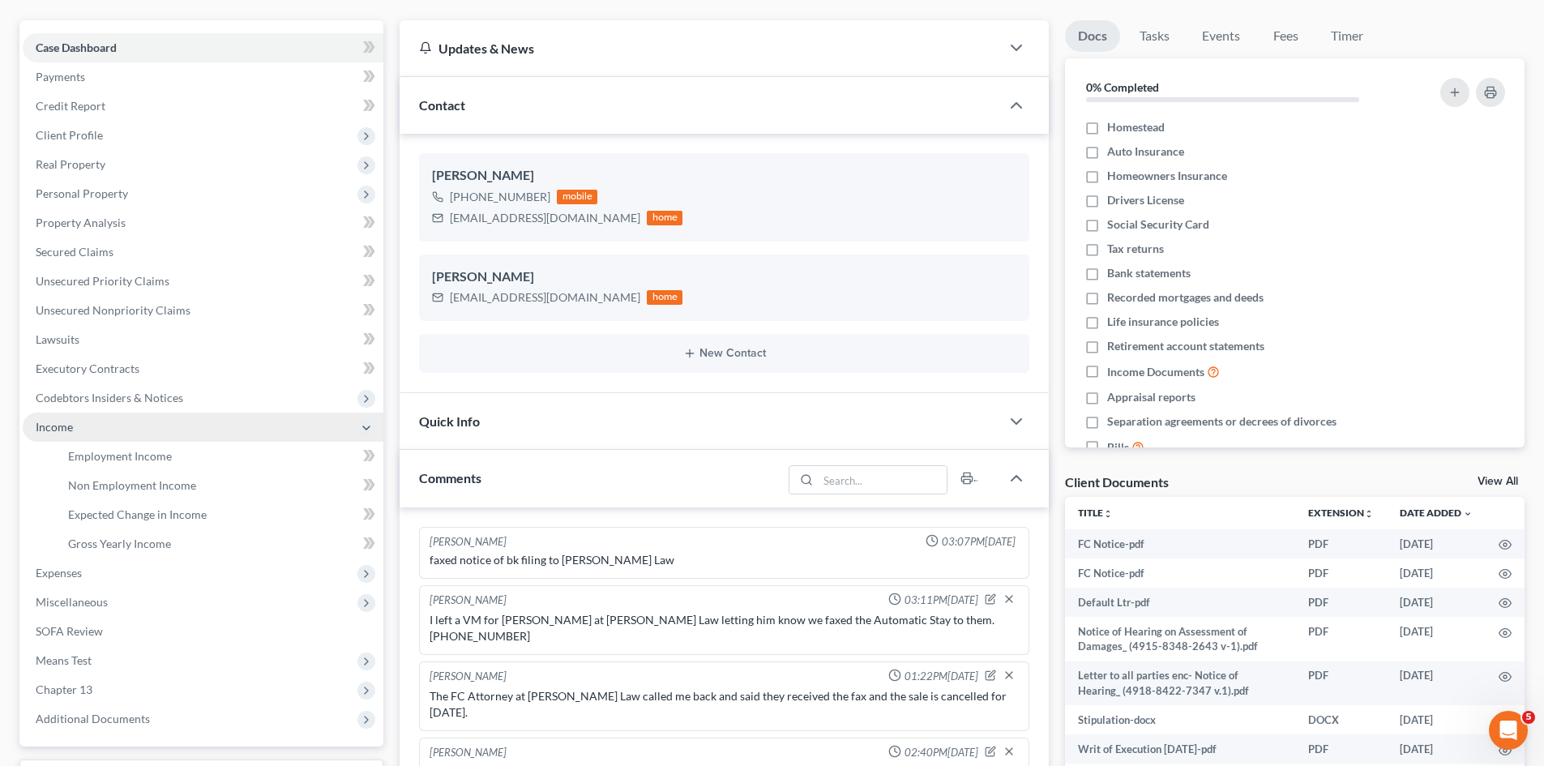
scroll to position [3320, 0]
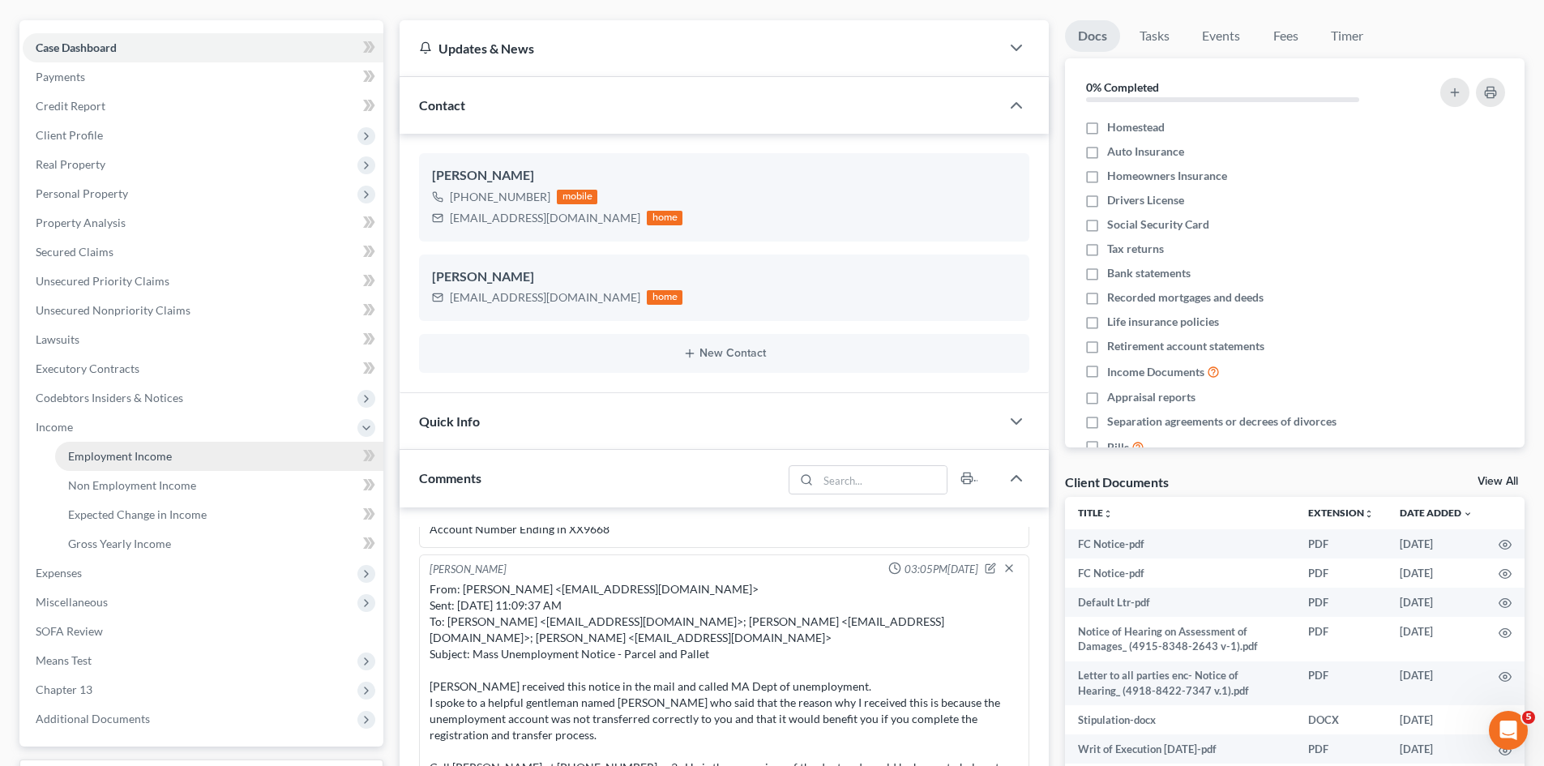
click at [94, 466] on link "Employment Income" at bounding box center [219, 456] width 328 height 29
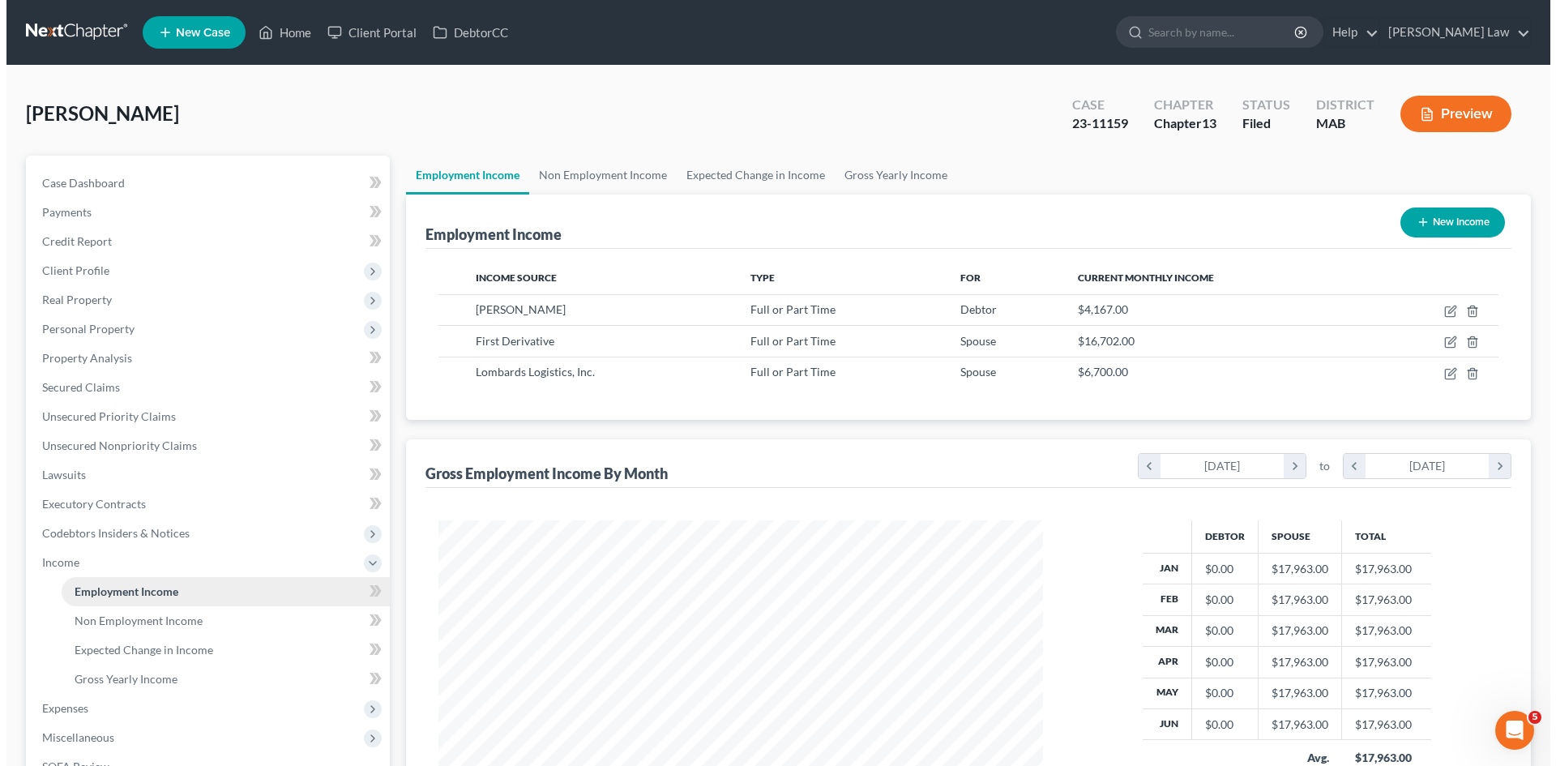
scroll to position [302, 637]
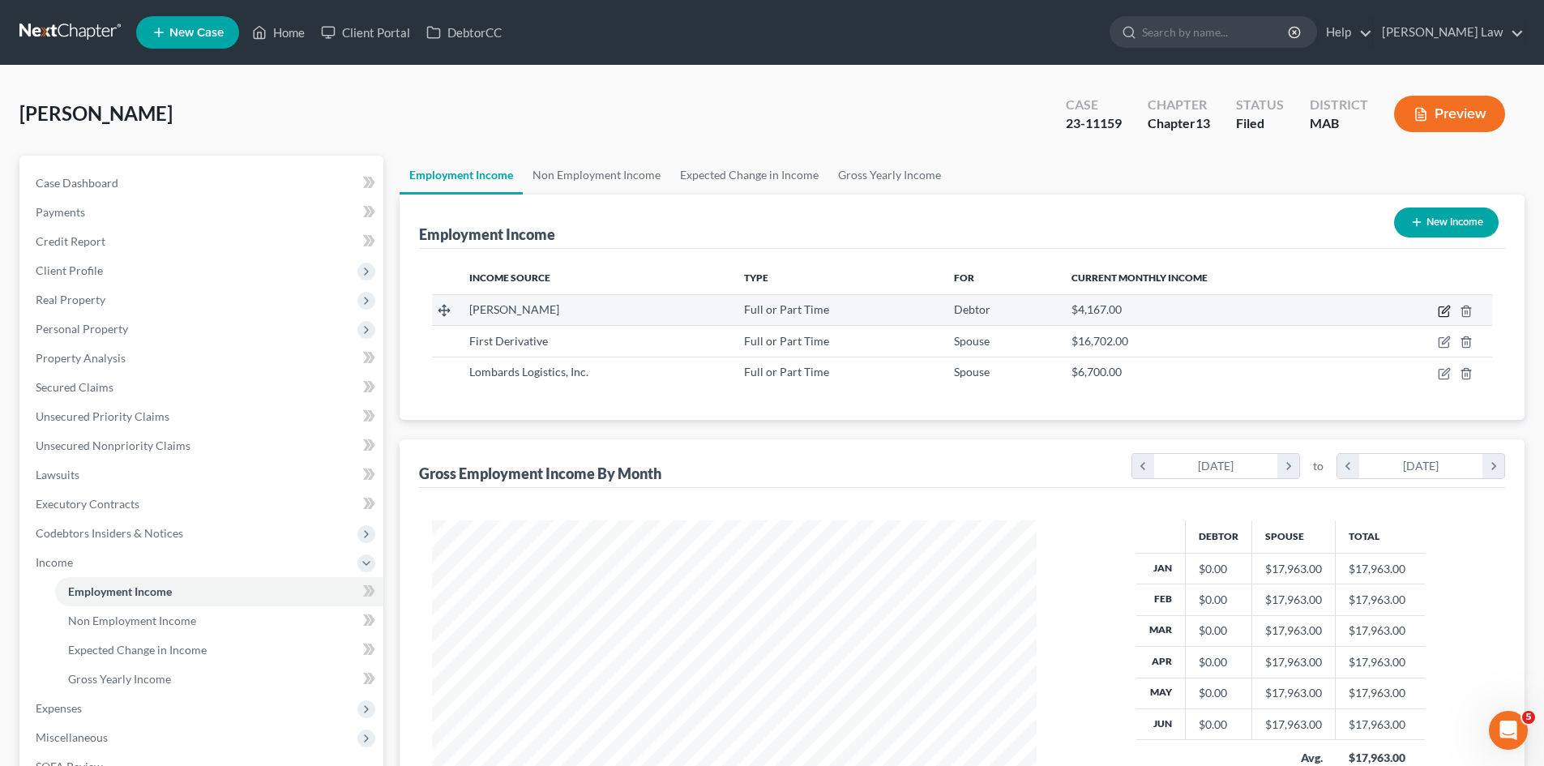
click at [1443, 308] on icon "button" at bounding box center [1444, 311] width 13 height 13
select select "0"
select select "22"
select select "0"
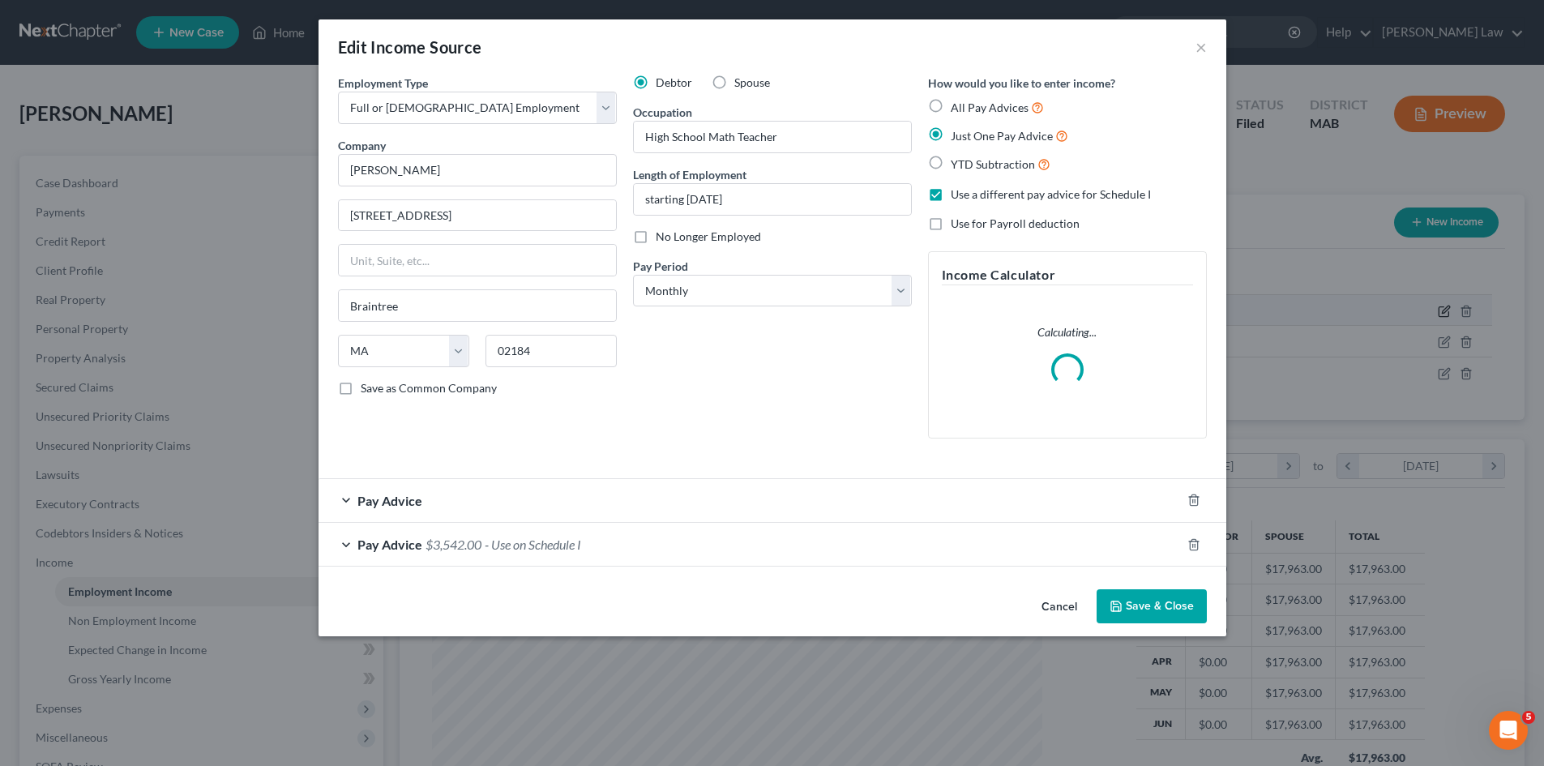
scroll to position [305, 643]
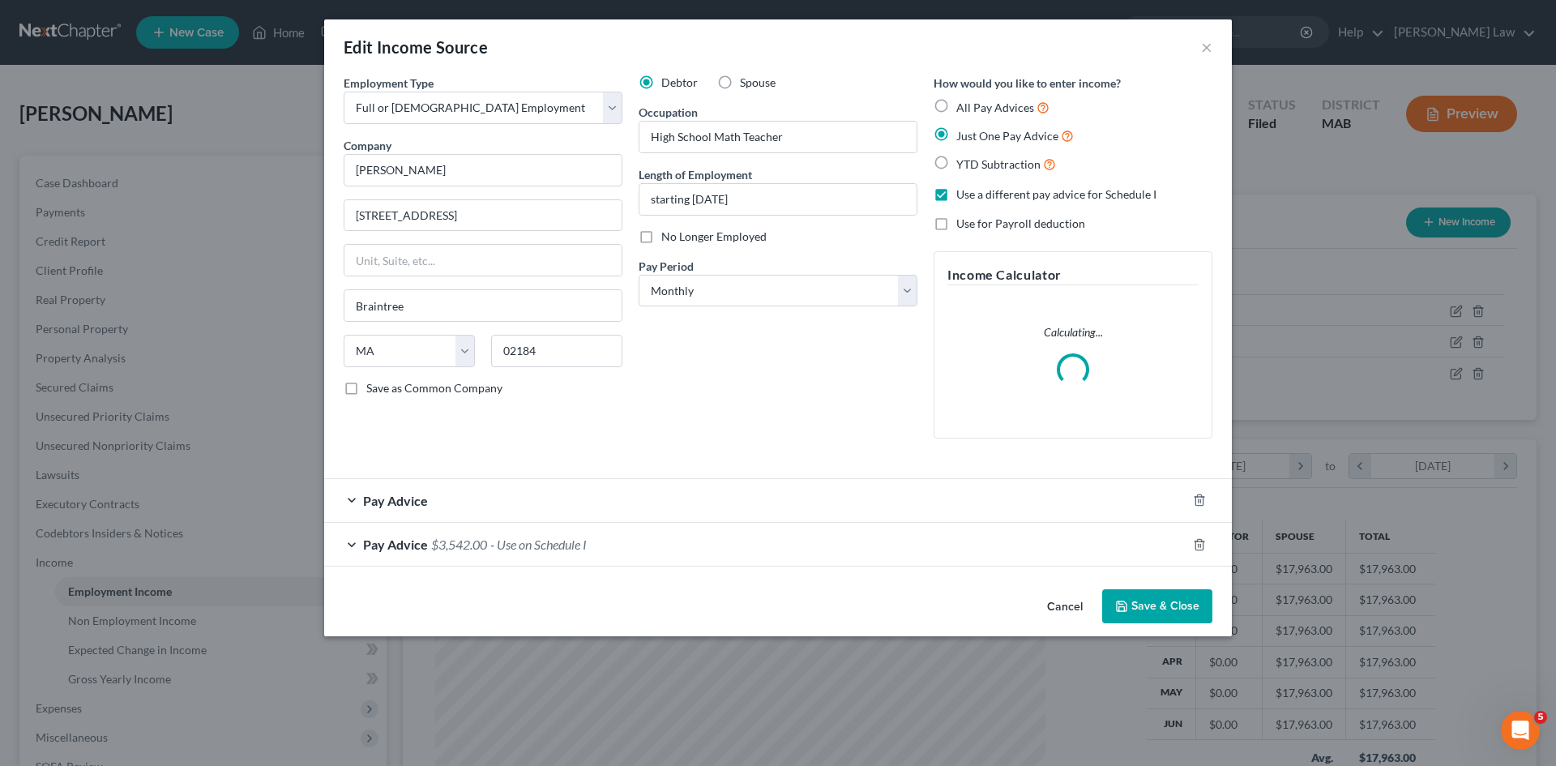
click at [1066, 602] on button "Cancel" at bounding box center [1065, 607] width 62 height 32
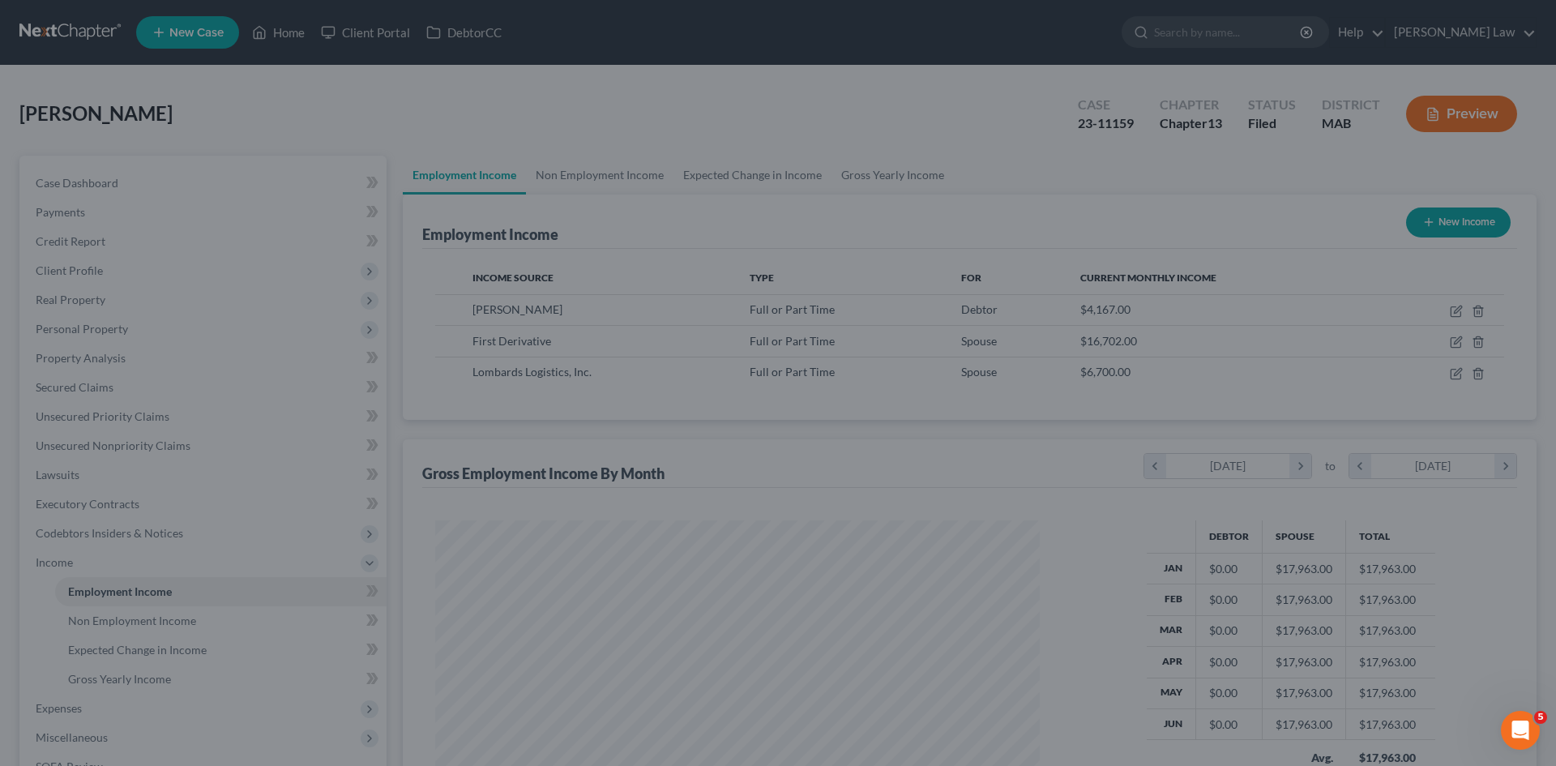
scroll to position [810042, 809708]
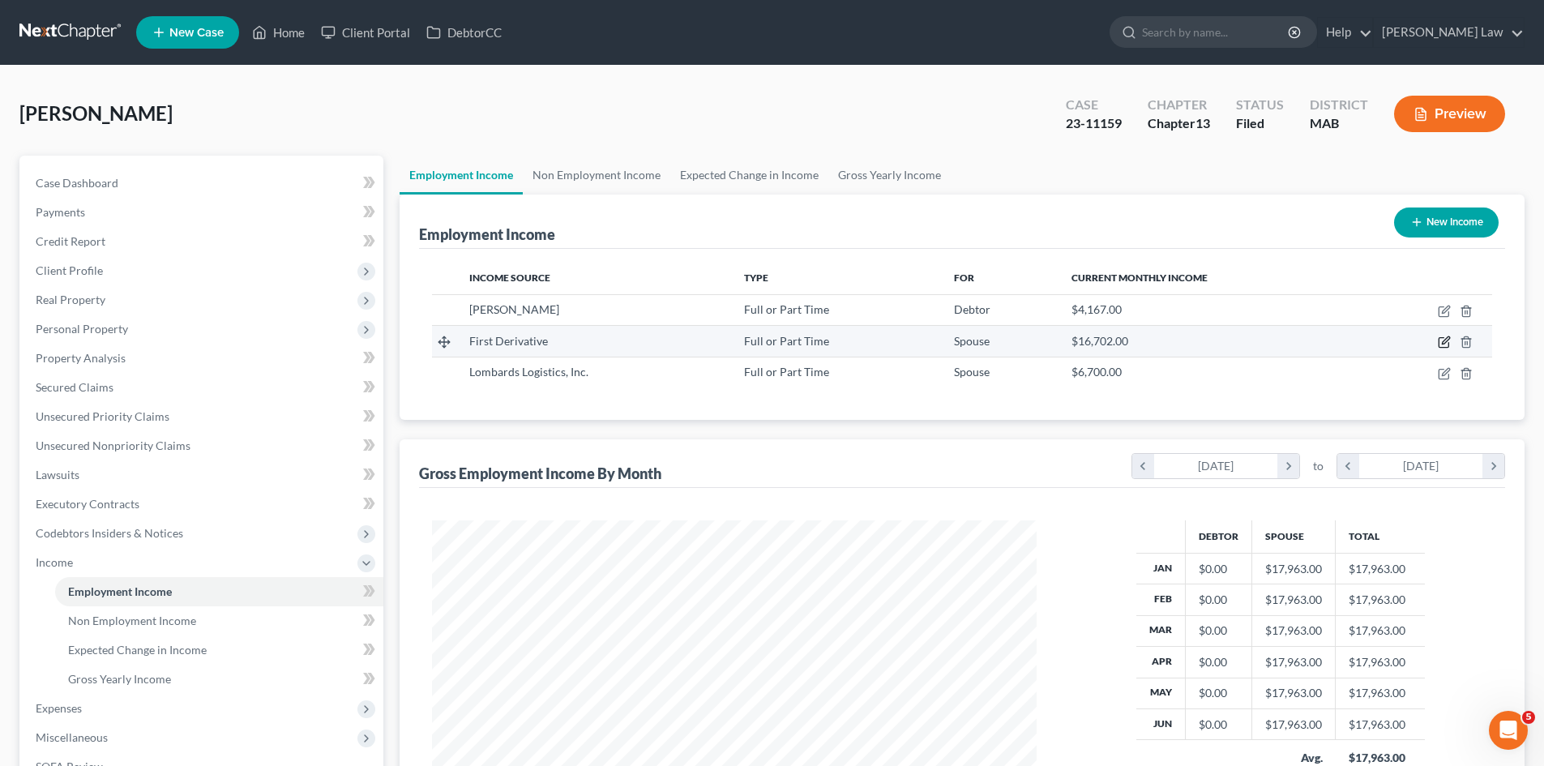
click at [1440, 342] on icon "button" at bounding box center [1444, 341] width 13 height 13
select select "0"
select select "39"
select select "0"
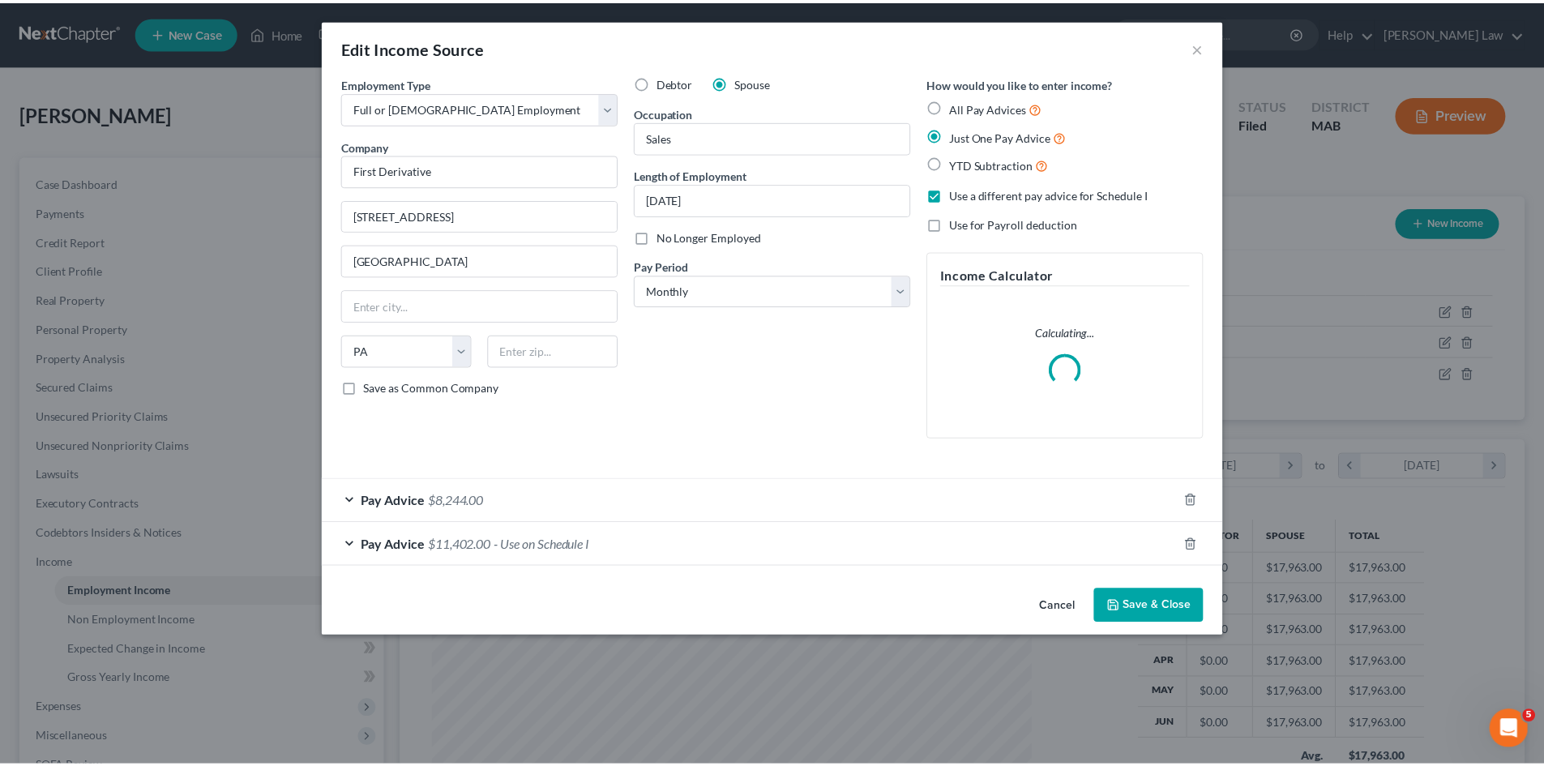
scroll to position [305, 643]
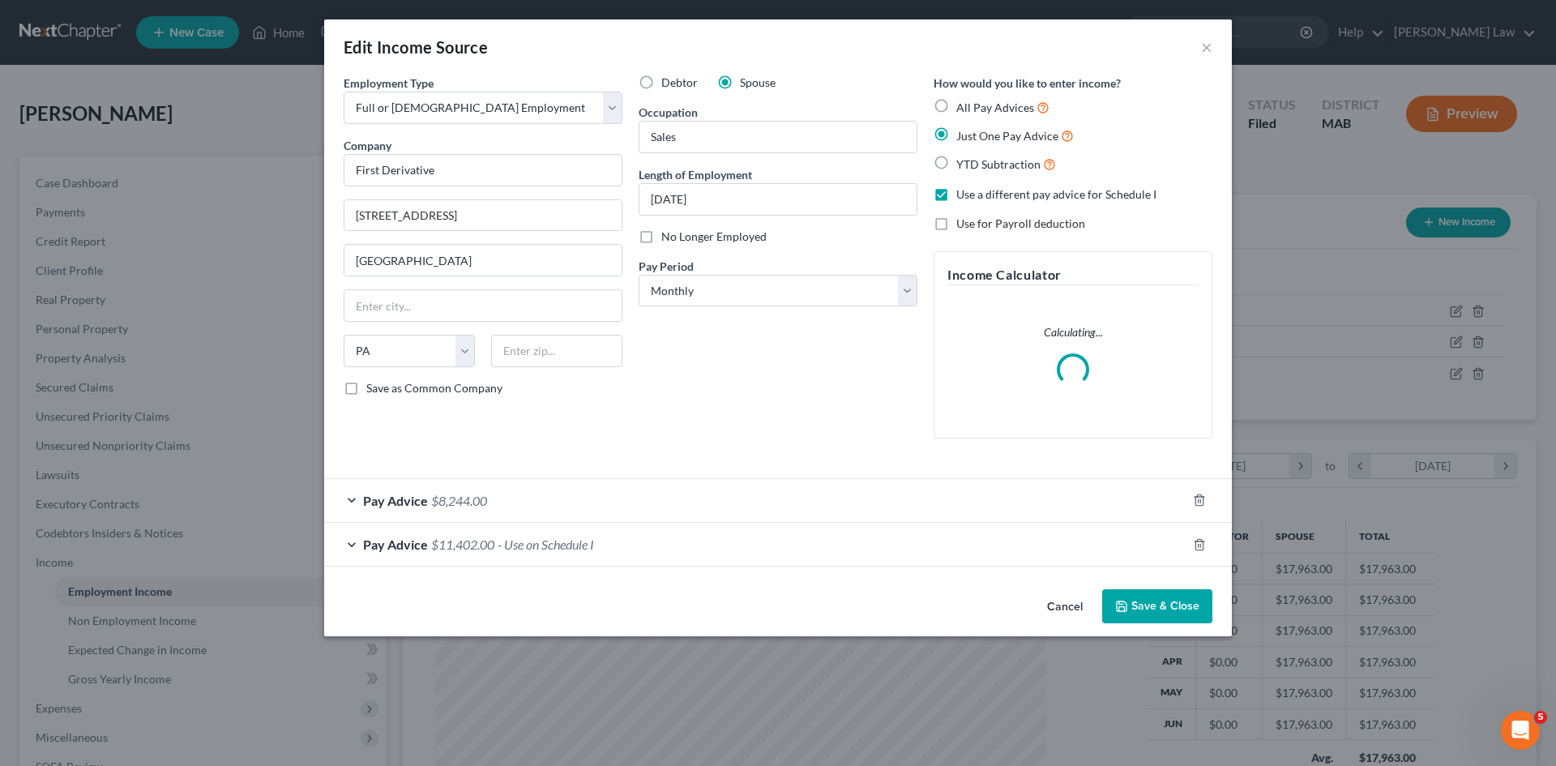
click at [1061, 600] on button "Cancel" at bounding box center [1065, 607] width 62 height 32
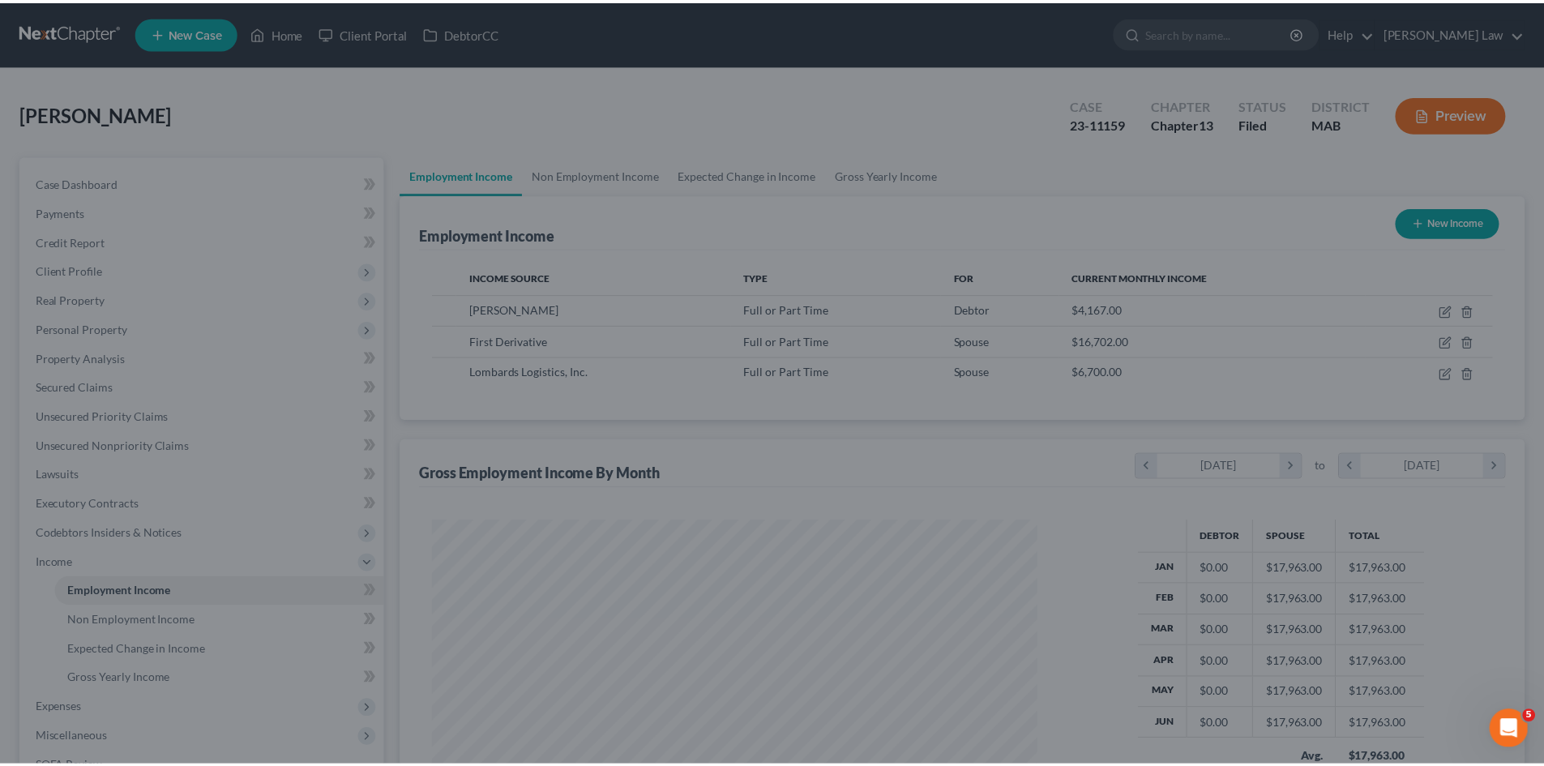
scroll to position [302, 637]
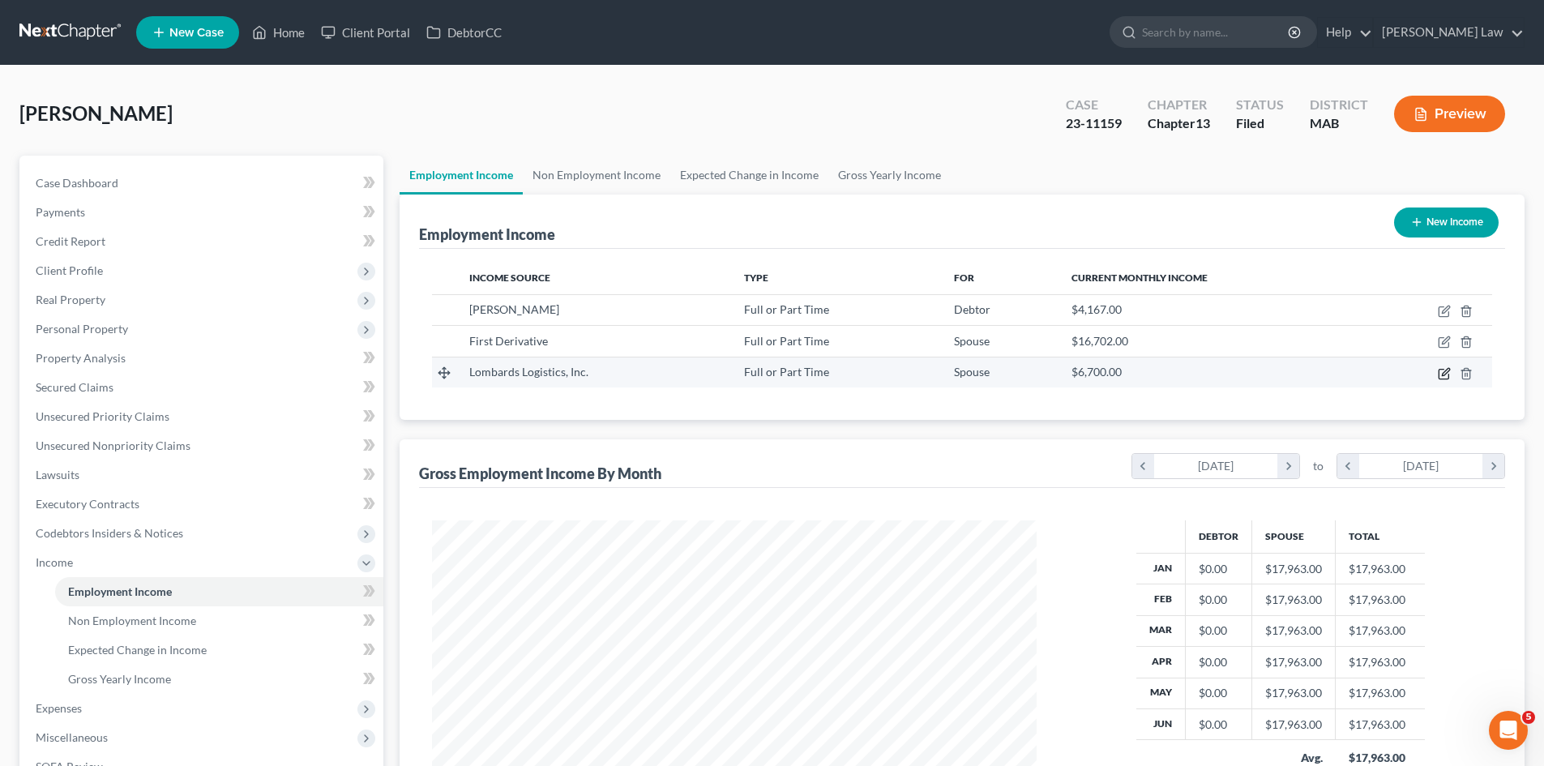
click at [1446, 368] on icon "button" at bounding box center [1444, 373] width 13 height 13
select select "0"
select select "22"
select select "0"
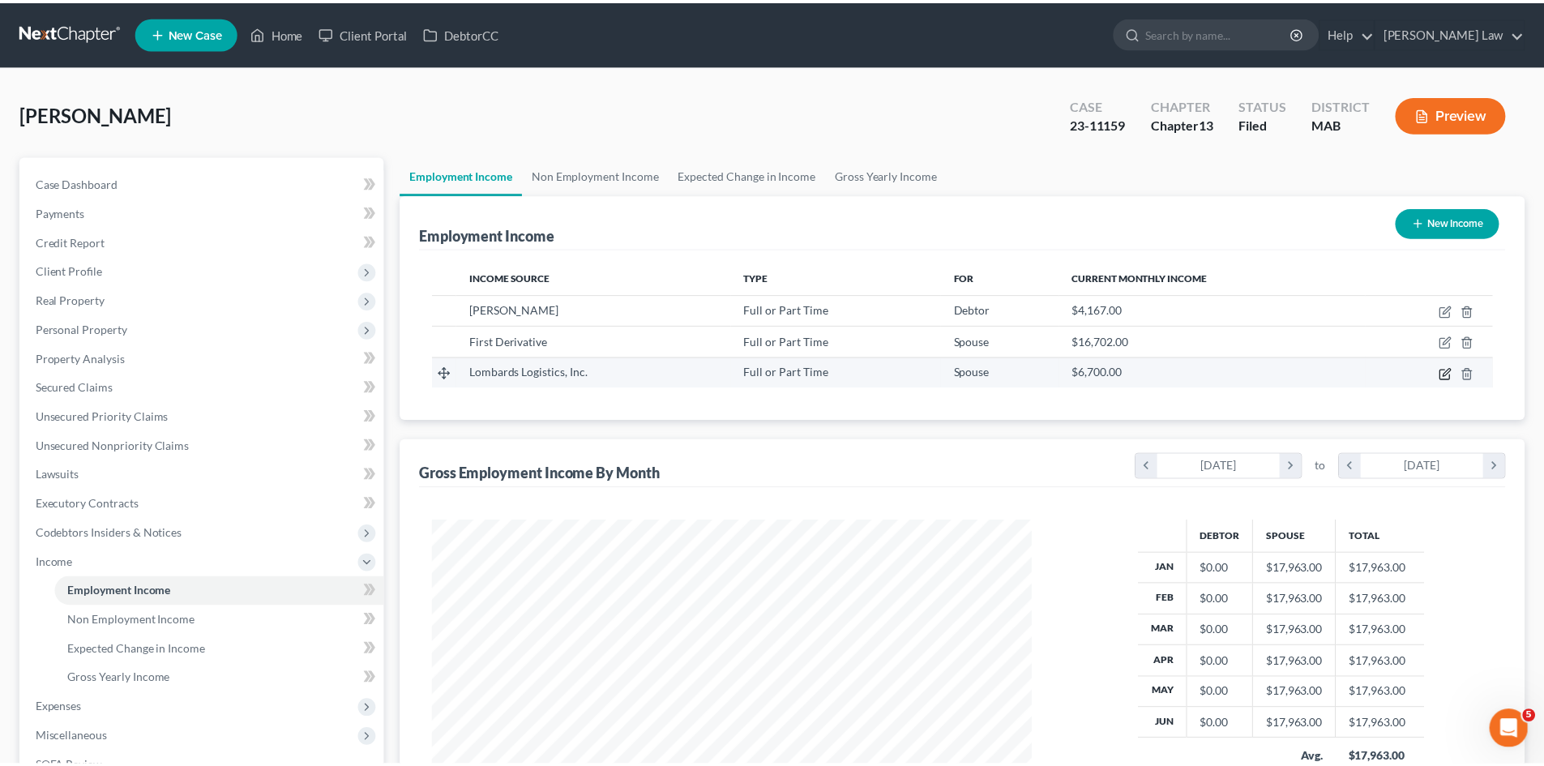
scroll to position [305, 643]
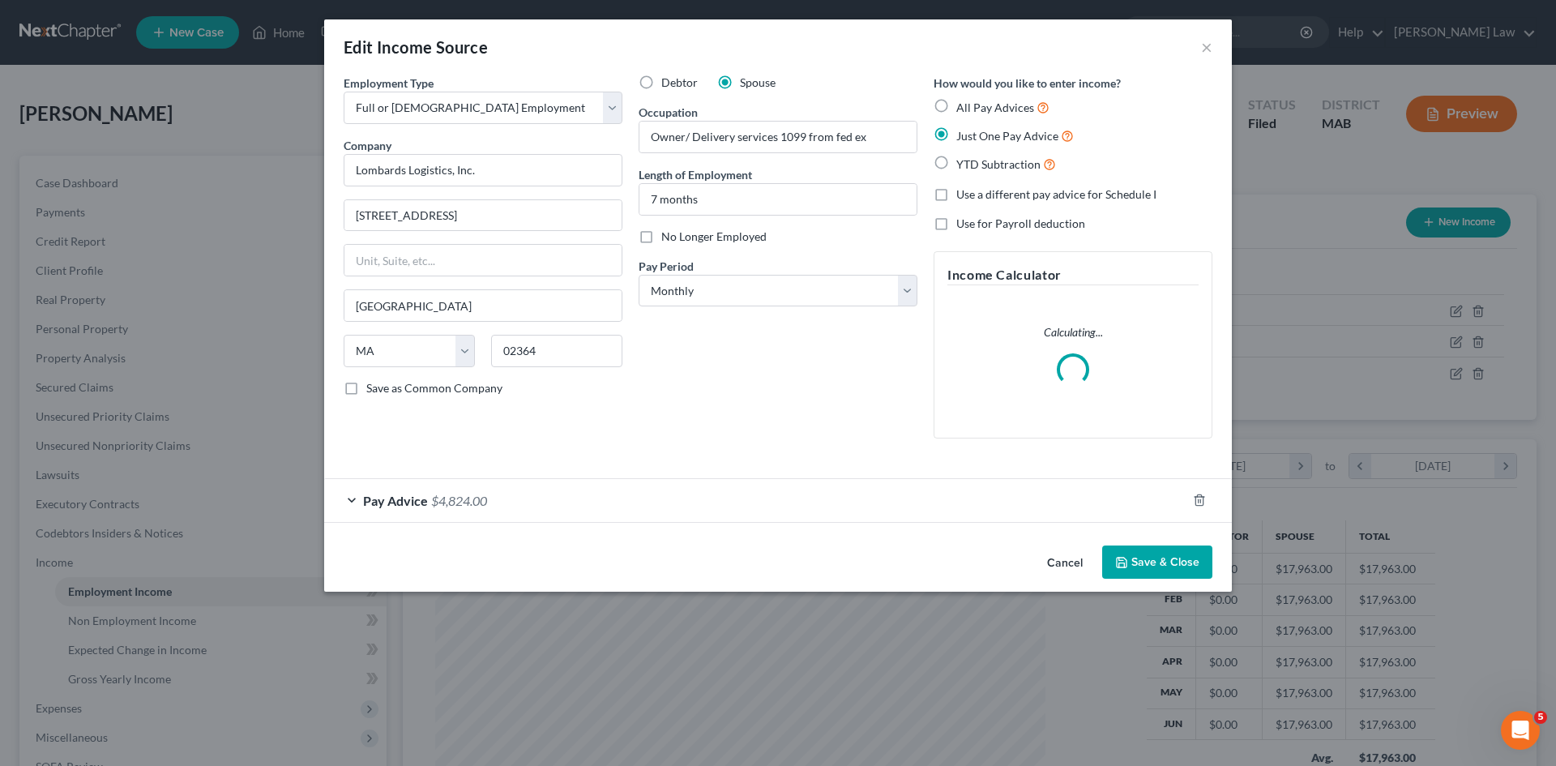
click at [1070, 562] on button "Cancel" at bounding box center [1065, 563] width 62 height 32
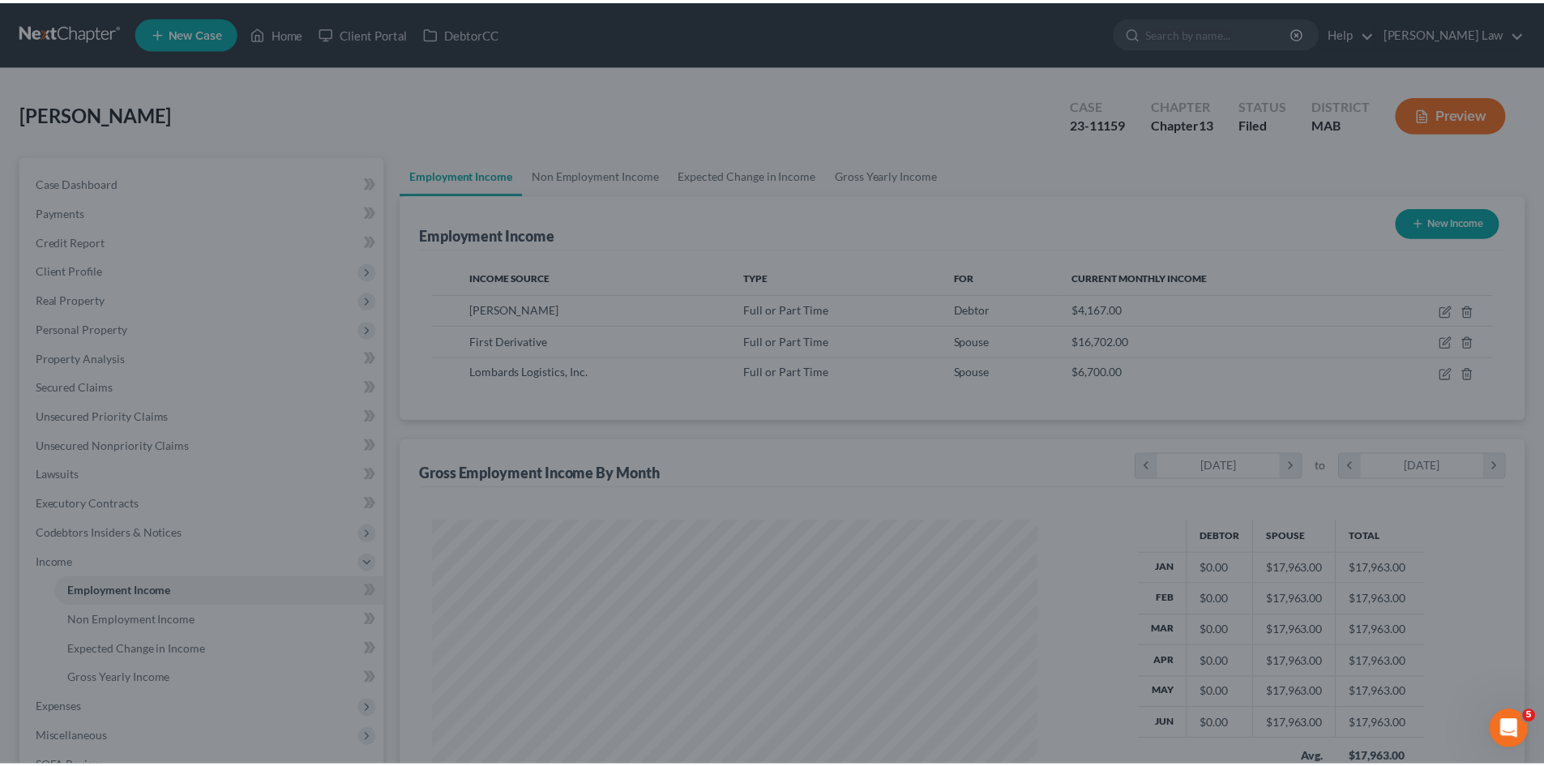
scroll to position [810042, 809708]
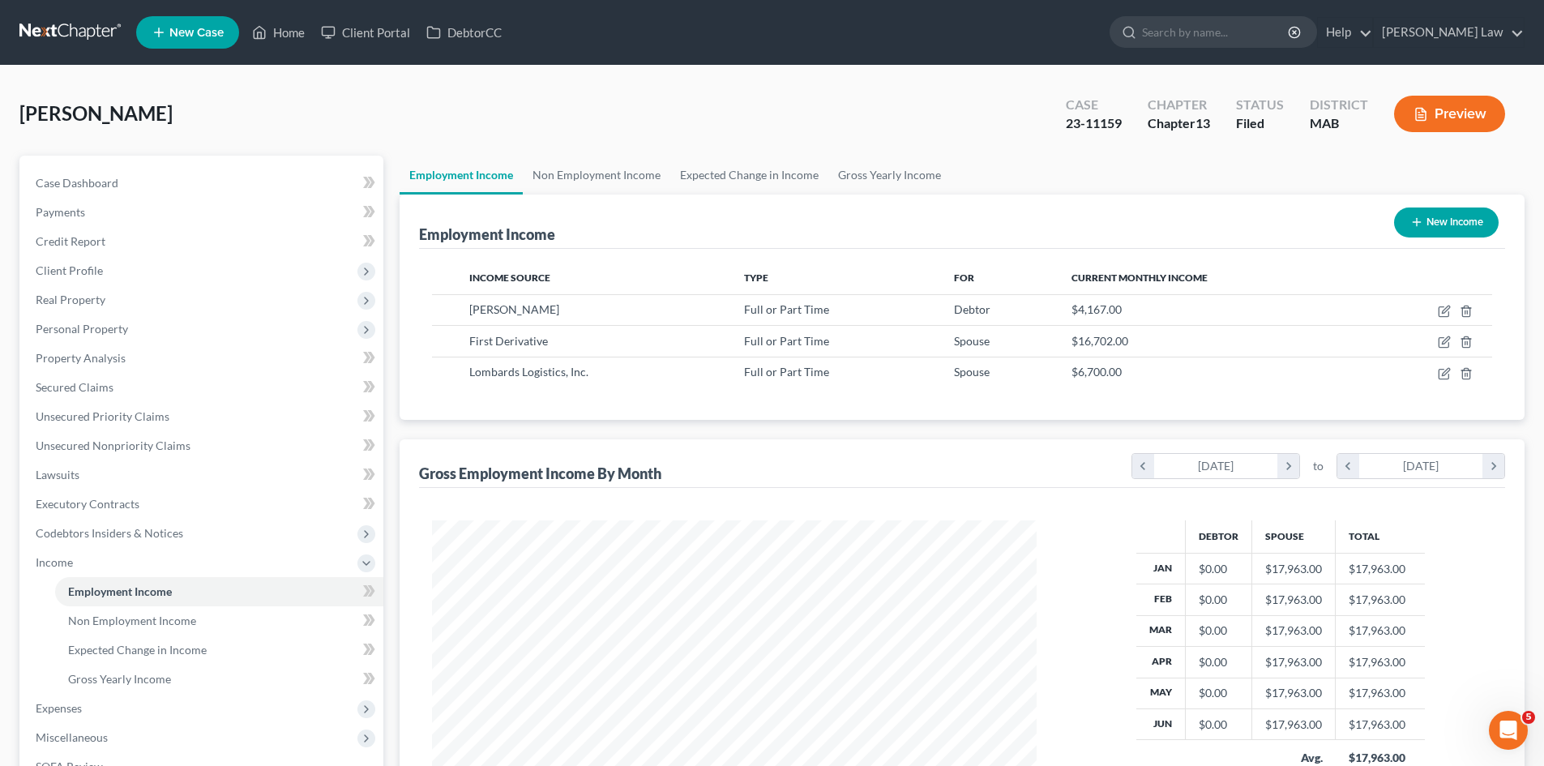
click at [62, 38] on link at bounding box center [71, 32] width 104 height 29
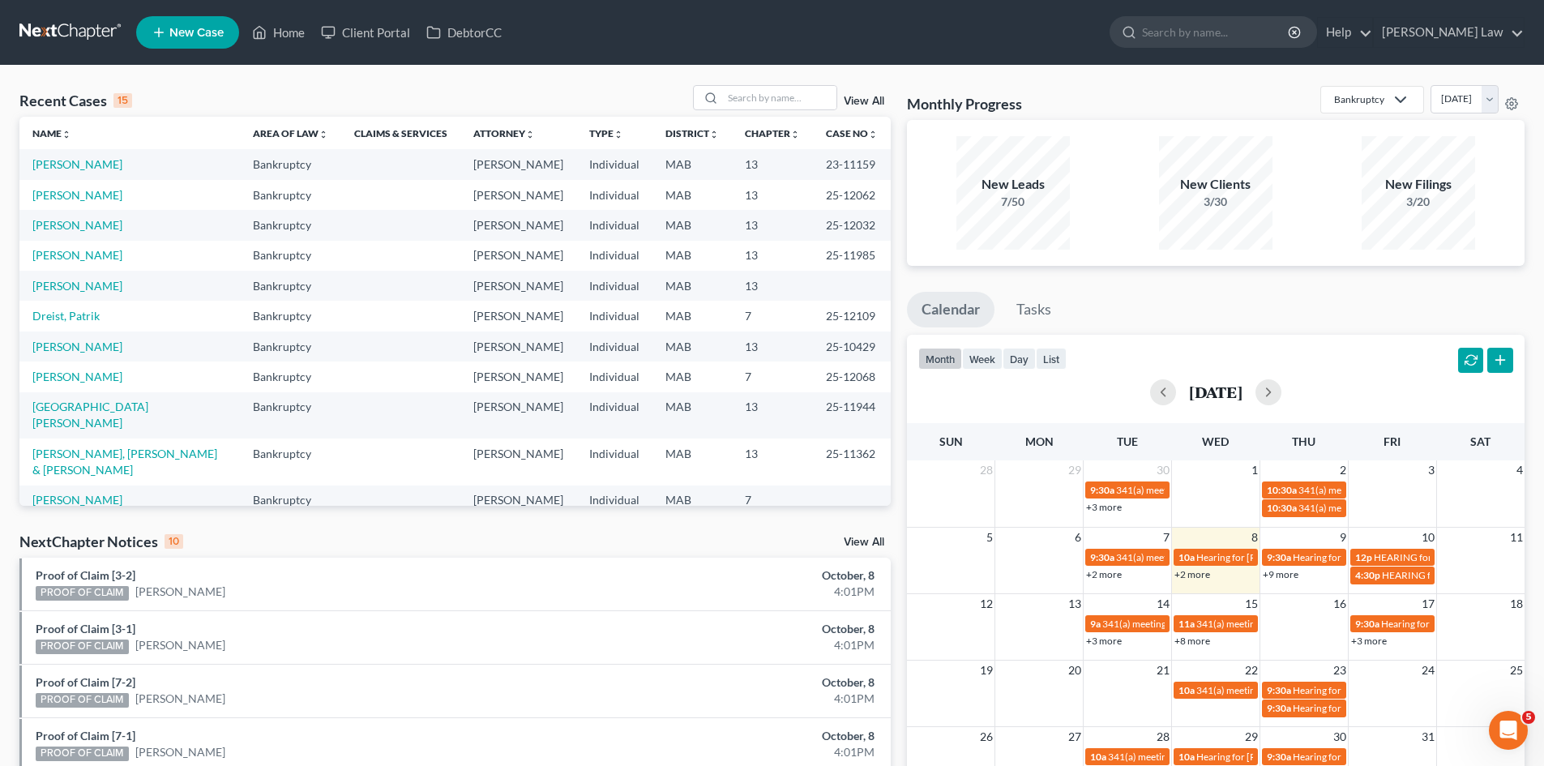
click at [93, 202] on td "[PERSON_NAME]" at bounding box center [129, 195] width 220 height 30
click at [93, 202] on link "[PERSON_NAME]" at bounding box center [77, 195] width 90 height 14
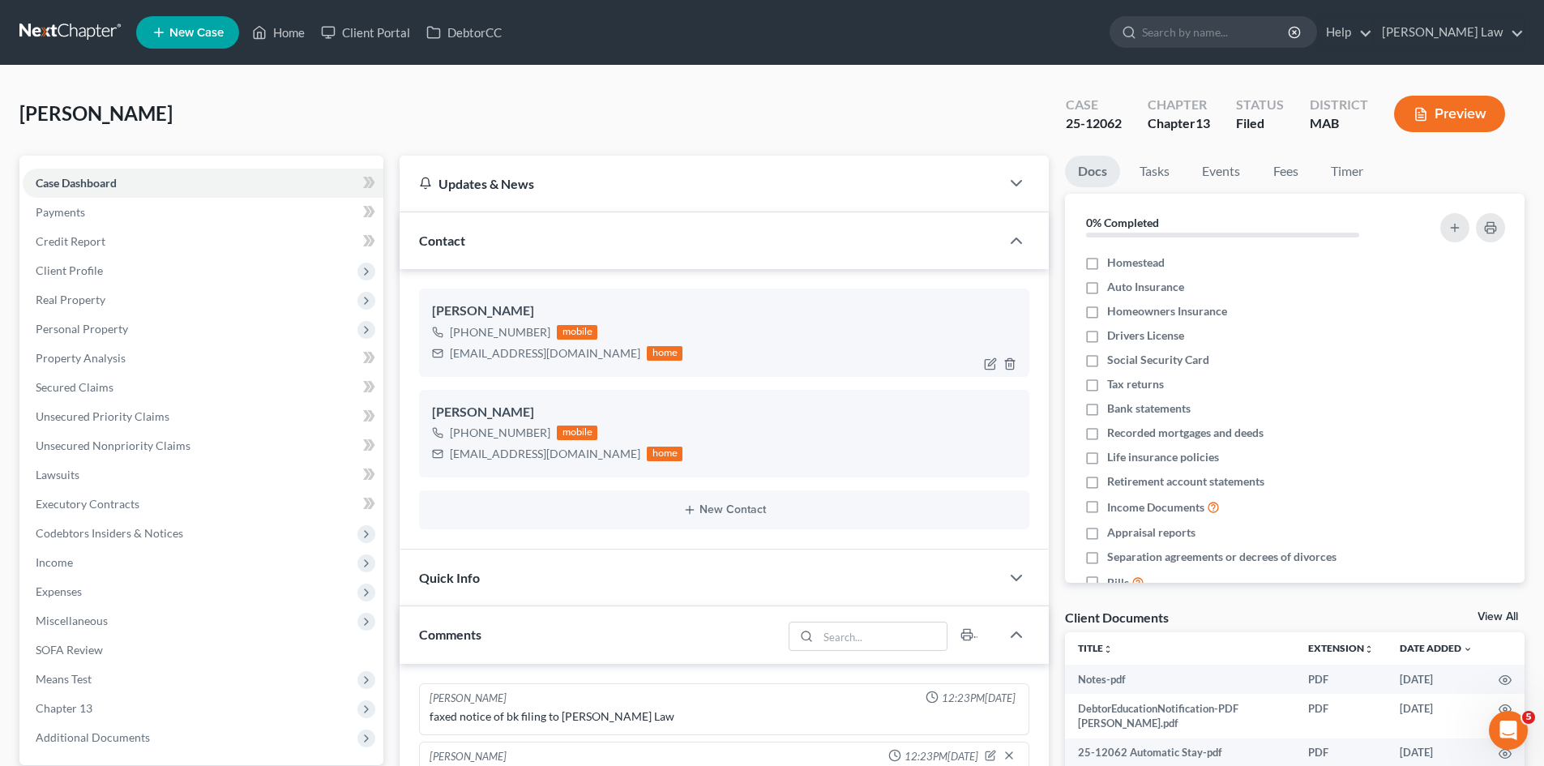
click at [489, 344] on div "[EMAIL_ADDRESS][DOMAIN_NAME] home" at bounding box center [557, 353] width 250 height 21
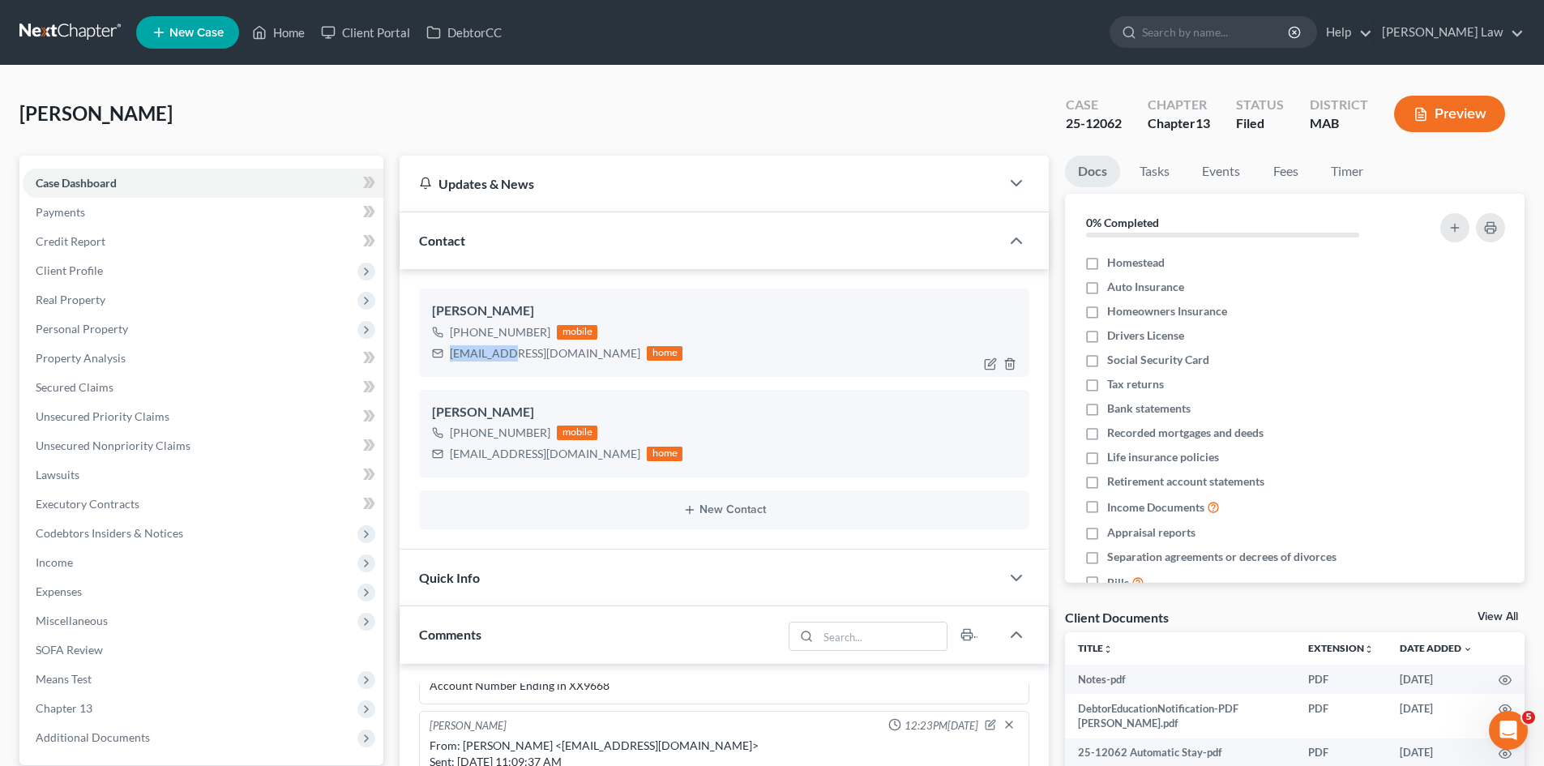
click at [489, 344] on div "[EMAIL_ADDRESS][DOMAIN_NAME] home" at bounding box center [557, 353] width 250 height 21
copy div "[EMAIL_ADDRESS][DOMAIN_NAME]"
click at [472, 463] on div "[EMAIL_ADDRESS][DOMAIN_NAME] home" at bounding box center [557, 453] width 250 height 21
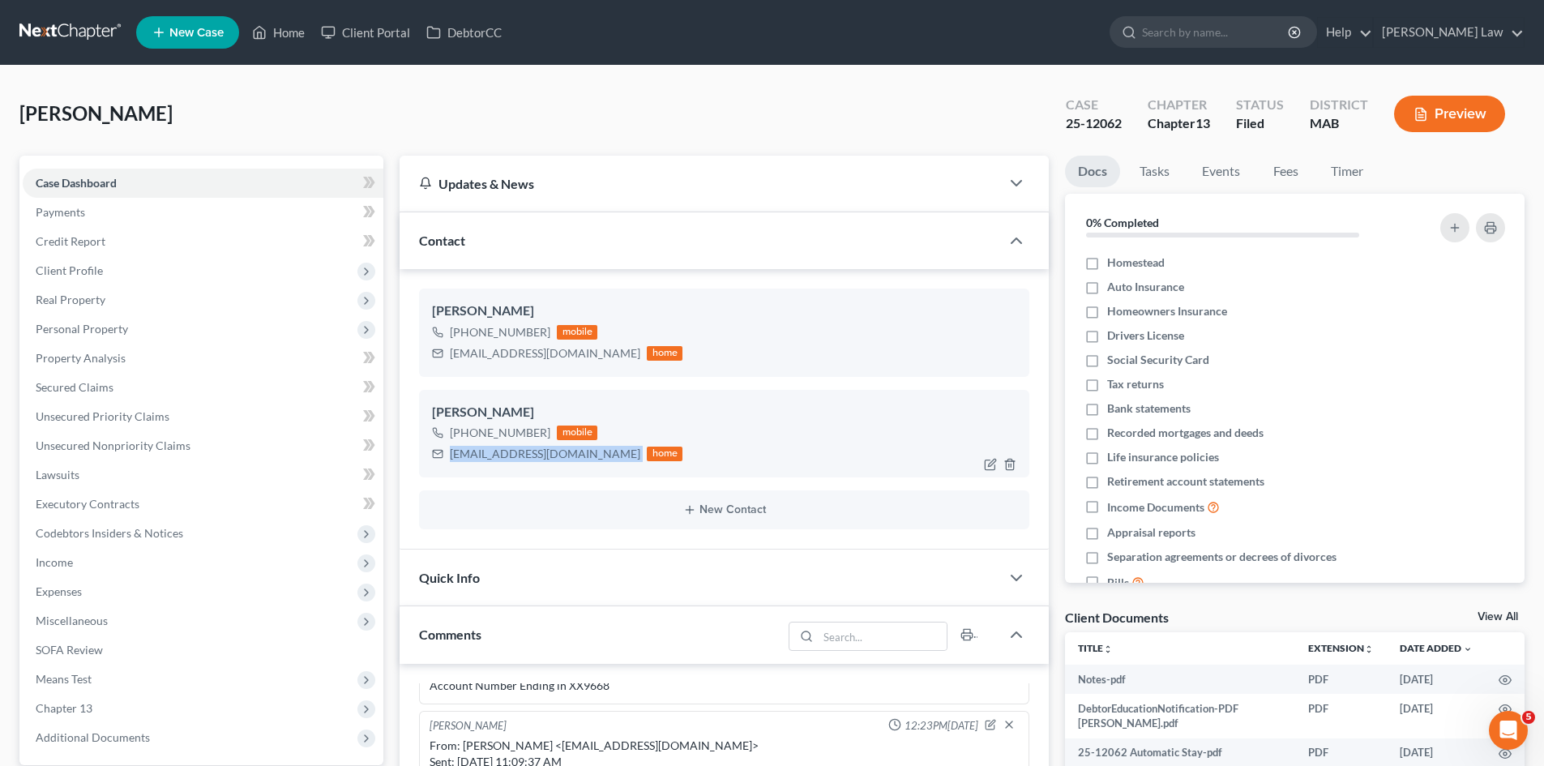
click at [472, 463] on div "[EMAIL_ADDRESS][DOMAIN_NAME] home" at bounding box center [557, 453] width 250 height 21
copy div "[EMAIL_ADDRESS][DOMAIN_NAME]"
click at [100, 573] on span "Income" at bounding box center [203, 562] width 361 height 29
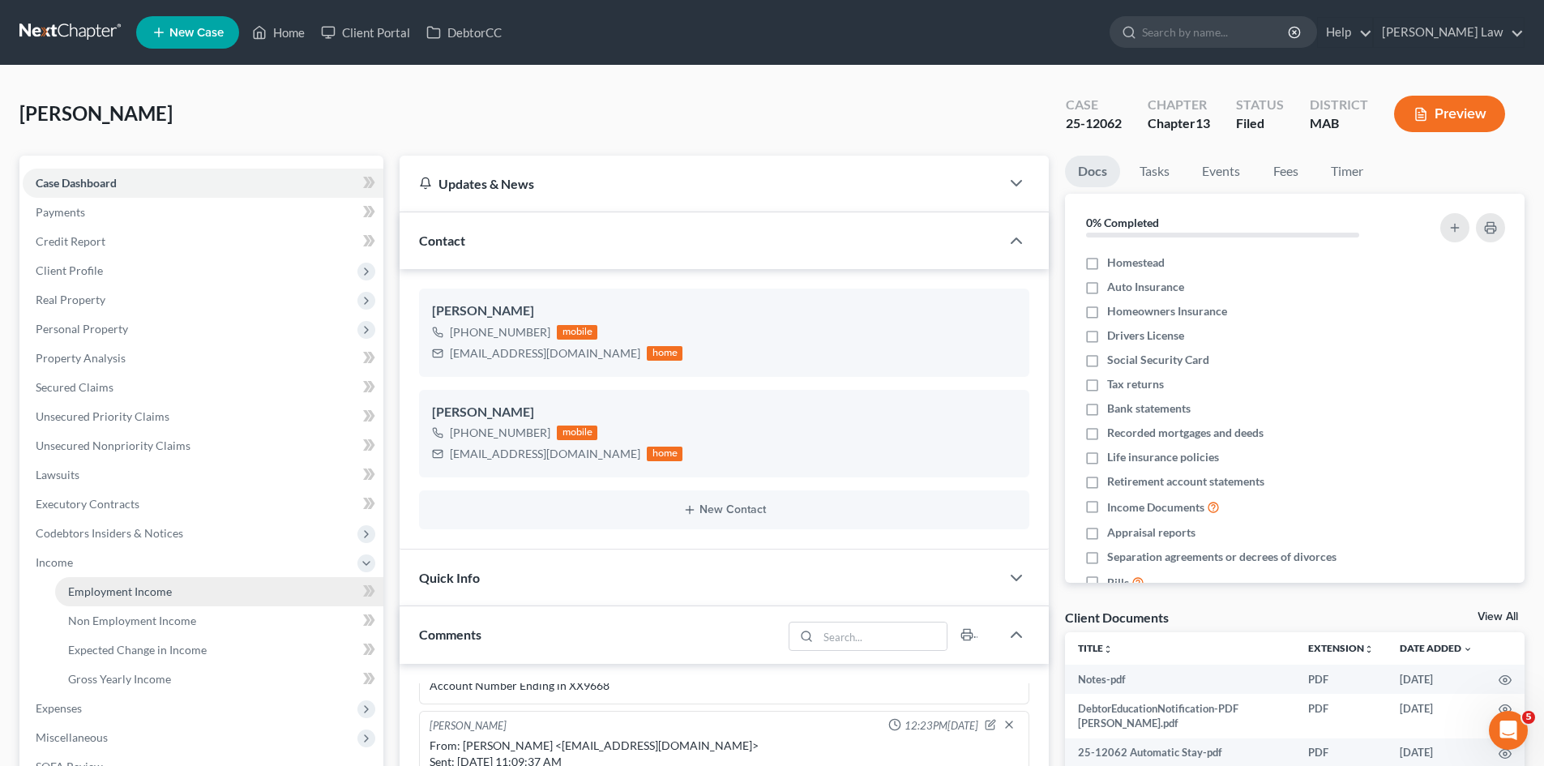
click at [111, 587] on span "Employment Income" at bounding box center [120, 591] width 104 height 14
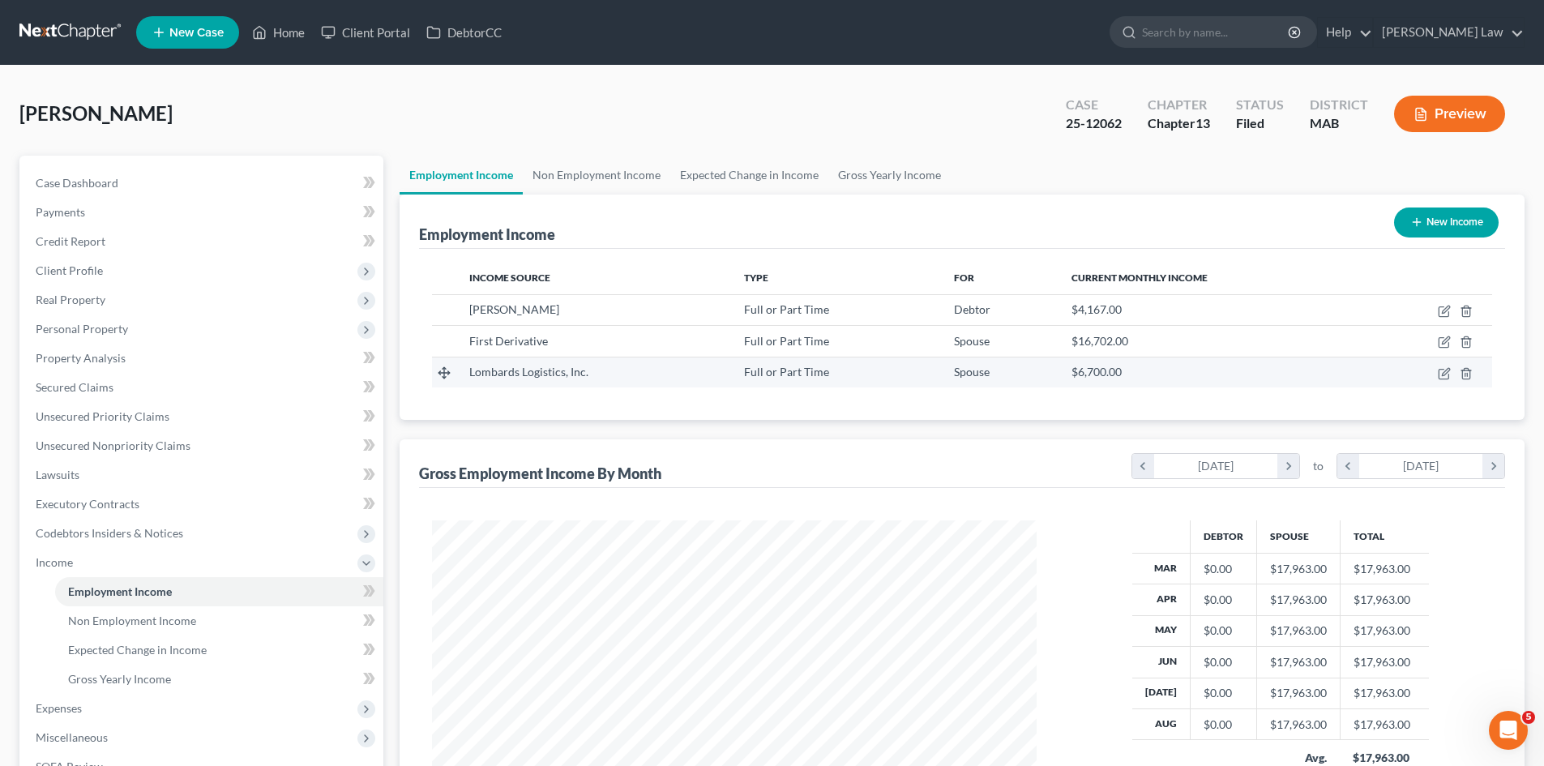
scroll to position [302, 637]
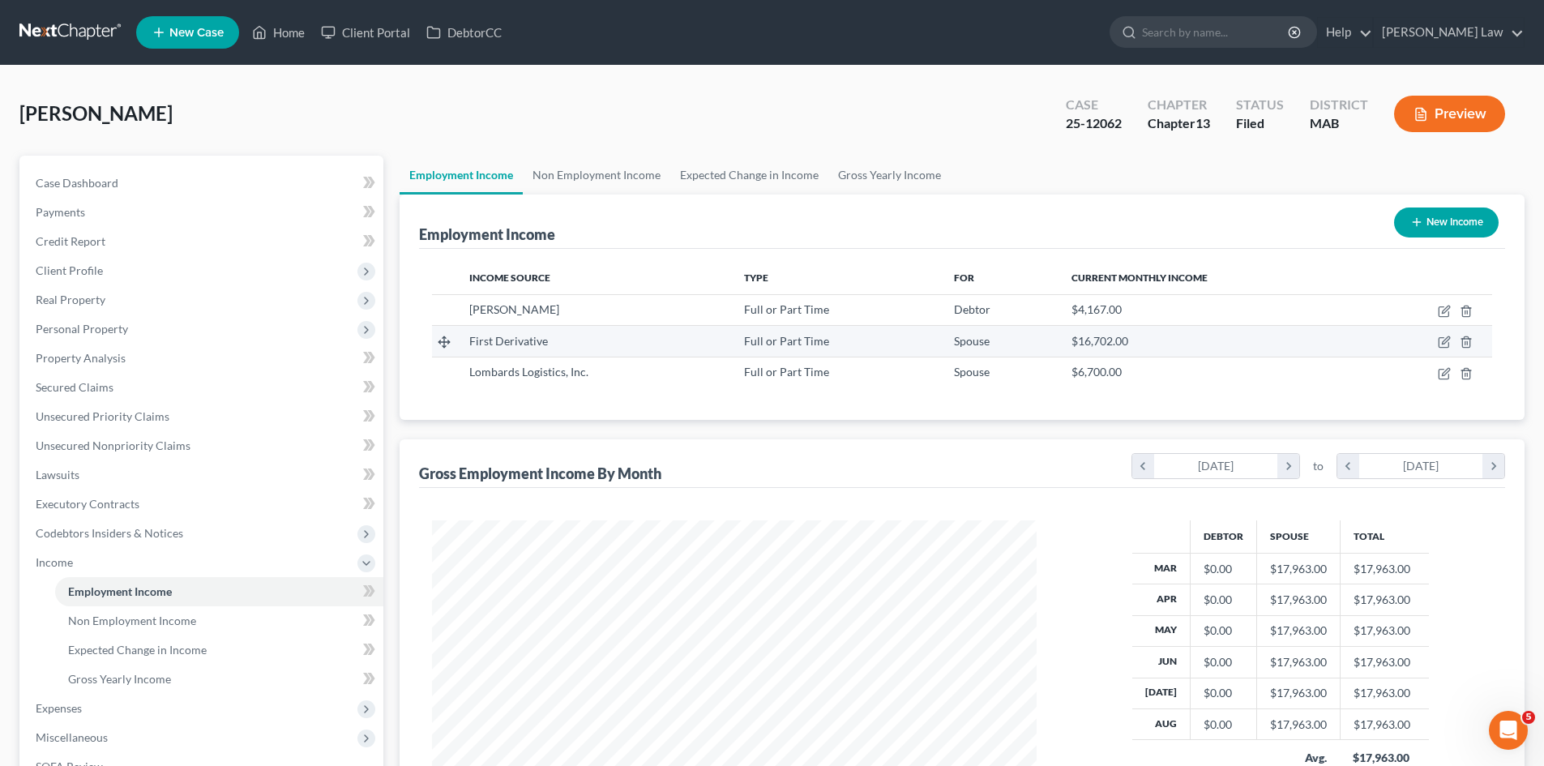
click at [527, 346] on span "First Derivative" at bounding box center [508, 341] width 79 height 14
copy tr "First Derivative"
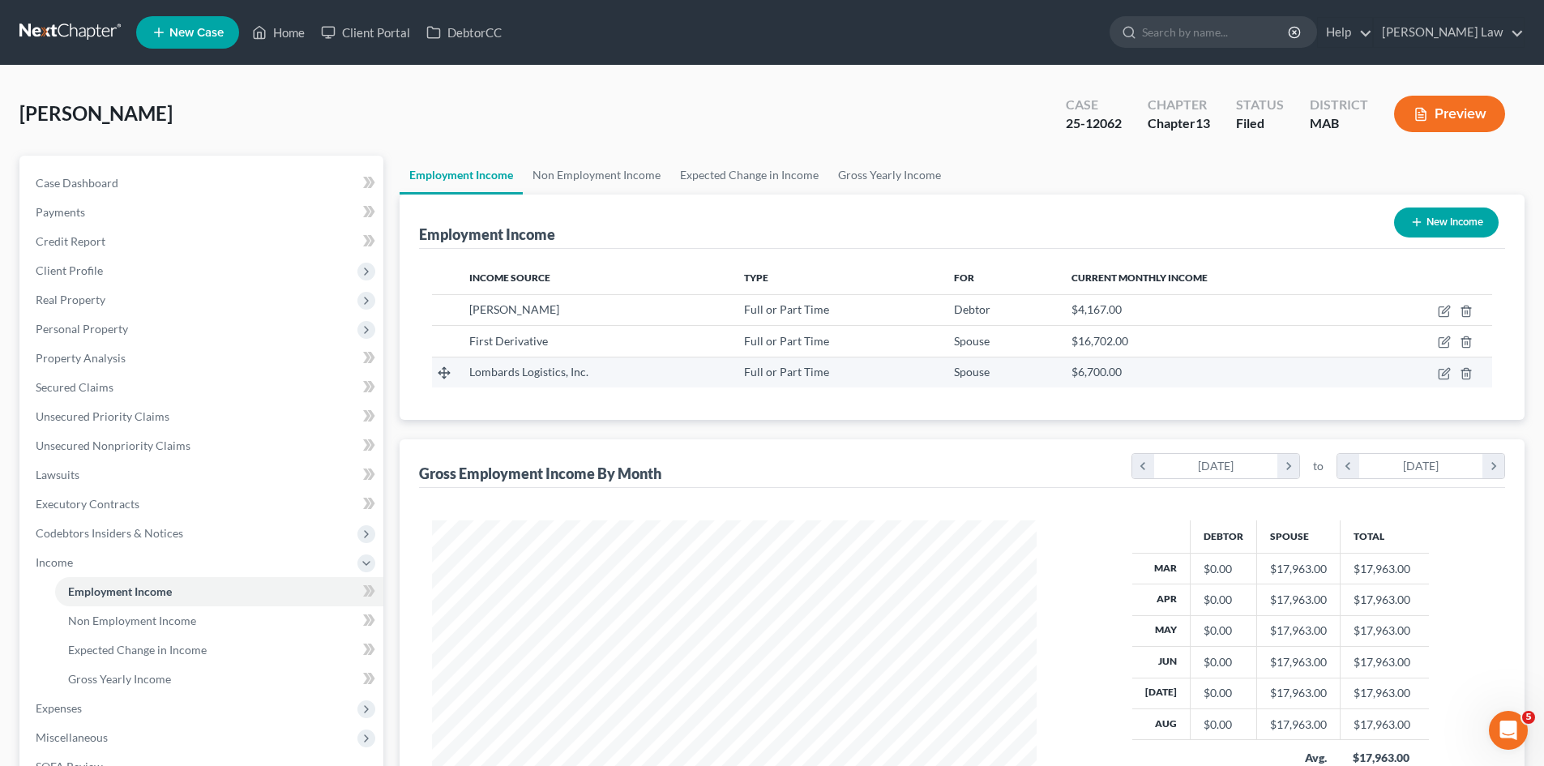
click at [571, 376] on span "Lombards Logistics, Inc." at bounding box center [528, 372] width 119 height 14
copy tr "Lombards Logistics, Inc."
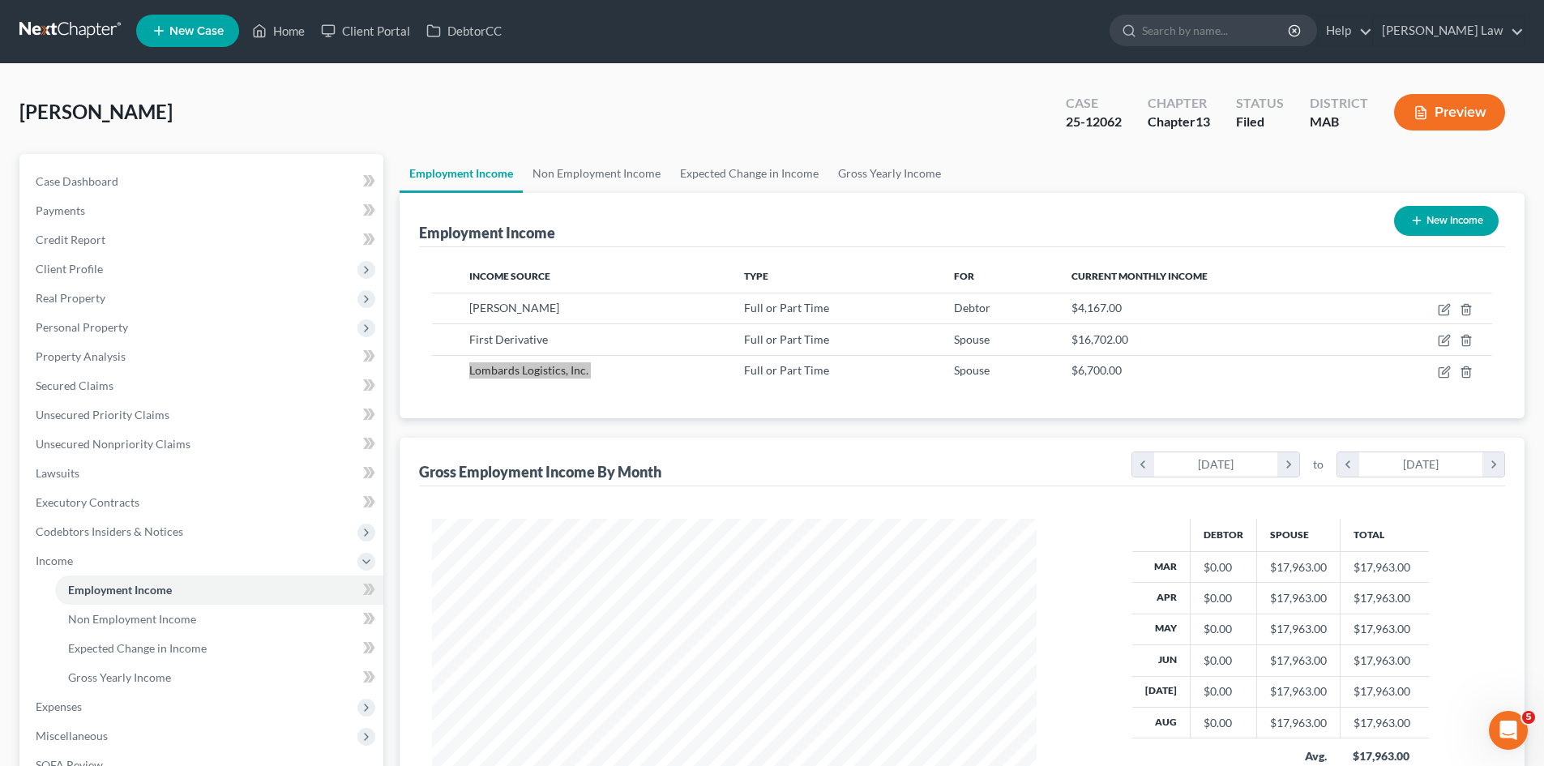
scroll to position [1, 0]
click at [128, 186] on link "Case Dashboard" at bounding box center [203, 182] width 361 height 29
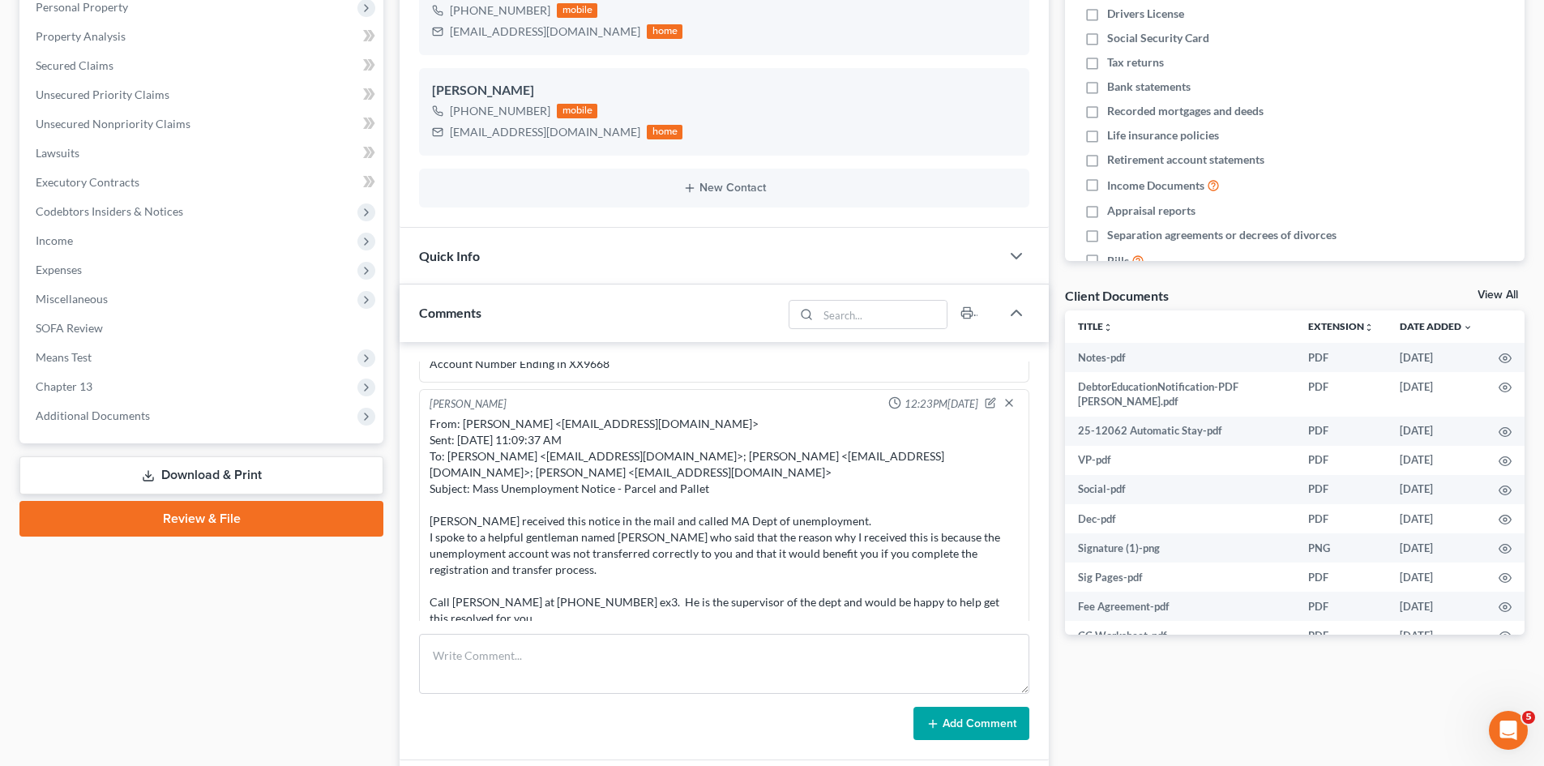
scroll to position [270, 0]
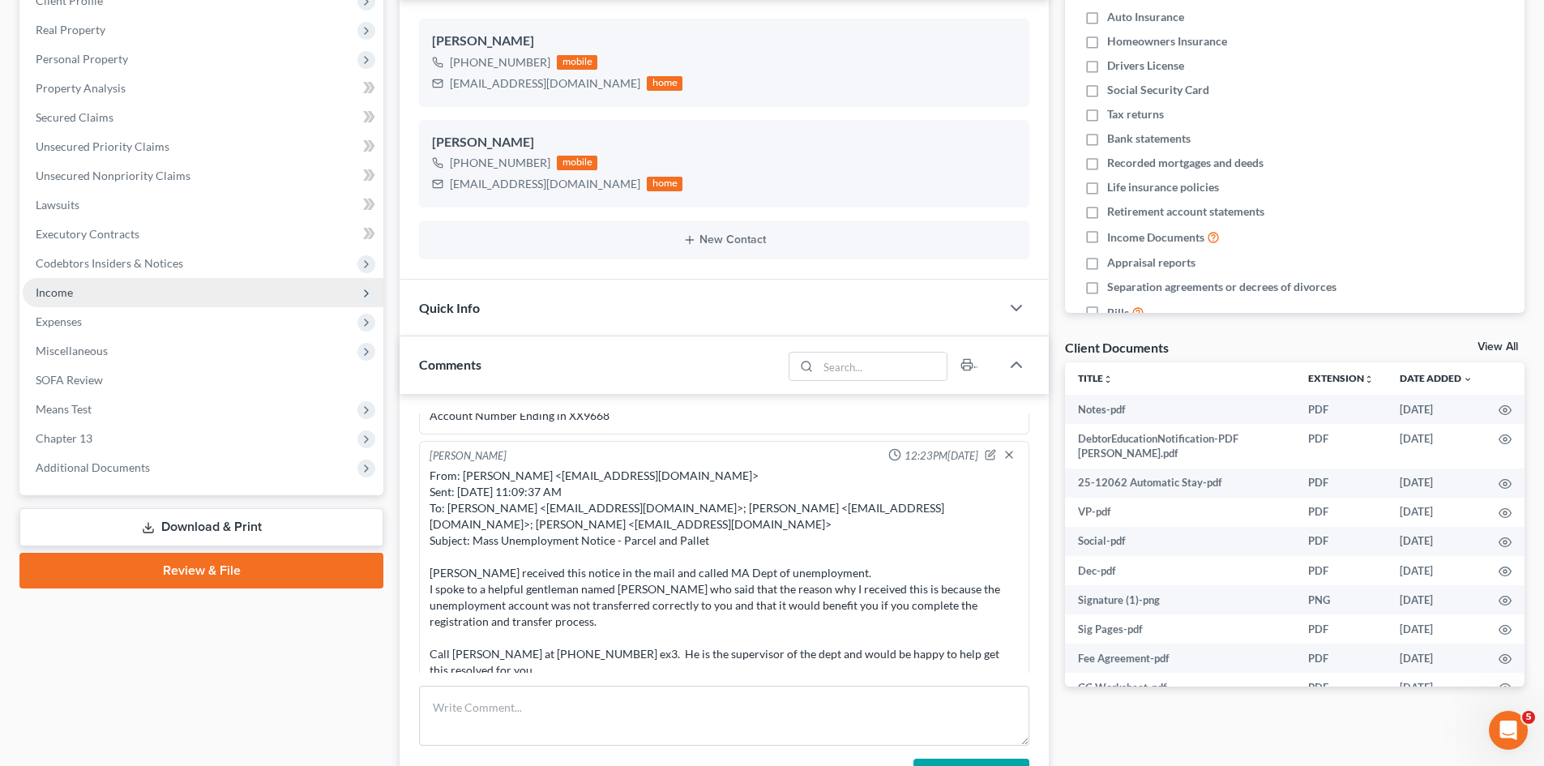
click at [75, 289] on span "Income" at bounding box center [203, 292] width 361 height 29
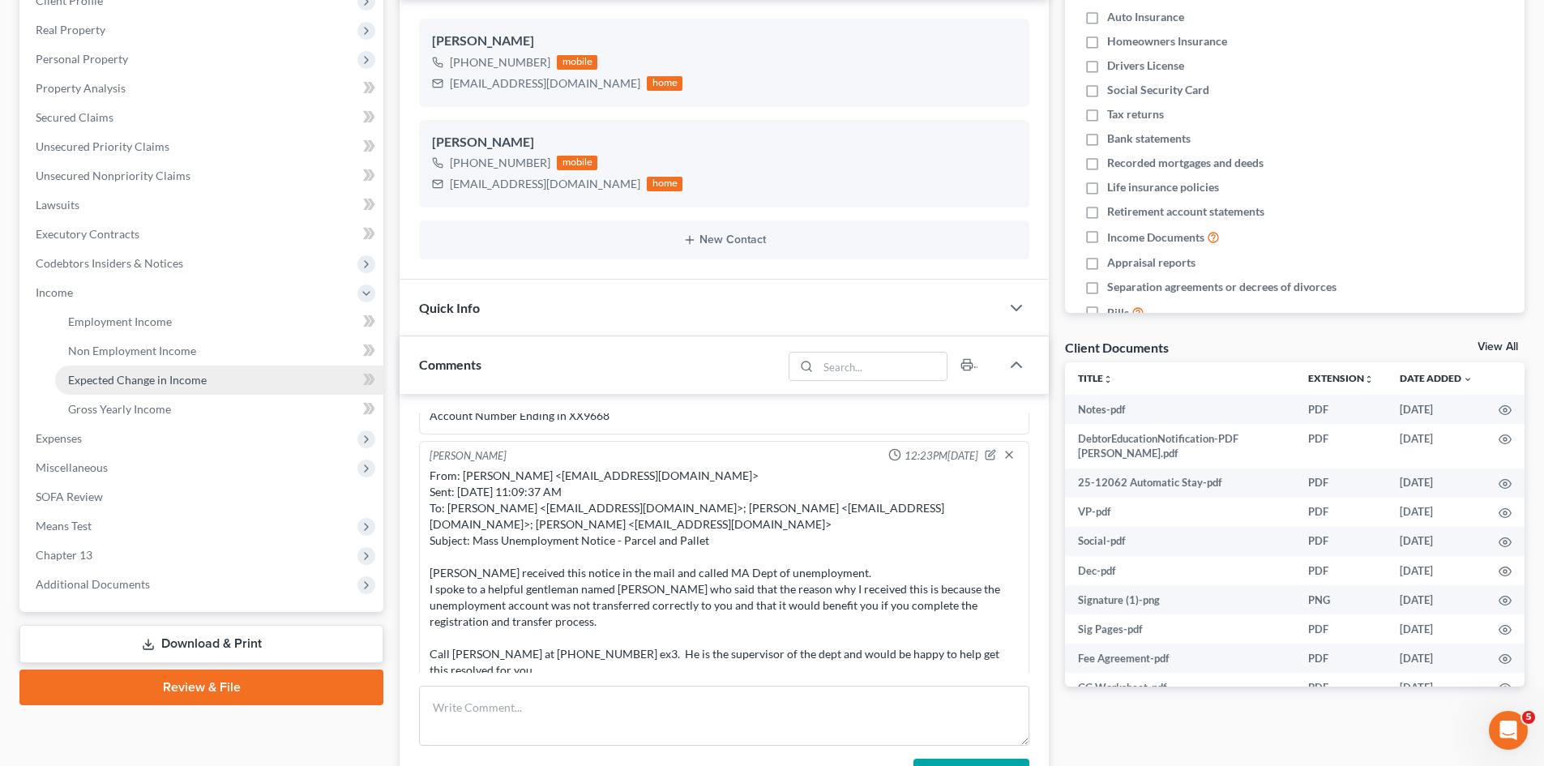
click at [116, 367] on link "Expected Change in Income" at bounding box center [219, 379] width 328 height 29
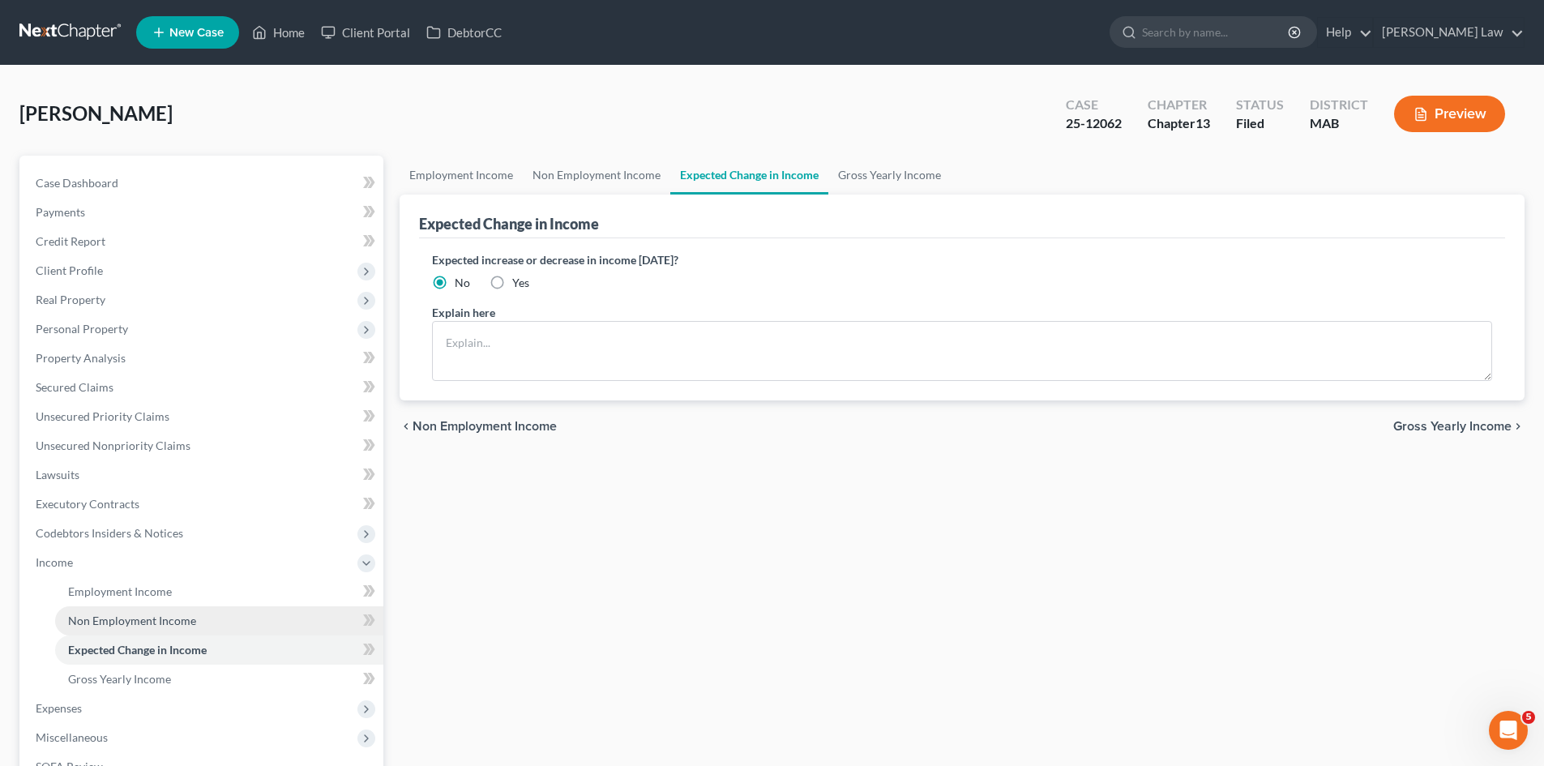
click at [117, 626] on span "Non Employment Income" at bounding box center [132, 620] width 128 height 14
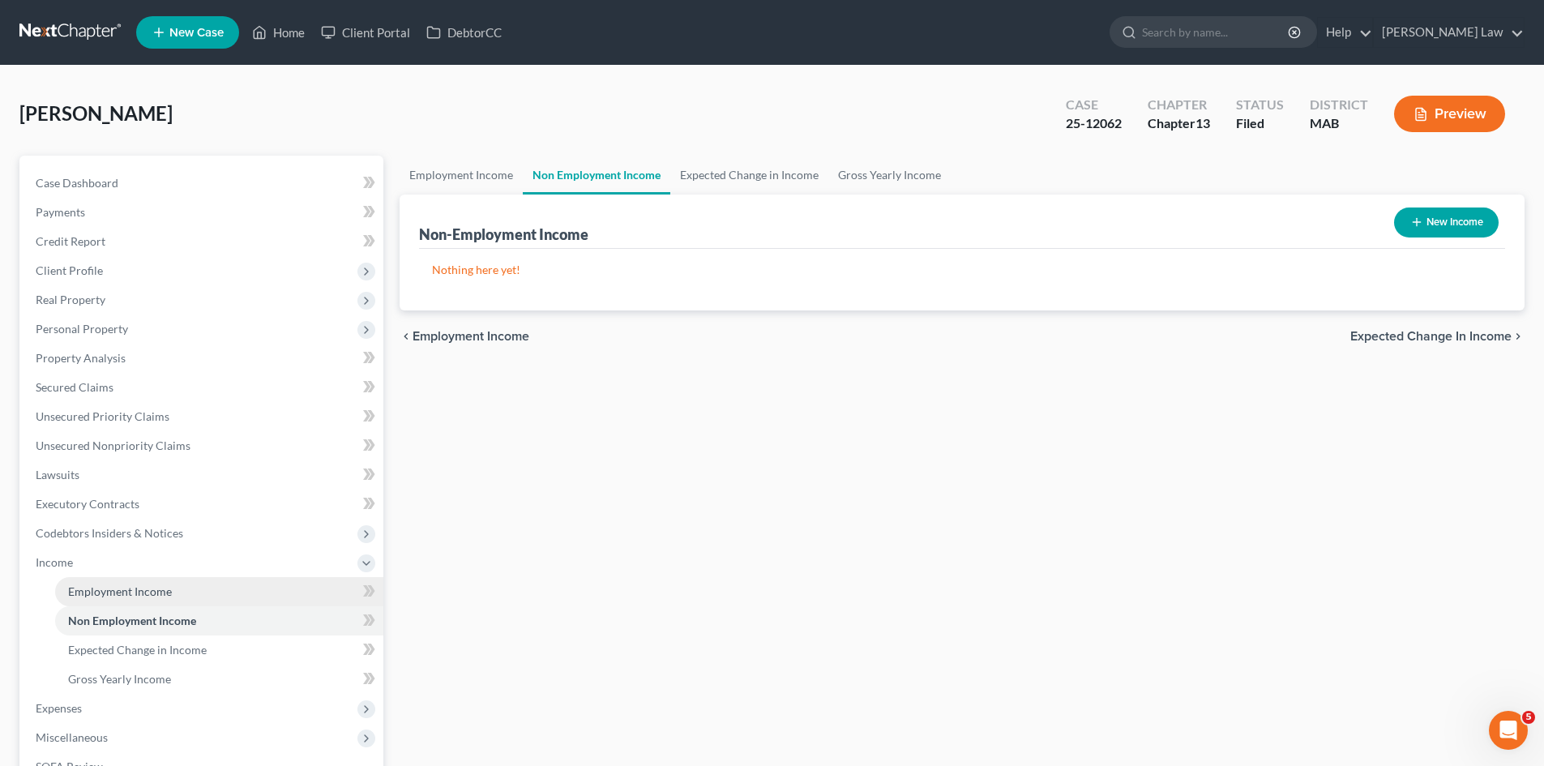
click at [123, 588] on span "Employment Income" at bounding box center [120, 591] width 104 height 14
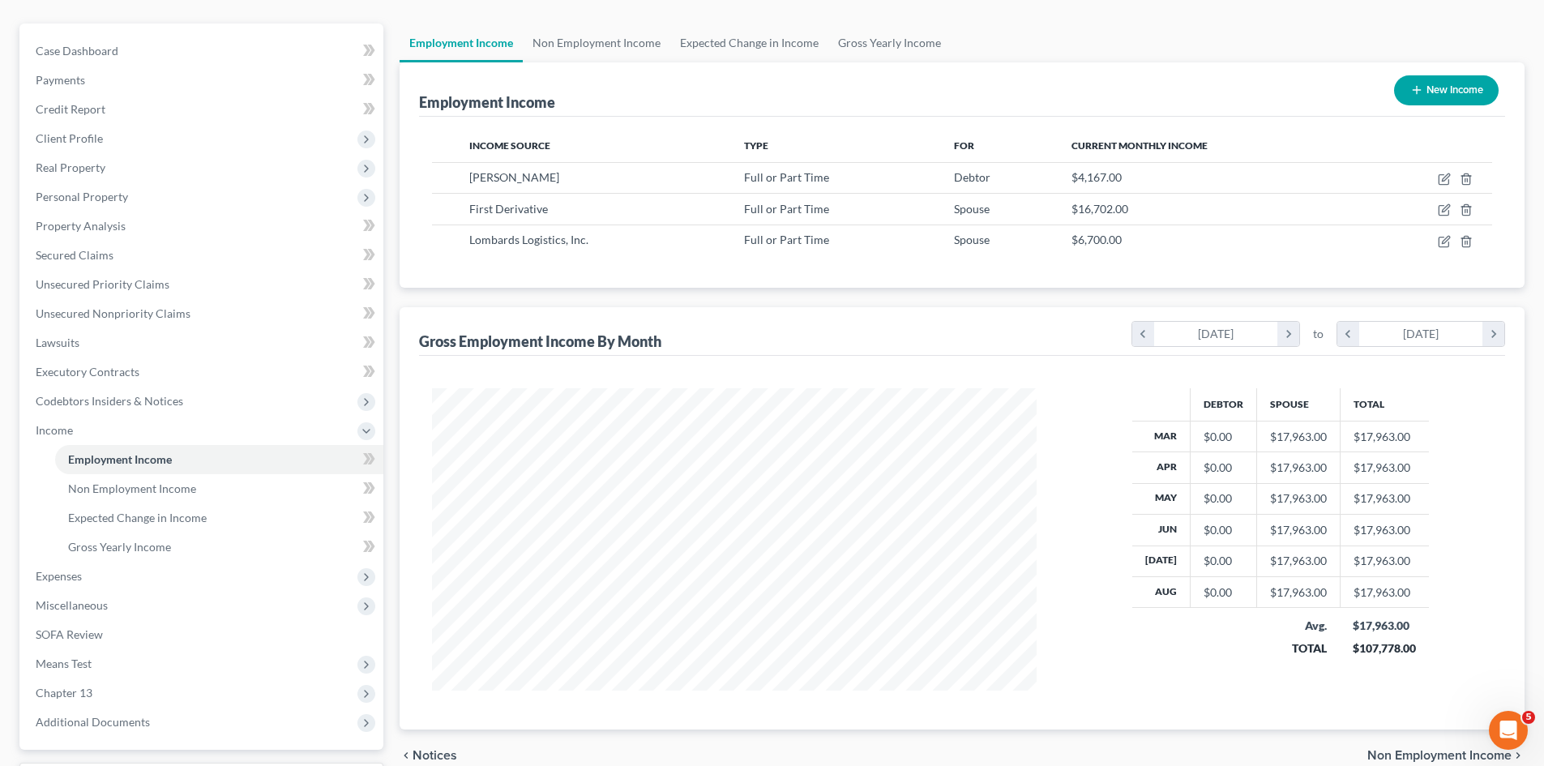
scroll to position [135, 0]
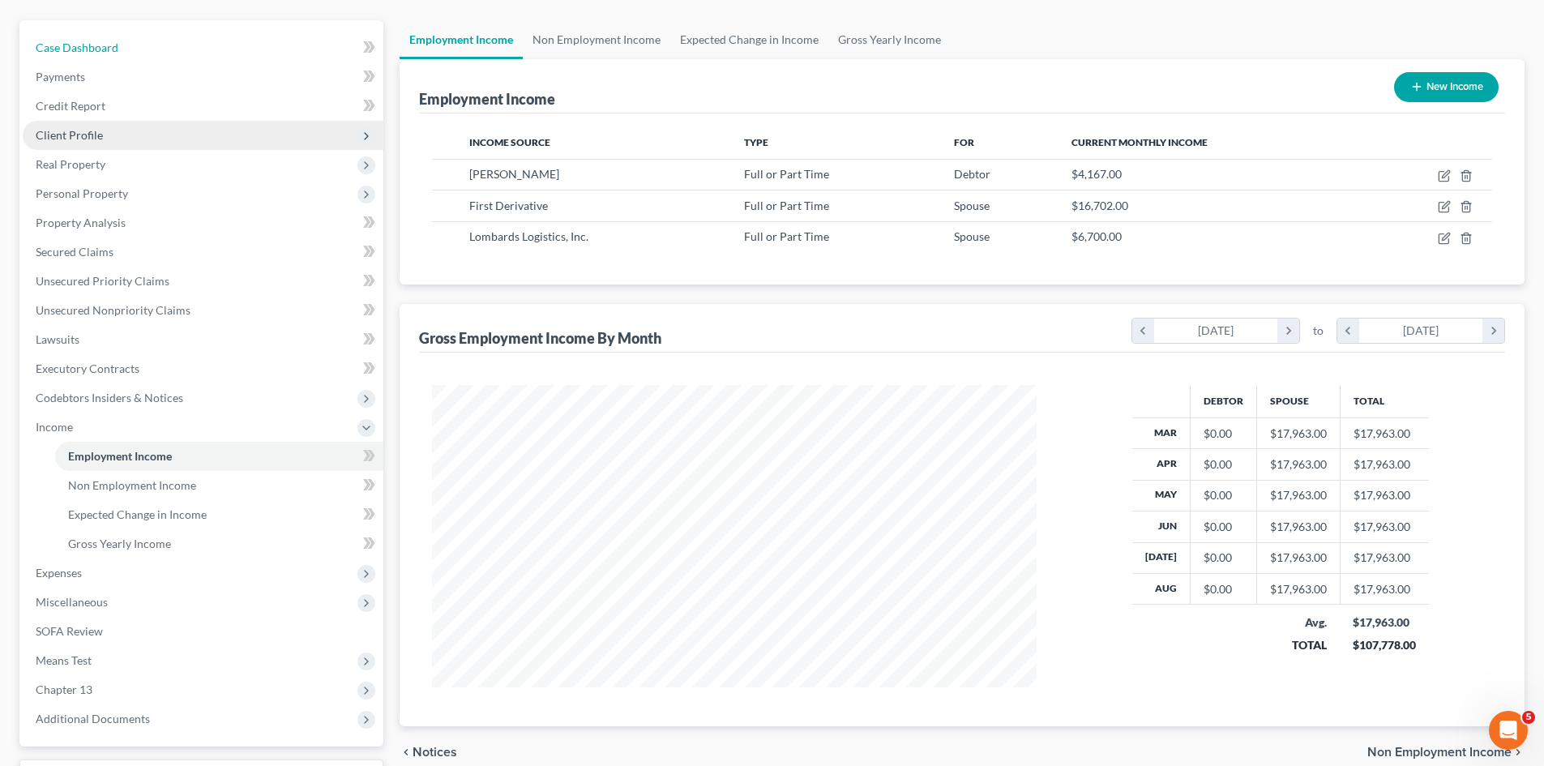
drag, startPoint x: 105, startPoint y: 49, endPoint x: 334, endPoint y: 148, distance: 249.3
click at [105, 49] on span "Case Dashboard" at bounding box center [77, 48] width 83 height 14
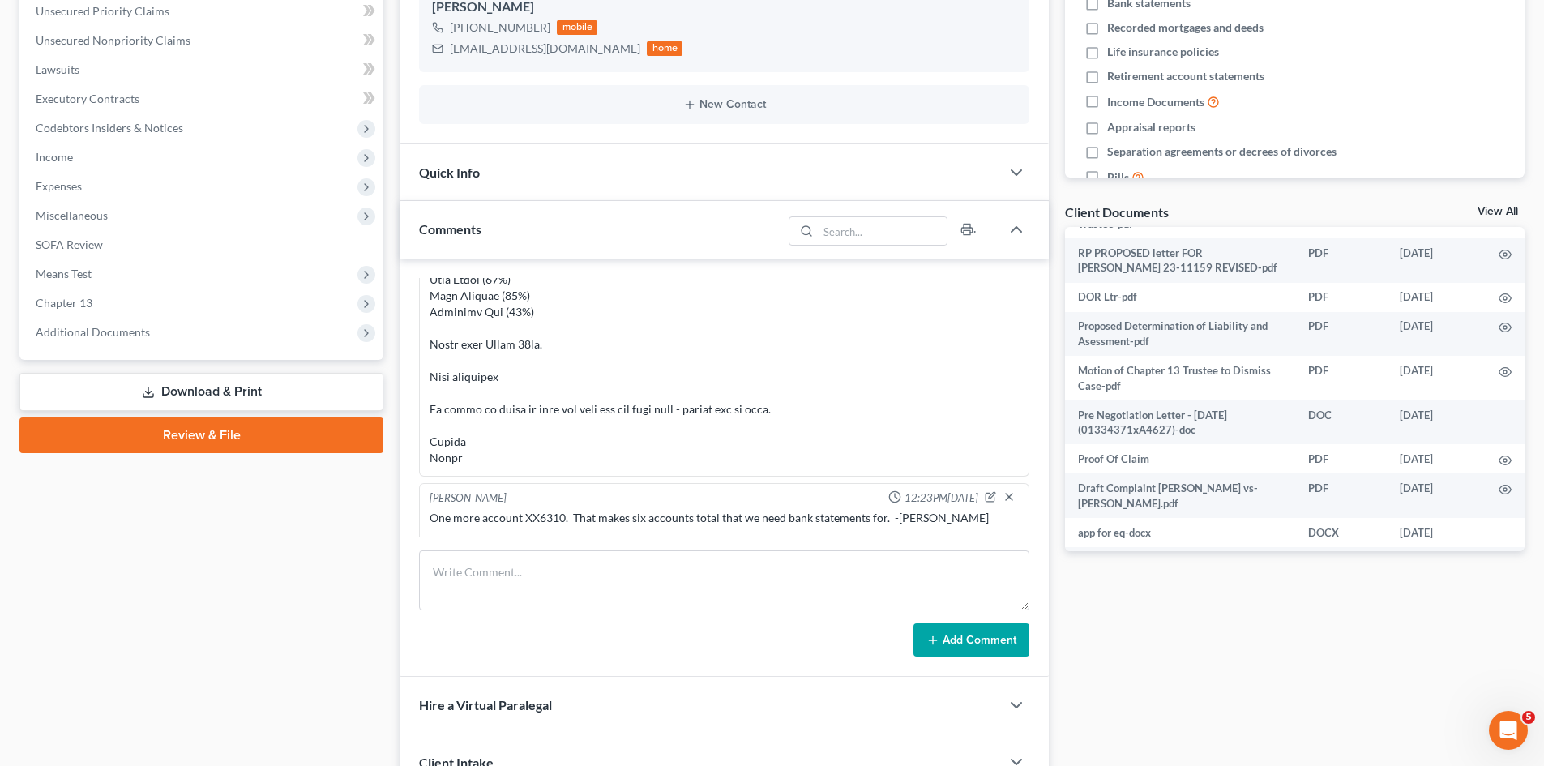
scroll to position [1351, 0]
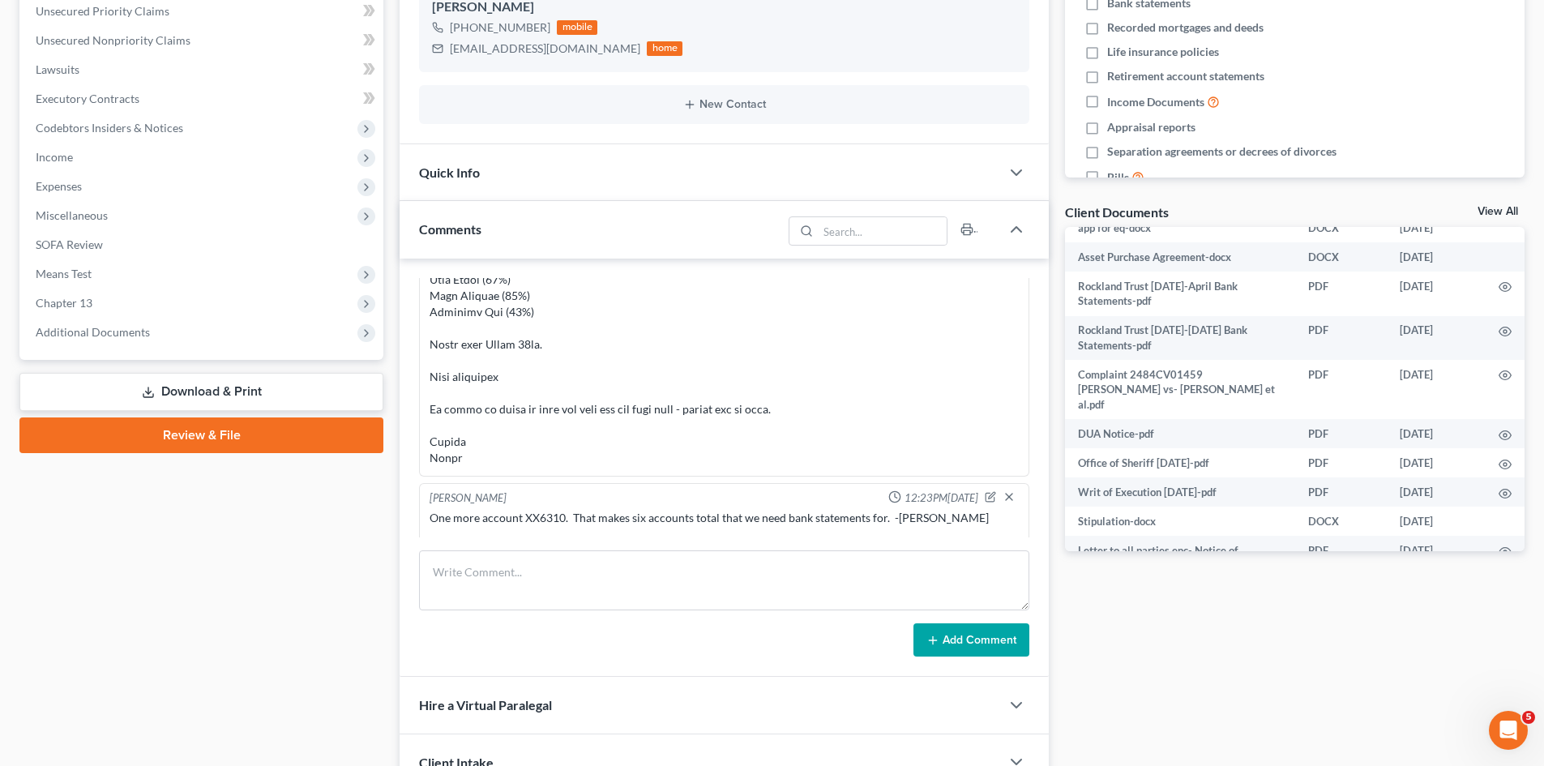
click at [1483, 214] on link "View All" at bounding box center [1497, 211] width 41 height 11
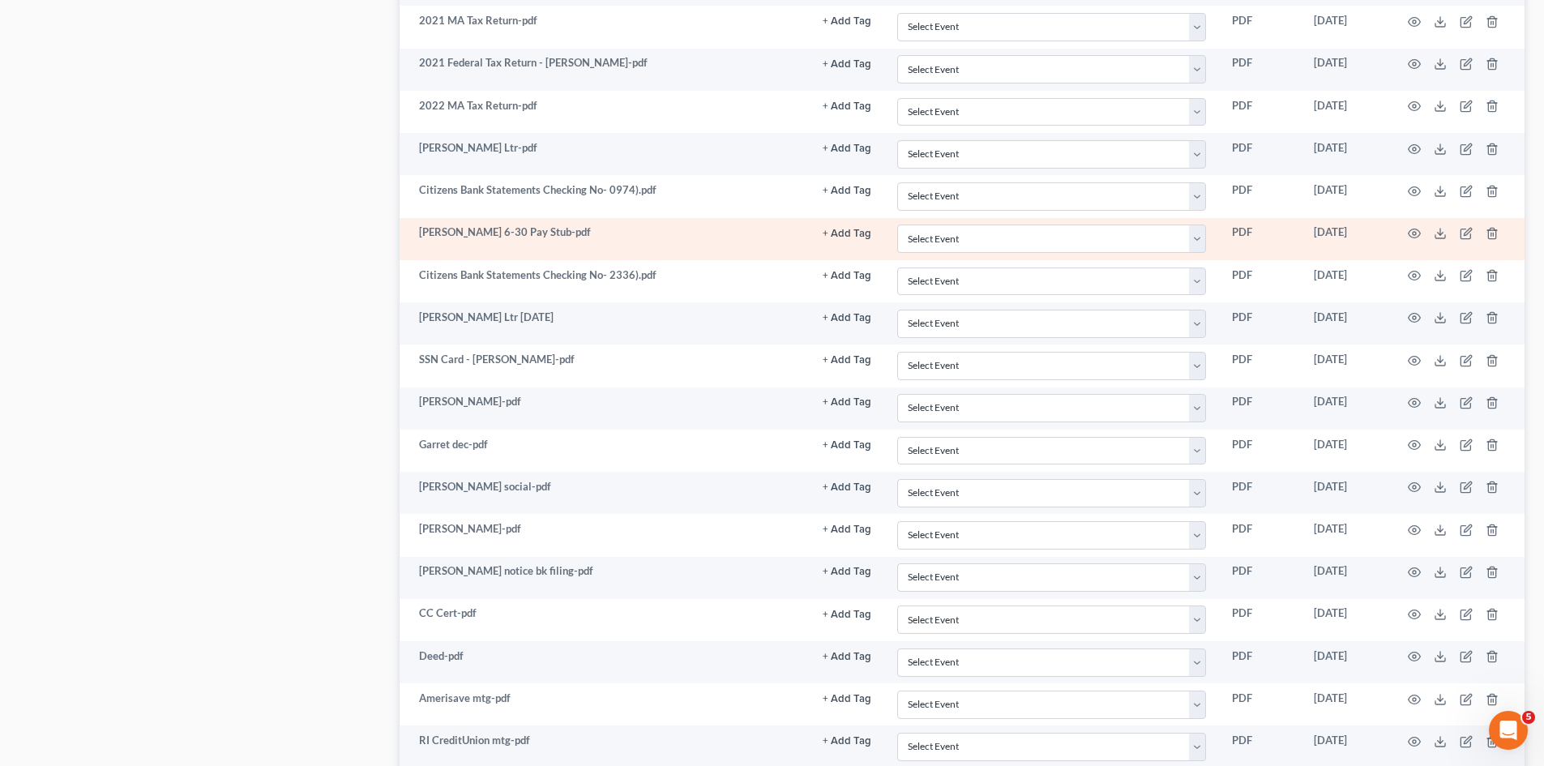
scroll to position [1361, 0]
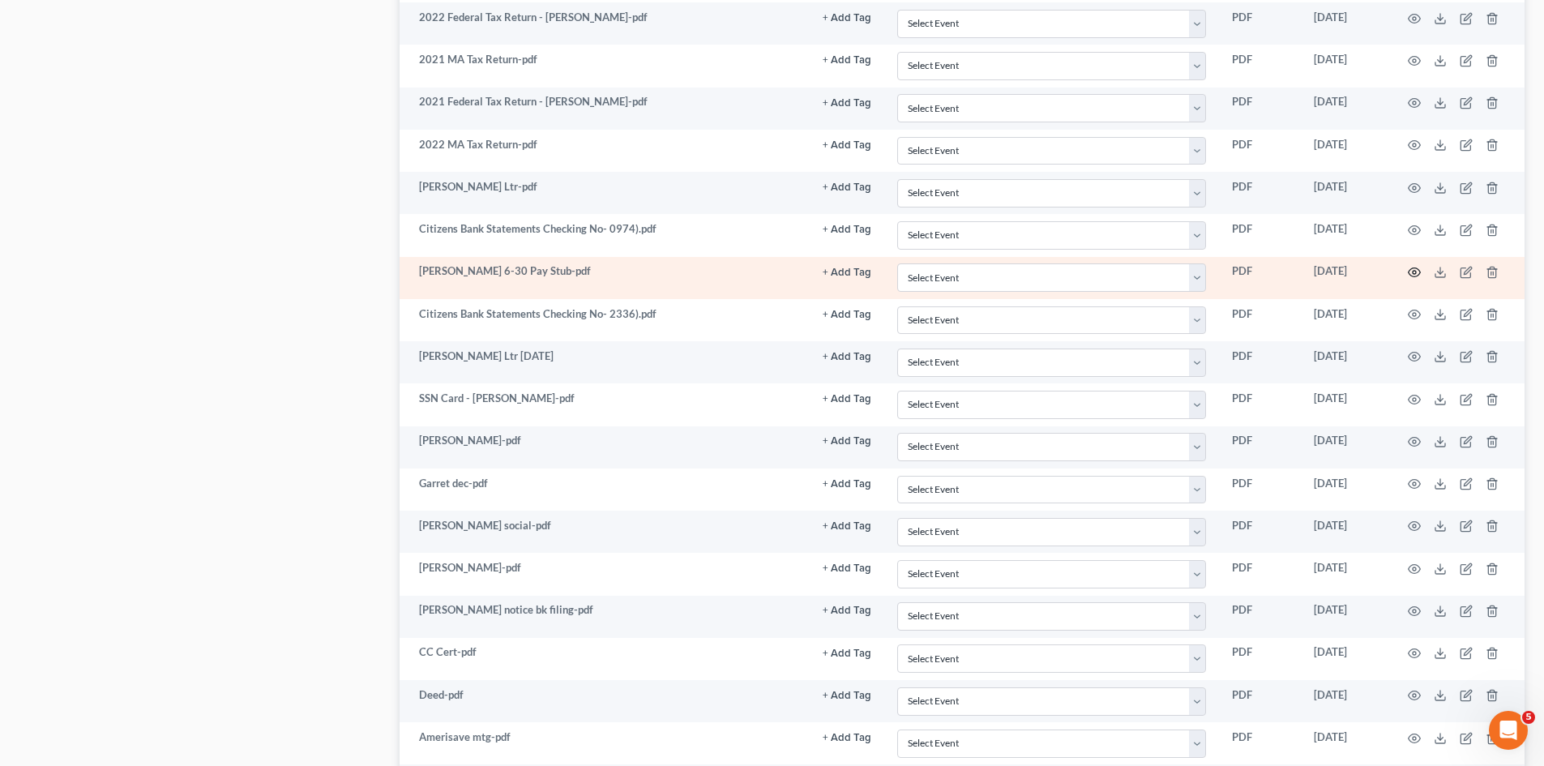
click at [1412, 276] on icon "button" at bounding box center [1414, 272] width 13 height 13
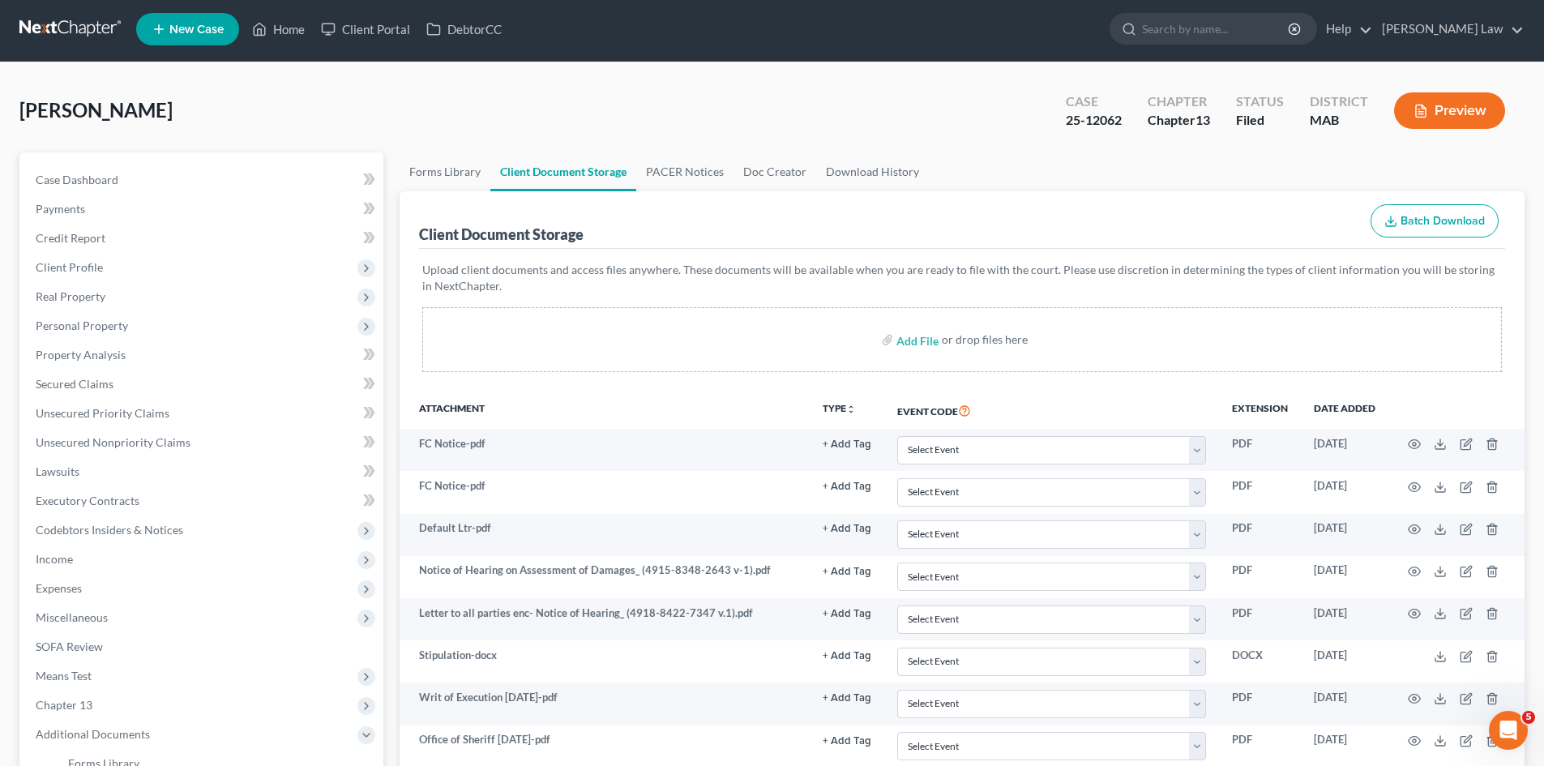
scroll to position [0, 0]
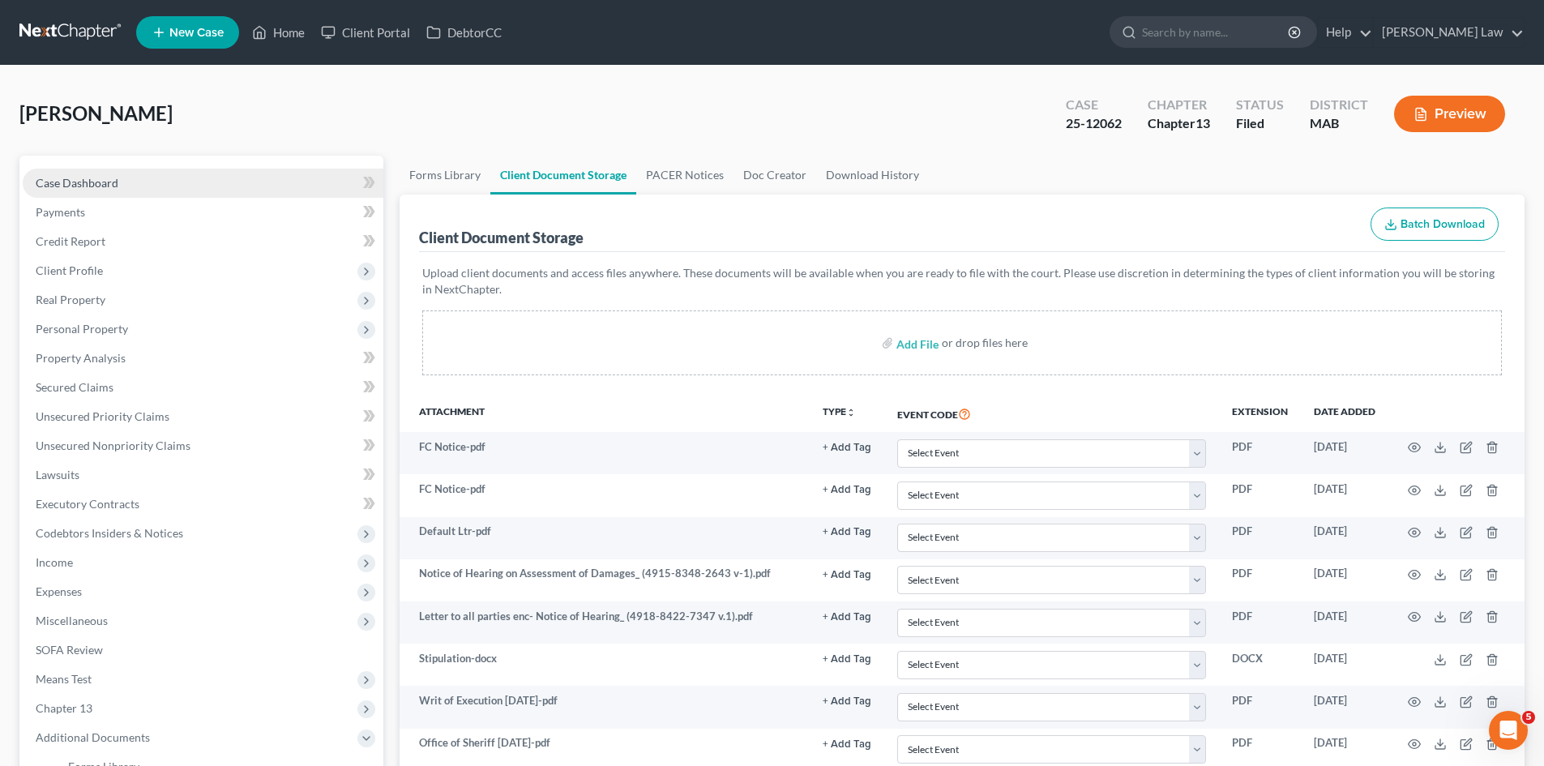
click at [197, 177] on link "Case Dashboard" at bounding box center [203, 183] width 361 height 29
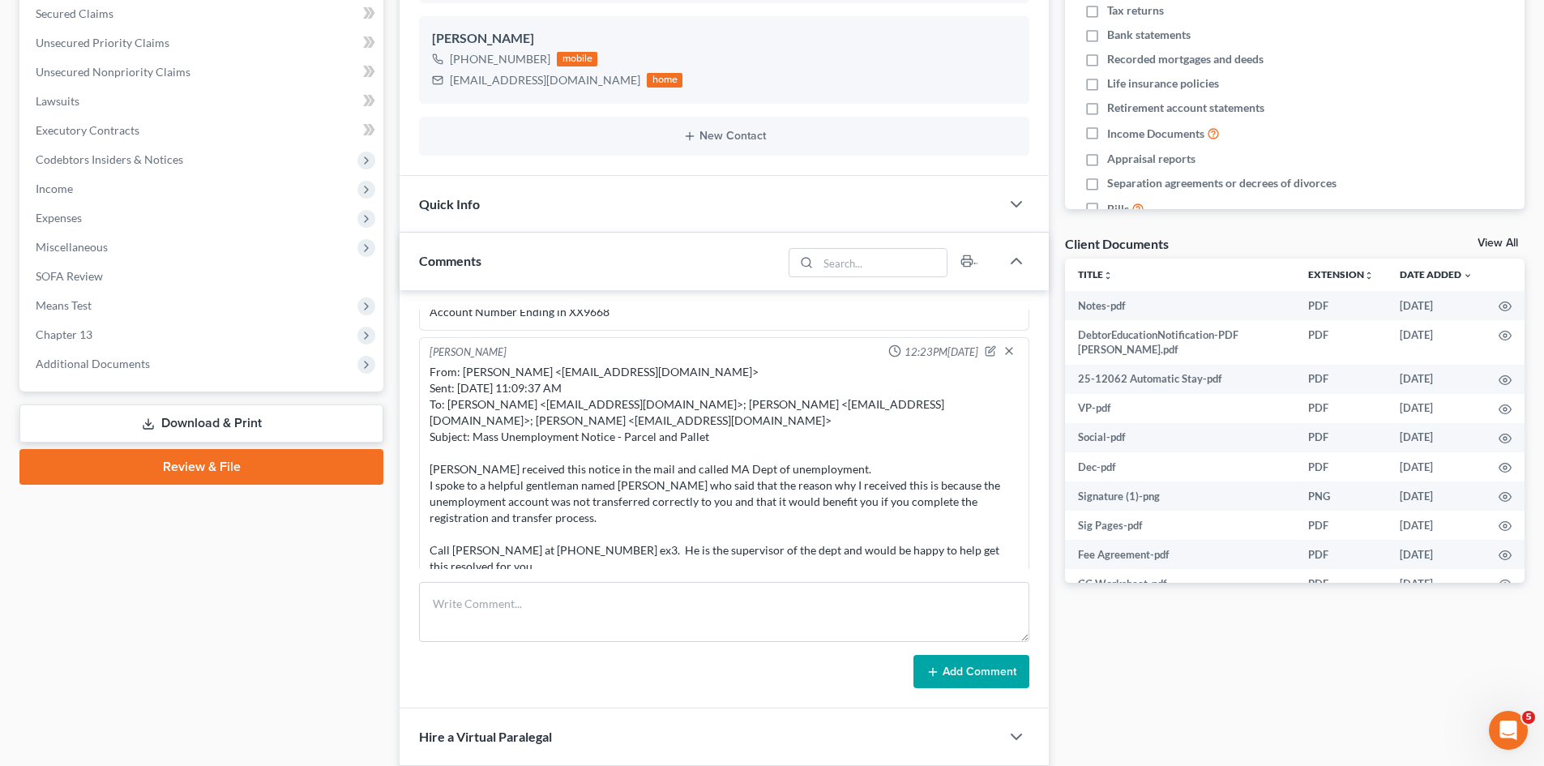
scroll to position [405, 0]
